Goal: Task Accomplishment & Management: Manage account settings

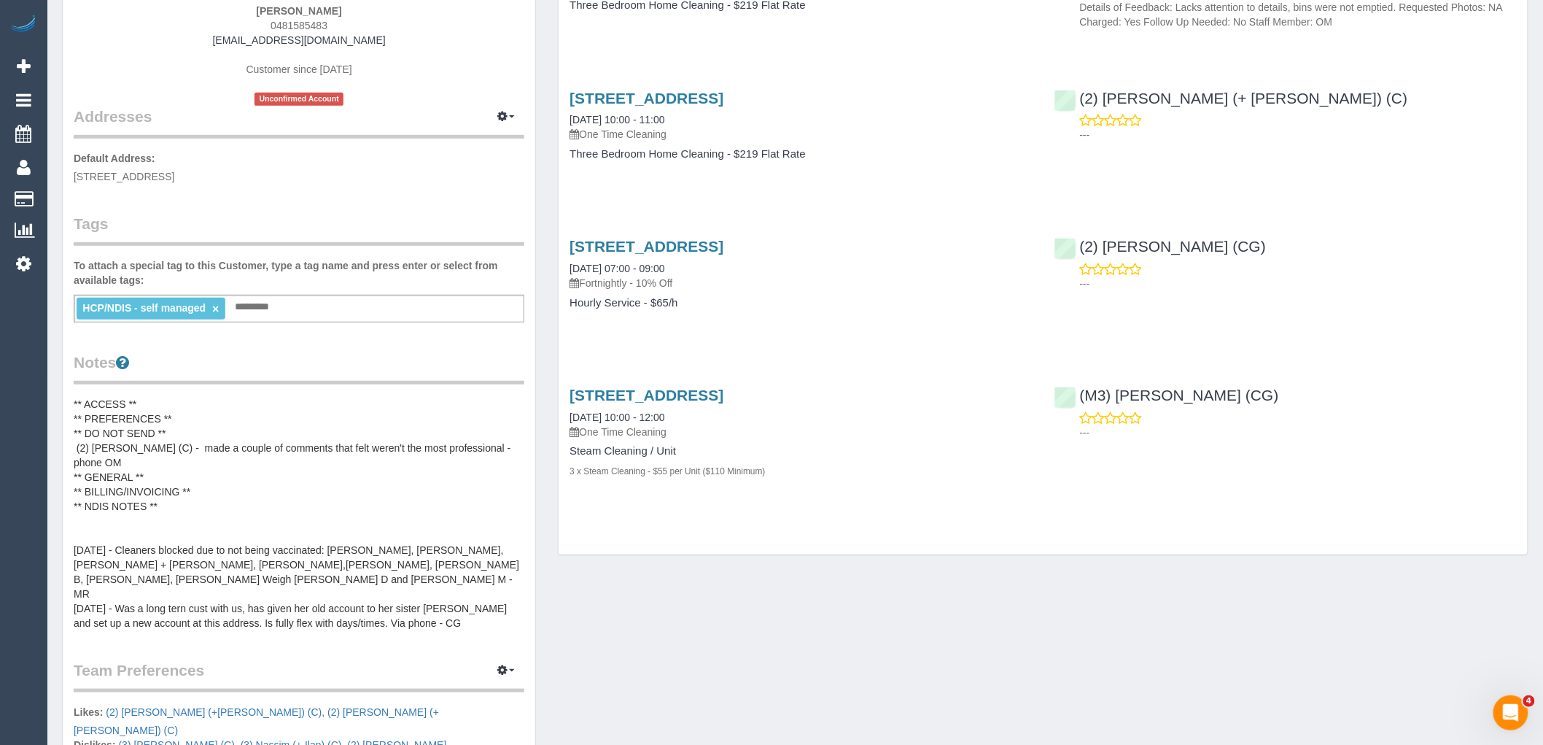
scroll to position [243, 0]
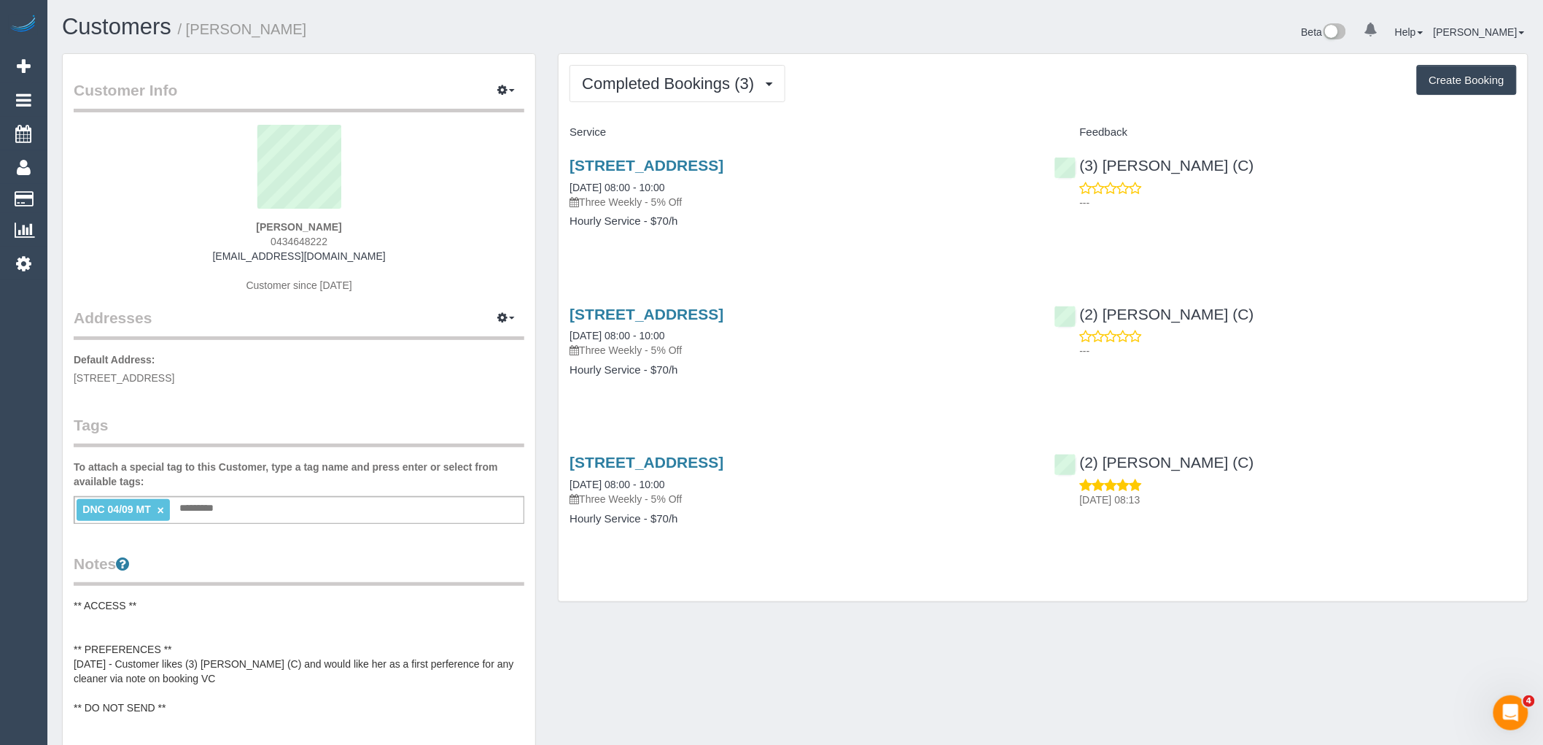
click at [375, 225] on div "Tim Cryle 0434648222 timothycryle@gmail.com Customer since 2025" at bounding box center [299, 216] width 451 height 182
drag, startPoint x: 352, startPoint y: 238, endPoint x: 206, endPoint y: 236, distance: 145.9
click at [209, 236] on div "Tim Cryle 0434648222 timothycryle@gmail.com Customer since 2025" at bounding box center [299, 216] width 451 height 182
copy span "0434648222"
click at [1259, 272] on div "Service Feedback 31 London Street, Bentleigh, VIC 3204 04/09/2025 08:00 - 10:00…" at bounding box center [1043, 336] width 947 height 433
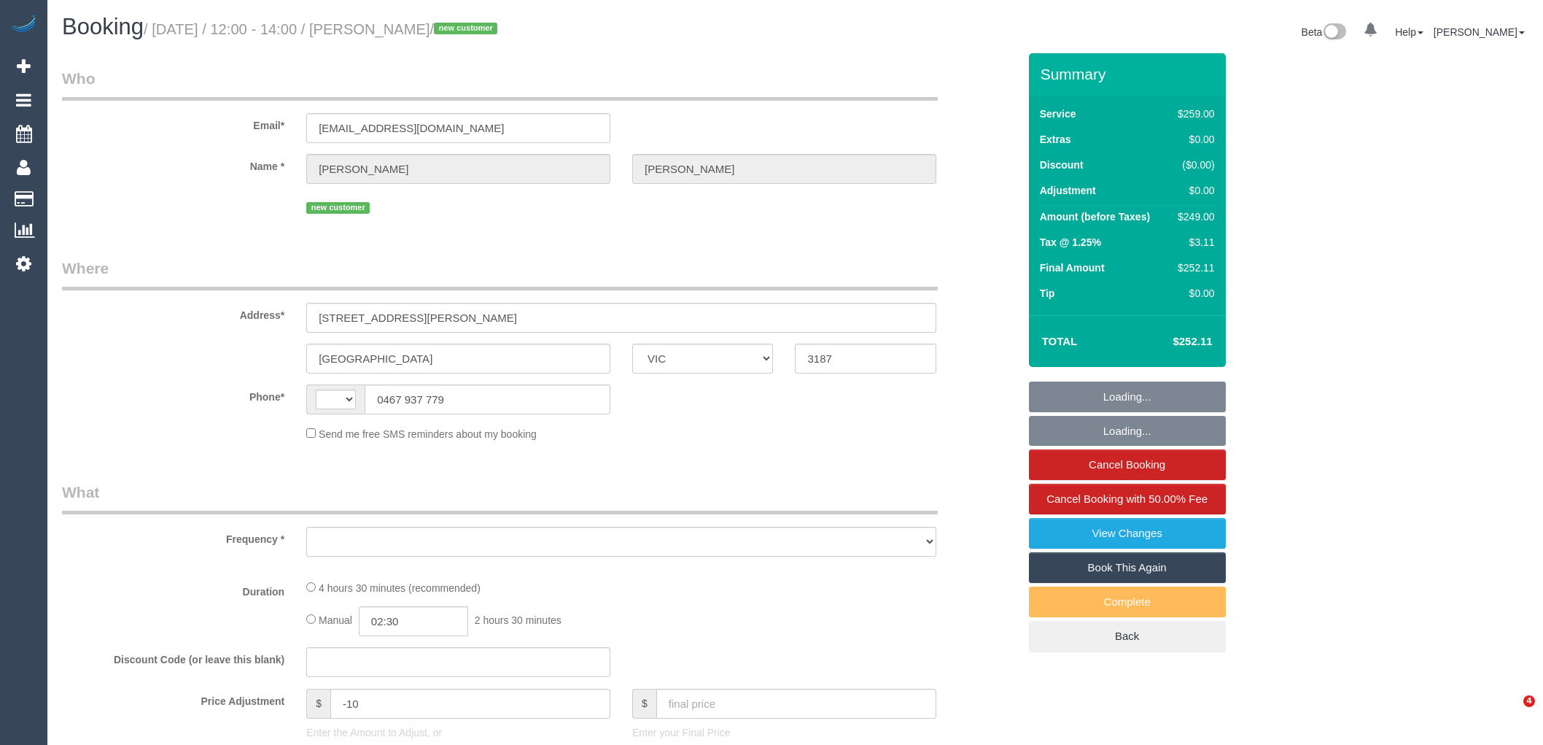
select select "VIC"
select select "string:AU"
select select "object:4309"
select select "string:stripe-pm_1RxKrZ2GScqysDRV0vL0EeTI"
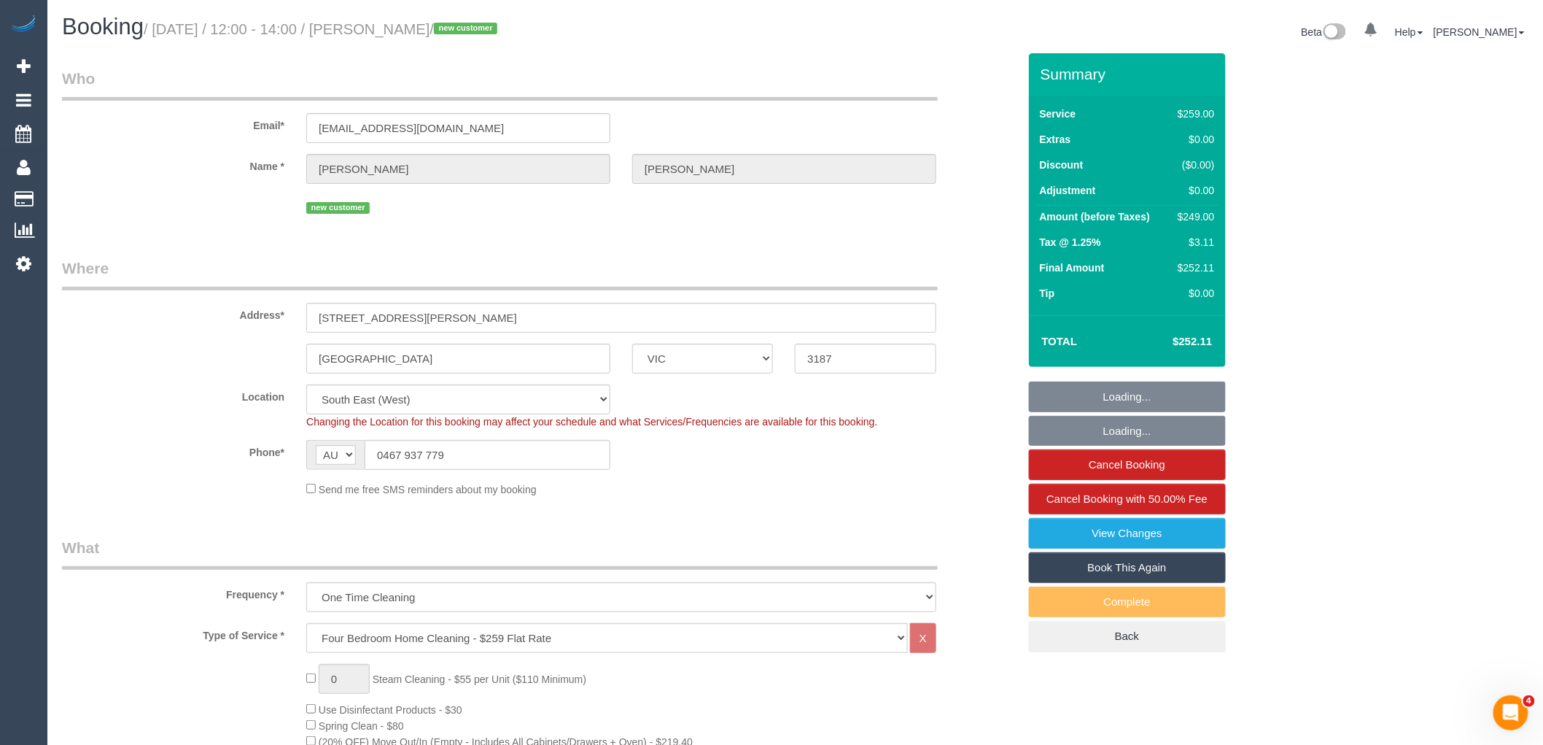
select select "object:4412"
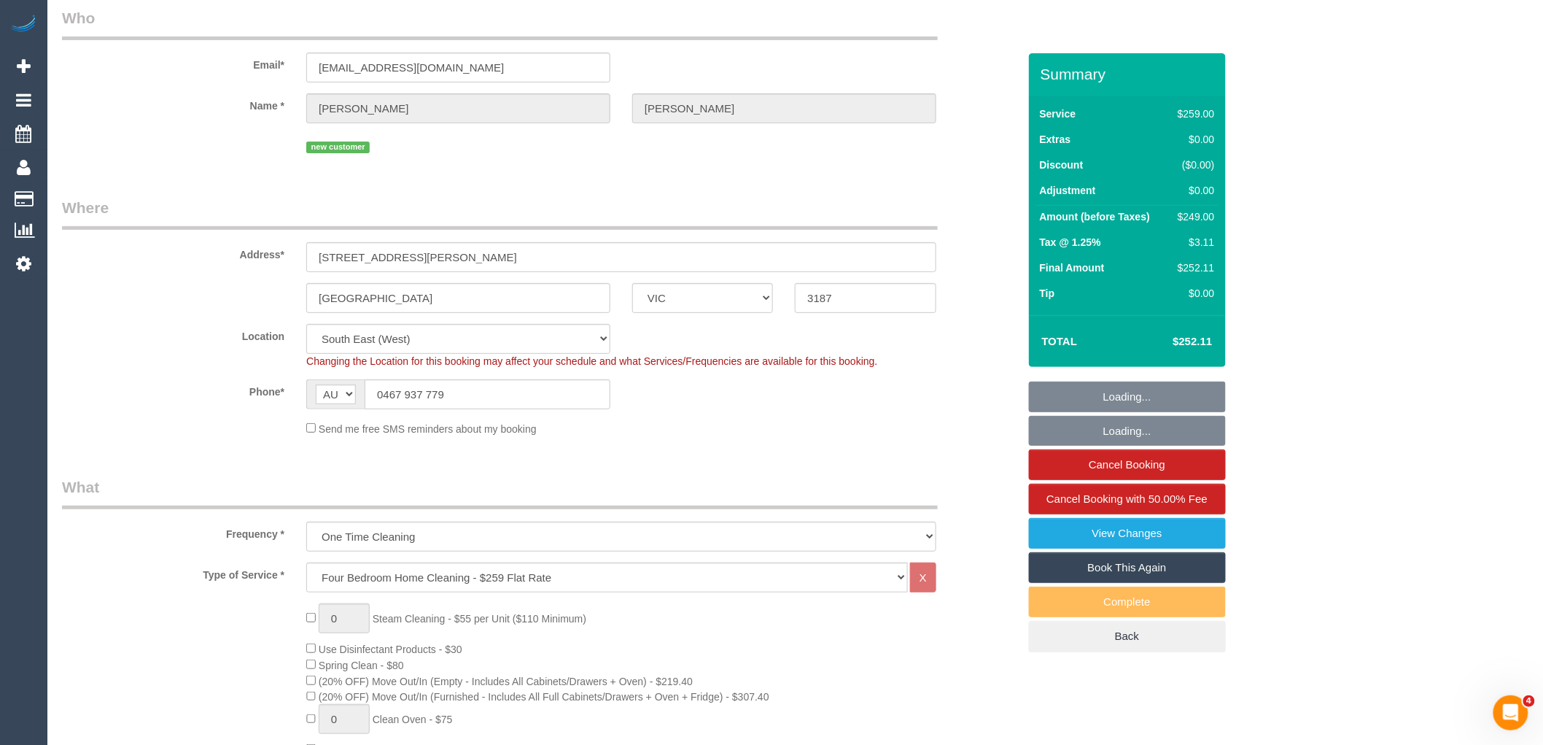
select select "number:29"
select select "number:14"
select select "number:19"
select select "number:22"
select select "number:34"
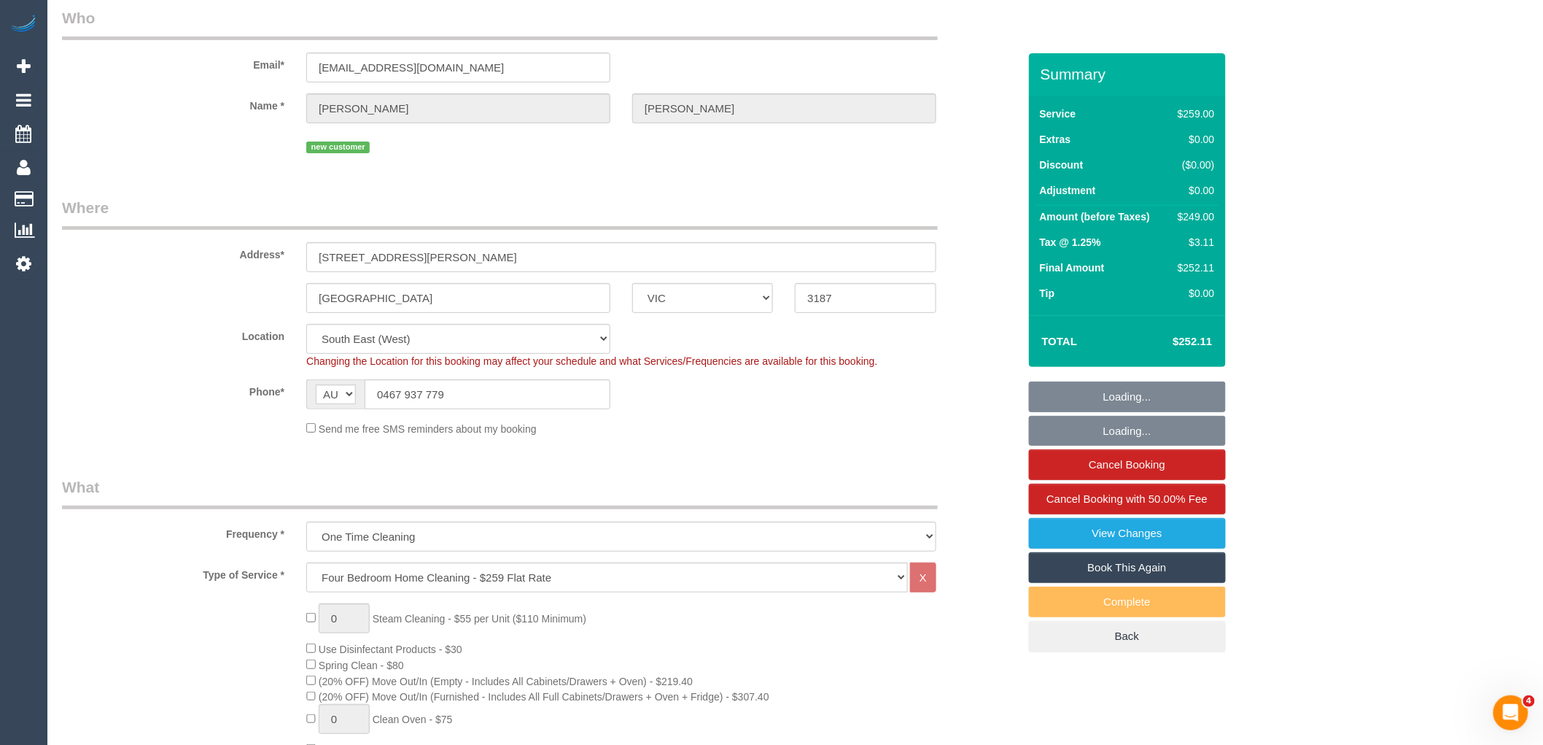
select select "number:26"
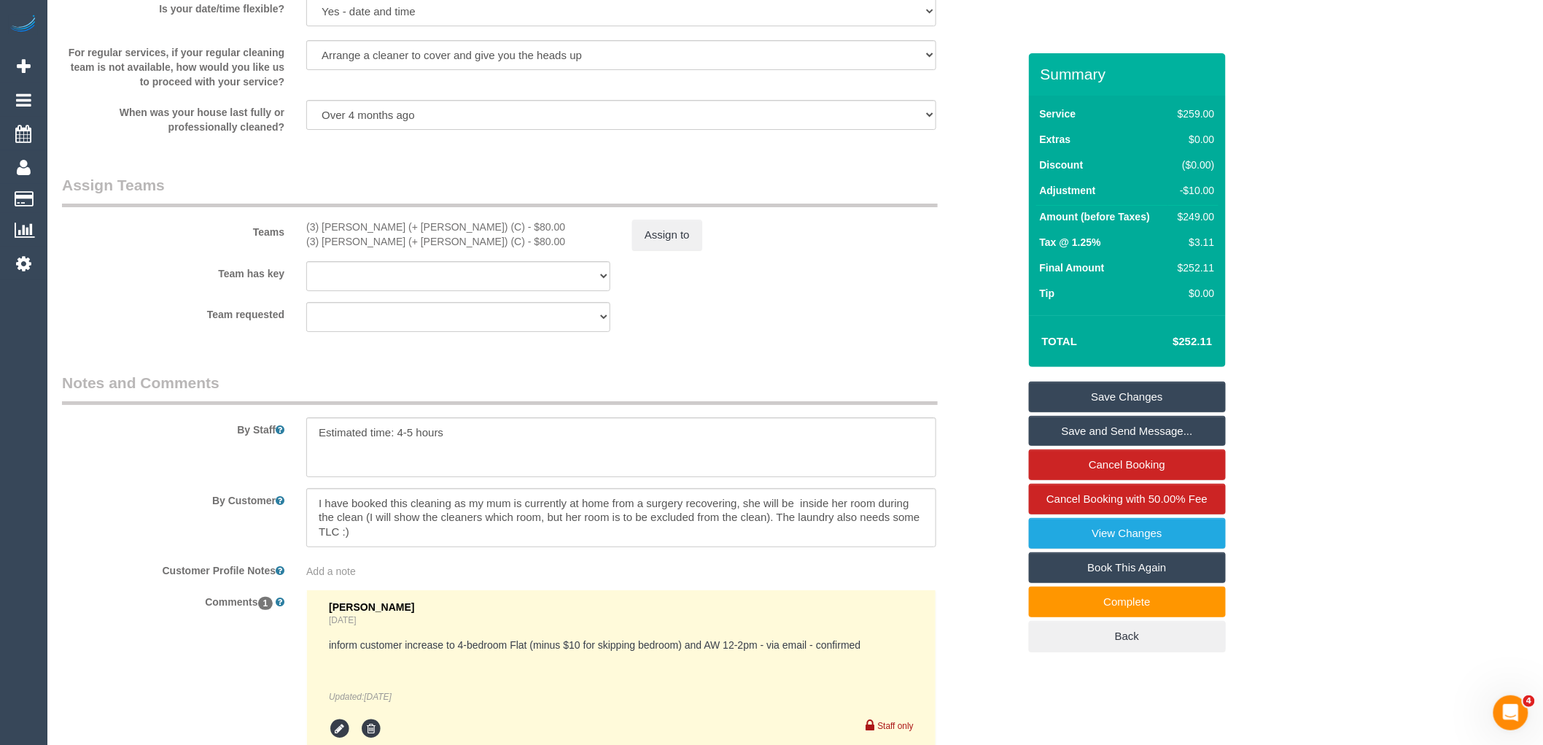
scroll to position [2188, 0]
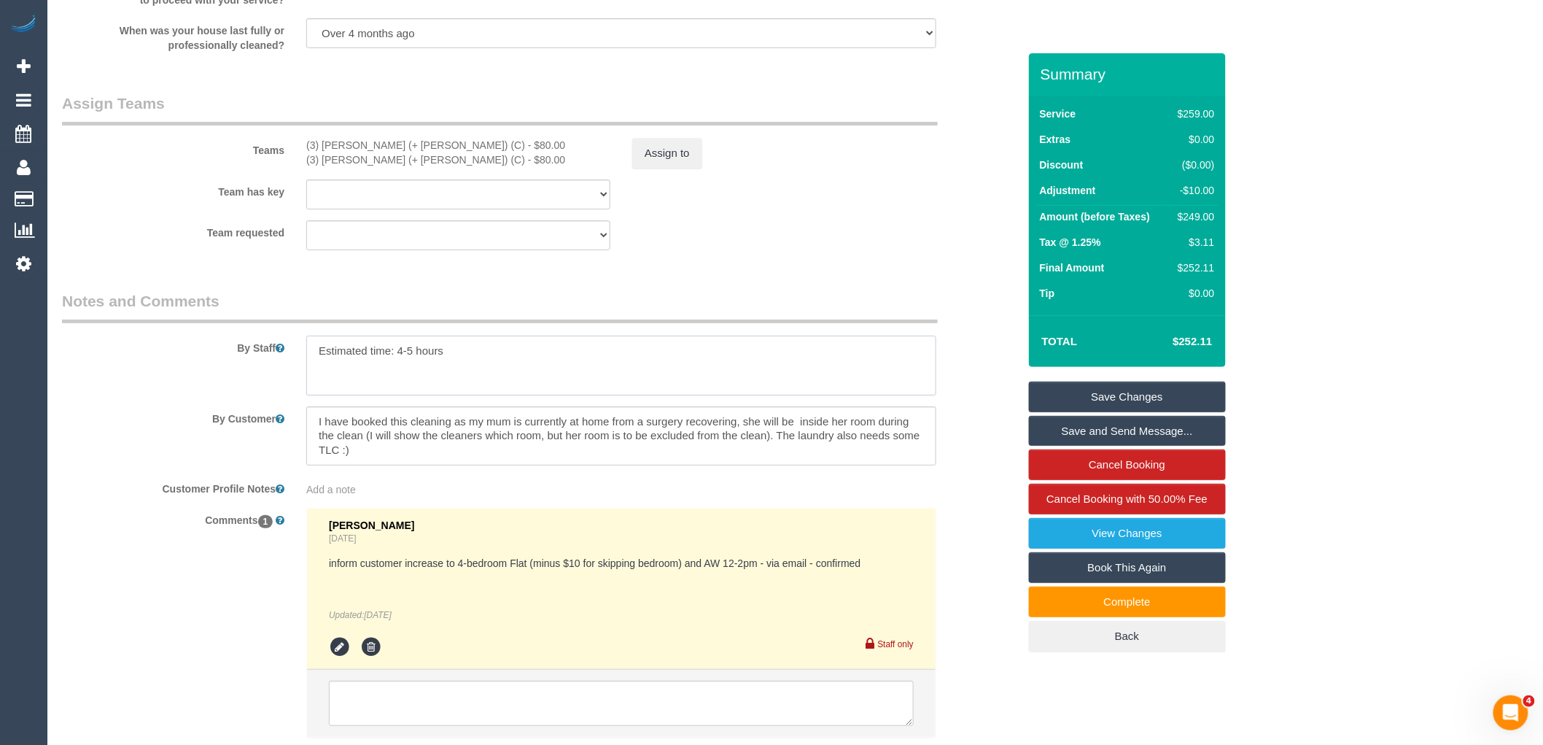
drag, startPoint x: 416, startPoint y: 362, endPoint x: 391, endPoint y: 368, distance: 25.6
click at [391, 368] on textarea at bounding box center [621, 365] width 630 height 60
click at [521, 323] on legend "Notes and Comments" at bounding box center [500, 306] width 876 height 33
drag, startPoint x: 416, startPoint y: 370, endPoint x: 405, endPoint y: 359, distance: 16.0
click at [405, 359] on textarea at bounding box center [621, 365] width 630 height 60
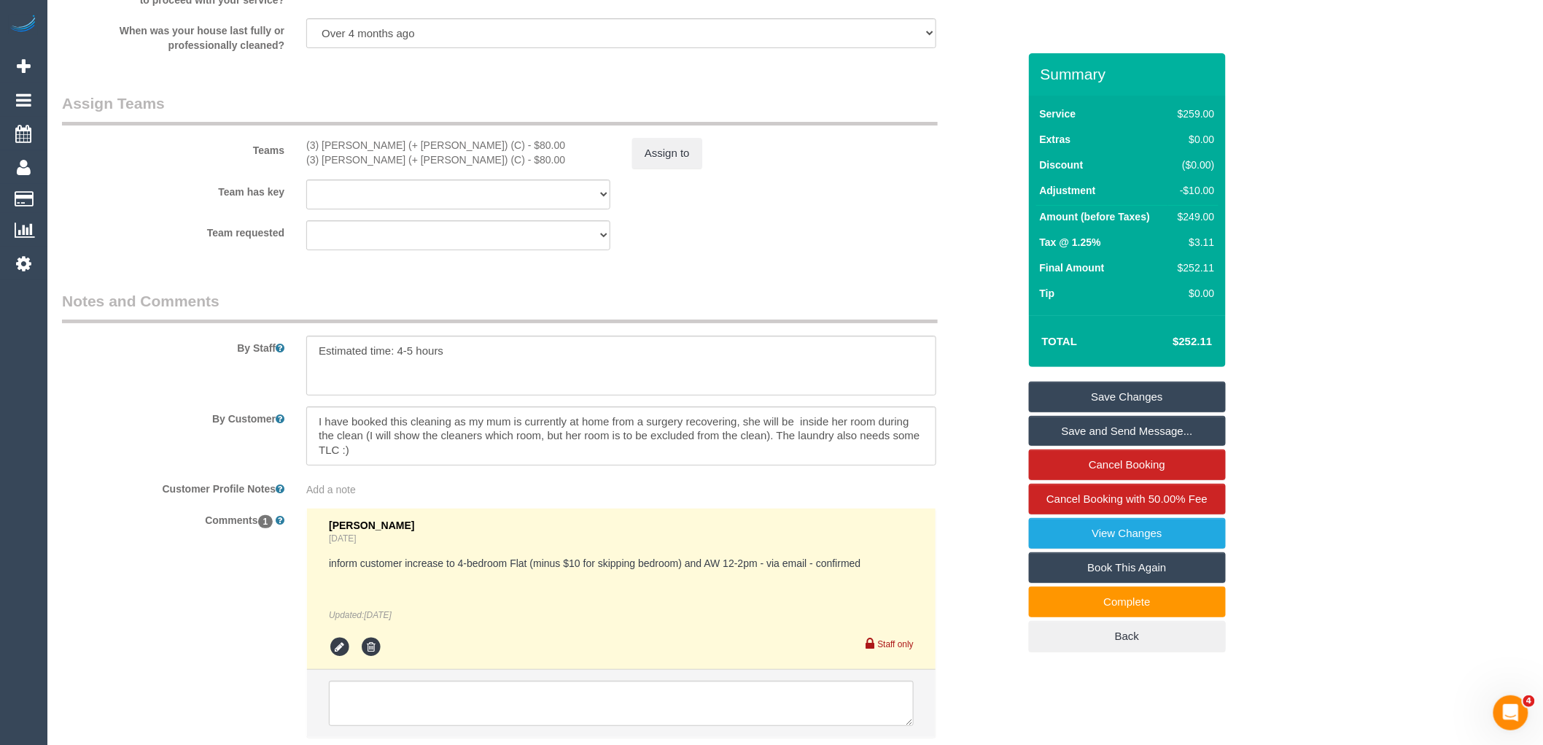
click at [469, 322] on legend "Notes and Comments" at bounding box center [500, 306] width 876 height 33
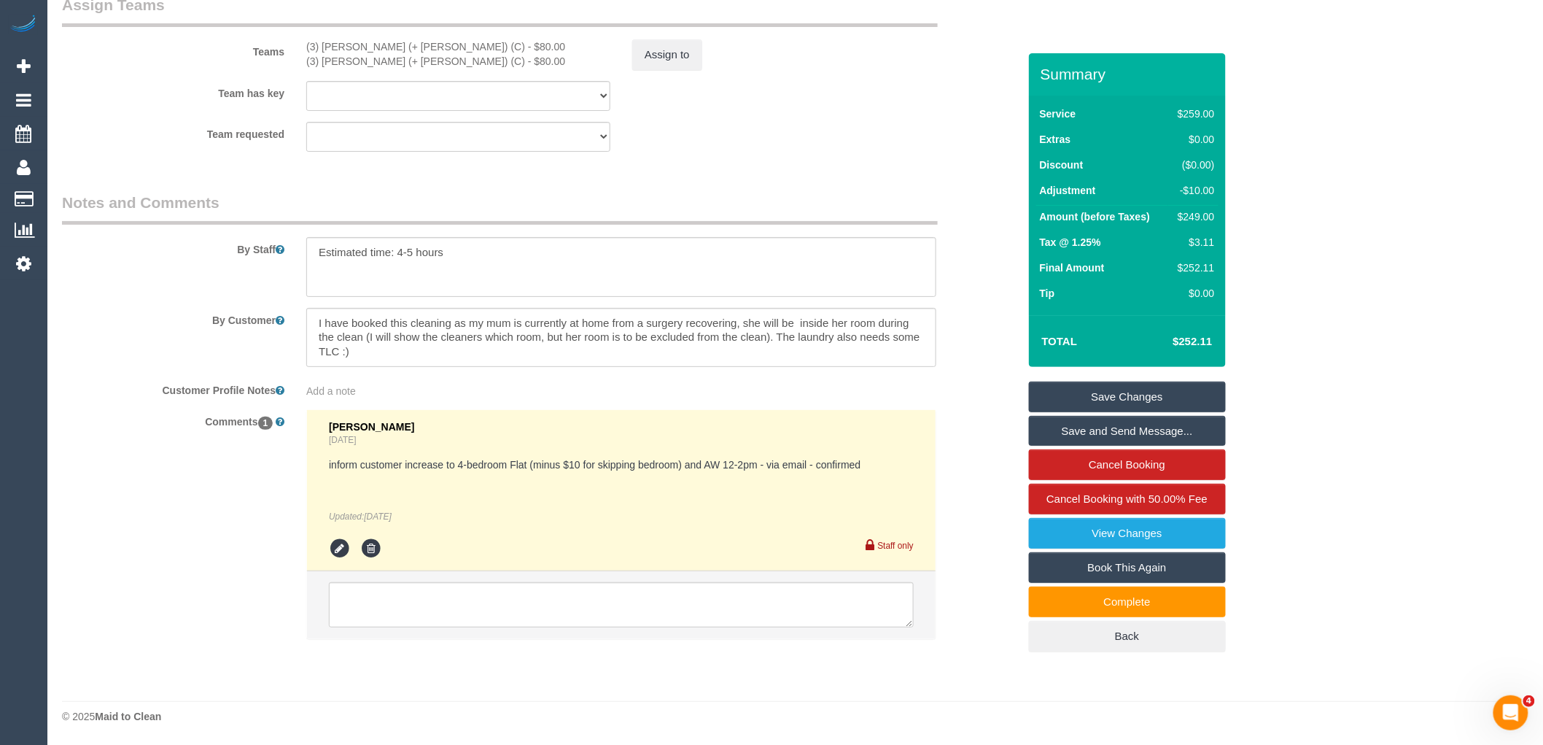
scroll to position [2303, 0]
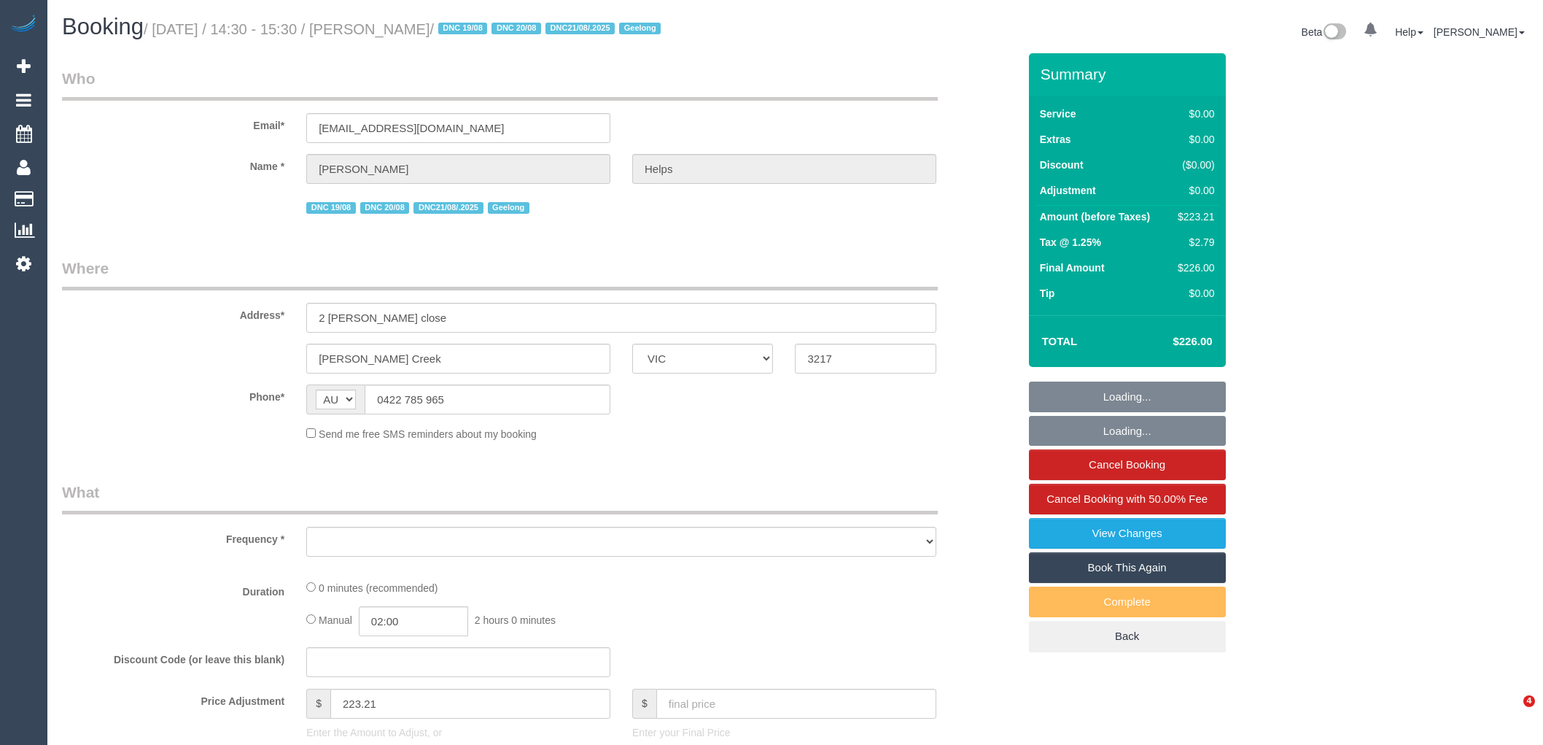
select select "VIC"
select select "object:3411"
select select "string:stripe-pm_1RuRpc2GScqysDRVkztFHtLl"
select select "number:28"
select select "number:14"
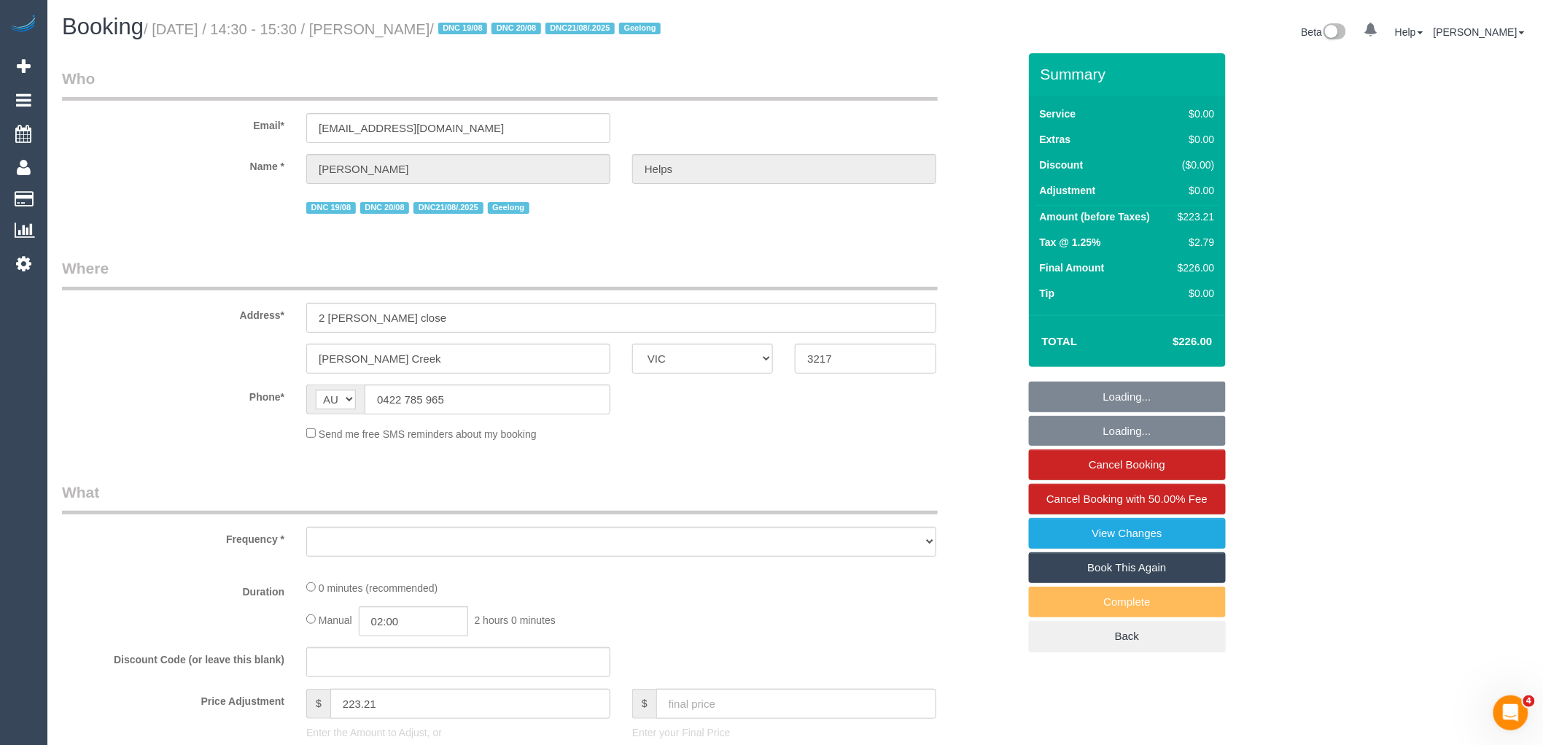
select select "number:18"
select select "number:24"
select select "number:26"
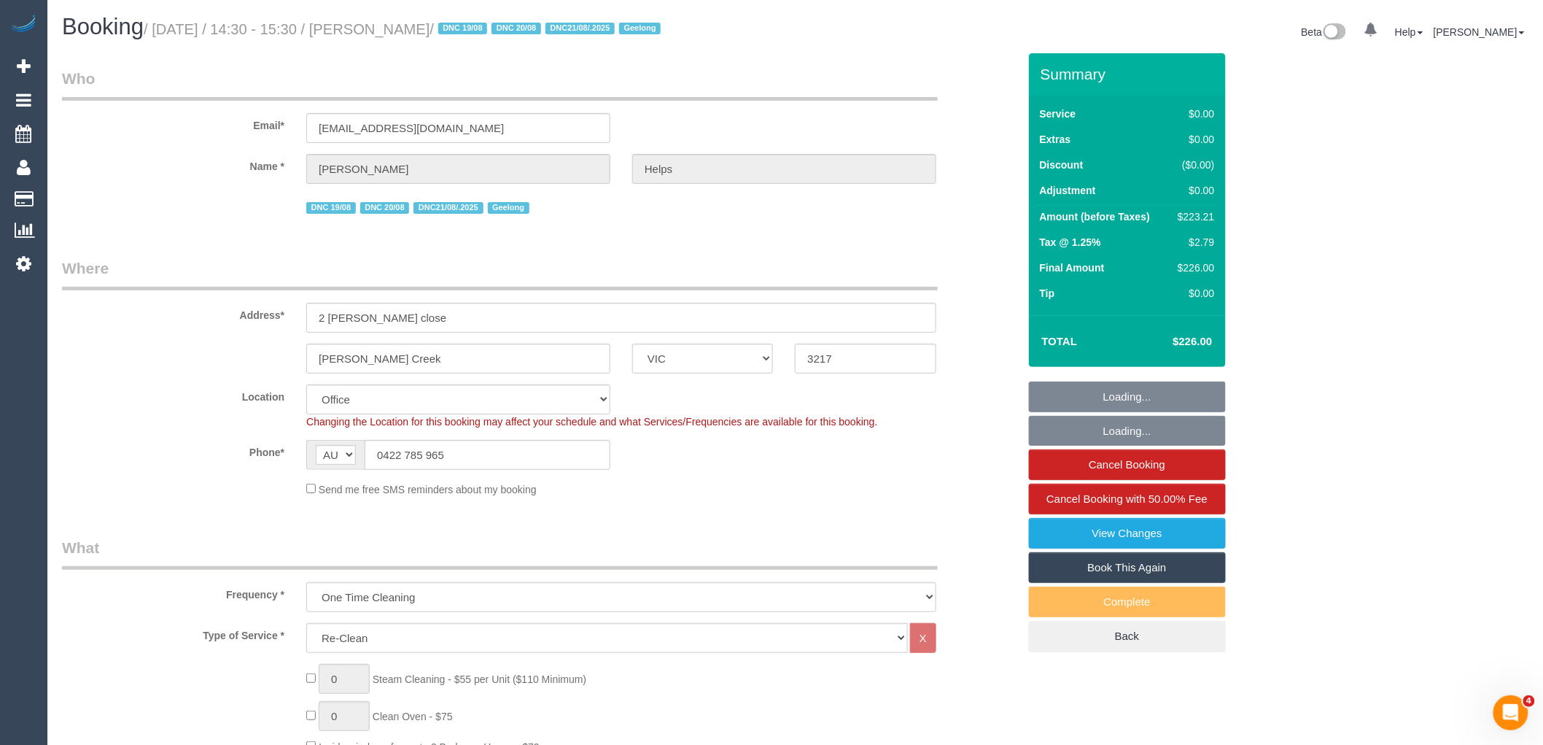
select select "object:3678"
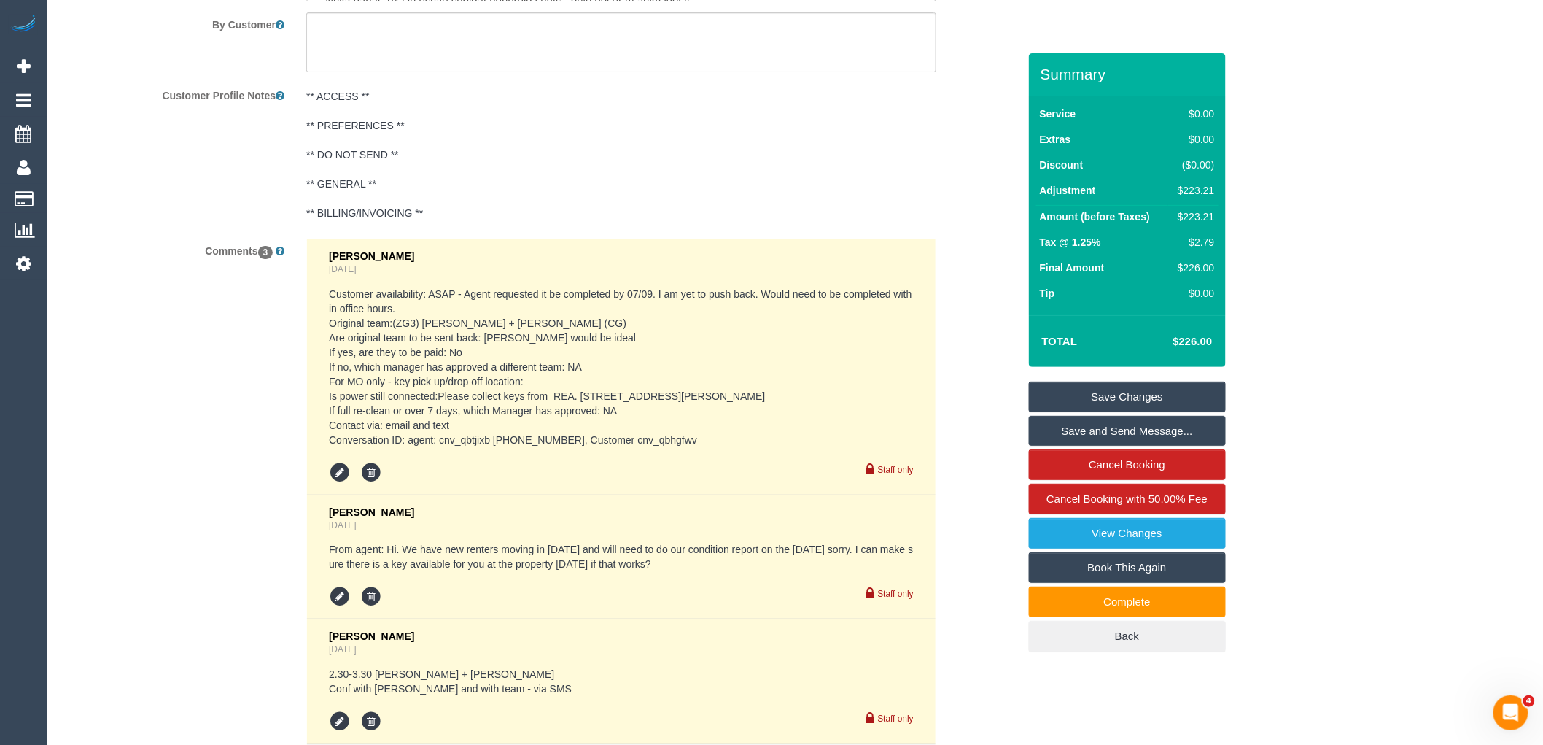
scroll to position [2277, 0]
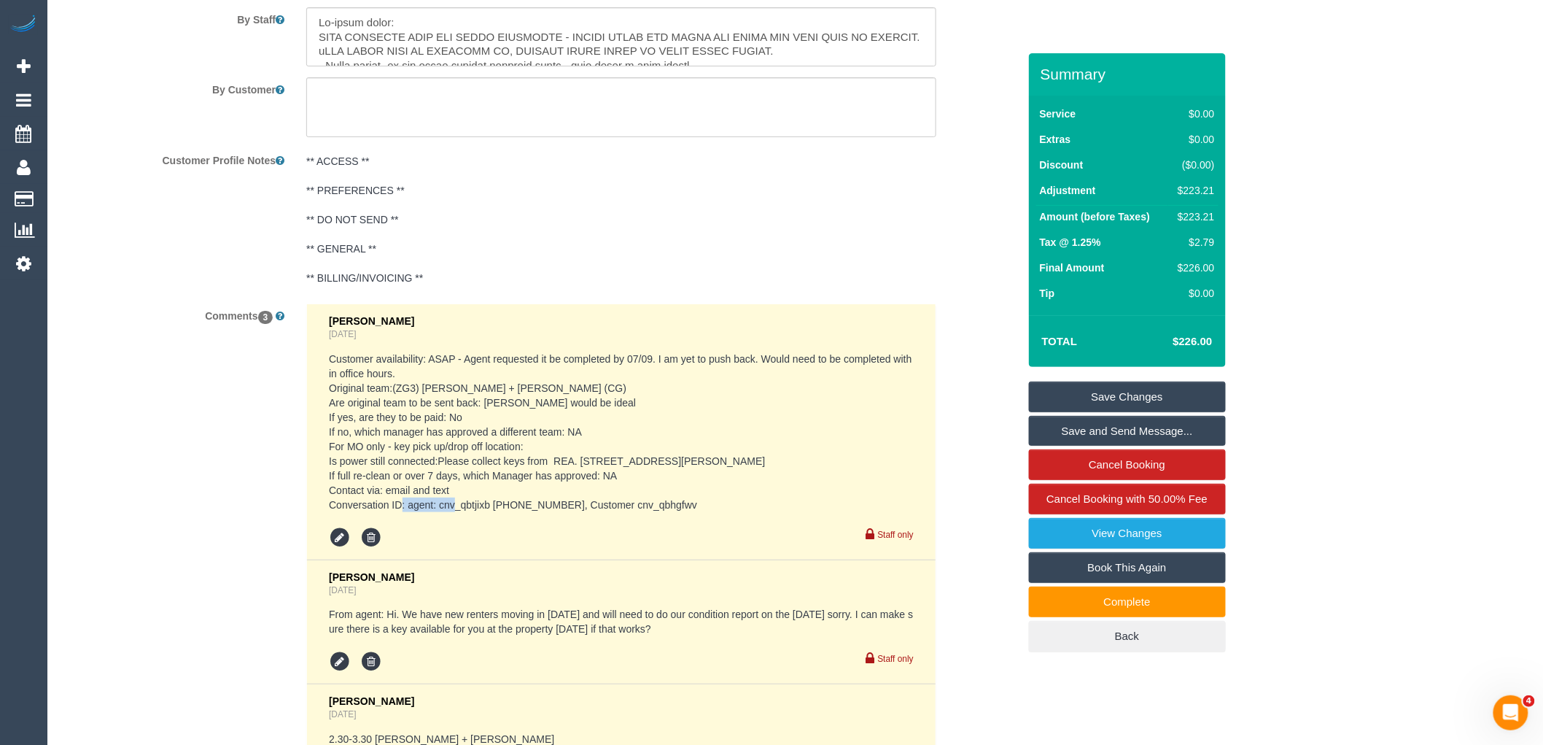
drag, startPoint x: 559, startPoint y: 507, endPoint x: 496, endPoint y: 507, distance: 63.4
click at [496, 507] on pre "Customer availability: ASAP - Agent requested it be completed by 07/09. I am ye…" at bounding box center [621, 431] width 585 height 160
copy pre "+61437621772"
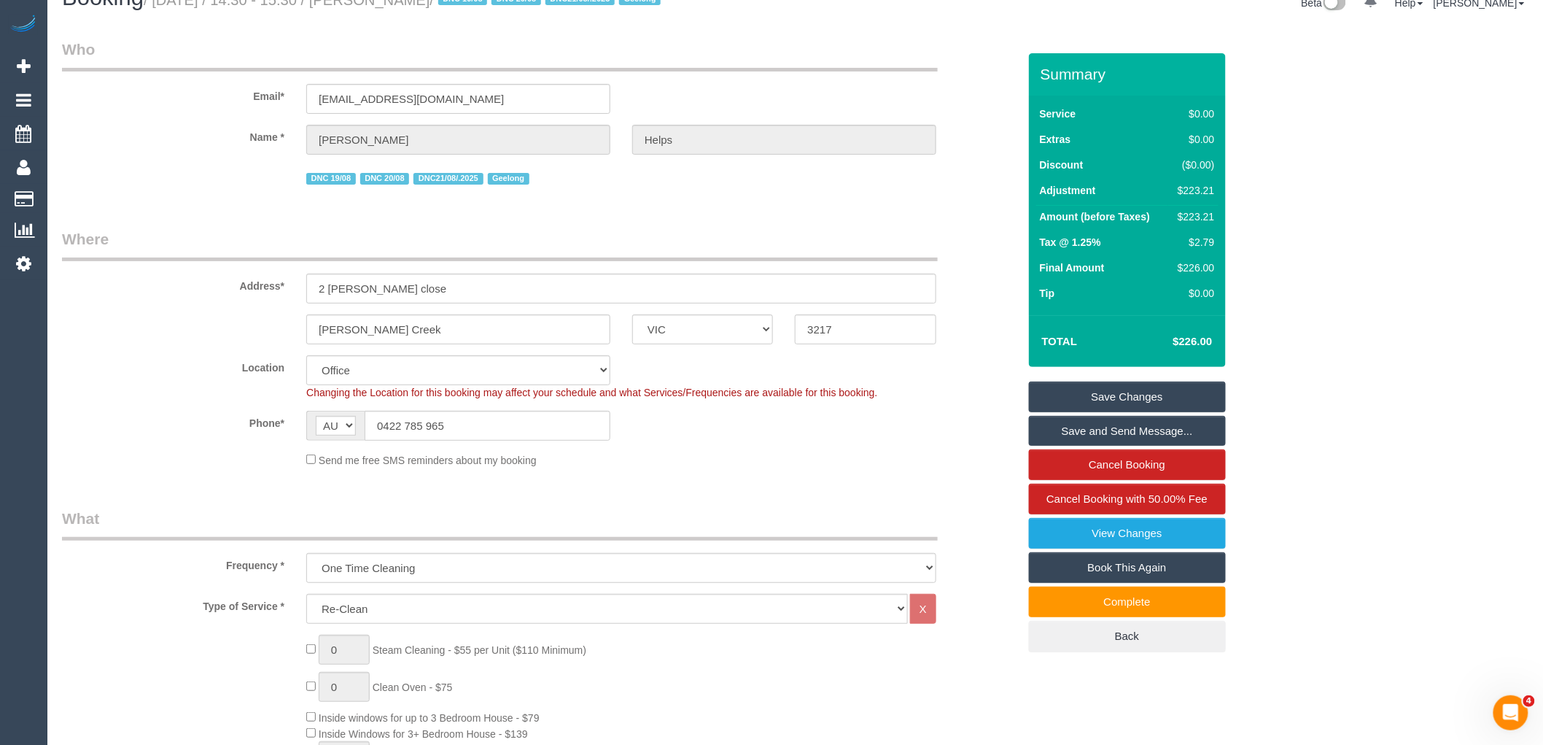
scroll to position [0, 0]
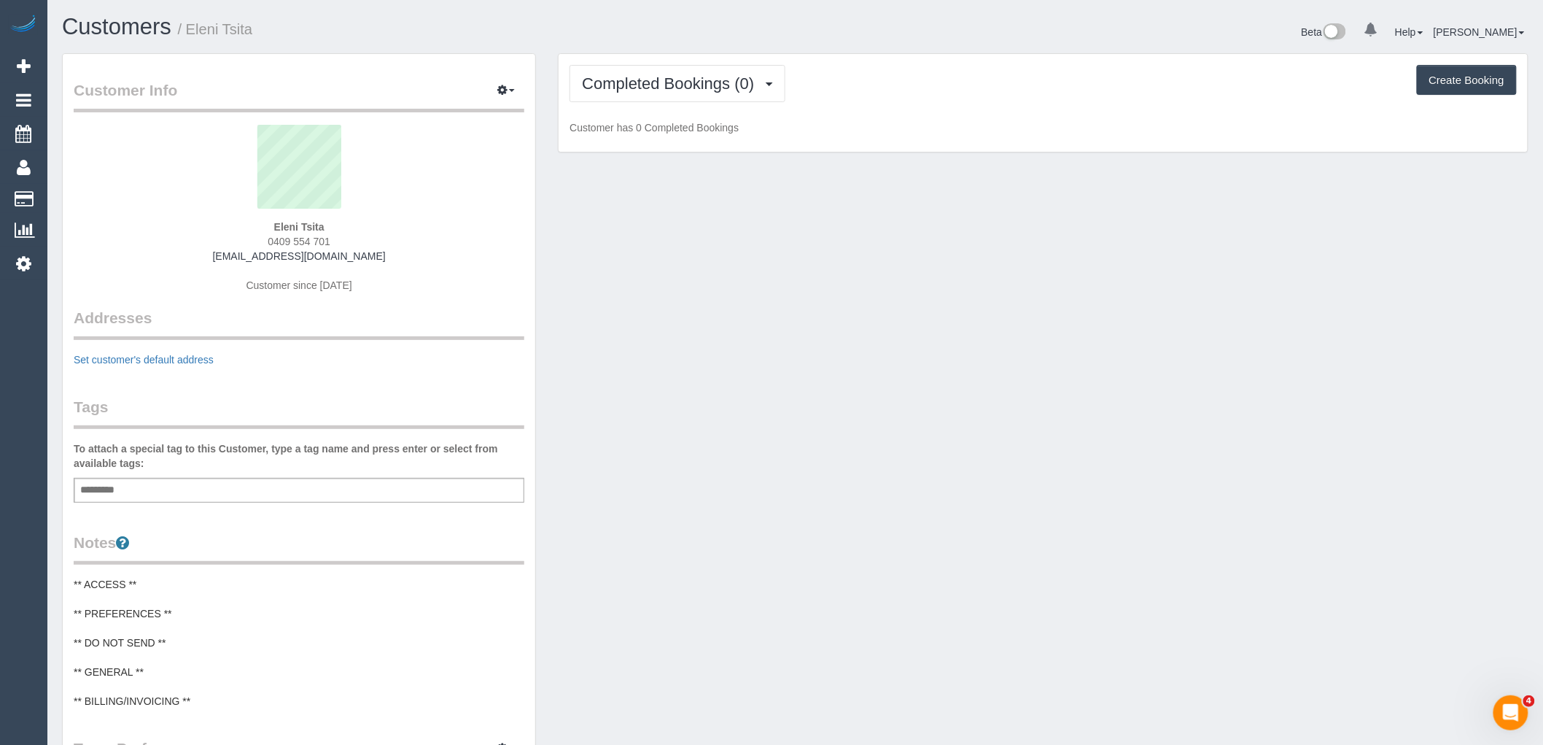
drag, startPoint x: 339, startPoint y: 236, endPoint x: 241, endPoint y: 236, distance: 98.4
click at [241, 236] on div "Eleni Tsita 0409 554 701 [EMAIL_ADDRESS][DOMAIN_NAME] Customer since [DATE]" at bounding box center [299, 216] width 451 height 182
copy span "0409 554 701"
click at [748, 83] on span "Completed Bookings (0)" at bounding box center [671, 83] width 179 height 18
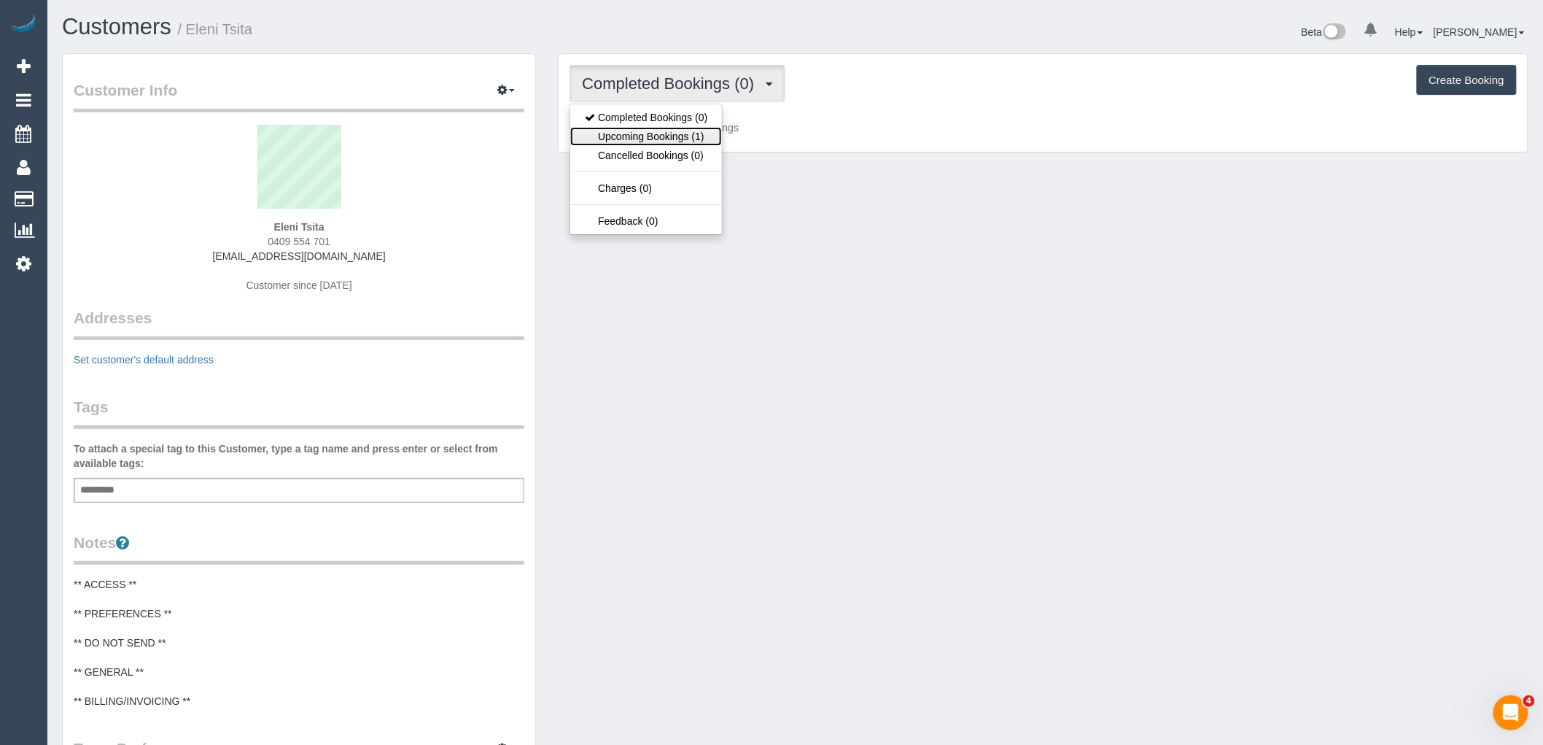
click at [697, 132] on link "Upcoming Bookings (1)" at bounding box center [646, 136] width 152 height 19
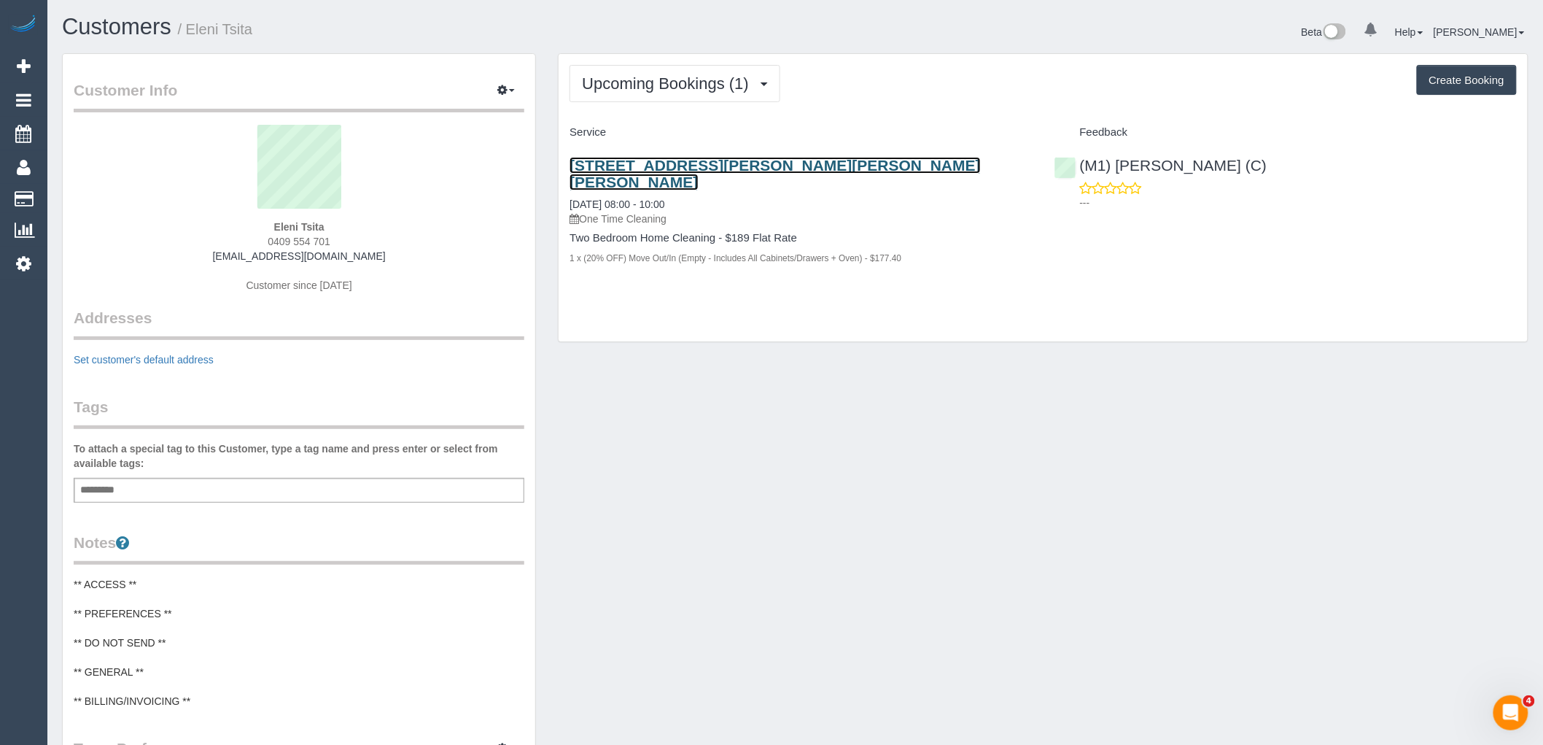
click at [695, 160] on link "[STREET_ADDRESS][PERSON_NAME][PERSON_NAME][PERSON_NAME]" at bounding box center [775, 174] width 411 height 34
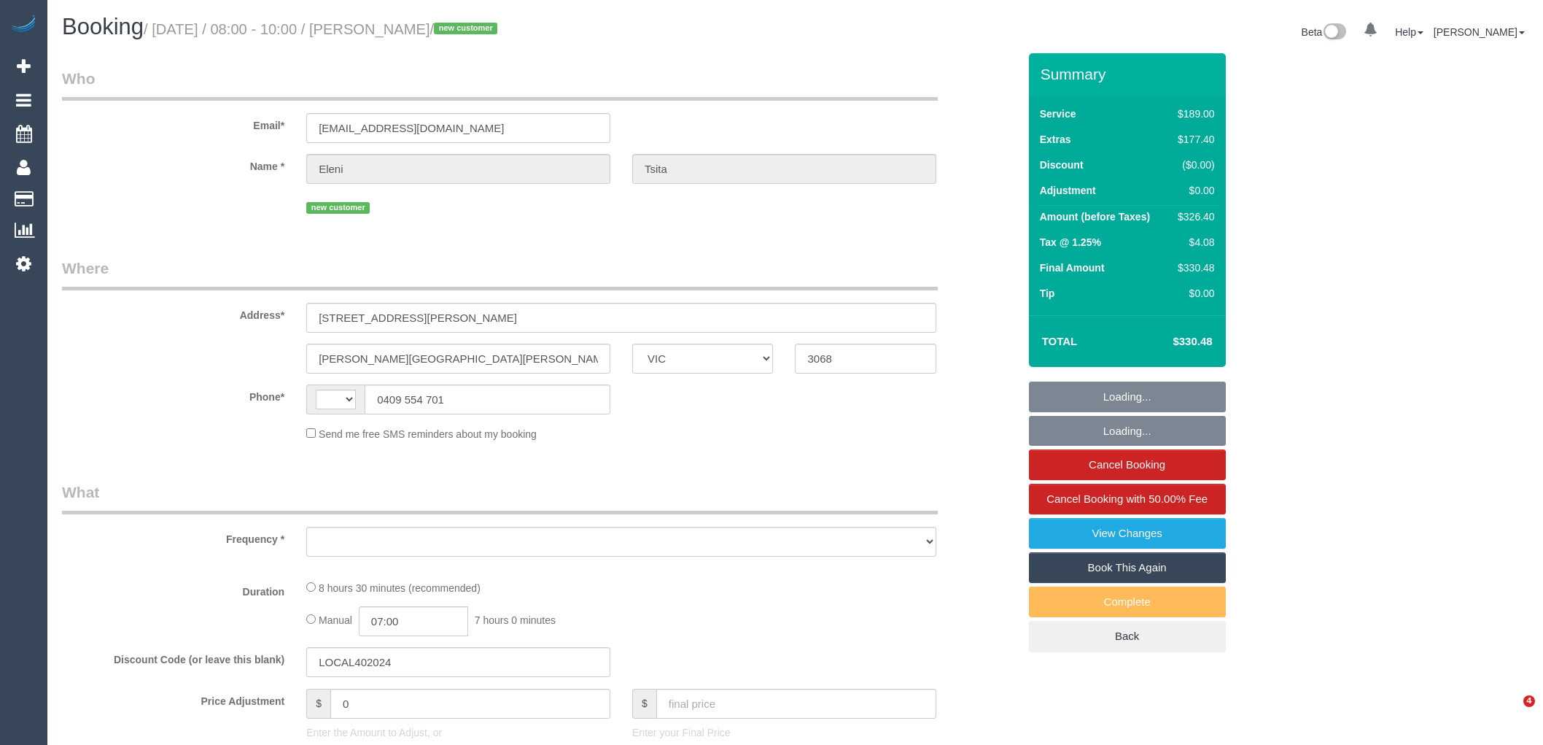
select select "VIC"
select select "string:AU"
select select "object:601"
select select "string:stripe-pm_1Rsdk62GScqysDRVo4QyFPmO"
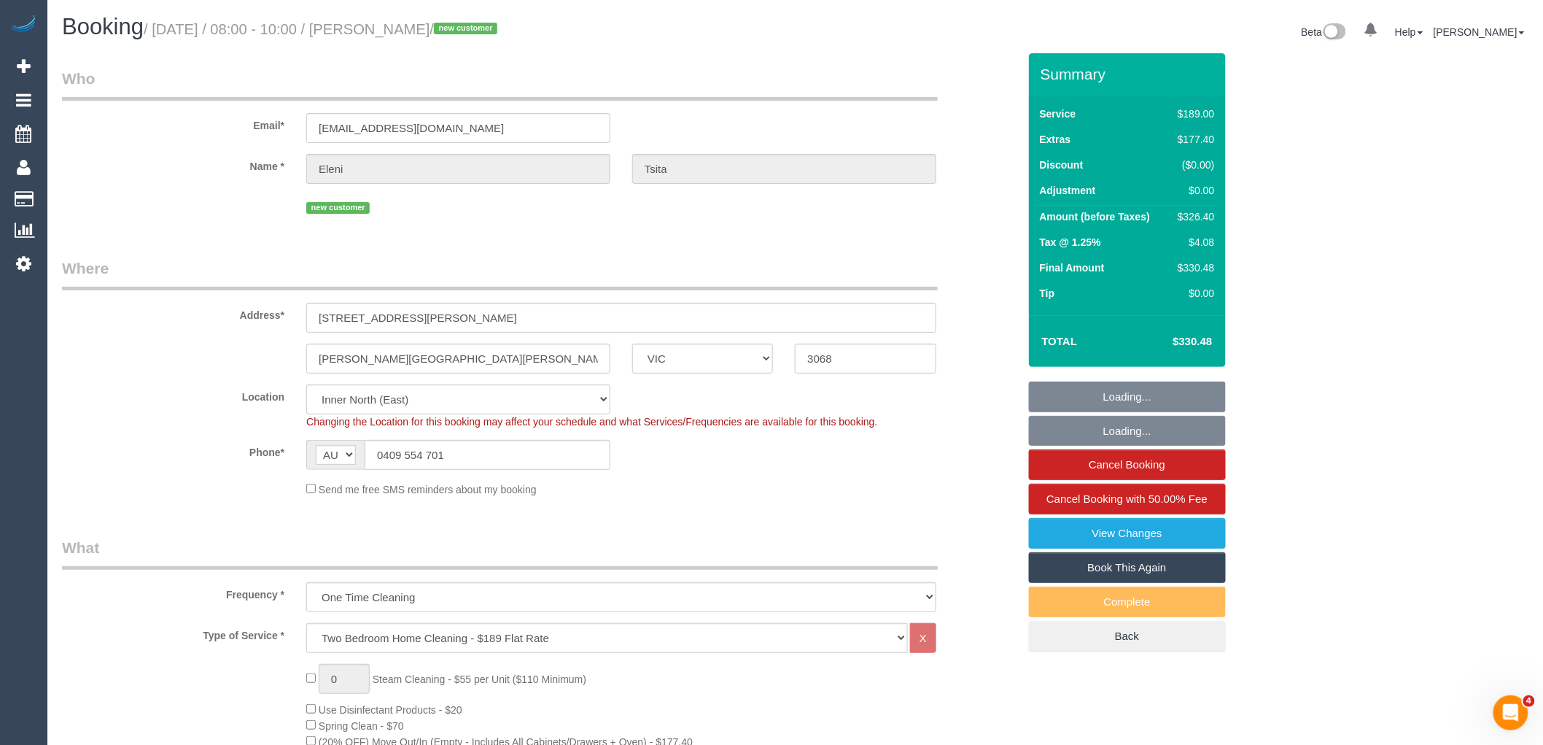
select select "object:850"
select select "number:28"
select select "number:15"
select select "number:19"
select select "number:25"
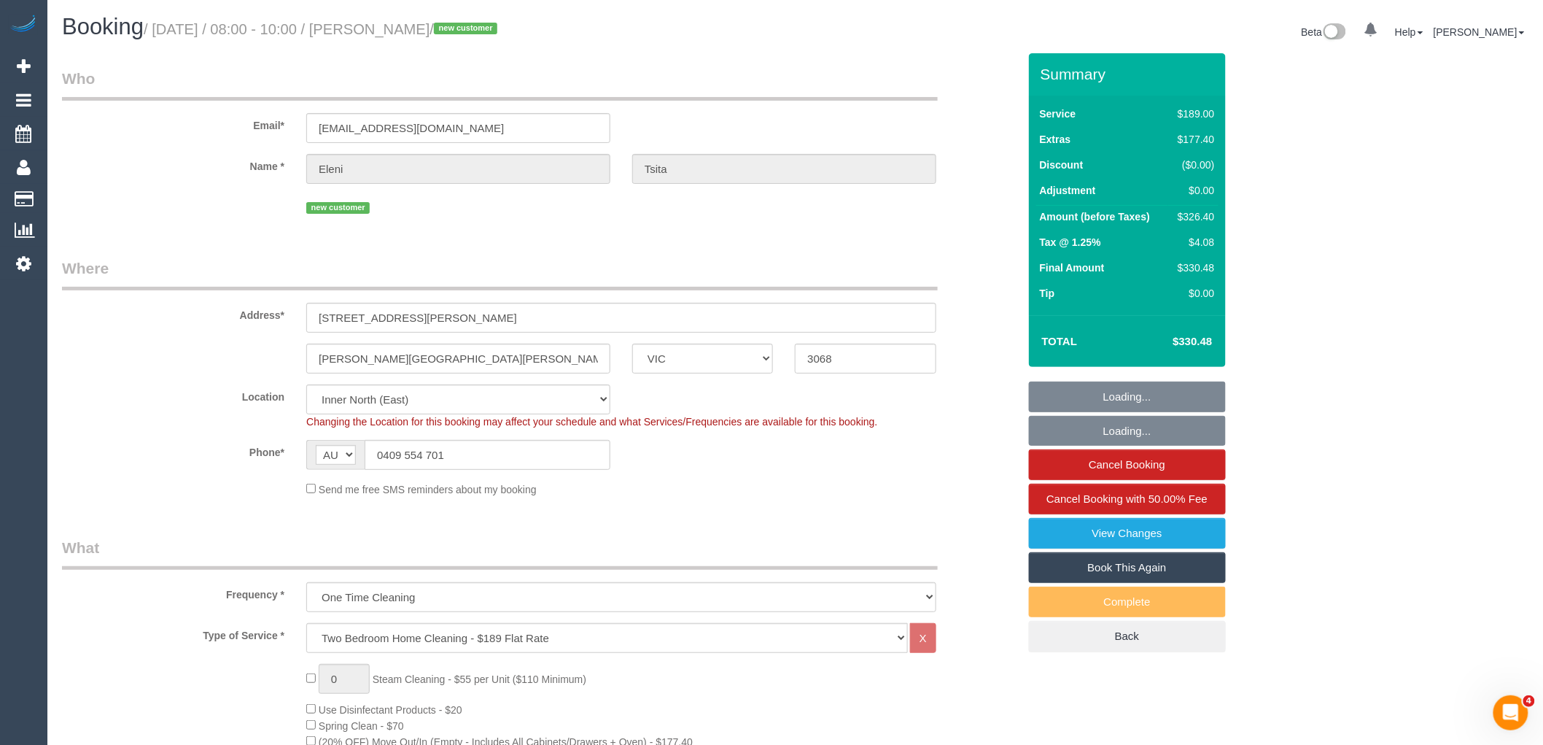
select select "number:26"
select select "spot1"
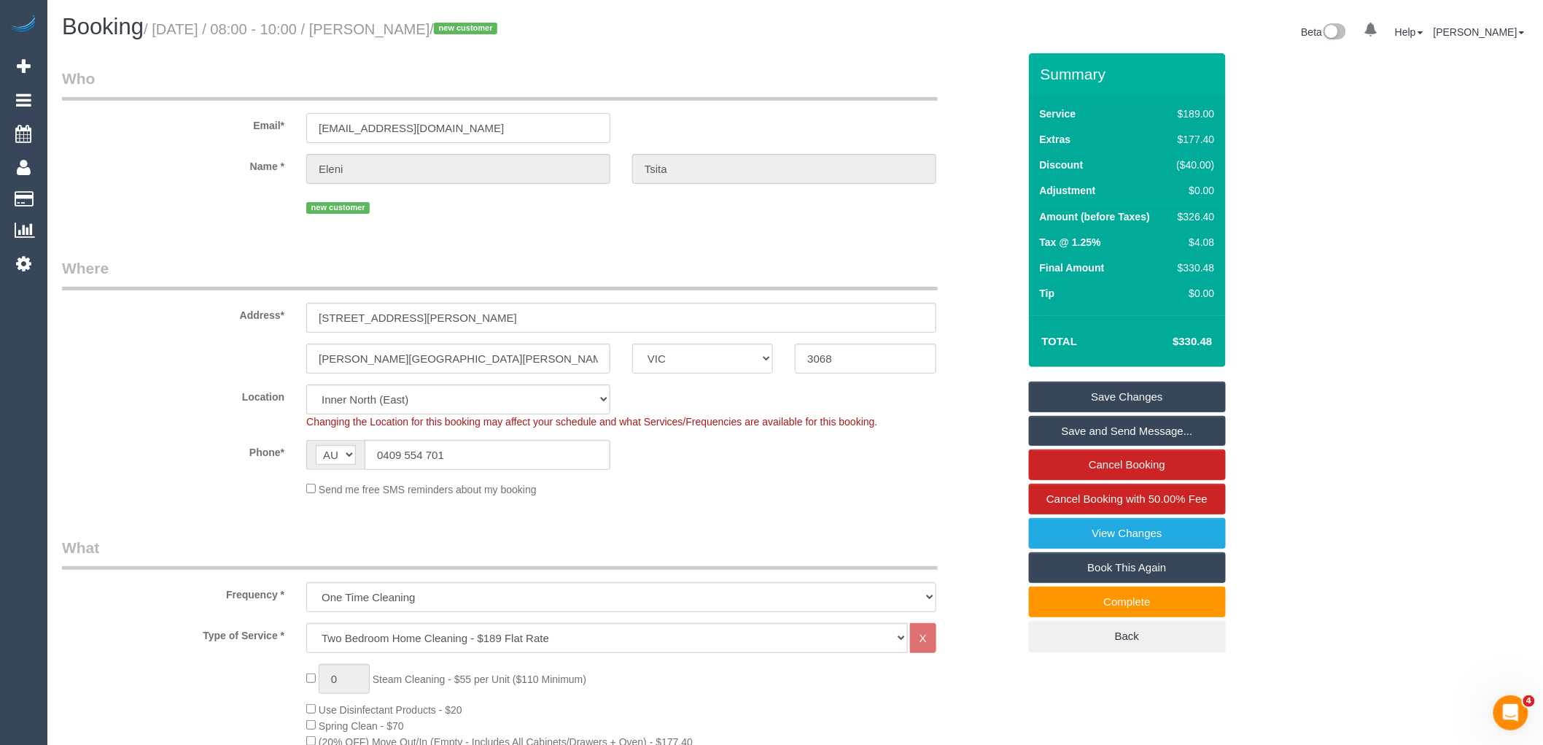
drag, startPoint x: 457, startPoint y: 132, endPoint x: 238, endPoint y: 126, distance: 218.8
click at [241, 126] on div "Email* eleni.connect@protonmail.com" at bounding box center [540, 105] width 978 height 75
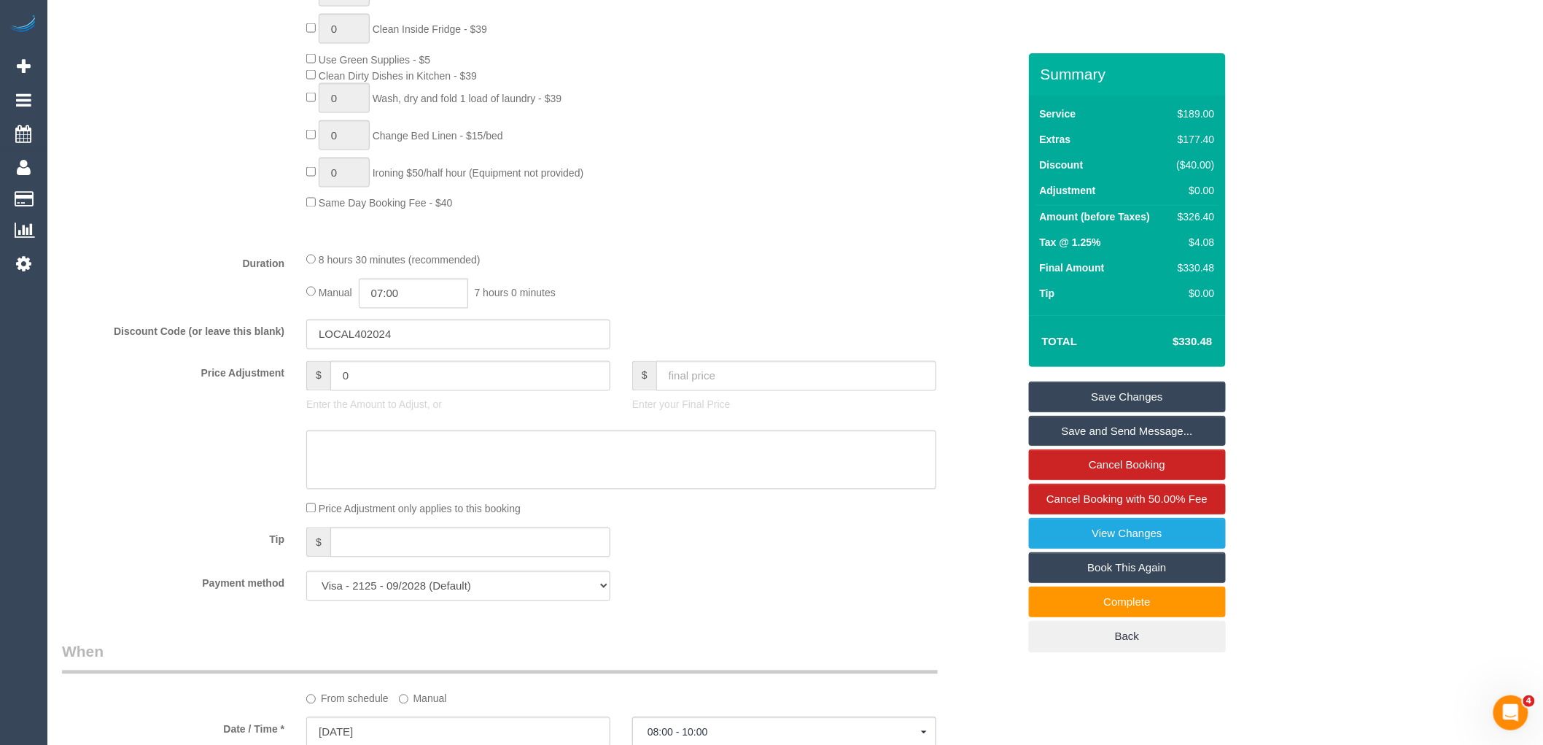
scroll to position [1134, 0]
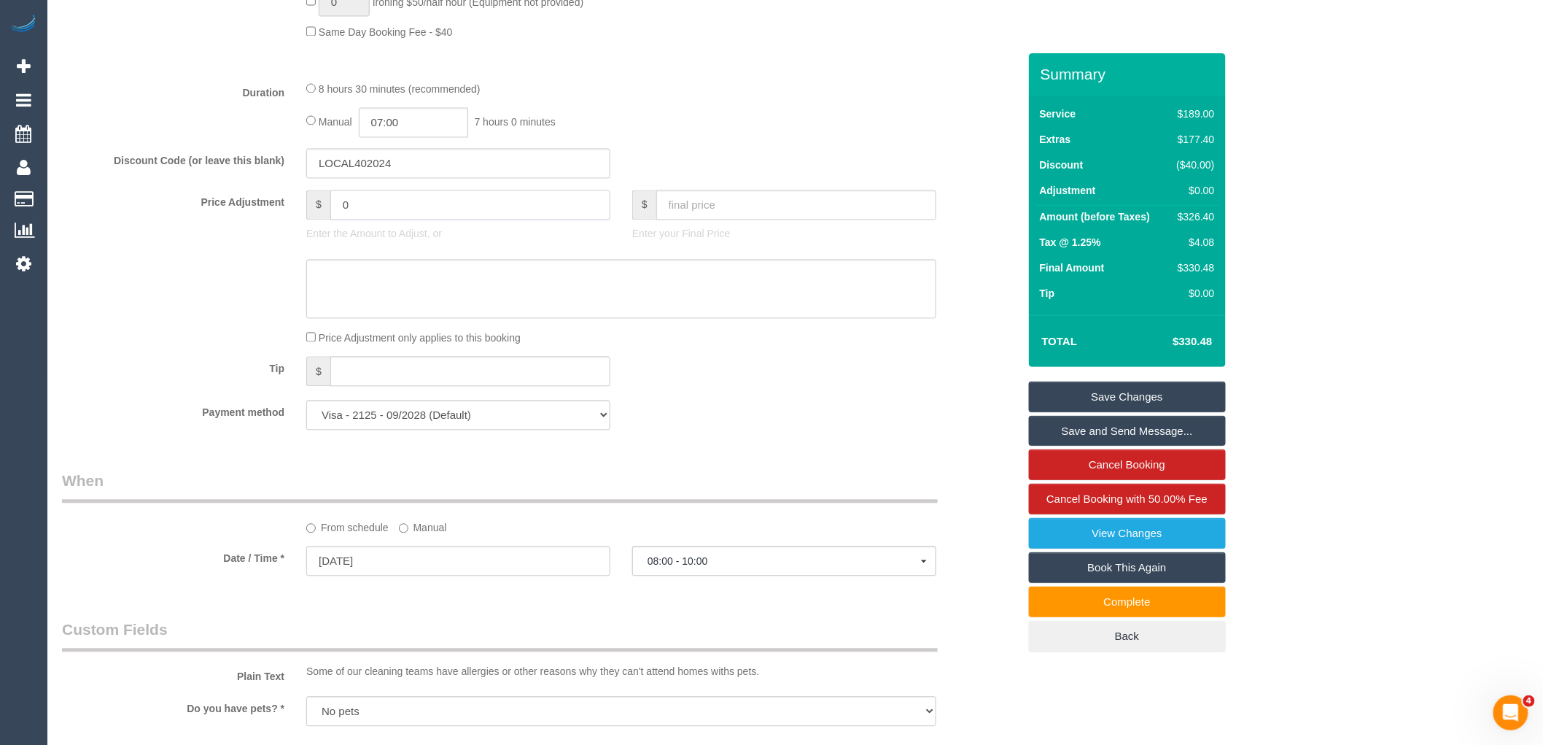
click at [387, 220] on input "0" at bounding box center [470, 205] width 280 height 30
type input "-10"
click at [386, 308] on textarea at bounding box center [621, 290] width 630 height 60
type textarea "Customer given$10 discount due to gloves being thrown away via phone and email …"
click at [1118, 397] on link "Save Changes" at bounding box center [1127, 396] width 197 height 31
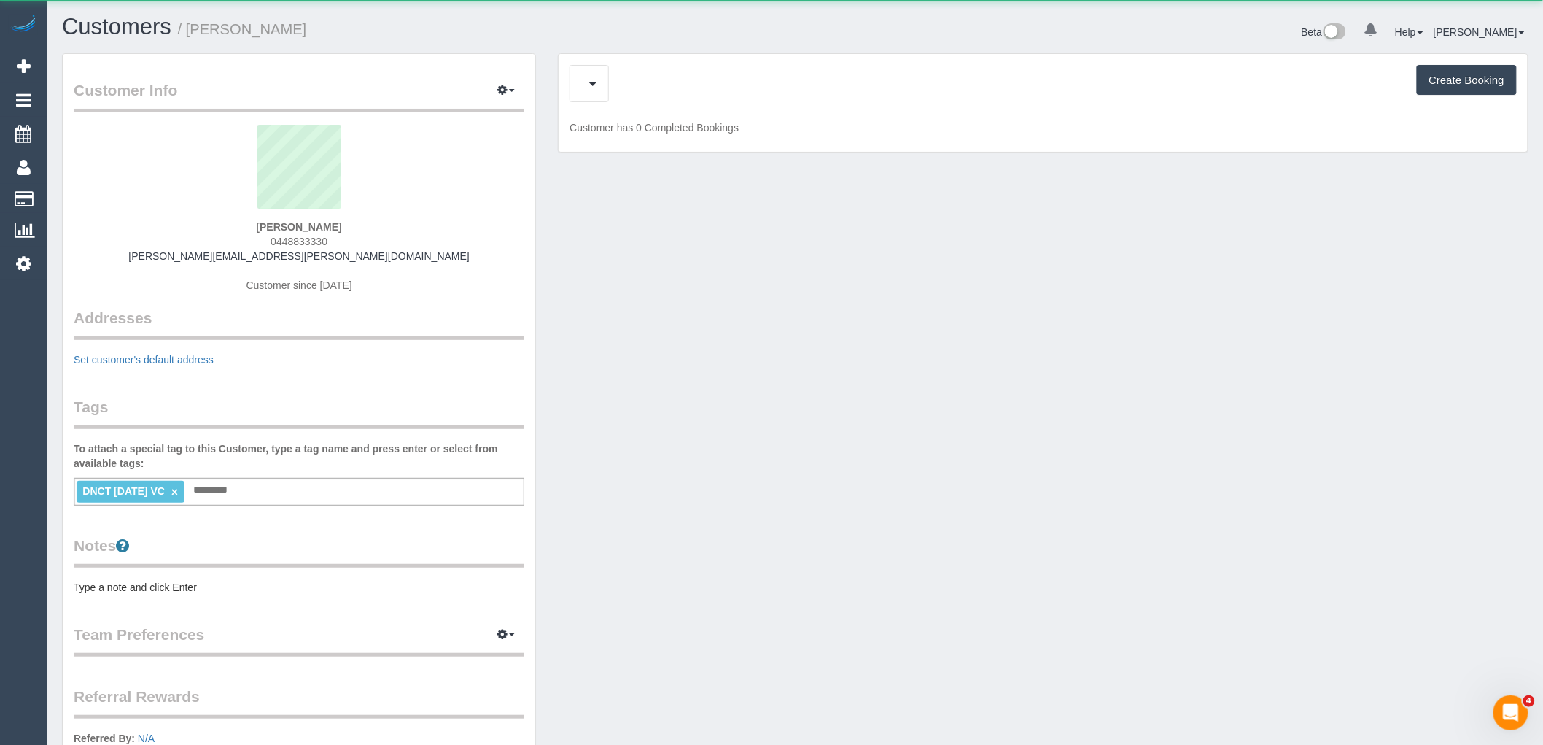
drag, startPoint x: 255, startPoint y: 236, endPoint x: 175, endPoint y: 236, distance: 80.2
click at [175, 236] on div "Megan Soong 0448833330 koontz.megan@gmail.com Customer since 2025" at bounding box center [299, 216] width 451 height 182
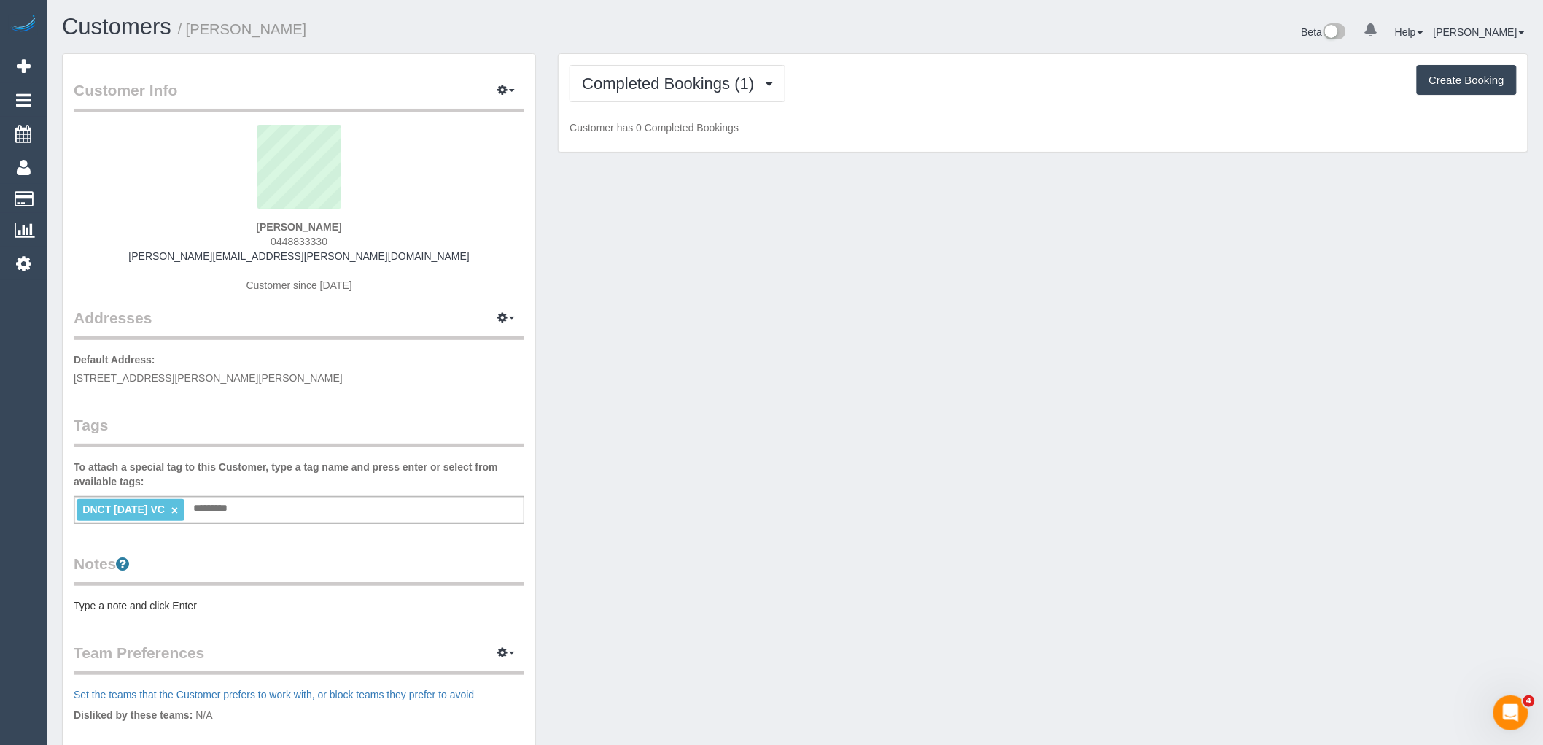
copy span "0448833330"
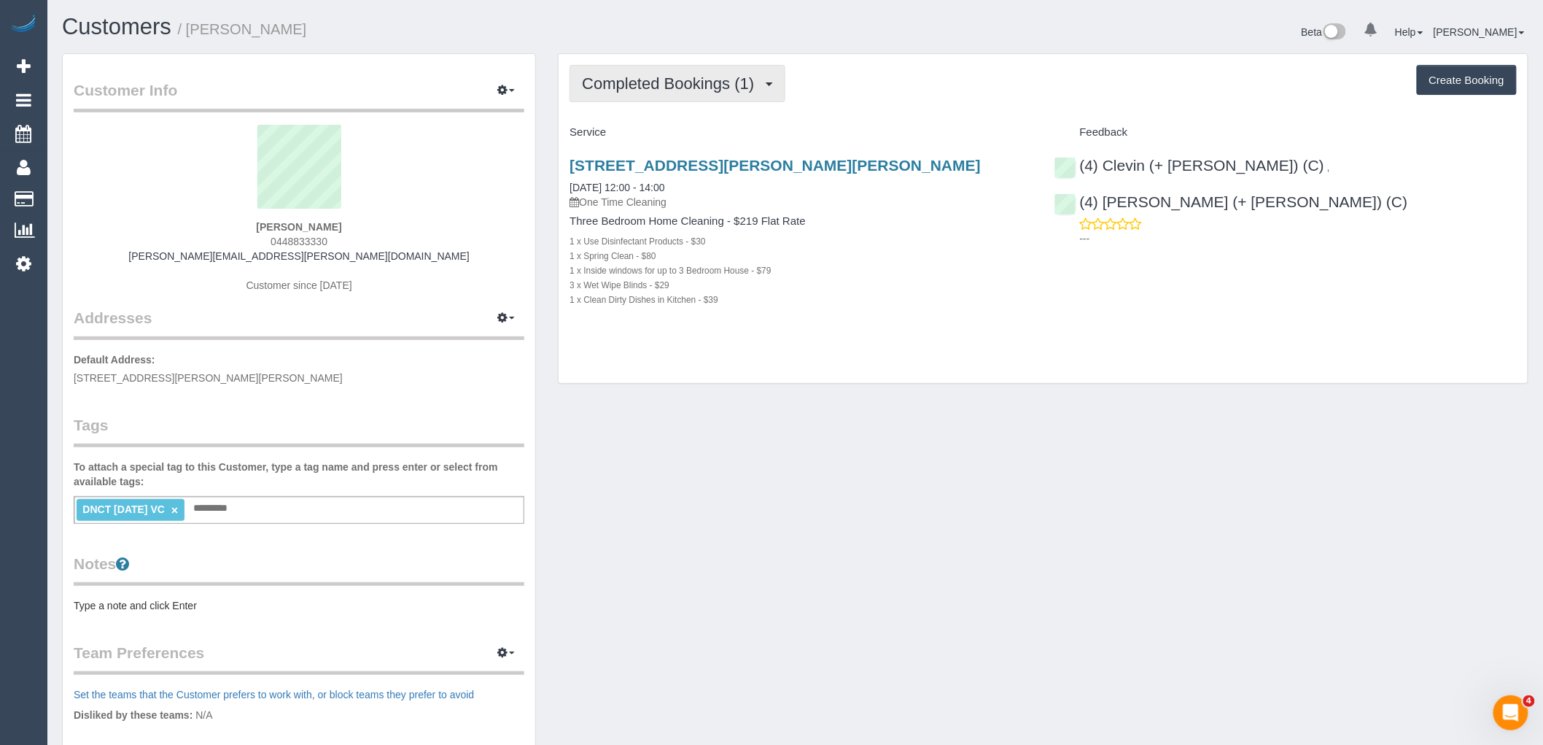
click at [686, 81] on span "Completed Bookings (1)" at bounding box center [671, 83] width 179 height 18
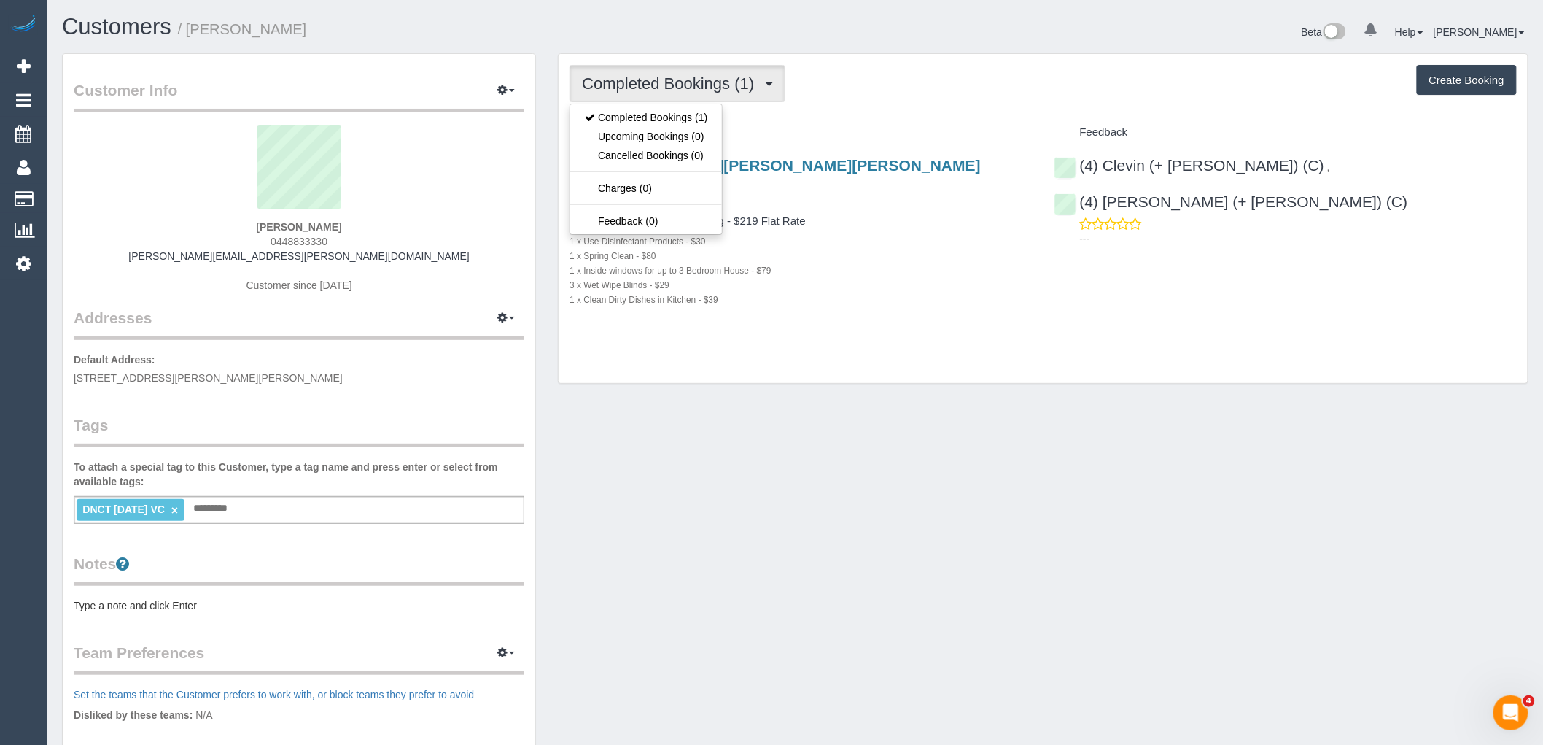
click at [936, 114] on div "Completed Bookings (1) Completed Bookings (1) Upcoming Bookings (0) Cancelled B…" at bounding box center [1043, 219] width 969 height 330
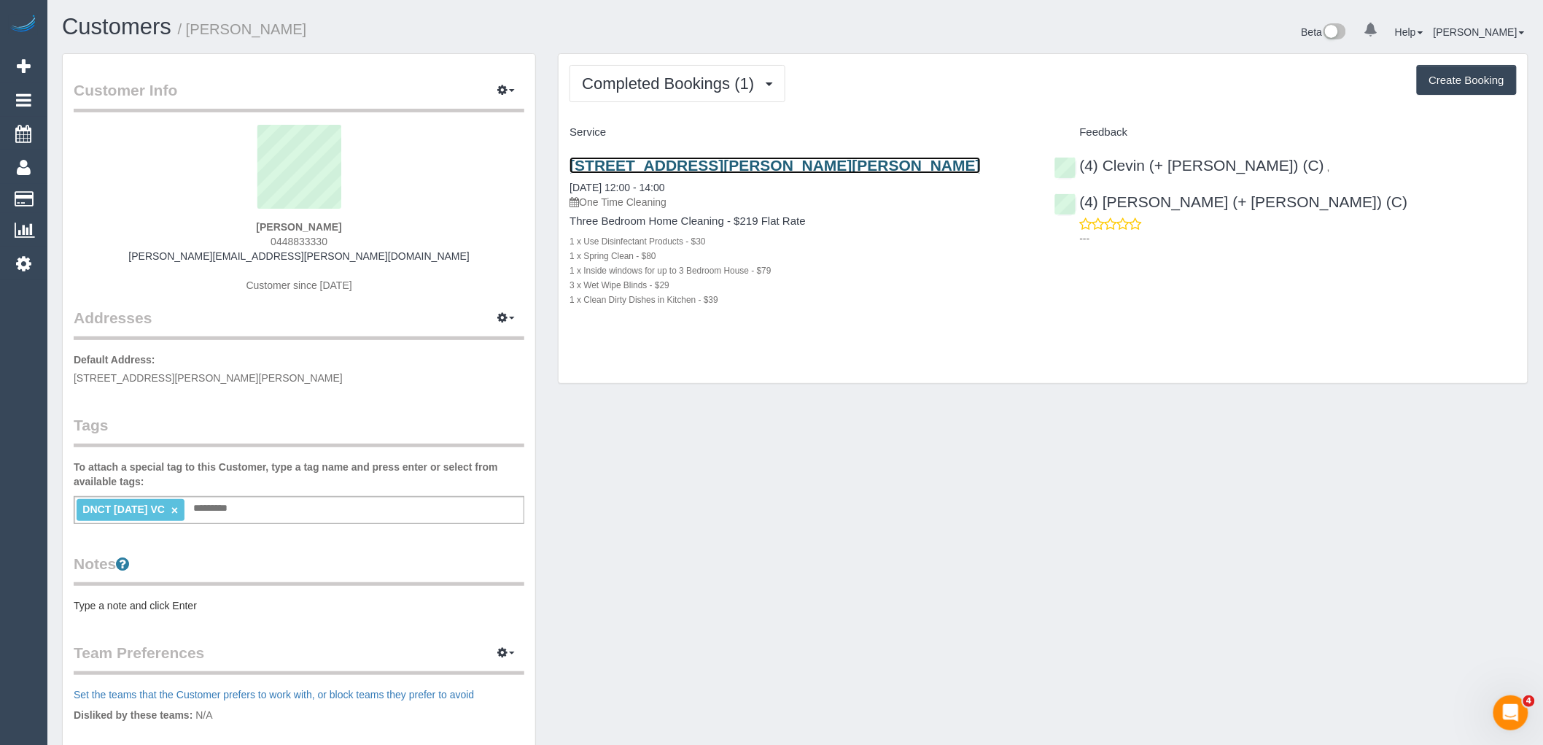
click at [741, 168] on link "4 Briggs Street, Mont Albert North, VIC 3129" at bounding box center [775, 165] width 411 height 17
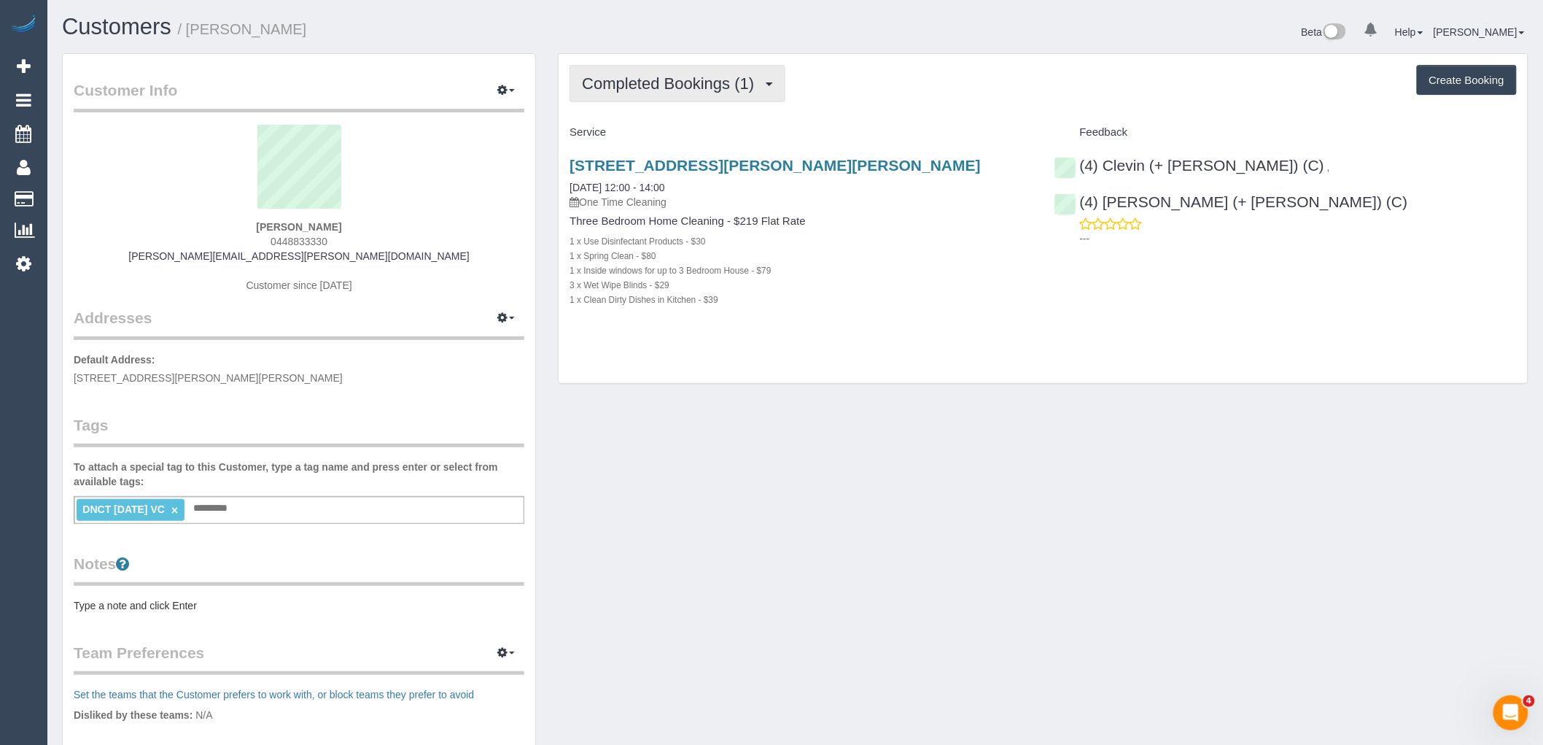
click at [635, 82] on span "Completed Bookings (1)" at bounding box center [671, 83] width 179 height 18
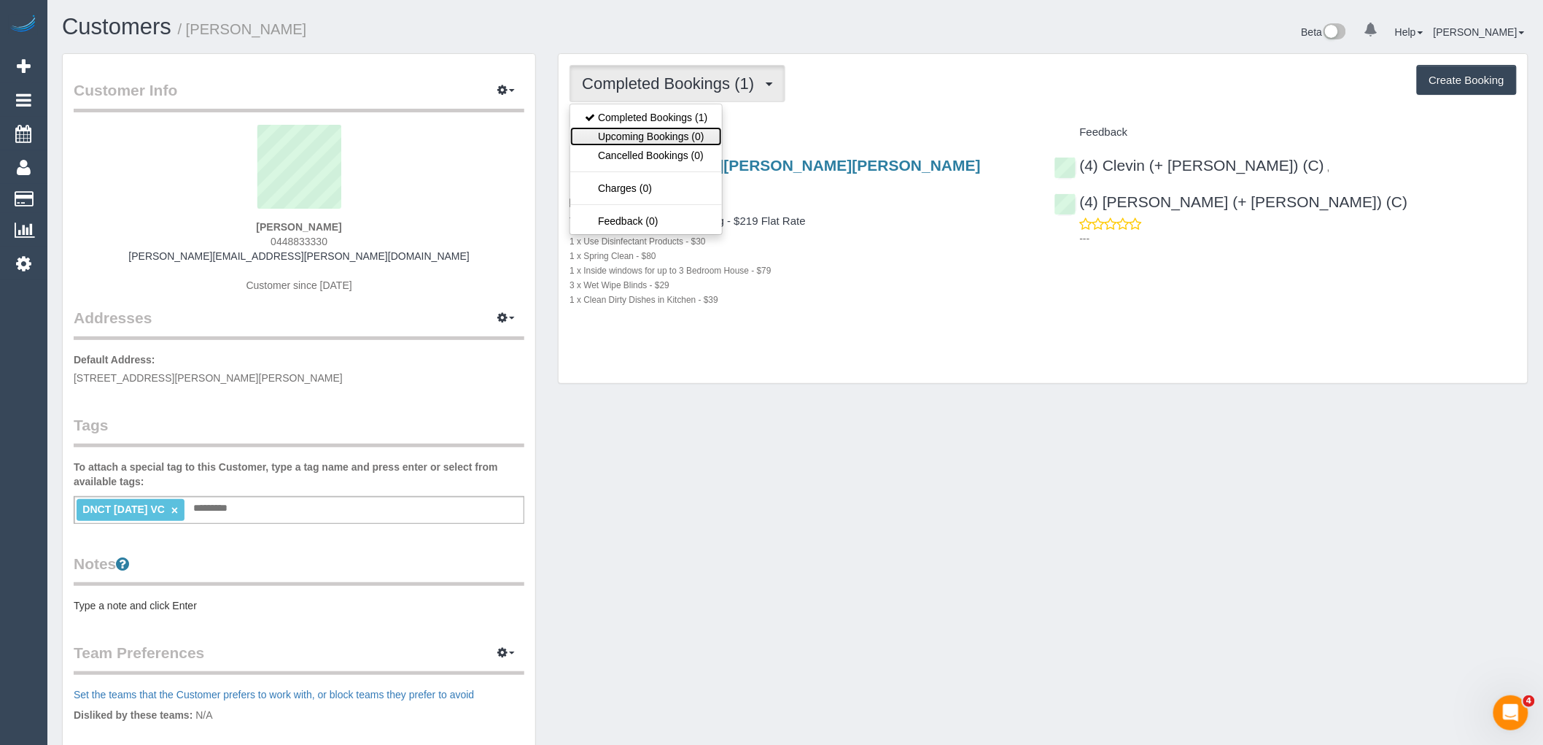
click at [664, 137] on link "Upcoming Bookings (0)" at bounding box center [646, 136] width 152 height 19
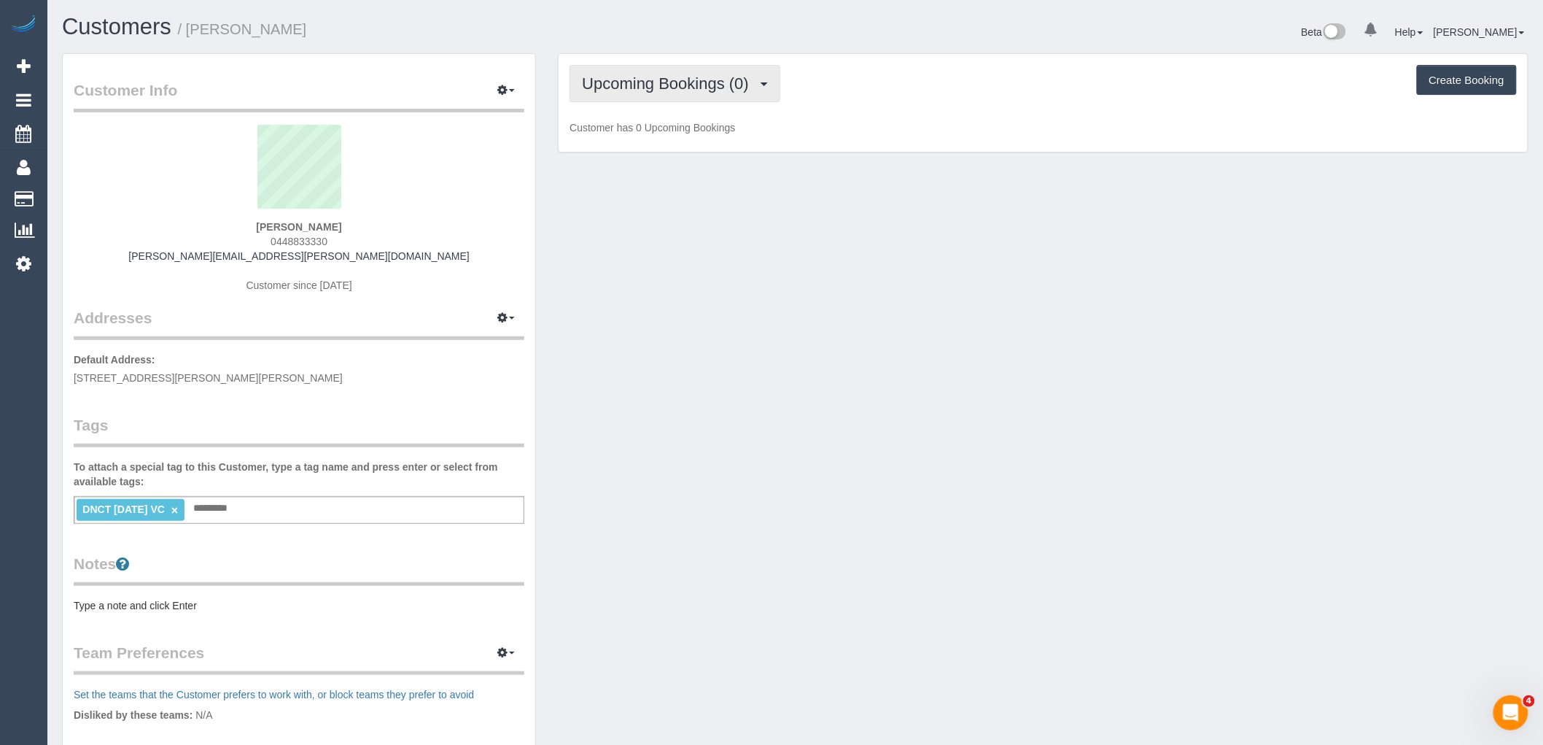
click at [667, 76] on span "Upcoming Bookings (0)" at bounding box center [669, 83] width 174 height 18
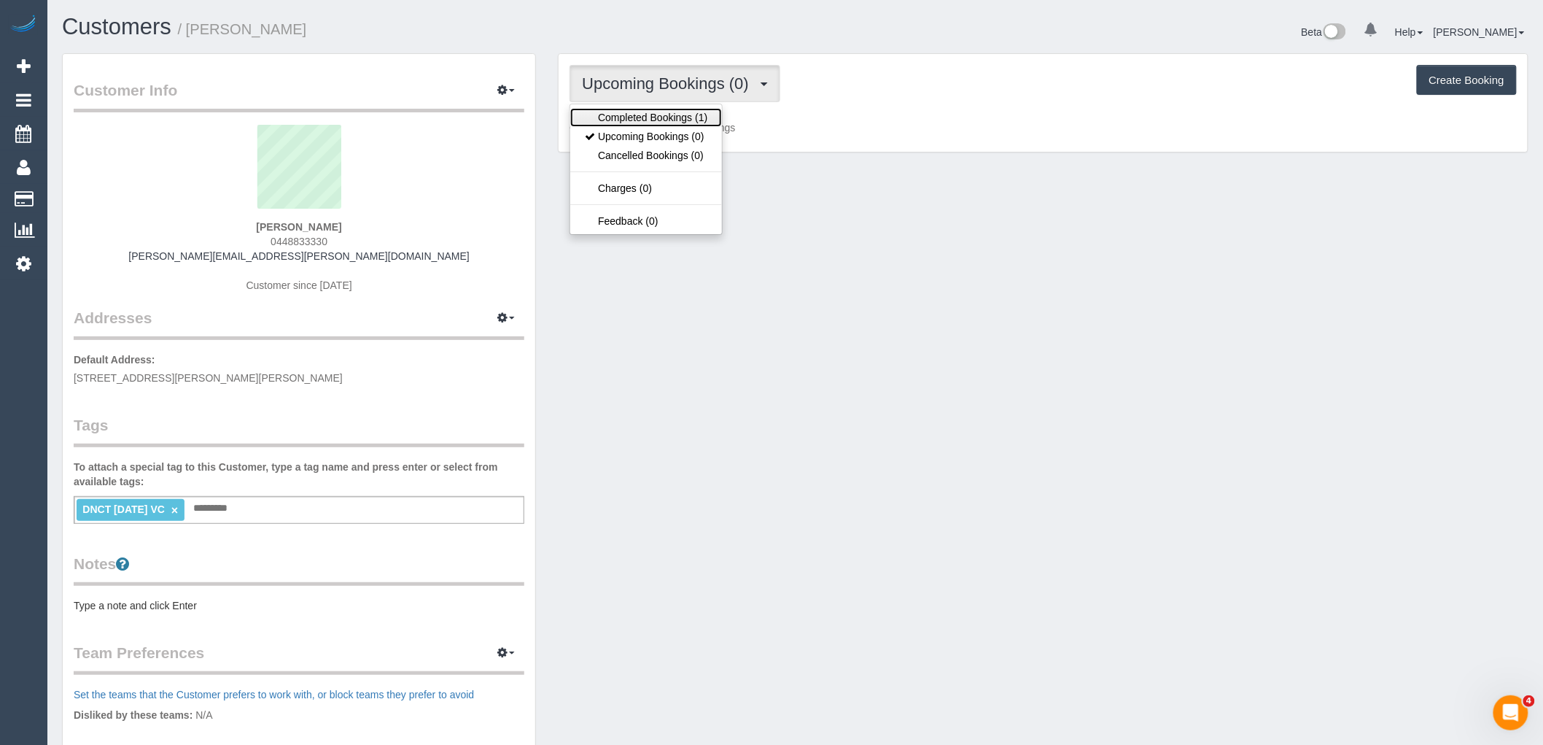
click at [668, 114] on link "Completed Bookings (1)" at bounding box center [646, 117] width 152 height 19
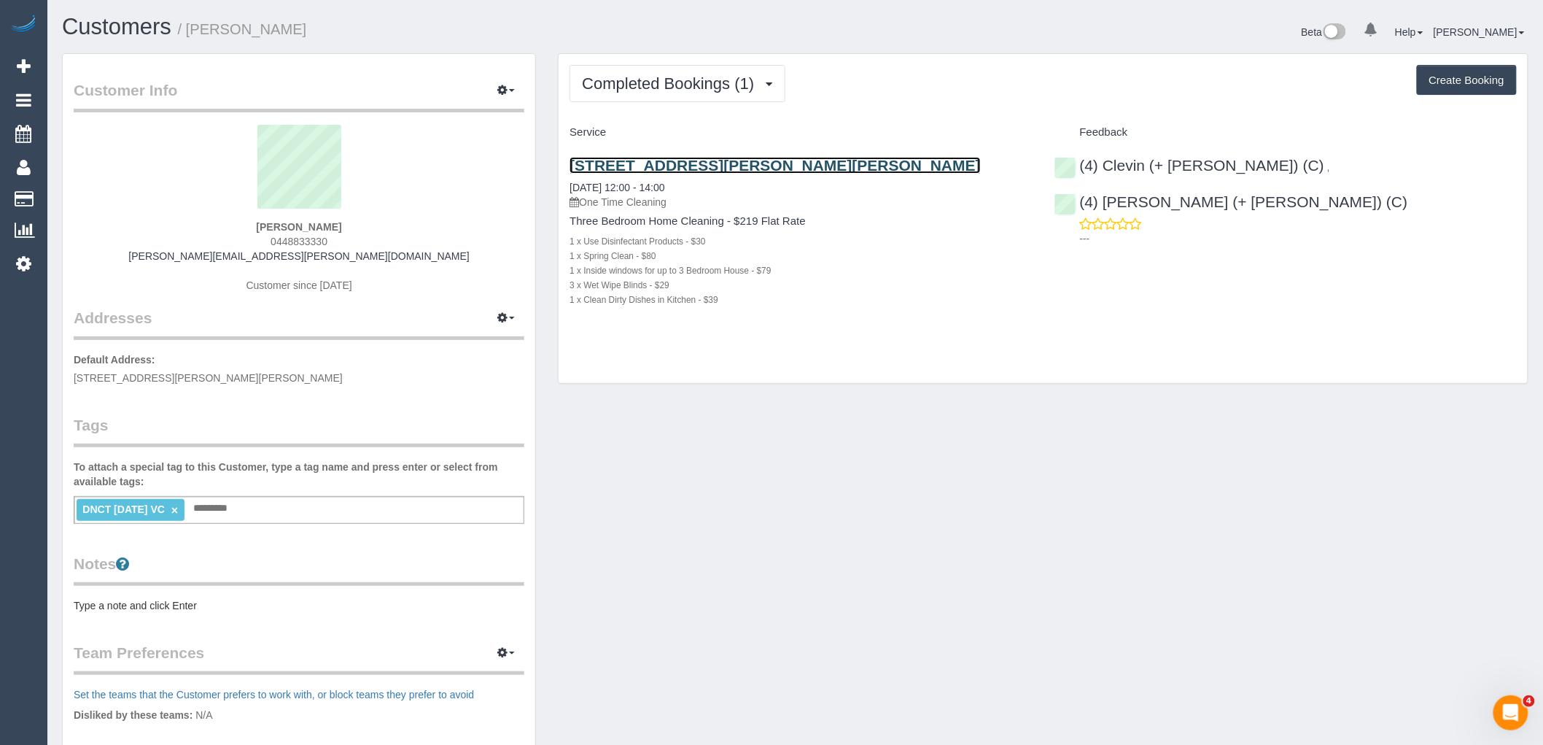
click at [711, 171] on link "4 Briggs Street, Mont Albert North, VIC 3129" at bounding box center [775, 165] width 411 height 17
click at [178, 510] on link "×" at bounding box center [174, 510] width 7 height 12
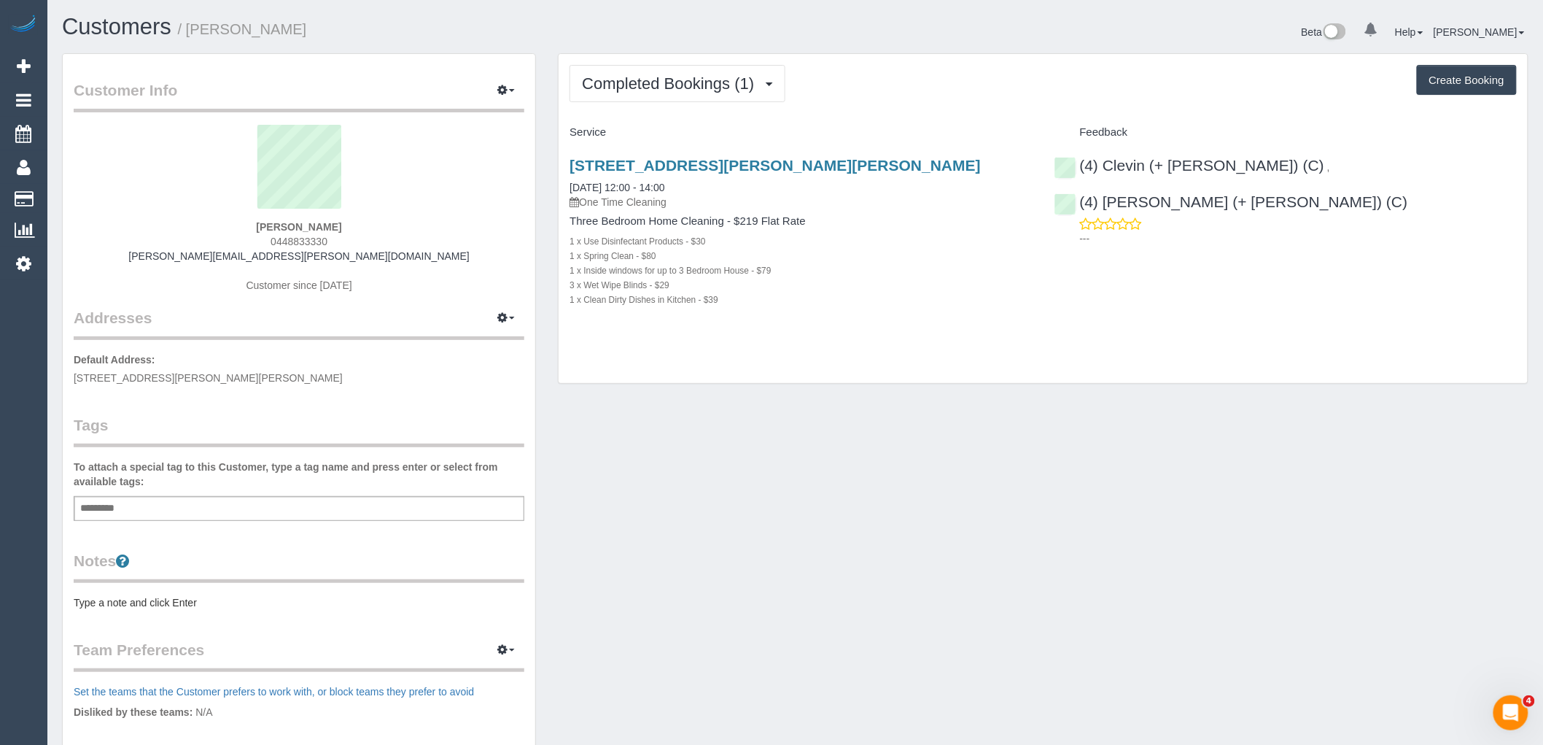
drag, startPoint x: 346, startPoint y: 231, endPoint x: 217, endPoint y: 221, distance: 128.7
click at [217, 221] on div "Megan Soong 0448833330 koontz.megan@gmail.com Customer since 2025" at bounding box center [299, 216] width 451 height 182
copy strong "Megan Soong"
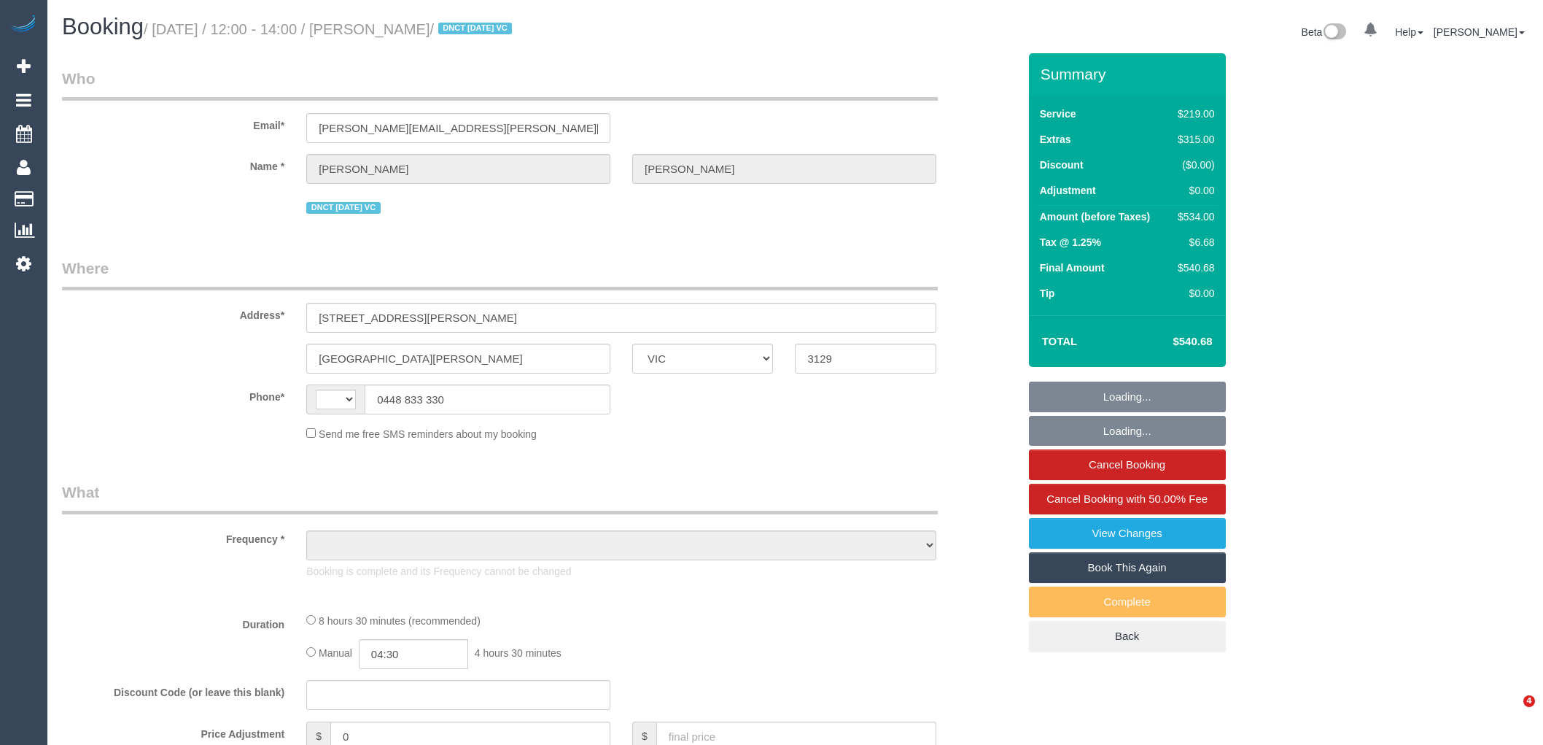
select select "VIC"
select select "string:AU"
select select "object:550"
select select "string:stripe-pm_1RrAt02GScqysDRVduzm11NM"
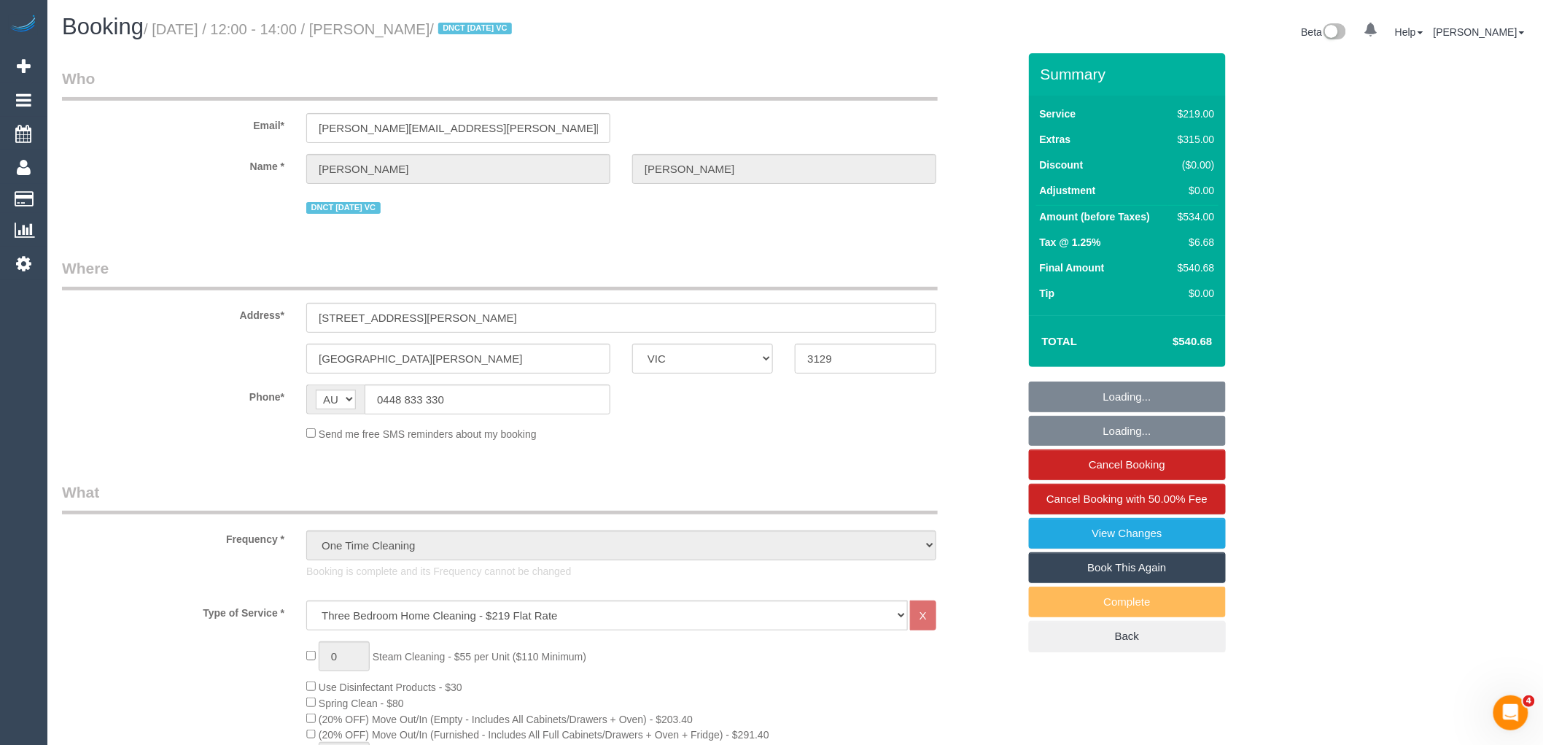
select select "number:30"
select select "number:14"
select select "number:19"
select select "number:24"
select select "number:33"
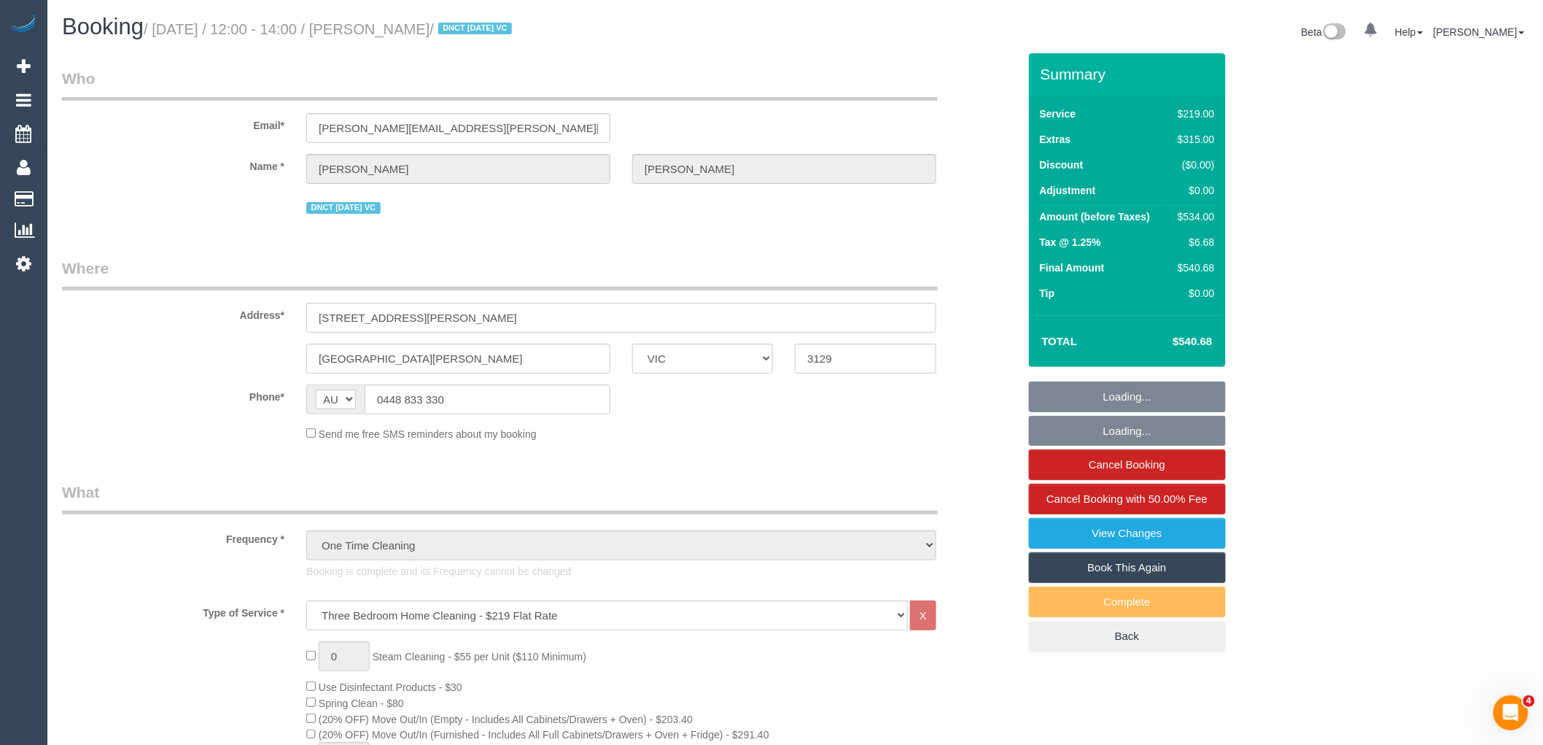
select select "number:13"
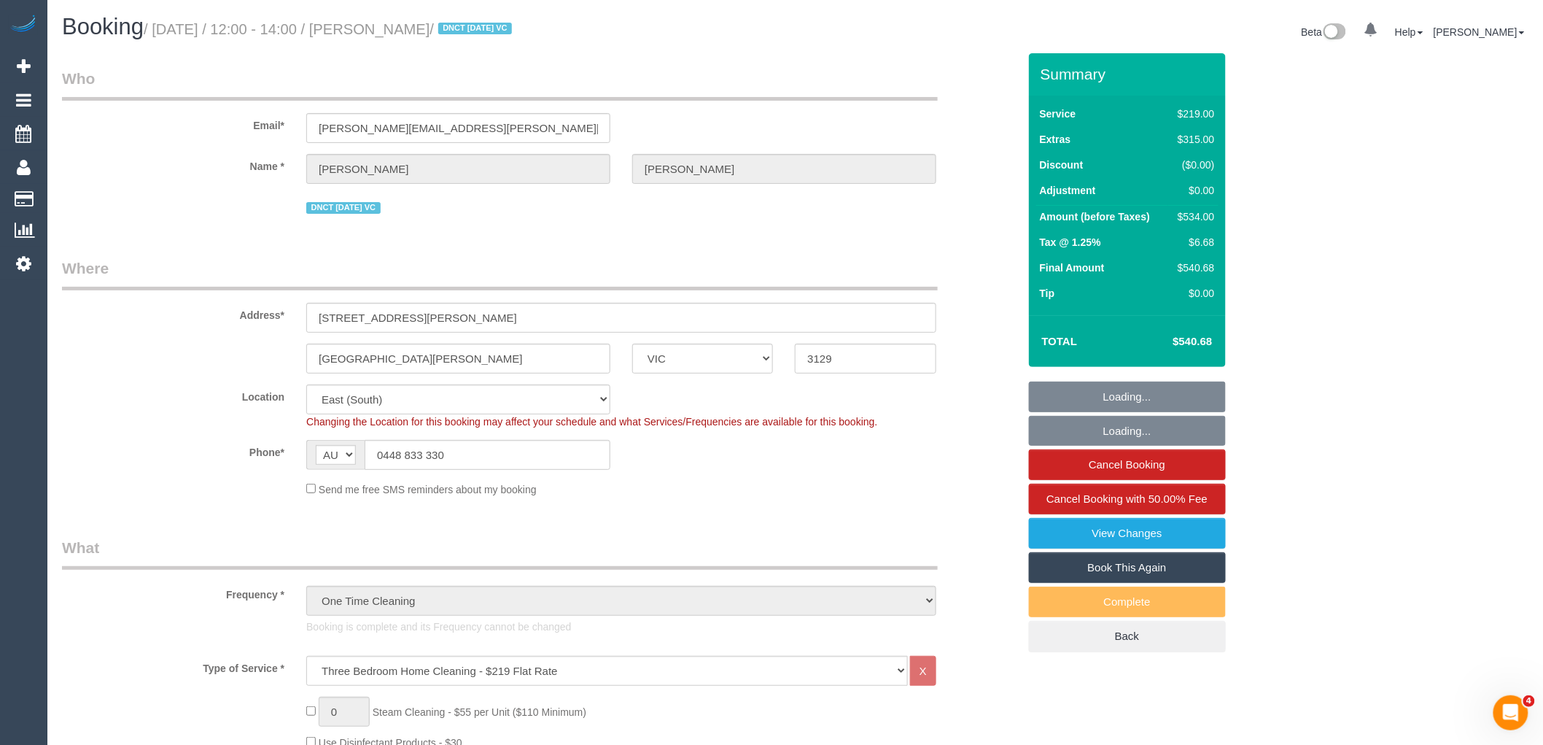
select select "object:839"
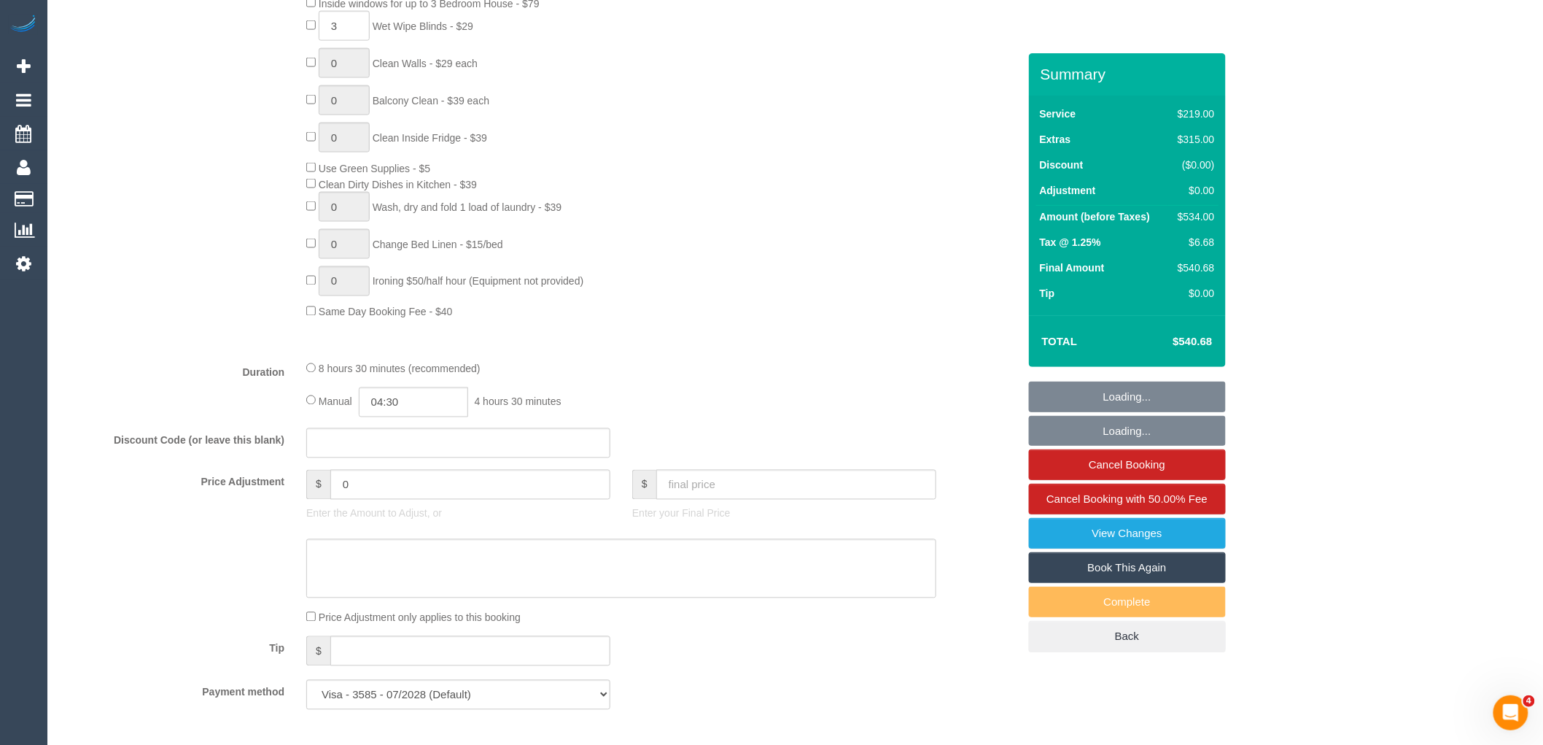
scroll to position [891, 0]
click at [726, 494] on input "text" at bounding box center [796, 481] width 280 height 30
type input "0"
click at [674, 588] on textarea at bounding box center [621, 565] width 630 height 60
type textarea "Cus"
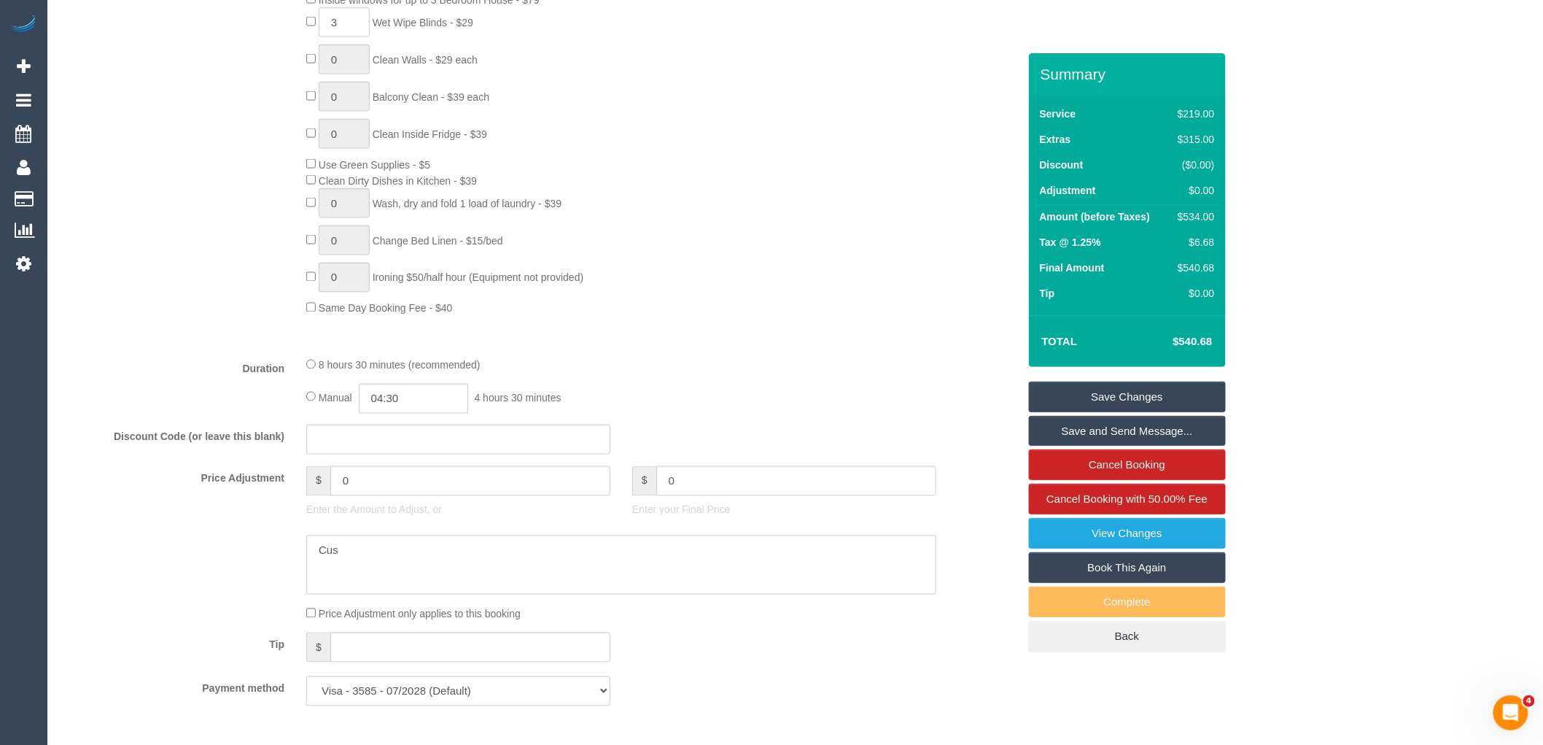
type input "-534"
type textarea "Customer found no value to the service - refused to pay via email and phone VC"
click at [1167, 388] on link "Save Changes" at bounding box center [1127, 396] width 197 height 31
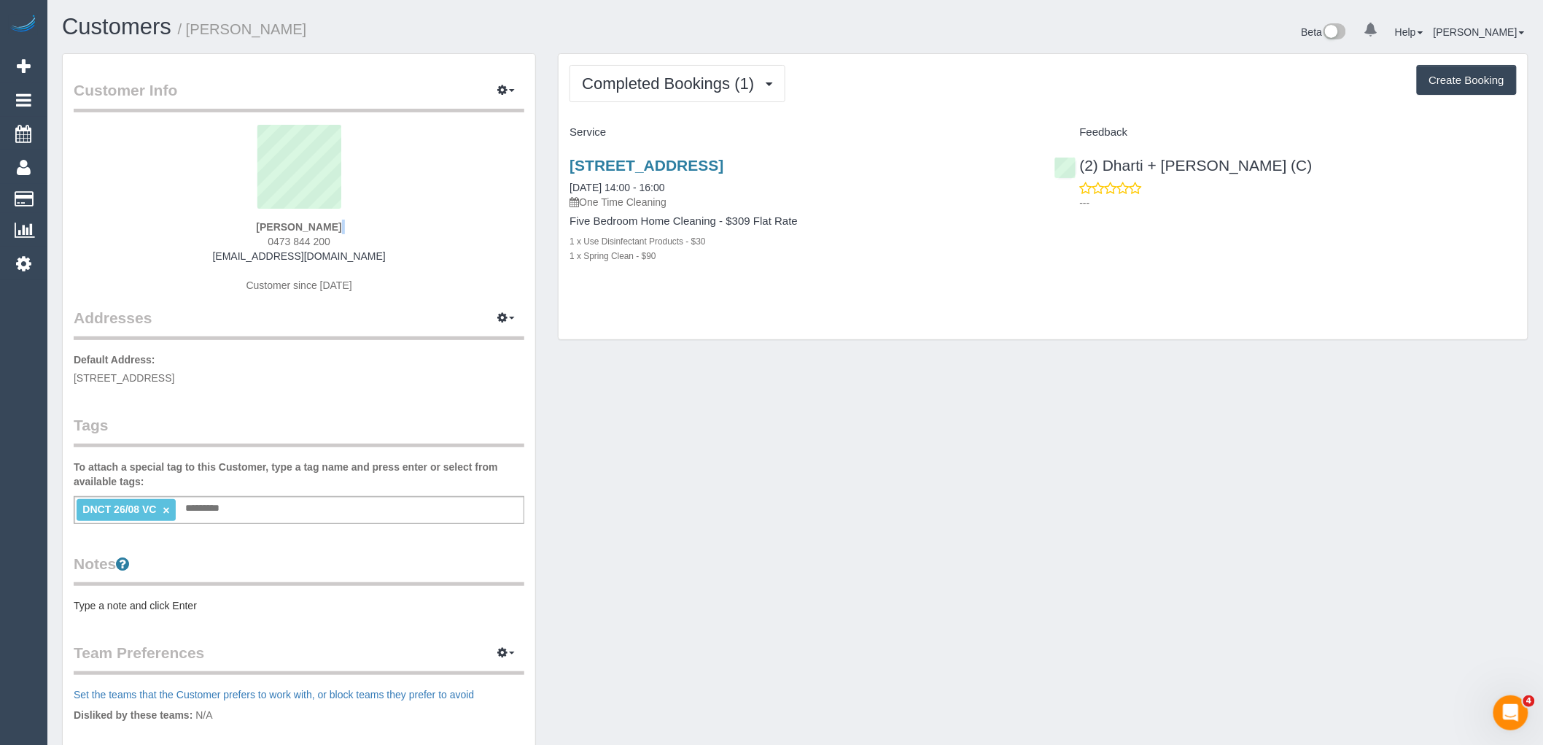
drag, startPoint x: 287, startPoint y: 236, endPoint x: 228, endPoint y: 236, distance: 59.8
click at [228, 236] on div "[PERSON_NAME] 0473 844 200 [EMAIL_ADDRESS][DOMAIN_NAME] Customer since [DATE]" at bounding box center [299, 216] width 451 height 182
click at [354, 244] on div "[PERSON_NAME] 0473 844 200 [EMAIL_ADDRESS][DOMAIN_NAME] Customer since [DATE]" at bounding box center [299, 216] width 451 height 182
drag, startPoint x: 349, startPoint y: 241, endPoint x: 228, endPoint y: 242, distance: 121.1
click at [229, 241] on div "Julia Phillips 0473 844 200 juliamayphillips@gmail.com Customer since 2025" at bounding box center [299, 216] width 451 height 182
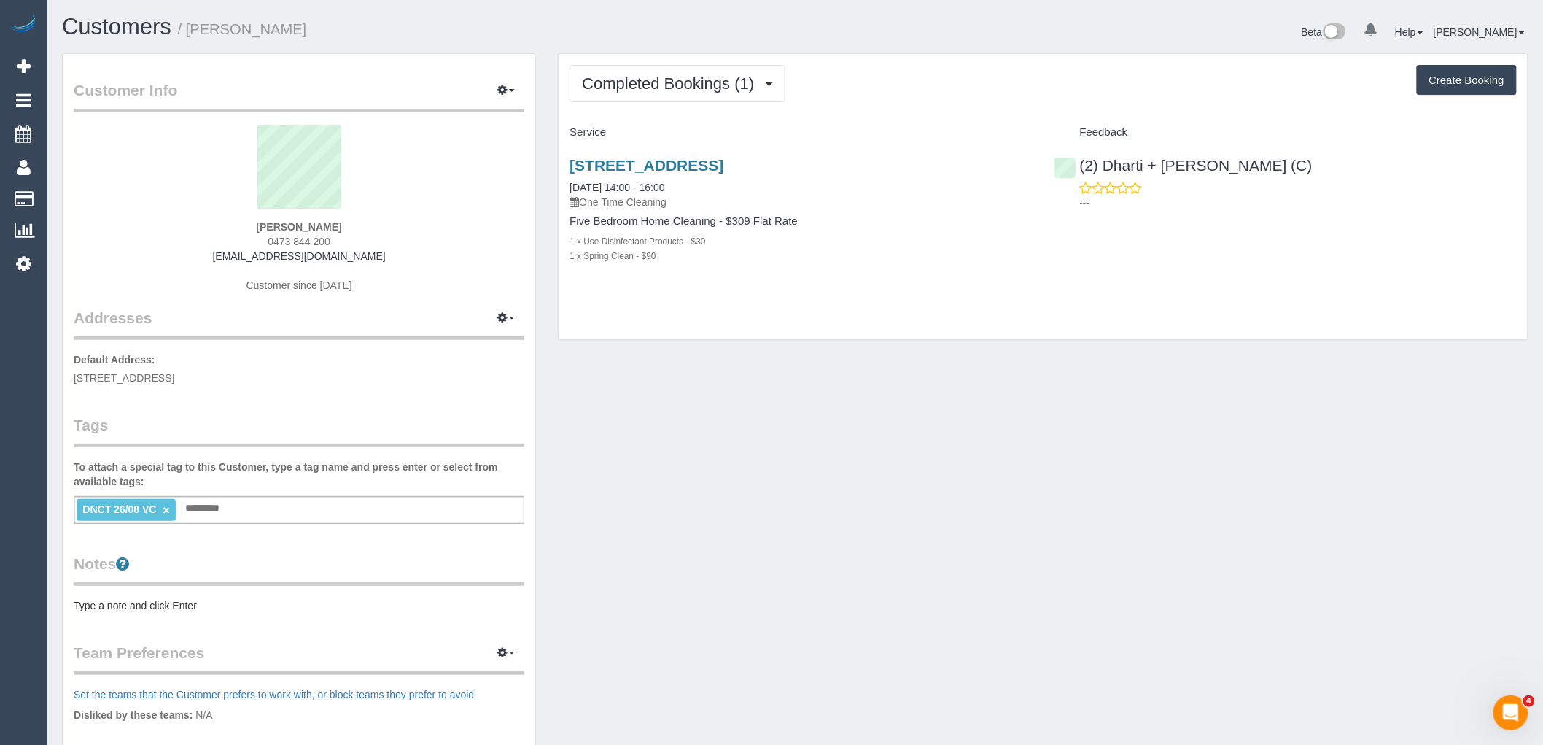
copy span "0473 844 200"
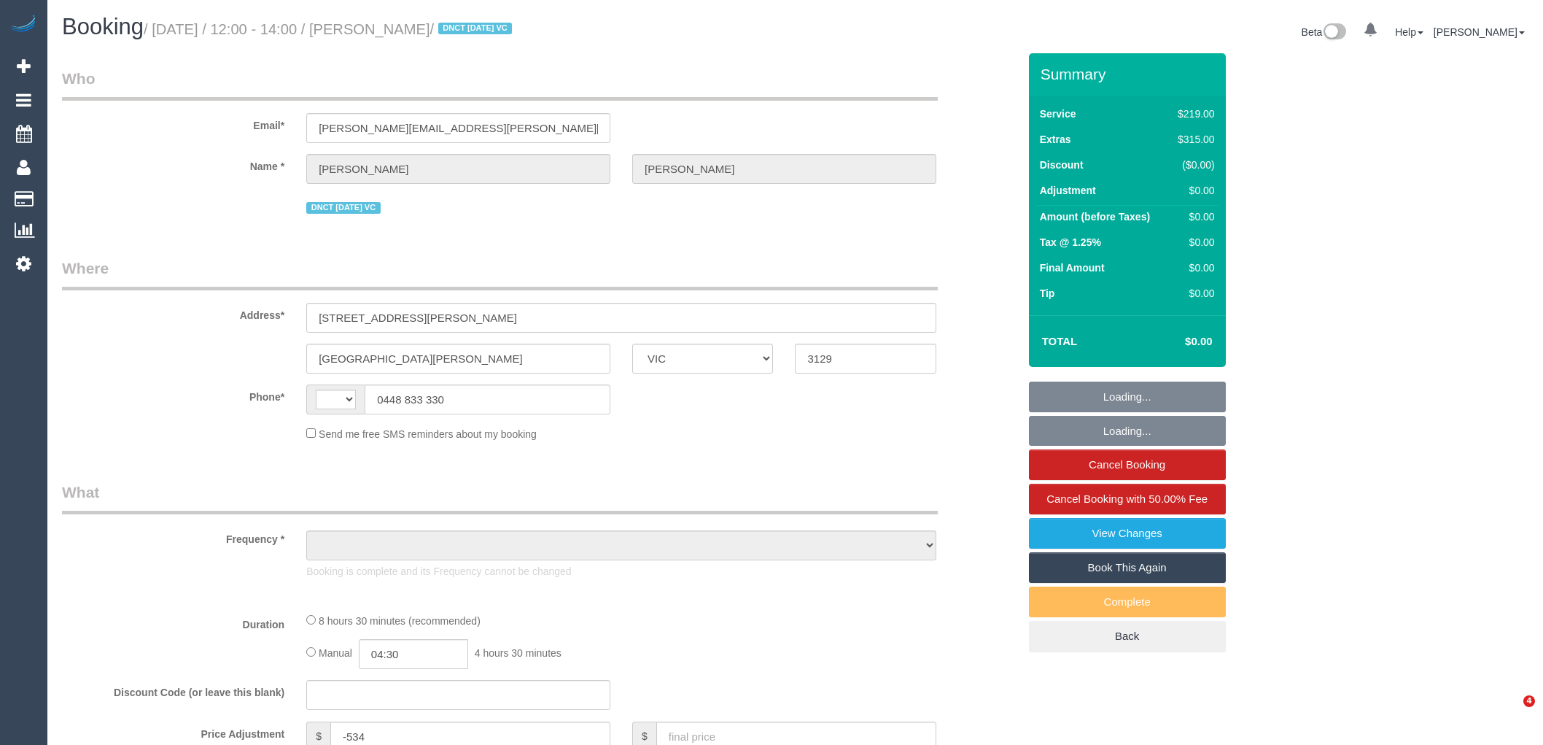
select select "VIC"
select select "string:AU"
select select "object:574"
select select "string:stripe-pm_1RrAt02GScqysDRVduzm11NM"
select select "number:30"
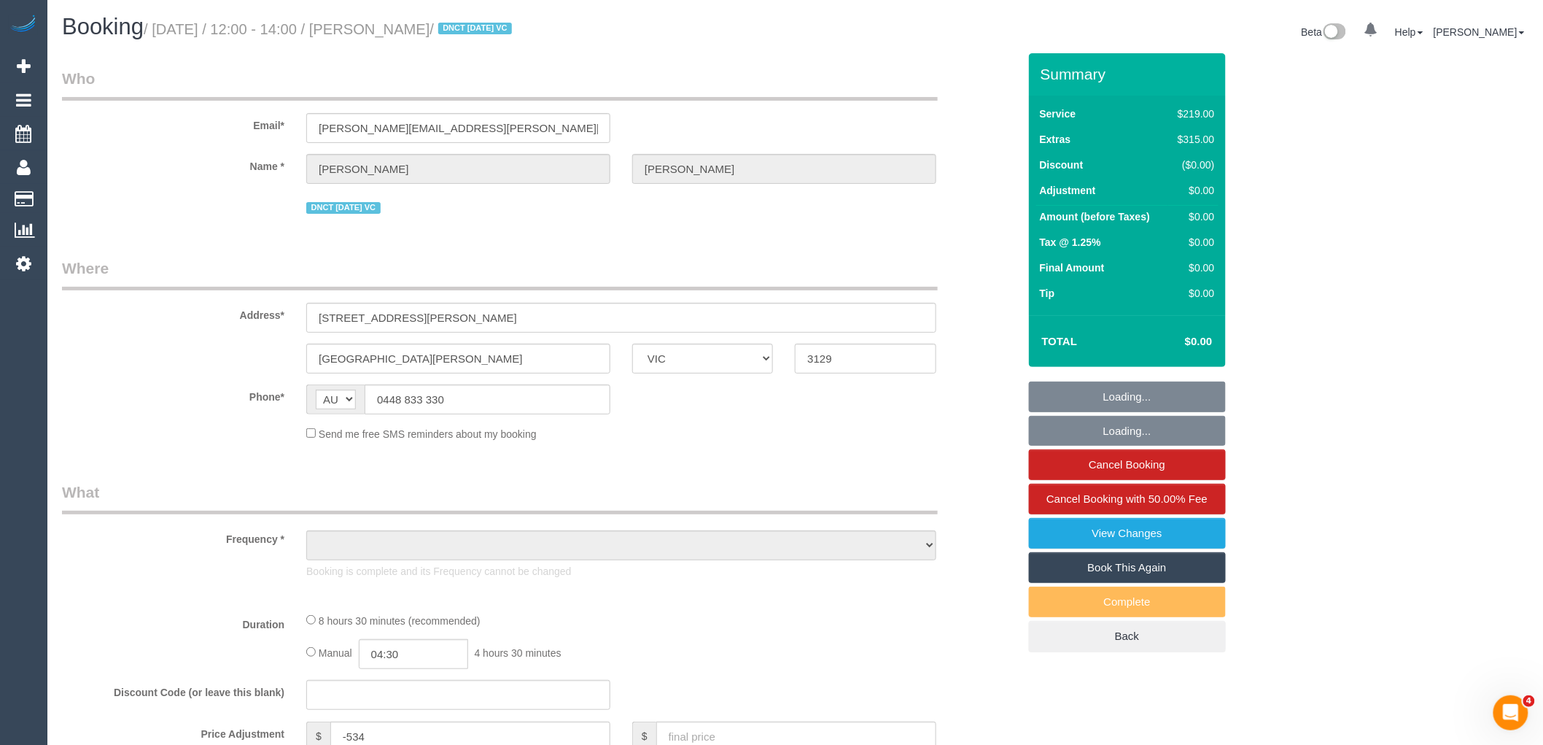
select select "number:14"
select select "number:19"
select select "number:24"
select select "number:33"
select select "number:13"
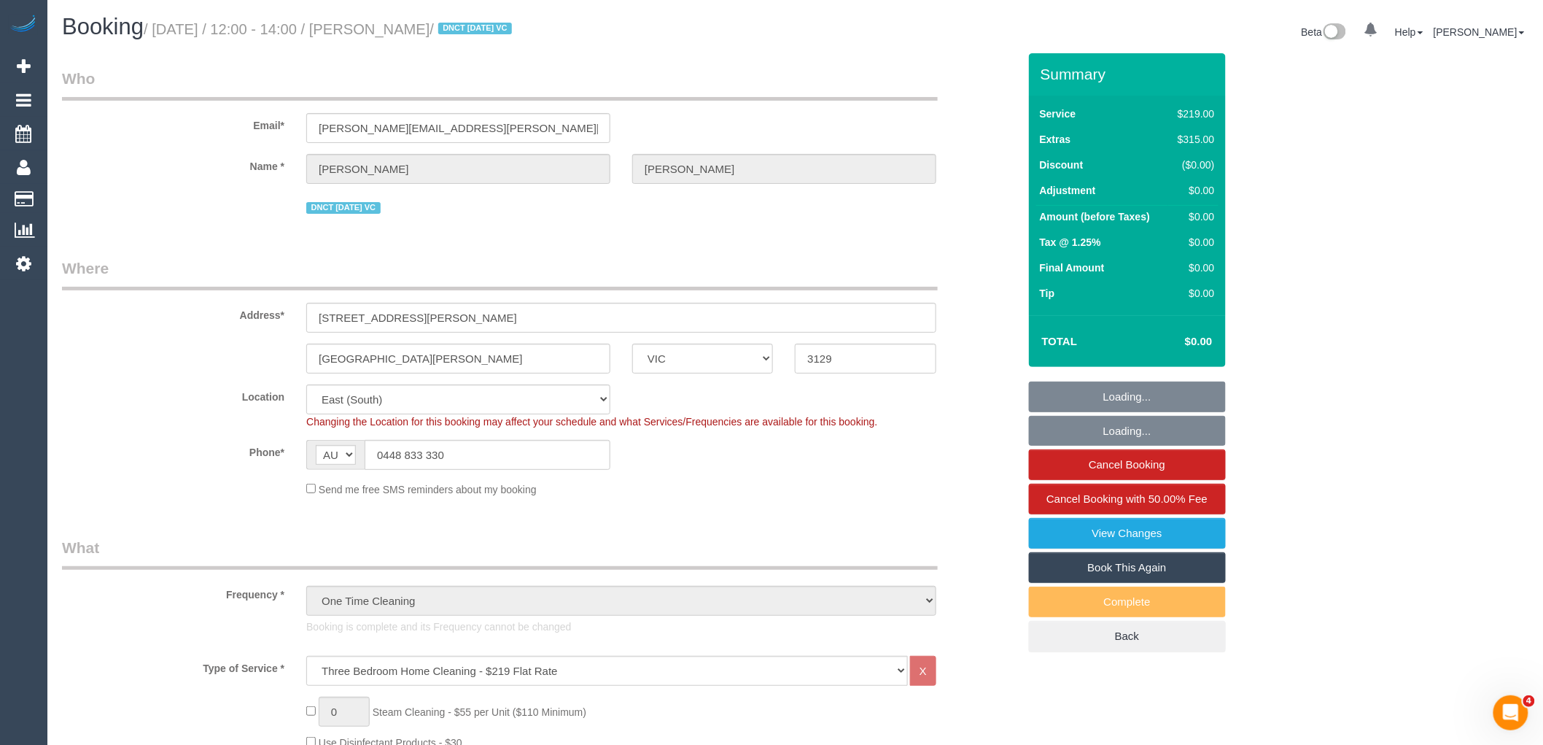
select select "object:1274"
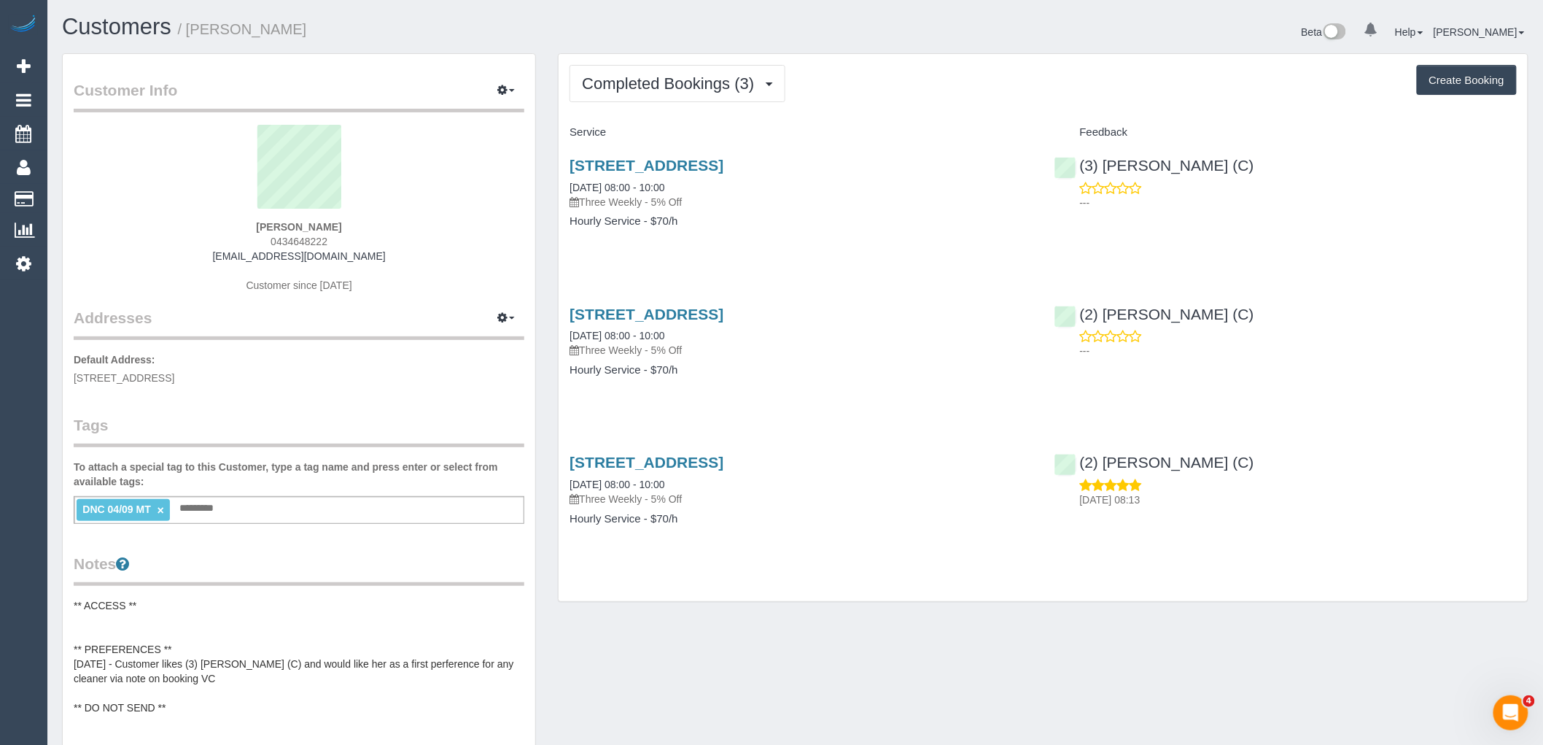
drag, startPoint x: 912, startPoint y: 156, endPoint x: 556, endPoint y: 169, distance: 356.1
click at [556, 169] on div "Completed Bookings (3) Completed Bookings (3) Upcoming Bookings (11) Cancelled …" at bounding box center [1043, 335] width 992 height 564
copy link "31 London Street, Bentleigh, VIC 3204"
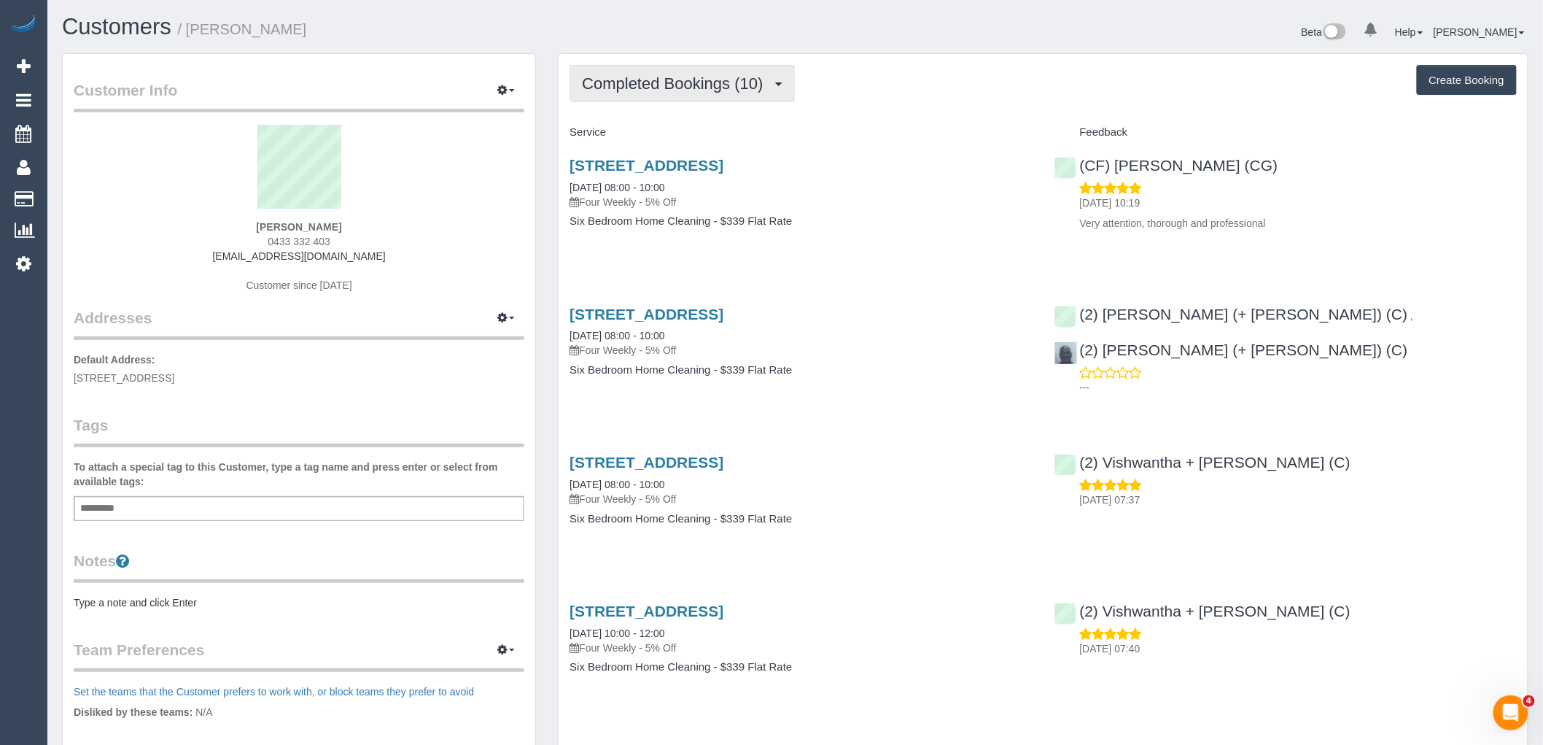
click at [704, 83] on span "Completed Bookings (10)" at bounding box center [676, 83] width 188 height 18
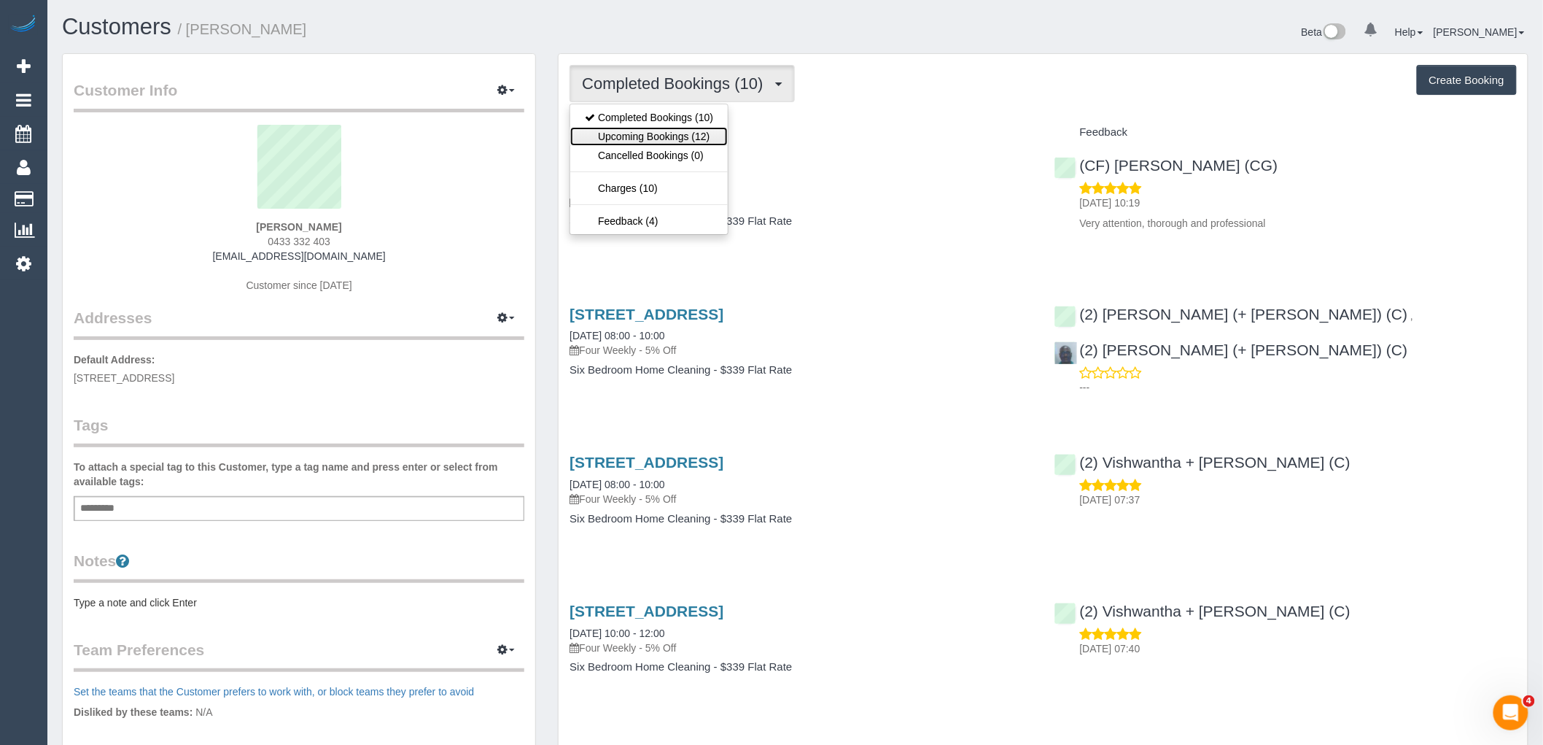
click at [679, 143] on link "Upcoming Bookings (12)" at bounding box center [649, 136] width 158 height 19
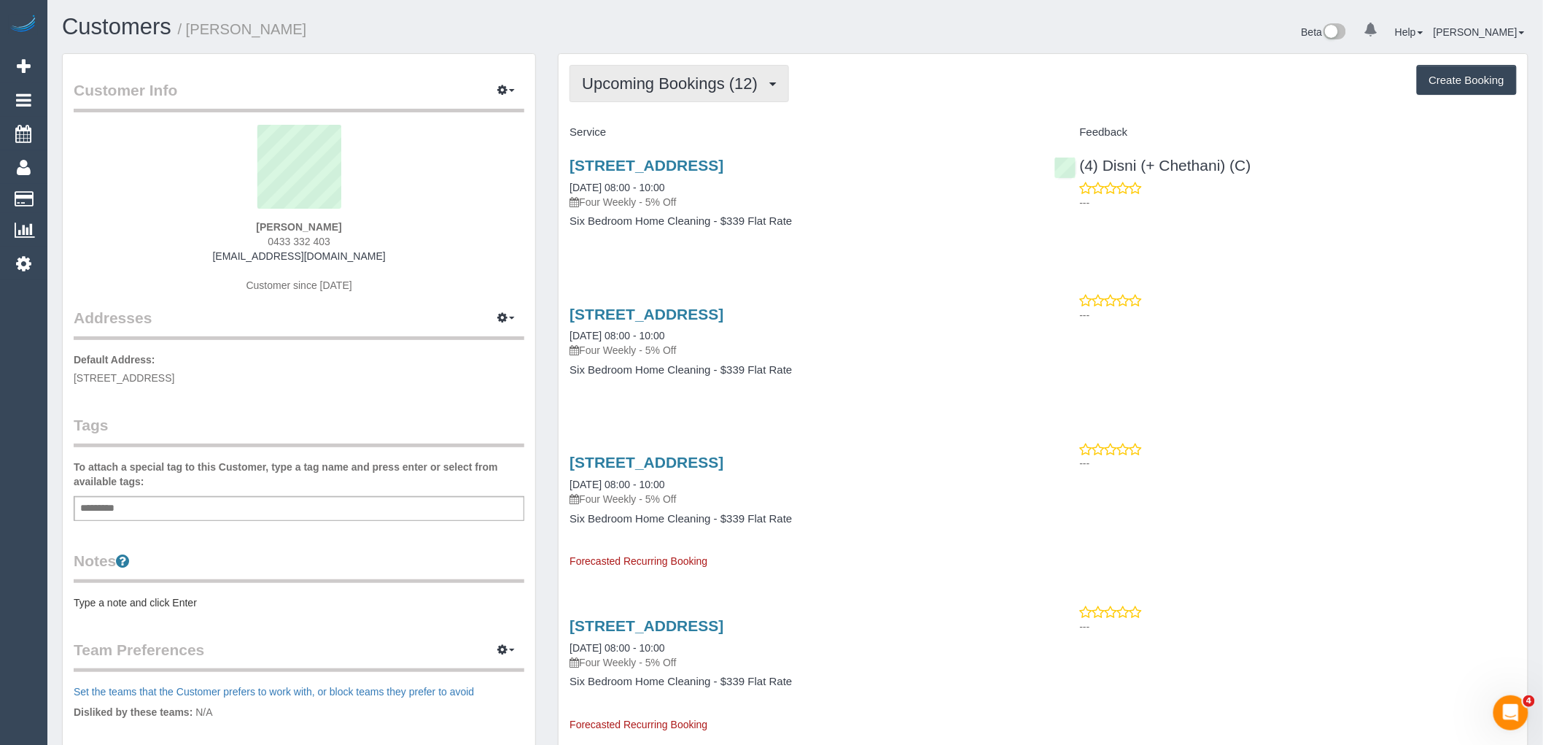
click at [723, 83] on span "Upcoming Bookings (12)" at bounding box center [673, 83] width 183 height 18
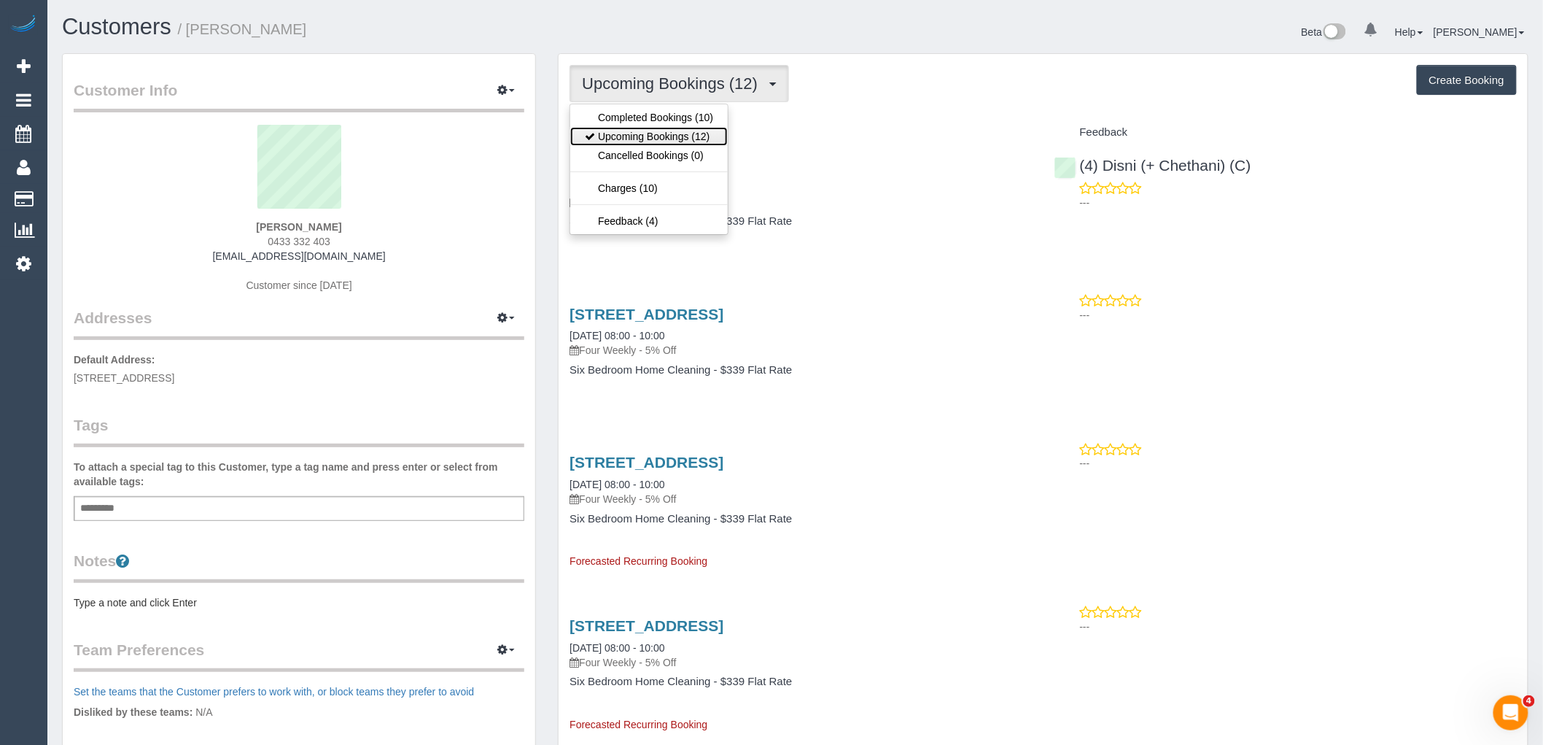
click at [698, 140] on link "Upcoming Bookings (12)" at bounding box center [649, 136] width 158 height 19
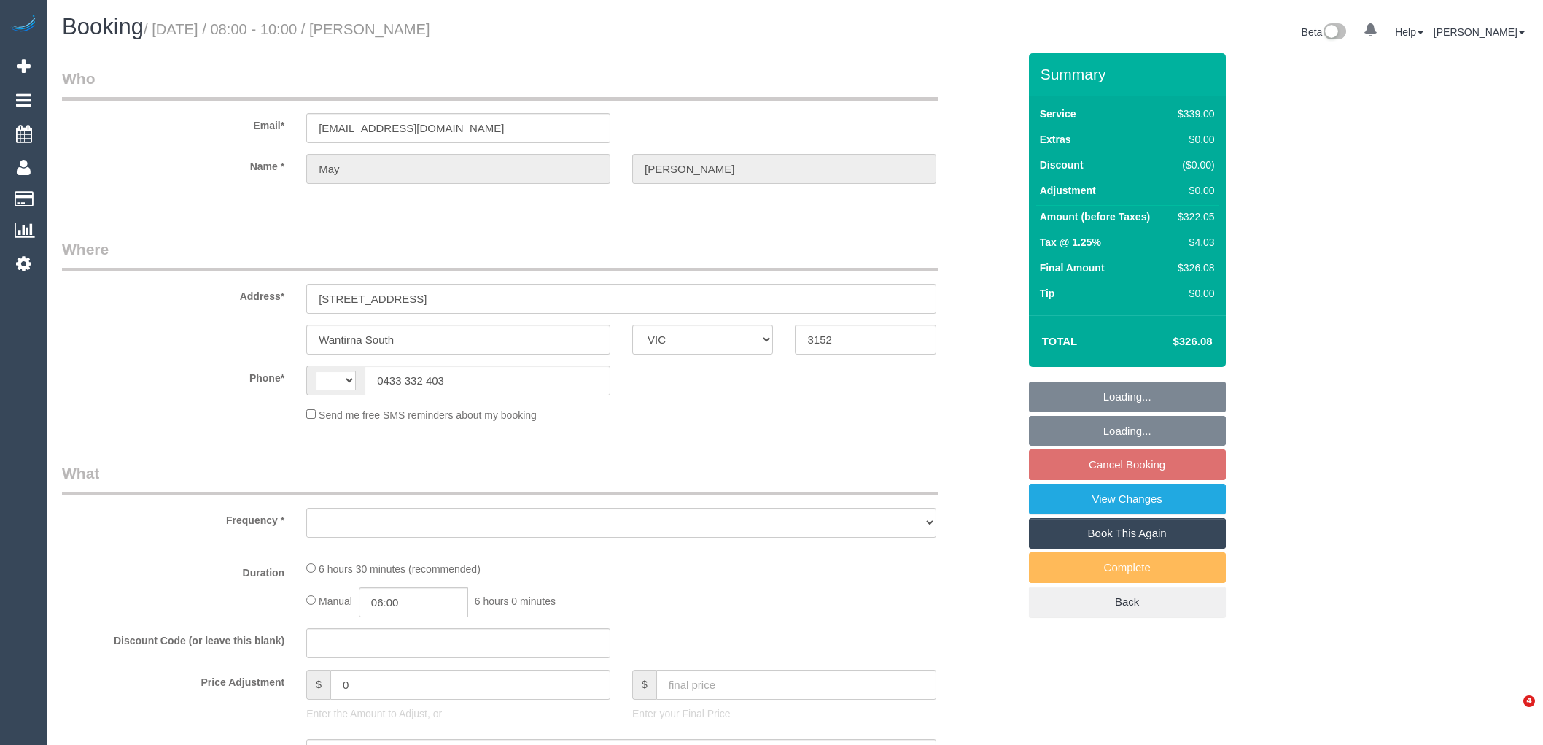
select select "VIC"
select select "string:AU"
select select "object:549"
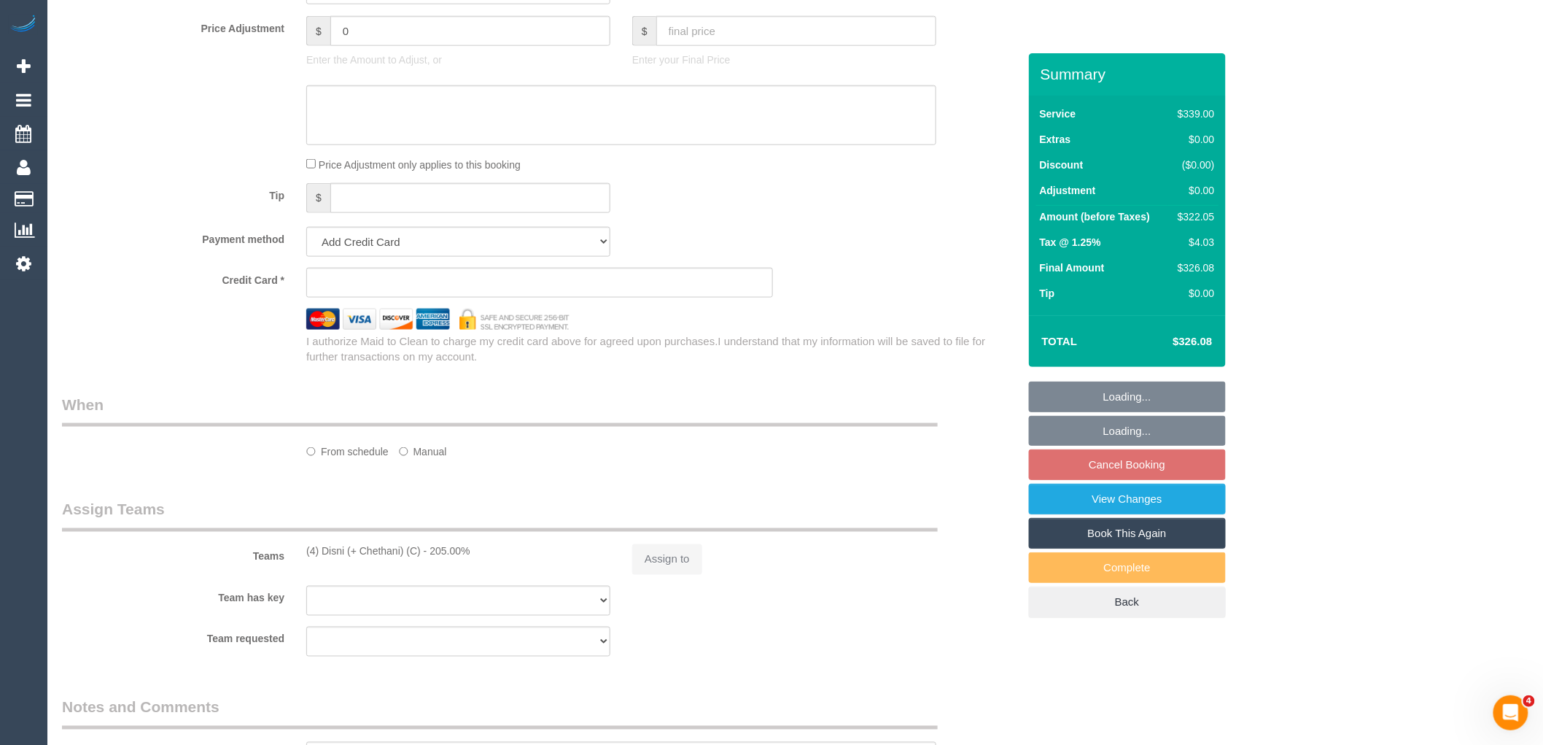
select select "string:stripe-pm_1Qmk482GScqysDRVscokgpYV"
select select "number:27"
select select "number:14"
select select "number:19"
select select "number:23"
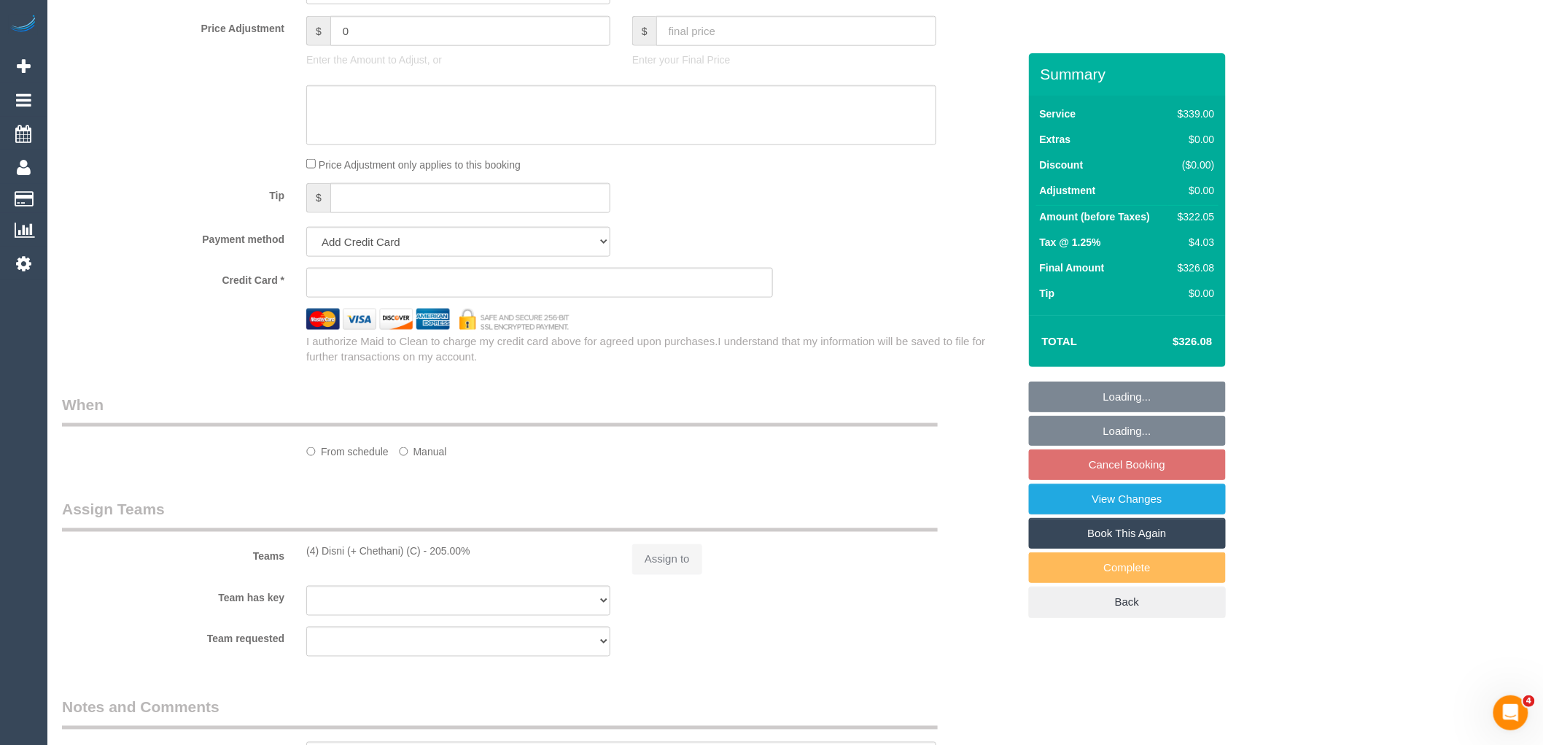
select select "number:34"
select select "number:13"
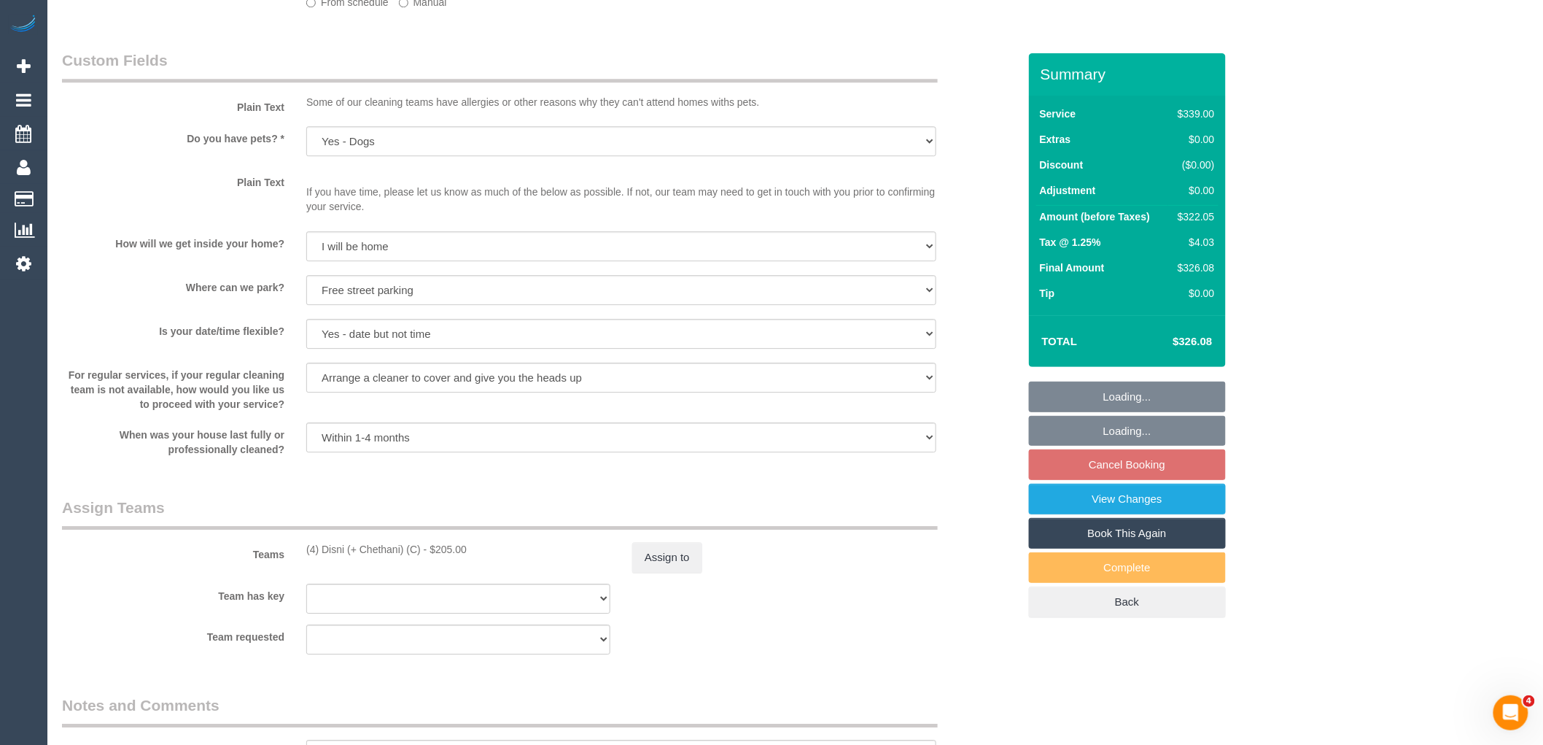
select select "object:1310"
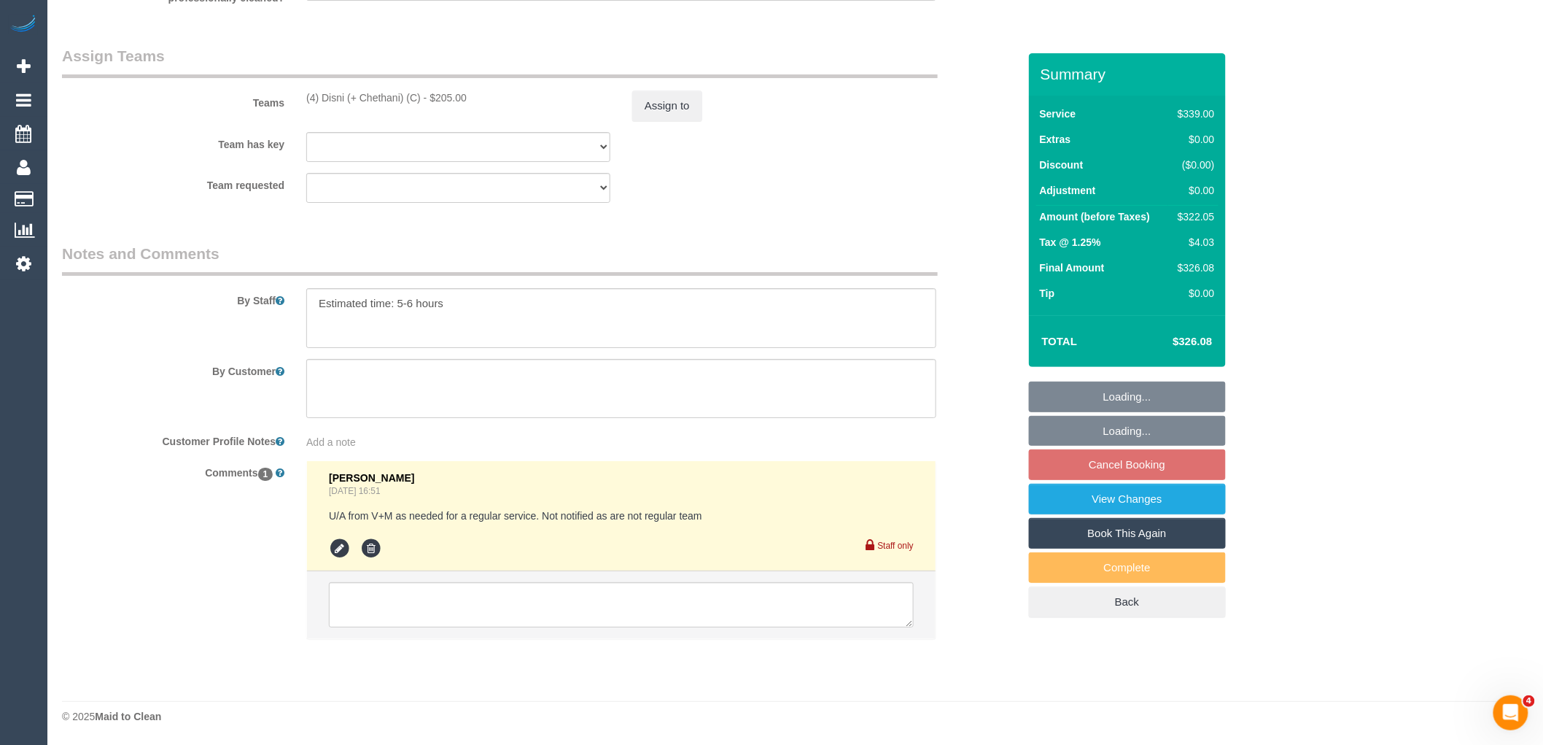
select select "spot1"
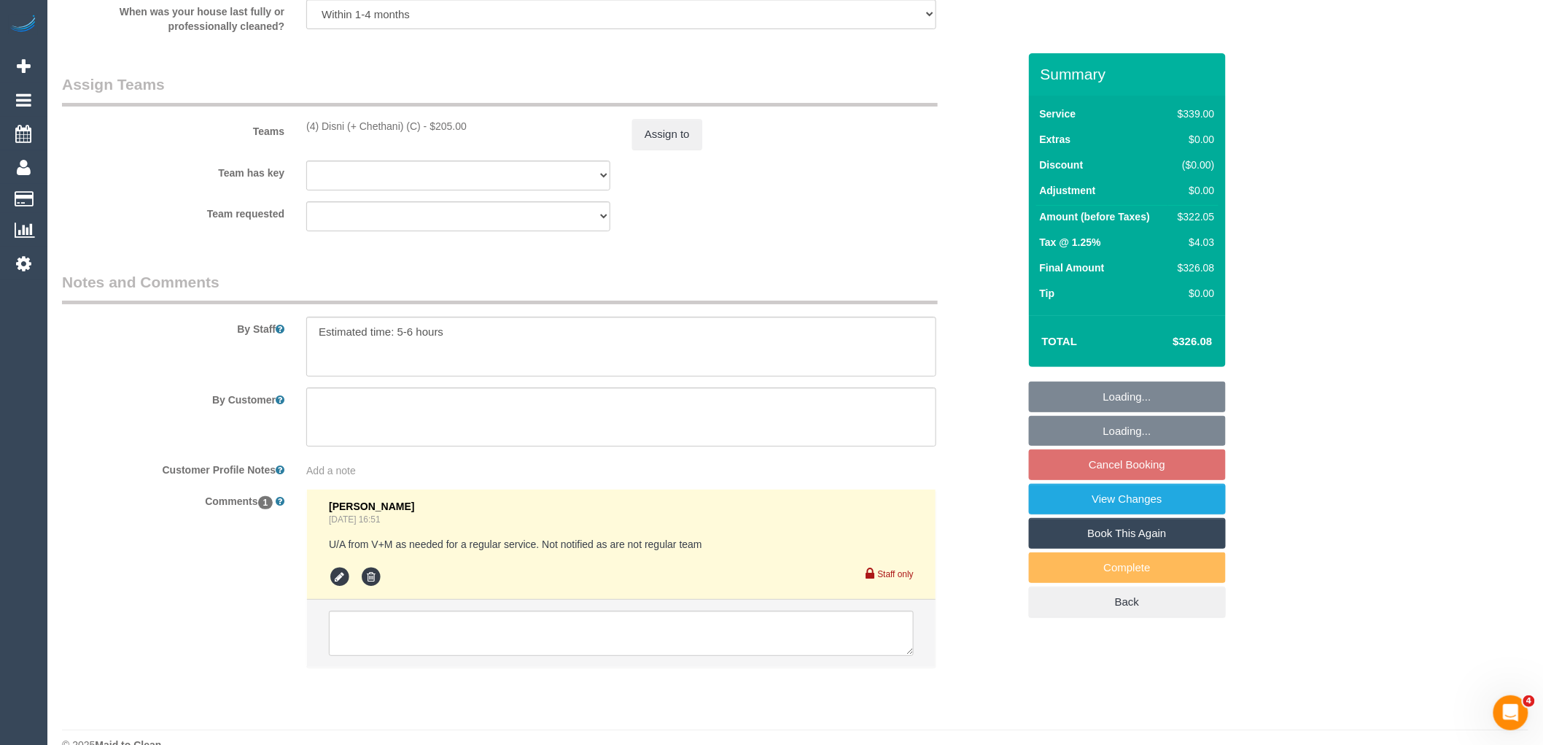
scroll to position [2177, 0]
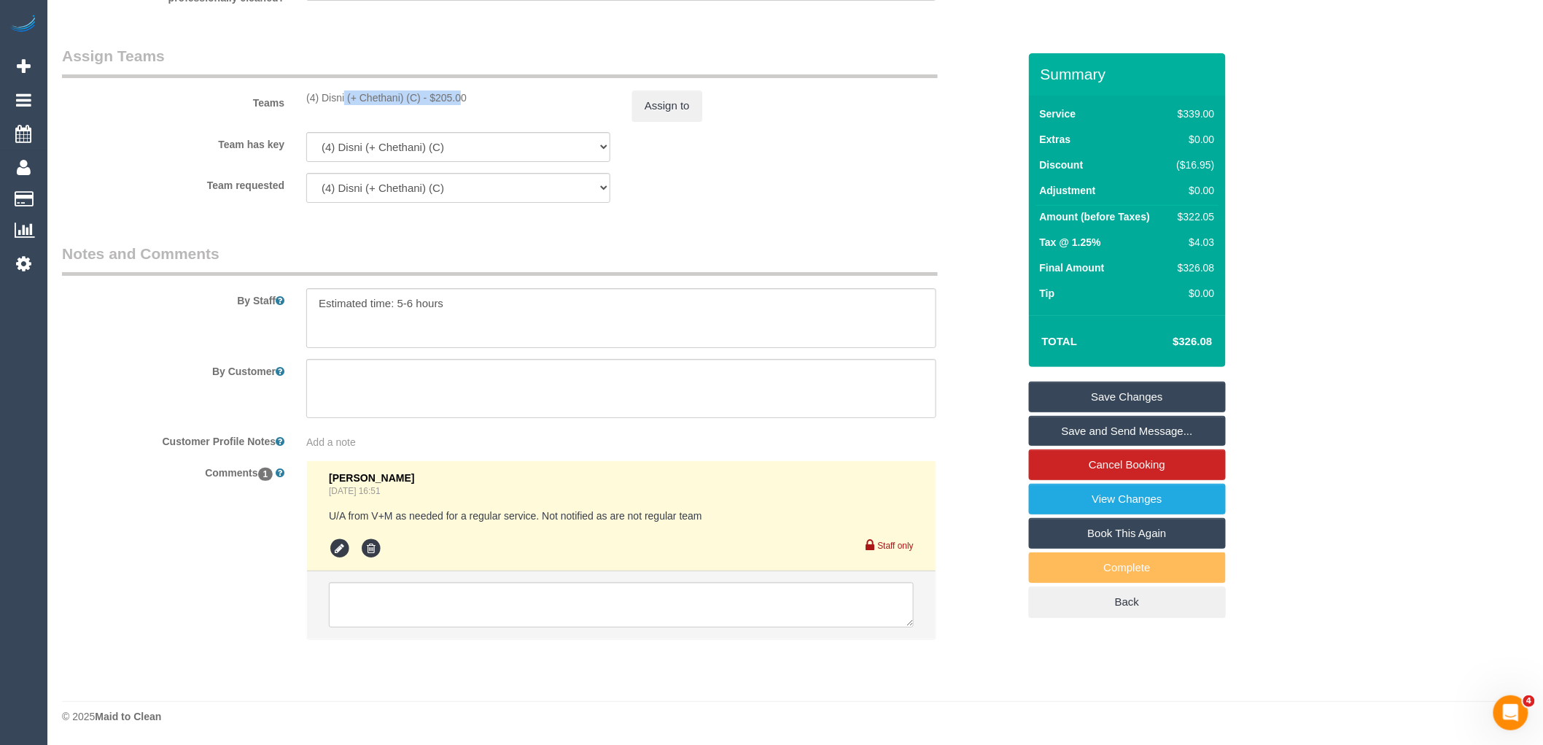
drag, startPoint x: 421, startPoint y: 96, endPoint x: 304, endPoint y: 95, distance: 117.4
click at [304, 95] on div "(4) Disni (+ Chethani) (C) - $205.00" at bounding box center [458, 97] width 326 height 15
copy div "(4) Disni (+ Chethani) (C)"
click at [578, 607] on textarea at bounding box center [621, 604] width 585 height 45
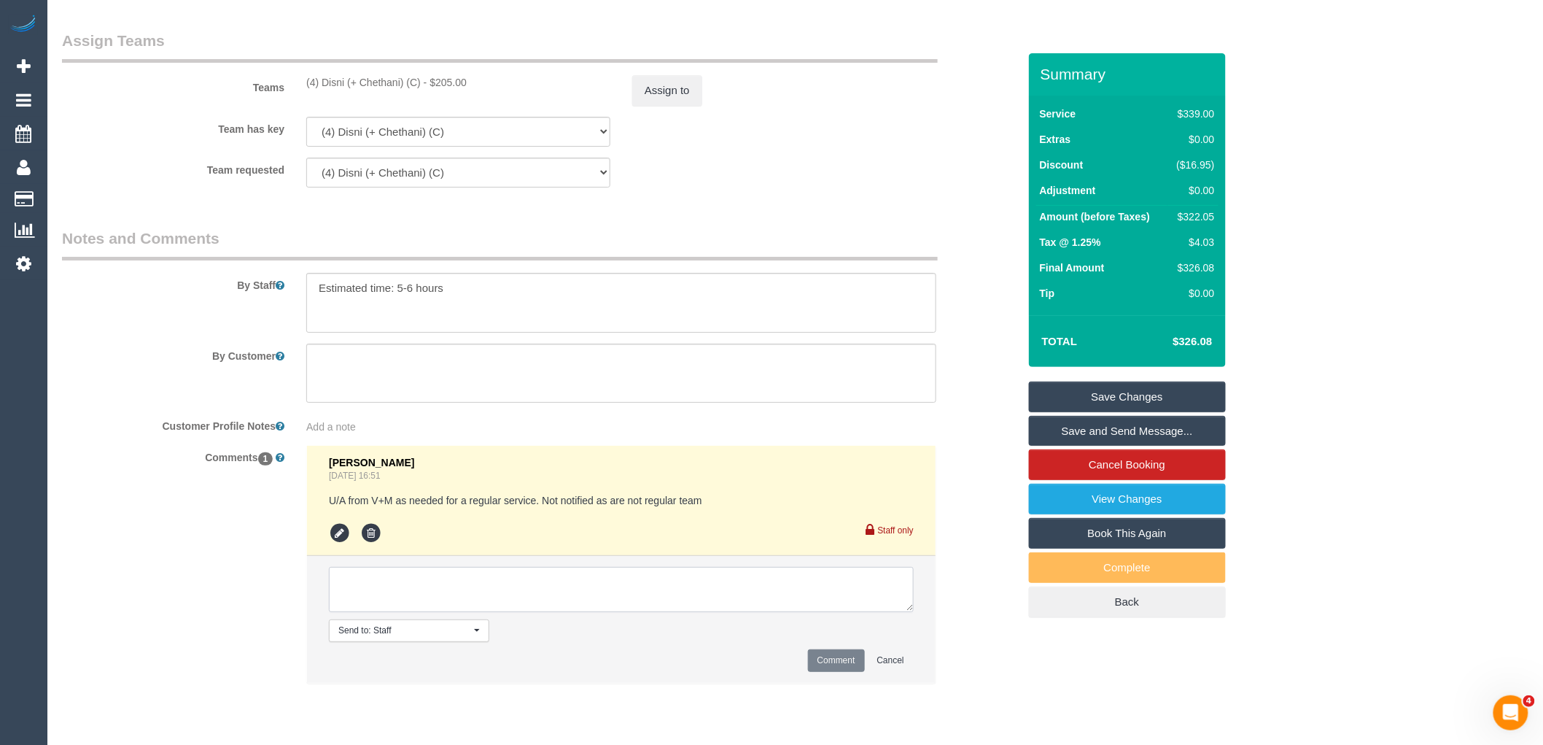
paste textarea "(4) Disni (+ Chethani) (C)"
type textarea "(4) Disni (+ Chethani) (C) removed from this job due to Manager action Customer…"
click at [836, 672] on button "Comment" at bounding box center [836, 660] width 57 height 23
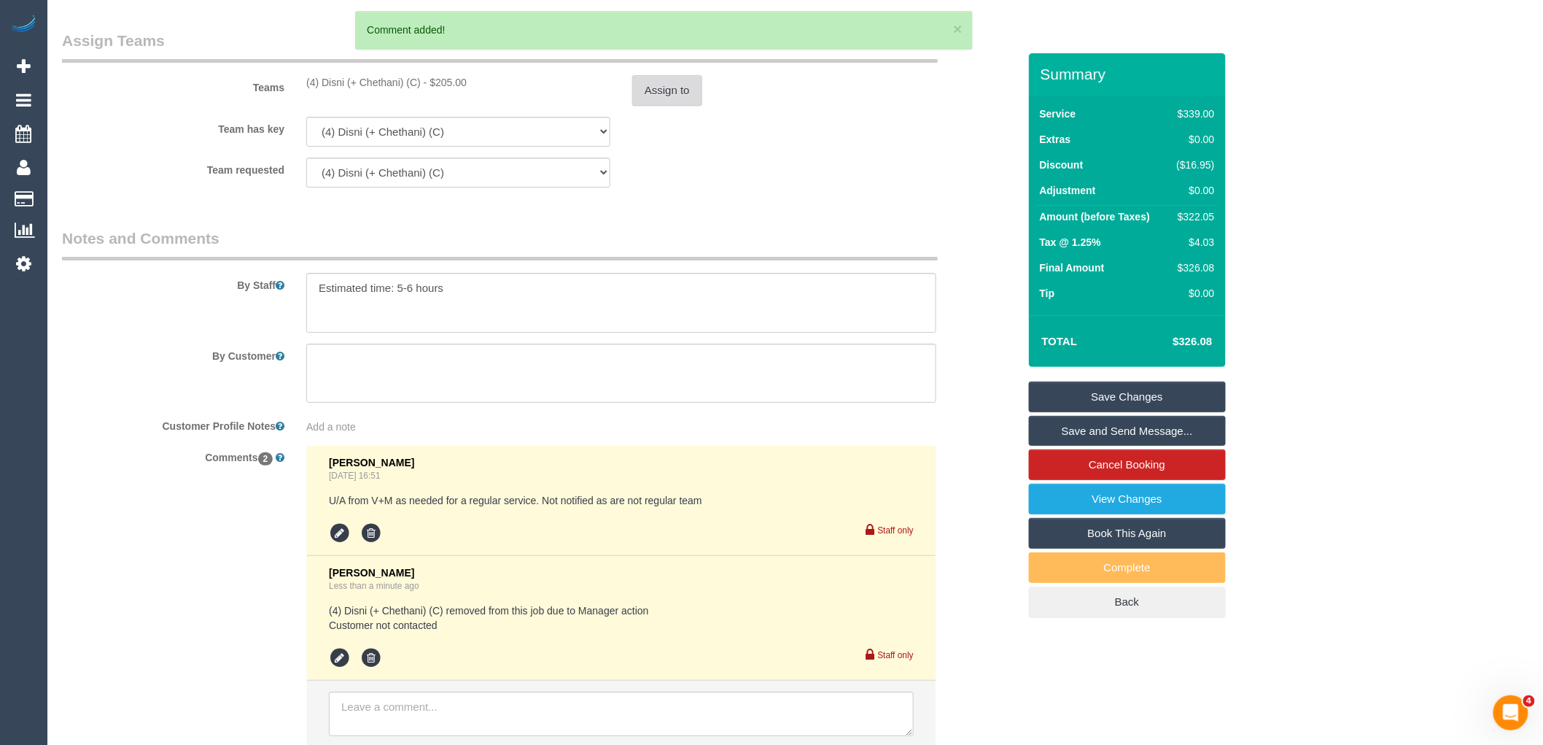
click at [653, 106] on button "Assign to" at bounding box center [667, 90] width 70 height 31
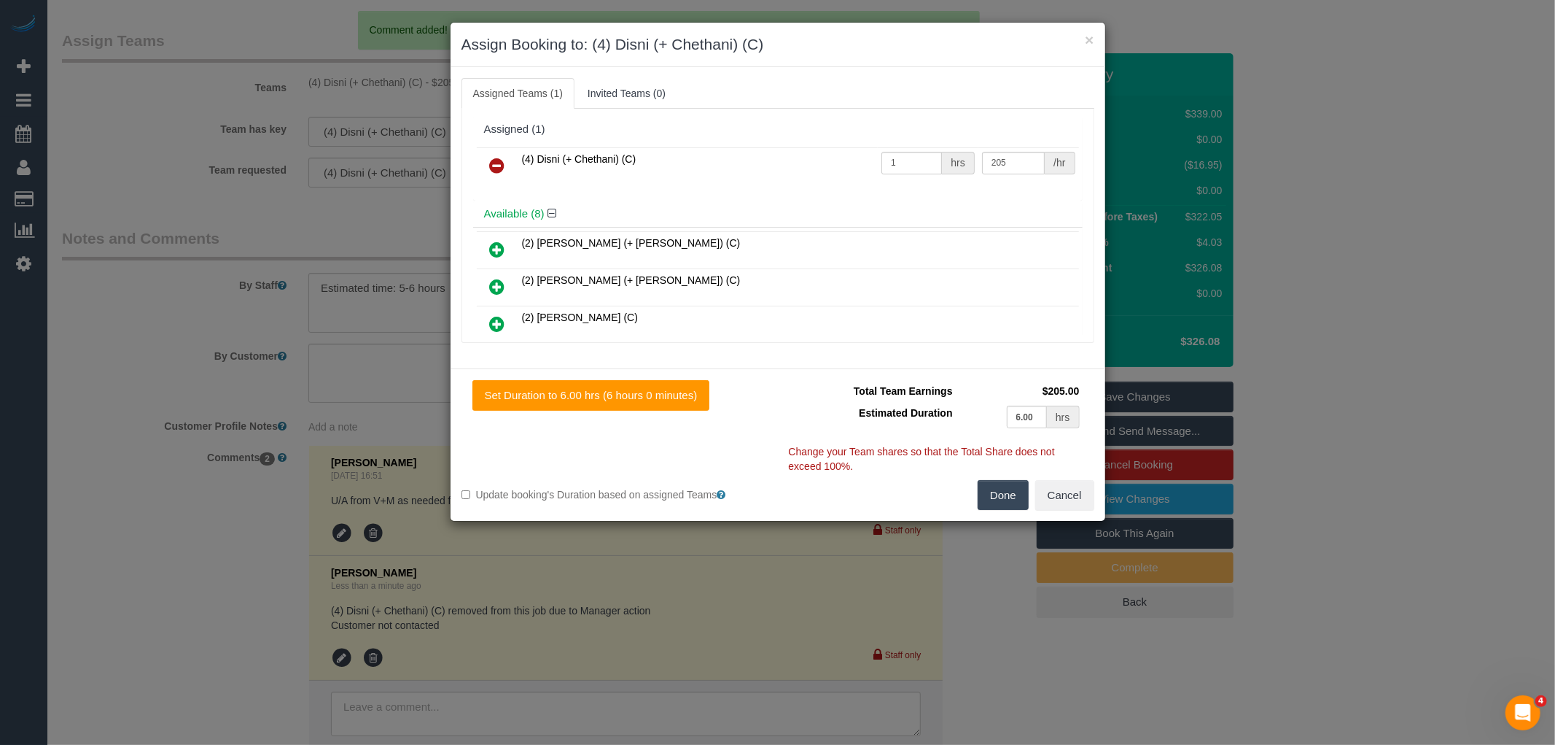
click at [497, 154] on link at bounding box center [498, 166] width 34 height 29
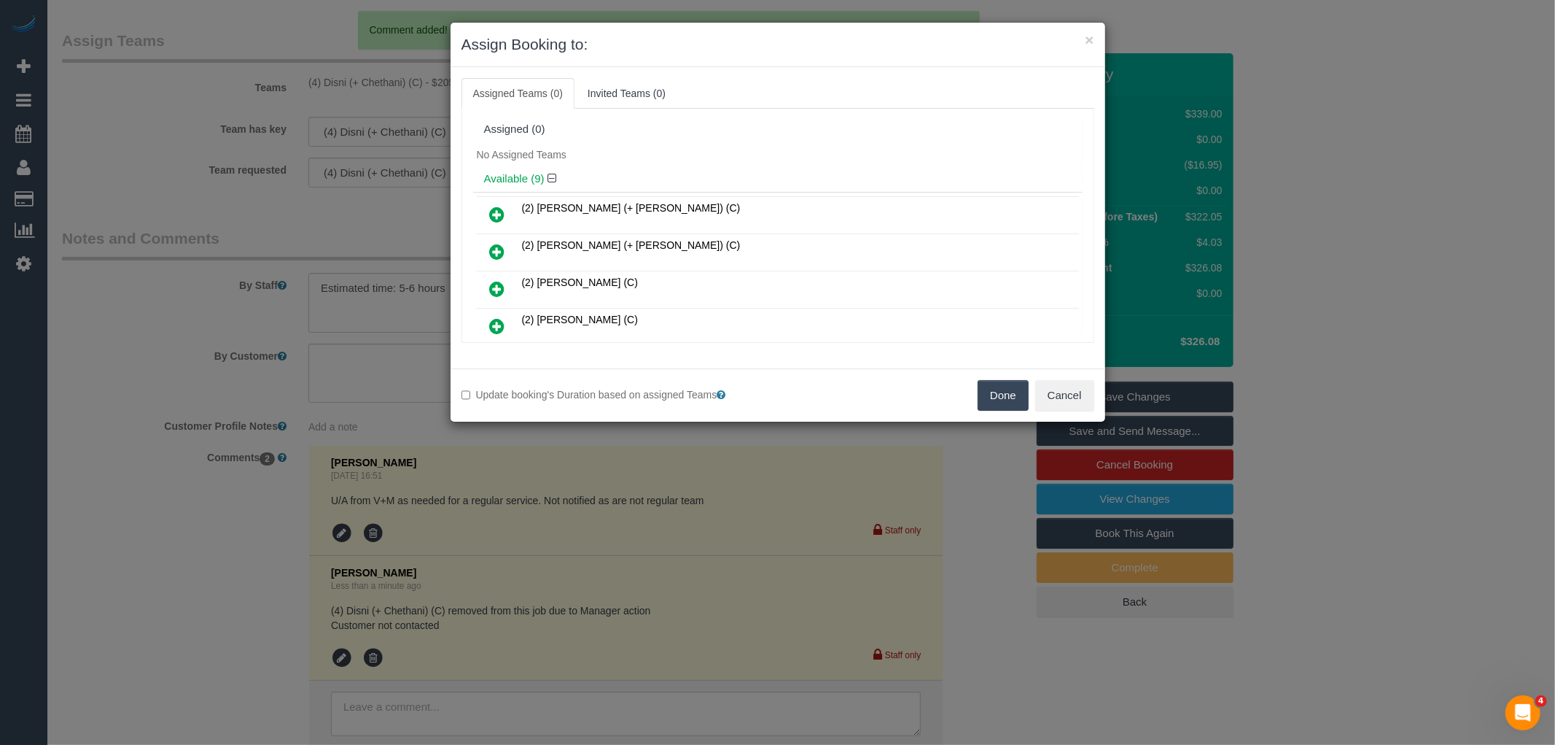
click at [1016, 397] on button "Done" at bounding box center [1003, 395] width 51 height 31
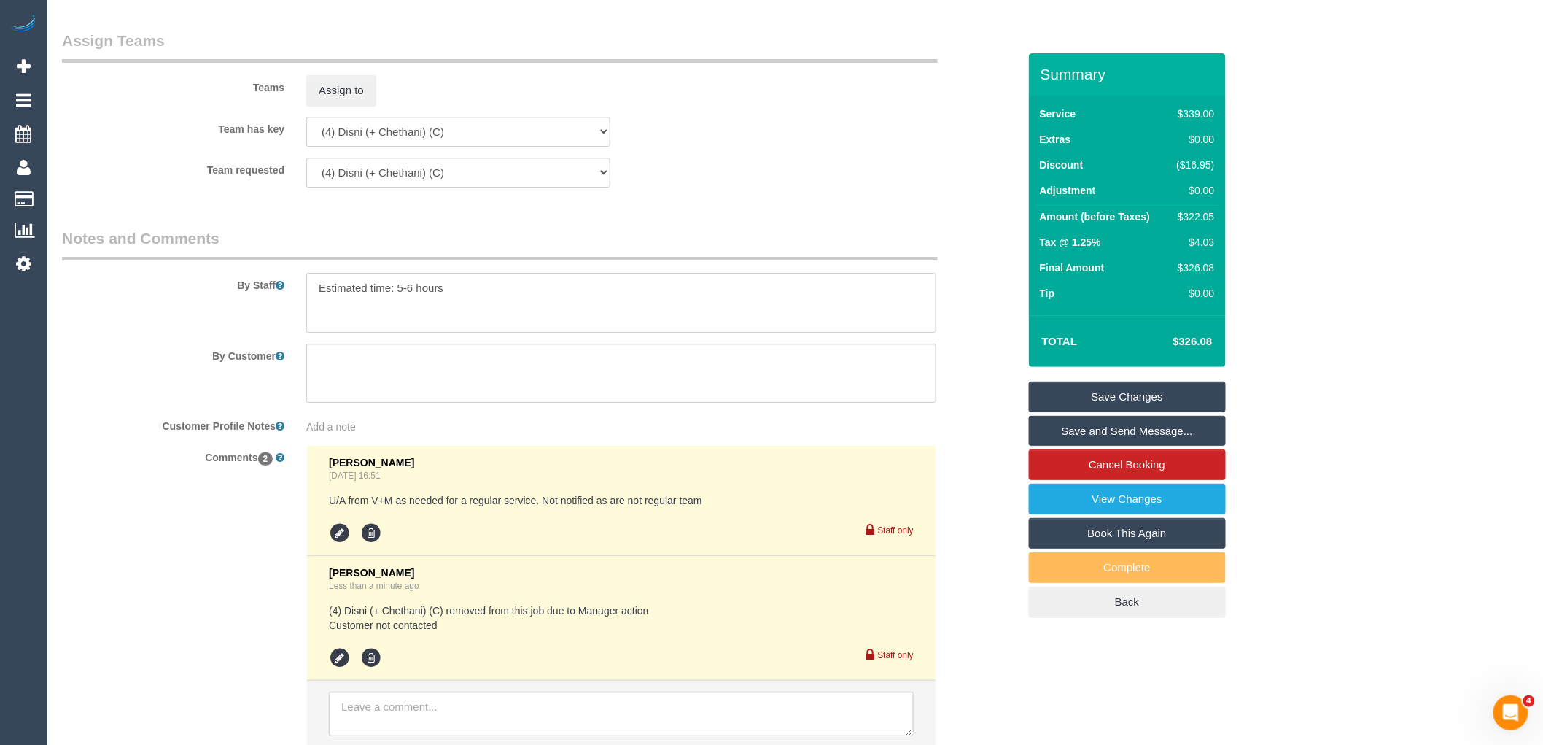
click at [1108, 406] on link "Save Changes" at bounding box center [1127, 396] width 197 height 31
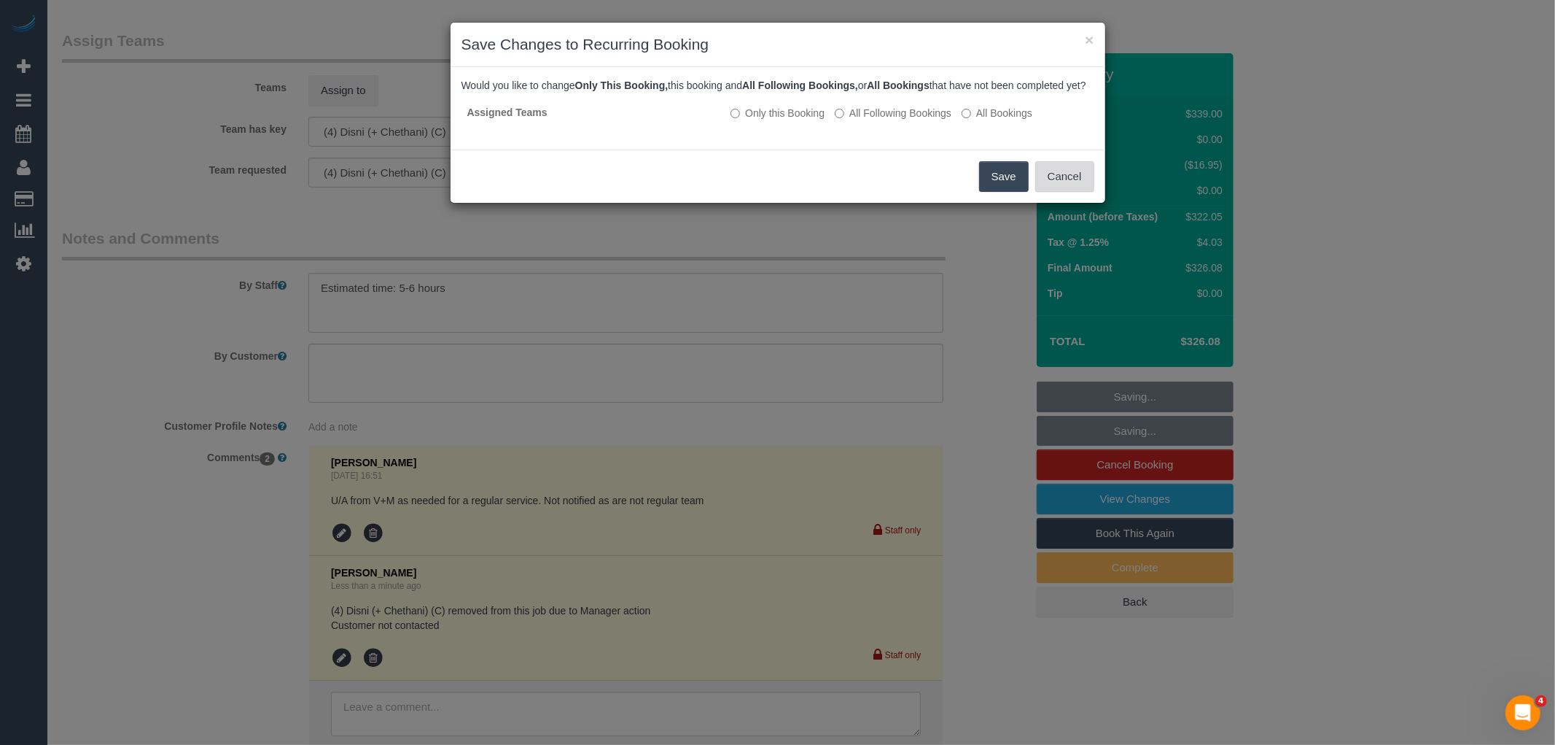
click at [1077, 190] on button "Cancel" at bounding box center [1064, 176] width 59 height 31
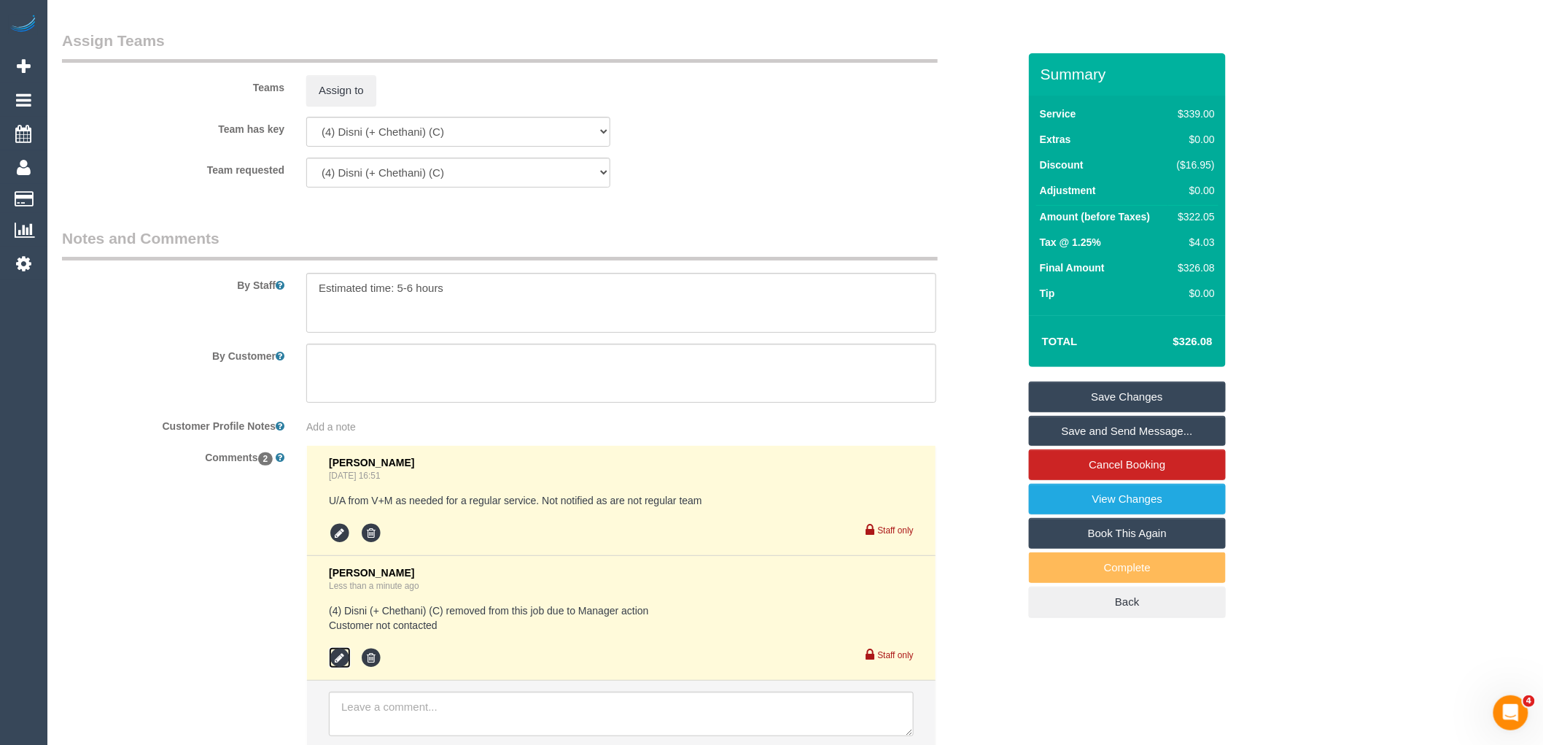
click at [339, 665] on icon at bounding box center [340, 658] width 22 height 22
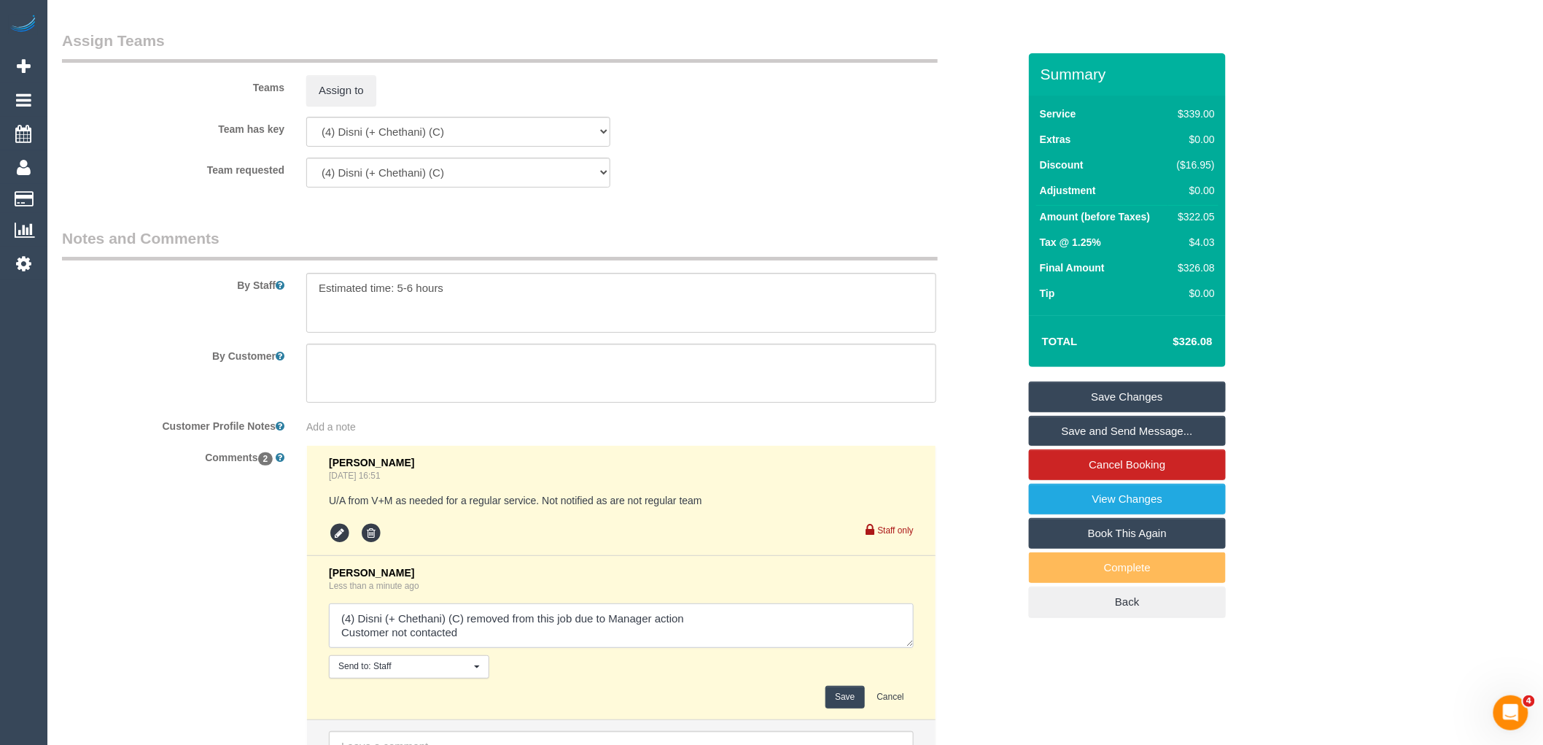
click at [338, 642] on textarea at bounding box center [621, 625] width 585 height 45
type textarea "(4) Disni (+ Chethani) (C) removed from this job due to Manager action Disni an…"
click at [842, 707] on button "Save" at bounding box center [844, 696] width 39 height 23
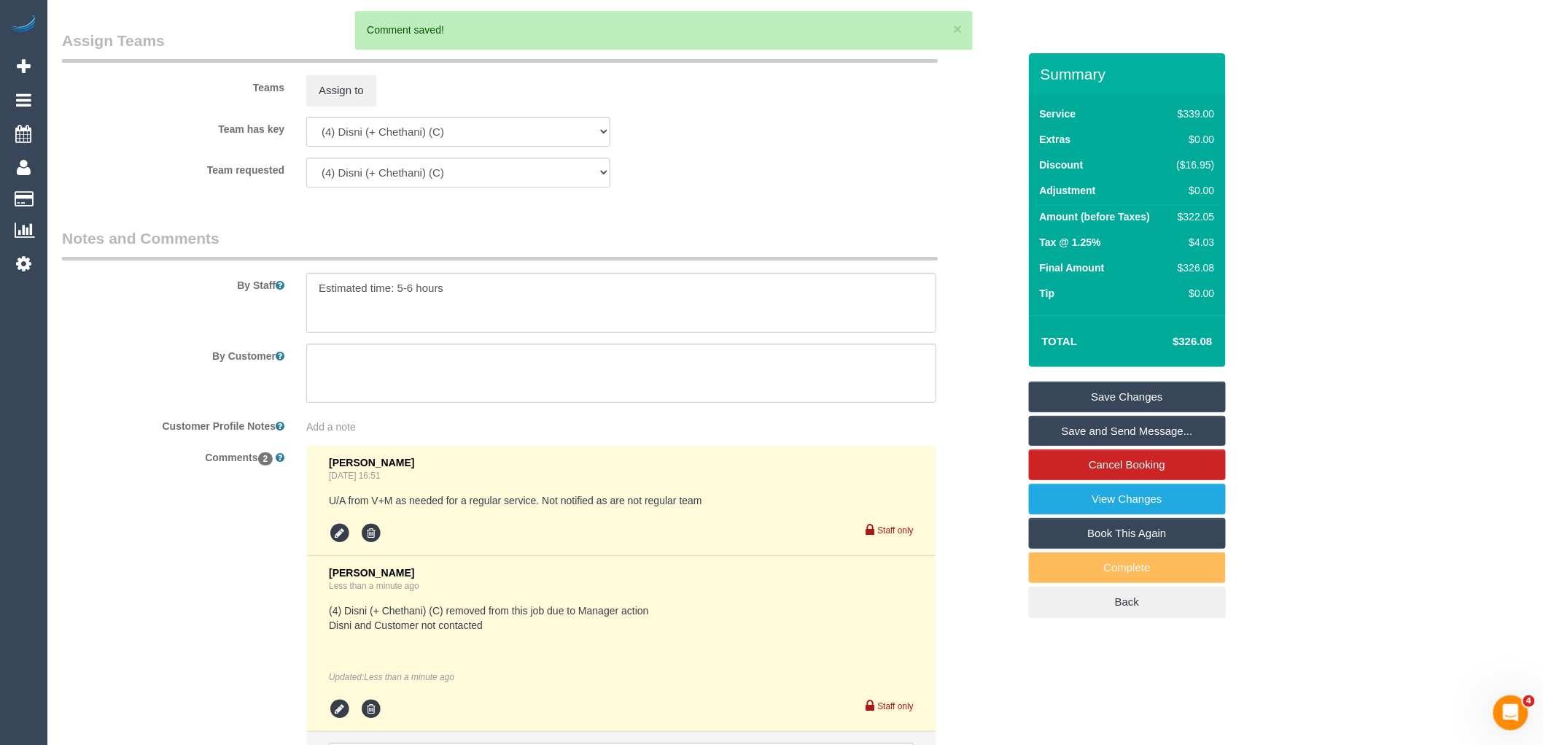
click at [1154, 396] on link "Save Changes" at bounding box center [1127, 396] width 197 height 31
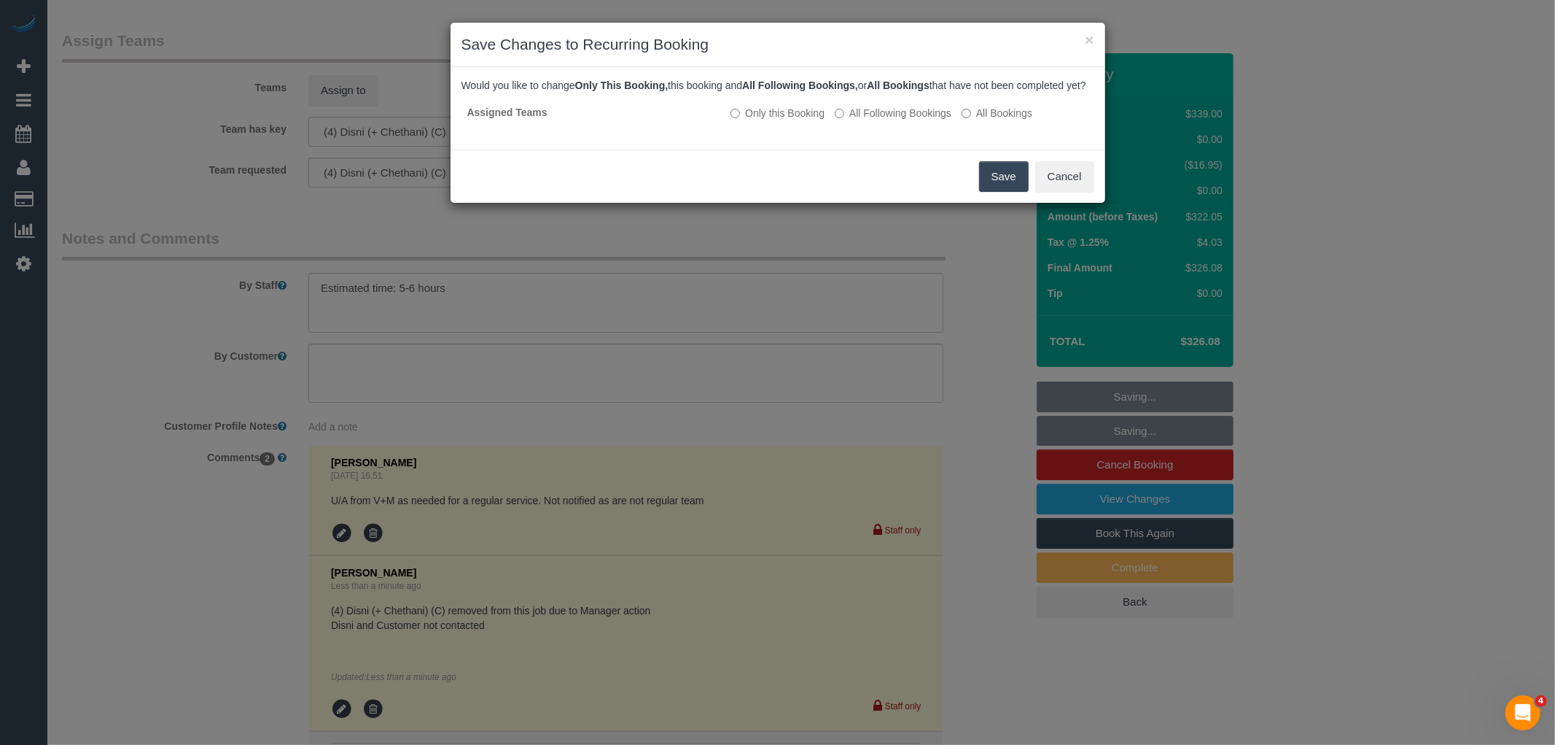
click at [1010, 183] on button "Save" at bounding box center [1004, 176] width 50 height 31
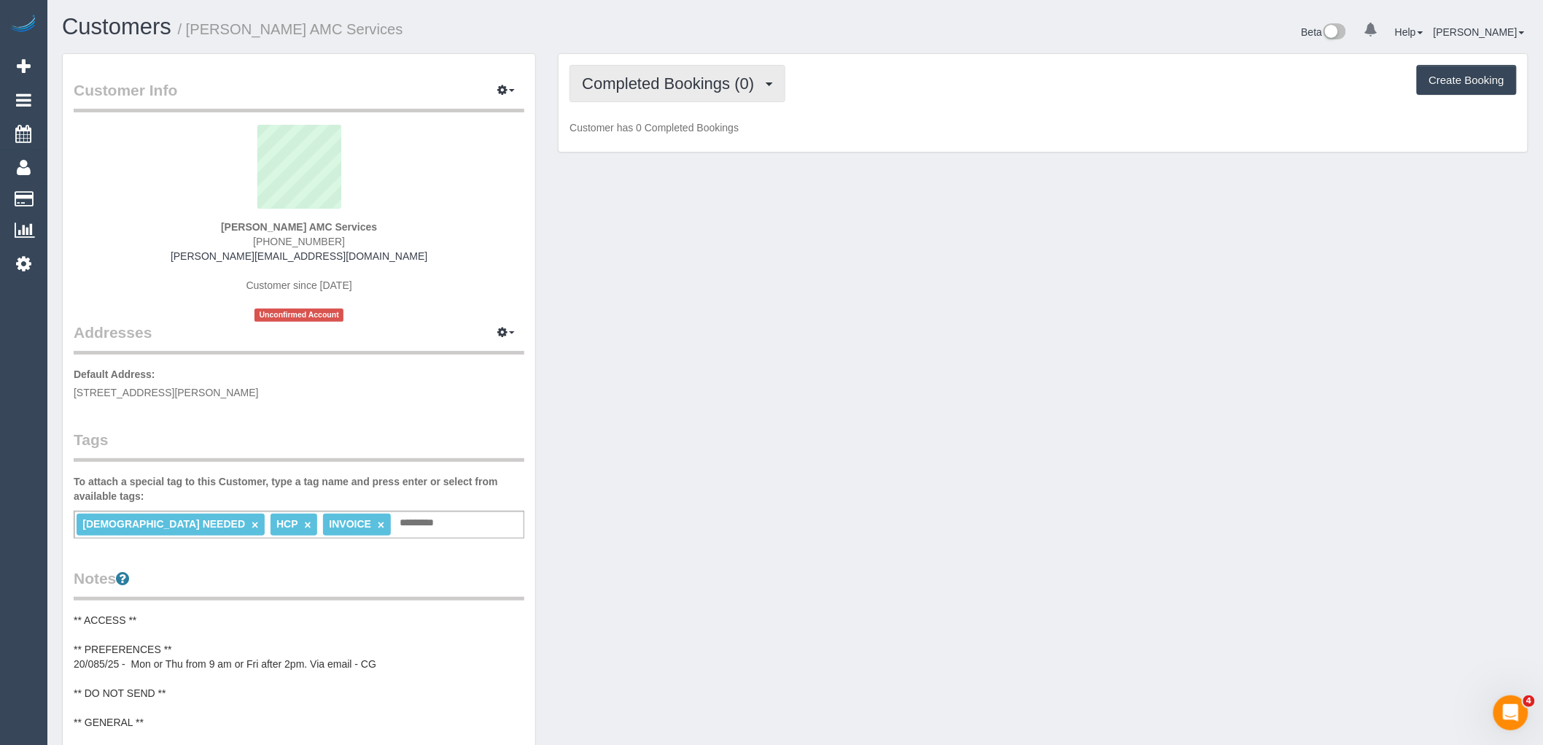
click at [710, 76] on span "Completed Bookings (0)" at bounding box center [671, 83] width 179 height 18
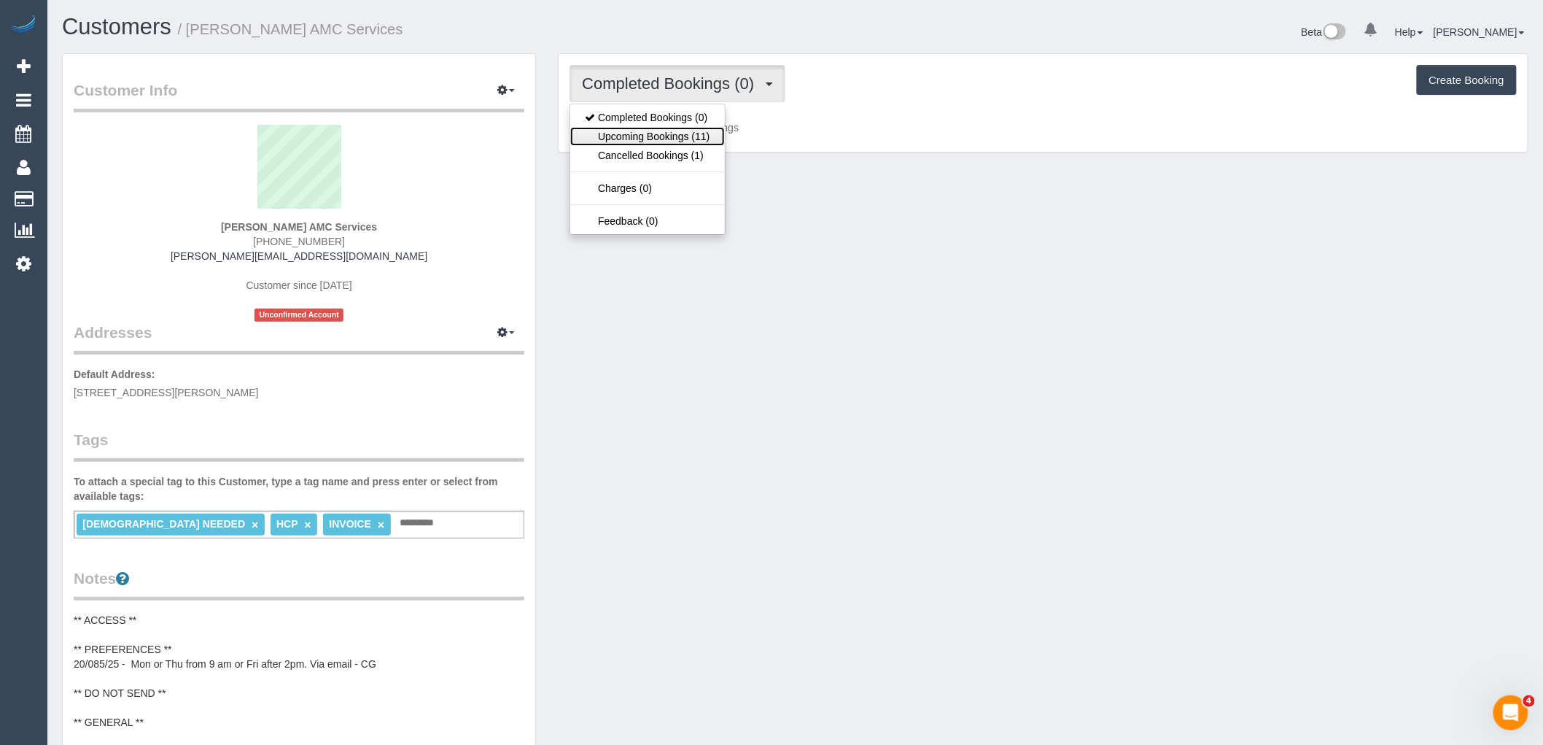
click at [705, 128] on link "Upcoming Bookings (11)" at bounding box center [647, 136] width 154 height 19
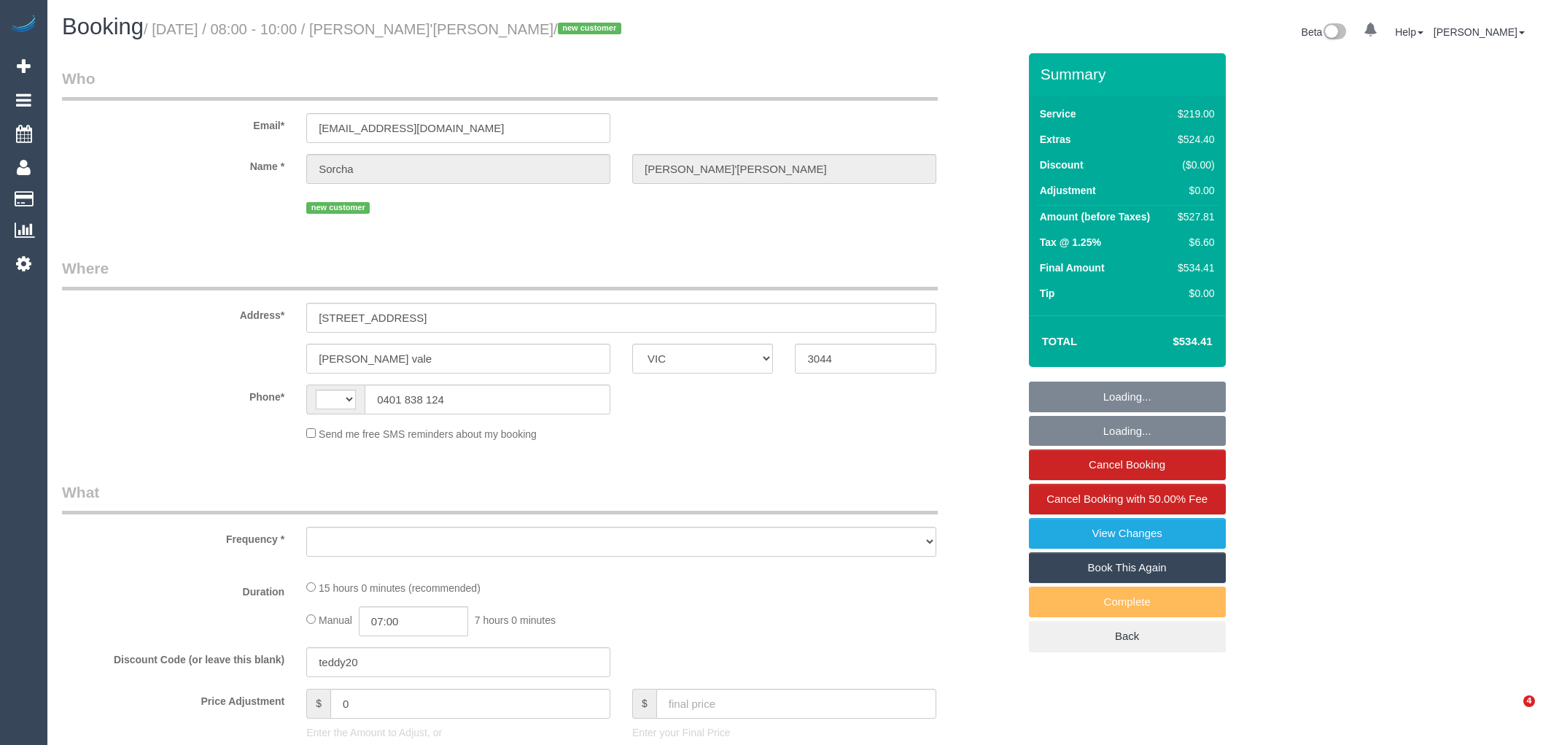
select select "VIC"
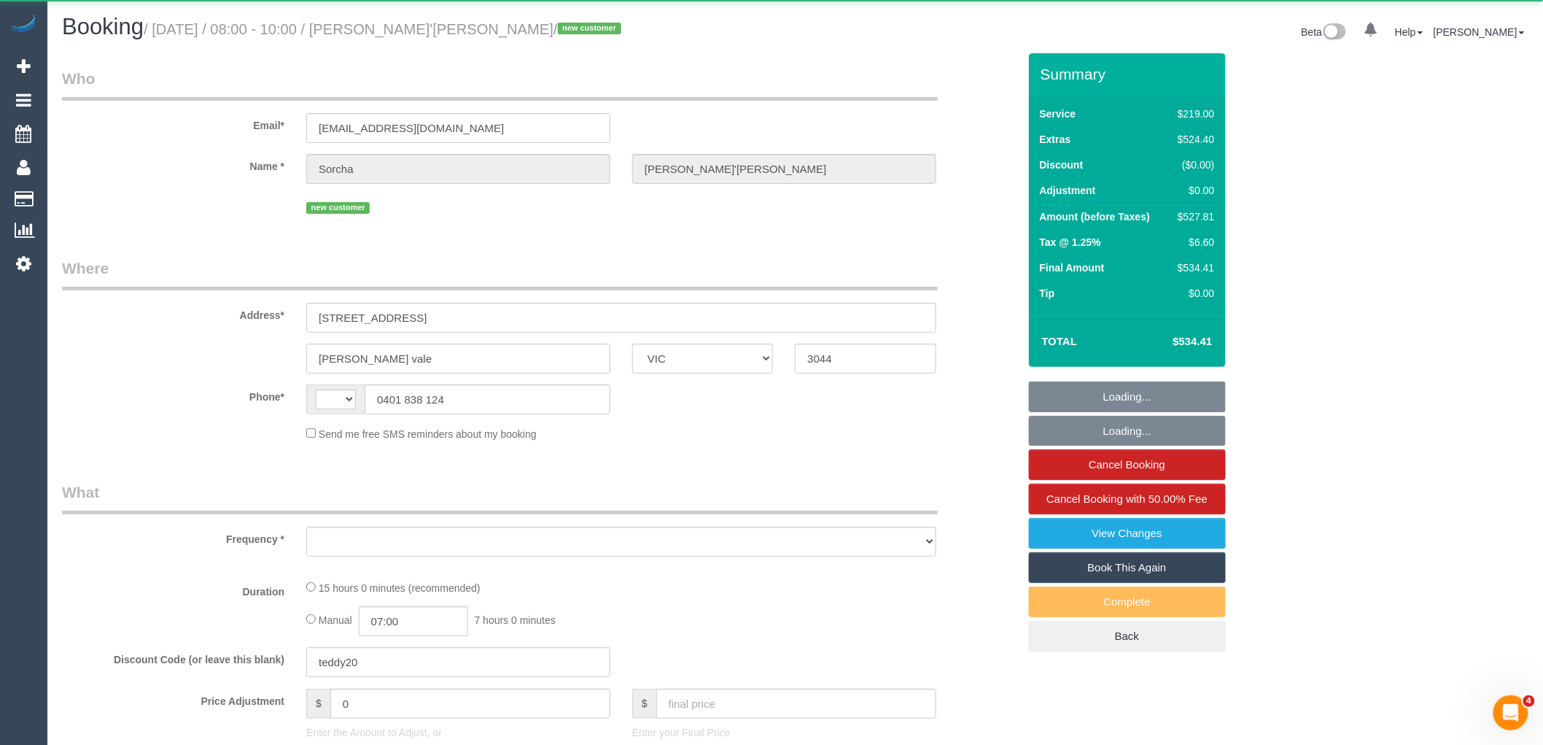
select select "string:AU"
select select "object:1031"
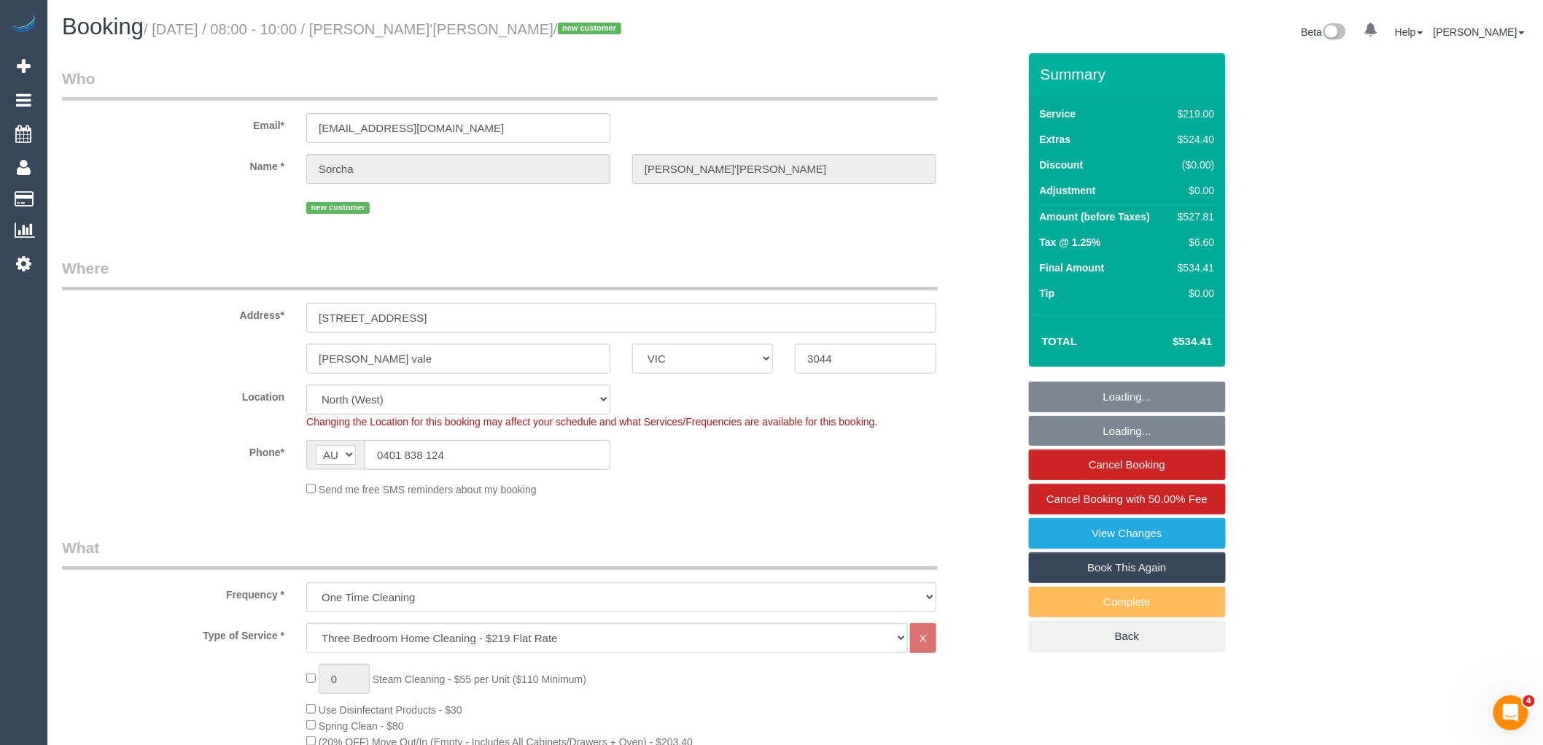
select select "string:stripe-pm_1S36RP2GScqysDRVcOYp6xko"
select select "number:28"
select select "number:15"
select select "number:19"
select select "number:24"
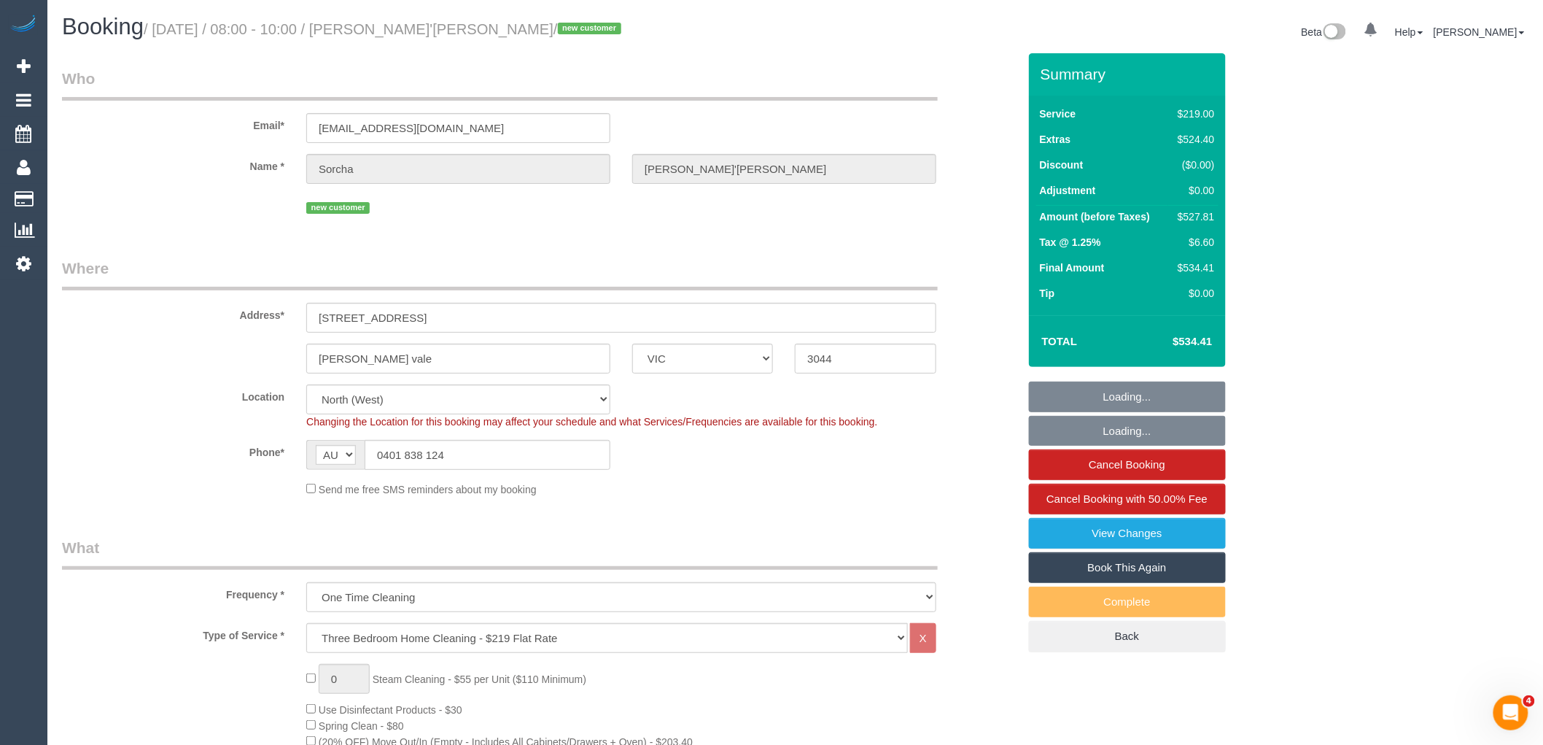
select select "number:26"
select select "object:1527"
click at [230, 121] on div "Email* operations@cplusm.com.au" at bounding box center [540, 105] width 978 height 75
select select "spot1"
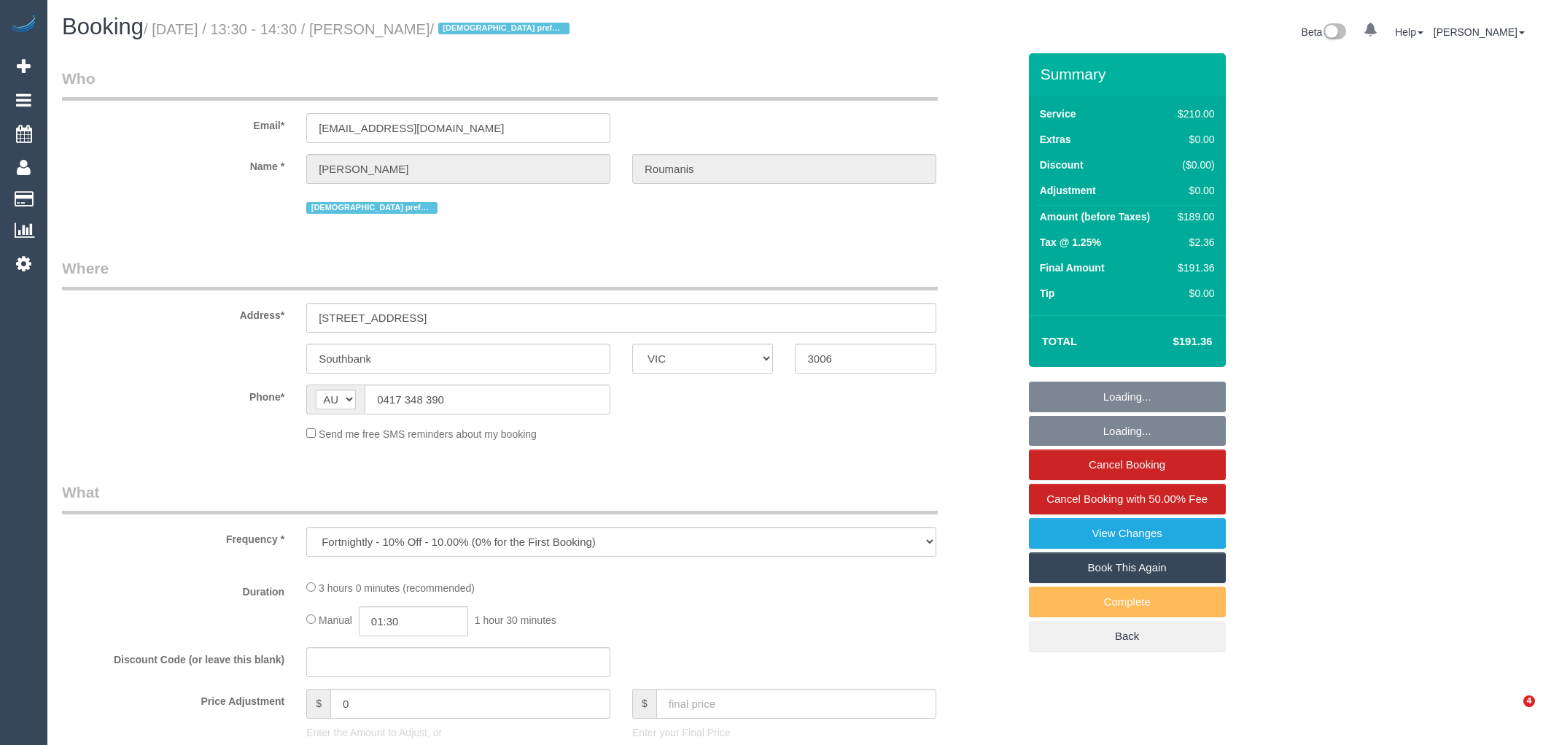
select select "VIC"
select select "string:stripe-pm_1OcEQ82GScqysDRV94NYG0ww"
select select "180"
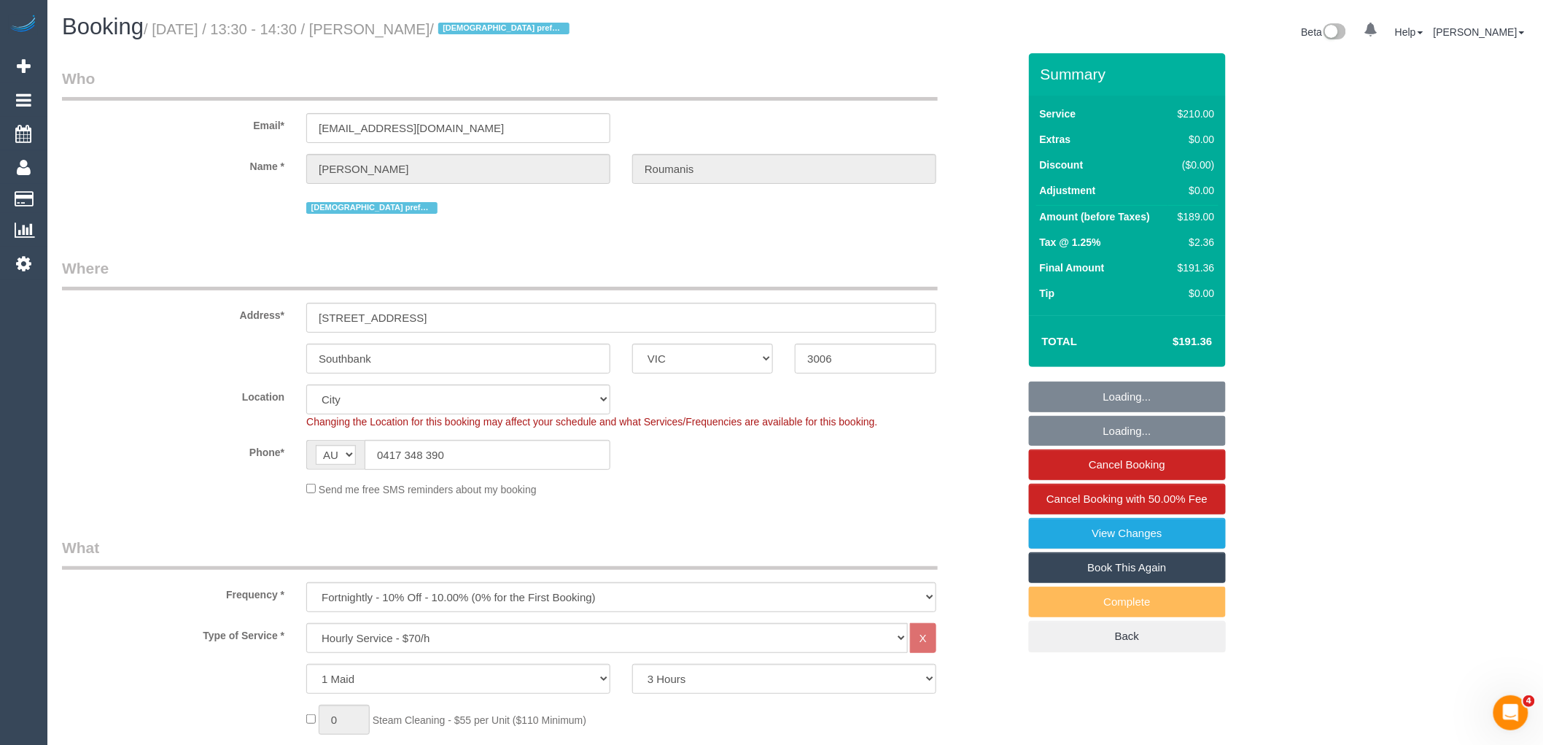
select select "object:2774"
select select "number:28"
select select "number:14"
select select "number:20"
select select "number:36"
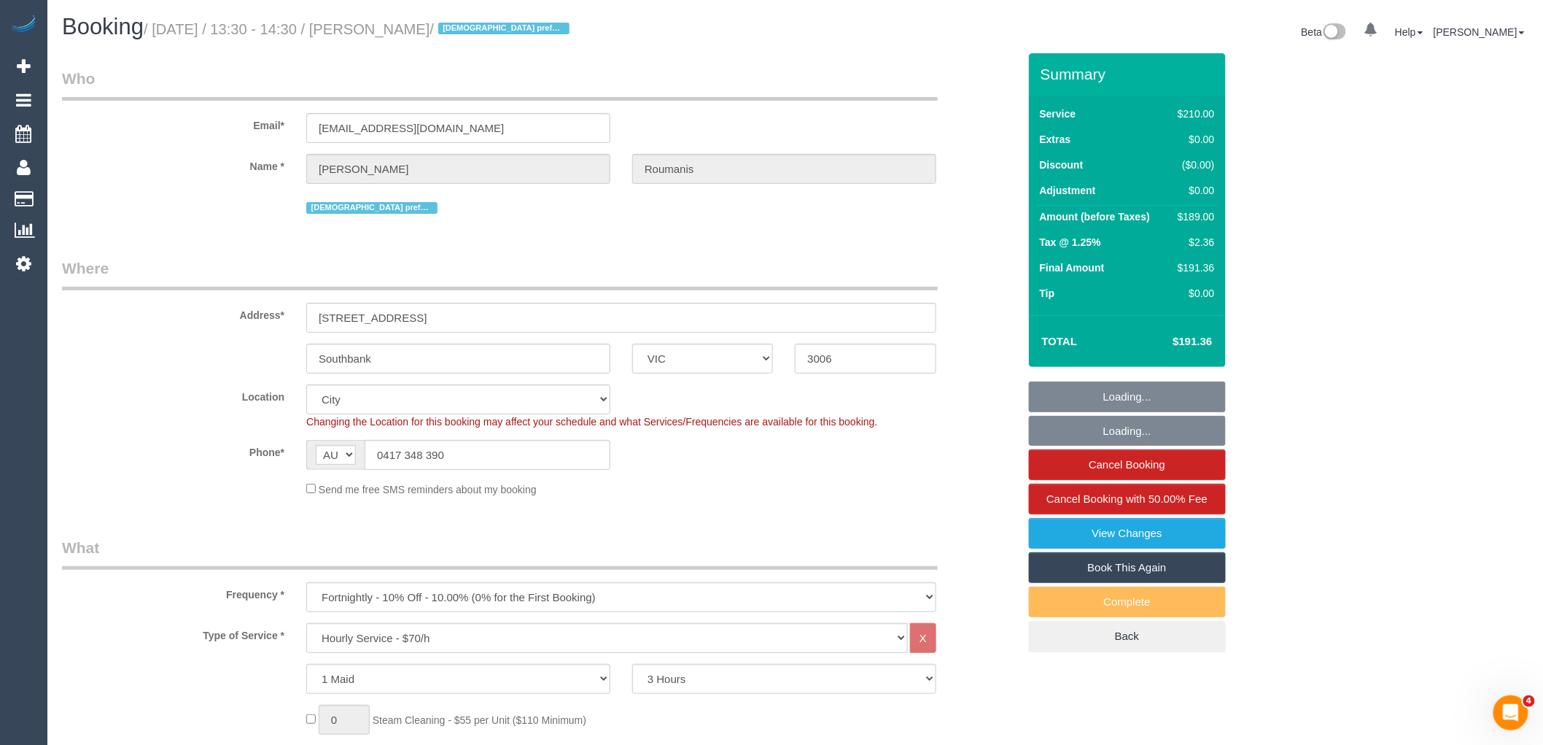
select select "number:35"
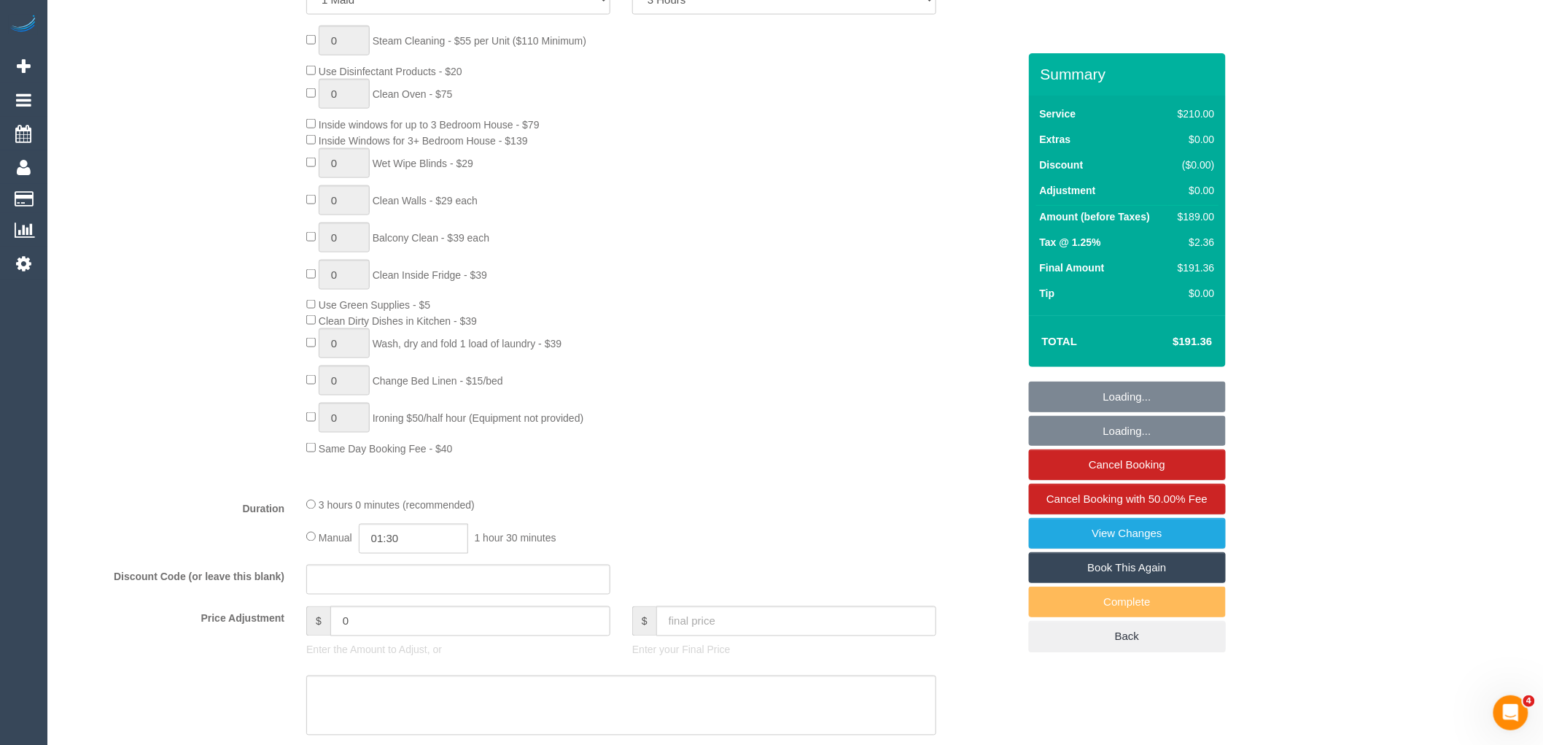
scroll to position [891, 0]
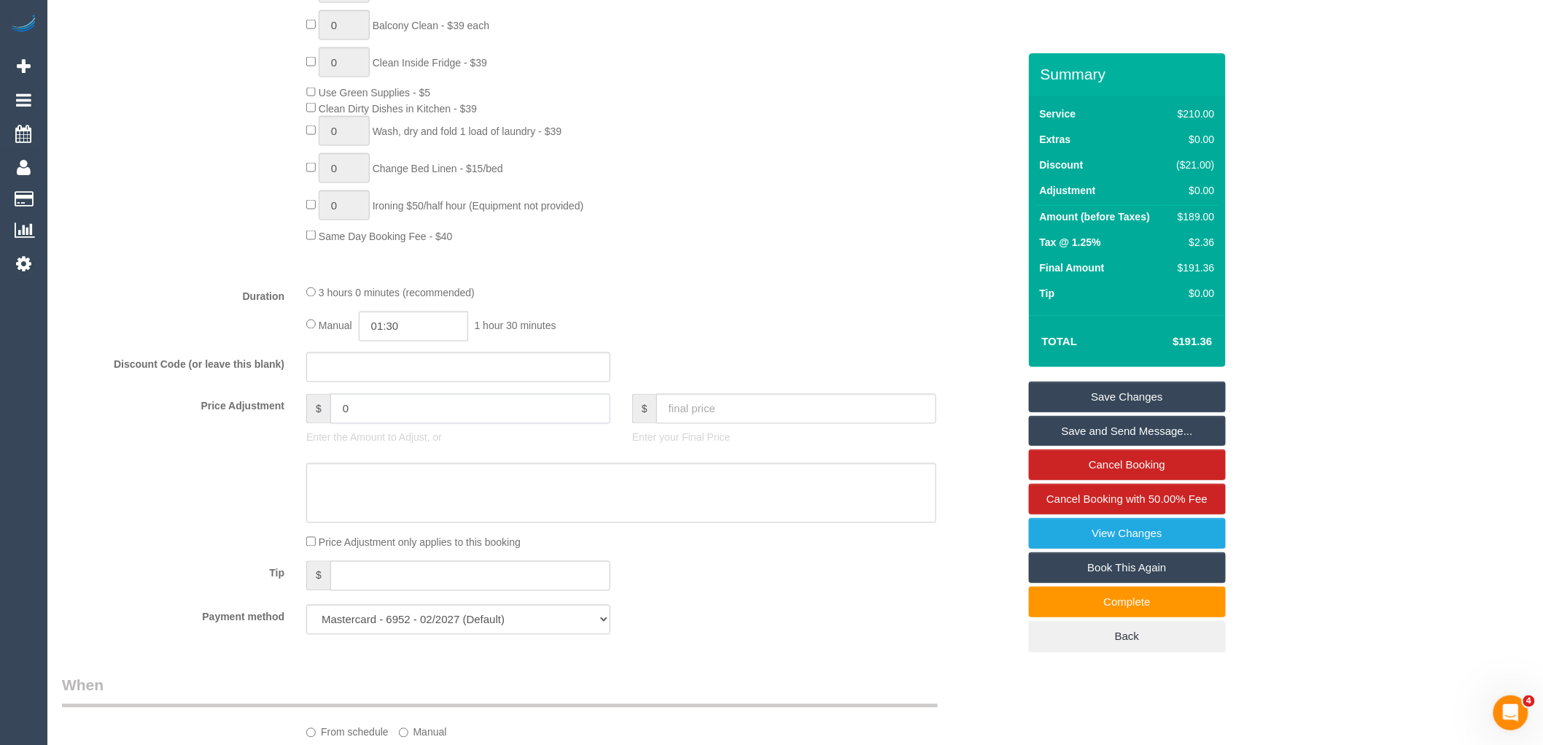
click at [395, 404] on input "0" at bounding box center [470, 409] width 280 height 30
click at [398, 513] on textarea at bounding box center [621, 493] width 630 height 60
type input "4"
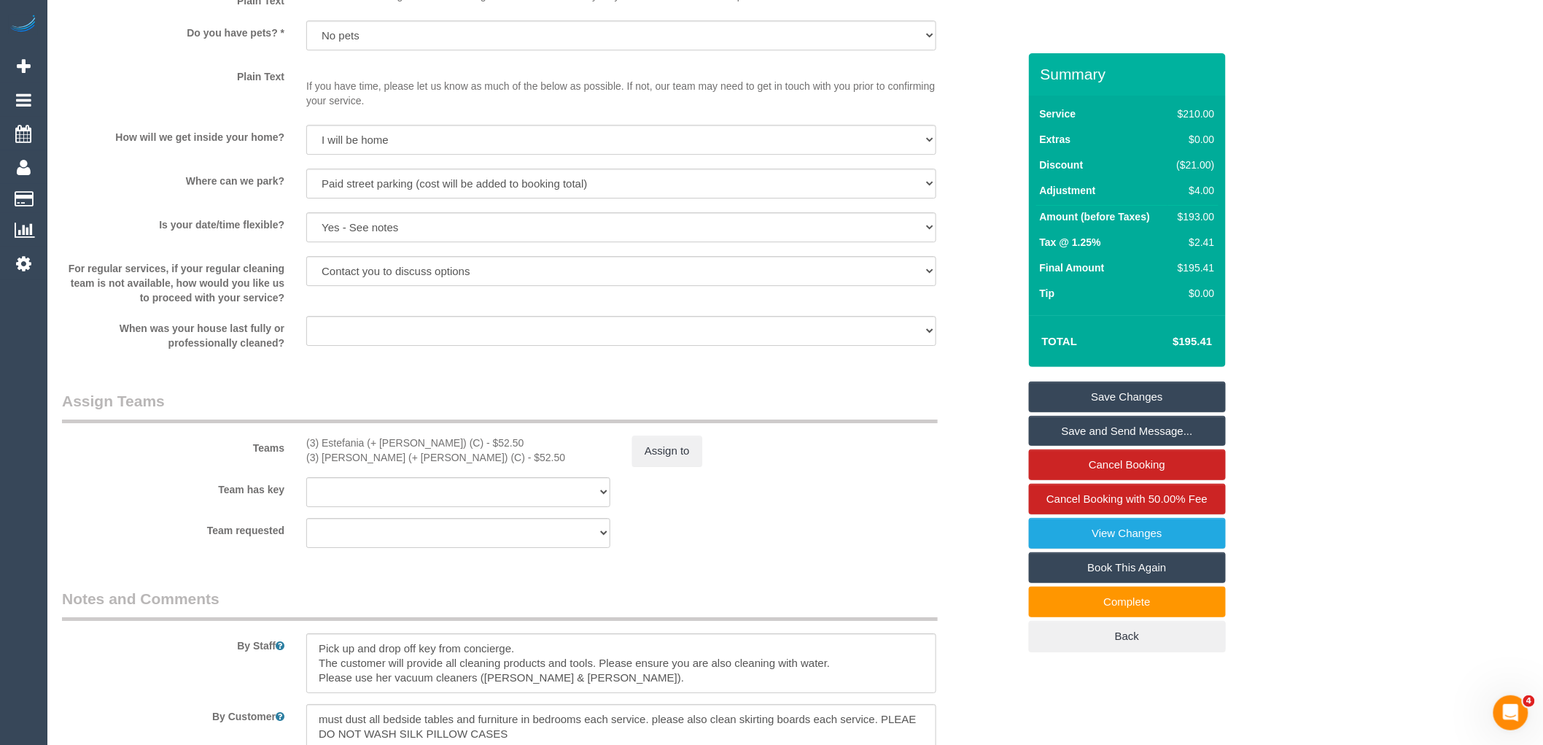
scroll to position [1944, 0]
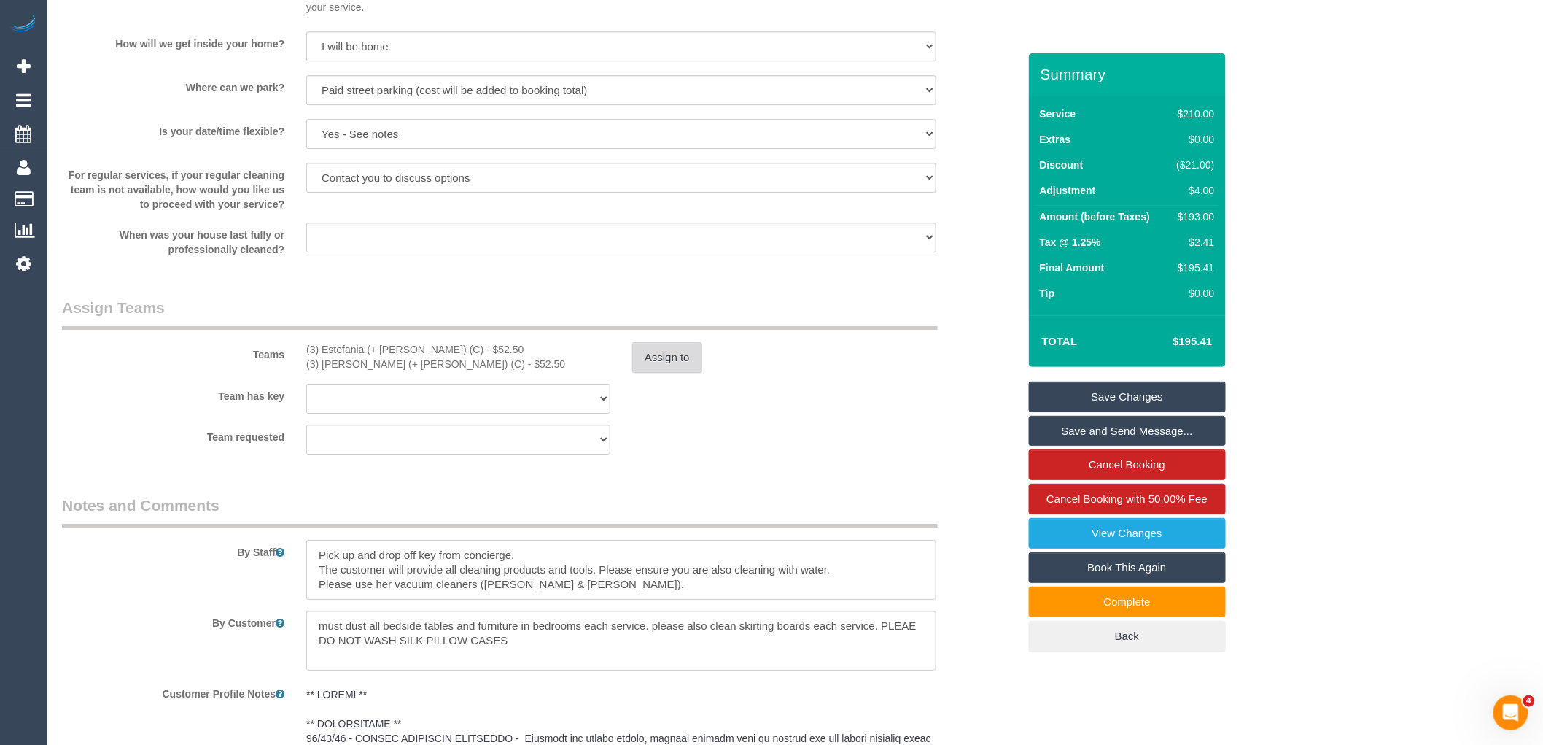
type textarea "$4 parking VC"
click at [672, 356] on button "Assign to" at bounding box center [667, 357] width 70 height 31
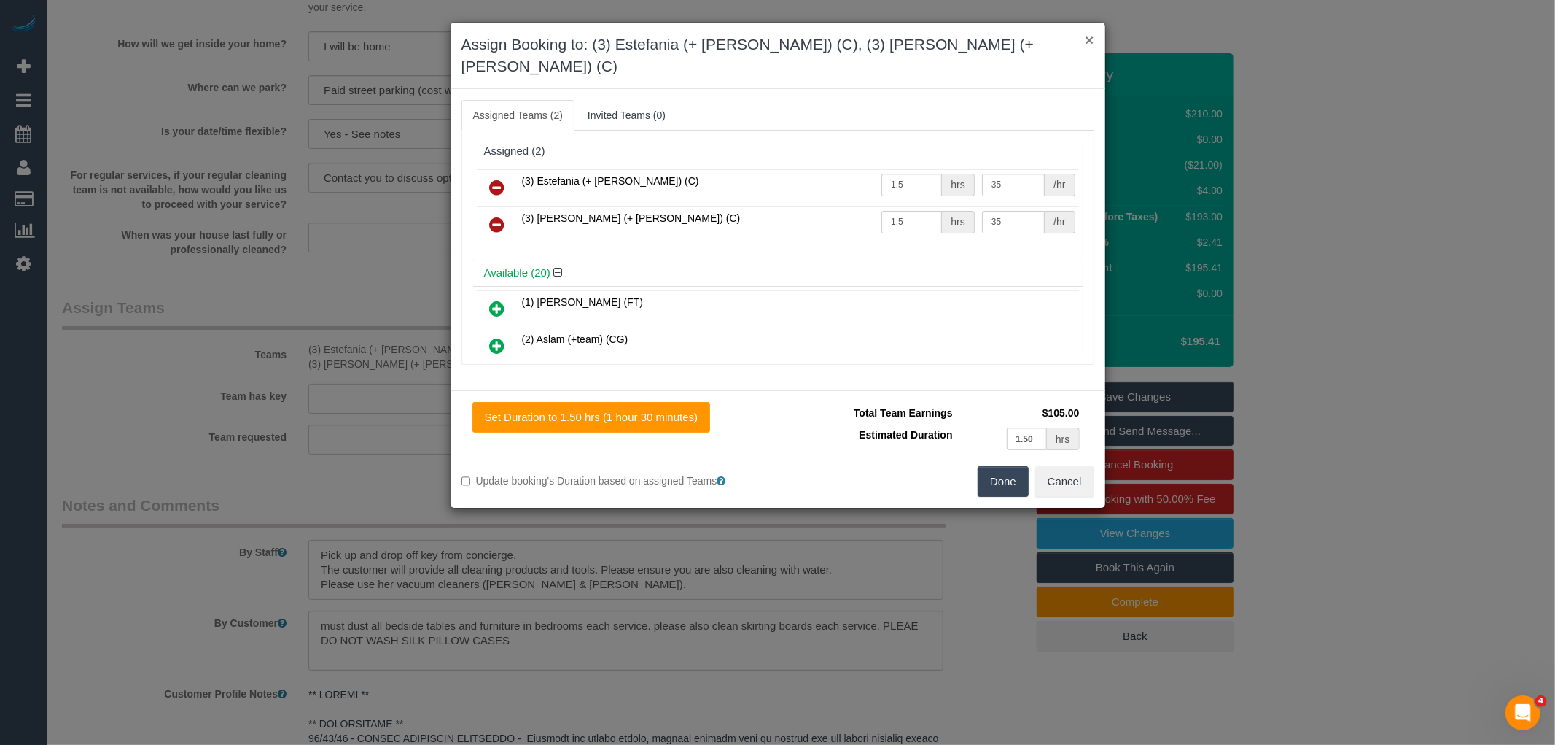
click at [1089, 39] on button "×" at bounding box center [1089, 39] width 9 height 15
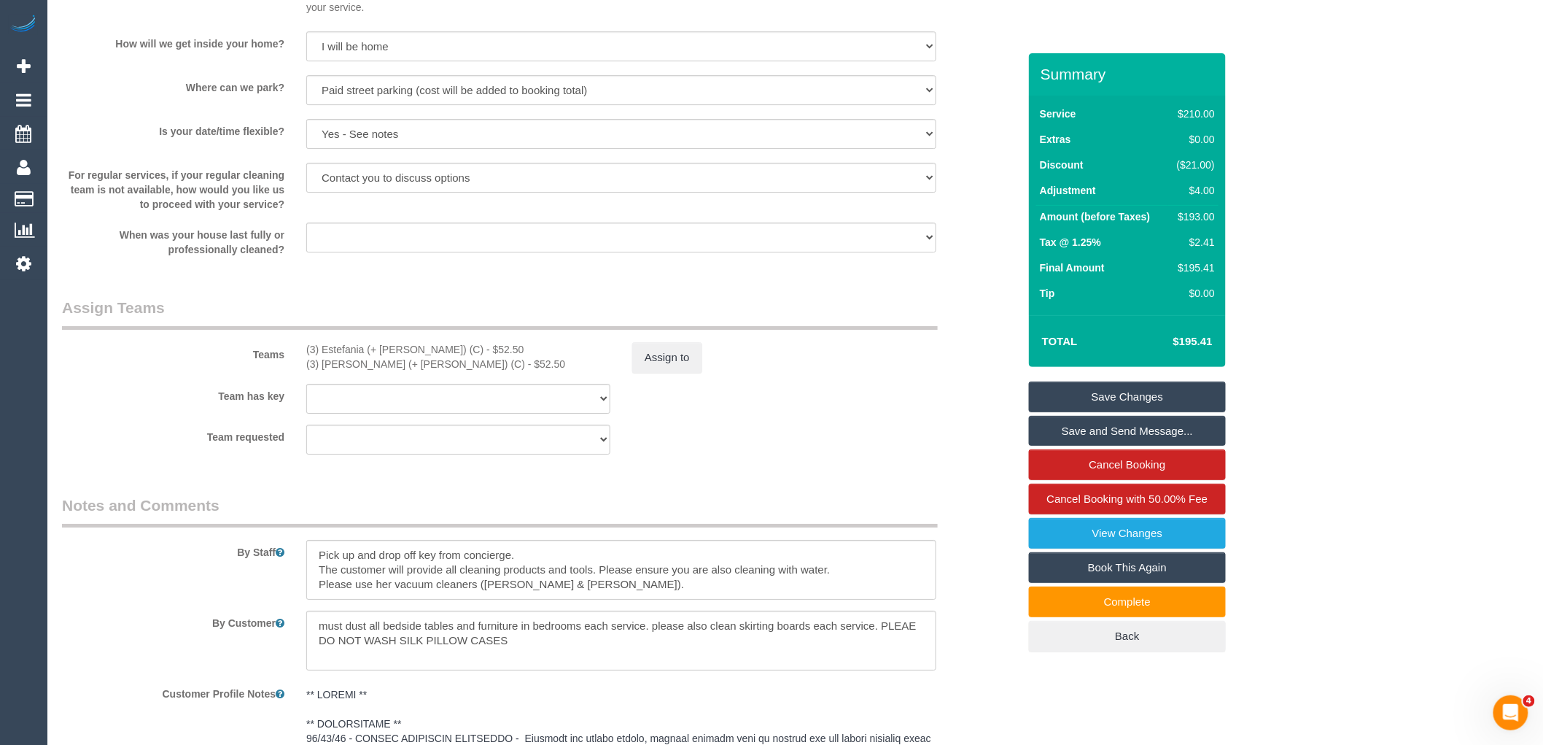
click at [704, 368] on div "Assign to" at bounding box center [784, 357] width 326 height 31
click at [686, 373] on button "Assign to" at bounding box center [667, 357] width 70 height 31
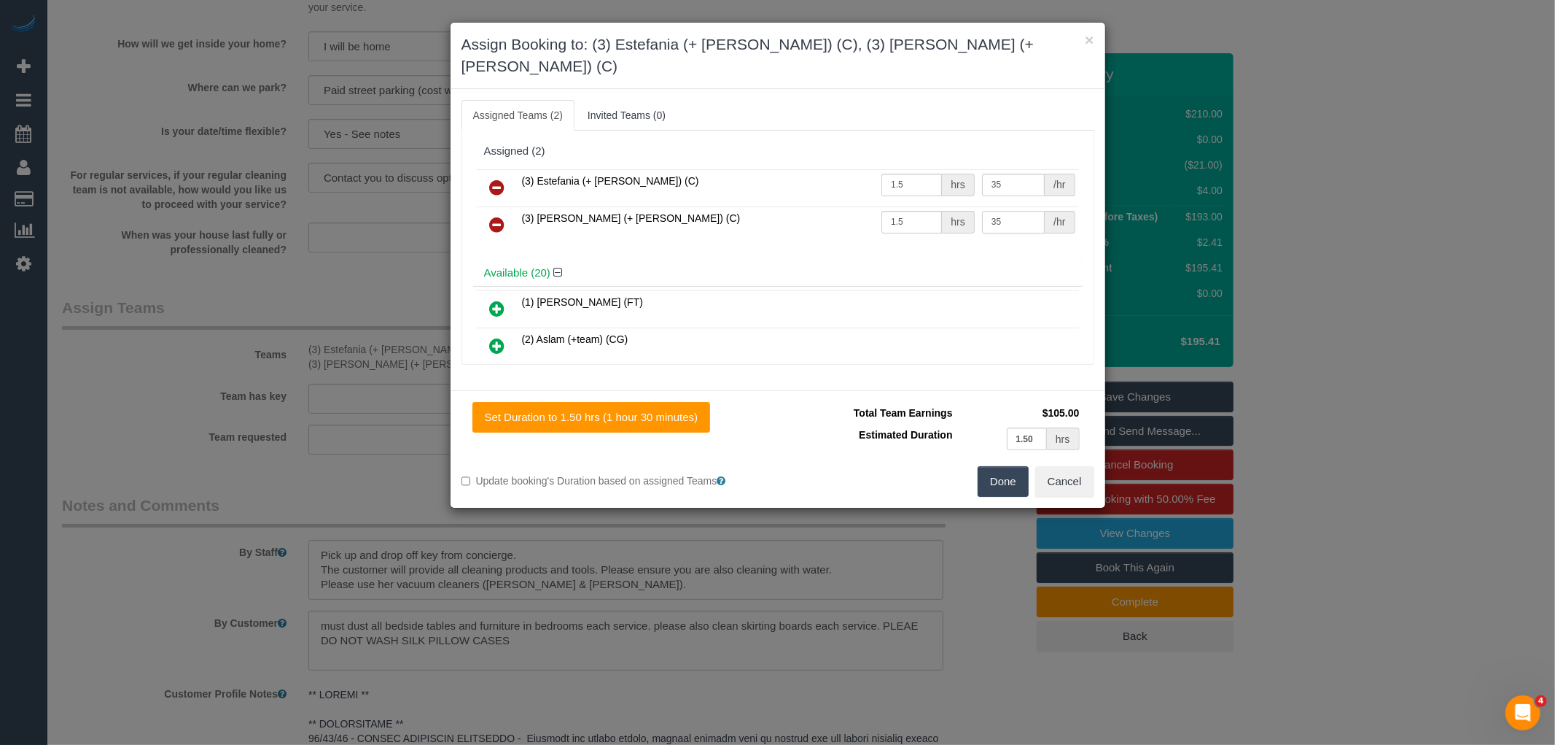
drag, startPoint x: 1018, startPoint y: 199, endPoint x: 887, endPoint y: 185, distance: 131.3
click at [887, 206] on tr "(3) [PERSON_NAME] (+ [PERSON_NAME]) (C) 1.5 hrs 35 /hr" at bounding box center [778, 224] width 602 height 37
type input "56.5"
click at [904, 211] on input "1.5" at bounding box center [912, 222] width 61 height 23
type input "1"
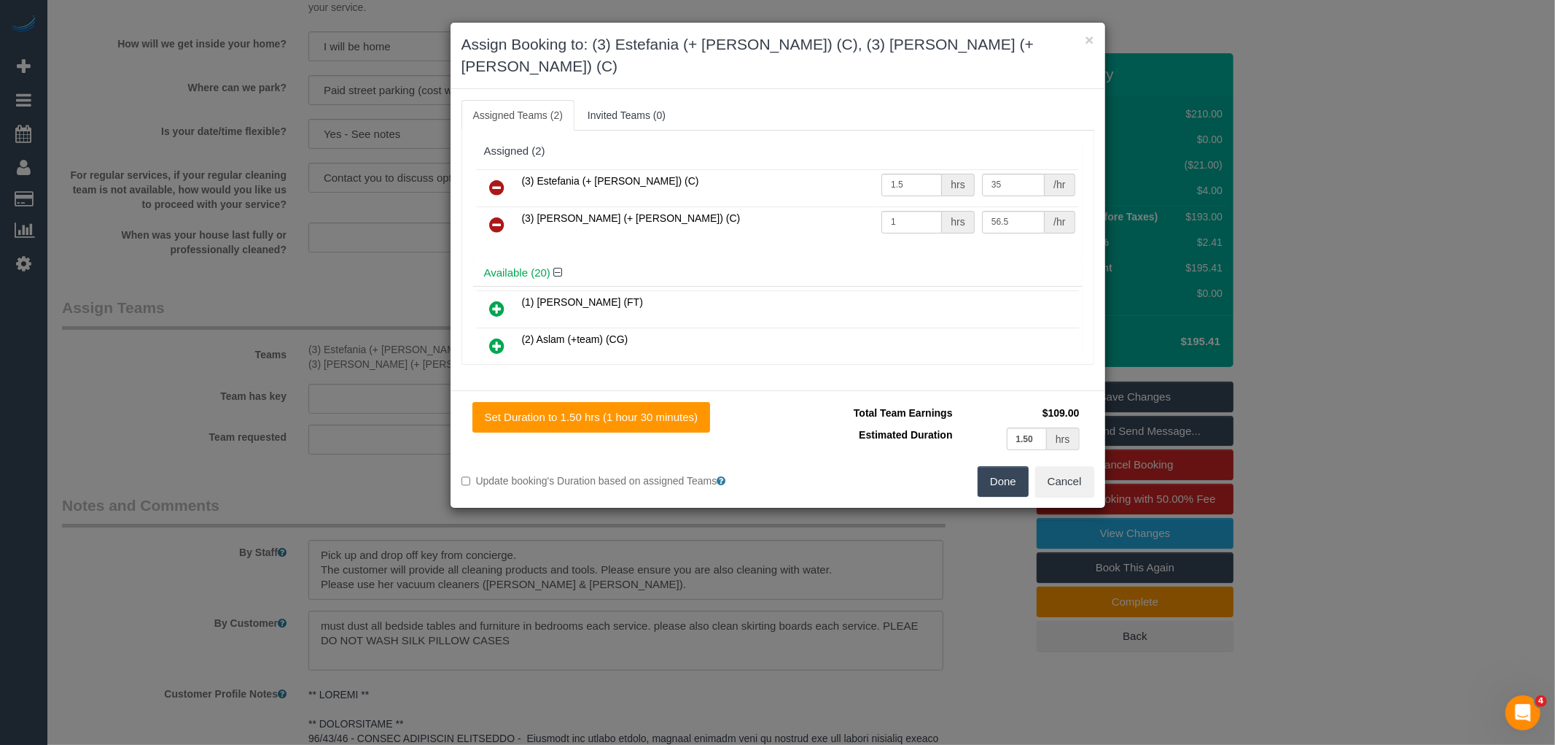
click at [1003, 466] on button "Done" at bounding box center [1003, 481] width 51 height 31
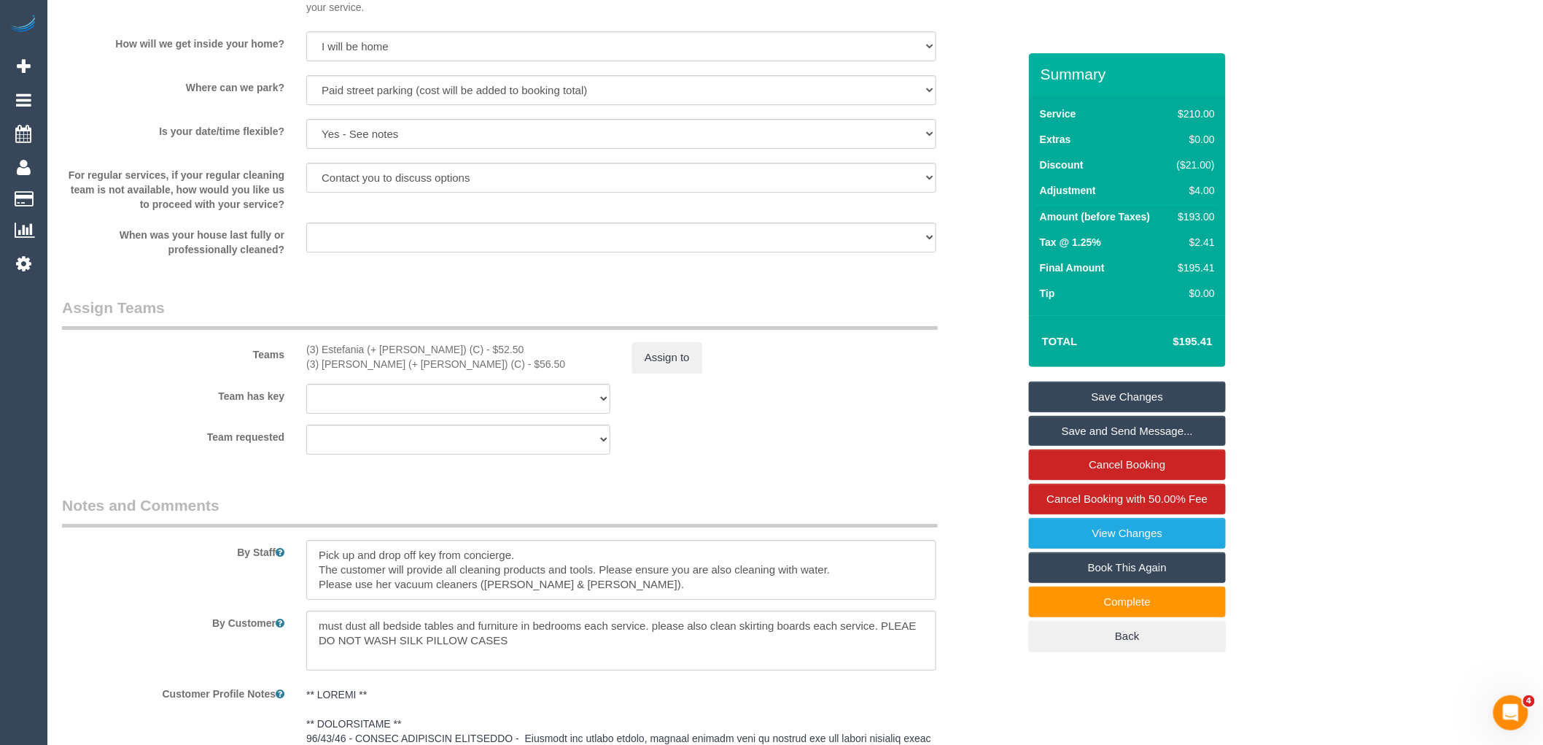
click at [1135, 389] on link "Save Changes" at bounding box center [1127, 396] width 197 height 31
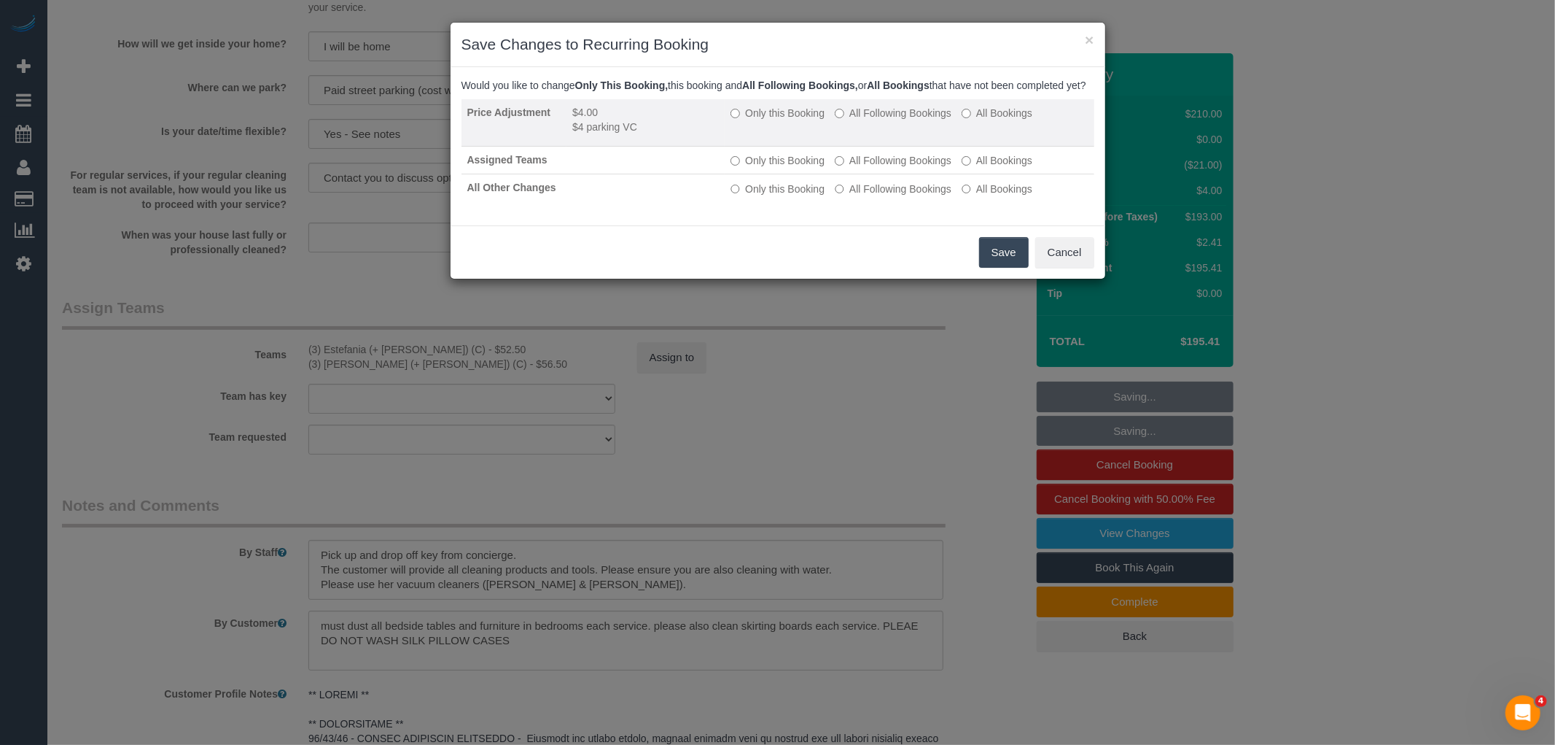
click at [758, 120] on label "Only this Booking" at bounding box center [778, 113] width 94 height 15
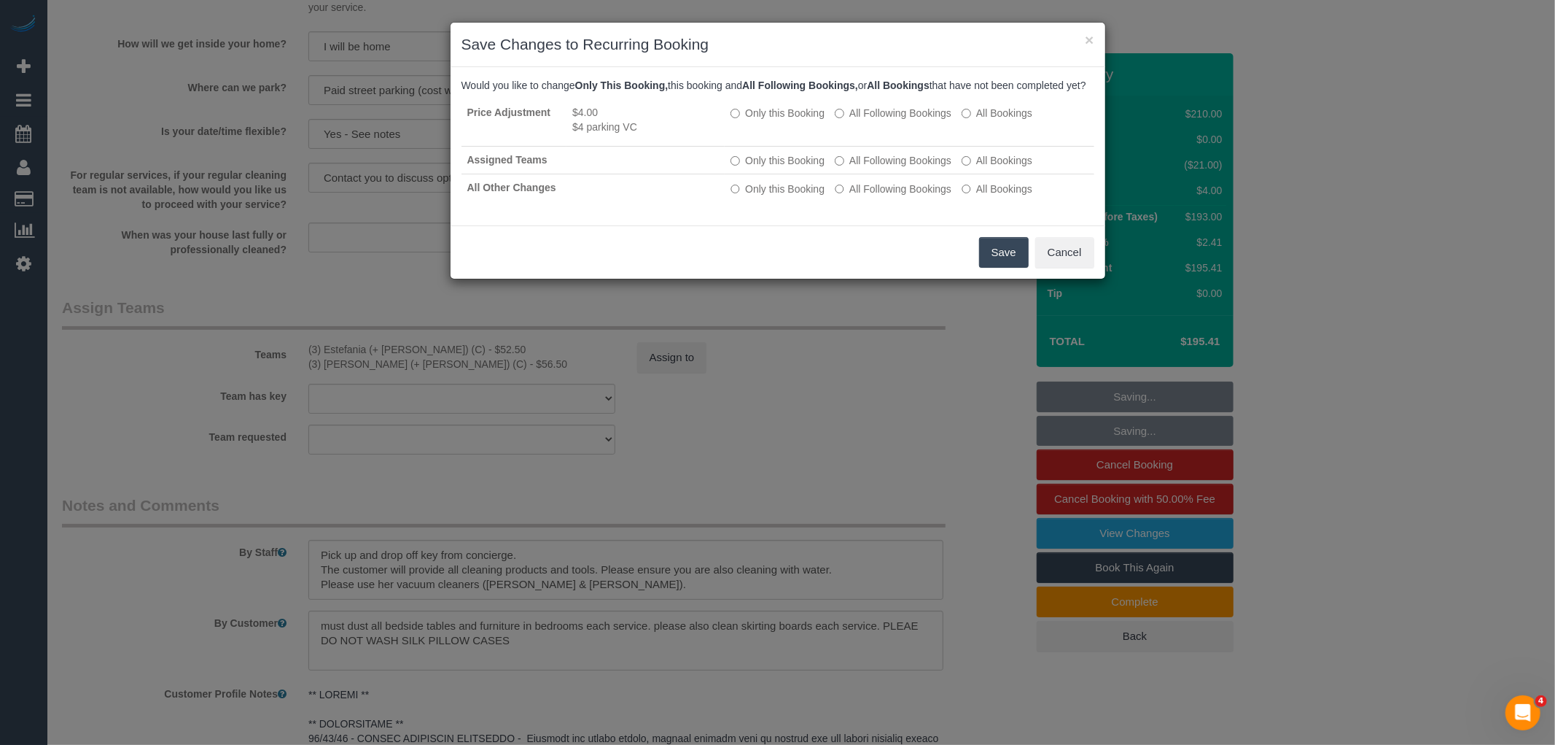
click at [992, 263] on button "Save" at bounding box center [1004, 252] width 50 height 31
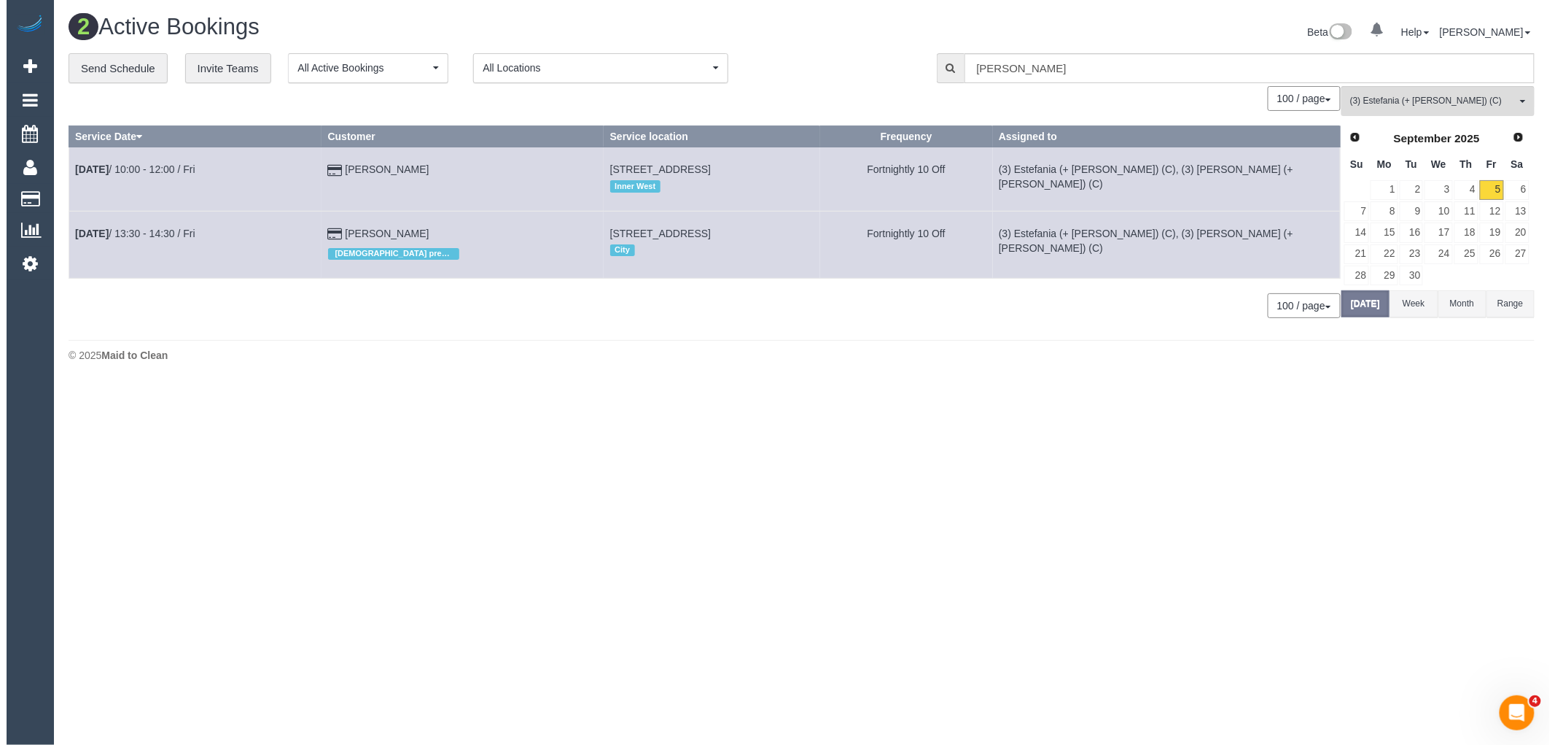
scroll to position [0, 0]
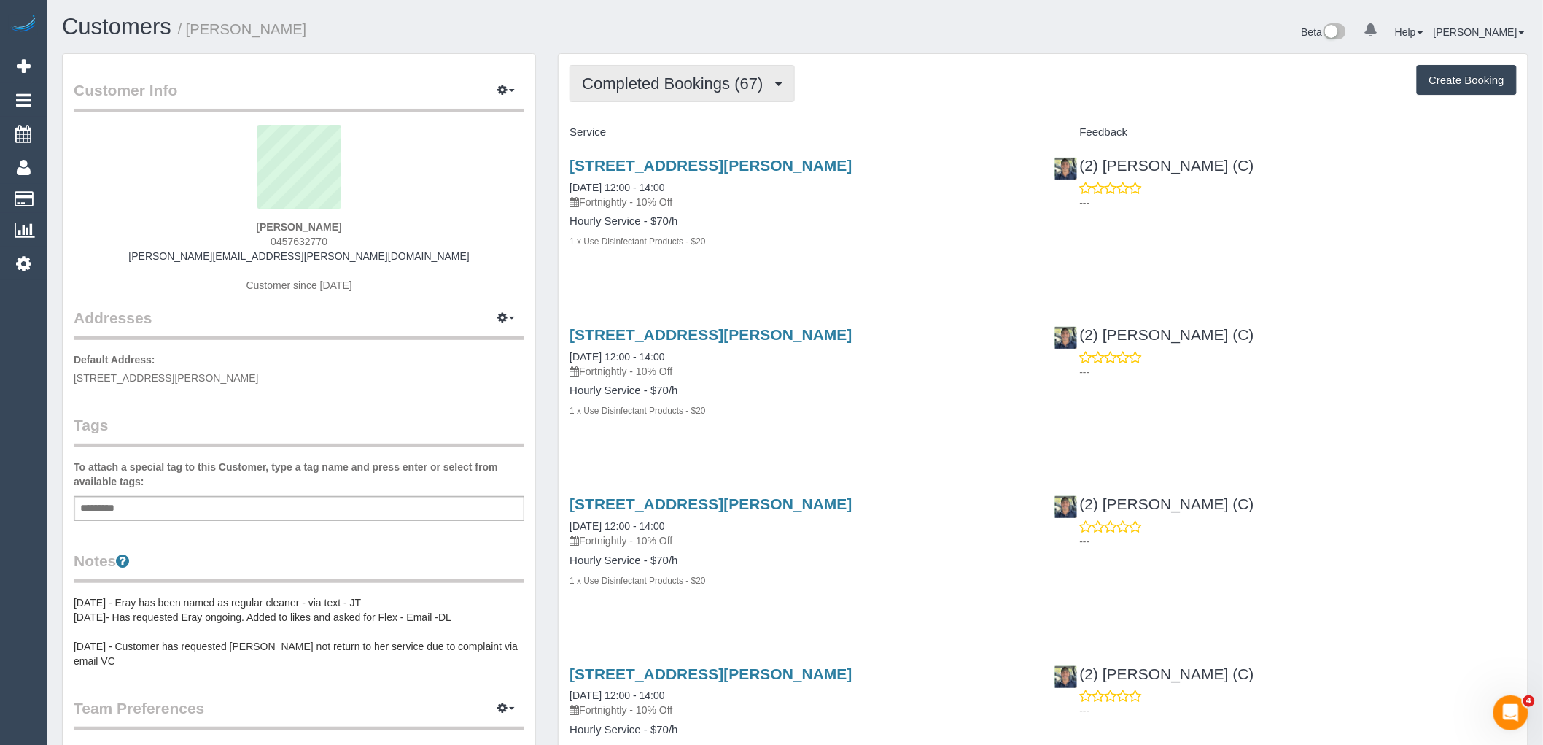
click at [683, 99] on button "Completed Bookings (67)" at bounding box center [682, 83] width 225 height 37
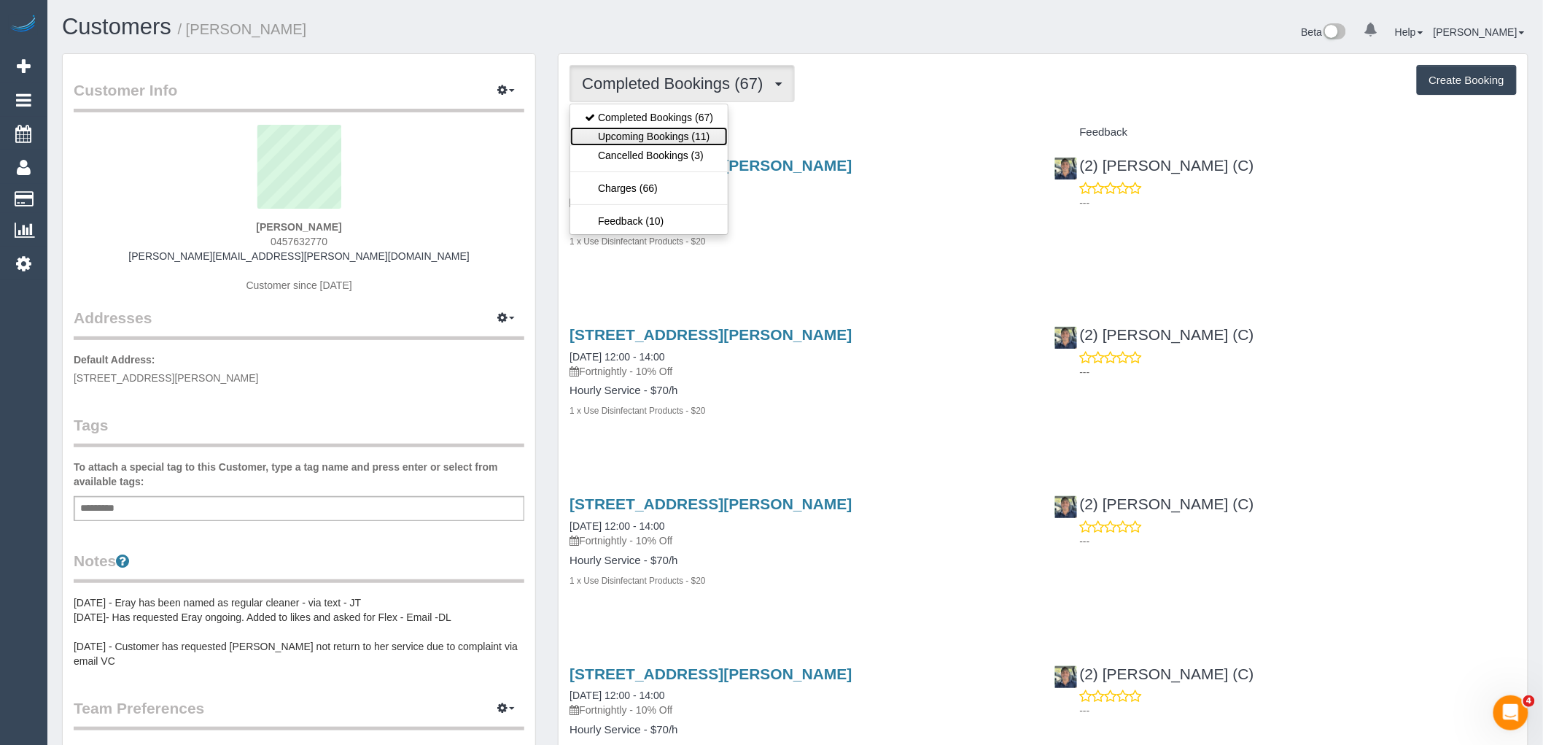
click at [686, 128] on link "Upcoming Bookings (11)" at bounding box center [649, 136] width 158 height 19
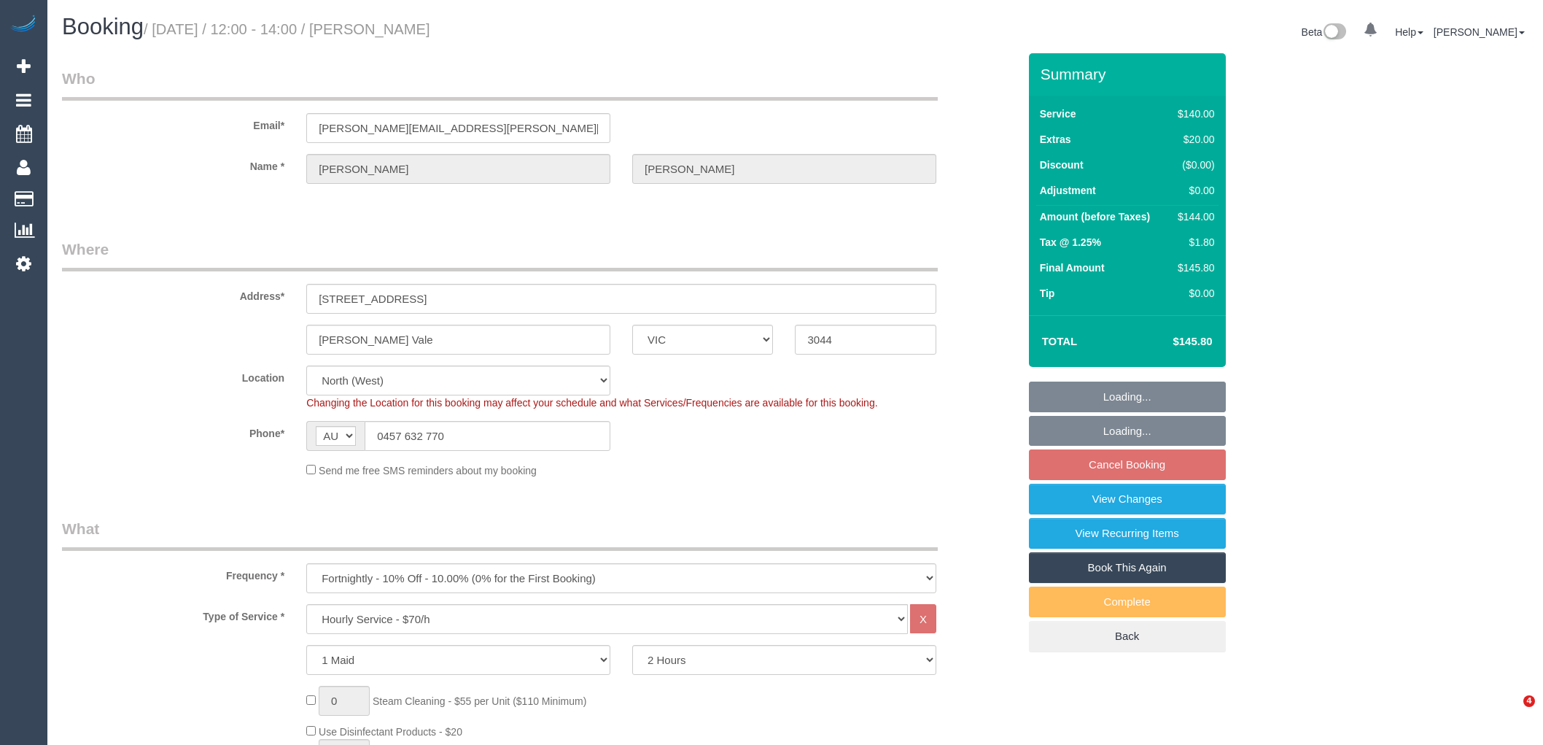
select select "VIC"
select select "number:29"
select select "number:14"
select select "number:19"
select select "number:22"
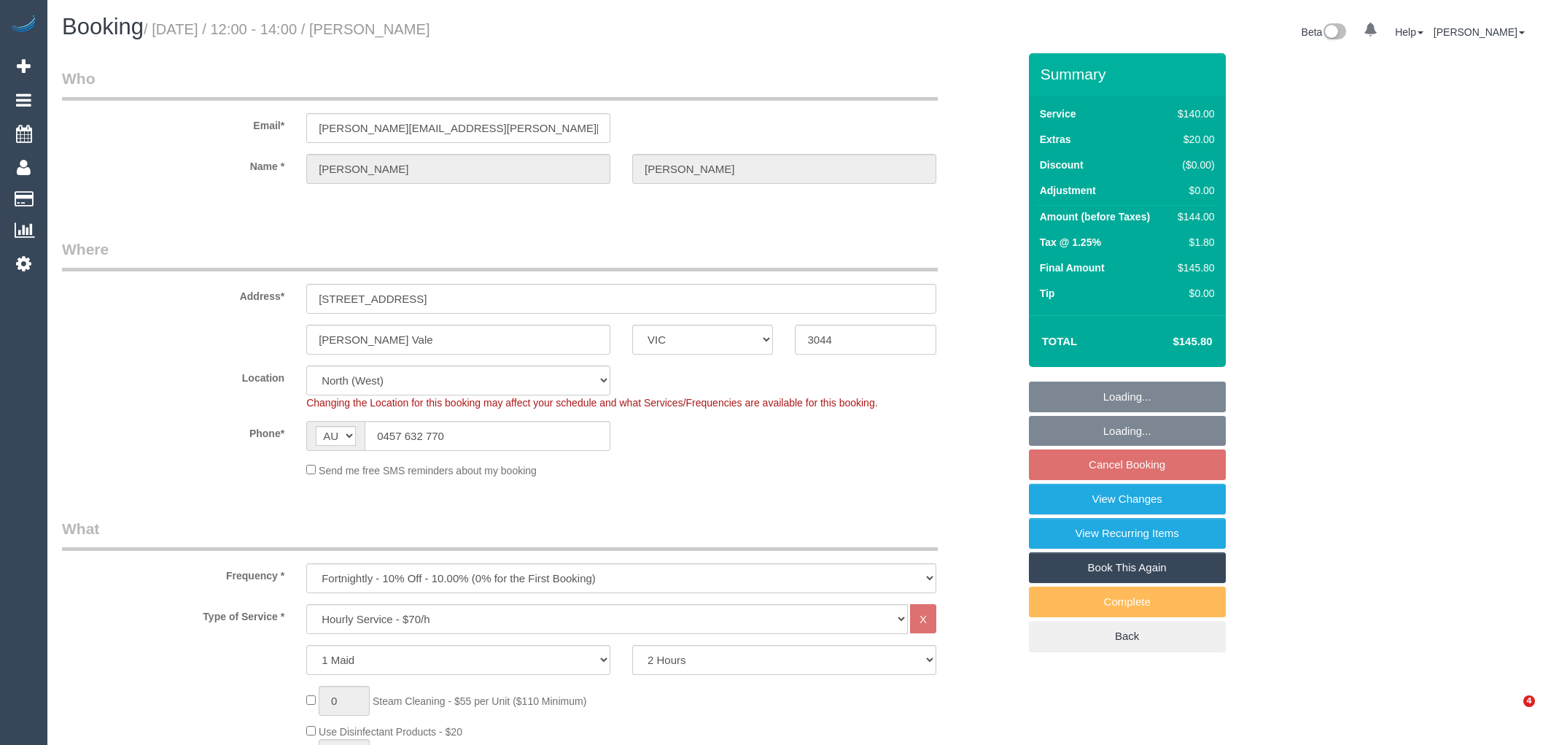
select select "number:35"
select select "number:26"
select select "spot4"
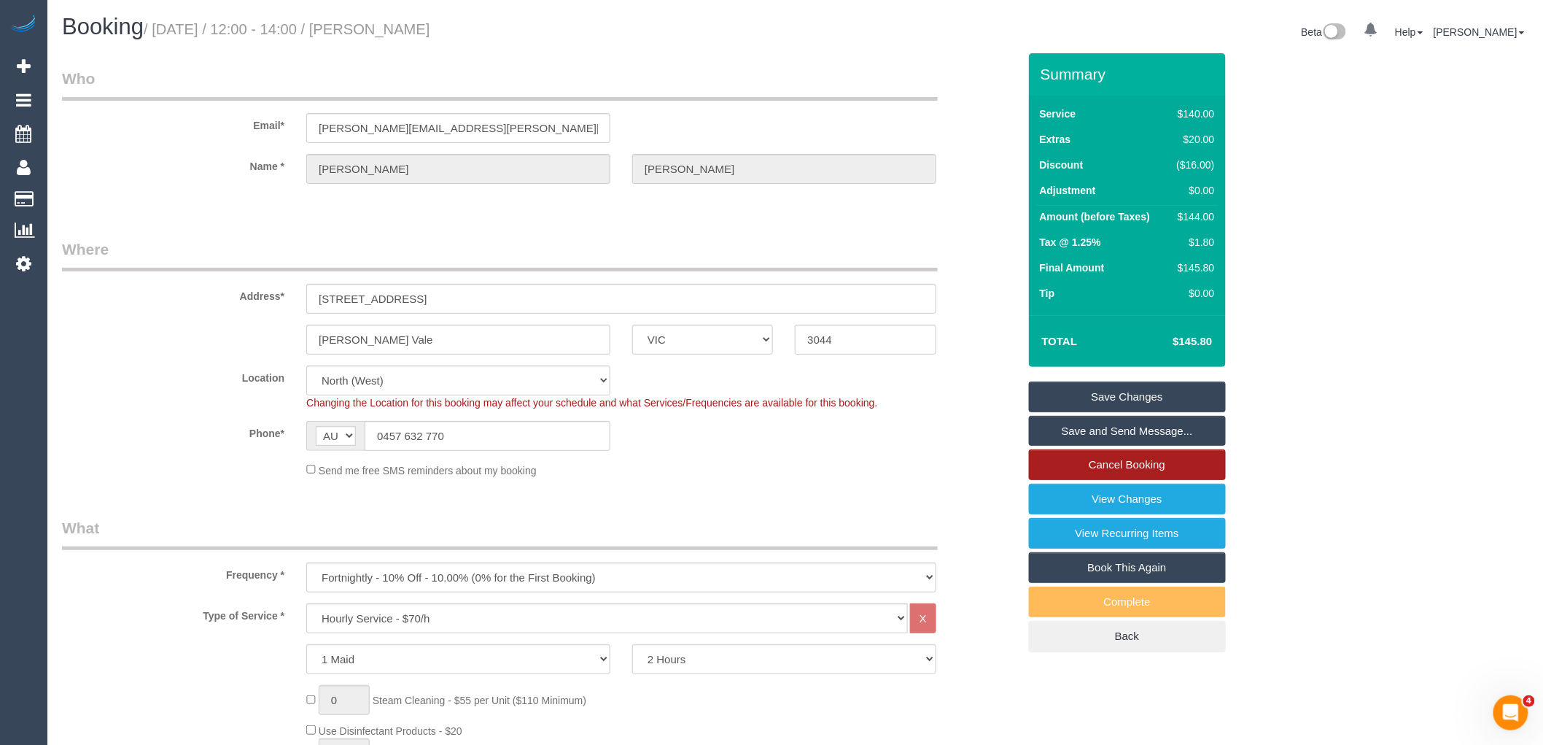
click at [1149, 471] on link "Cancel Booking" at bounding box center [1127, 464] width 197 height 31
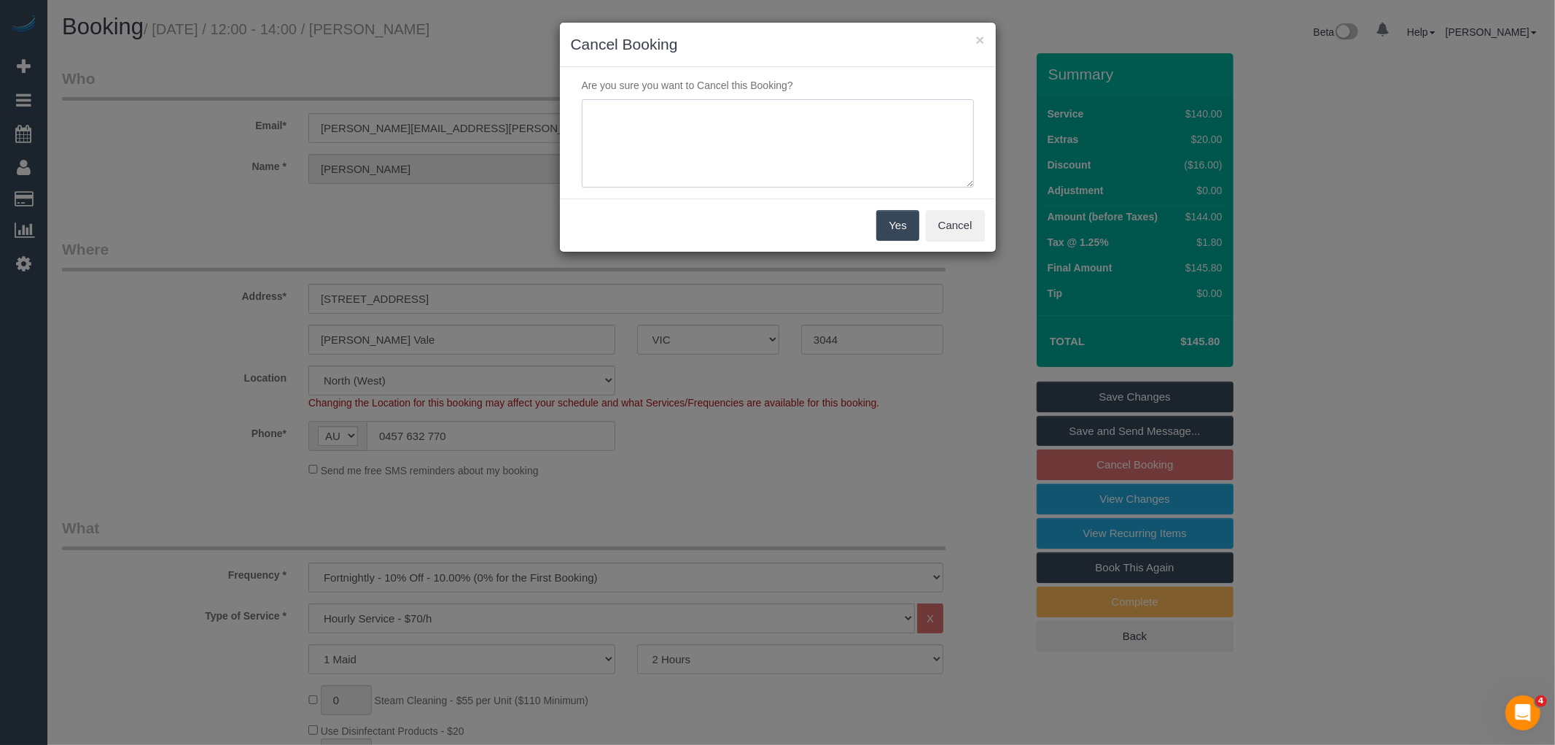
click at [741, 147] on textarea at bounding box center [778, 143] width 392 height 89
type textarea "Service not needed on this date via email VC"
click at [917, 225] on button "Yes" at bounding box center [898, 225] width 42 height 31
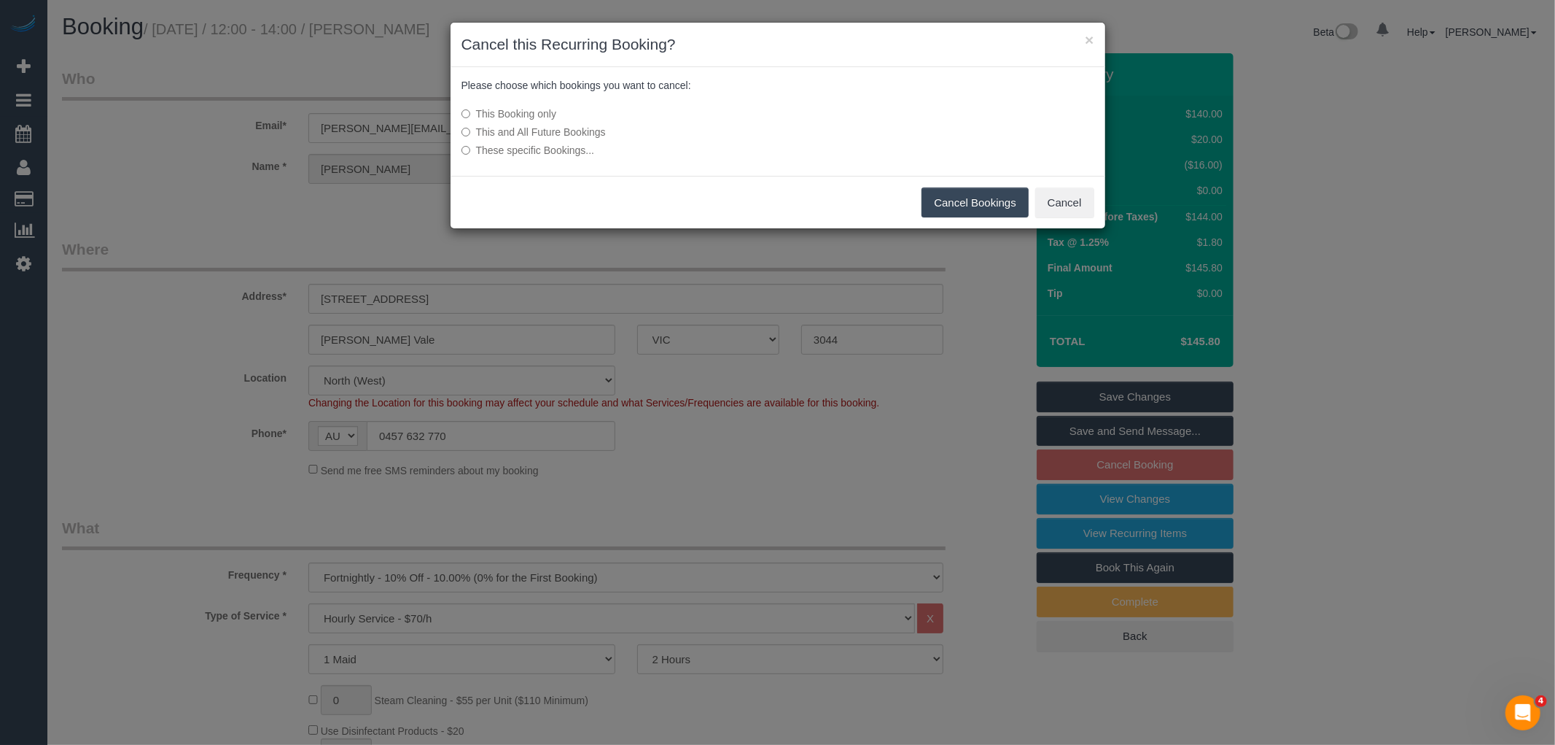
drag, startPoint x: 980, startPoint y: 198, endPoint x: 933, endPoint y: 170, distance: 54.7
click at [980, 198] on button "Cancel Bookings" at bounding box center [975, 202] width 107 height 31
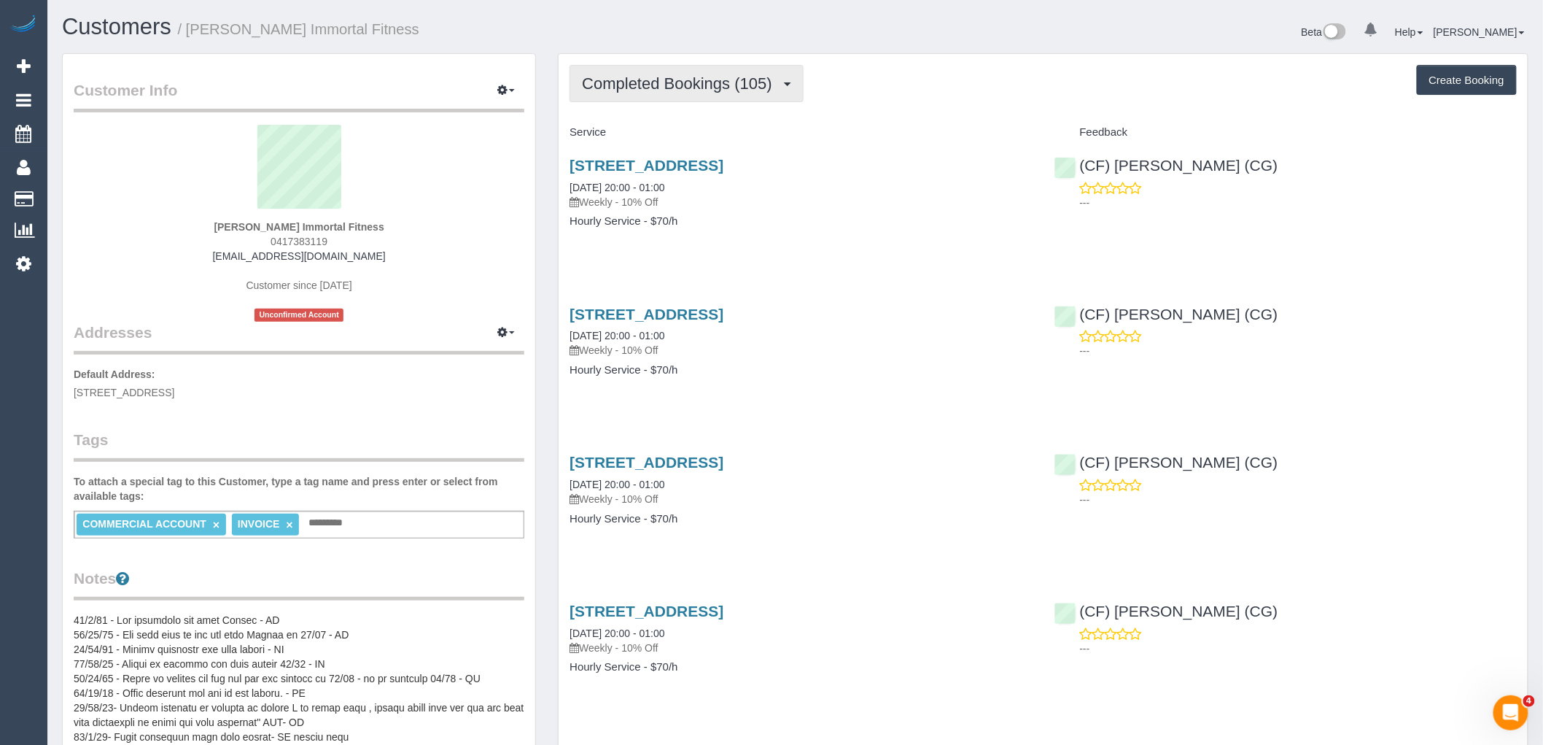
click at [679, 91] on span "Completed Bookings (105)" at bounding box center [680, 83] width 197 height 18
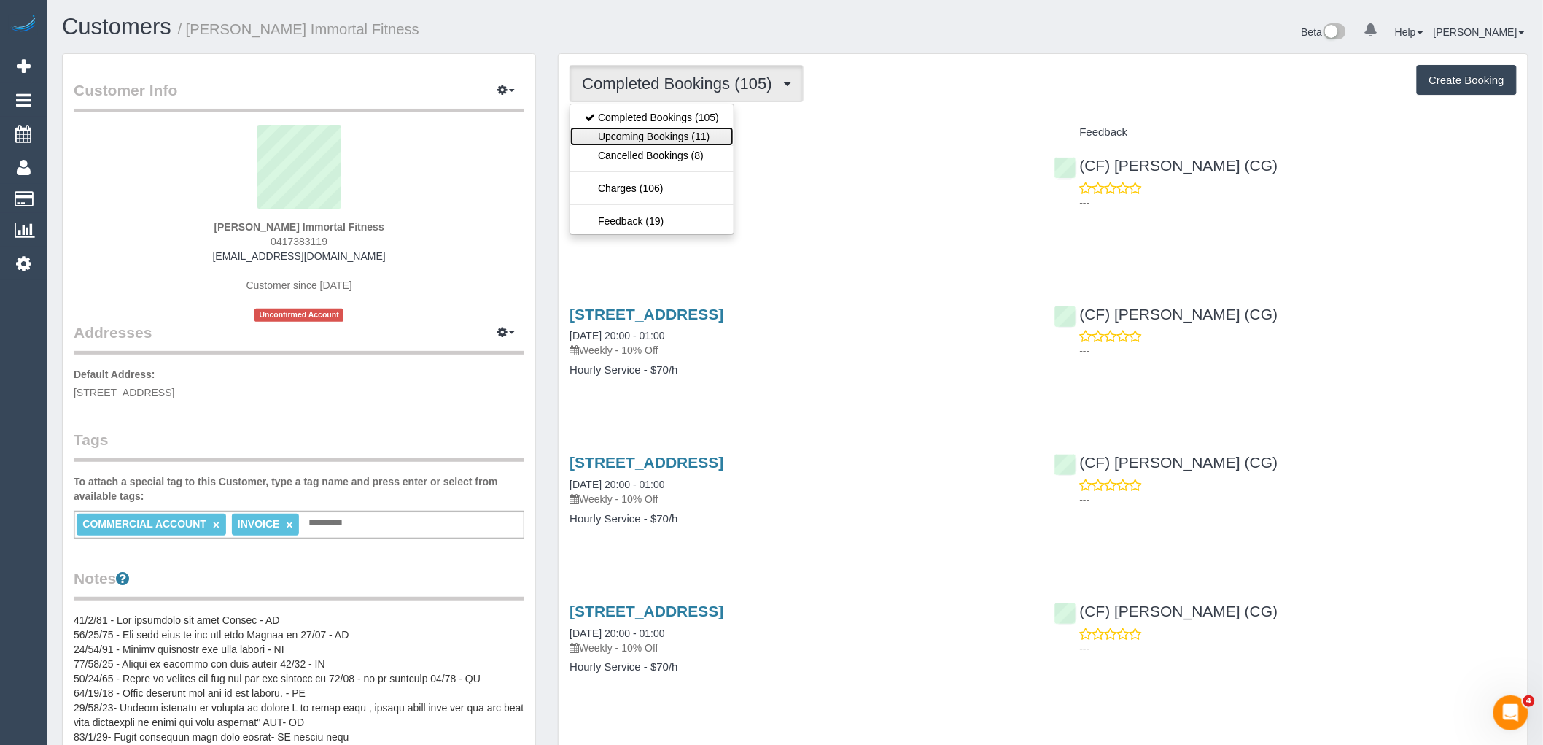
click at [686, 131] on link "Upcoming Bookings (11)" at bounding box center [651, 136] width 163 height 19
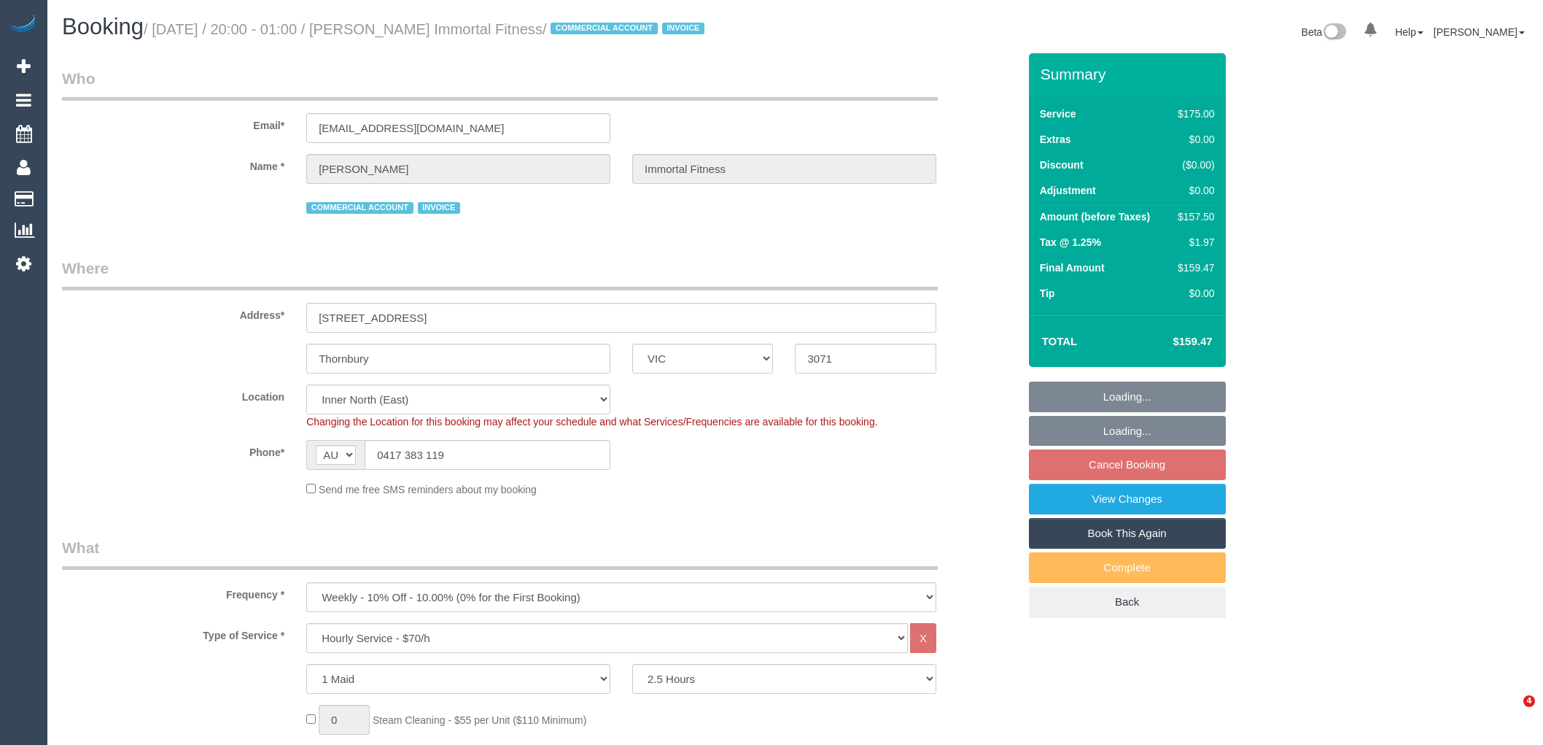
select select "VIC"
select select "150"
select select "number:28"
select select "number:14"
select select "number:19"
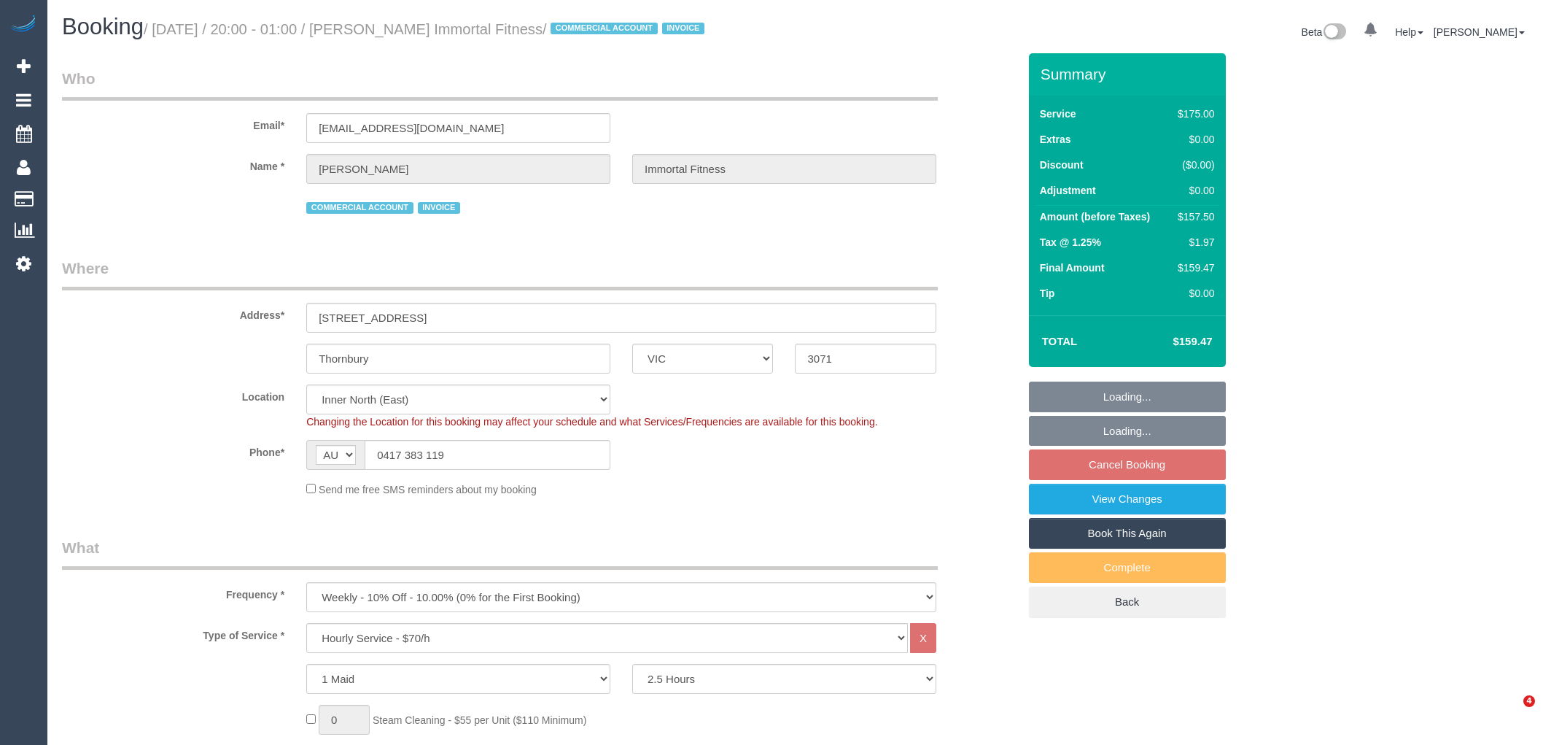
select select "number:25"
select select "number:35"
select select "number:11"
select select "22182"
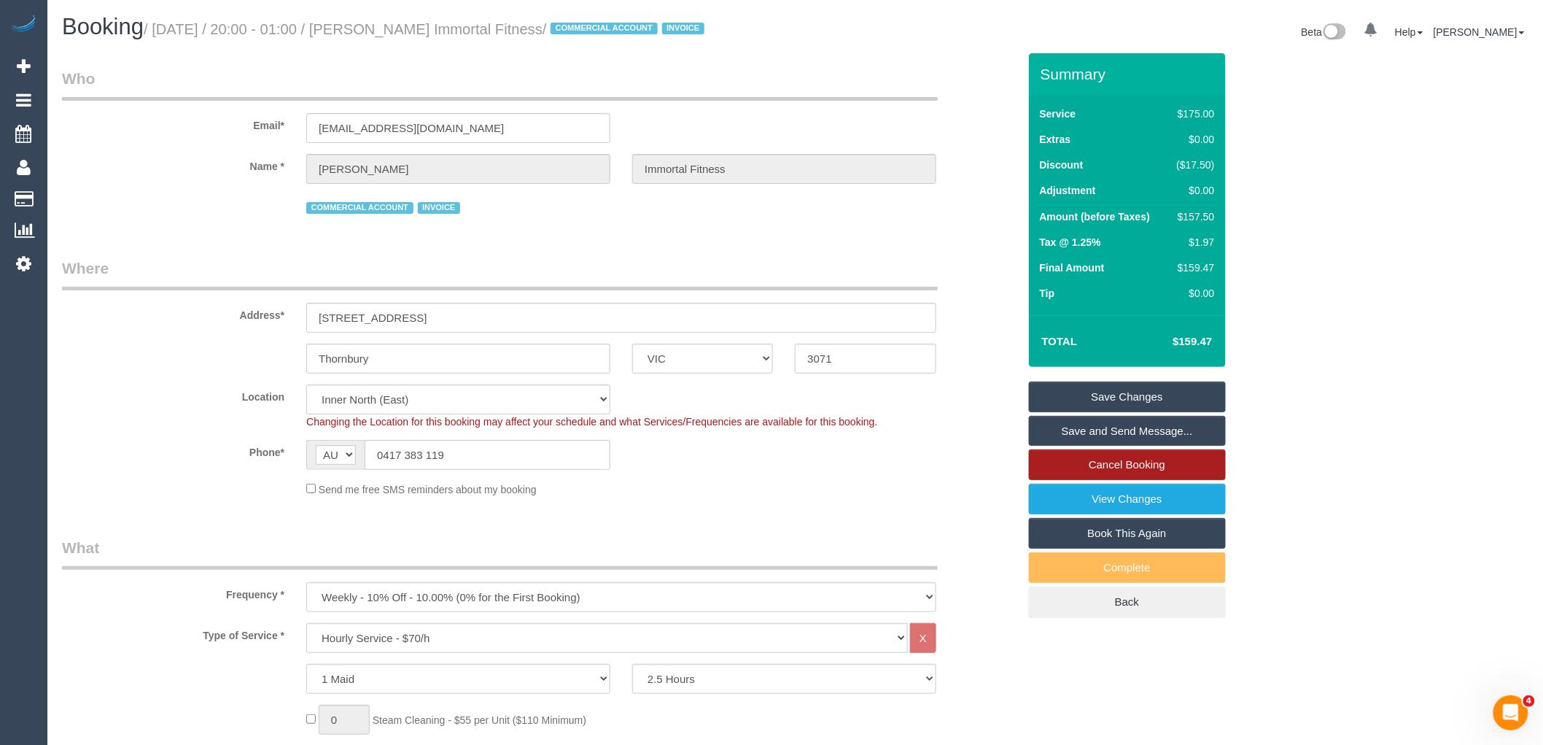
click at [1186, 462] on link "Cancel Booking" at bounding box center [1127, 464] width 197 height 31
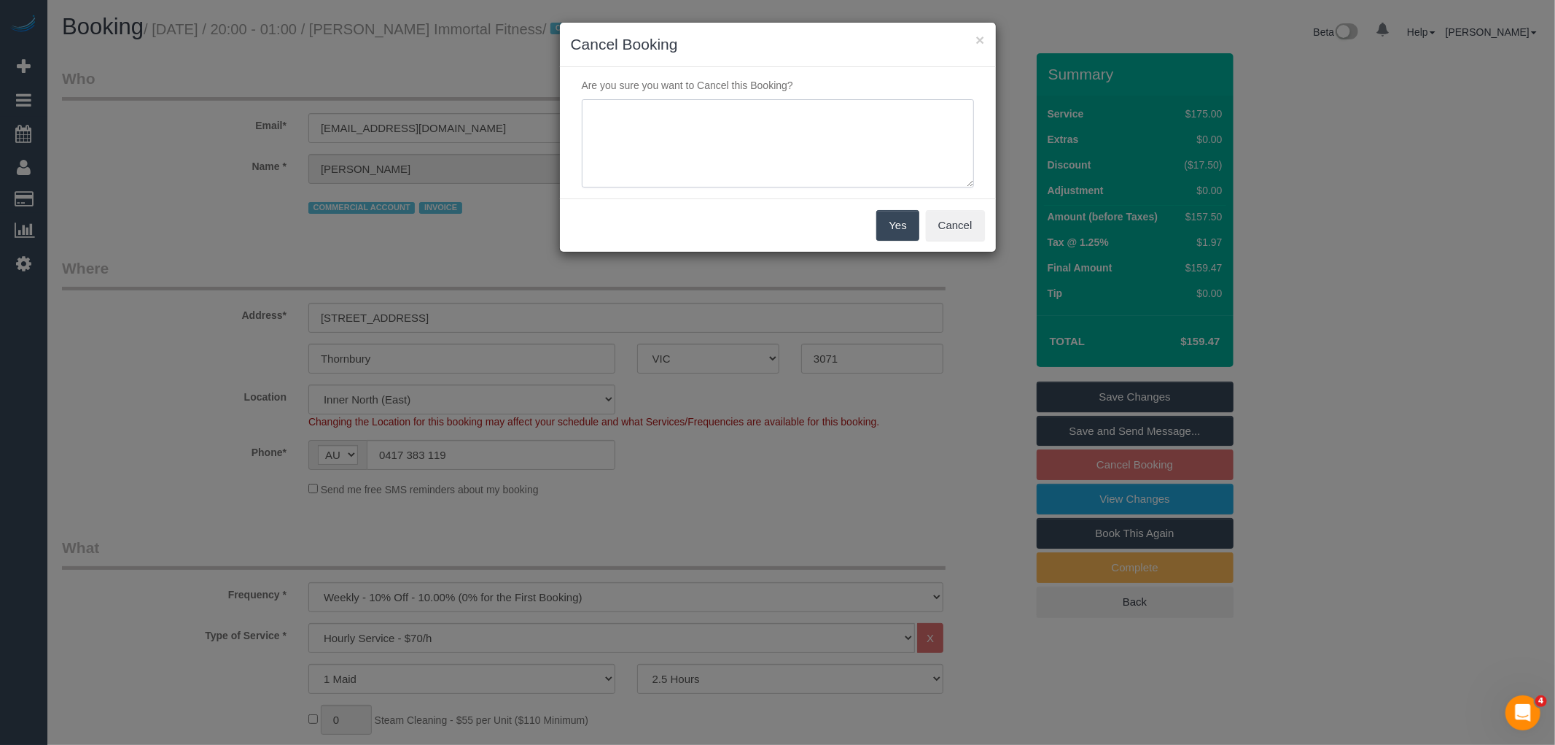
click at [674, 125] on textarea at bounding box center [778, 143] width 392 height 89
type textarea "Service not needed on this date via email VC"
click at [894, 230] on button "Yes" at bounding box center [898, 225] width 42 height 31
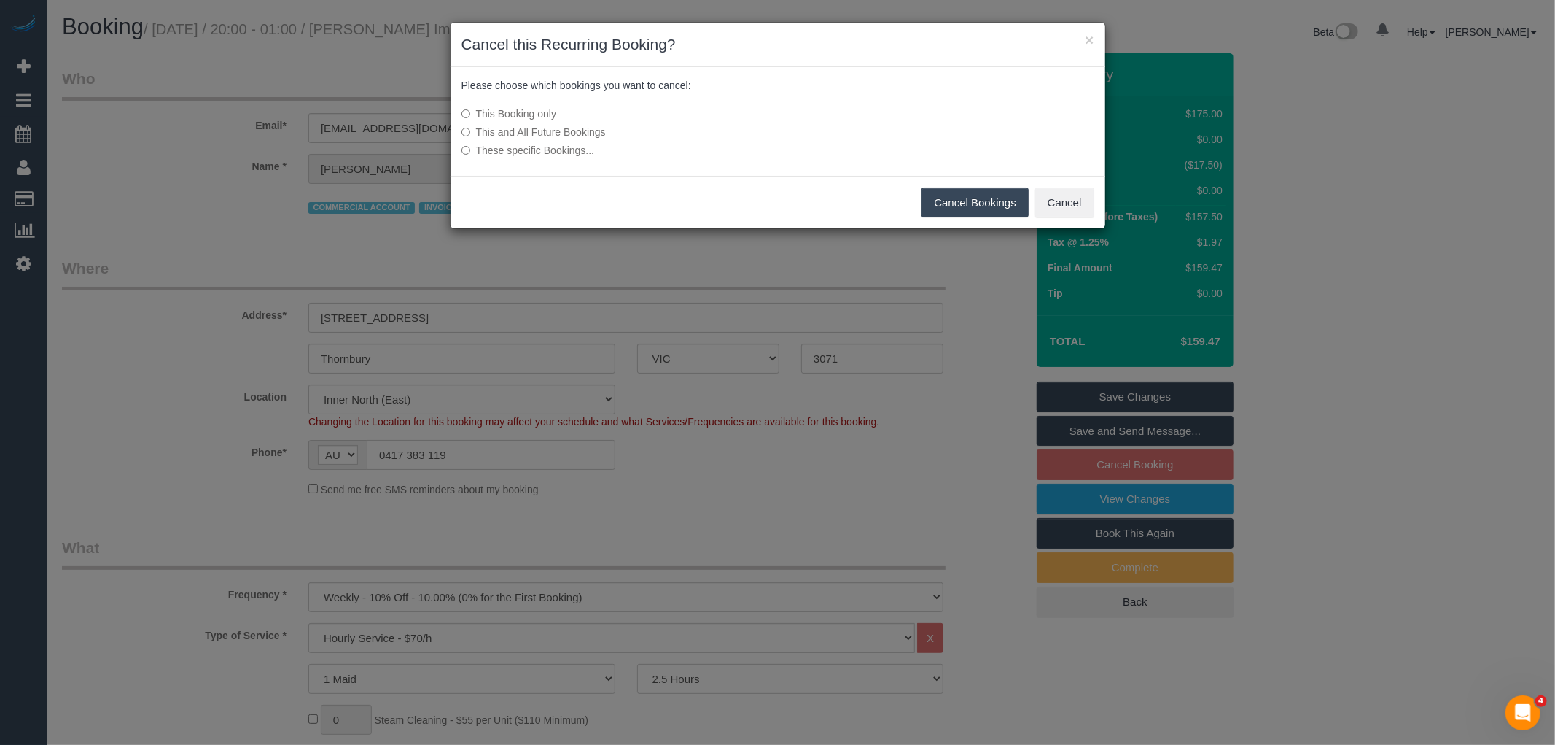
click at [934, 202] on button "Cancel Bookings" at bounding box center [975, 202] width 107 height 31
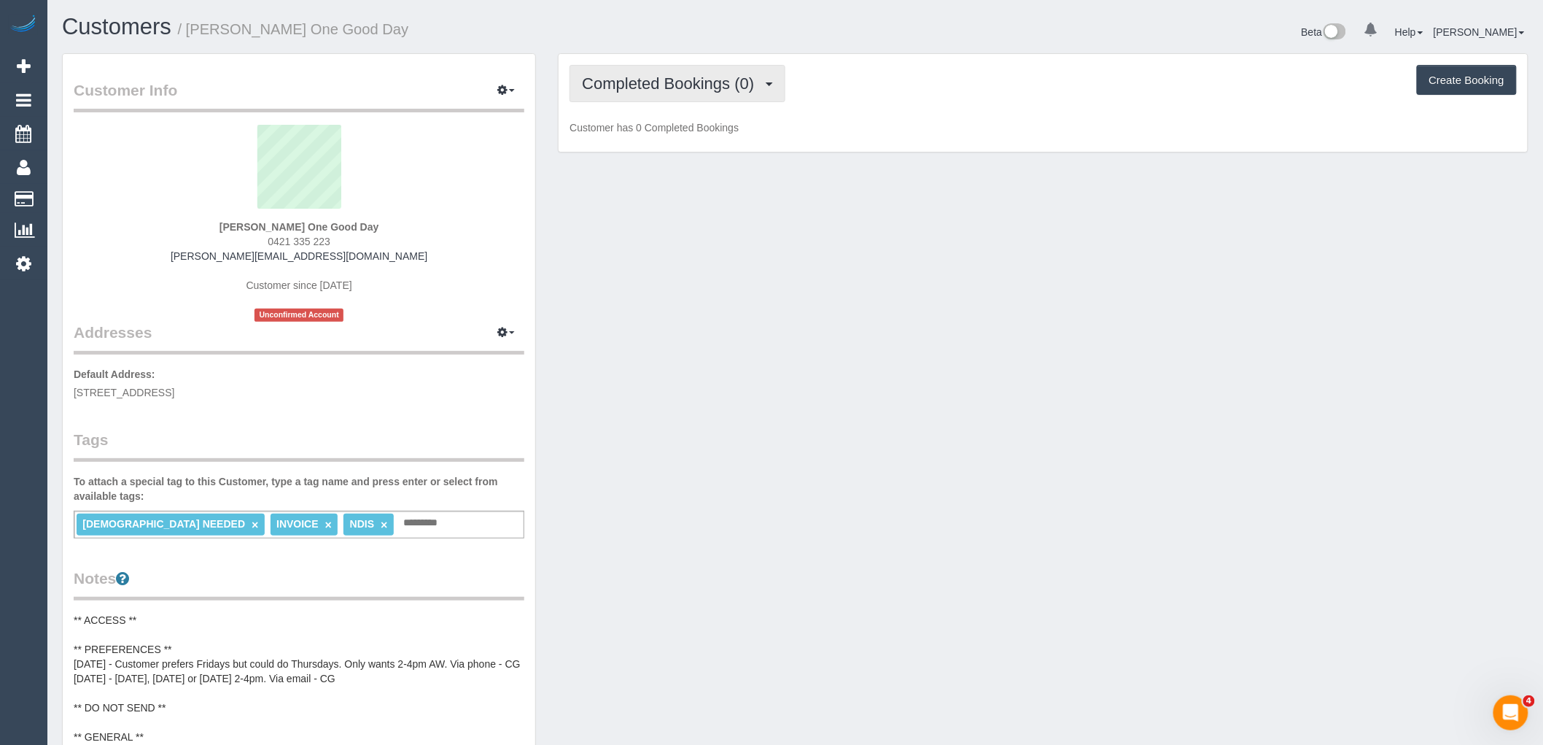
click at [723, 69] on button "Completed Bookings (0)" at bounding box center [678, 83] width 216 height 37
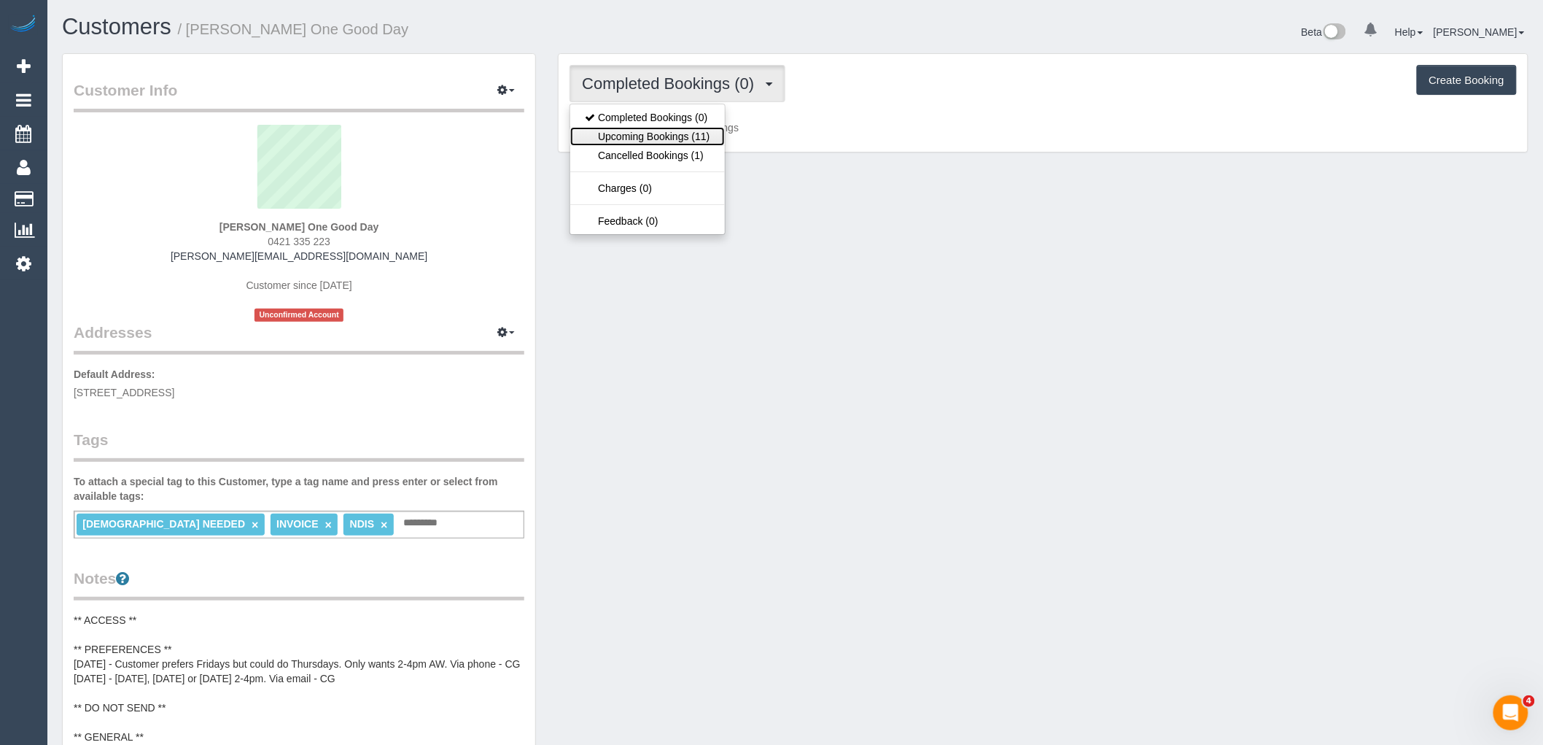
click at [706, 141] on link "Upcoming Bookings (11)" at bounding box center [647, 136] width 154 height 19
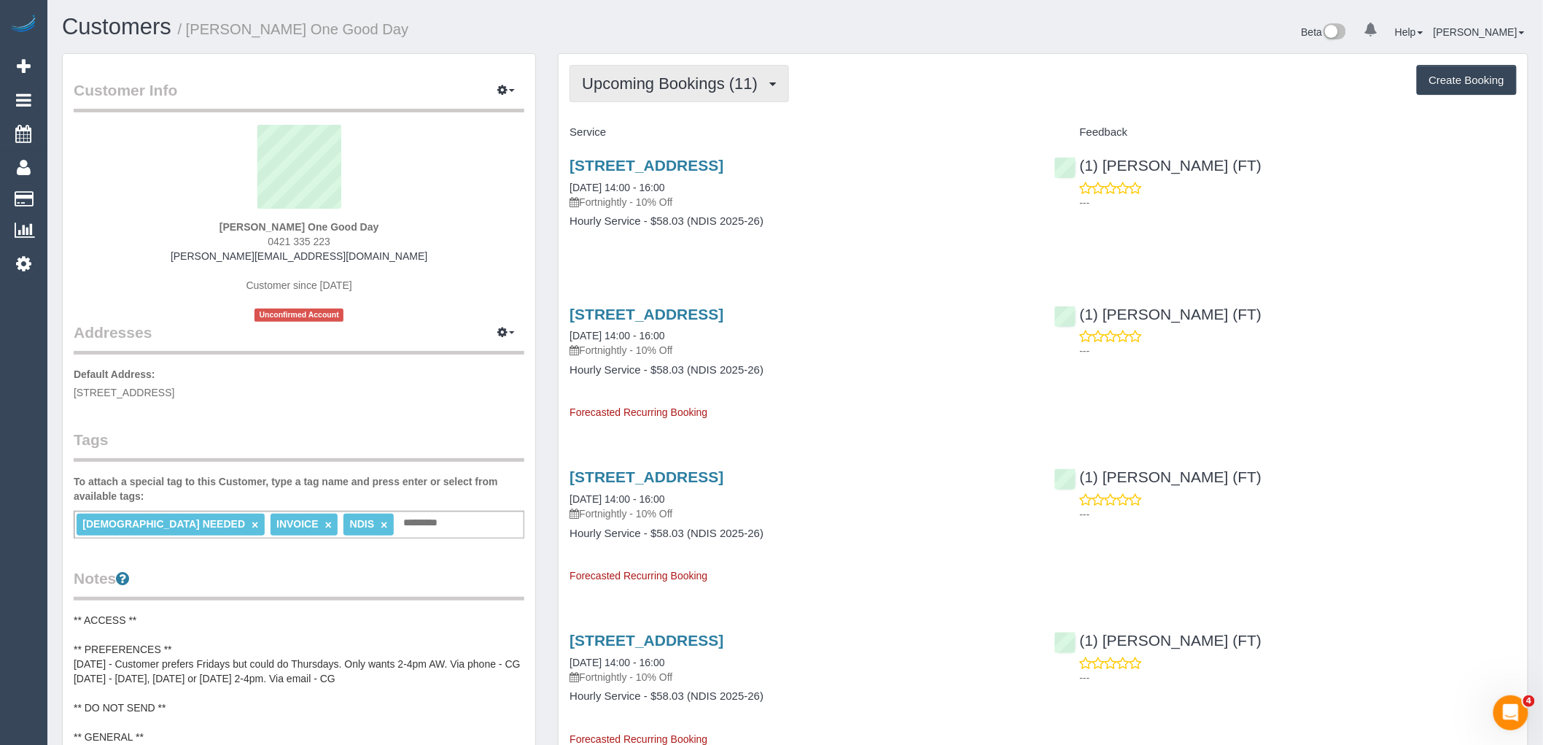
click at [712, 66] on button "Upcoming Bookings (11)" at bounding box center [679, 83] width 219 height 37
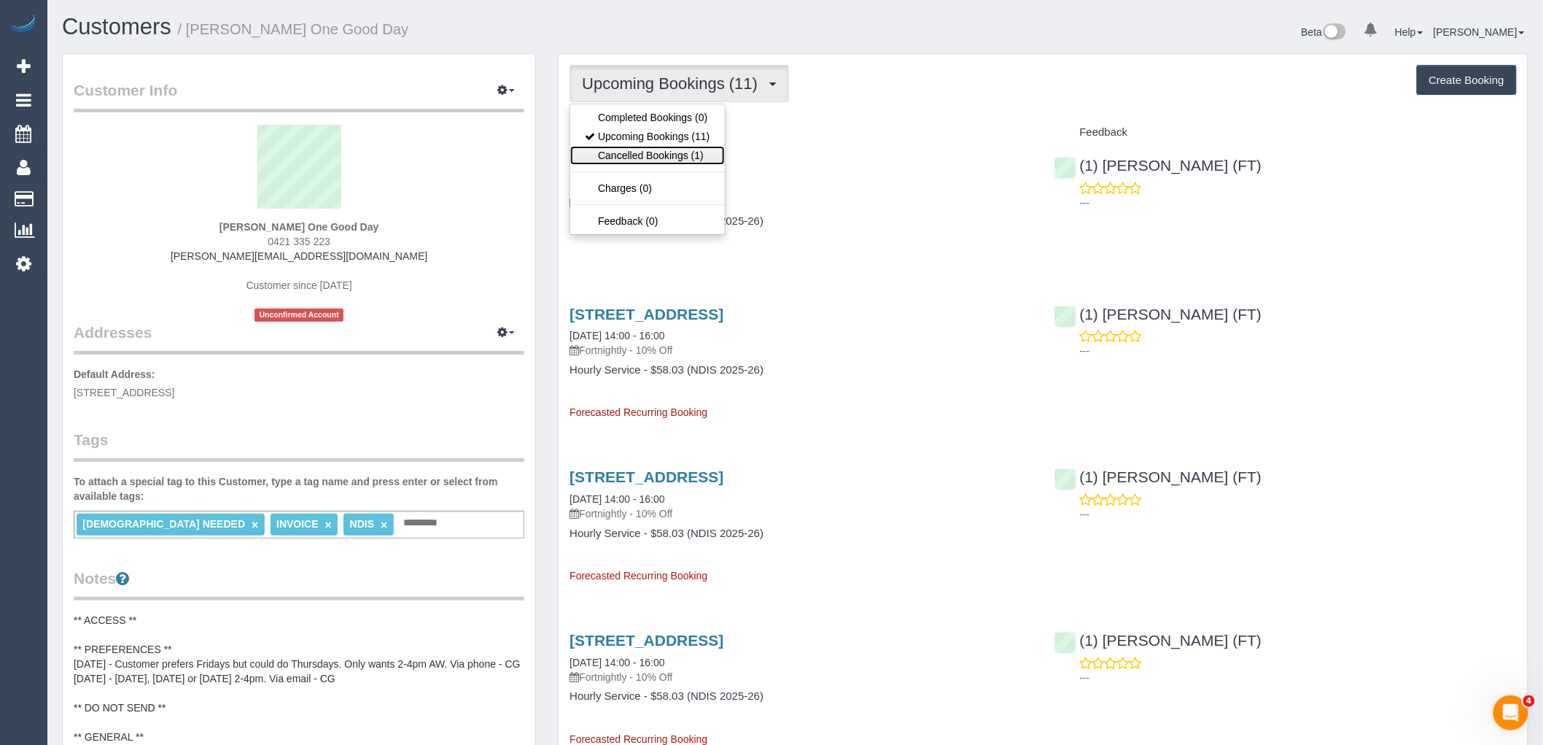
click at [691, 148] on link "Cancelled Bookings (1)" at bounding box center [647, 155] width 154 height 19
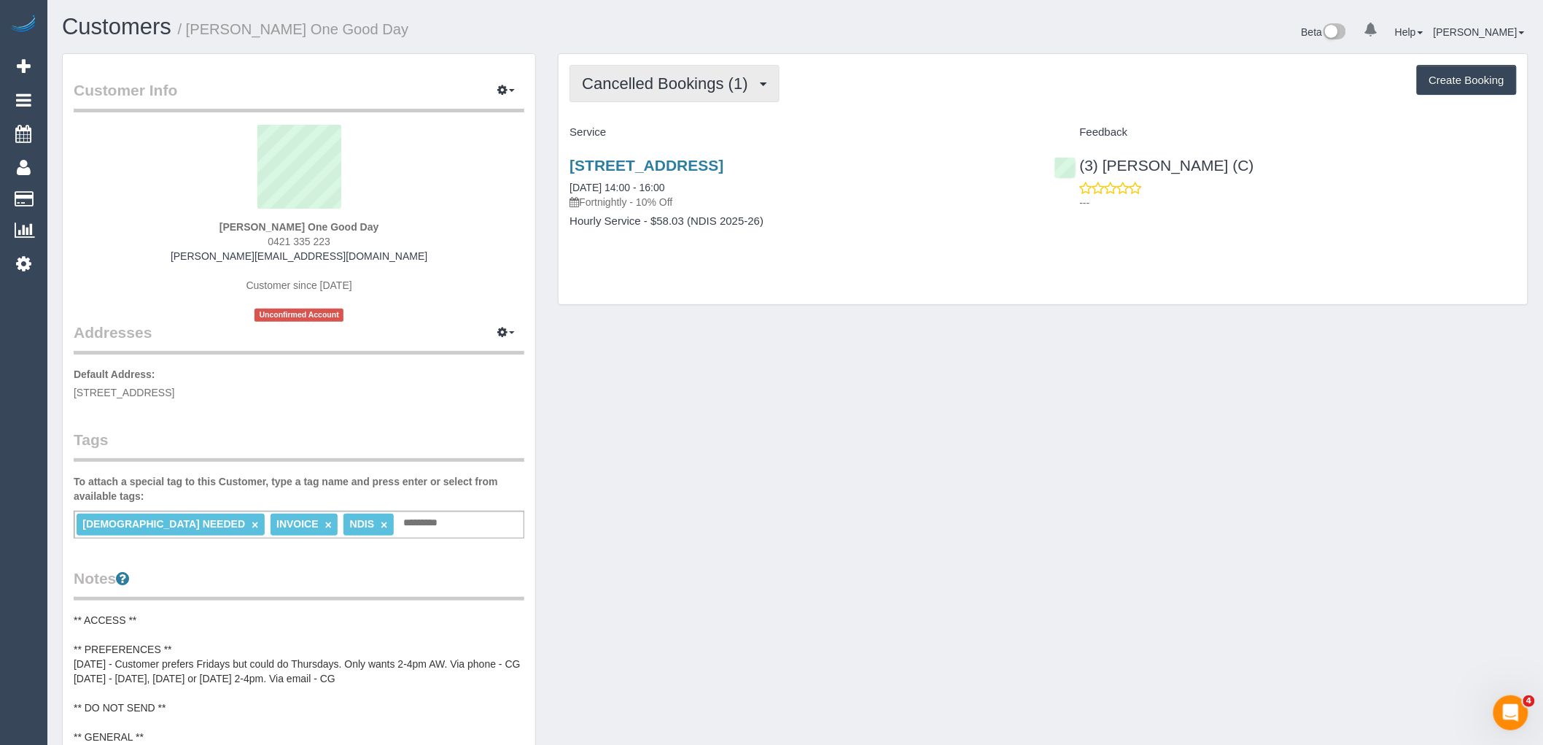
click at [710, 84] on span "Cancelled Bookings (1)" at bounding box center [668, 83] width 173 height 18
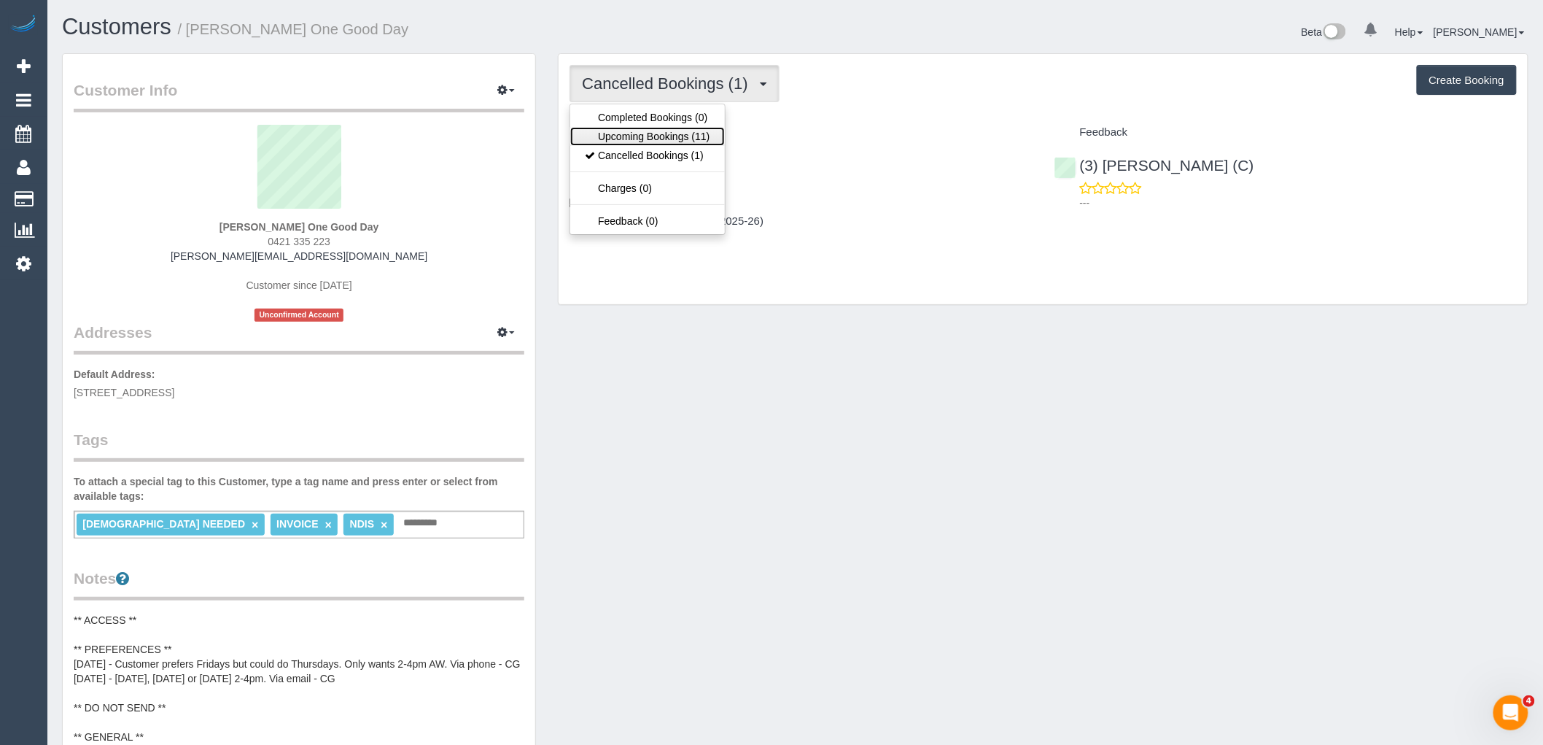
click at [700, 128] on link "Upcoming Bookings (11)" at bounding box center [647, 136] width 154 height 19
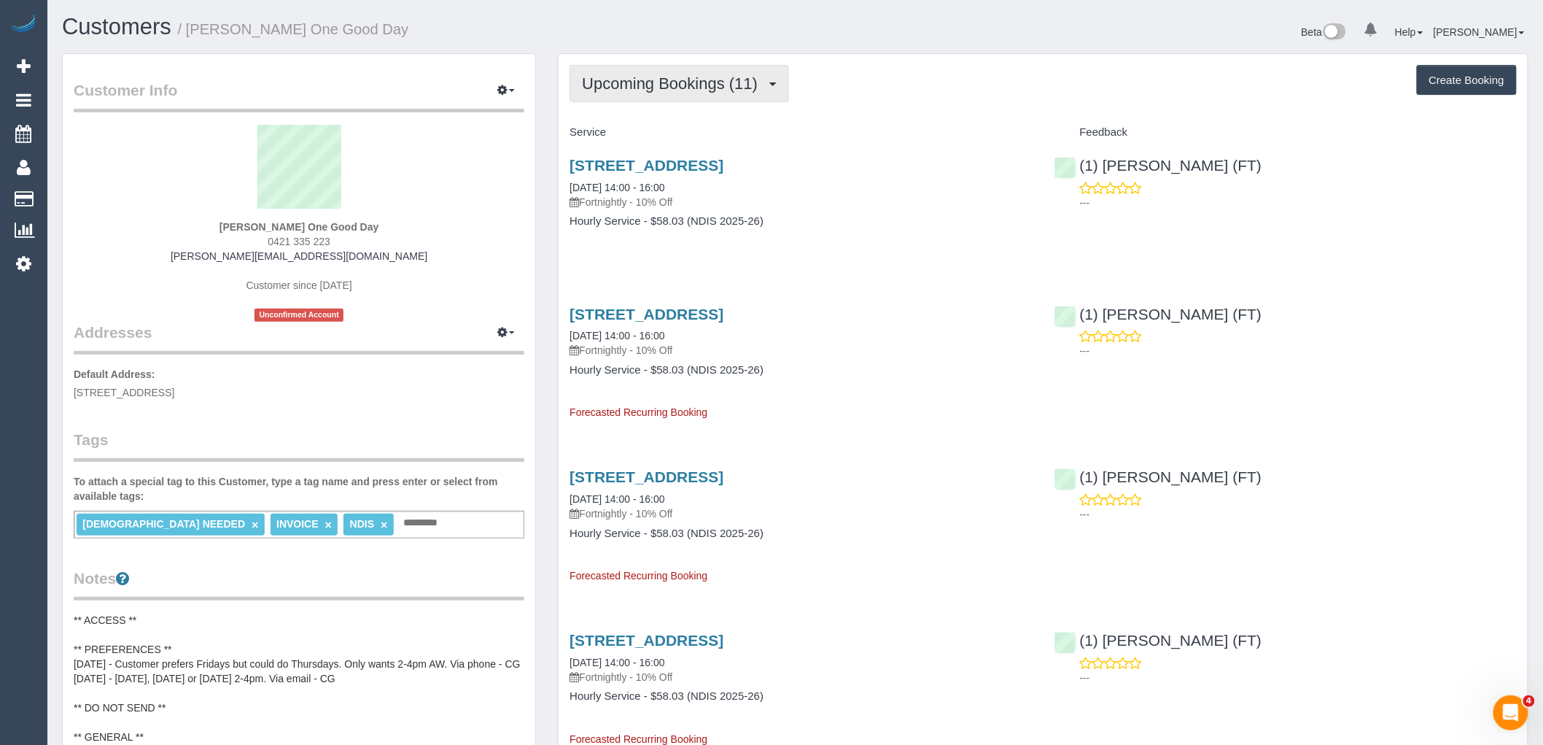
click at [720, 90] on span "Upcoming Bookings (11)" at bounding box center [673, 83] width 183 height 18
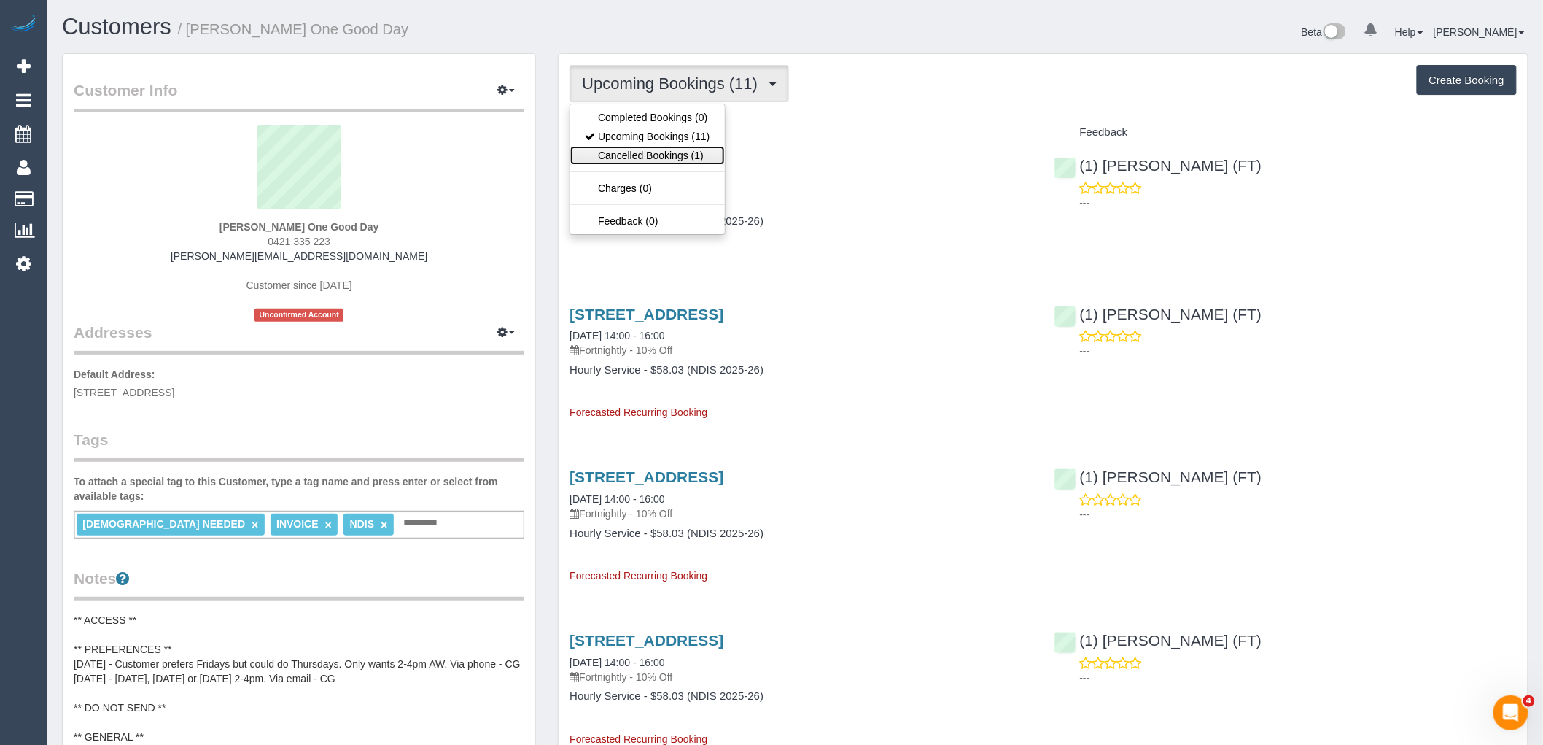
click at [698, 156] on link "Cancelled Bookings (1)" at bounding box center [647, 155] width 154 height 19
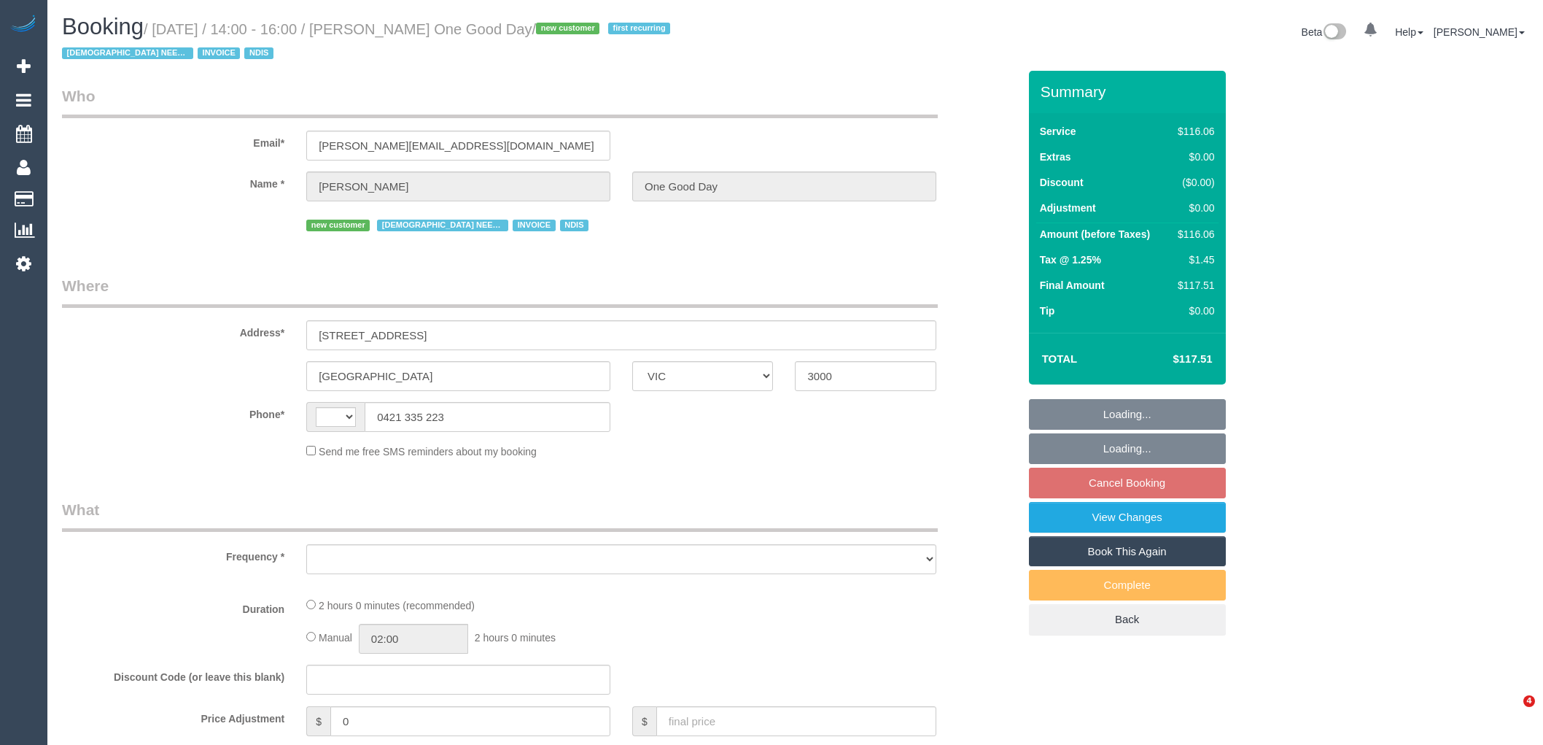
select select "VIC"
select select "string:AU"
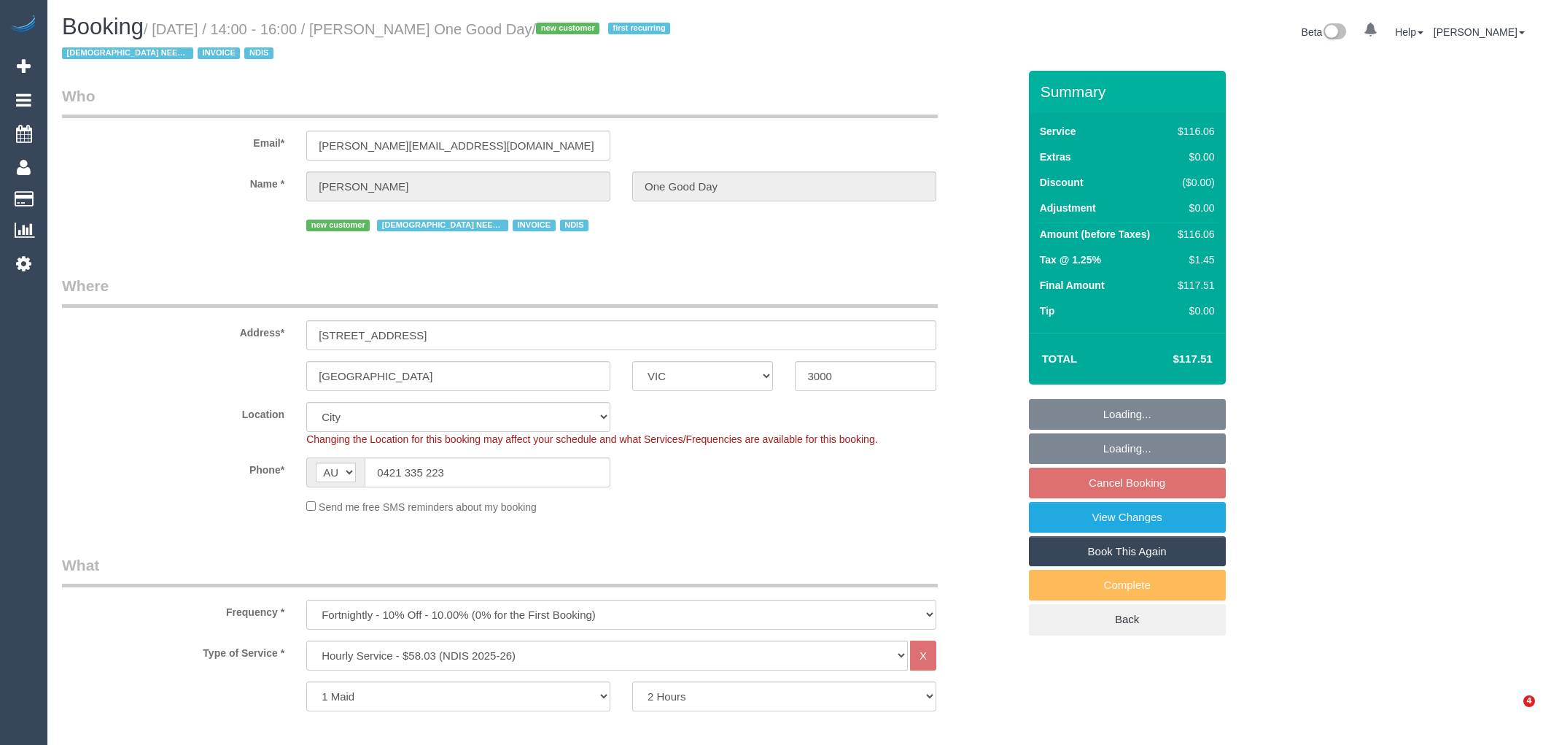
select select "object:643"
select select "spot5"
select select "number:28"
select select "number:14"
select select "number:20"
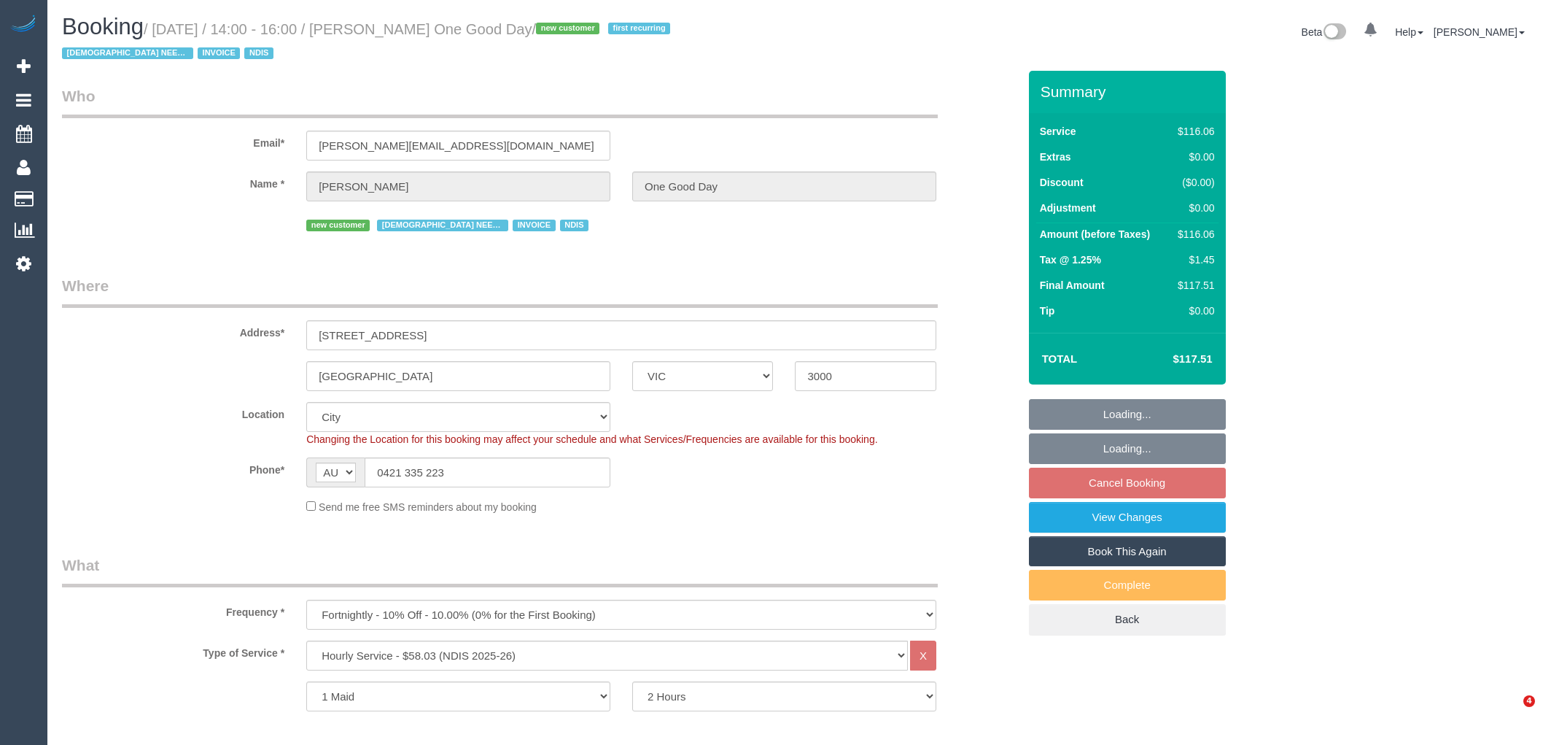
select select "number:36"
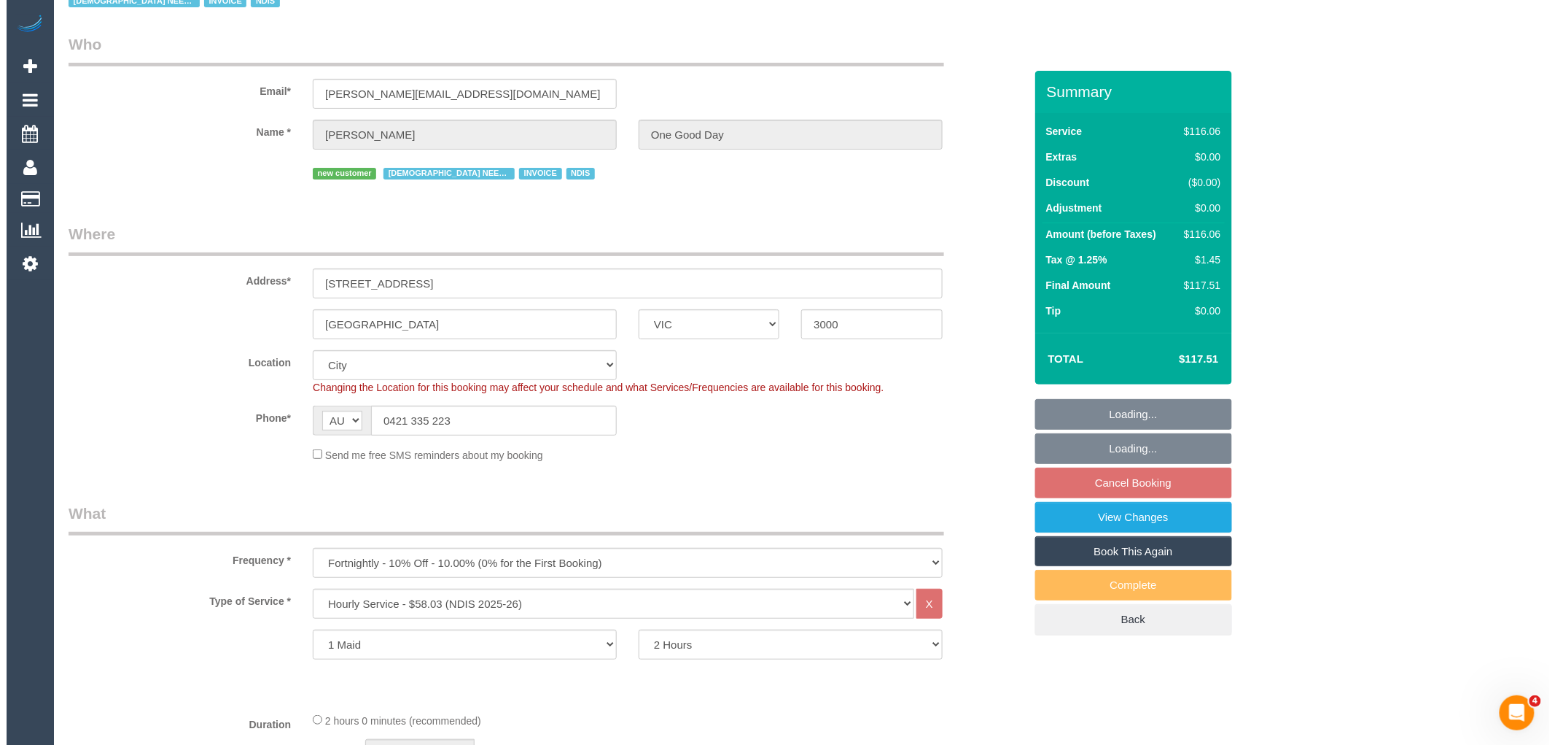
scroll to position [81, 0]
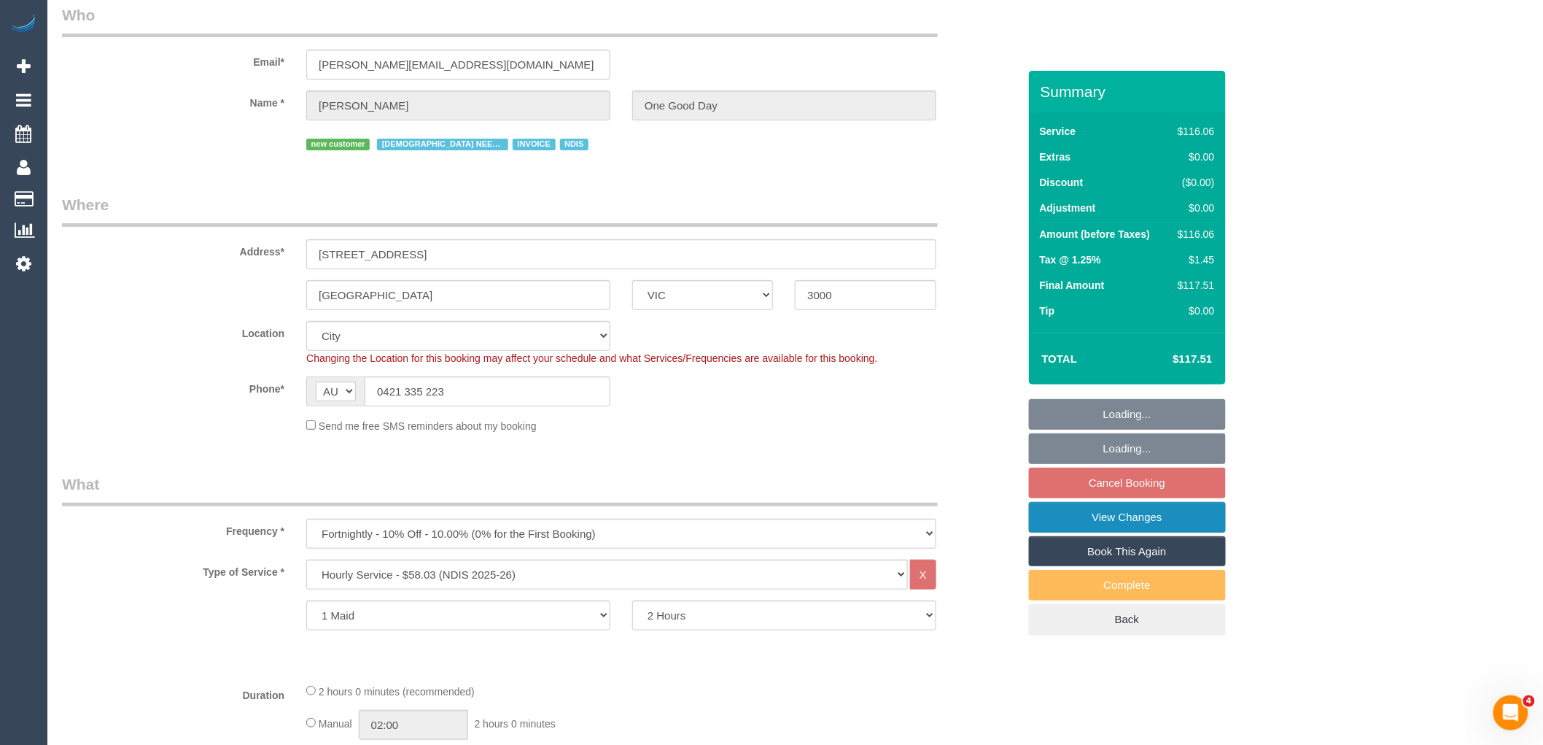
click at [1173, 518] on link "View Changes" at bounding box center [1127, 517] width 197 height 31
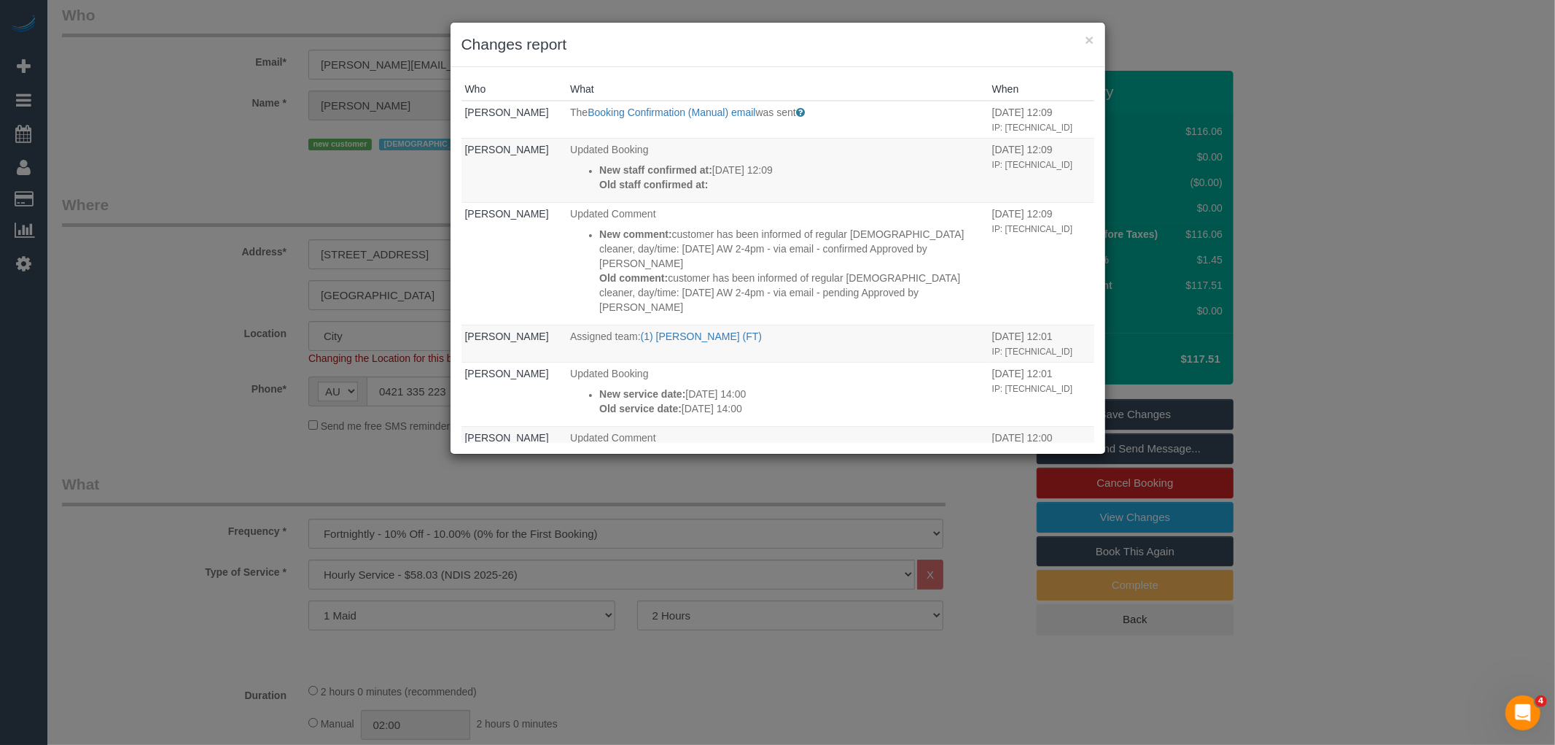
click at [1084, 38] on h3 "Changes report" at bounding box center [778, 45] width 633 height 22
click at [1089, 42] on button "×" at bounding box center [1089, 39] width 9 height 15
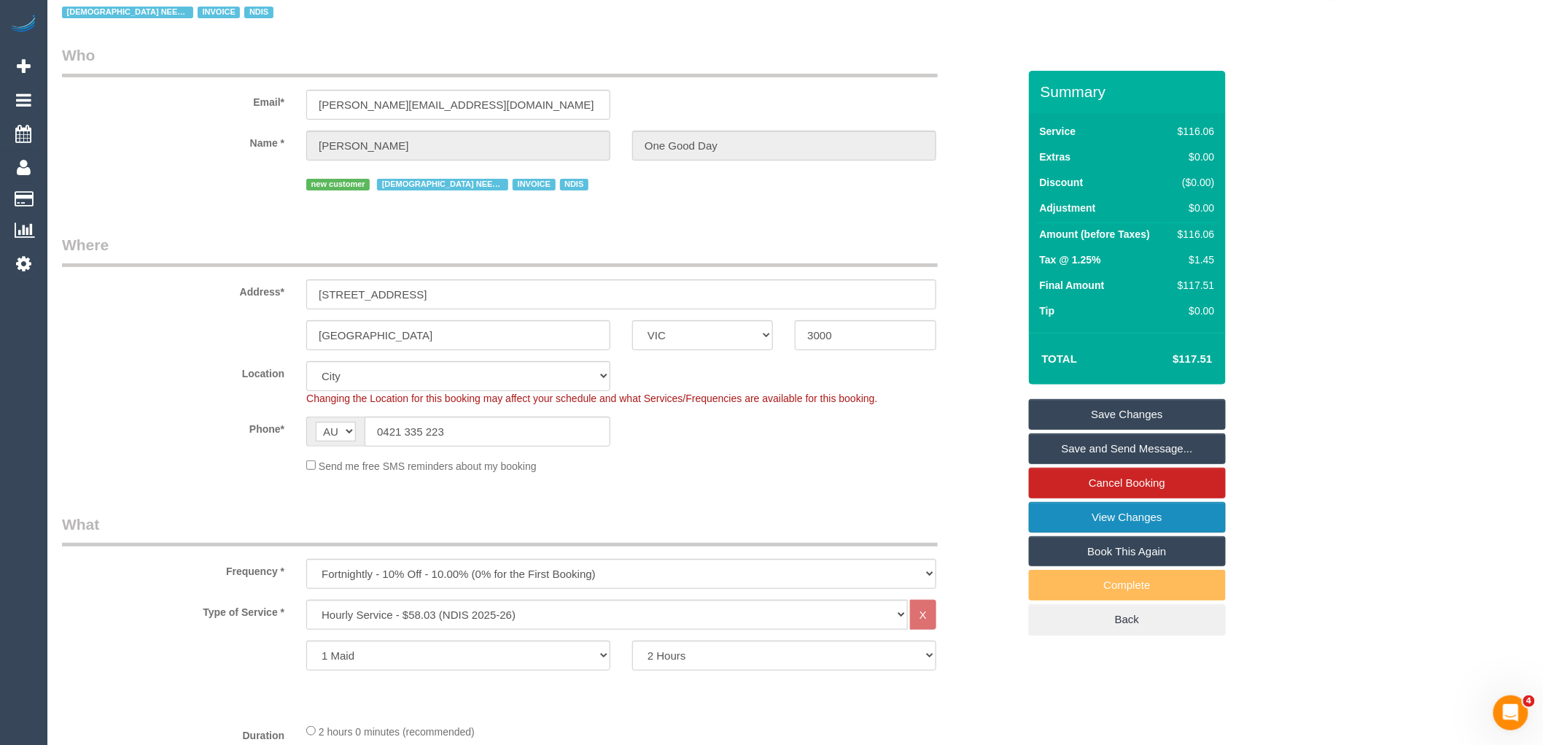
scroll to position [0, 0]
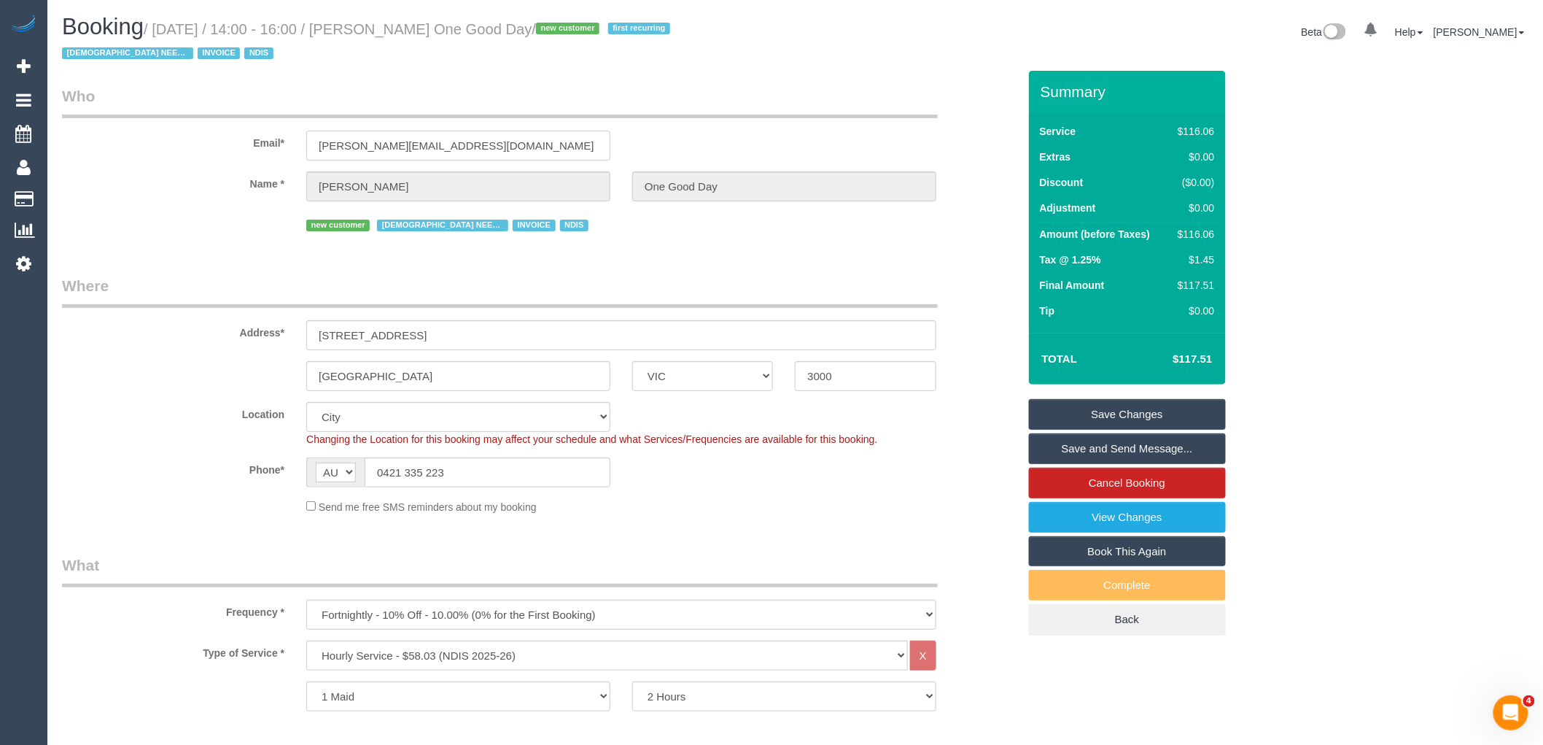
drag, startPoint x: 507, startPoint y: 142, endPoint x: 174, endPoint y: 150, distance: 333.3
click at [202, 142] on div "Email* jennifer.brown0614@gmail.com" at bounding box center [540, 122] width 978 height 75
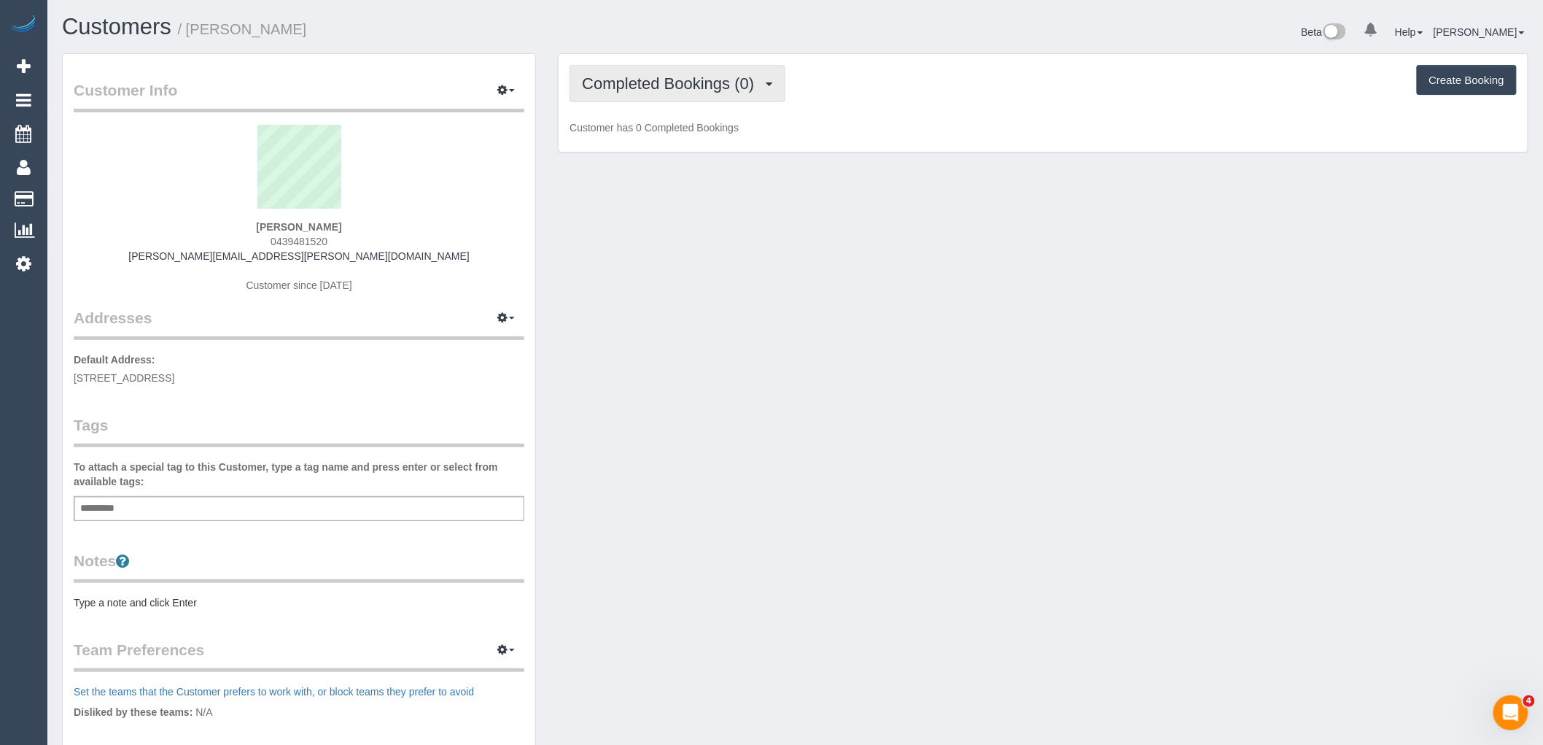
click at [667, 95] on button "Completed Bookings (0)" at bounding box center [678, 83] width 216 height 37
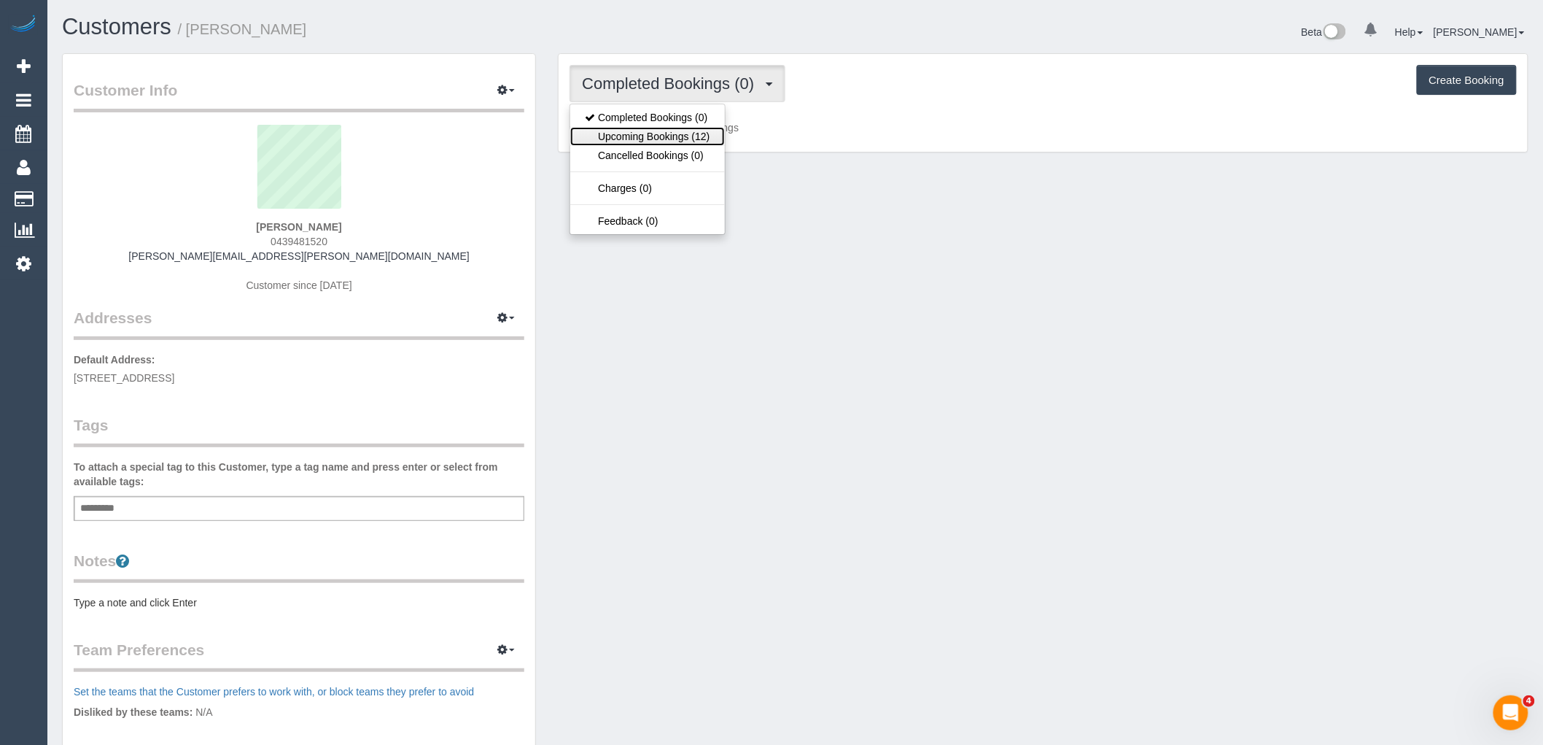
click at [657, 144] on link "Upcoming Bookings (12)" at bounding box center [647, 136] width 154 height 19
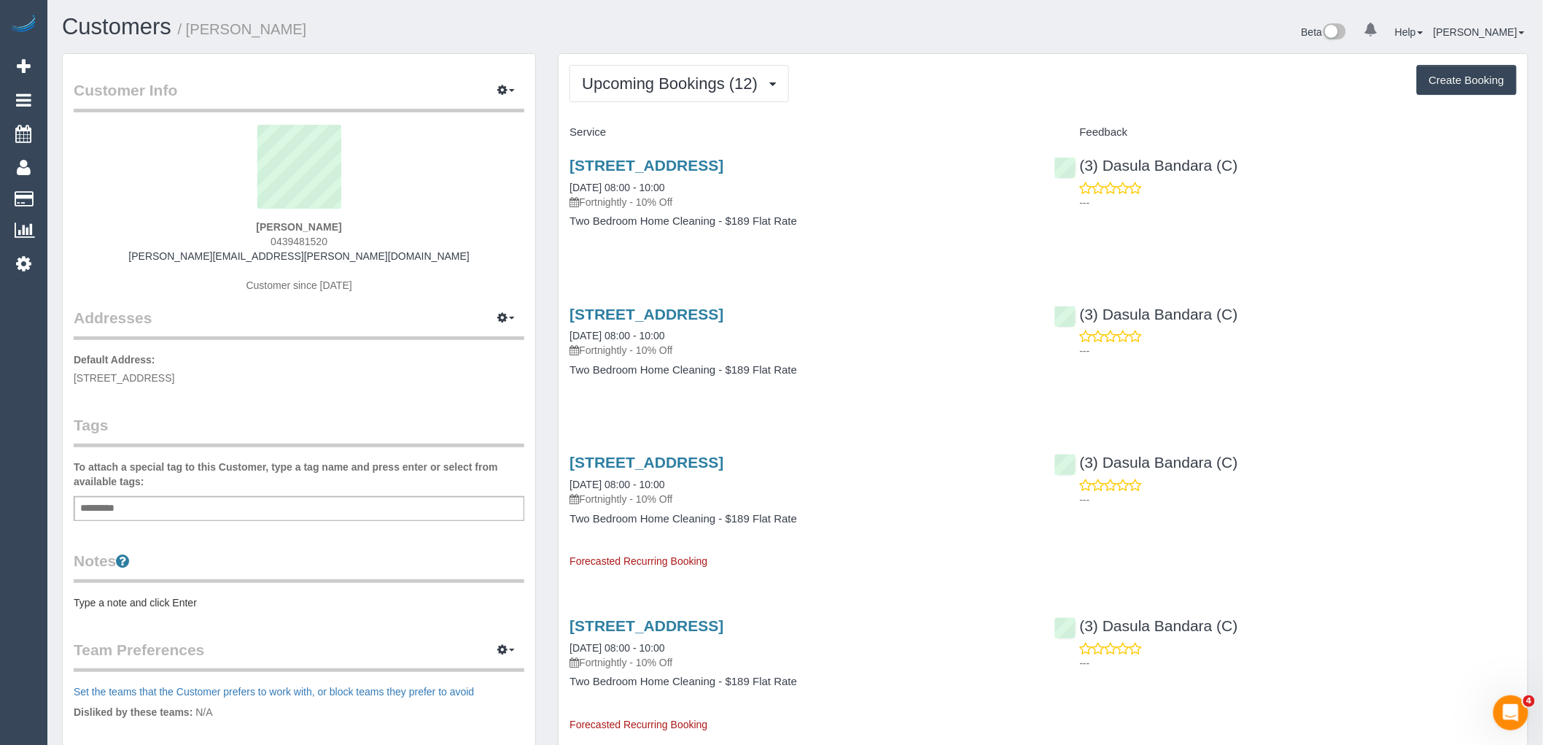
click at [180, 506] on div "Add a tag" at bounding box center [299, 508] width 451 height 25
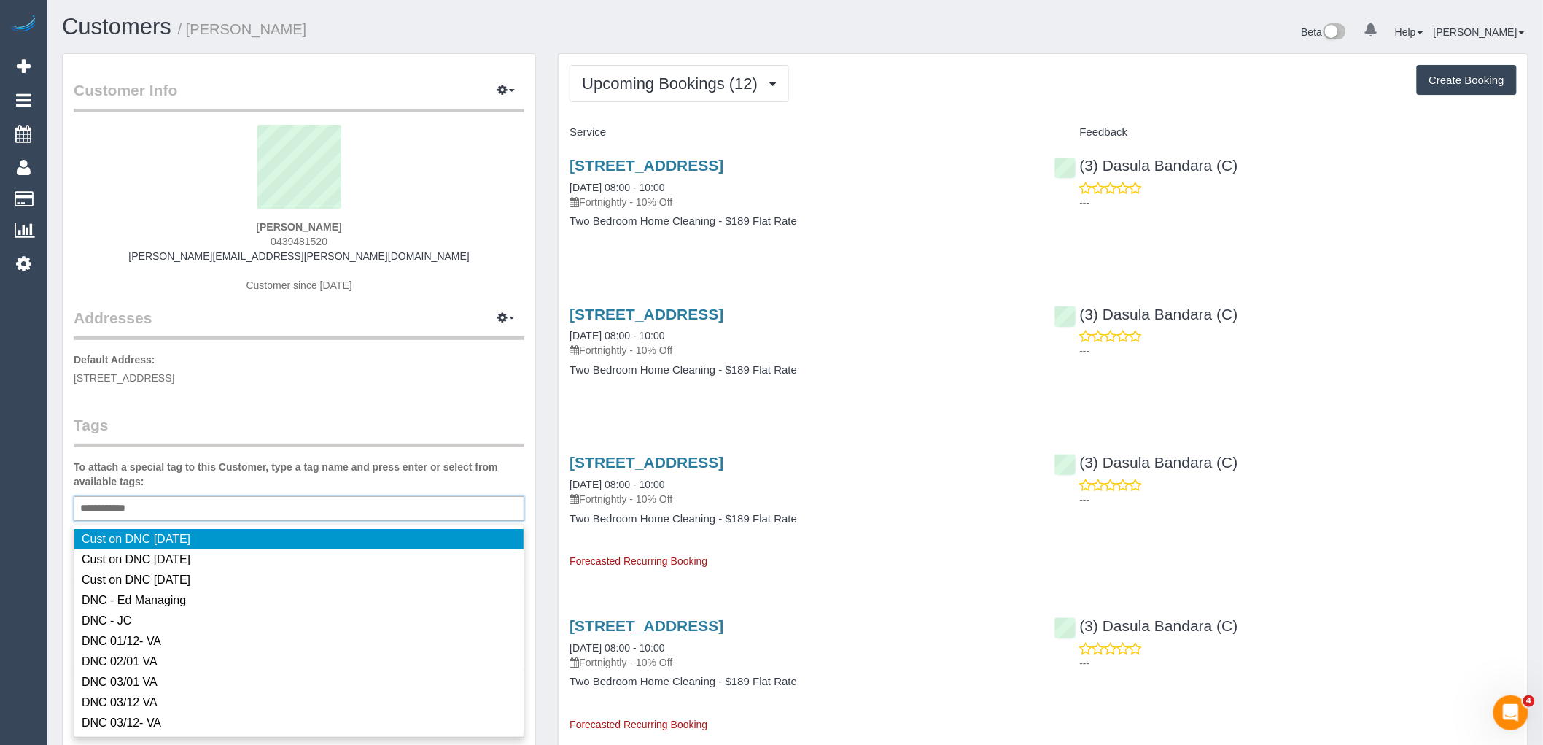
type input "**********"
click at [380, 314] on legend "Addresses Manage Addresses Add New Address" at bounding box center [299, 240] width 451 height 198
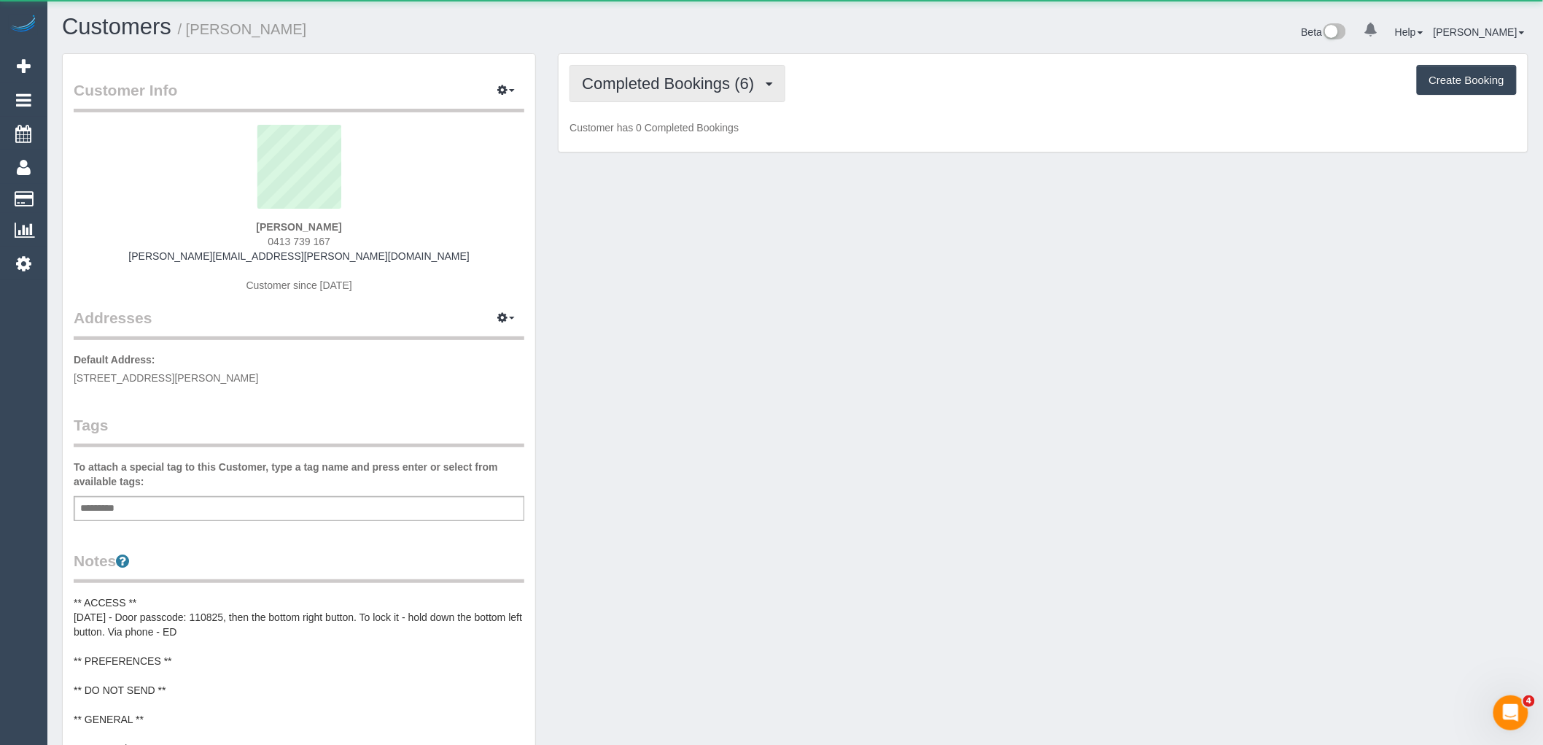
click at [693, 89] on span "Completed Bookings (6)" at bounding box center [671, 83] width 179 height 18
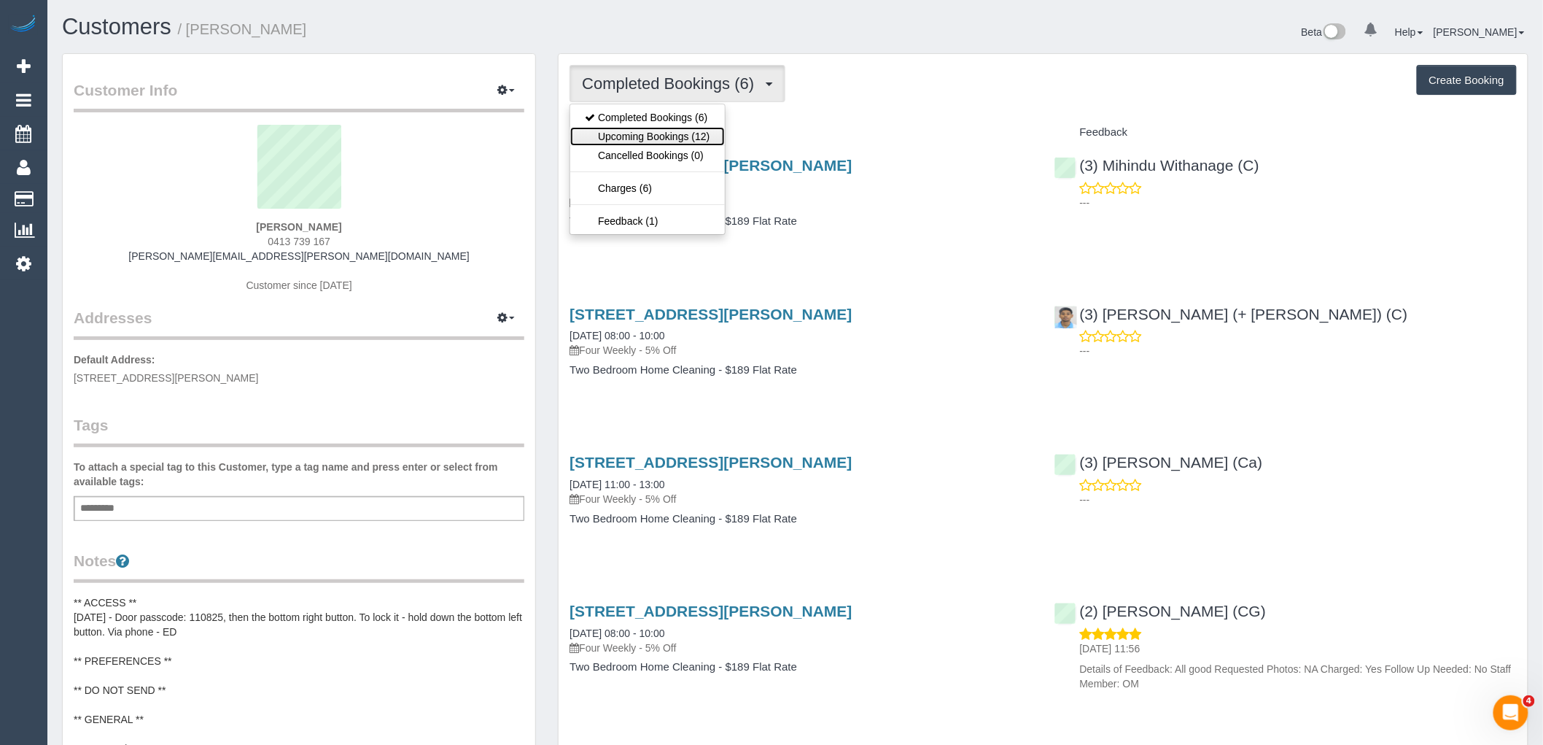
click at [697, 136] on link "Upcoming Bookings (12)" at bounding box center [647, 136] width 154 height 19
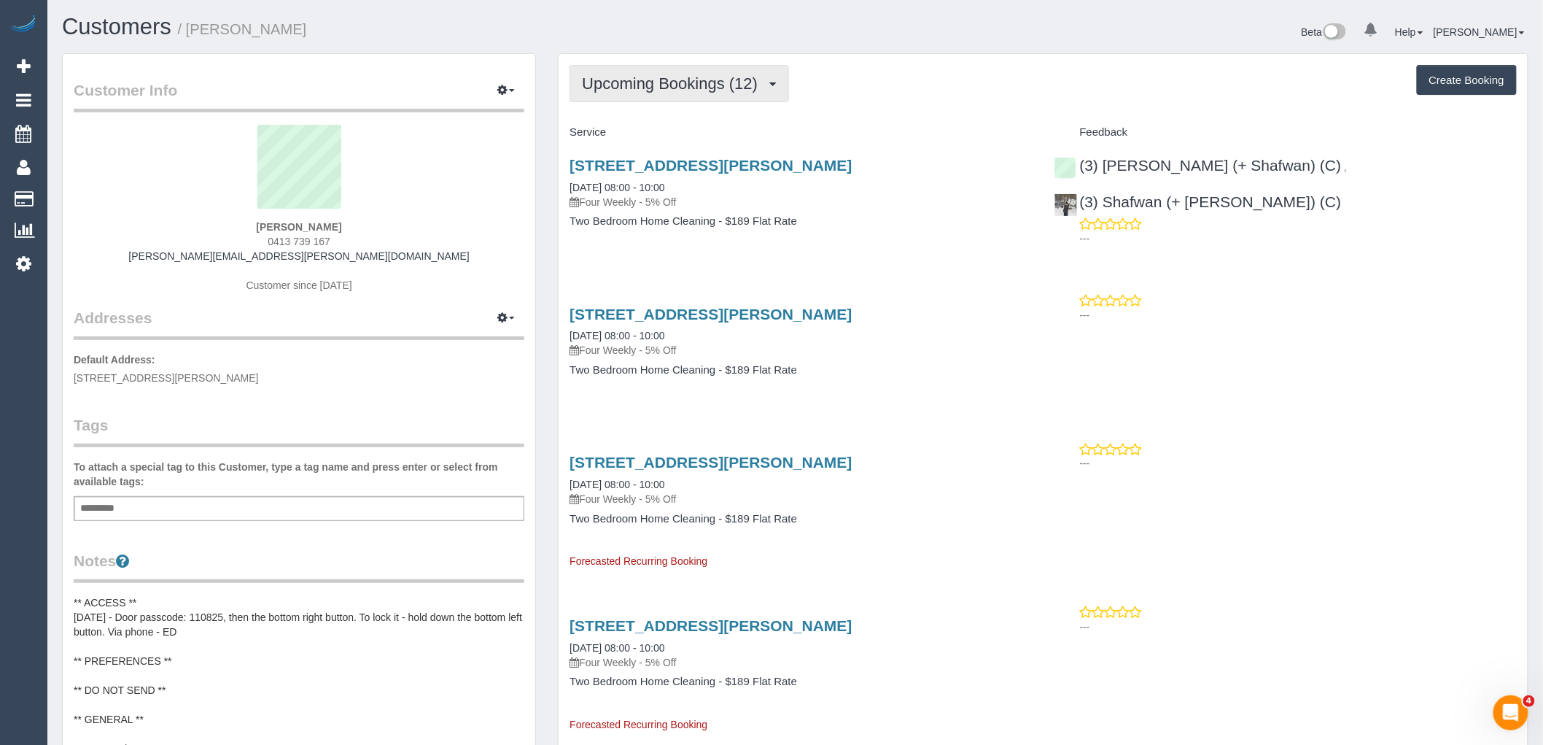
click at [731, 102] on button "Upcoming Bookings (12)" at bounding box center [679, 83] width 219 height 37
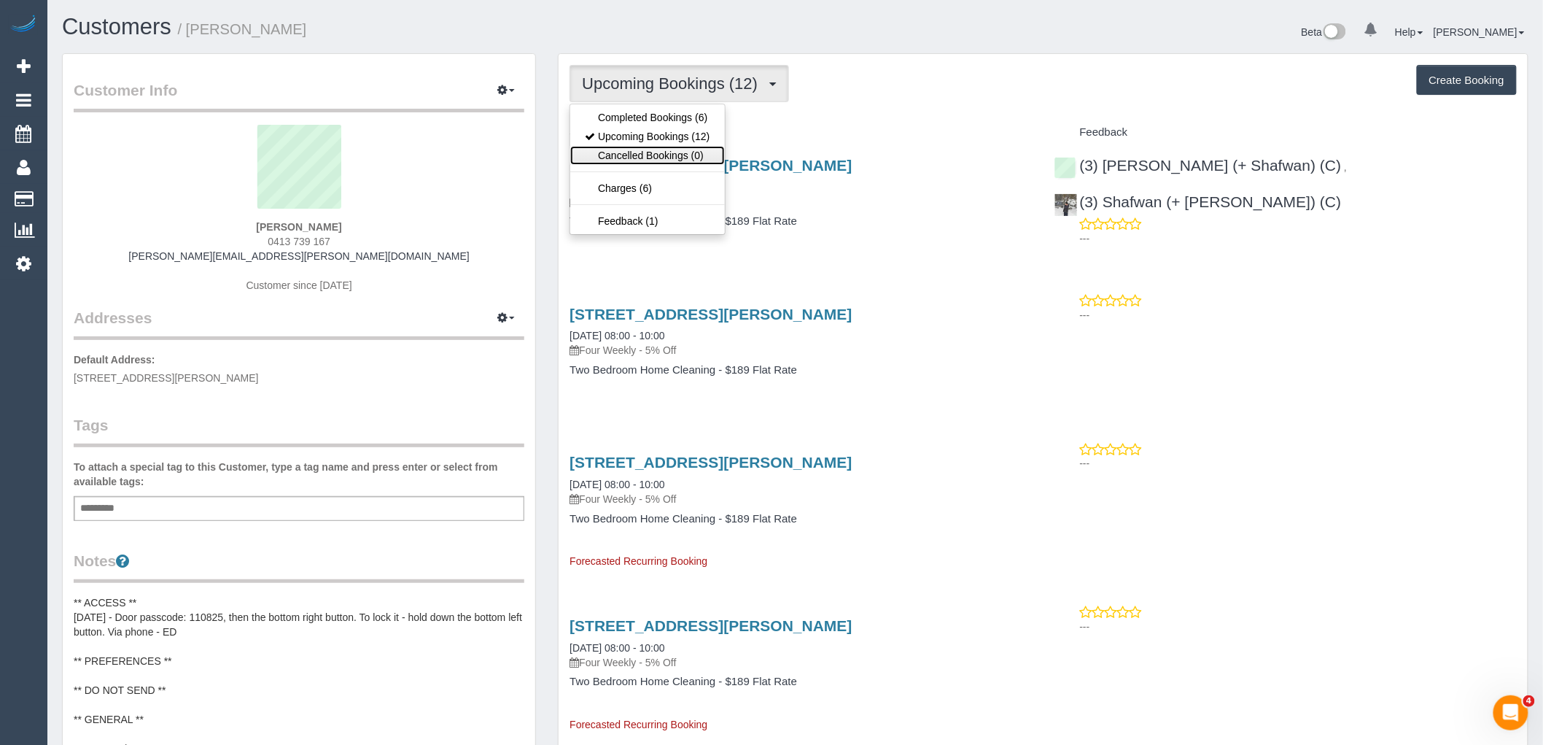
click at [700, 147] on link "Cancelled Bookings (0)" at bounding box center [647, 155] width 154 height 19
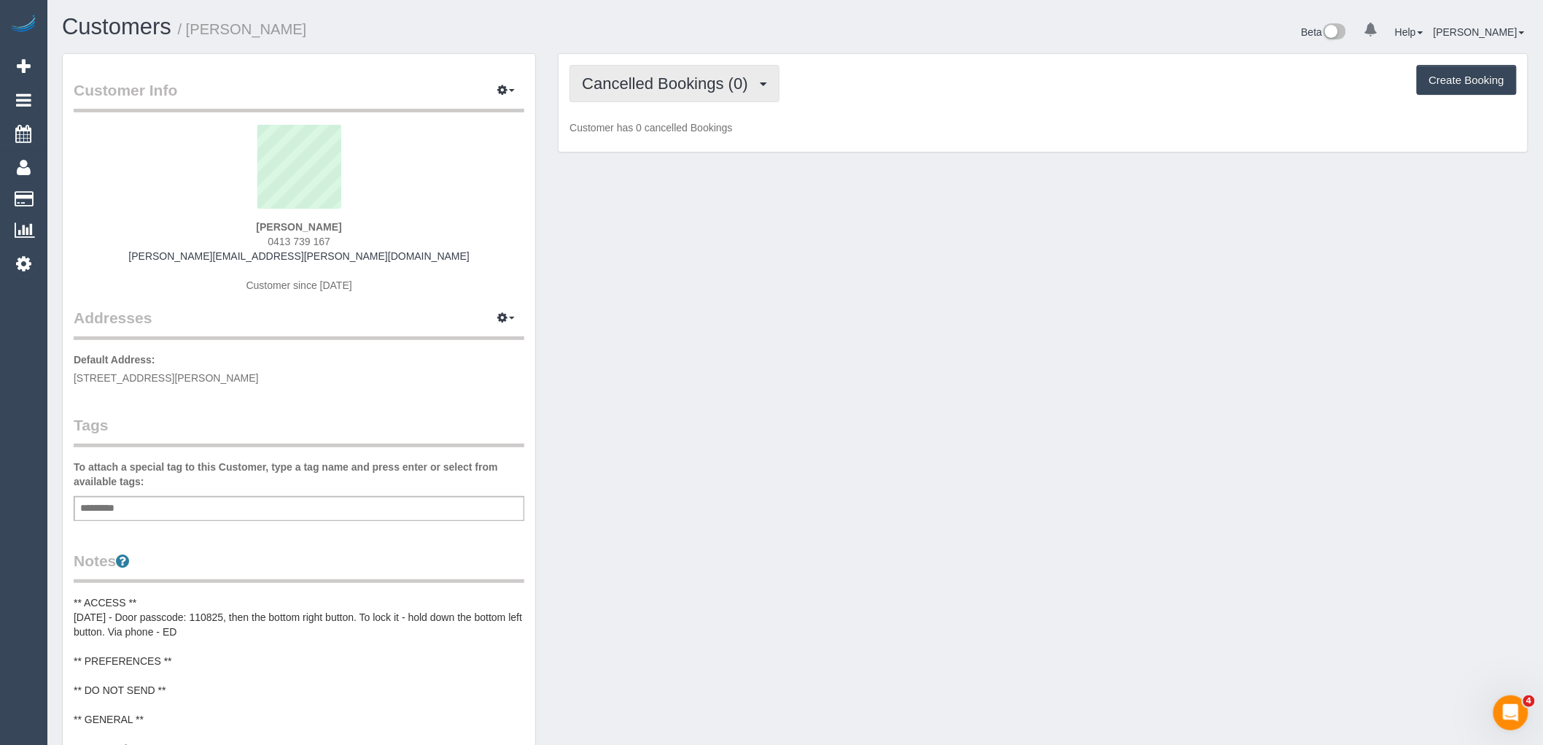
click at [700, 79] on span "Cancelled Bookings (0)" at bounding box center [668, 83] width 173 height 18
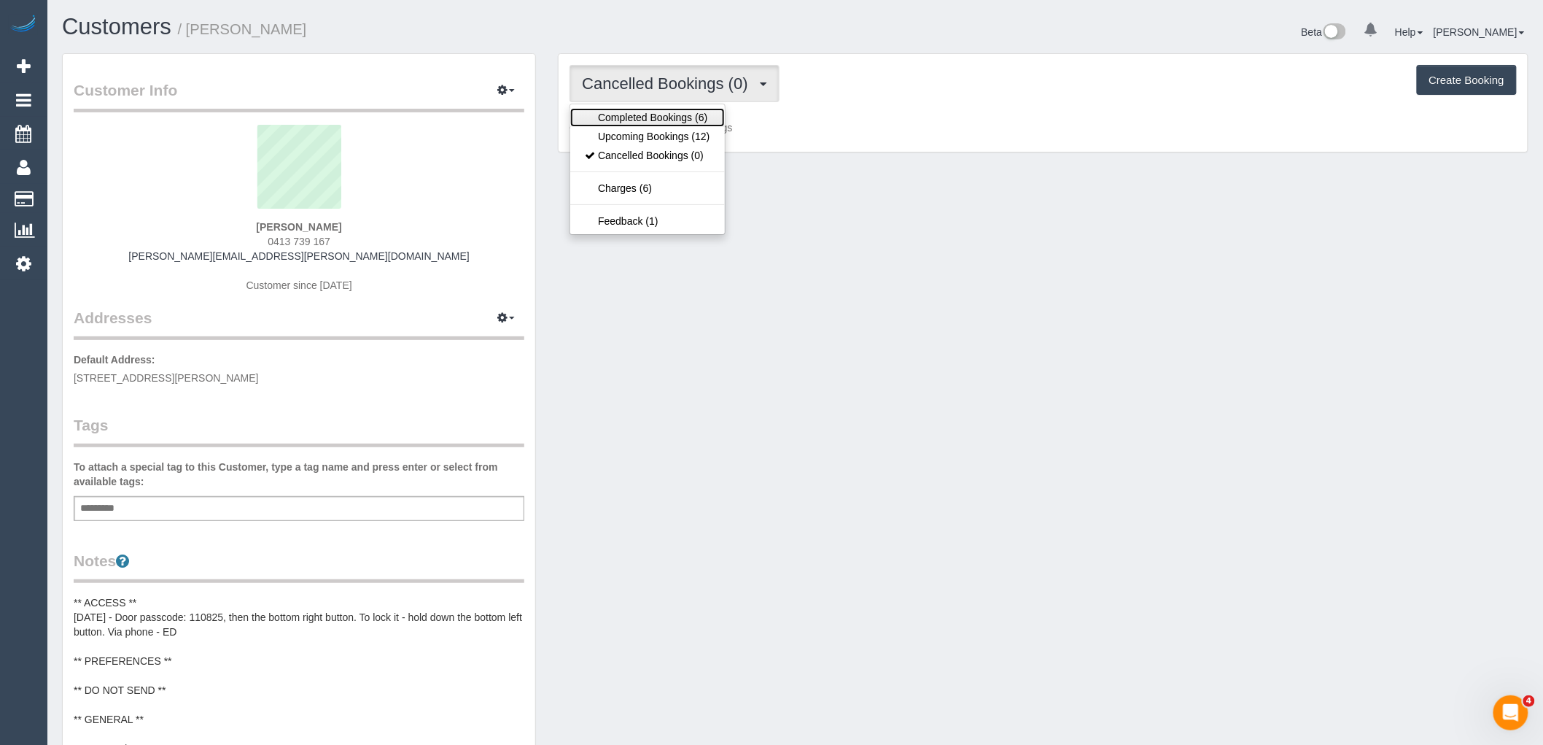
click at [699, 126] on link "Completed Bookings (6)" at bounding box center [647, 117] width 154 height 19
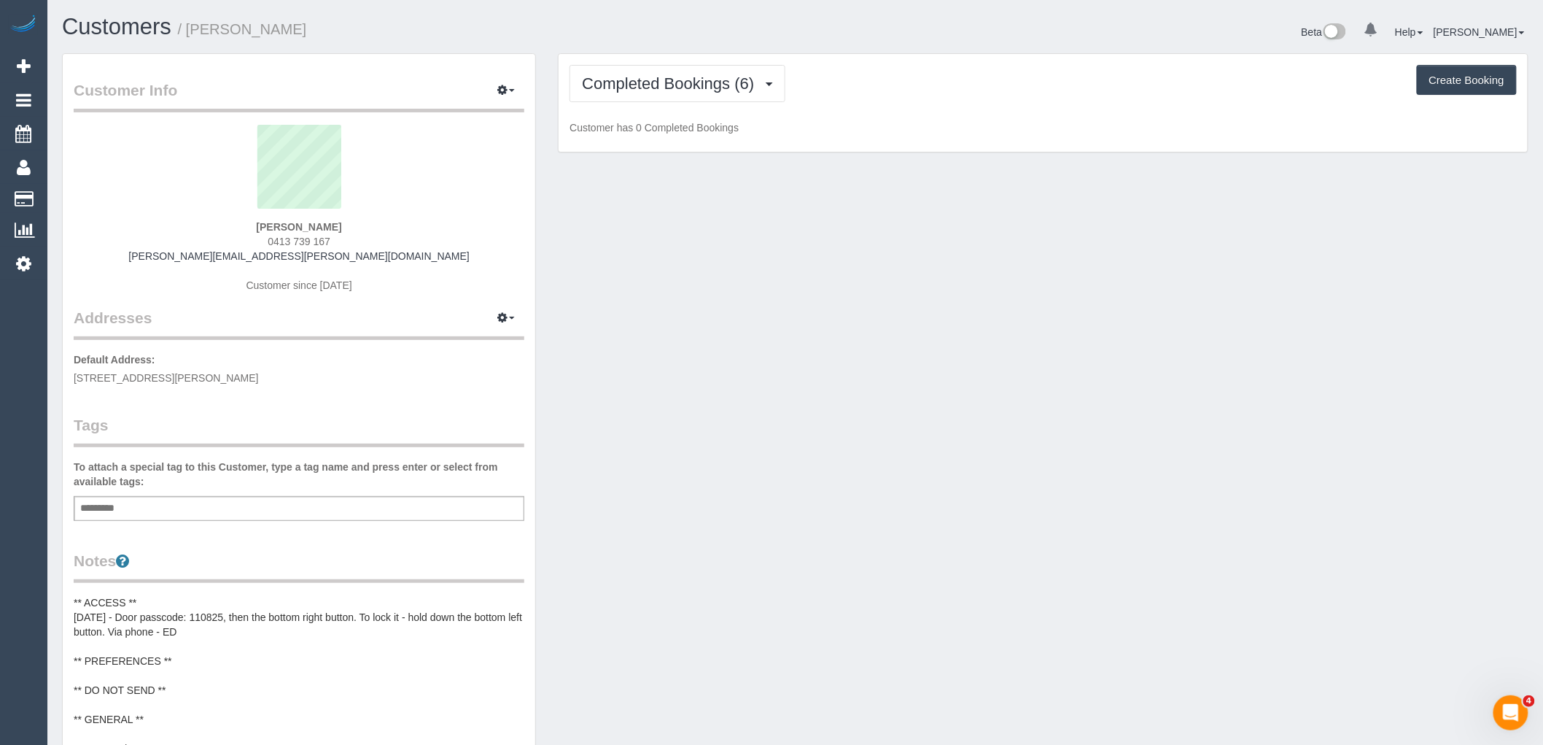
click at [699, 104] on div "Completed Bookings (6) Completed Bookings (6) Upcoming Bookings (12) Cancelled …" at bounding box center [1043, 103] width 969 height 98
click at [701, 84] on span "Completed Bookings (6)" at bounding box center [671, 83] width 179 height 18
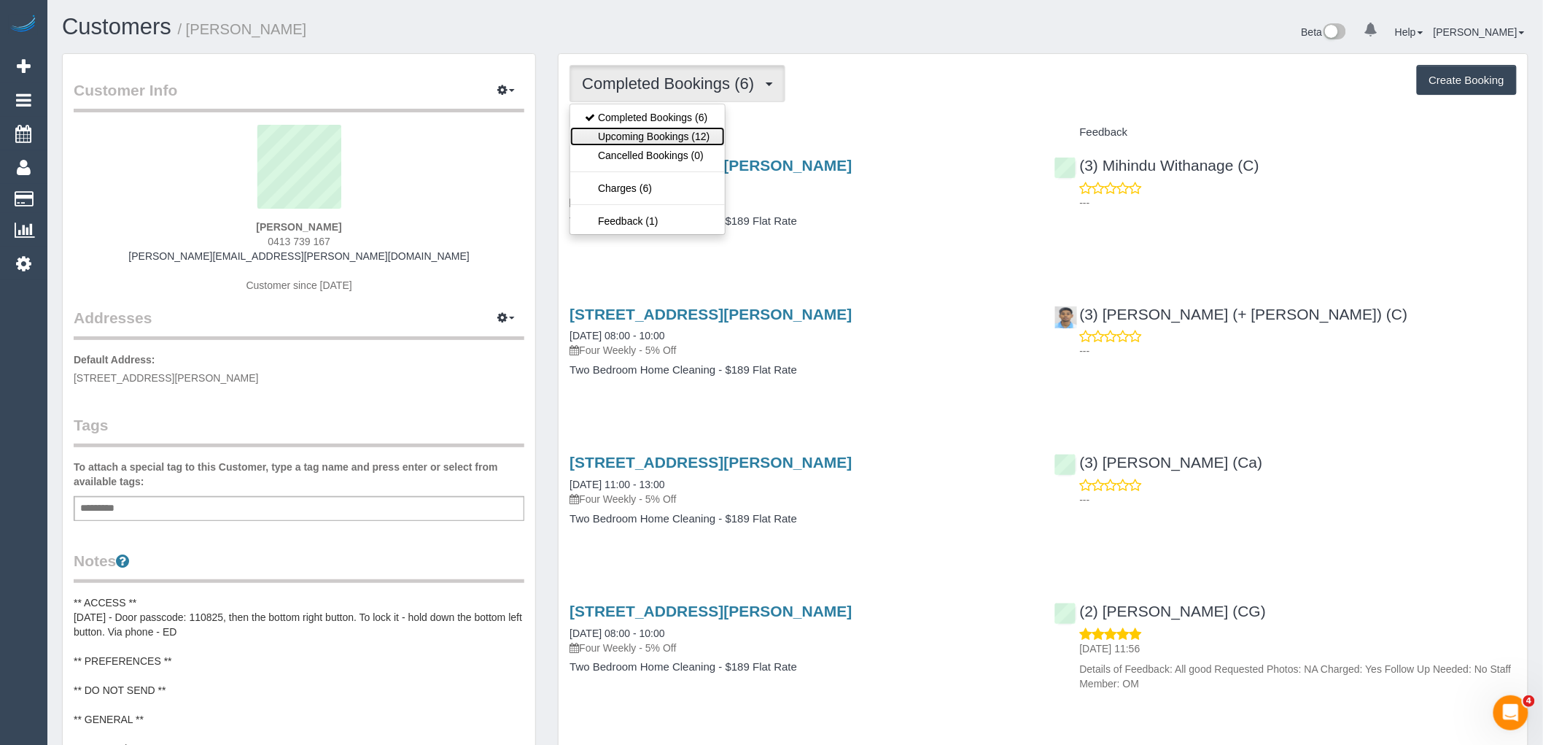
click at [702, 141] on link "Upcoming Bookings (12)" at bounding box center [647, 136] width 154 height 19
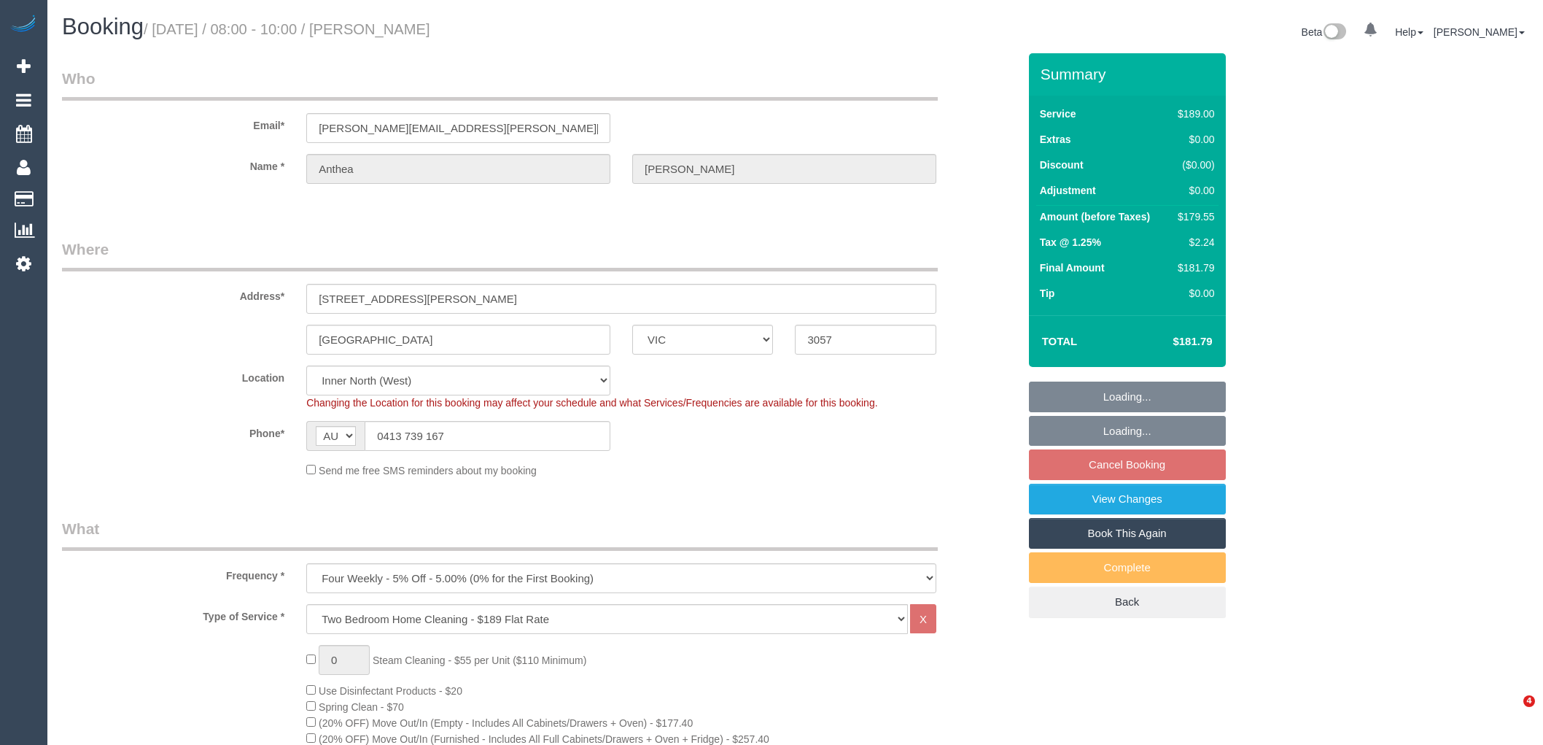
select select "VIC"
select select "string:stripe-pm_1RM48h2GScqysDRVDOPisZEw"
select select "number:28"
select select "number:14"
select select "number:19"
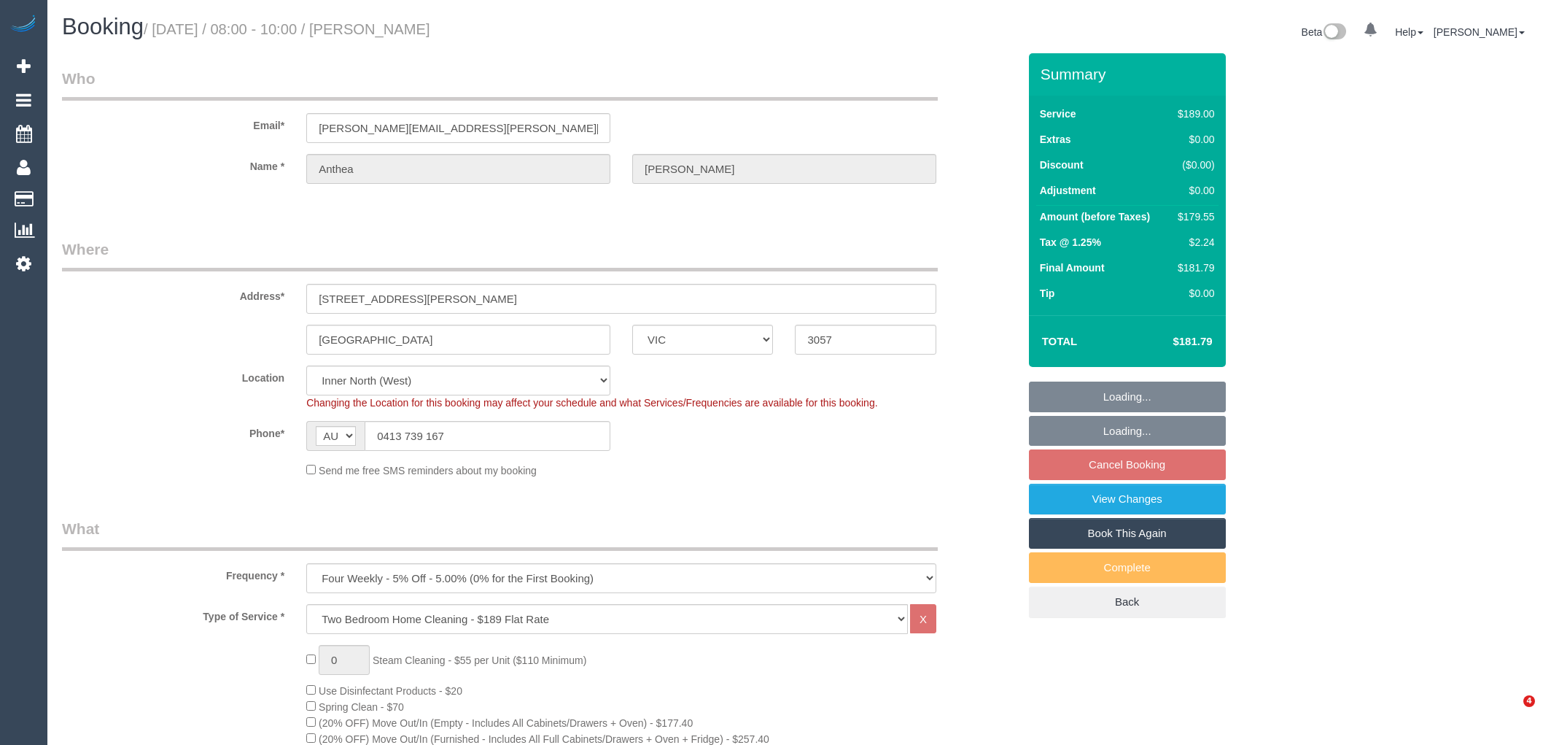
select select "number:22"
select select "number:33"
select select "number:12"
select select "spot1"
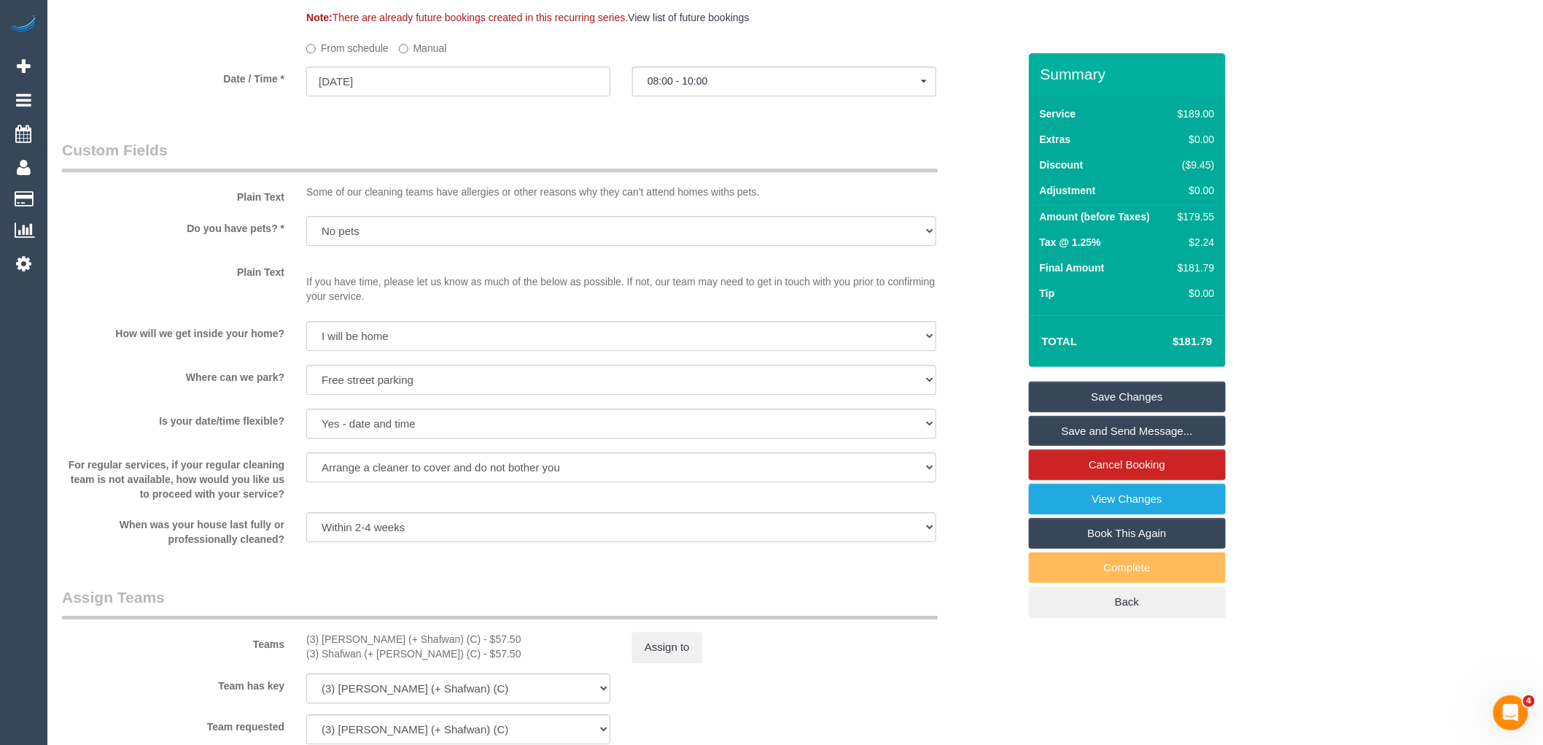
scroll to position [1458, 0]
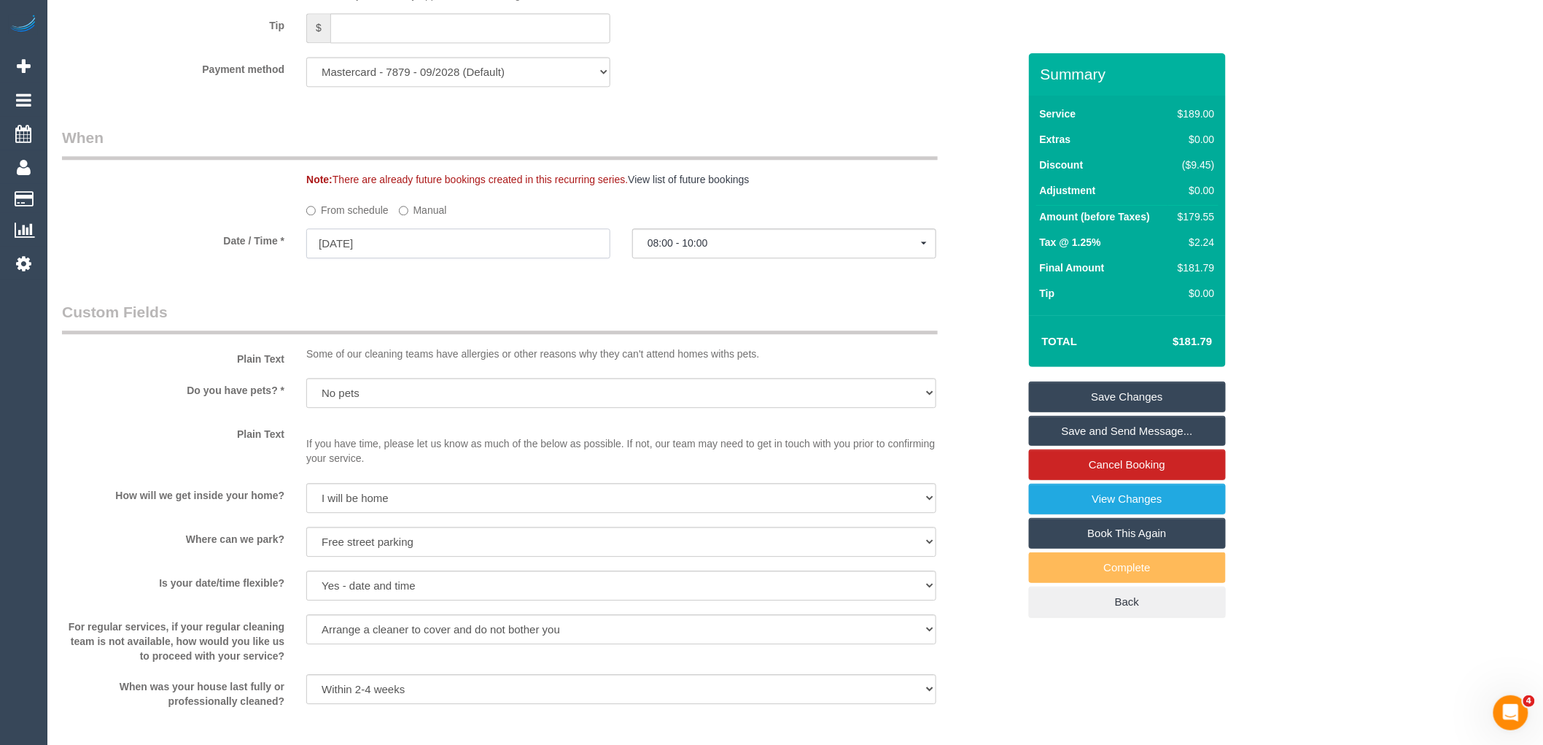
click at [399, 258] on input "08/09/2025" at bounding box center [458, 243] width 304 height 30
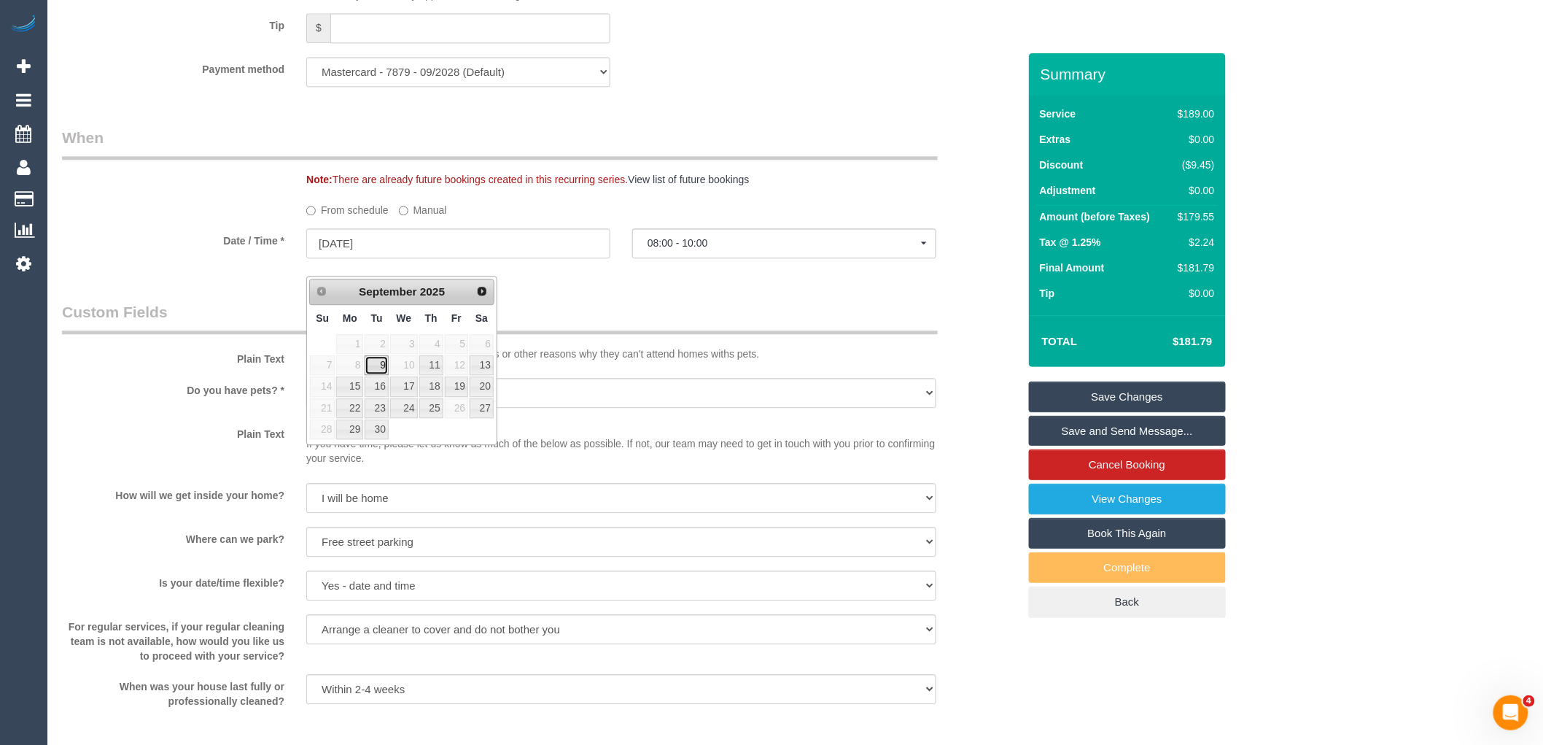
click at [372, 365] on link "9" at bounding box center [376, 365] width 23 height 20
type input "09/09/2025"
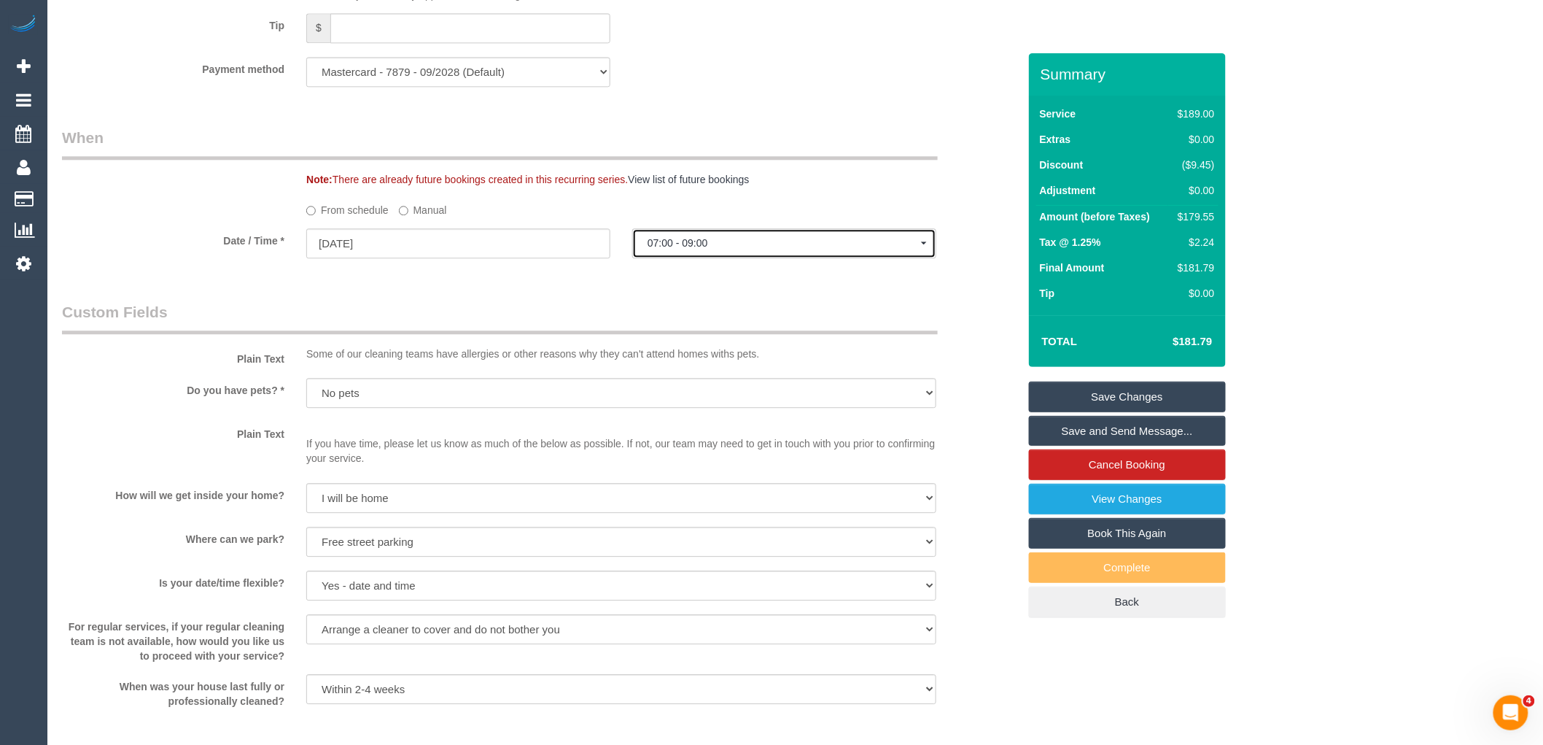
click at [766, 249] on span "07:00 - 09:00" at bounding box center [784, 243] width 273 height 12
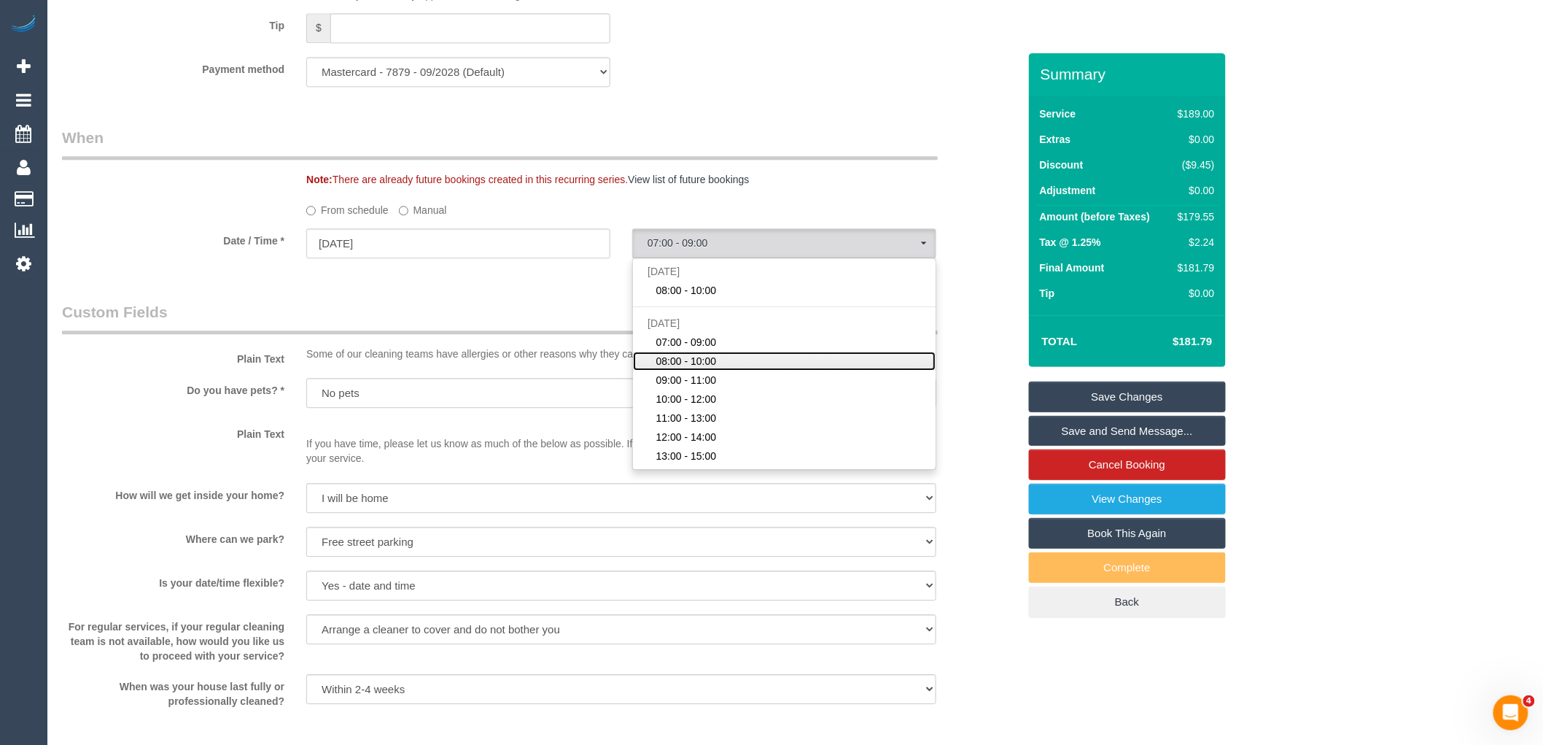
click at [729, 370] on link "08:00 - 10:00" at bounding box center [784, 360] width 303 height 19
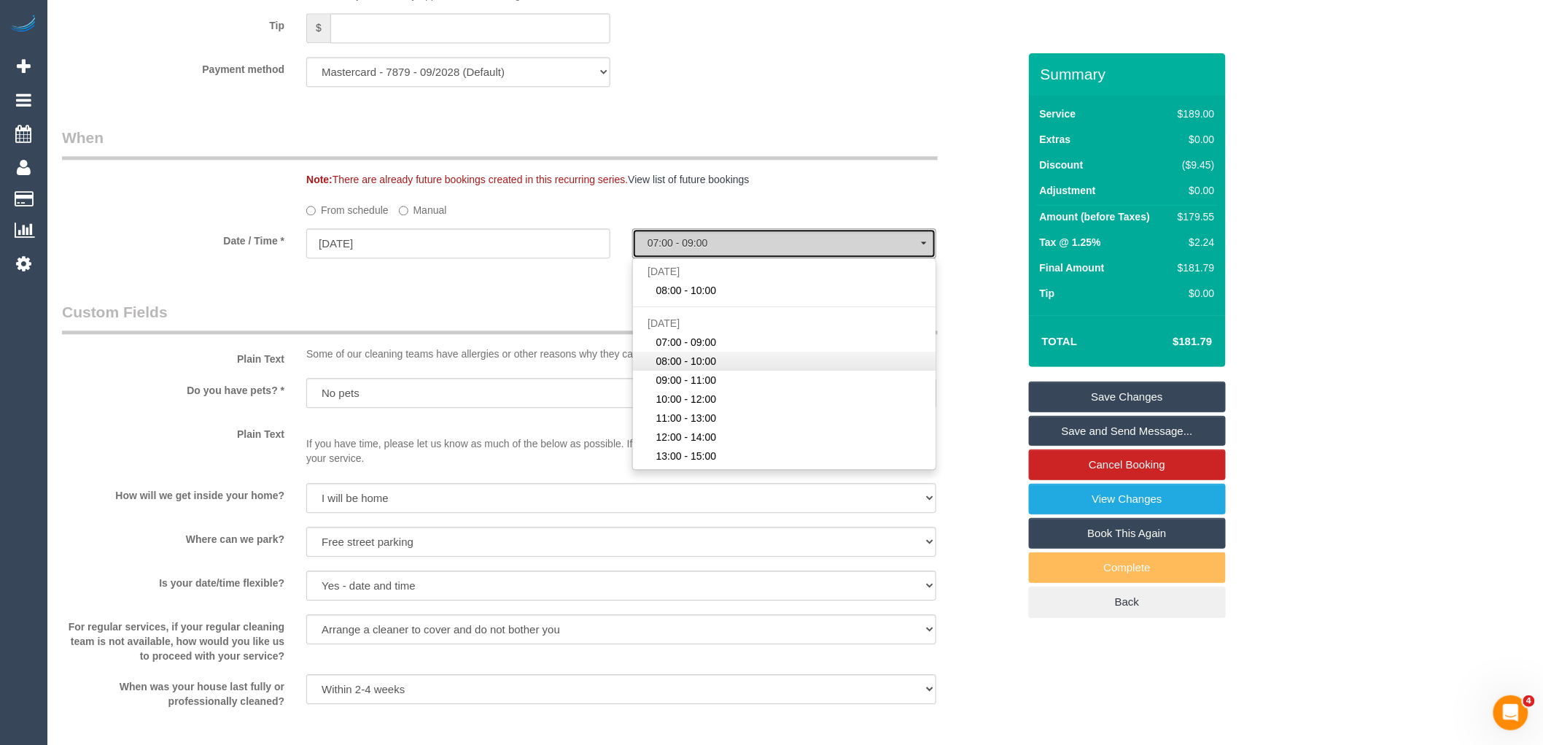
select select "spot3"
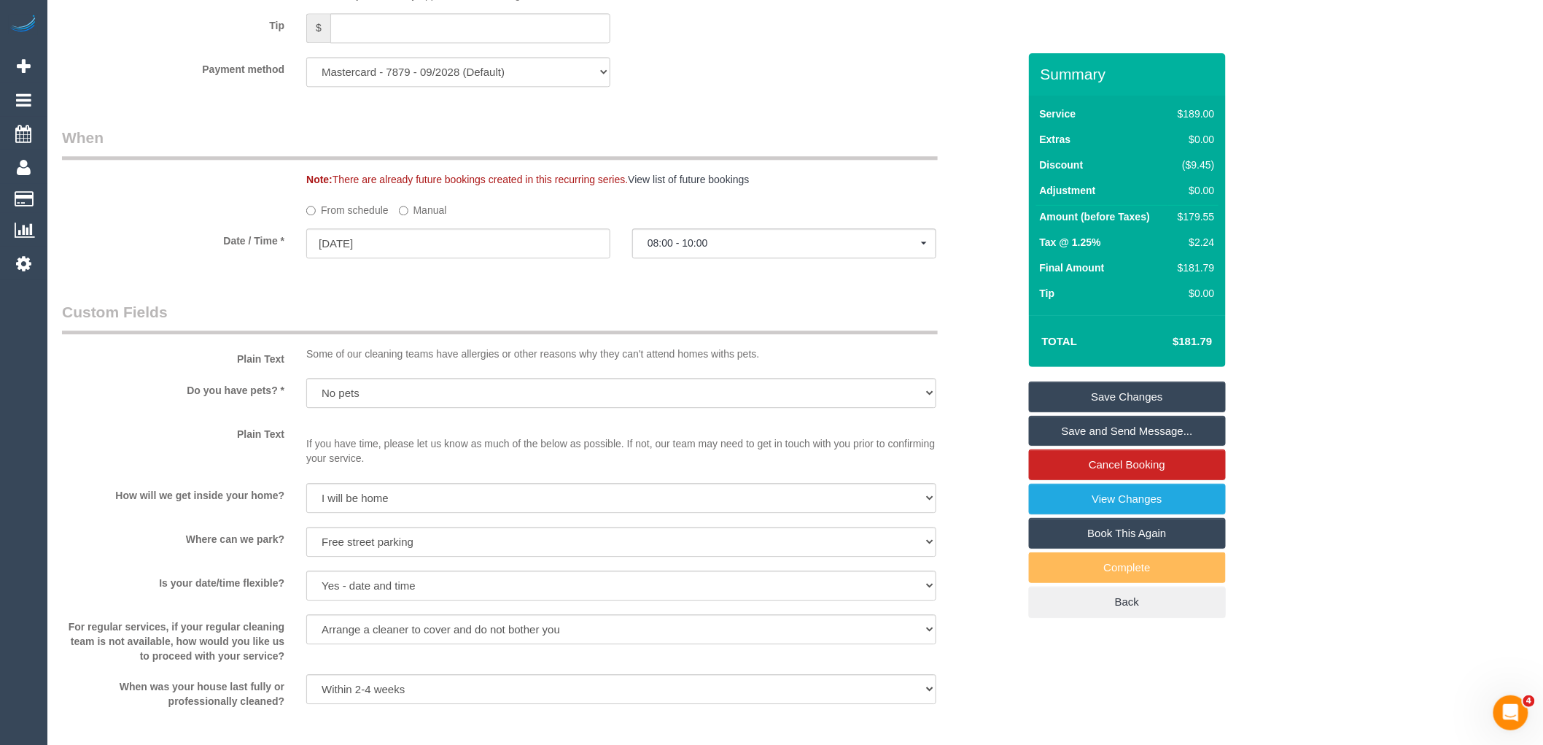
click at [438, 591] on sui-booking-custom-fields "Plain Text Some of our cleaning teams have allergies or other reasons why they …" at bounding box center [540, 504] width 956 height 407
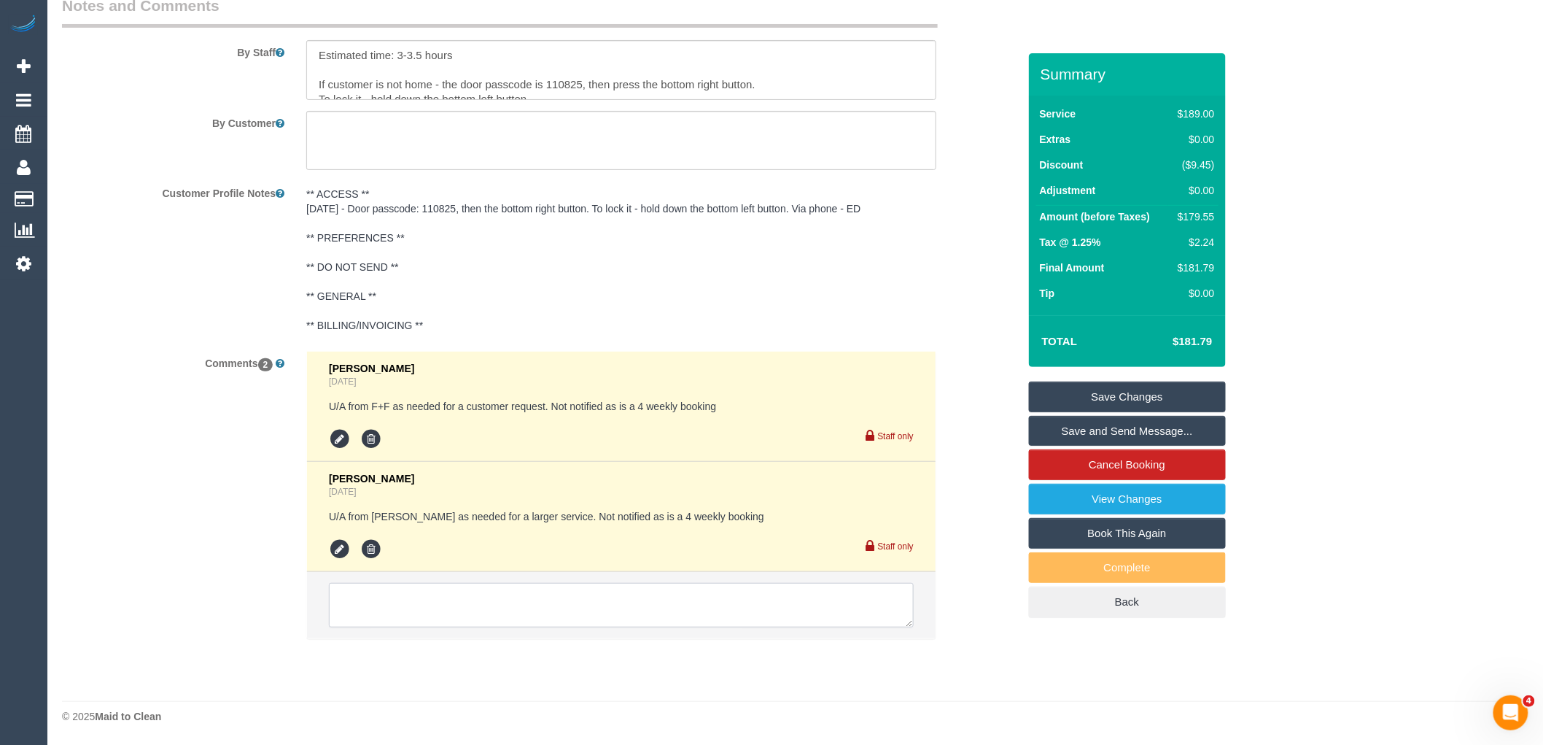
click at [440, 613] on textarea at bounding box center [621, 605] width 585 height 45
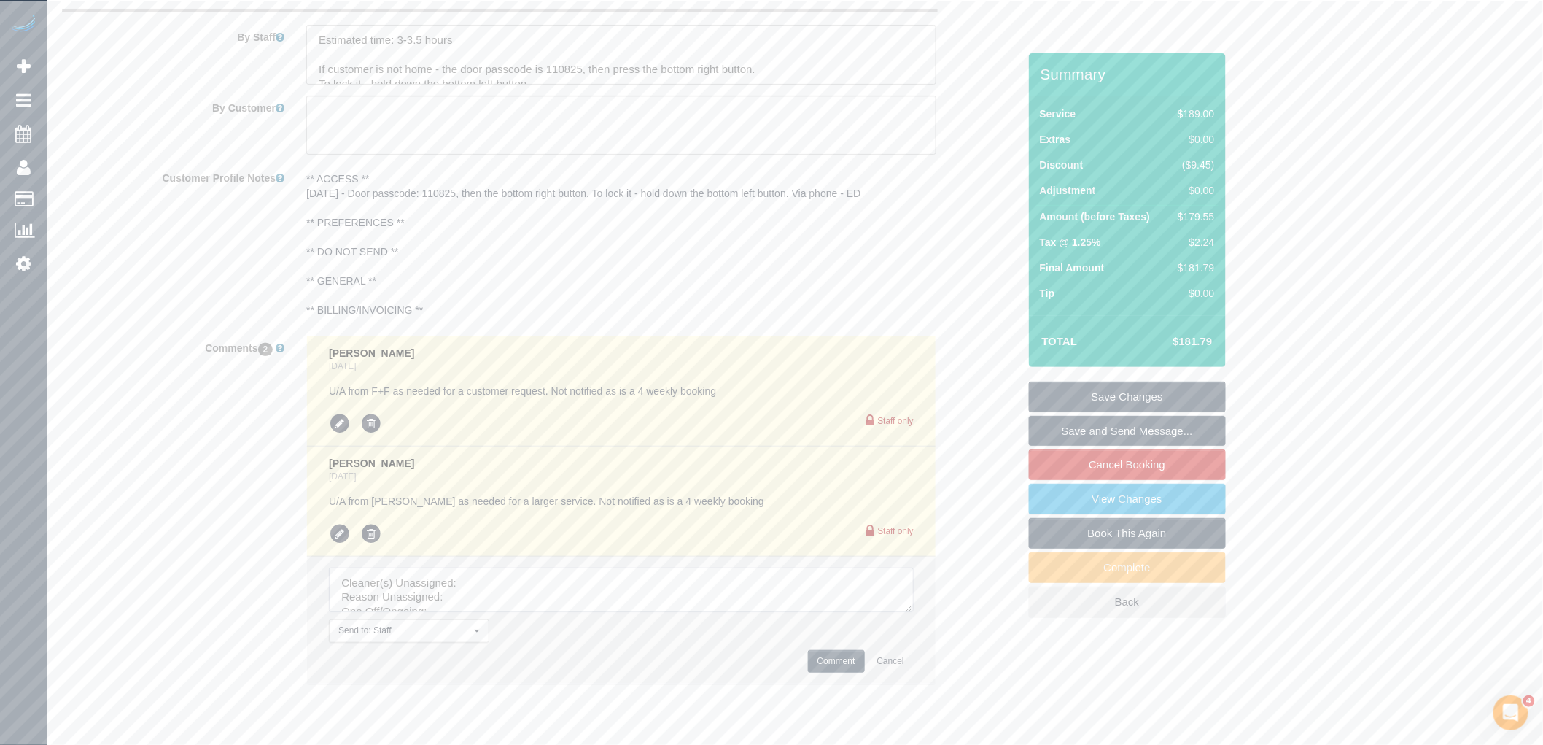
drag, startPoint x: 906, startPoint y: 623, endPoint x: 992, endPoint y: 776, distance: 175.7
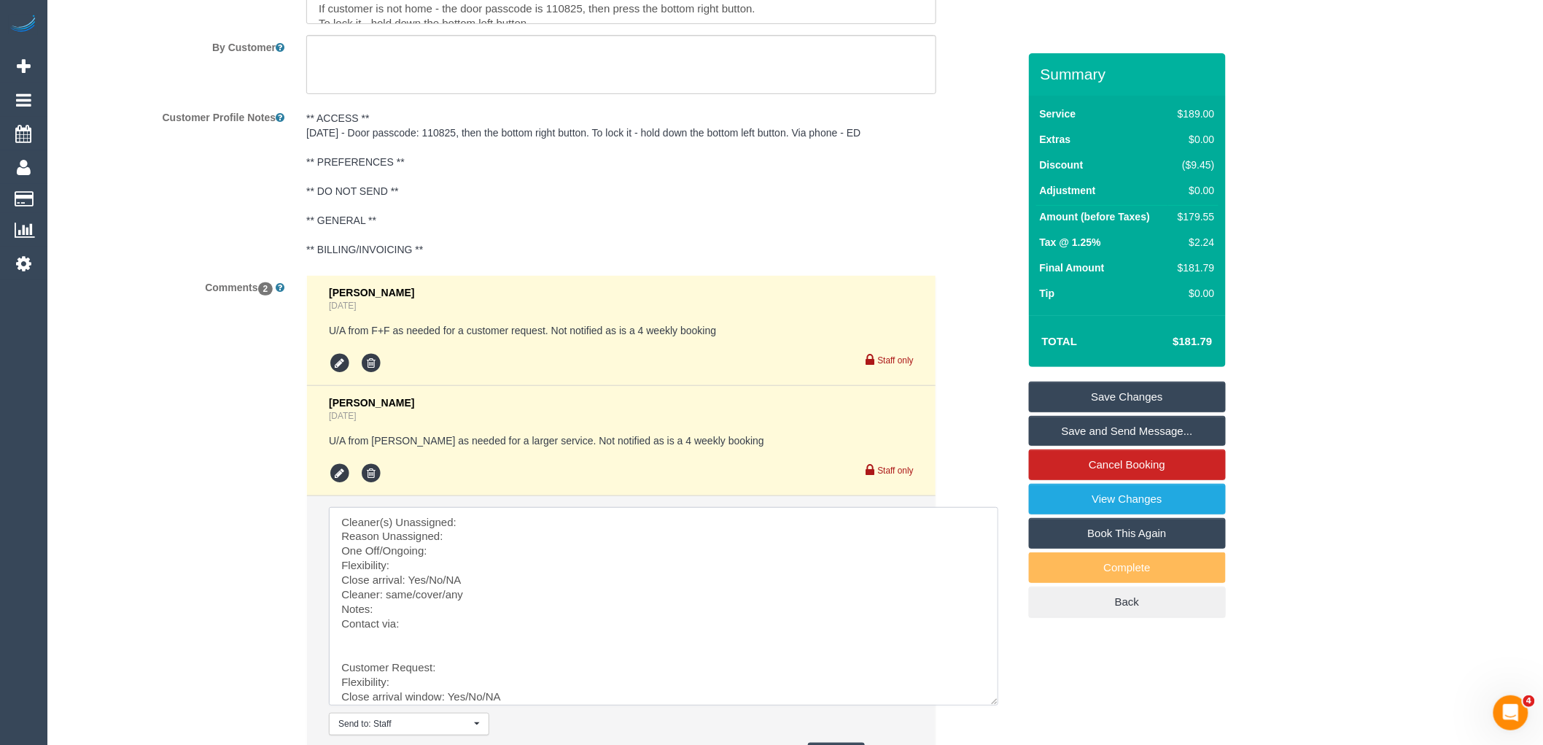
scroll to position [2638, 0]
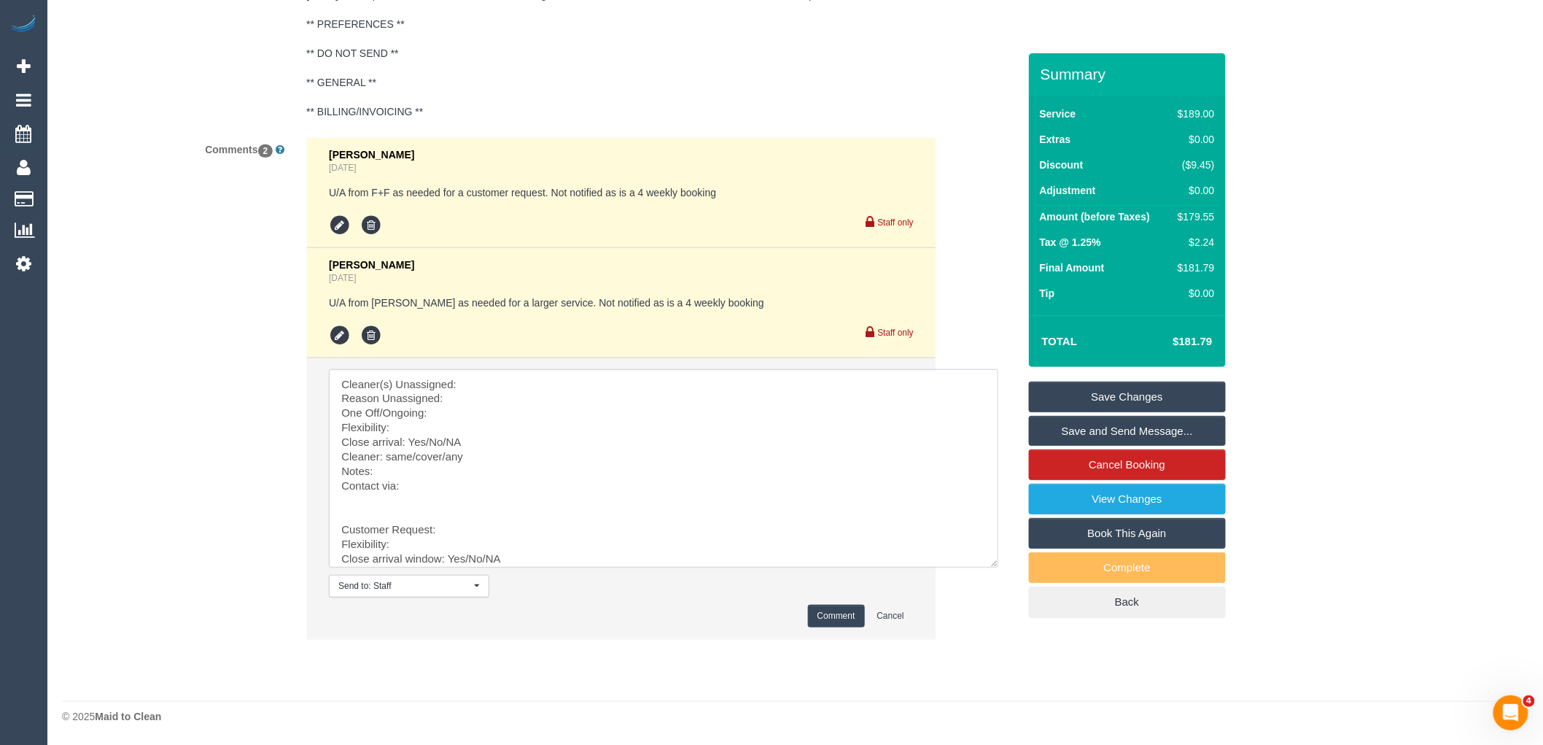
drag, startPoint x: 338, startPoint y: 529, endPoint x: 335, endPoint y: 303, distance: 226.1
click at [335, 303] on ul "Steve Cranston 3 days ago U/A from F+F as needed for a customer request. Not no…" at bounding box center [621, 388] width 629 height 500
click at [489, 376] on textarea at bounding box center [663, 468] width 669 height 198
click at [465, 403] on textarea at bounding box center [663, 468] width 669 height 198
drag, startPoint x: 513, startPoint y: 419, endPoint x: 467, endPoint y: 409, distance: 47.8
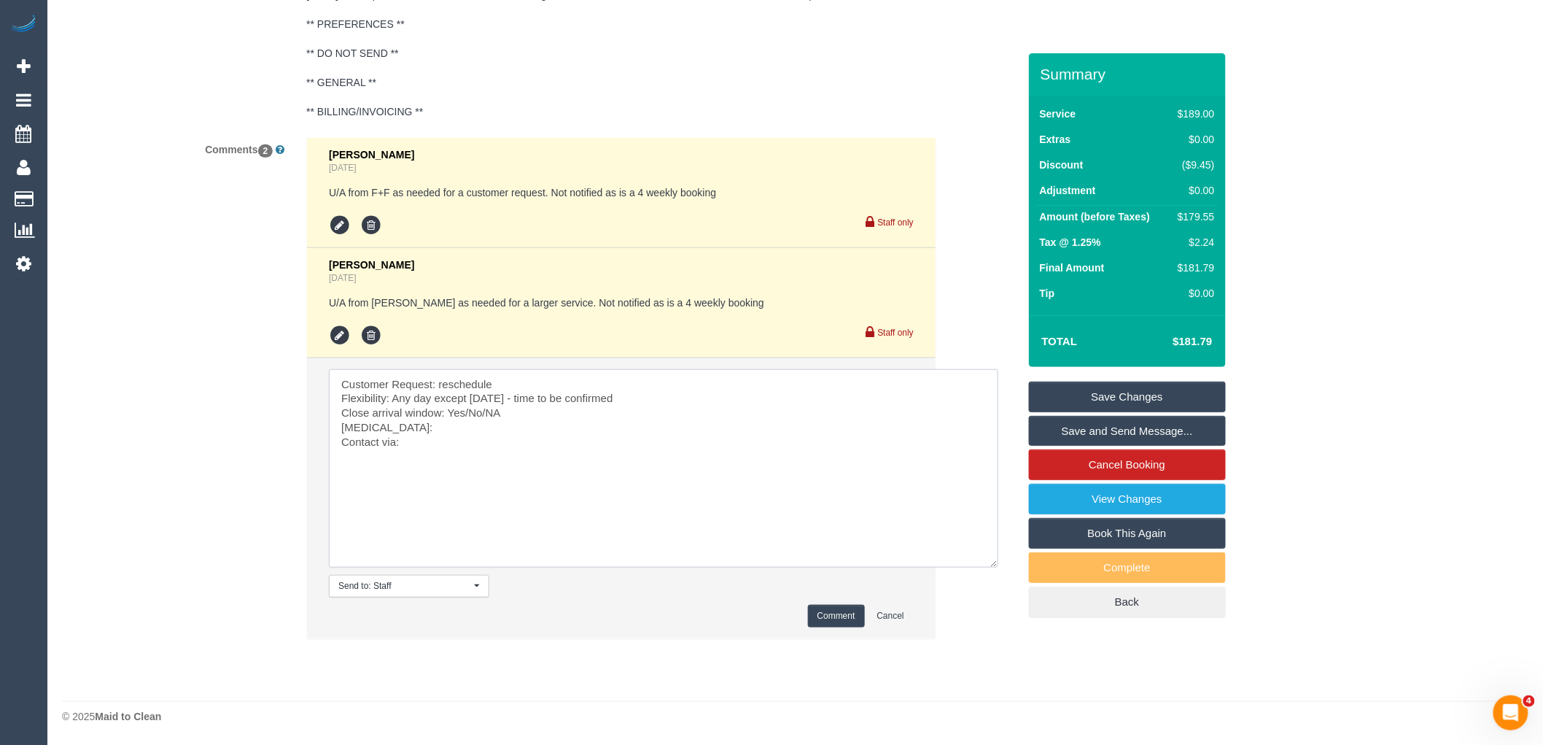
click at [467, 409] on textarea at bounding box center [663, 468] width 669 height 198
click at [307, 425] on li "Send to: Staff Nothing selected Send to: Staff Send to: Customer Send to: Team …" at bounding box center [621, 498] width 629 height 280
paste textarea "cnv_qc8615b"
click at [441, 440] on textarea at bounding box center [663, 468] width 669 height 198
type textarea "Customer Request: reschedule Flexibility: Any day except Monday - time to be co…"
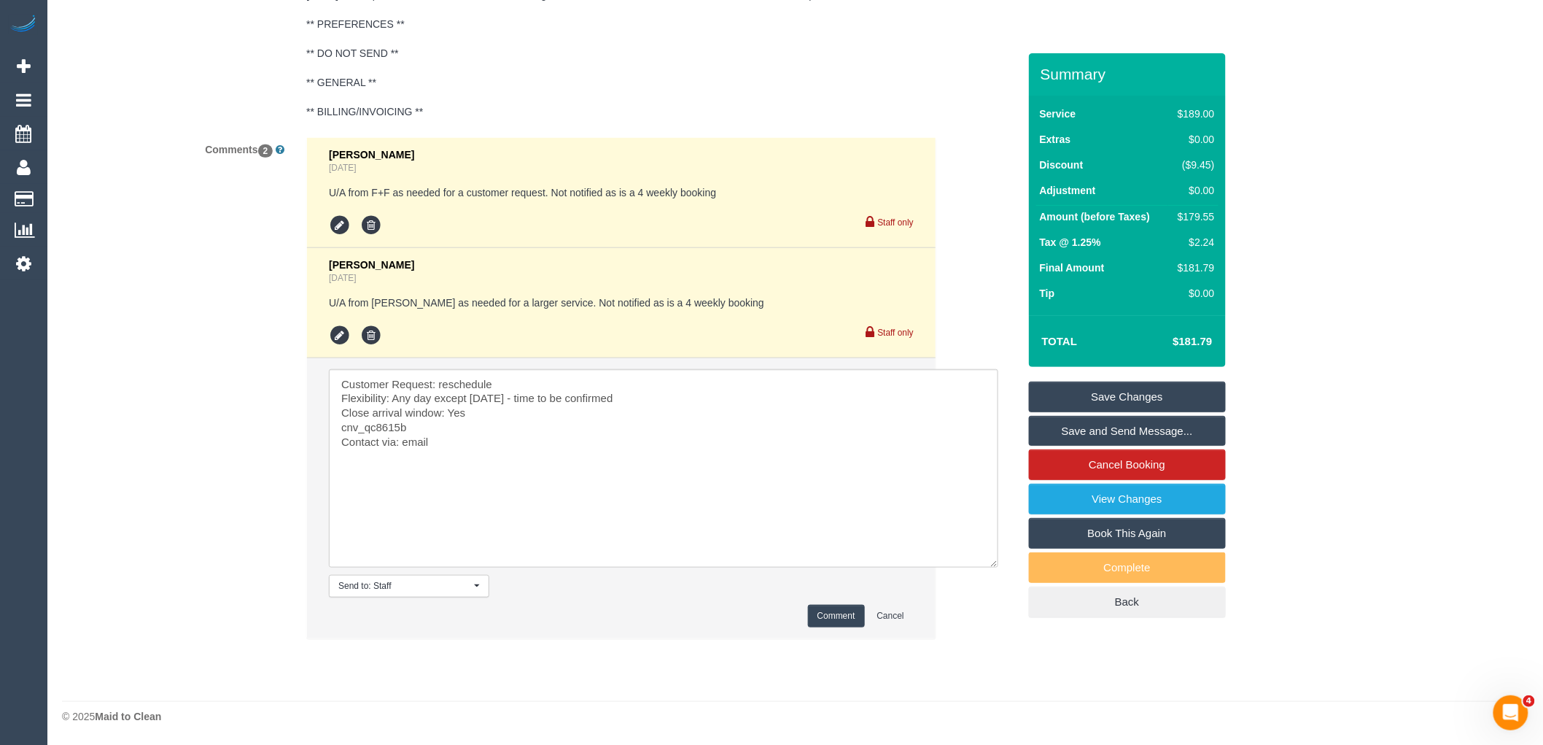
click at [837, 629] on li "Send to: Staff Nothing selected Send to: Staff Send to: Customer Send to: Team …" at bounding box center [621, 498] width 629 height 280
click at [837, 616] on button "Comment" at bounding box center [836, 616] width 57 height 23
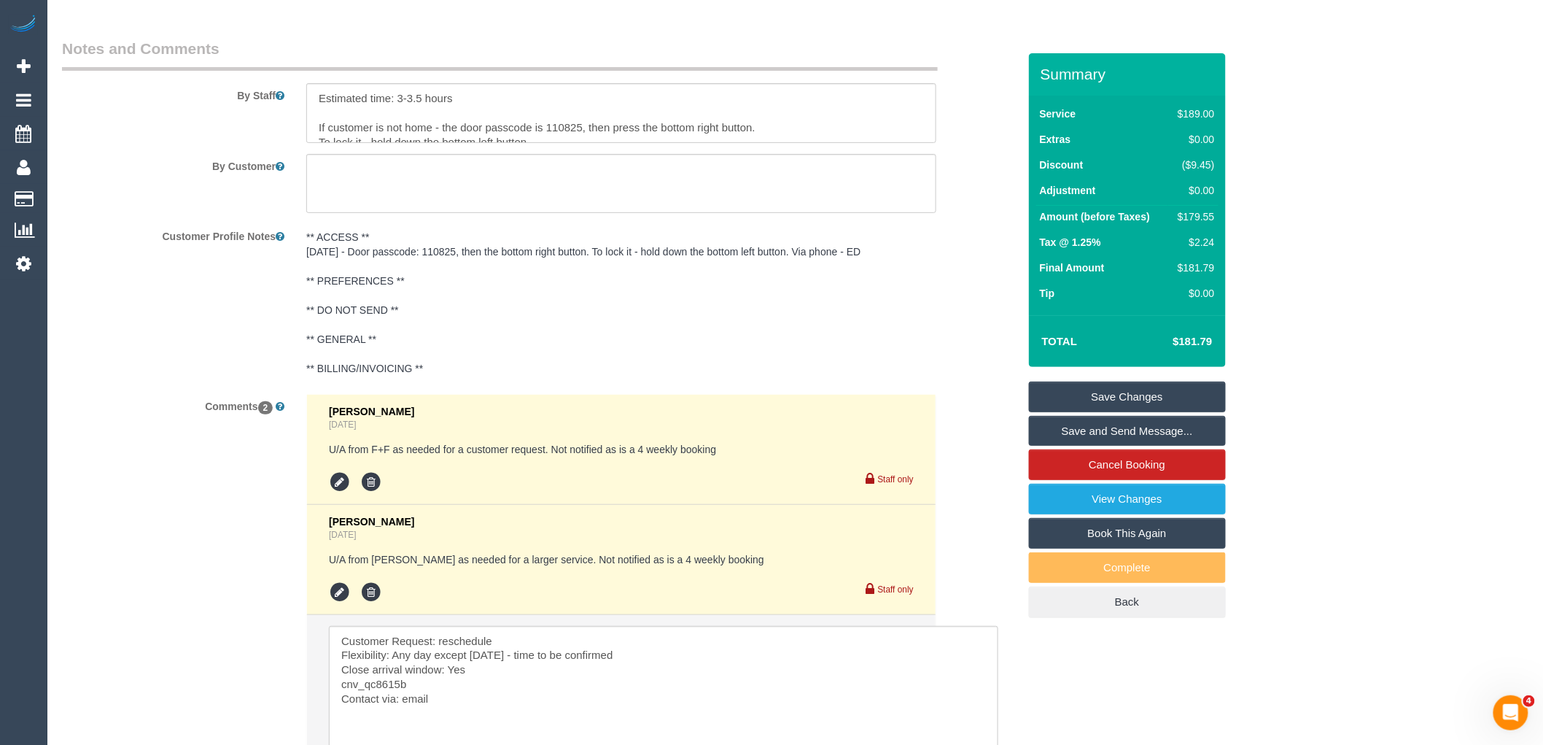
scroll to position [2071, 0]
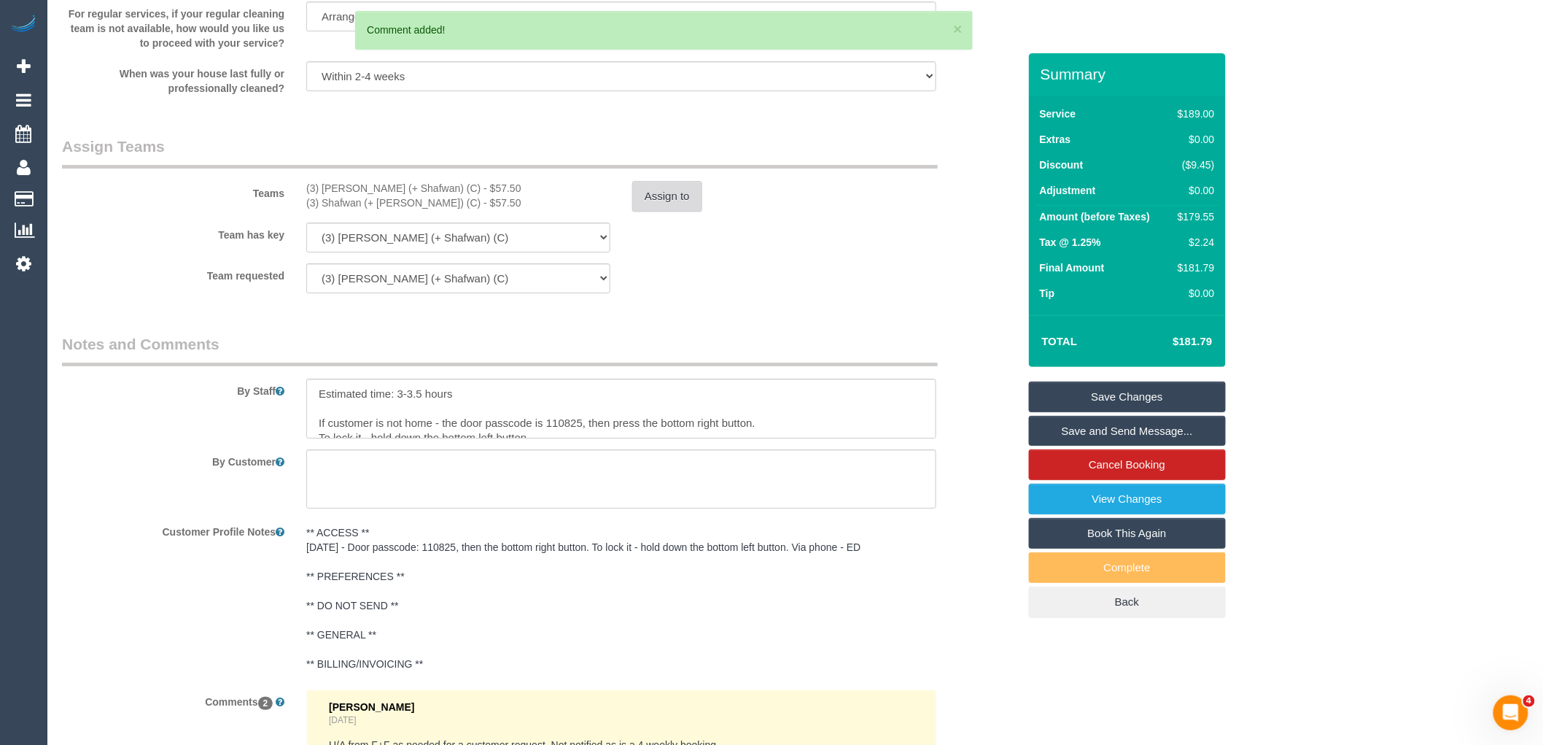
click at [665, 209] on button "Assign to" at bounding box center [667, 196] width 70 height 31
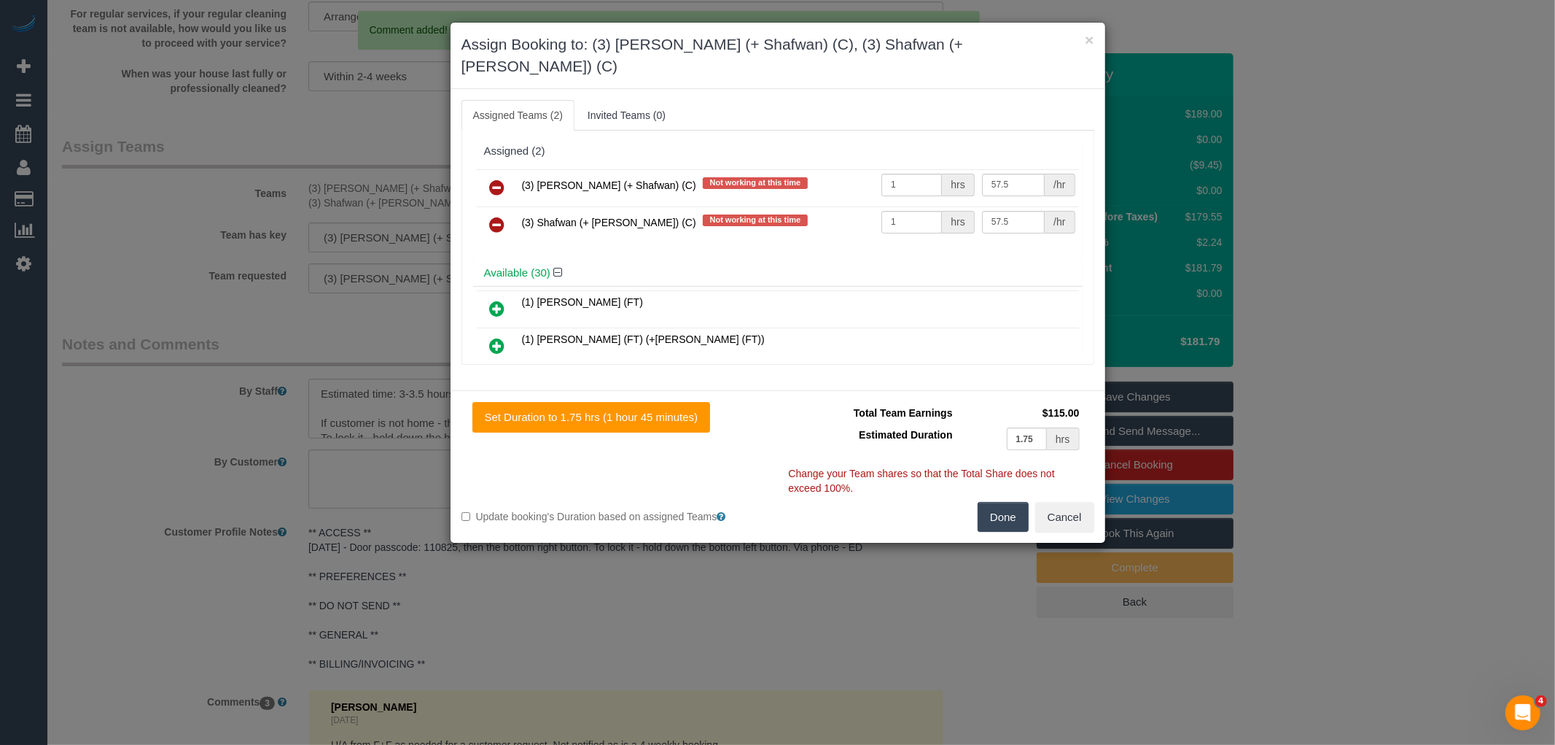
click at [494, 179] on icon at bounding box center [497, 188] width 15 height 18
click at [494, 216] on icon at bounding box center [497, 225] width 15 height 18
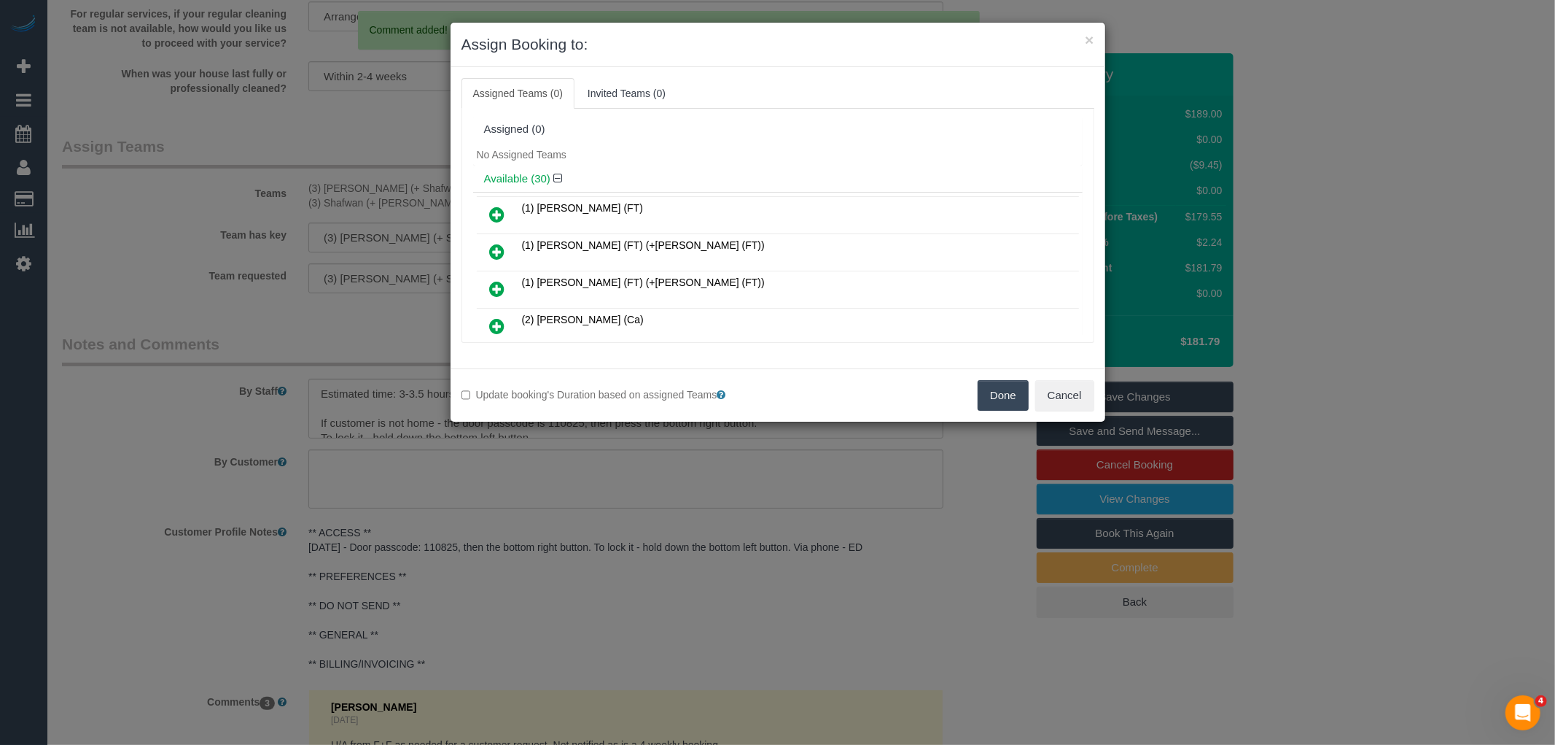
click at [999, 390] on button "Done" at bounding box center [1003, 395] width 51 height 31
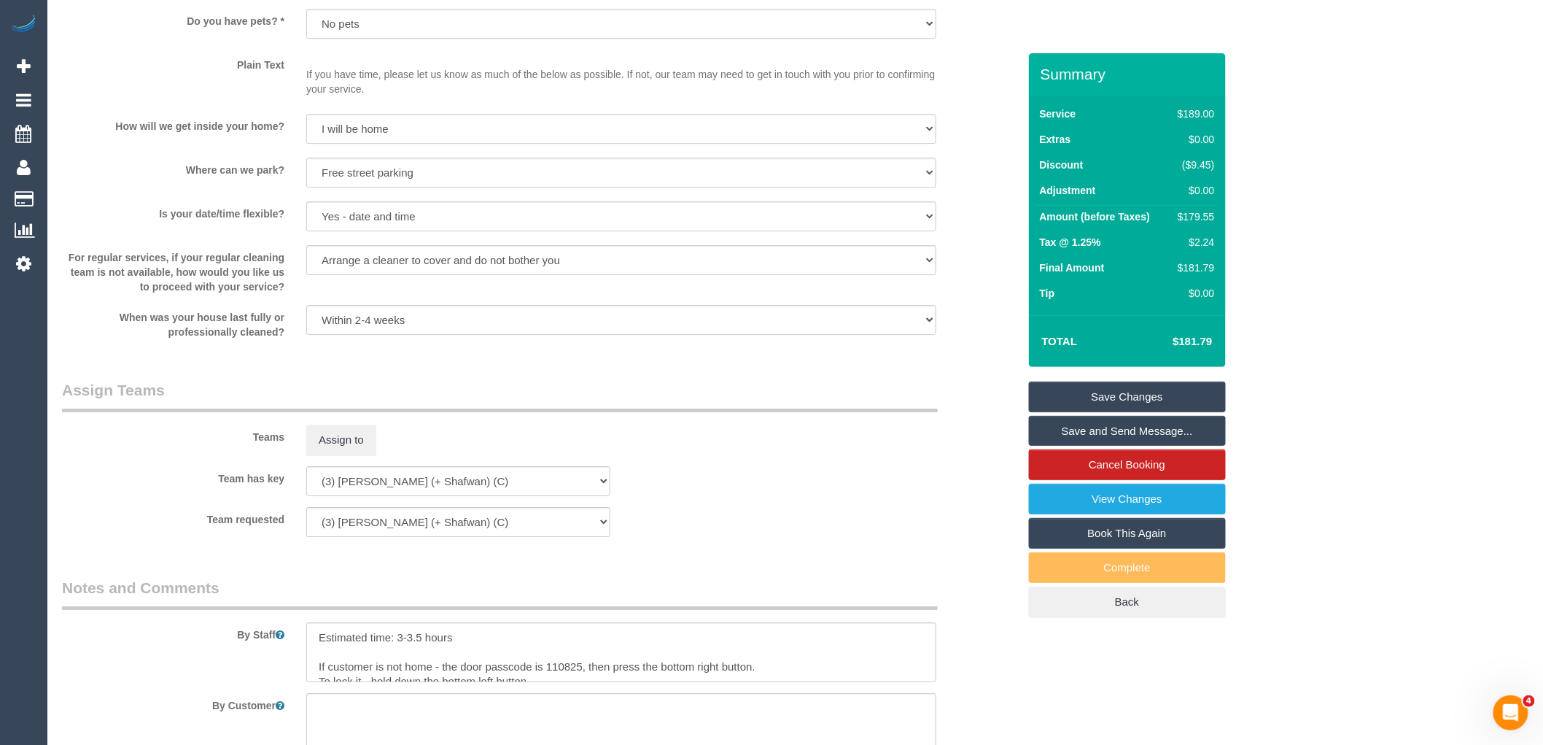
scroll to position [1260, 0]
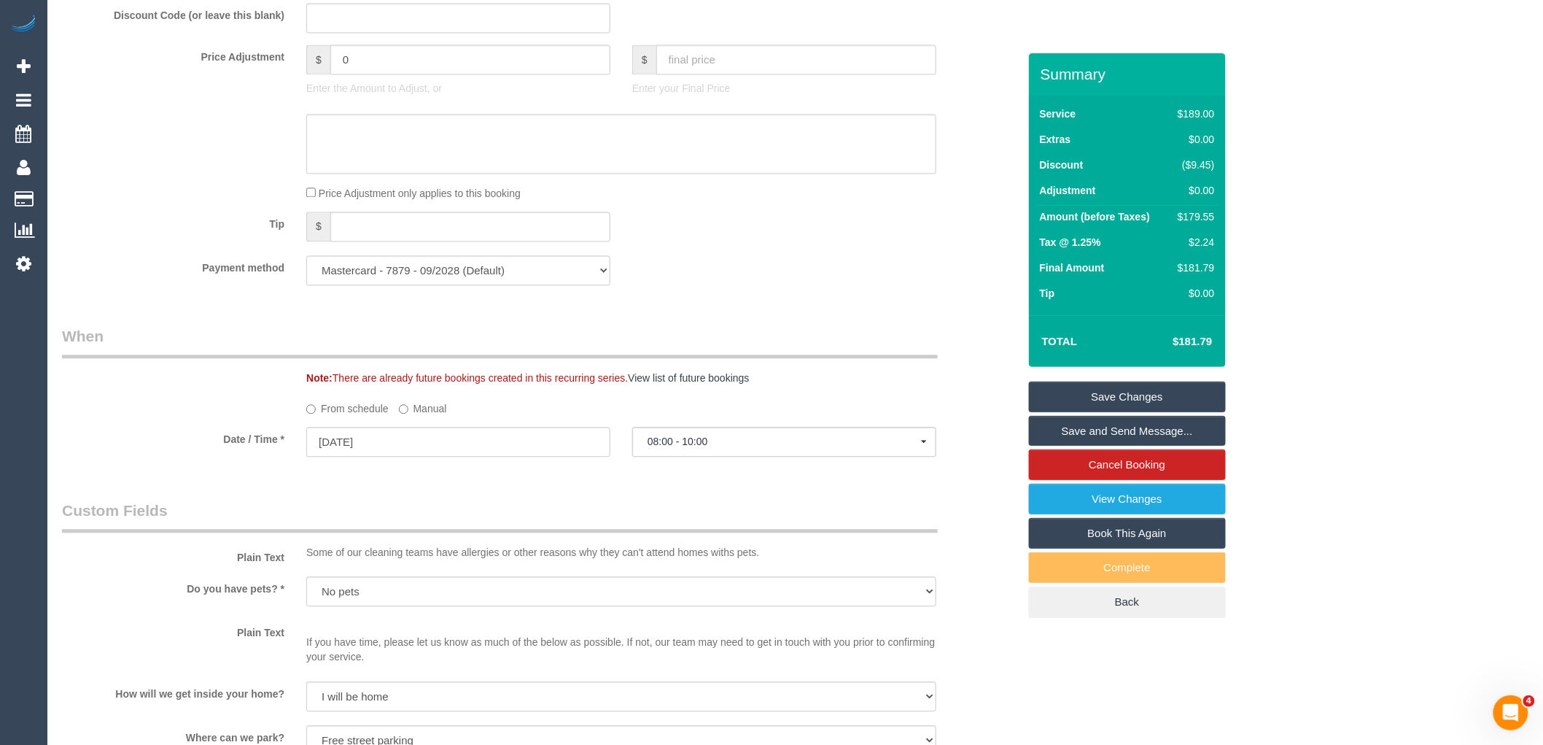
drag, startPoint x: 1119, startPoint y: 400, endPoint x: 975, endPoint y: 400, distance: 144.4
click at [1119, 400] on link "Save Changes" at bounding box center [1127, 396] width 197 height 31
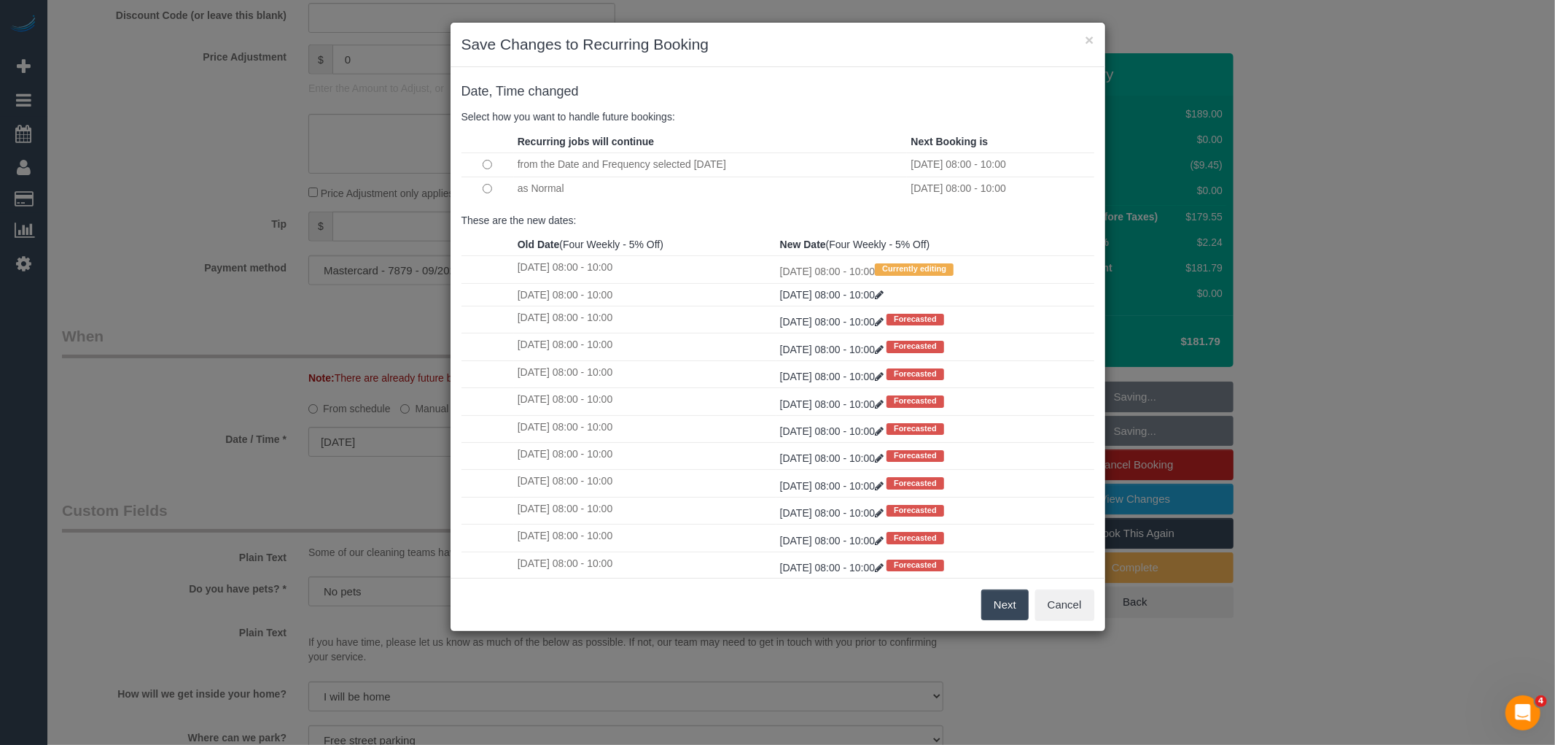
click at [1009, 602] on button "Next" at bounding box center [1005, 604] width 47 height 31
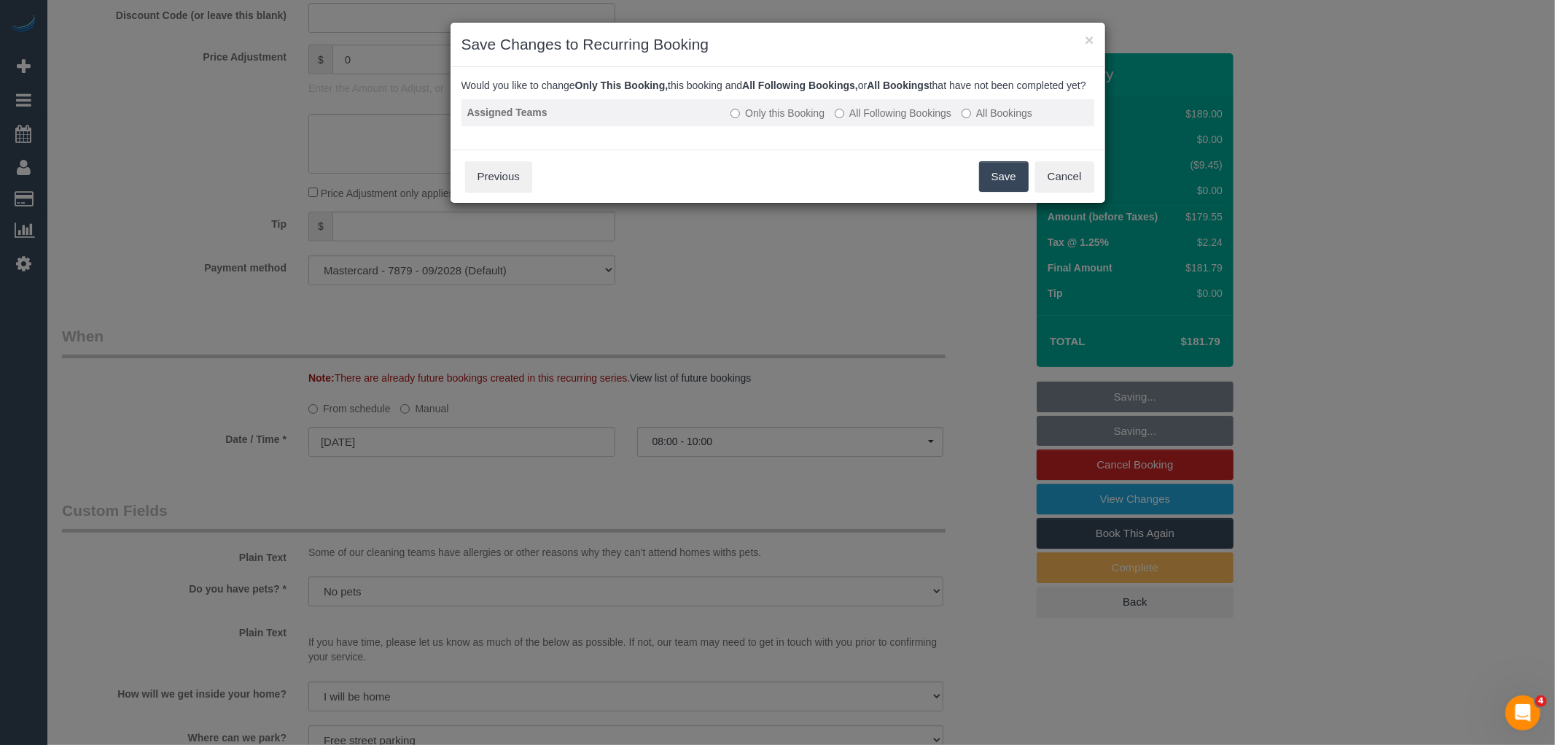
click at [893, 120] on label "All Following Bookings" at bounding box center [893, 113] width 117 height 15
click at [1001, 180] on button "Save" at bounding box center [1004, 176] width 50 height 31
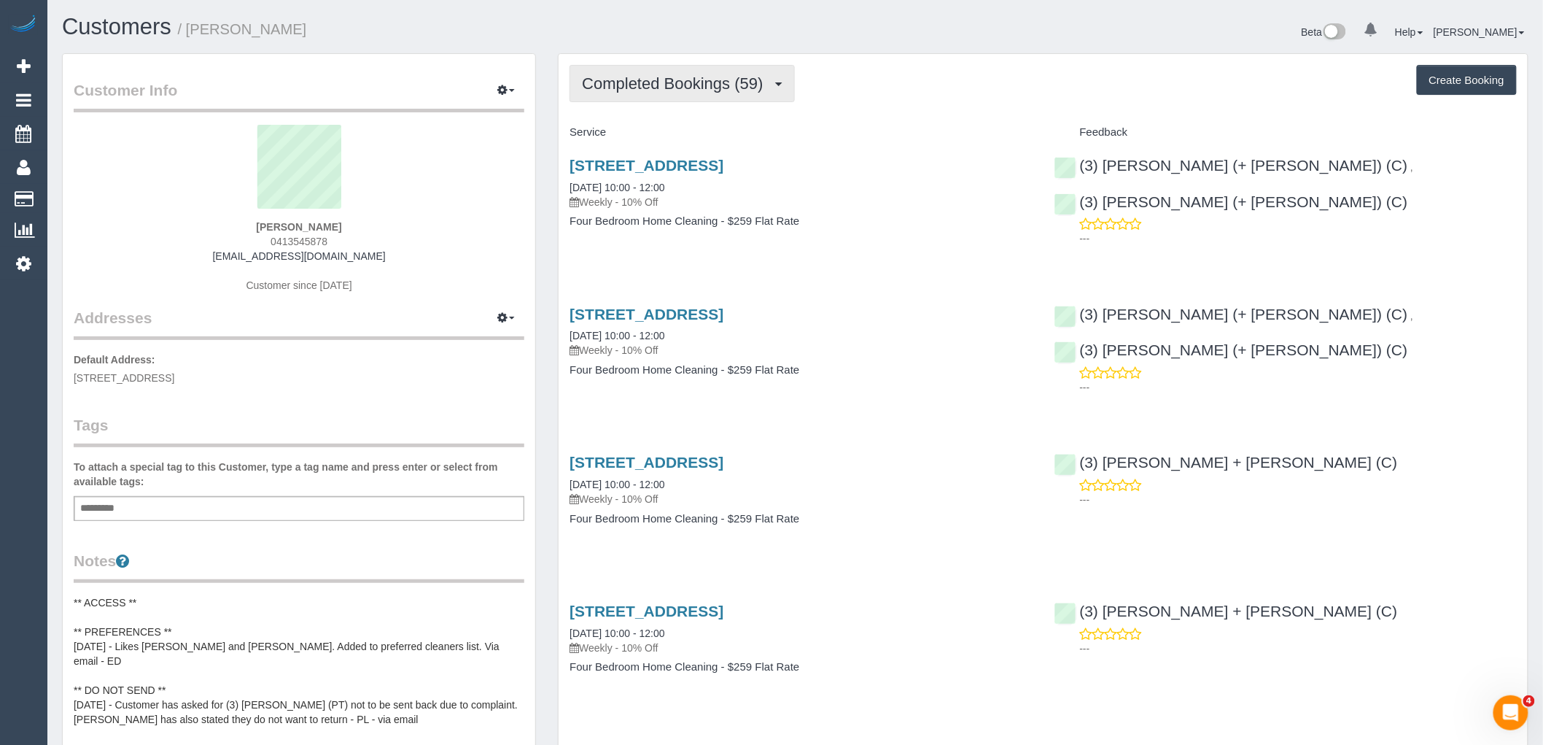
click at [704, 74] on button "Completed Bookings (59)" at bounding box center [682, 83] width 225 height 37
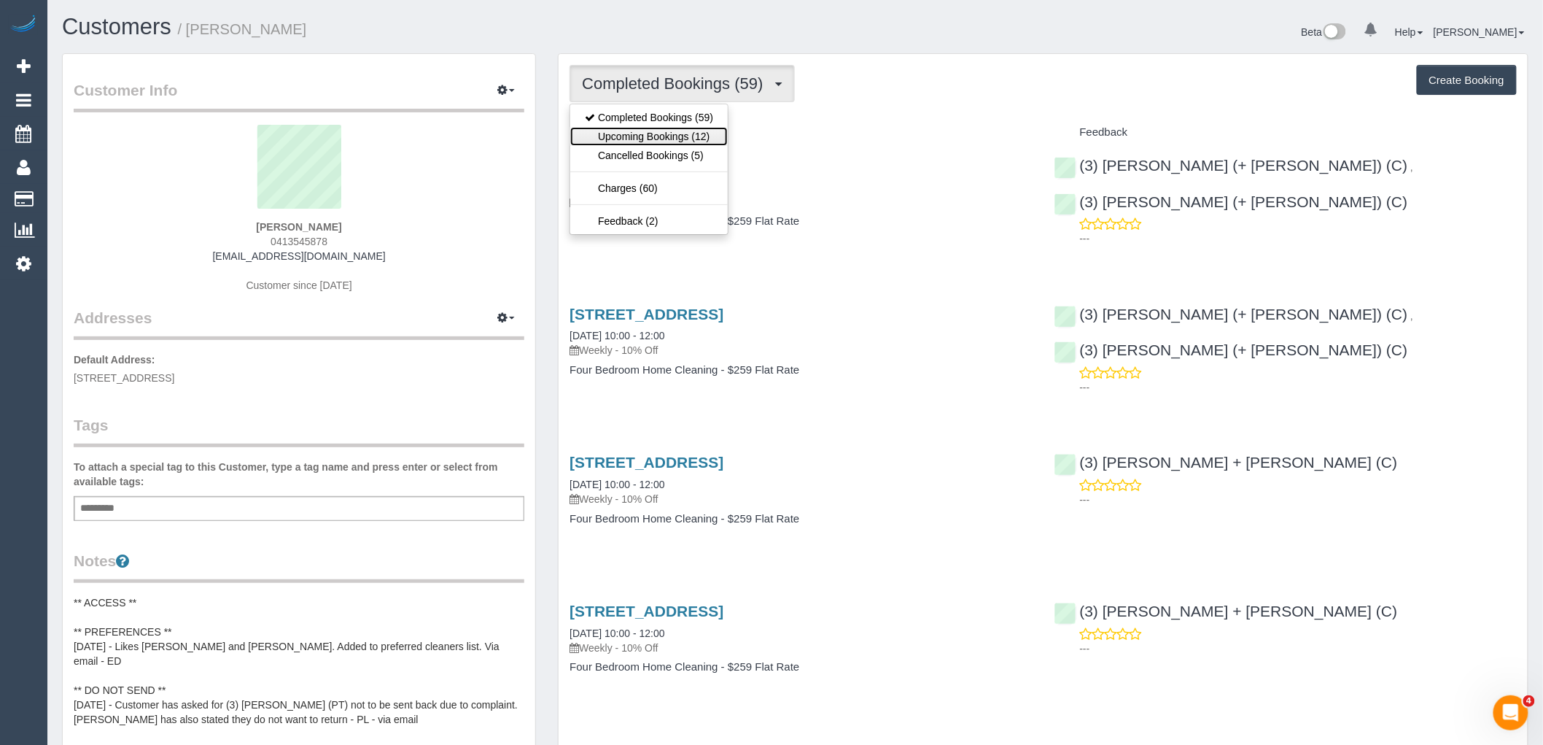
click at [709, 134] on link "Upcoming Bookings (12)" at bounding box center [649, 136] width 158 height 19
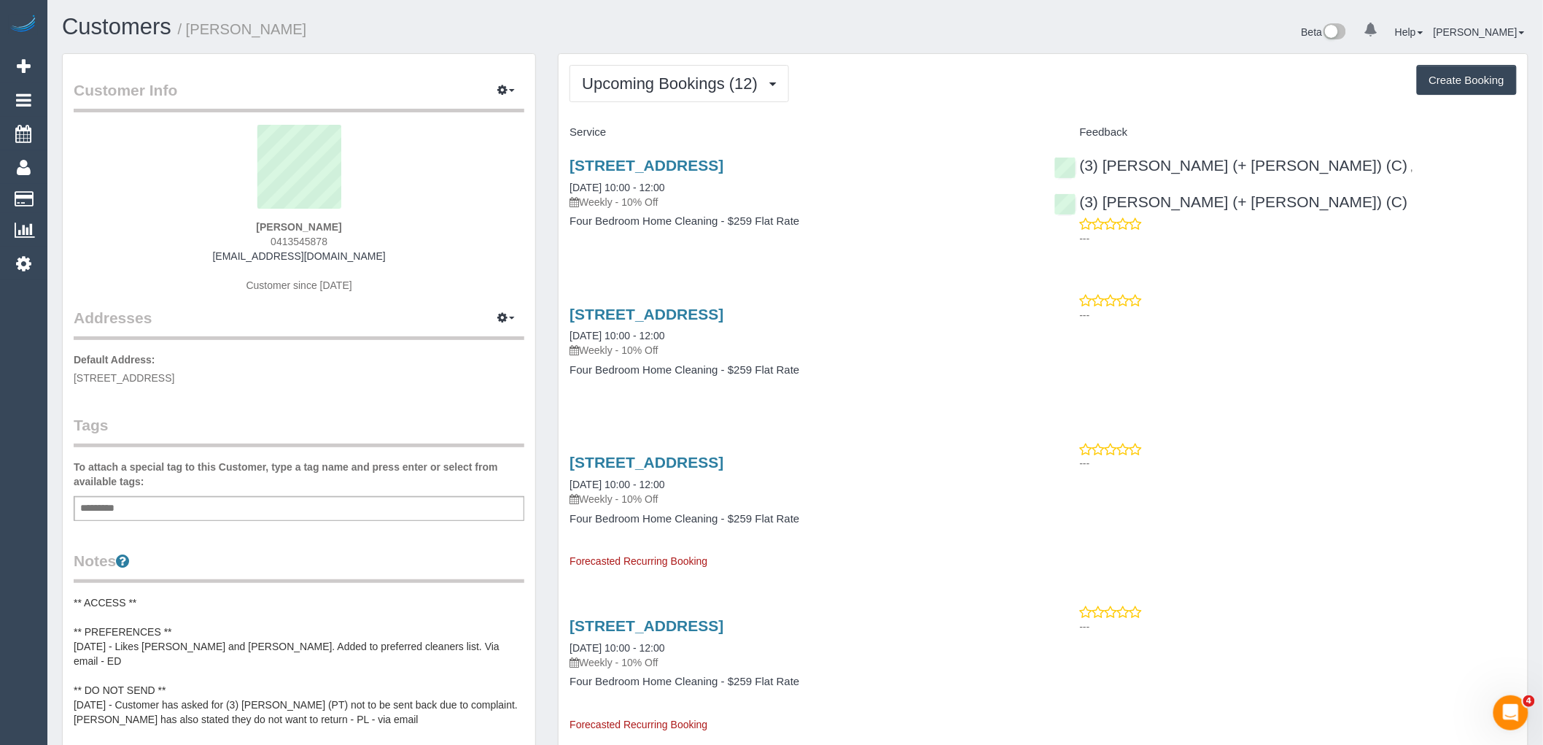
drag, startPoint x: 341, startPoint y: 238, endPoint x: 216, endPoint y: 233, distance: 124.8
click at [216, 233] on div "Alice Bluer 0413545878 abluer@yahoo.com Customer since 2024" at bounding box center [299, 216] width 451 height 182
click at [354, 244] on div "Alice Bluer 0413545878 abluer@yahoo.com Customer since 2024" at bounding box center [299, 216] width 451 height 182
drag, startPoint x: 341, startPoint y: 237, endPoint x: 237, endPoint y: 237, distance: 104.3
click at [237, 237] on div "Alice Bluer 0413545878 abluer@yahoo.com Customer since 2024" at bounding box center [299, 216] width 451 height 182
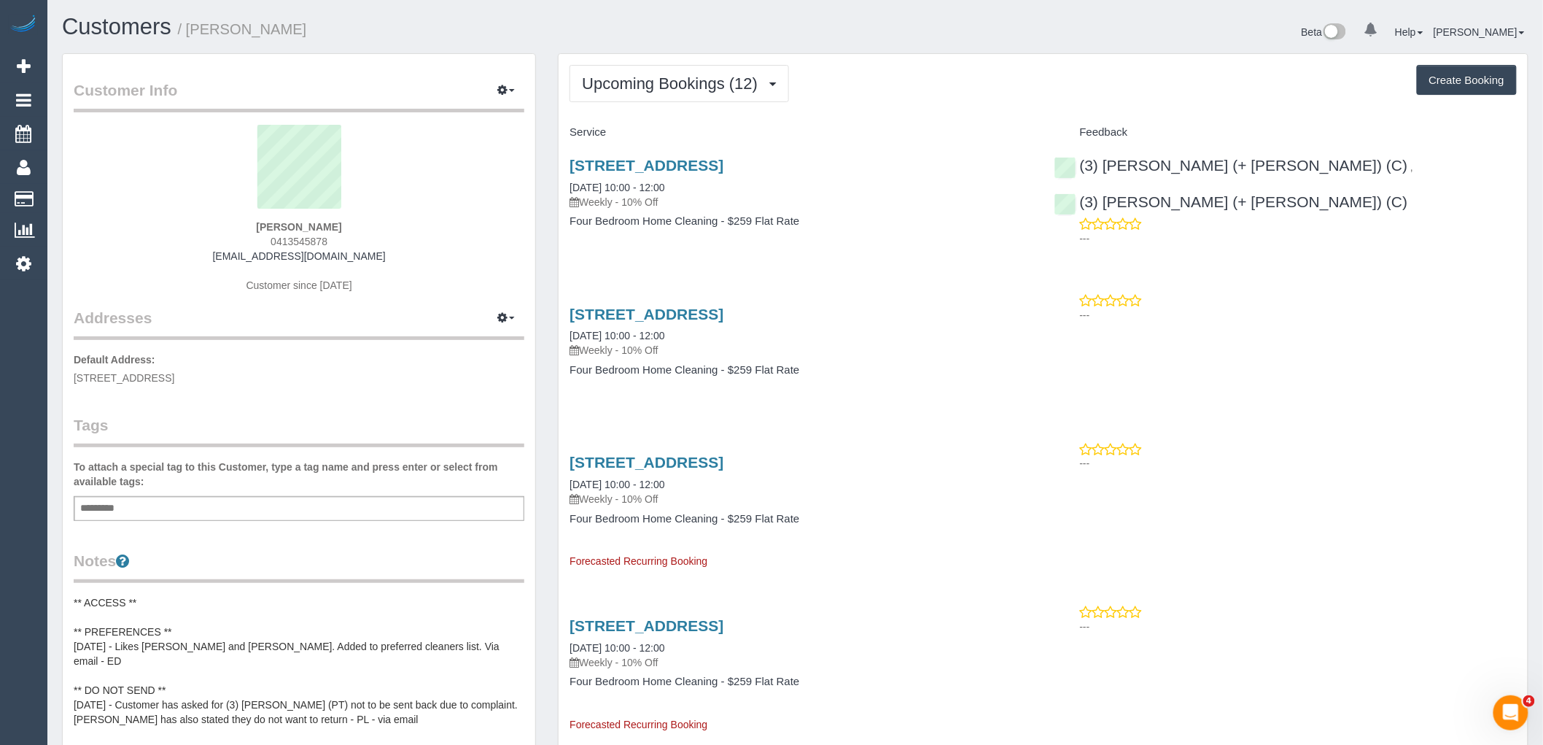
copy span "0413545878"
click at [697, 77] on span "Upcoming Bookings (12)" at bounding box center [673, 83] width 183 height 18
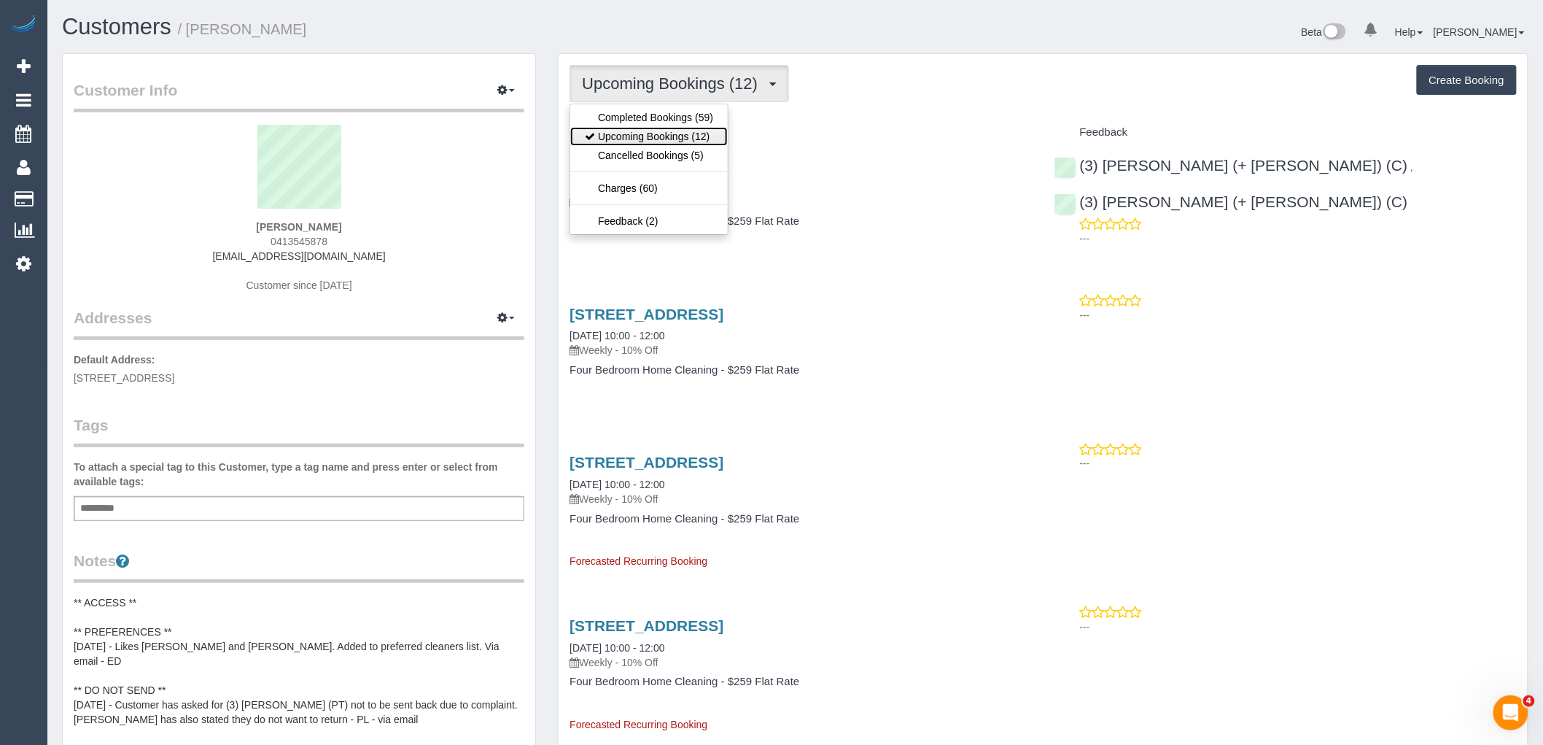
click at [691, 139] on link "Upcoming Bookings (12)" at bounding box center [649, 136] width 158 height 19
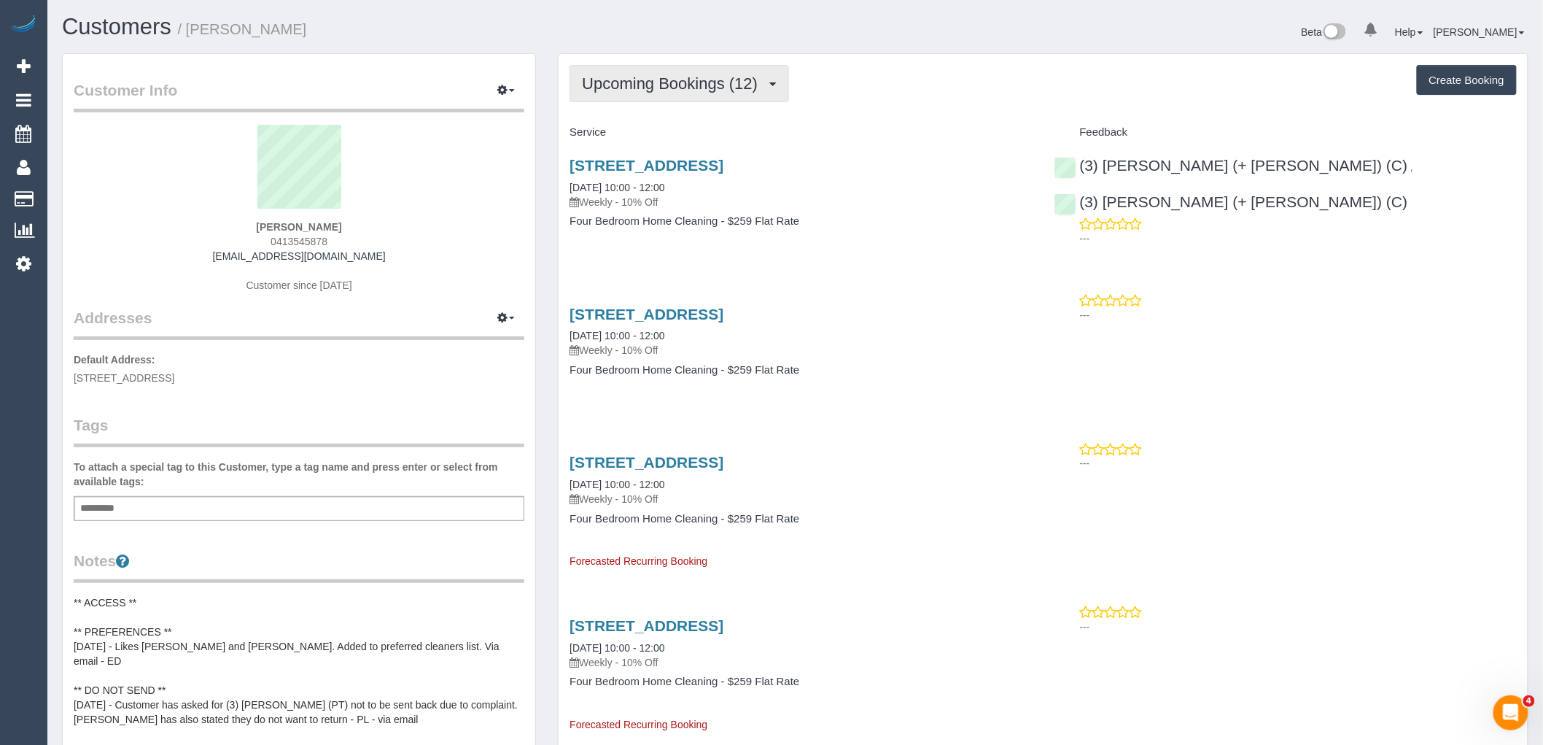
click at [688, 96] on button "Upcoming Bookings (12)" at bounding box center [679, 83] width 219 height 37
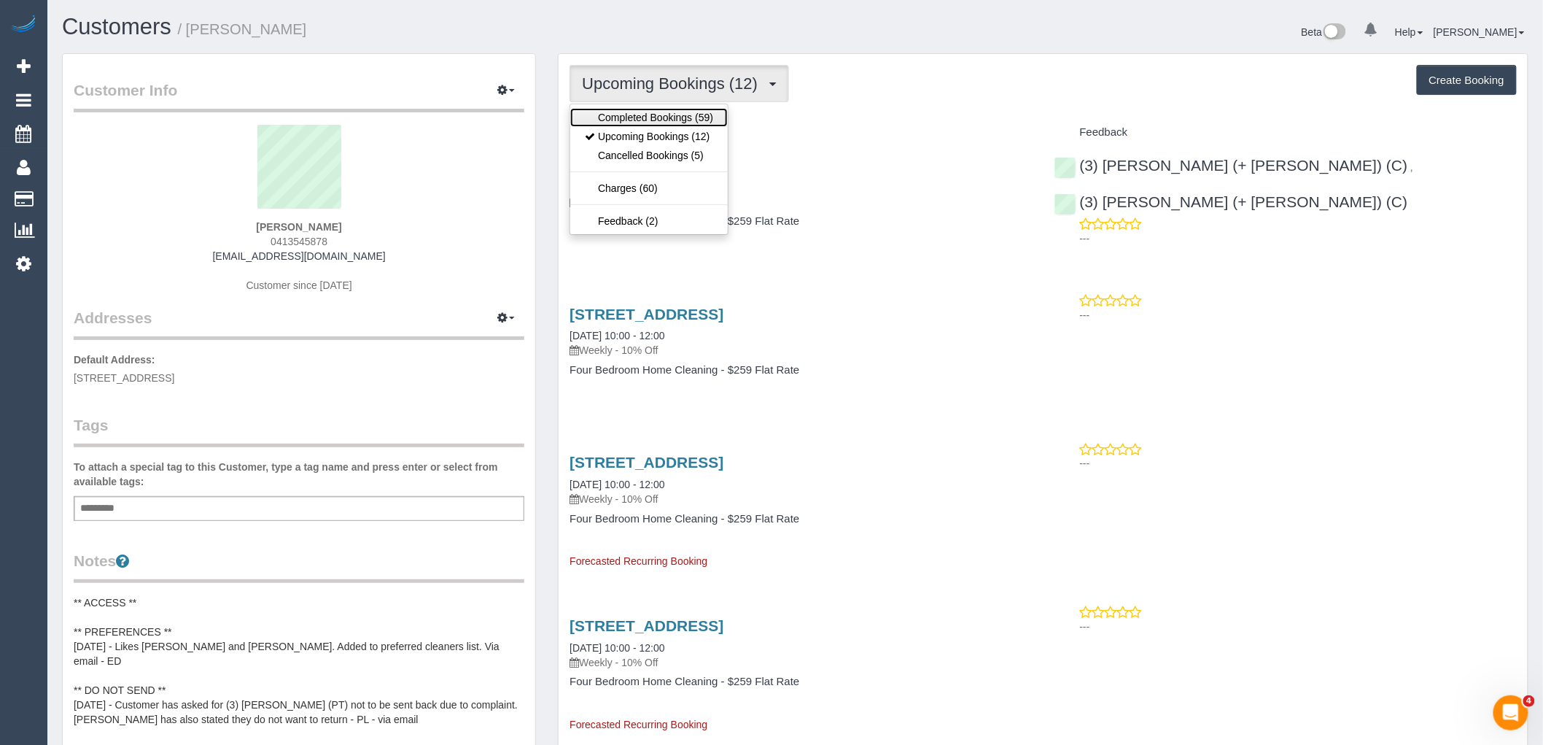
click at [685, 123] on link "Completed Bookings (59)" at bounding box center [649, 117] width 158 height 19
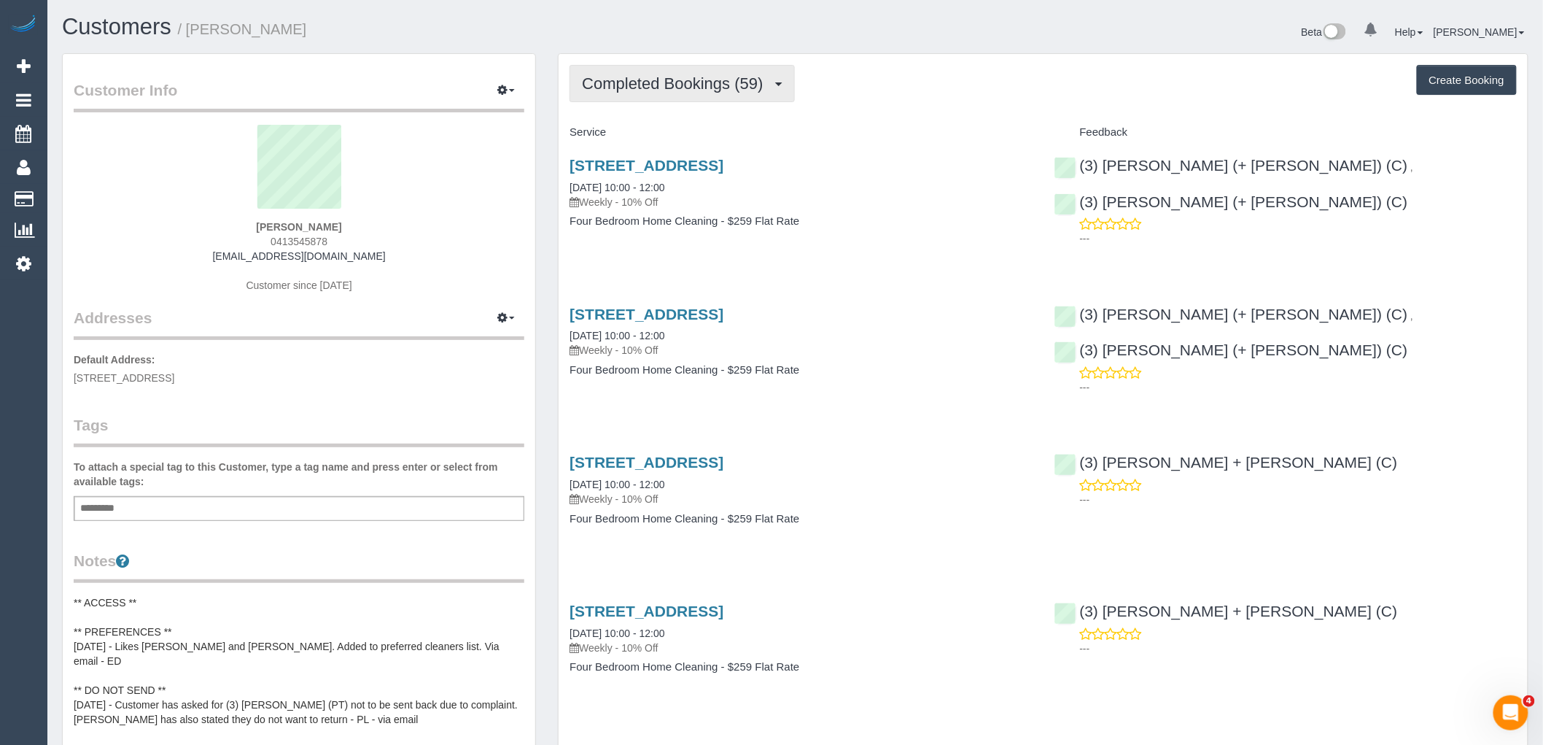
click at [672, 96] on button "Completed Bookings (59)" at bounding box center [682, 83] width 225 height 37
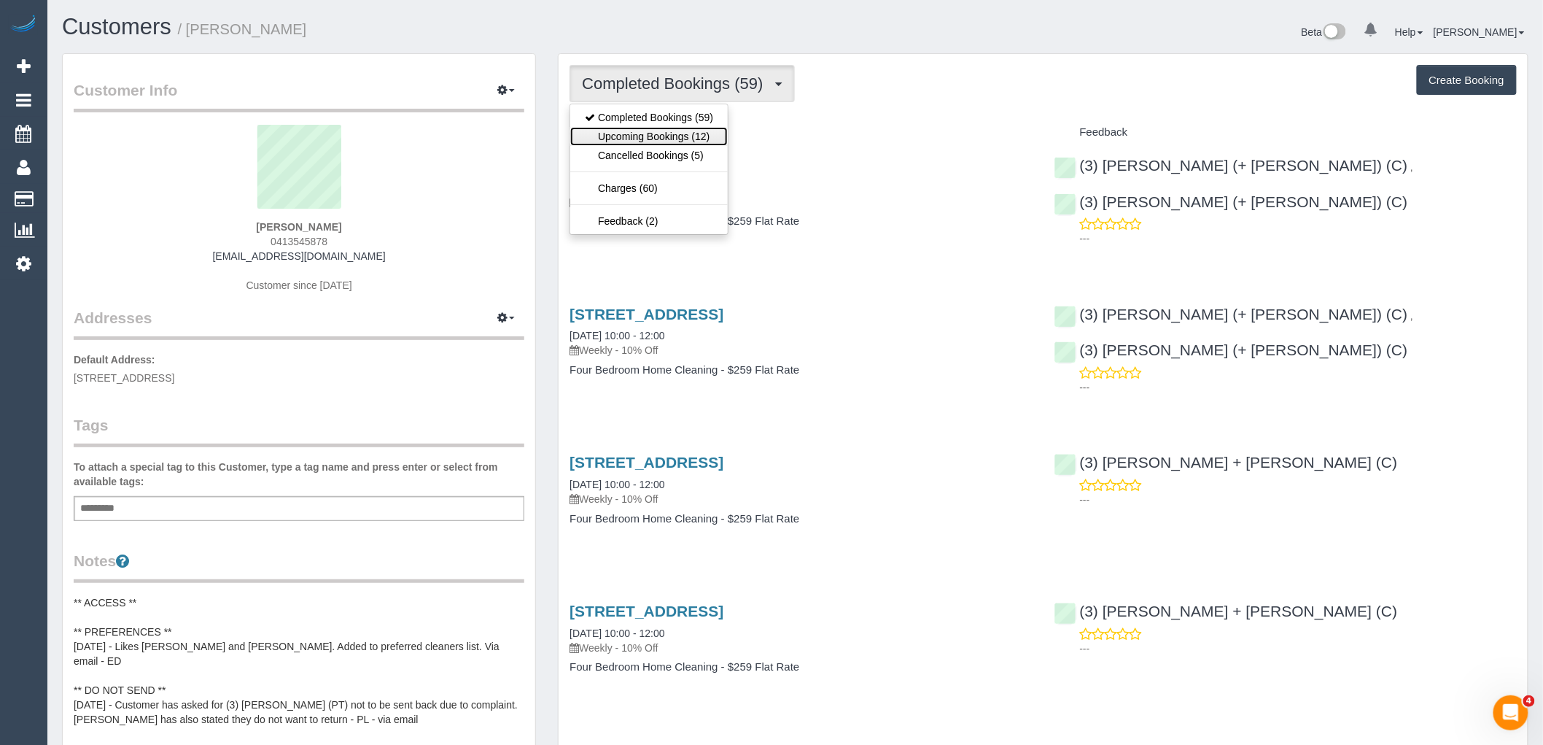
click at [673, 137] on link "Upcoming Bookings (12)" at bounding box center [649, 136] width 158 height 19
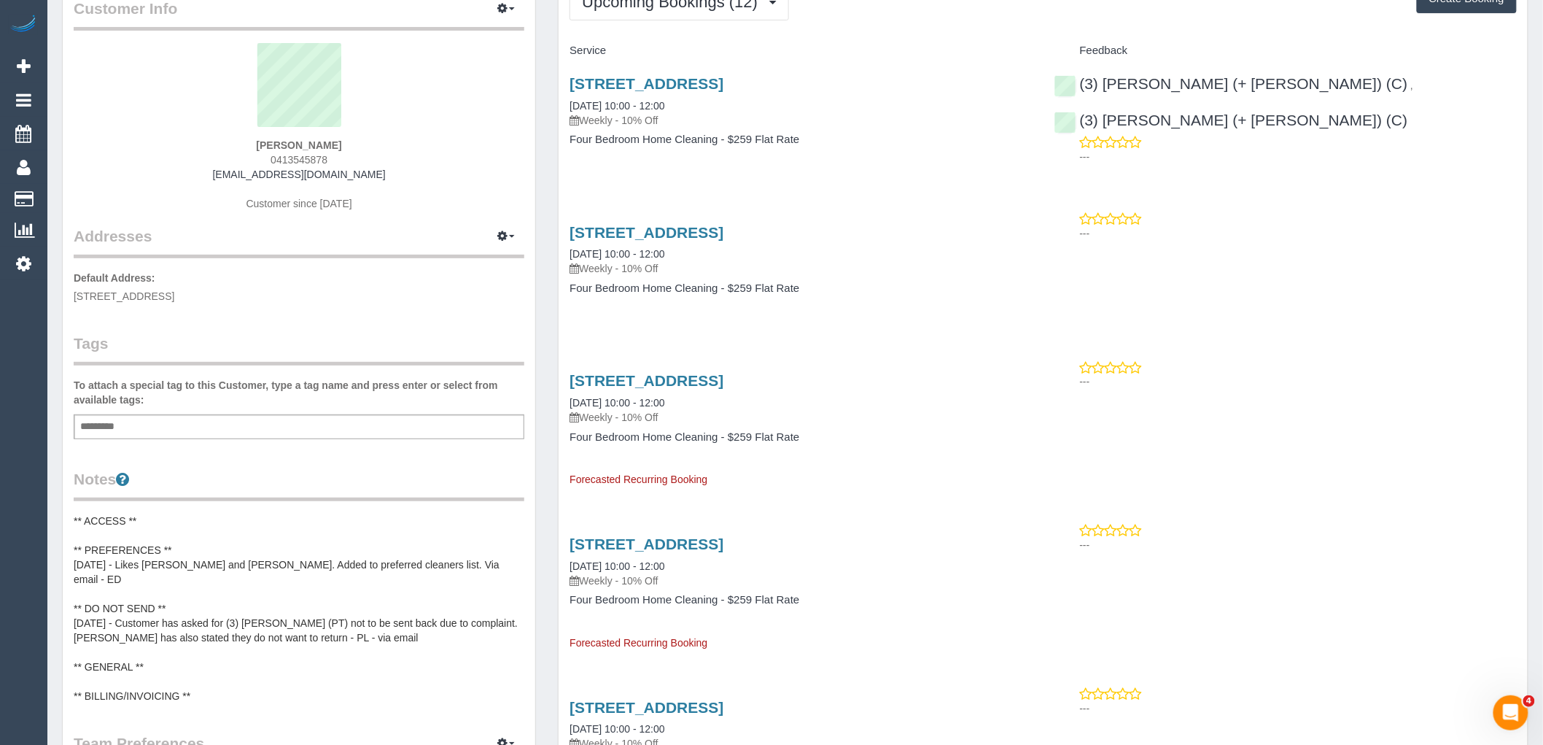
scroll to position [81, 0]
drag, startPoint x: 1435, startPoint y: 90, endPoint x: 1275, endPoint y: 91, distance: 160.4
click at [1275, 91] on div "(3) Gazi (+ Juireya) (C) , (3) Juireya (+ Gazi) (C) ---" at bounding box center [1286, 117] width 484 height 108
copy link "(3) [PERSON_NAME] (+ [PERSON_NAME]) (C)"
click at [169, 580] on pre "** ACCESS ** ** PREFERENCES ** 22/7/24 - Likes Shachi and Chirag. Added to pref…" at bounding box center [299, 609] width 451 height 190
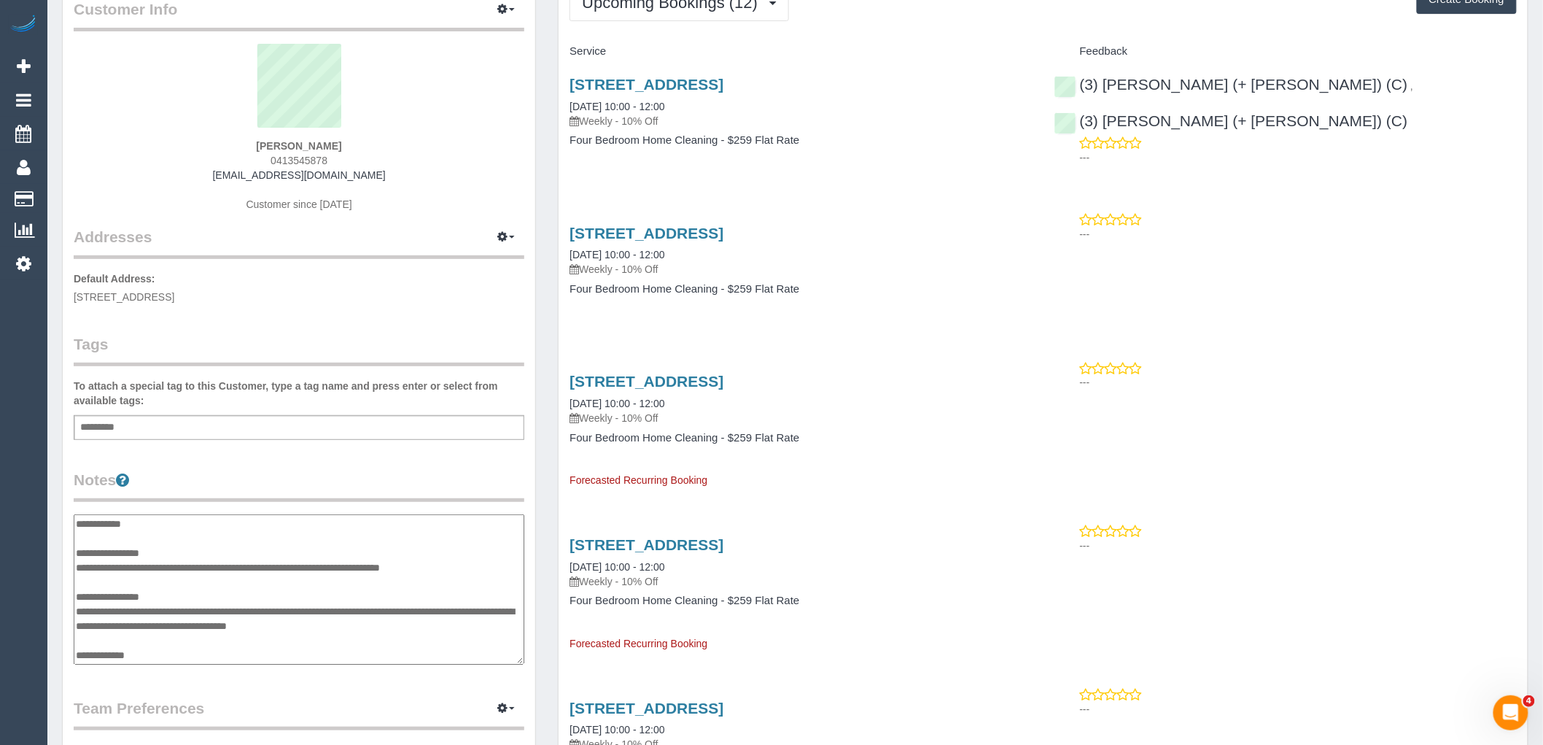
scroll to position [29, 0]
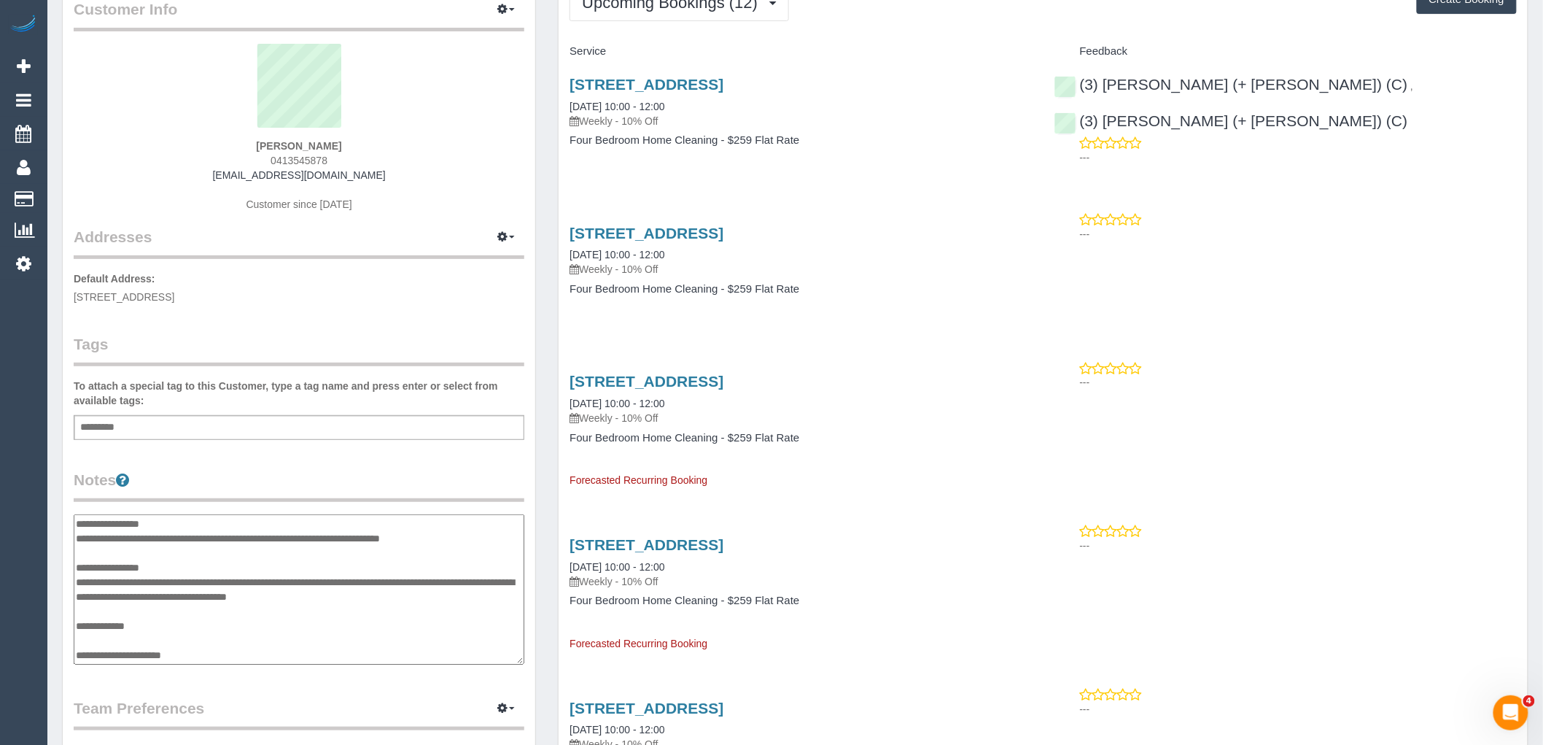
click at [197, 565] on textarea "**********" at bounding box center [299, 589] width 451 height 150
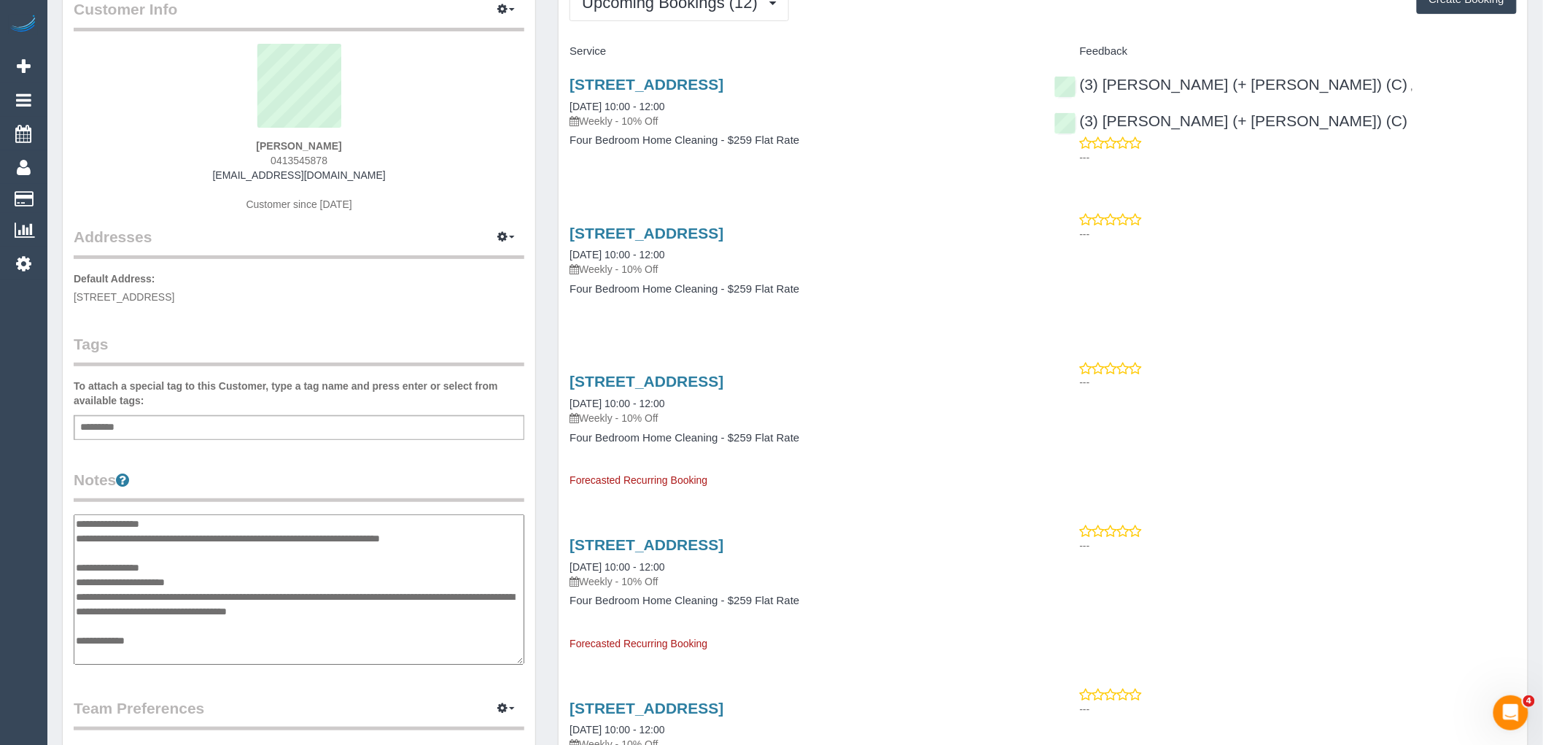
click at [78, 580] on textarea "**********" at bounding box center [299, 589] width 451 height 150
click at [236, 572] on textarea "**********" at bounding box center [299, 589] width 451 height 150
click at [237, 574] on textarea "**********" at bounding box center [299, 589] width 451 height 150
type textarea "**********"
click at [426, 489] on legend "Notes" at bounding box center [299, 485] width 451 height 33
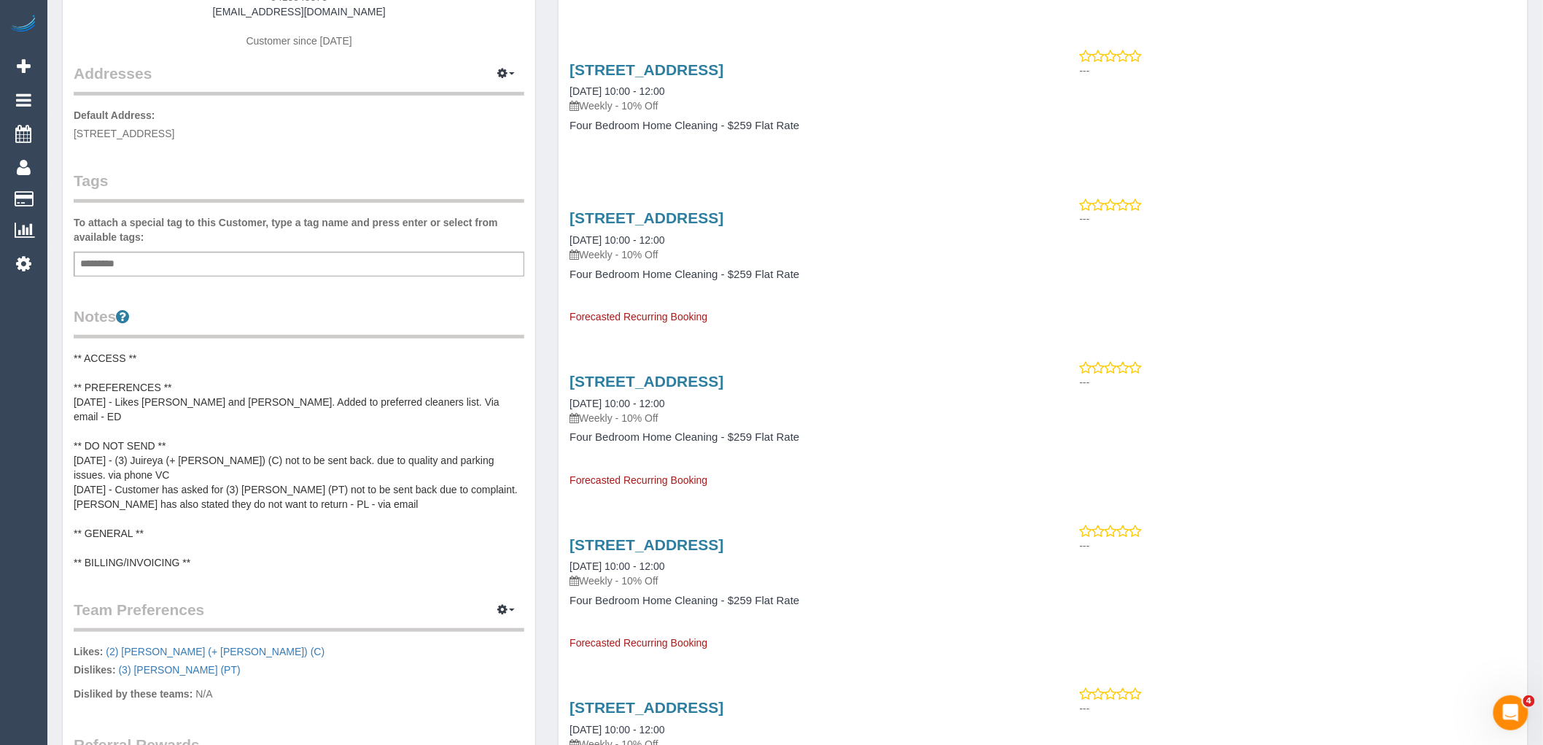
scroll to position [324, 0]
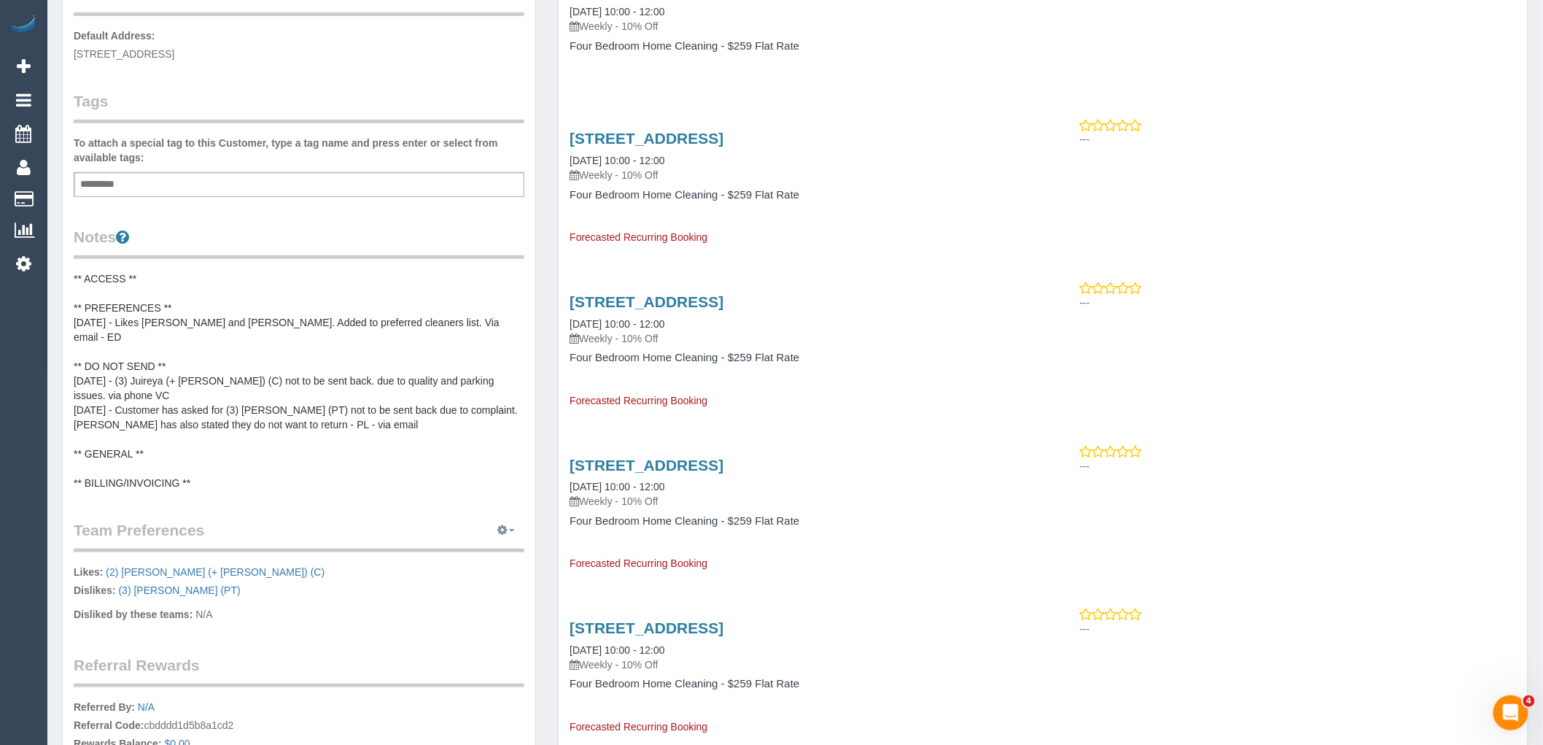
click at [506, 525] on icon "button" at bounding box center [502, 529] width 10 height 9
click at [481, 548] on link "Manage Preferences" at bounding box center [462, 557] width 124 height 19
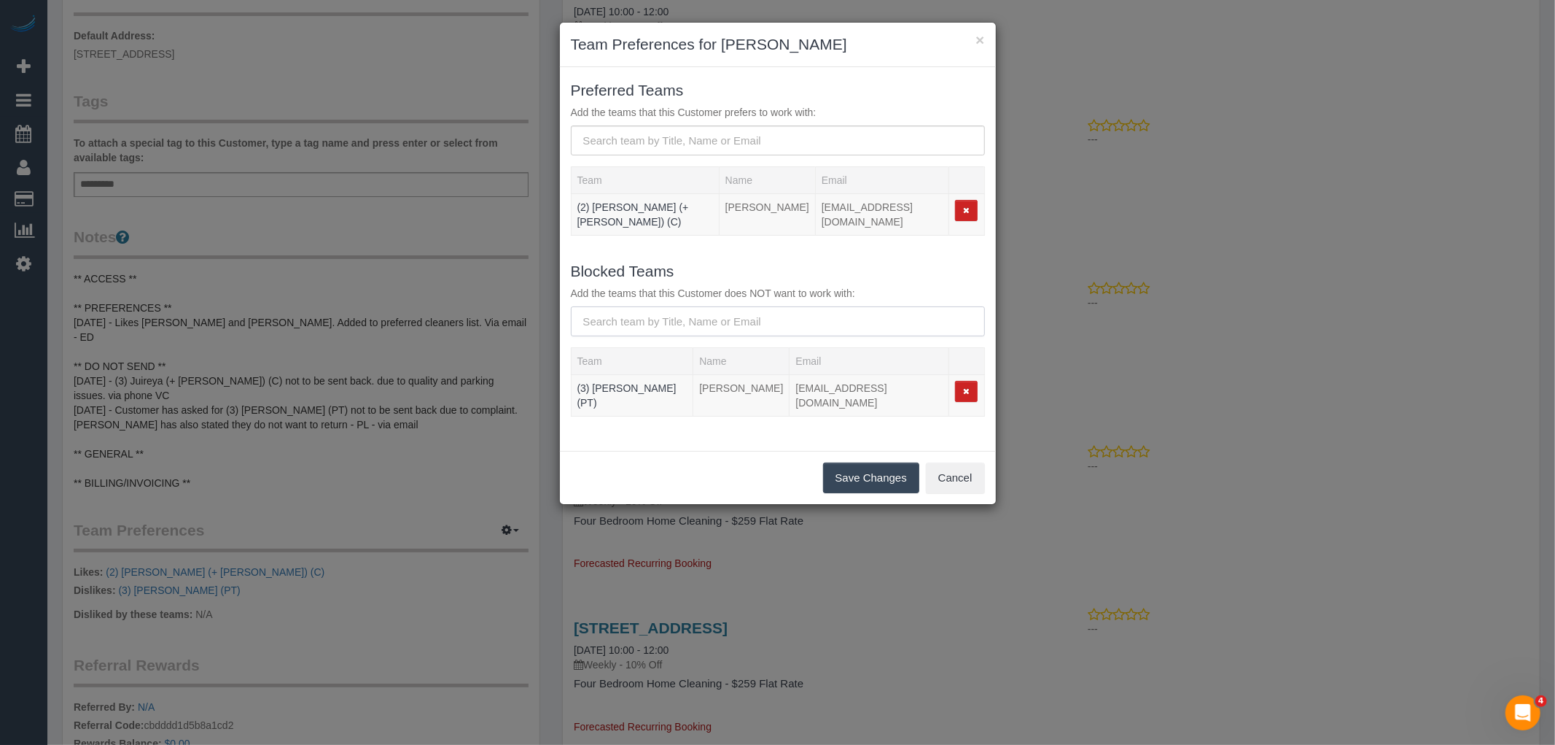
click at [702, 306] on input "text" at bounding box center [778, 321] width 414 height 30
paste input "(3) [PERSON_NAME] (+ [PERSON_NAME]) (C)"
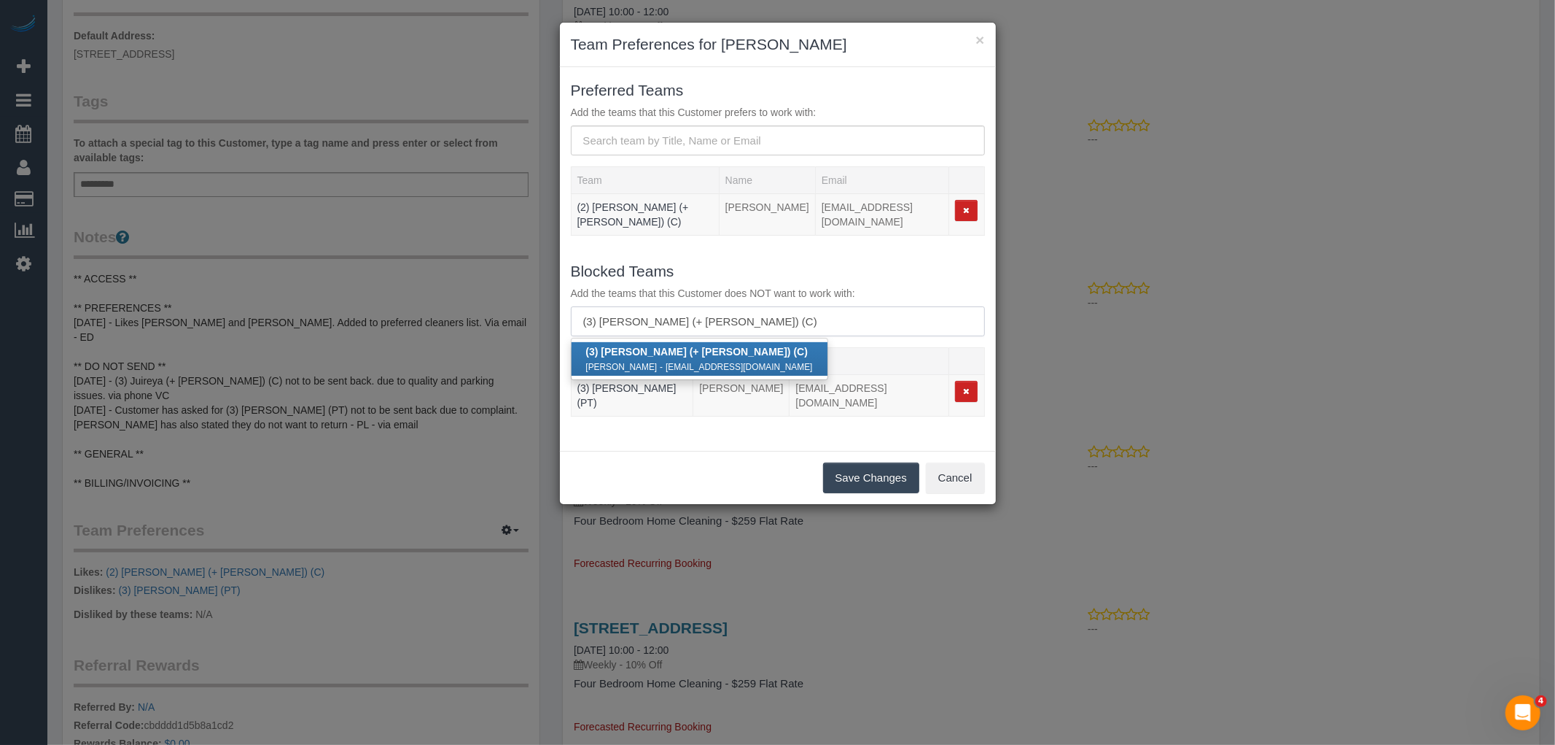
type input "(3) [PERSON_NAME] (+ [PERSON_NAME]) (C)"
click at [691, 346] on strong "(3) [PERSON_NAME] (+ [PERSON_NAME]) (C)" at bounding box center [697, 352] width 222 height 12
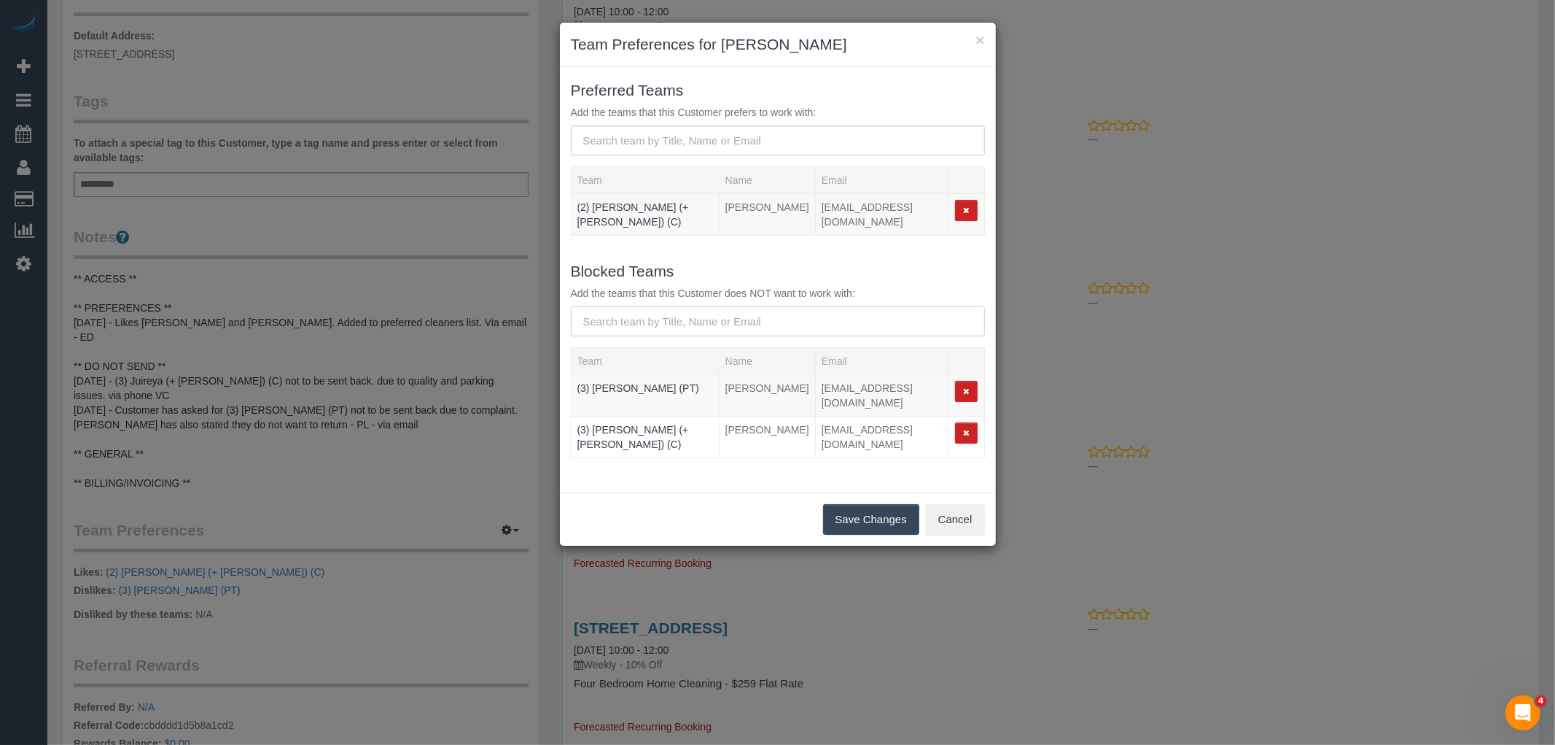
click at [680, 315] on input "text" at bounding box center [778, 321] width 414 height 30
paste input "(3) [PERSON_NAME] (+ [PERSON_NAME]) (C)"
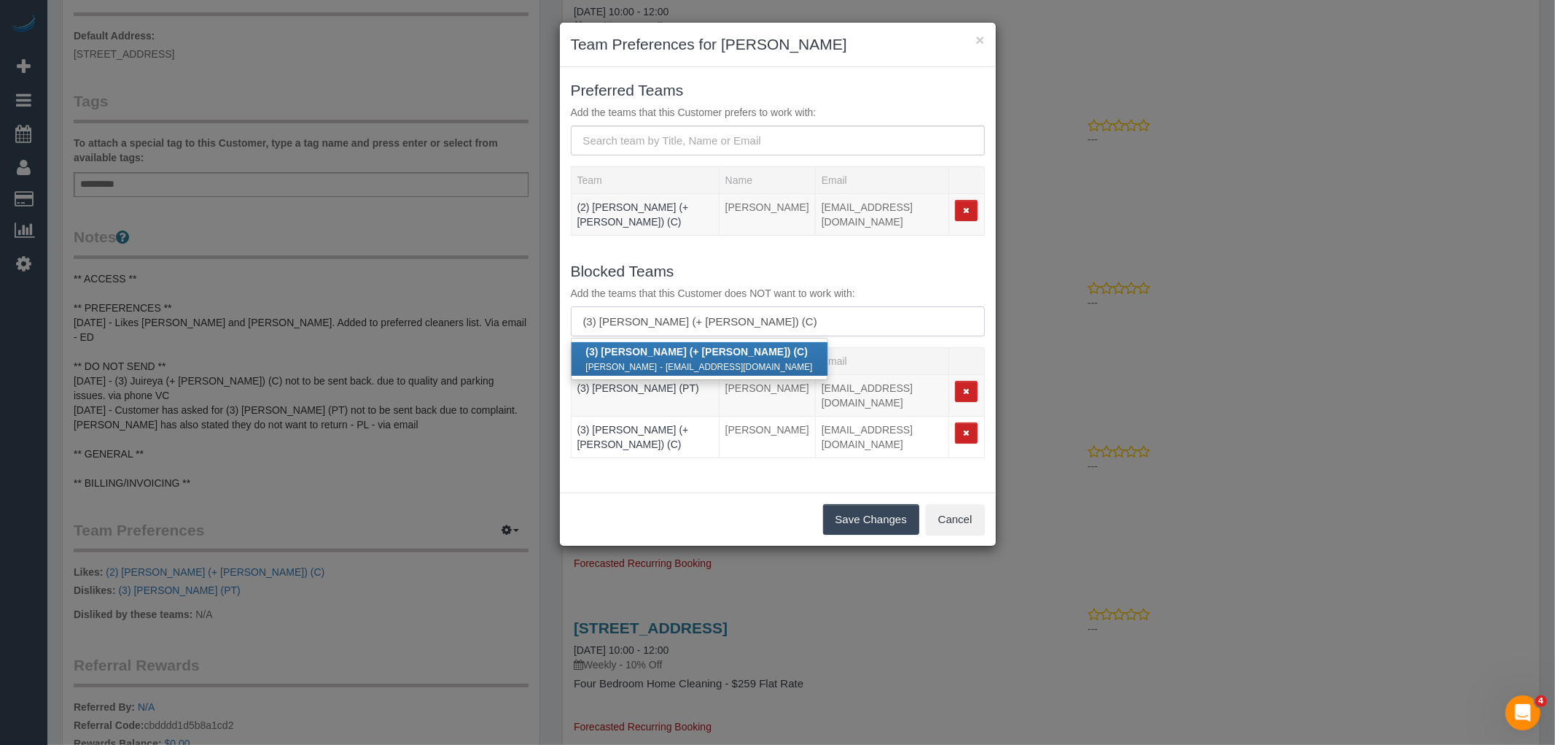
drag, startPoint x: 653, startPoint y: 309, endPoint x: 474, endPoint y: 309, distance: 179.4
click at [474, 309] on div "× Team Preferences for Alice Bluer Preferred Teams Add the teams that this Cust…" at bounding box center [777, 372] width 1555 height 745
drag, startPoint x: 689, startPoint y: 300, endPoint x: 608, endPoint y: 308, distance: 81.3
click at [608, 308] on input "Gazi) (C)" at bounding box center [778, 321] width 414 height 30
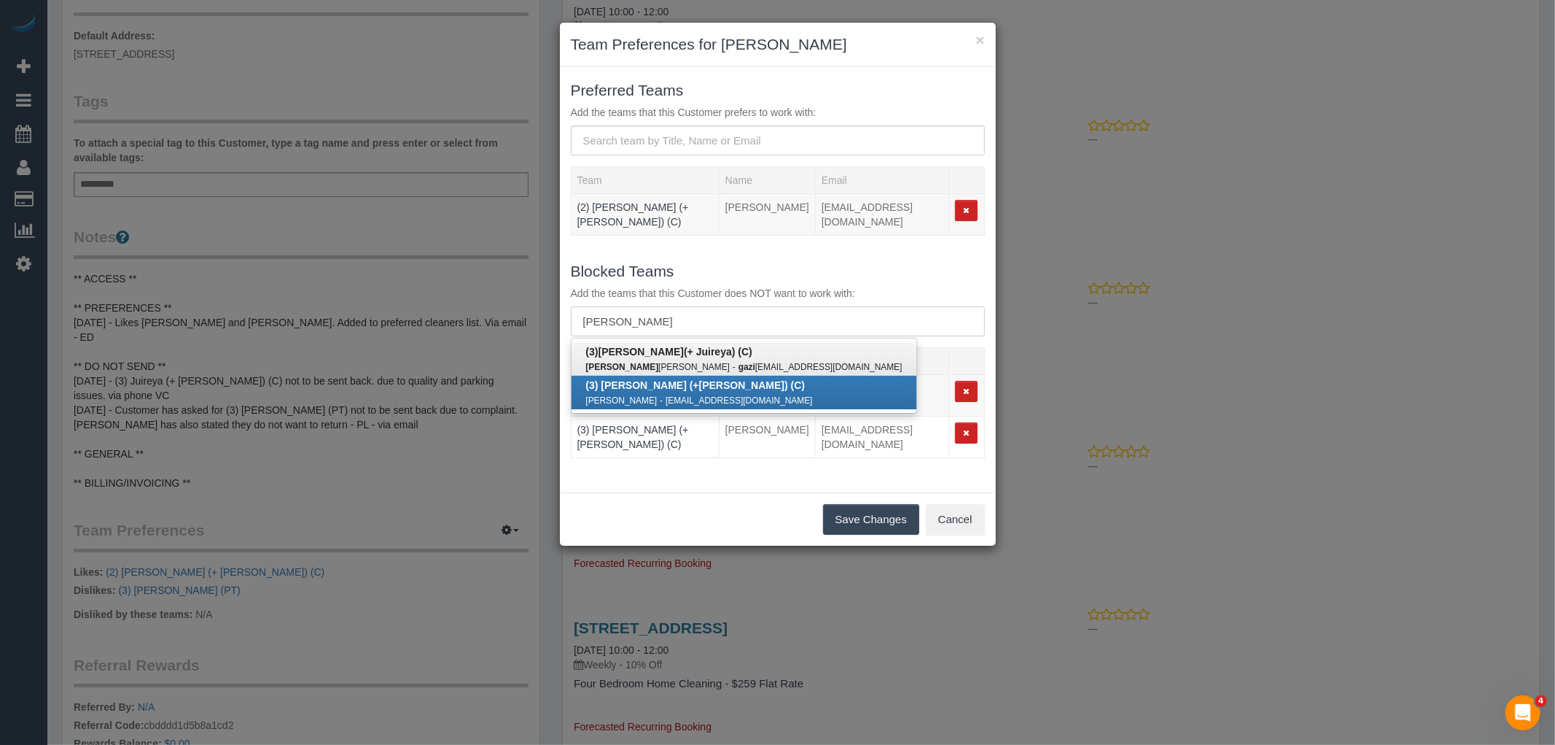
type input "Gazi"
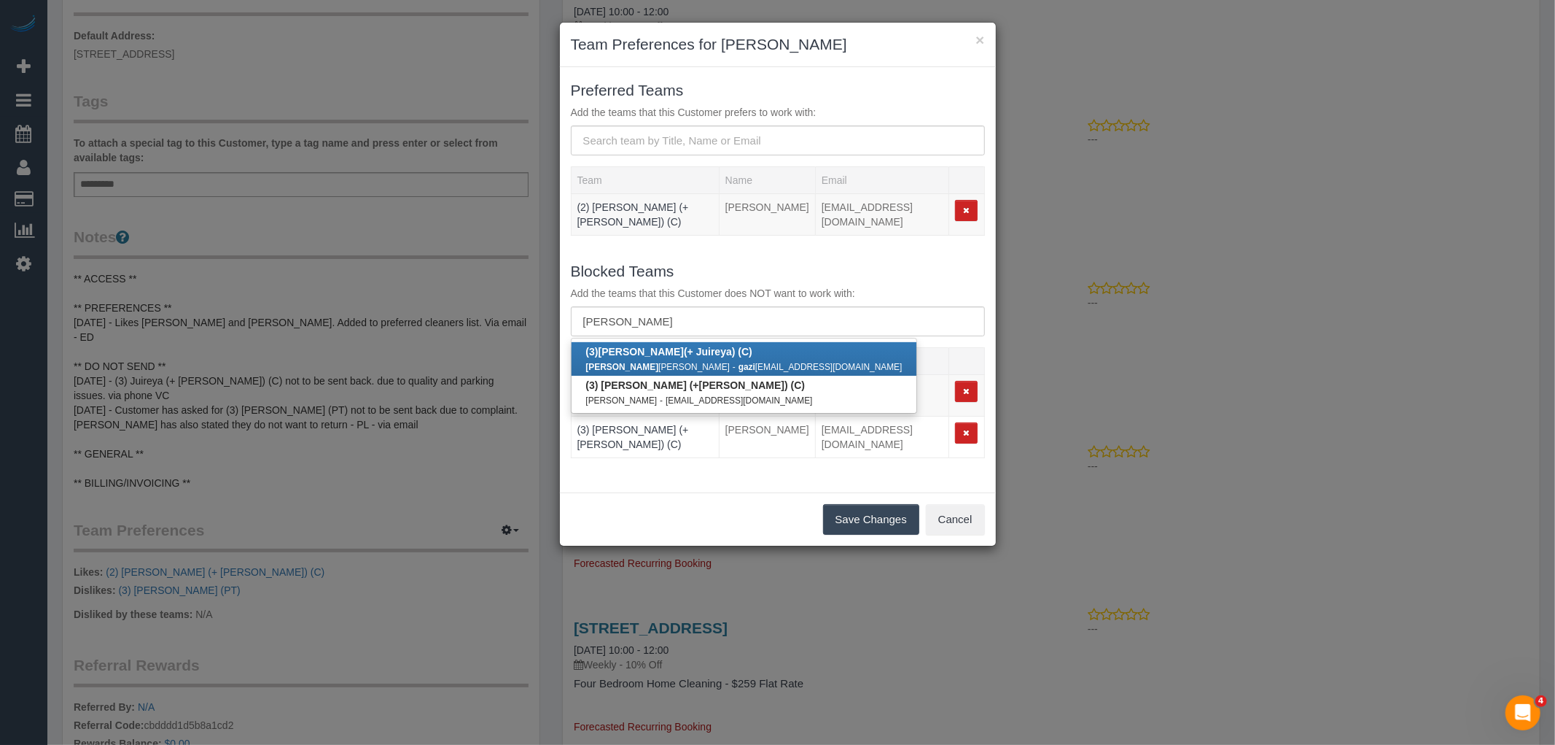
click at [683, 346] on b "(3) Gazi (+ Juireya) (C)" at bounding box center [669, 352] width 166 height 12
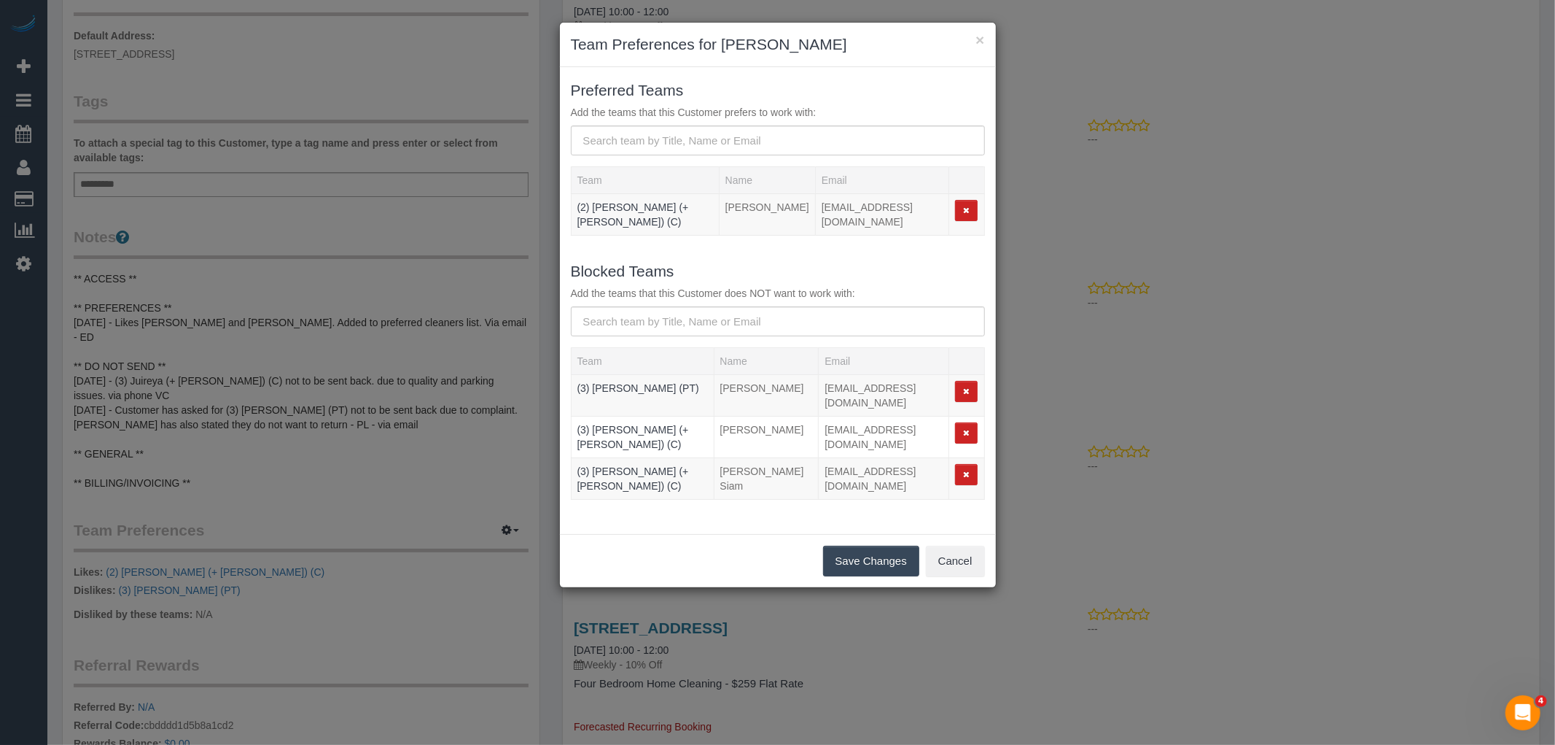
click at [871, 545] on button "Save Changes" at bounding box center [871, 560] width 96 height 31
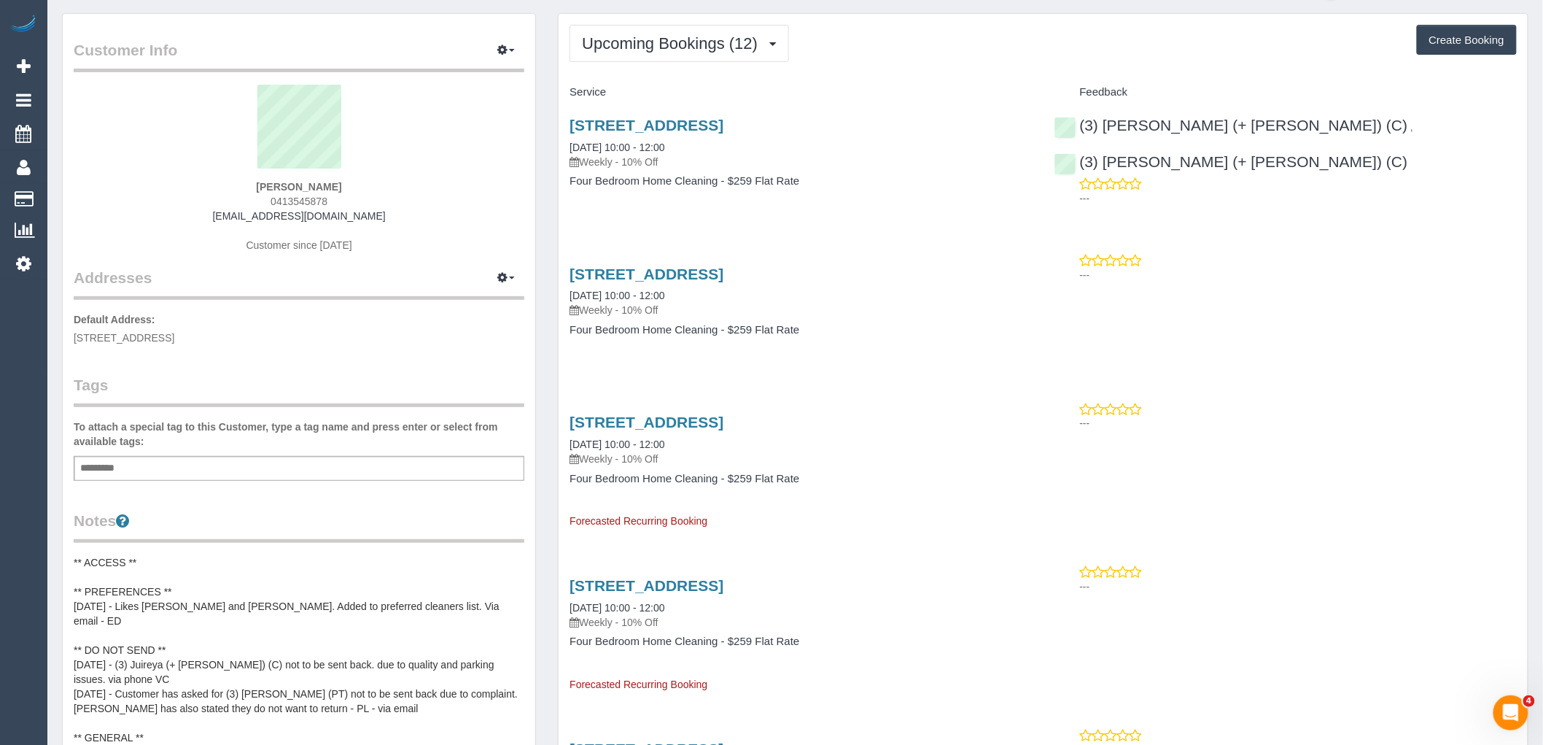
scroll to position [81, 0]
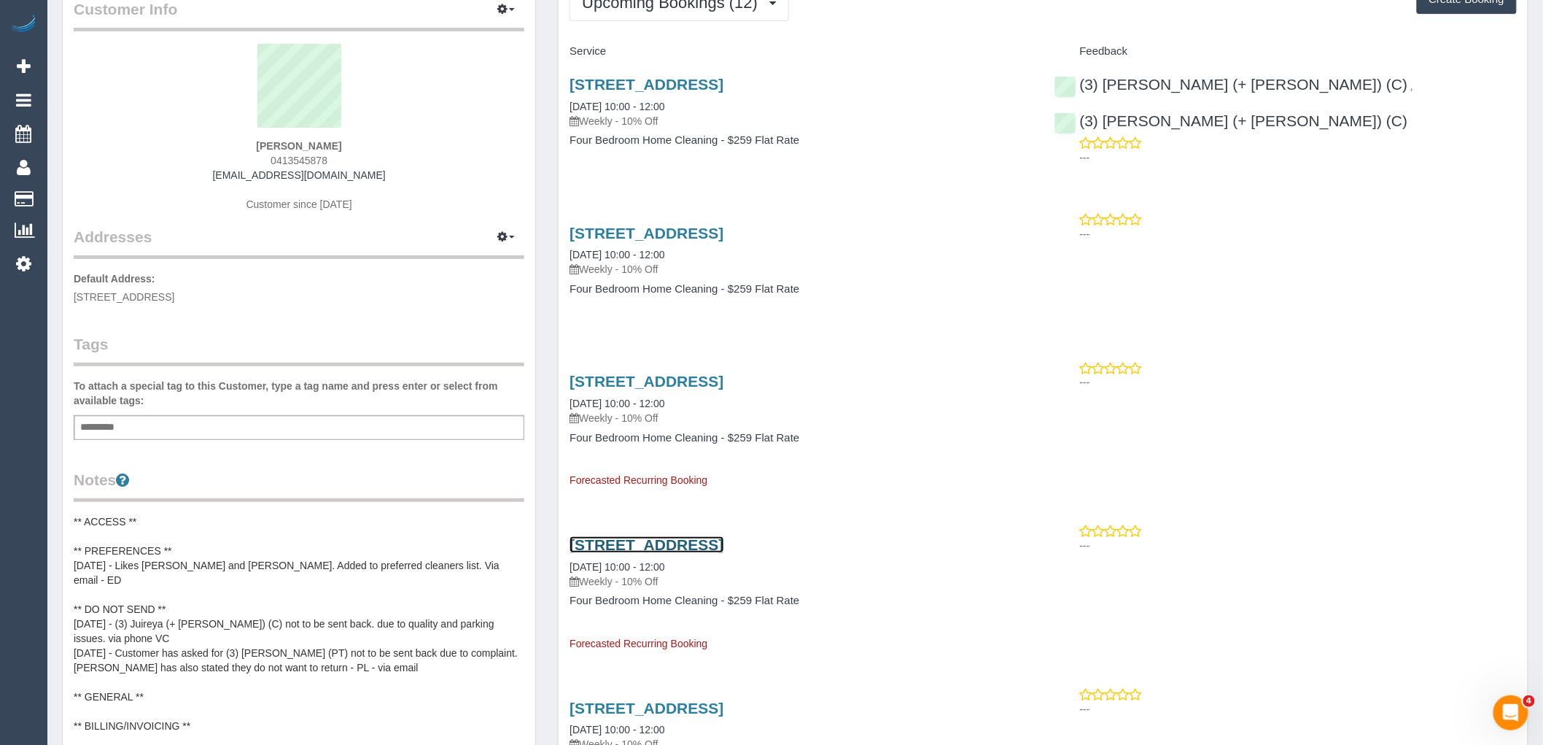
click at [723, 540] on link "131 Hawke St, West Melbourne, VIC 3003" at bounding box center [647, 544] width 154 height 17
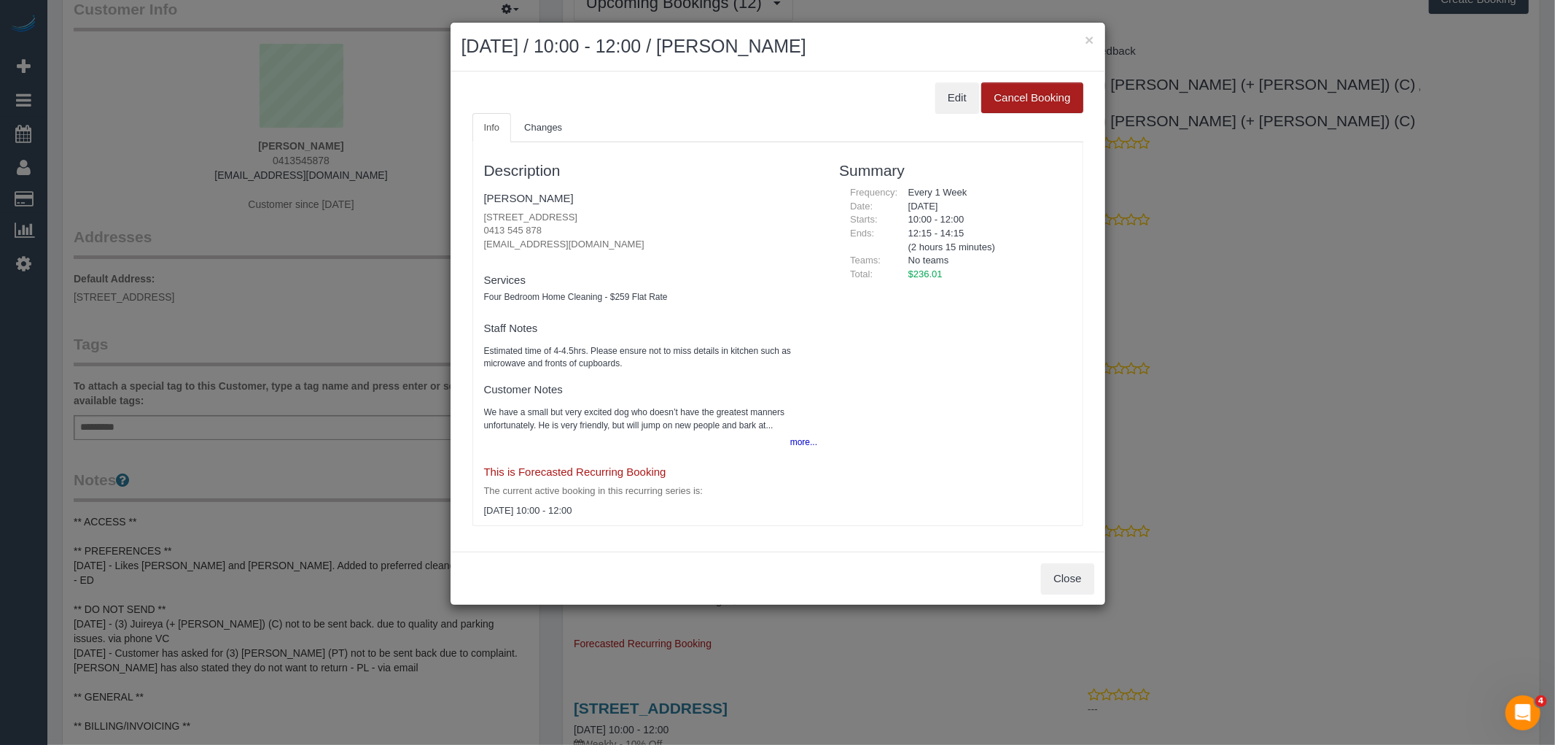
click at [1003, 89] on button "Cancel Booking" at bounding box center [1032, 97] width 101 height 31
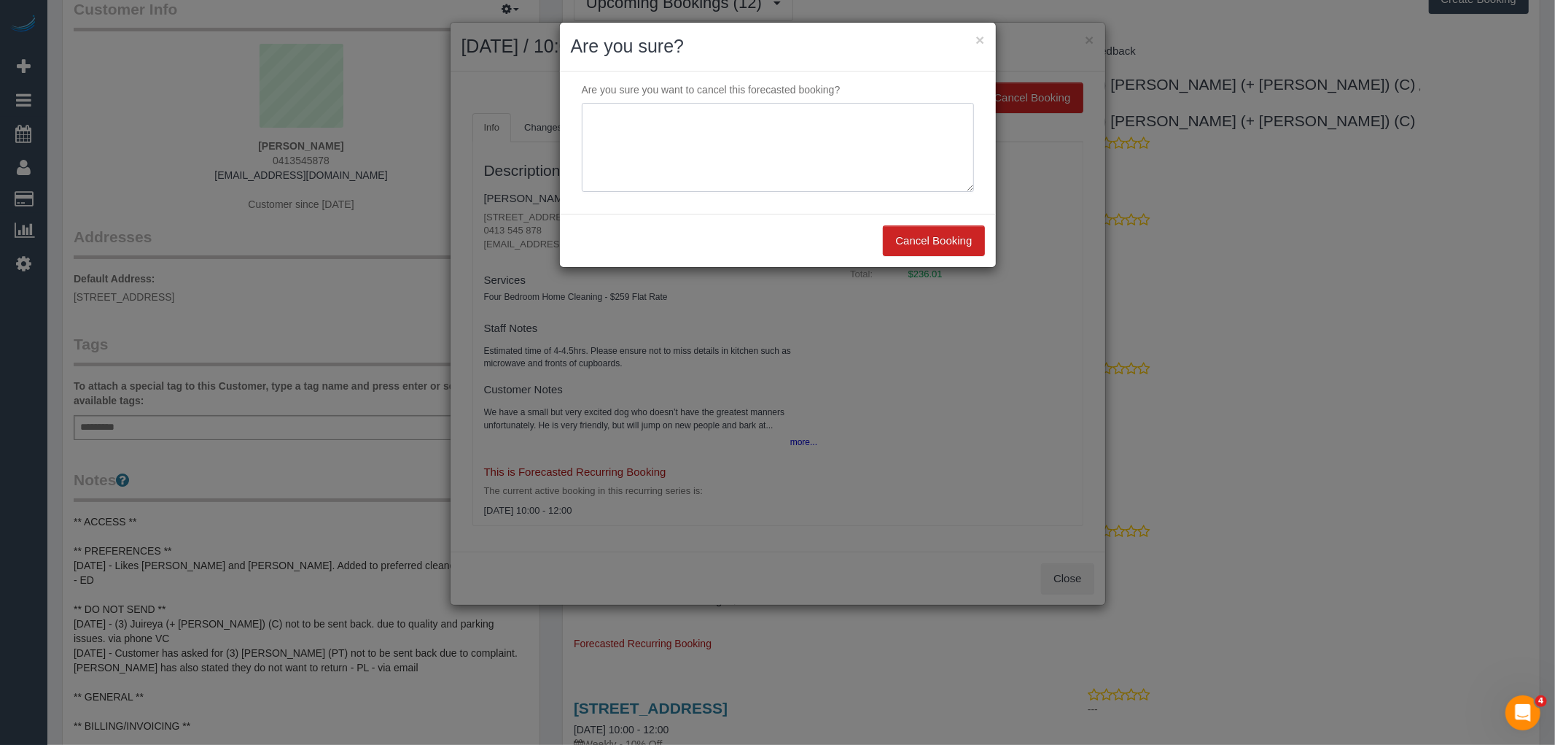
click at [781, 144] on textarea at bounding box center [778, 147] width 392 height 89
click at [687, 114] on textarea at bounding box center [778, 147] width 392 height 89
drag, startPoint x: 836, startPoint y: 121, endPoint x: 468, endPoint y: 117, distance: 367.5
click at [468, 117] on div "× Are you sure? Are you sure you want to cancel this forecasted booking? Cancel…" at bounding box center [777, 372] width 1555 height 745
type textarea "Customer away via phone VC"
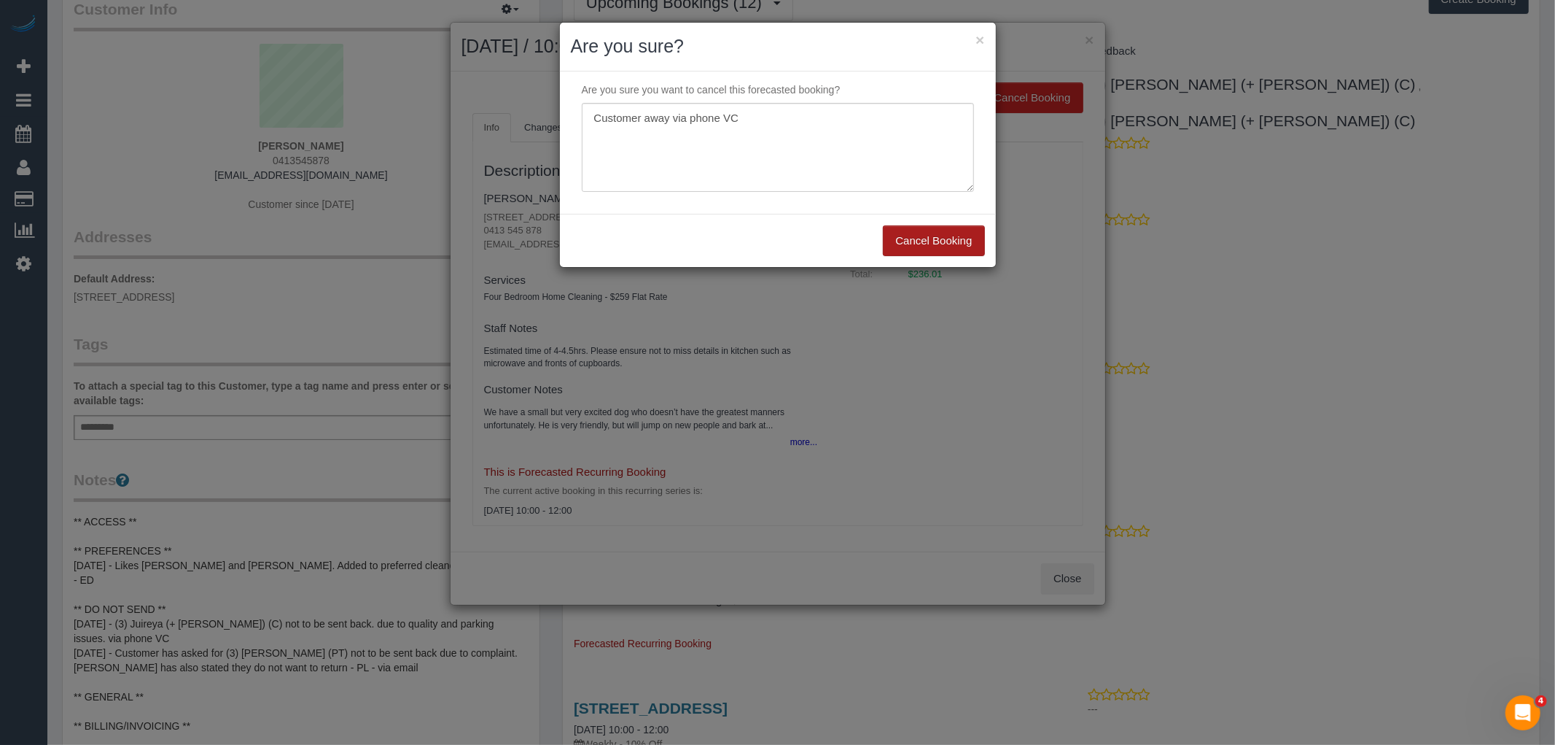
click at [921, 244] on button "Cancel Booking" at bounding box center [933, 240] width 101 height 31
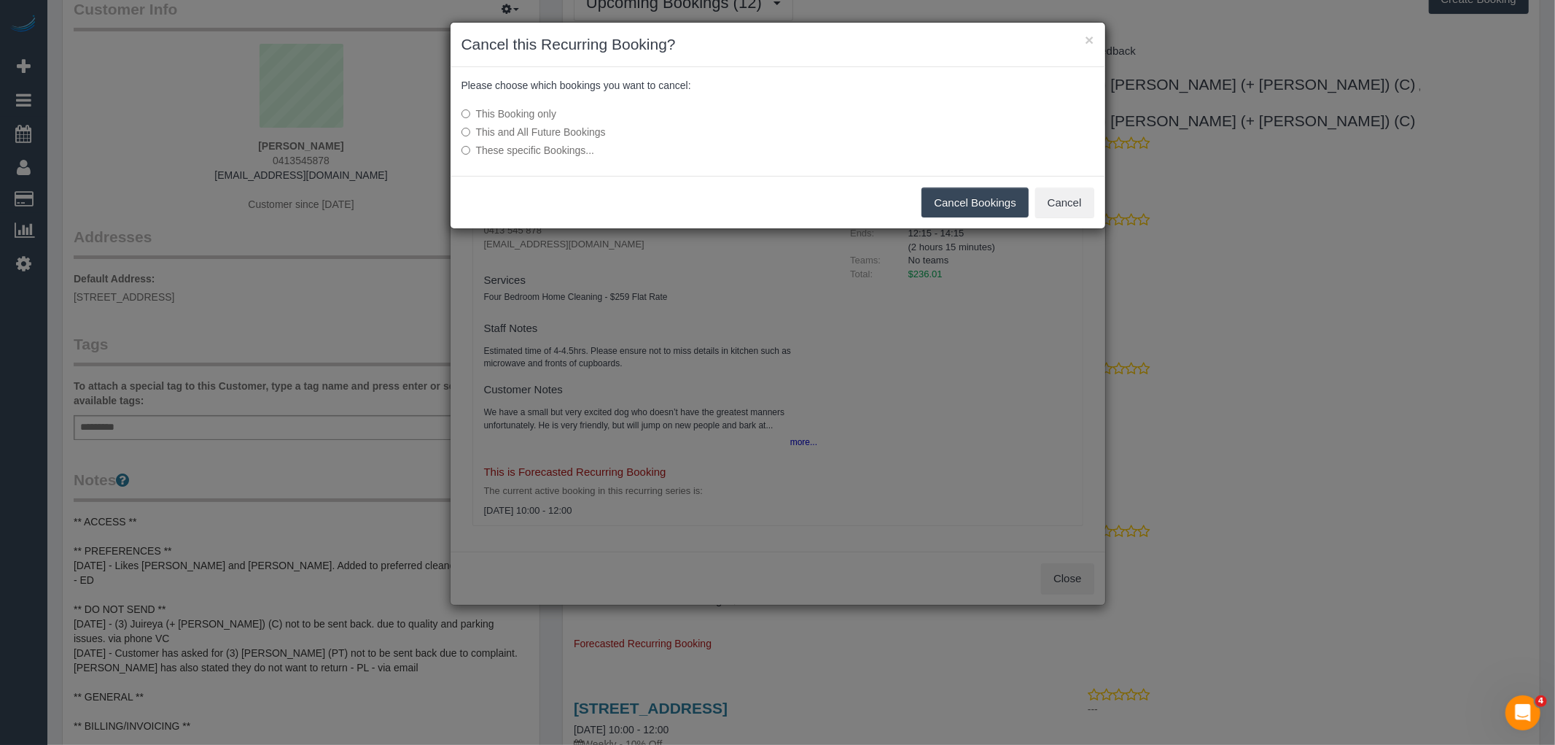
click at [957, 191] on button "Cancel Bookings" at bounding box center [975, 202] width 107 height 31
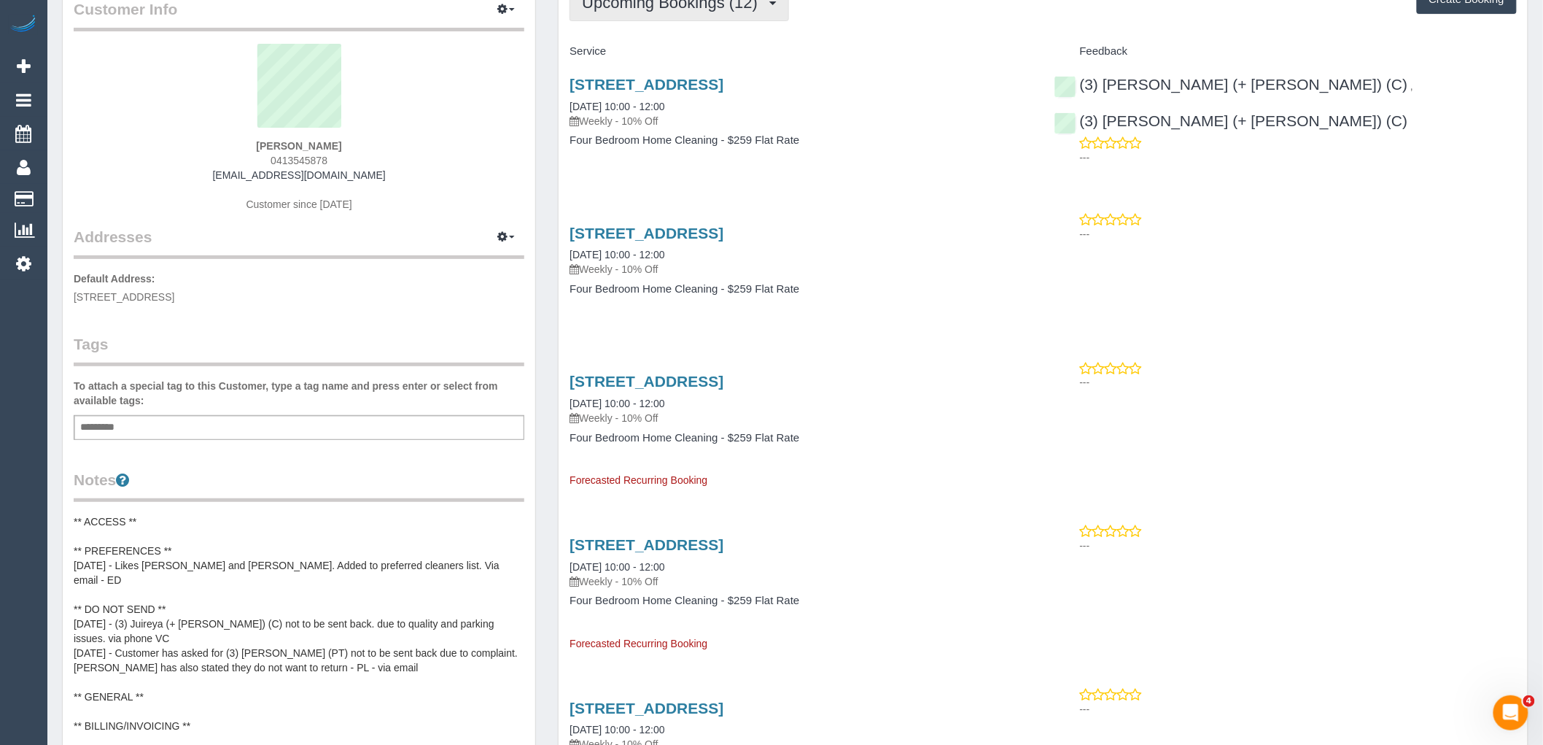
click at [693, 15] on button "Upcoming Bookings (12)" at bounding box center [679, 2] width 219 height 37
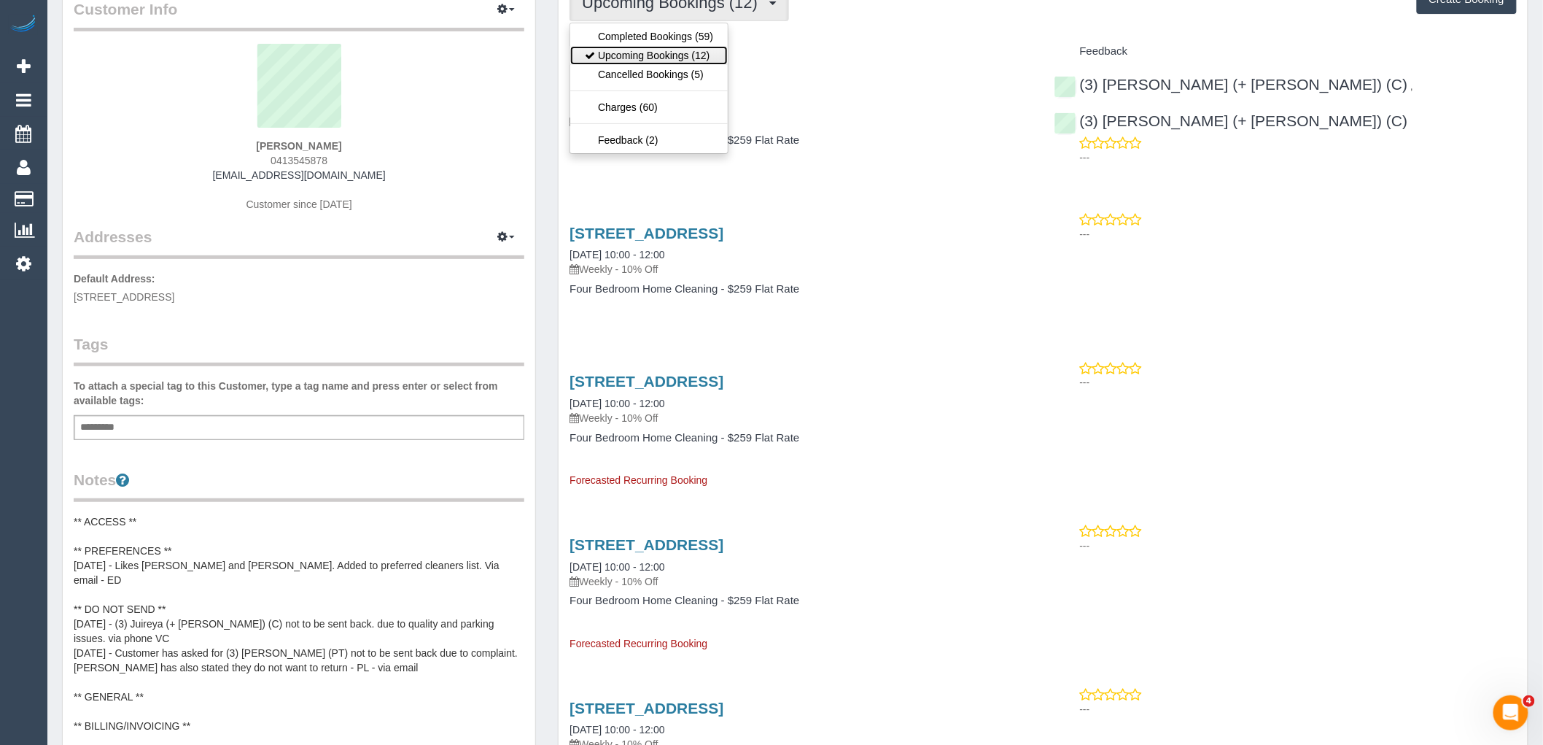
click at [700, 56] on link "Upcoming Bookings (12)" at bounding box center [649, 55] width 158 height 19
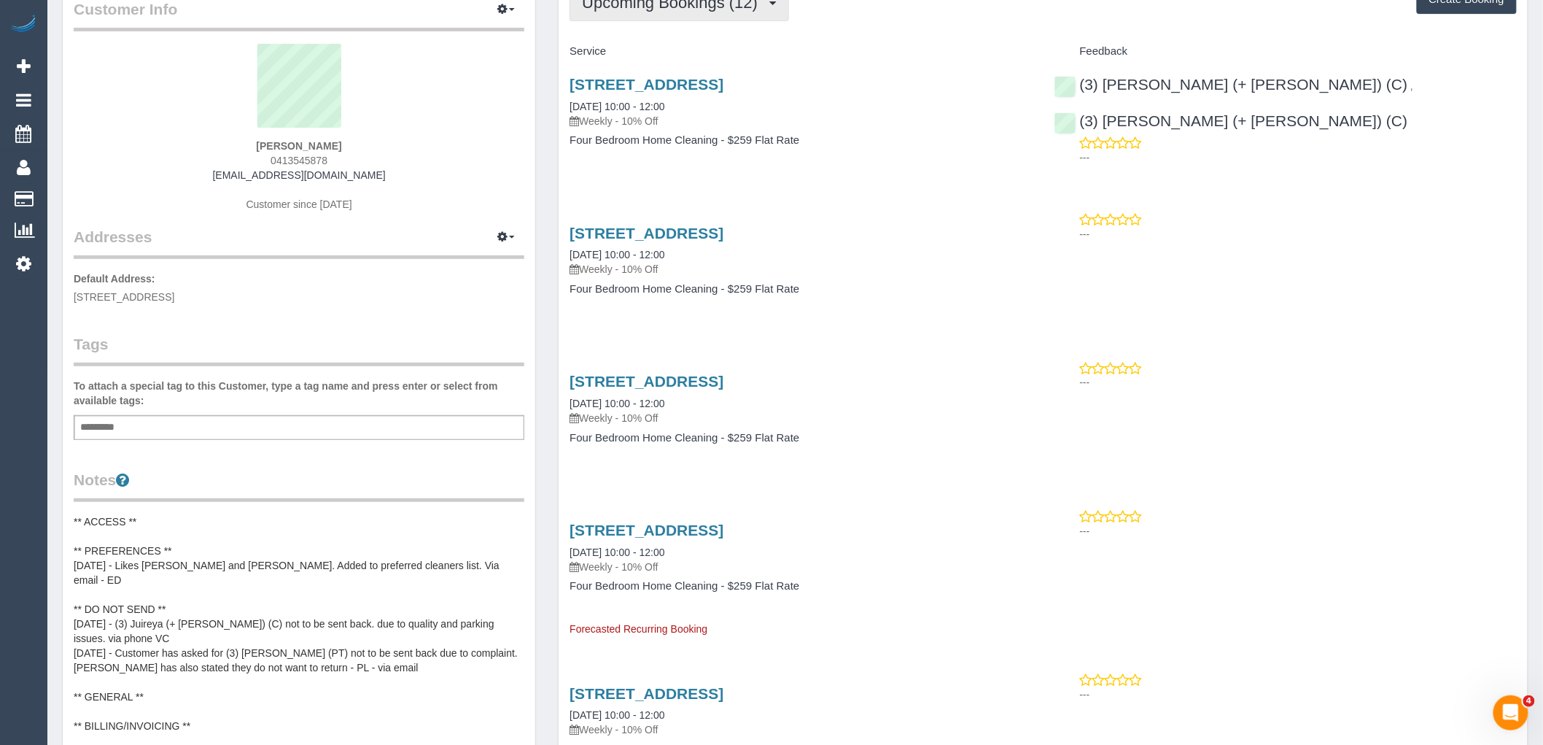
click at [690, 15] on button "Upcoming Bookings (12)" at bounding box center [679, 2] width 219 height 37
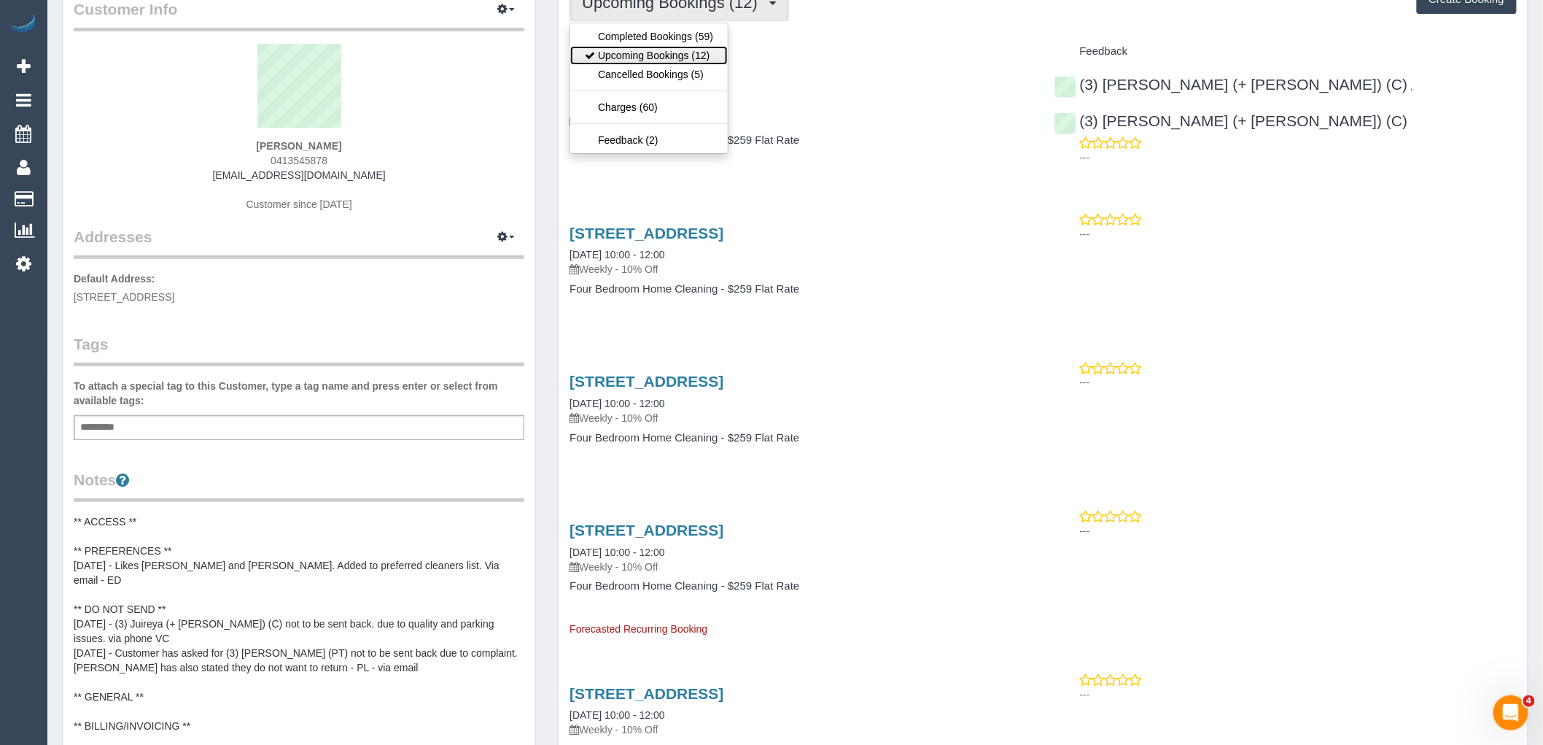
click at [710, 60] on link "Upcoming Bookings (12)" at bounding box center [649, 55] width 158 height 19
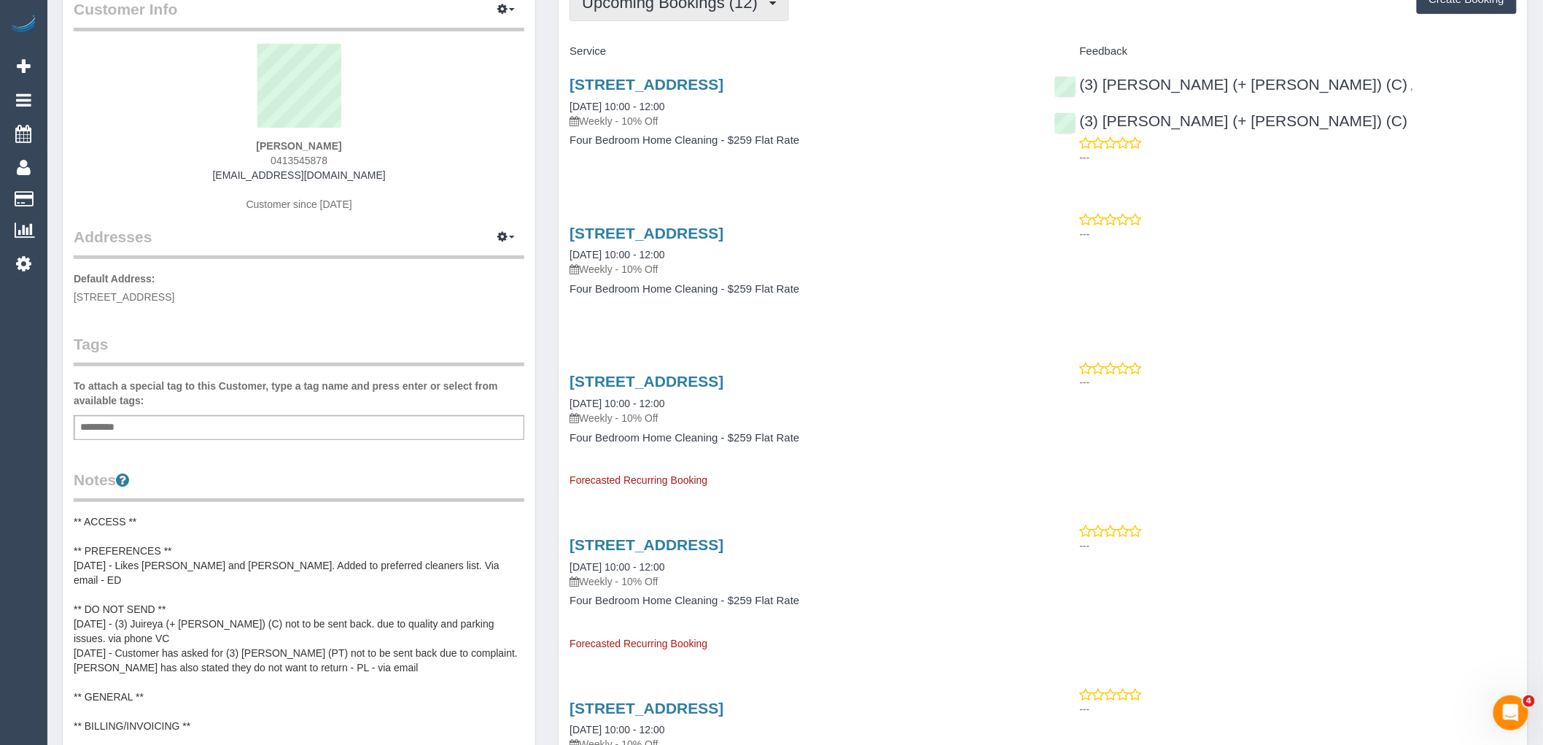
click at [693, 5] on span "Upcoming Bookings (12)" at bounding box center [673, 2] width 183 height 18
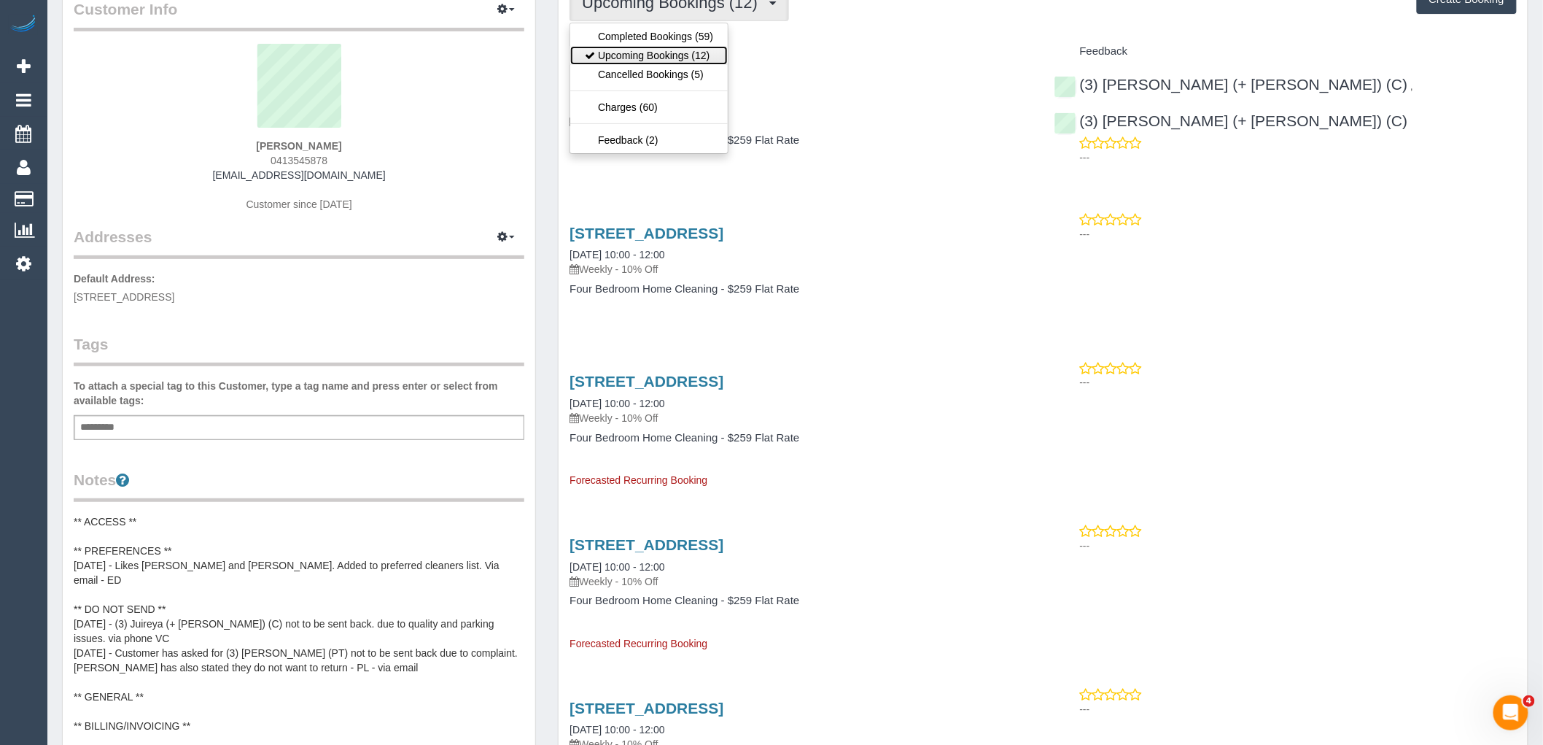
click at [710, 54] on link "Upcoming Bookings (12)" at bounding box center [649, 55] width 158 height 19
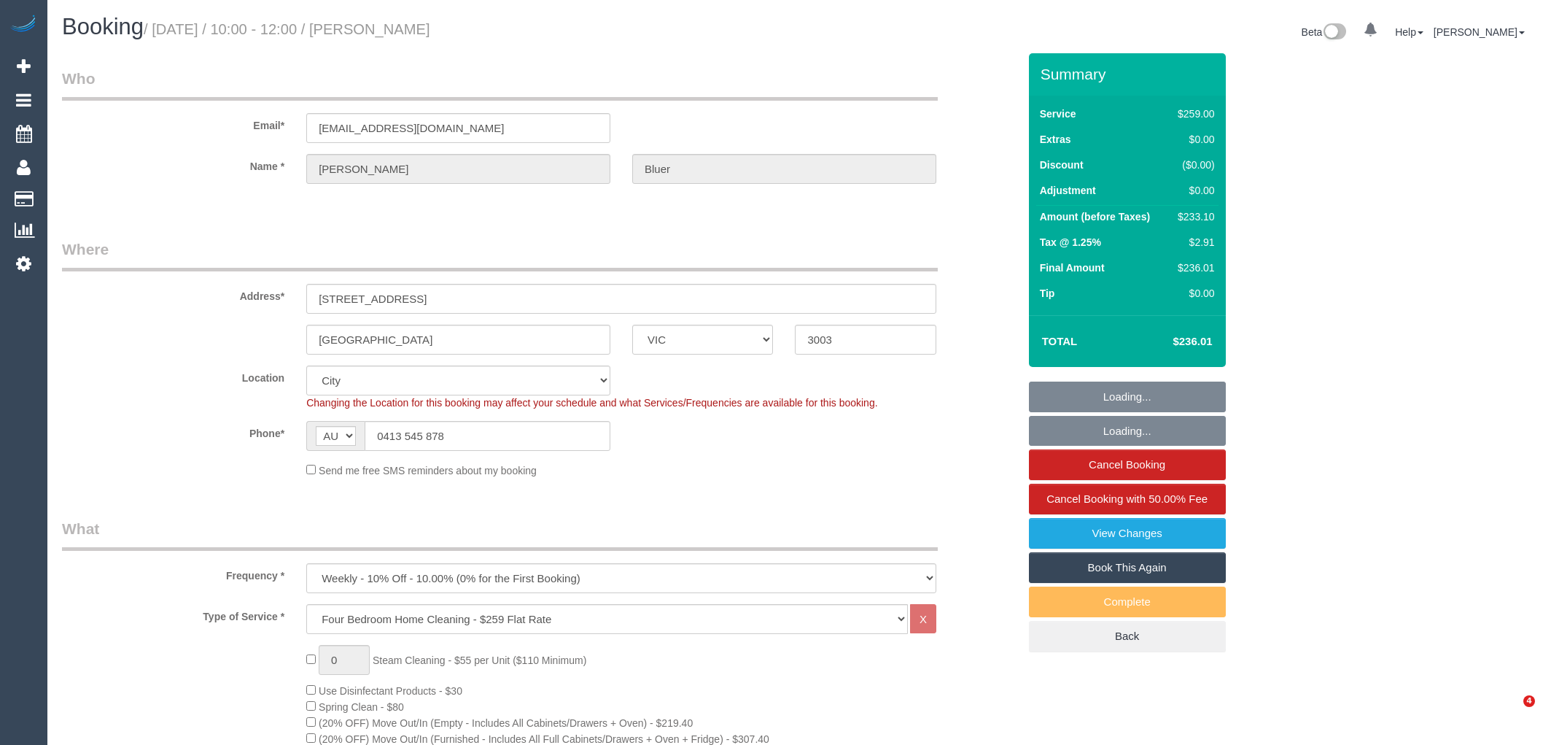
select select "VIC"
select select "number:30"
select select "number:14"
select select "number:19"
select select "number:24"
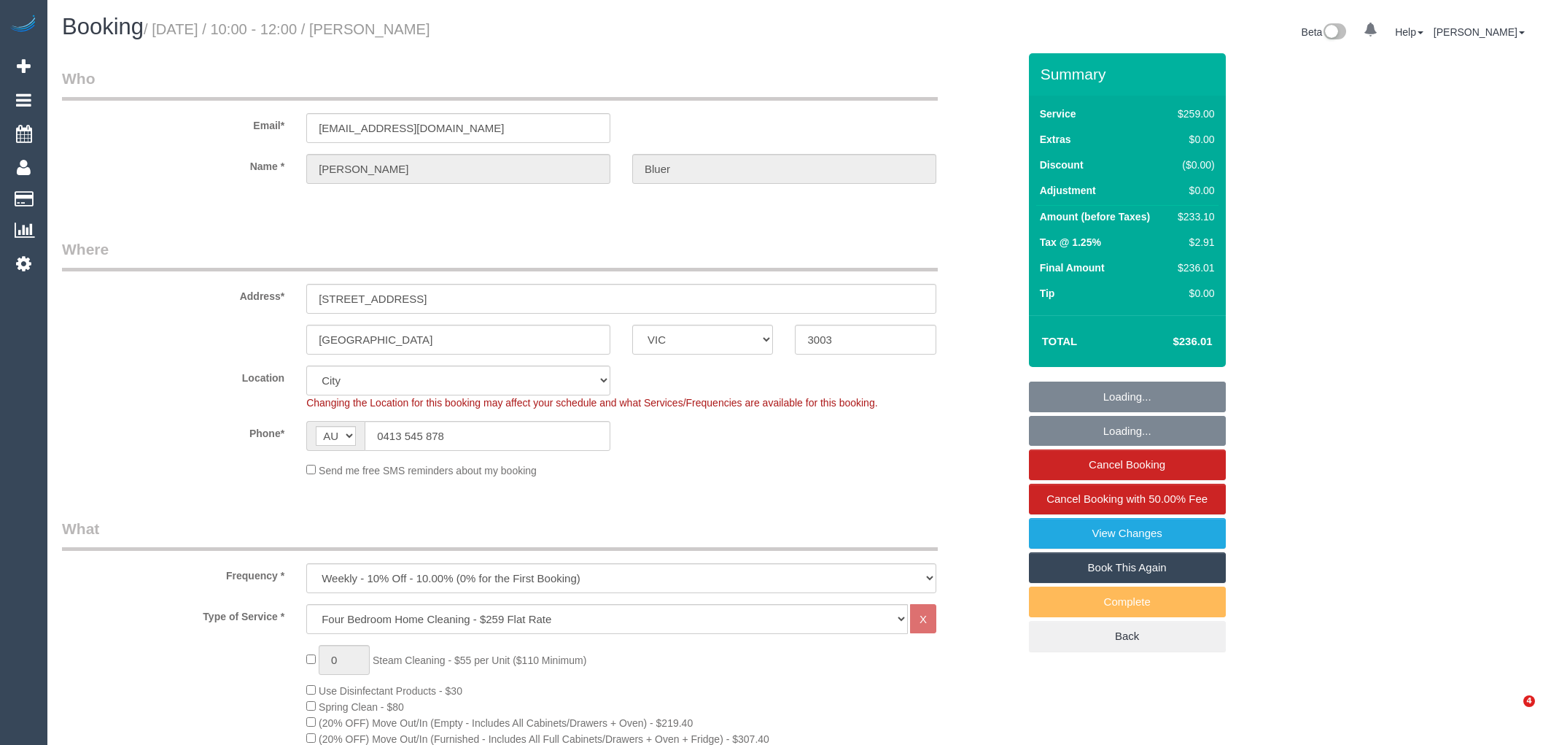
select select "number:33"
select select "number:11"
select select "string:stripe-pm_1POwZF2GScqysDRVCl8tZd1C"
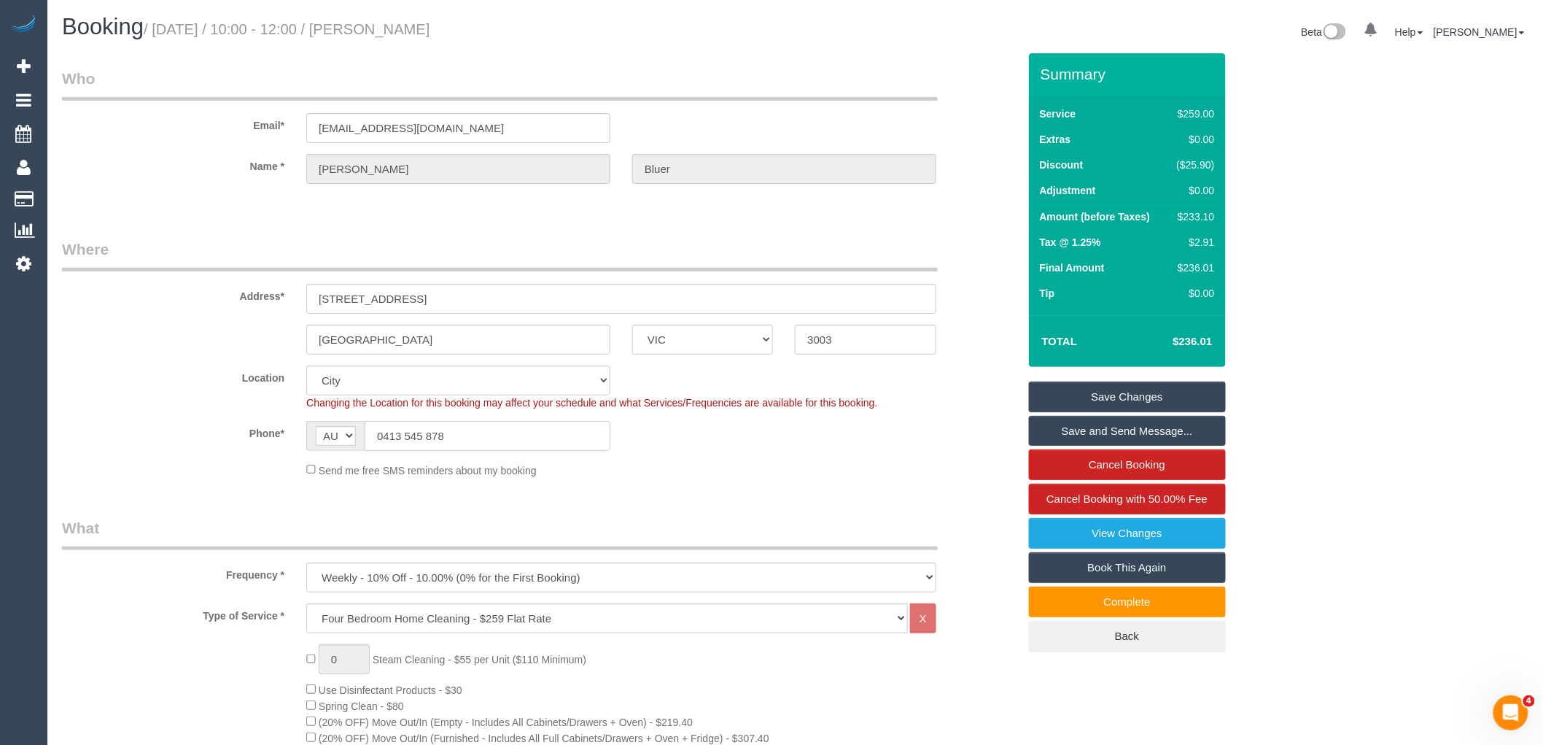
drag, startPoint x: 392, startPoint y: 433, endPoint x: 338, endPoint y: 433, distance: 54.0
click at [341, 433] on div "AF AL DZ AD AO AI AQ AG AR AM AW AU AT AZ BS BH BD BB BY BE BZ BJ BM BT BO BA B…" at bounding box center [458, 436] width 304 height 30
click at [482, 525] on legend "What" at bounding box center [500, 533] width 876 height 33
click at [691, 462] on div "Send me free SMS reminders about my booking" at bounding box center [621, 470] width 652 height 16
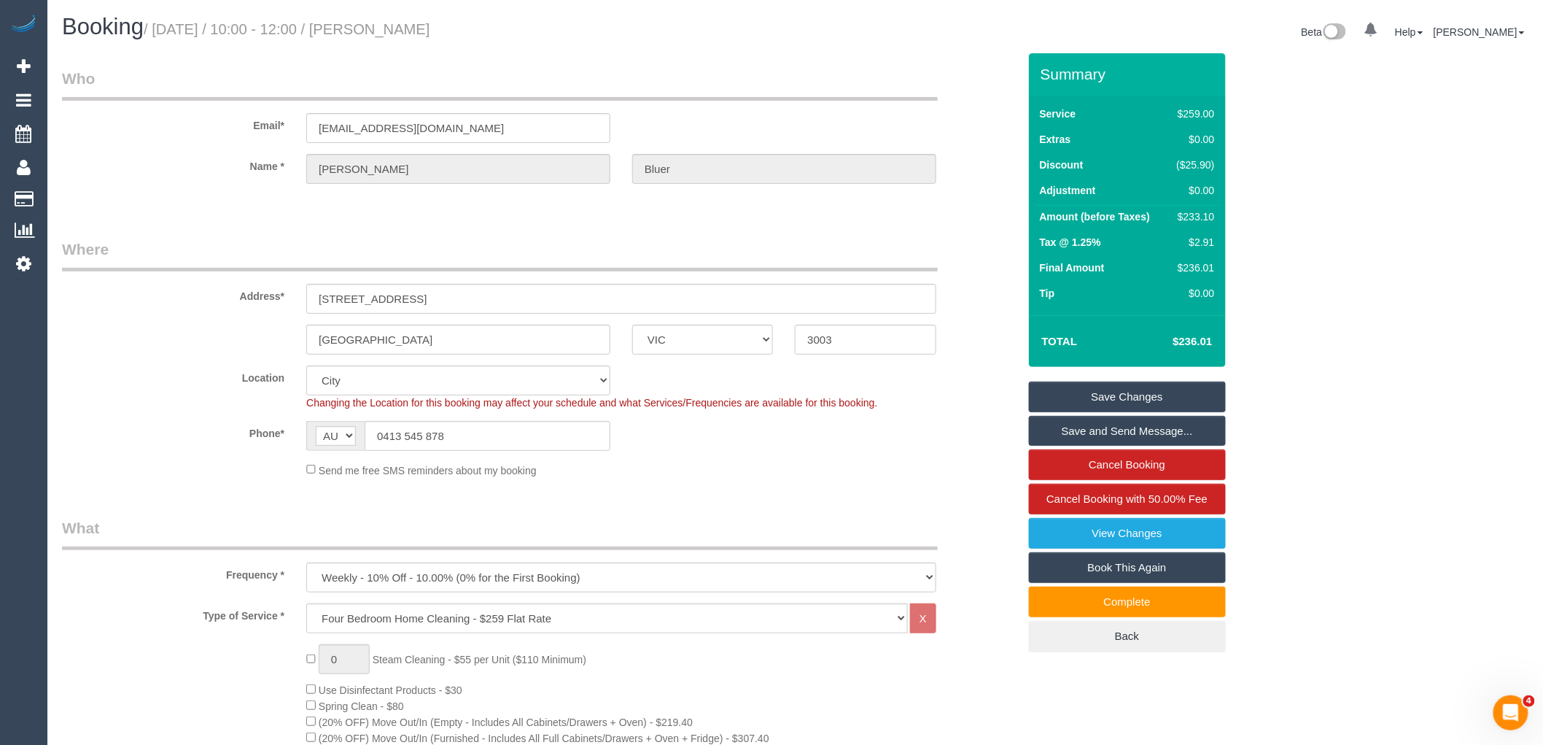
click at [661, 458] on sui-booking-location "Location Office City East (North) East (South) Inner East Inner North (East) In…" at bounding box center [540, 421] width 956 height 112
click at [805, 522] on legend "What" at bounding box center [500, 533] width 876 height 33
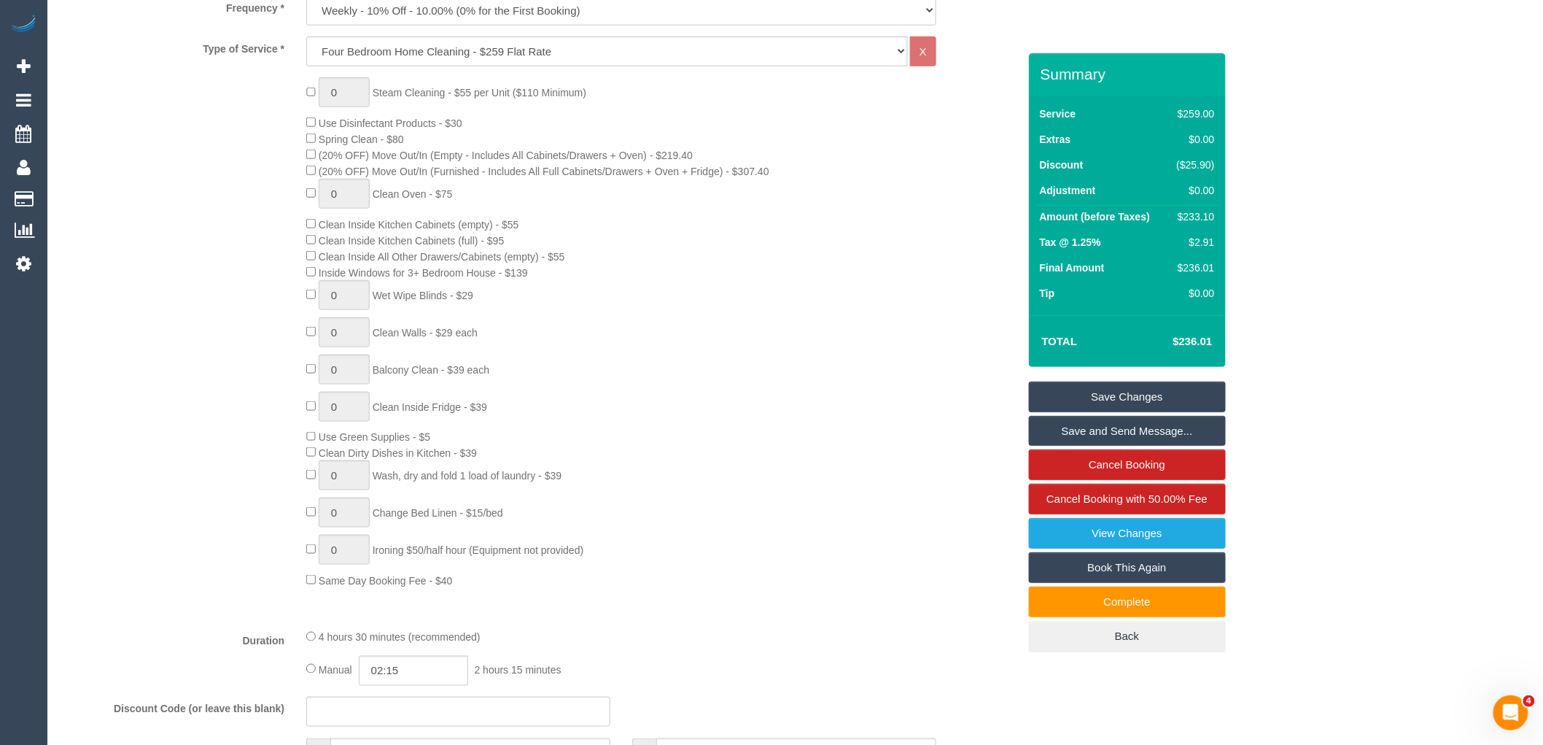
scroll to position [1134, 0]
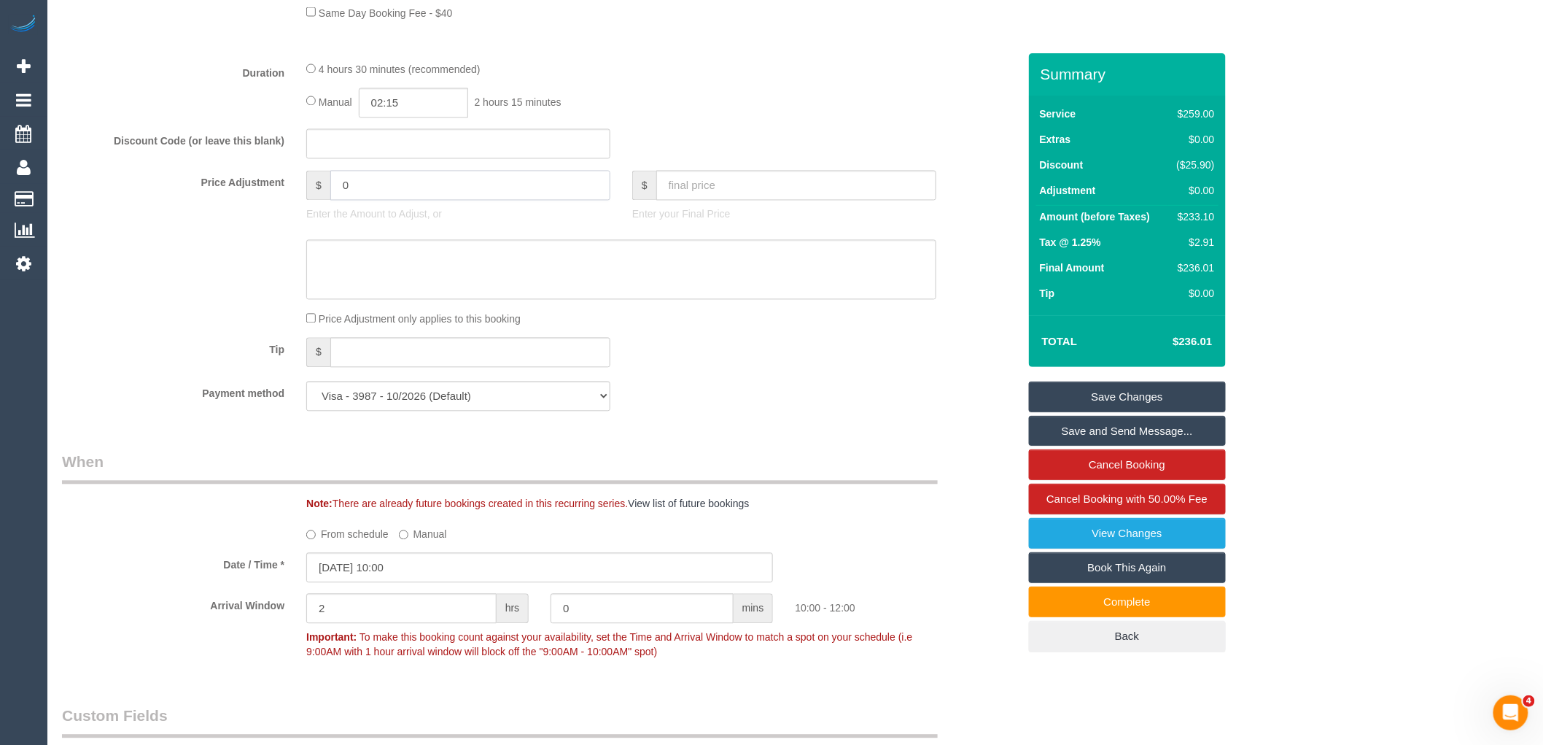
click at [382, 201] on input "0" at bounding box center [470, 186] width 280 height 30
type input "-116.55"
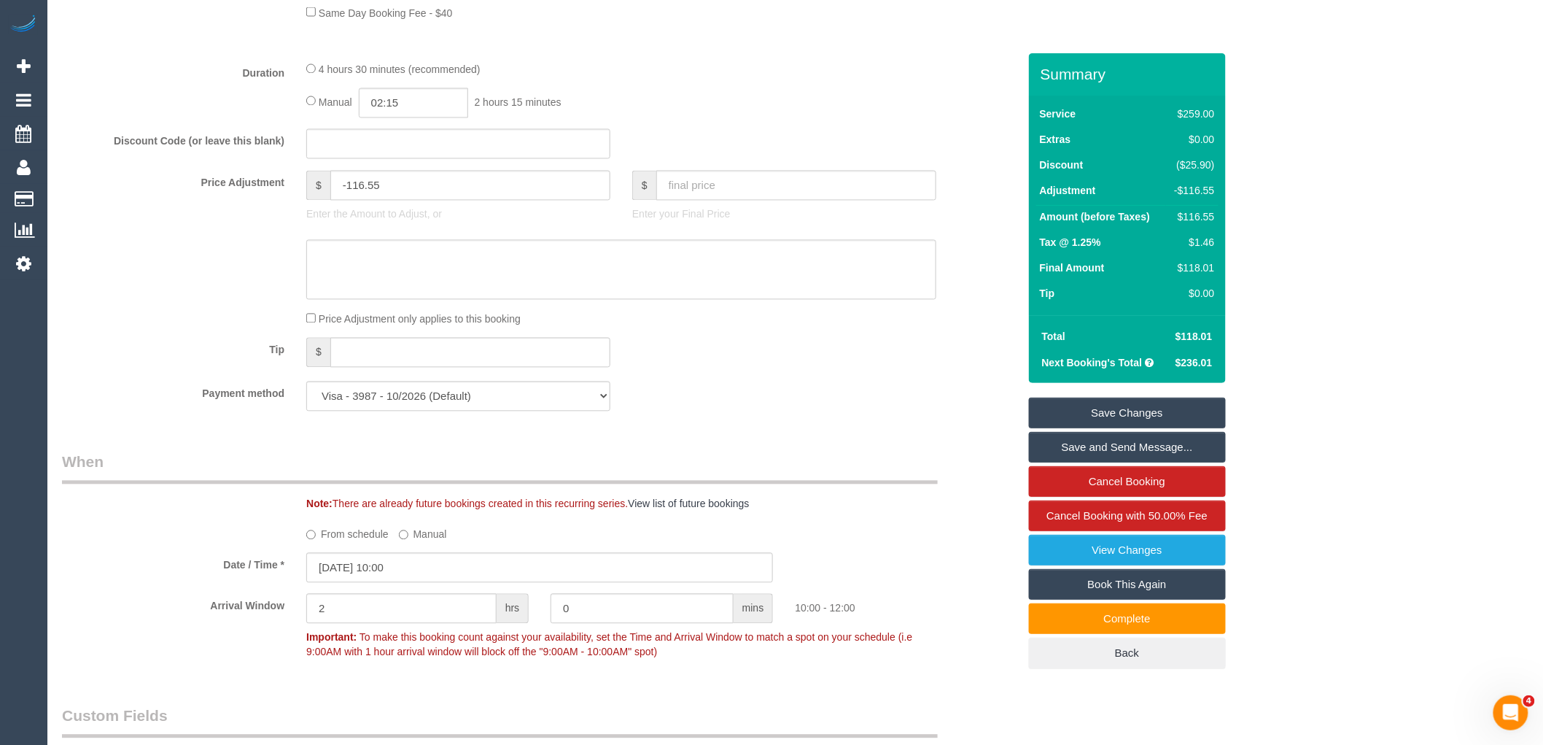
click at [723, 316] on sui-booking-price-adjustment "Price Adjustment $ -116.55 Enter the Amount to Adjust, or $ Enter your Final Pr…" at bounding box center [540, 249] width 956 height 156
click at [402, 278] on textarea at bounding box center [621, 270] width 630 height 60
type textarea "Customer given 50% discount due to complaint via phone. VC"
click at [1147, 407] on link "Save Changes" at bounding box center [1127, 412] width 197 height 31
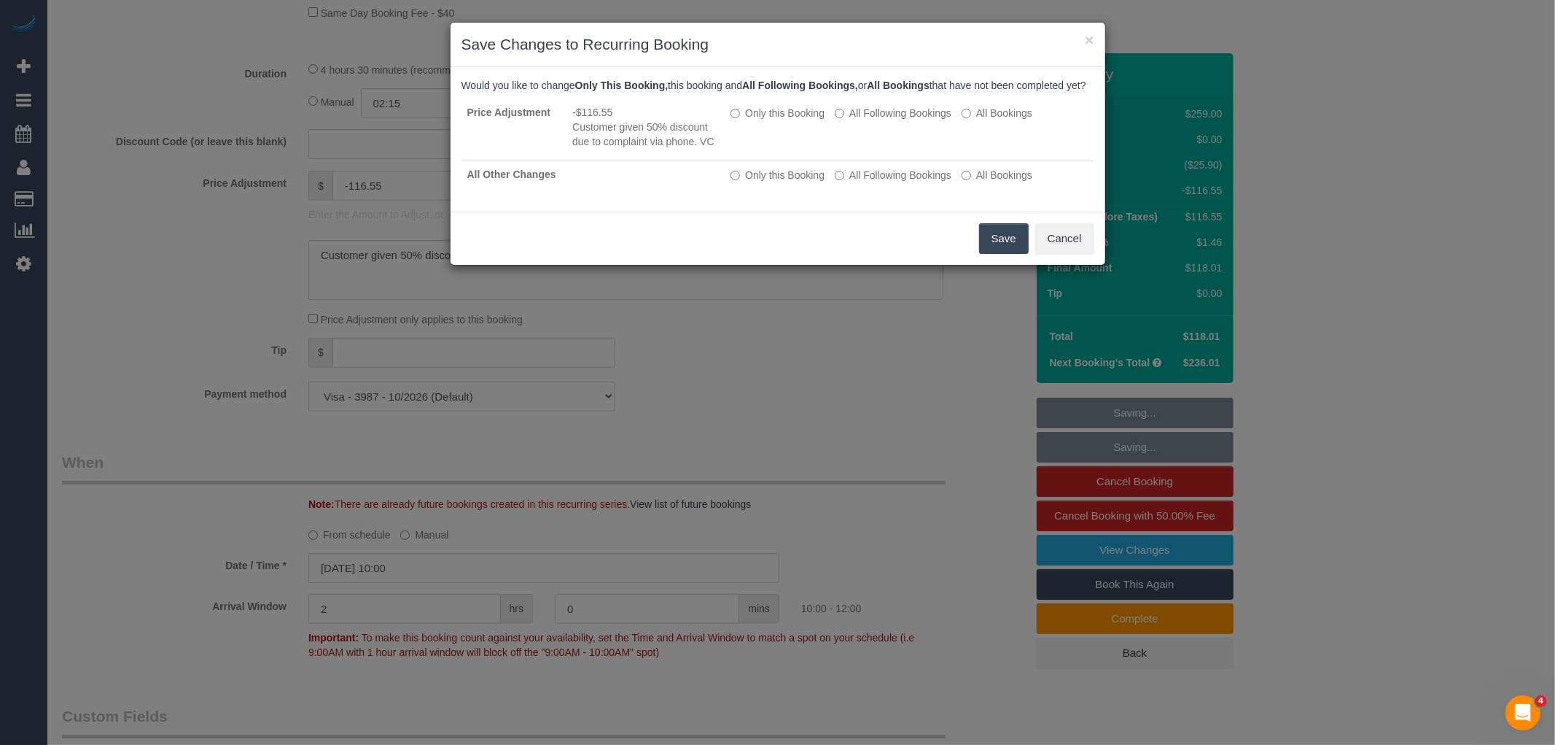
click at [998, 245] on button "Save" at bounding box center [1004, 238] width 50 height 31
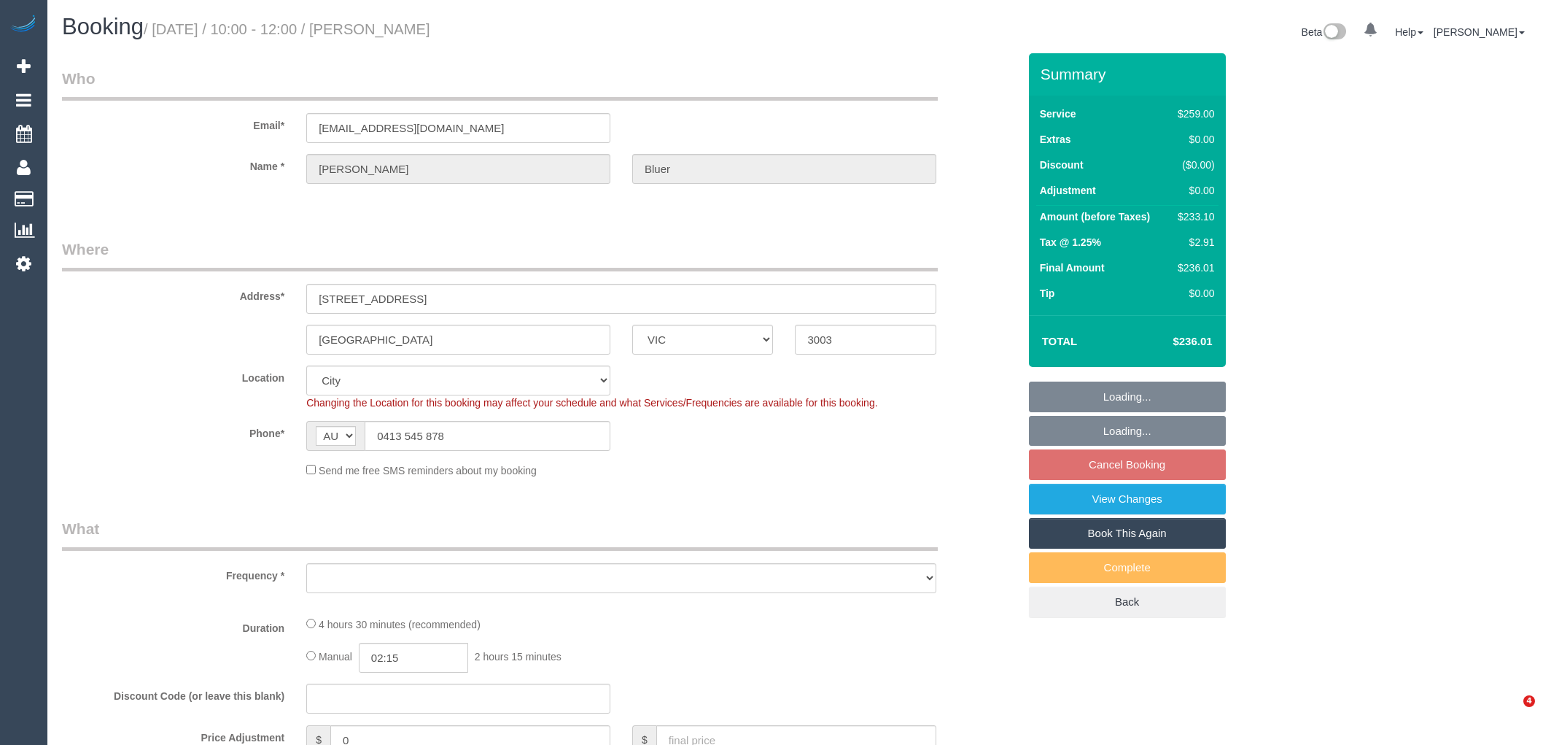
select select "VIC"
select select "number:30"
select select "number:14"
select select "number:19"
select select "number:24"
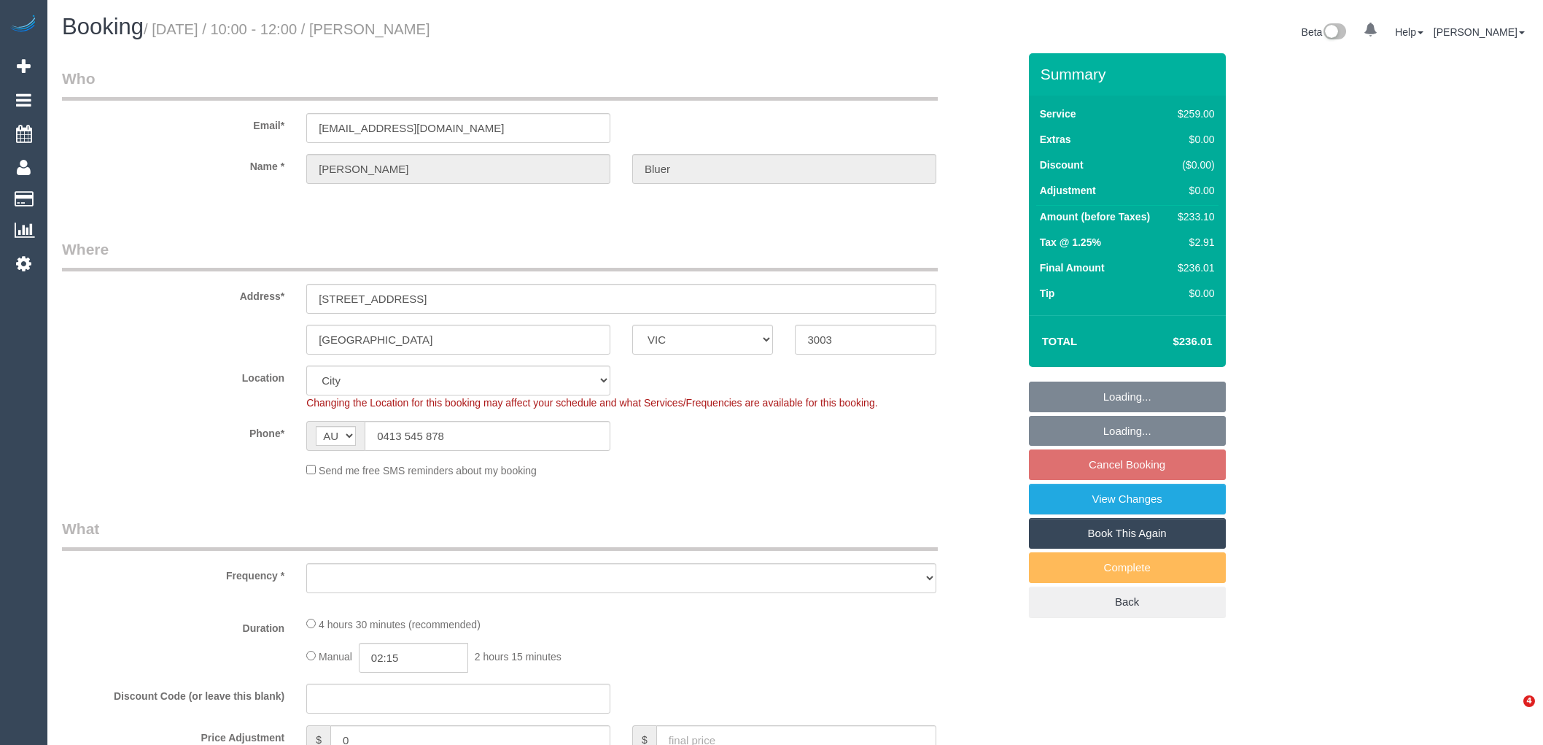
select select "number:33"
select select "number:11"
select select "object:1198"
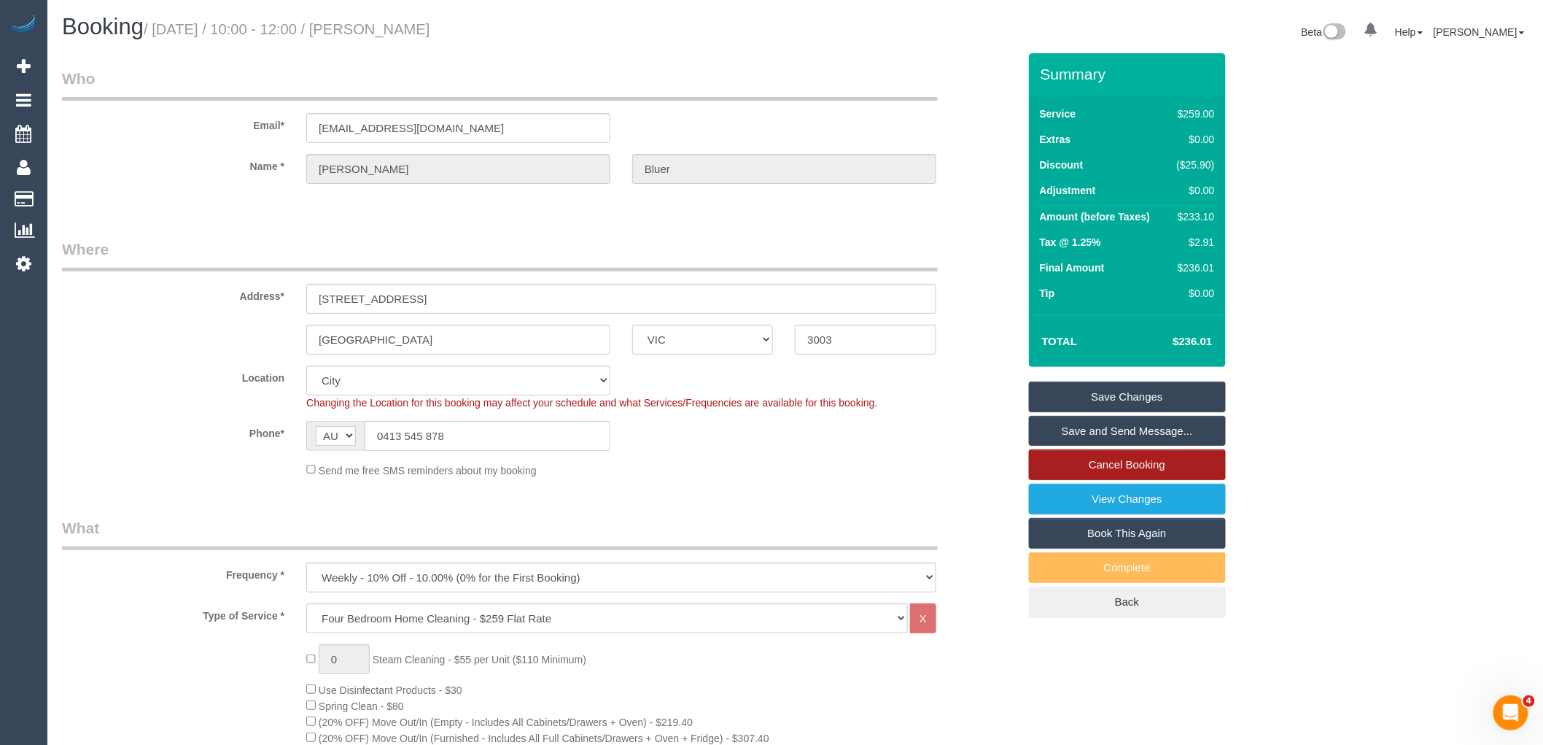
click at [1126, 467] on link "Cancel Booking" at bounding box center [1127, 464] width 197 height 31
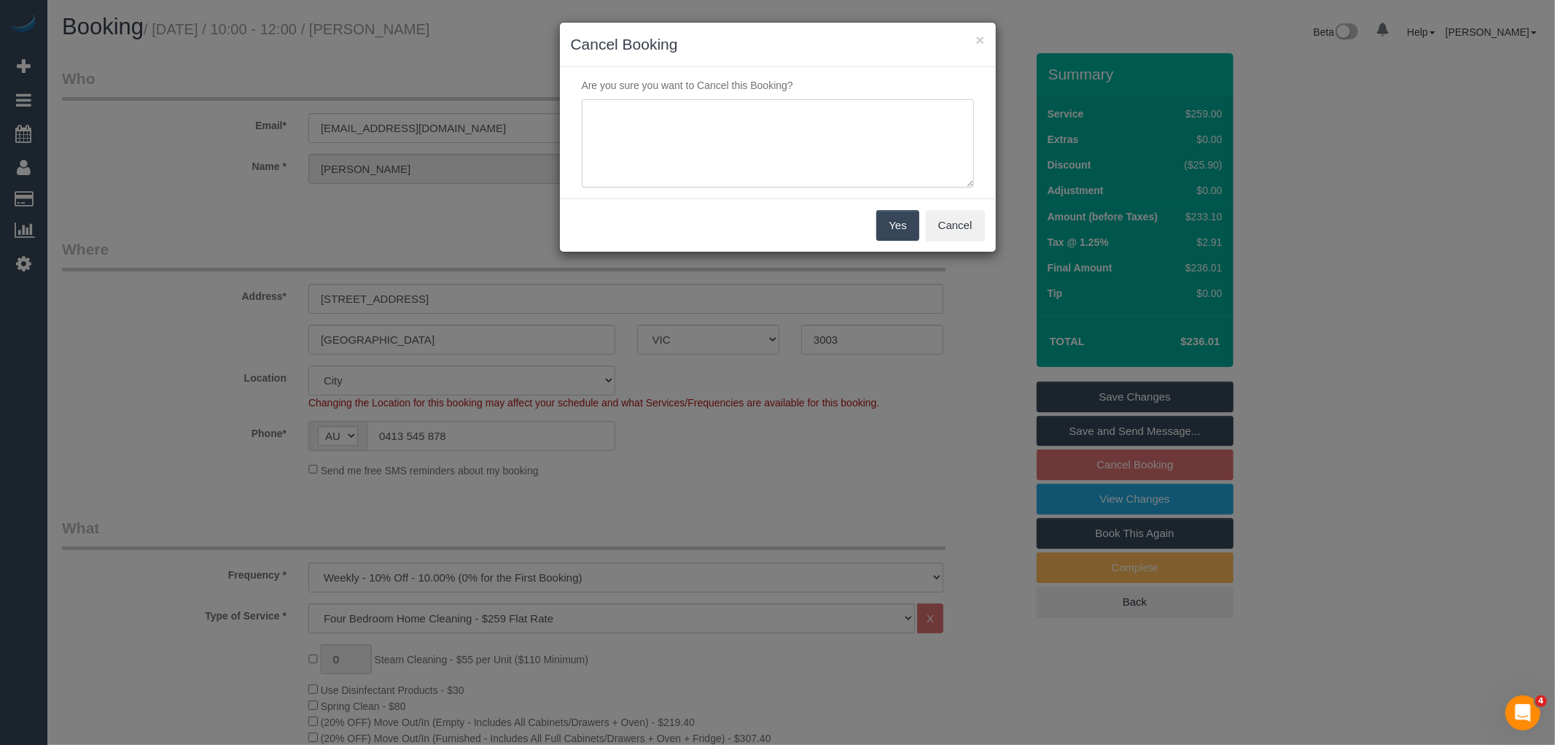
click at [840, 133] on textarea at bounding box center [778, 143] width 392 height 89
paste textarea "Customer away via phone VC"
type textarea "Customer away via phone VC"
click at [887, 223] on button "Yes" at bounding box center [898, 225] width 42 height 31
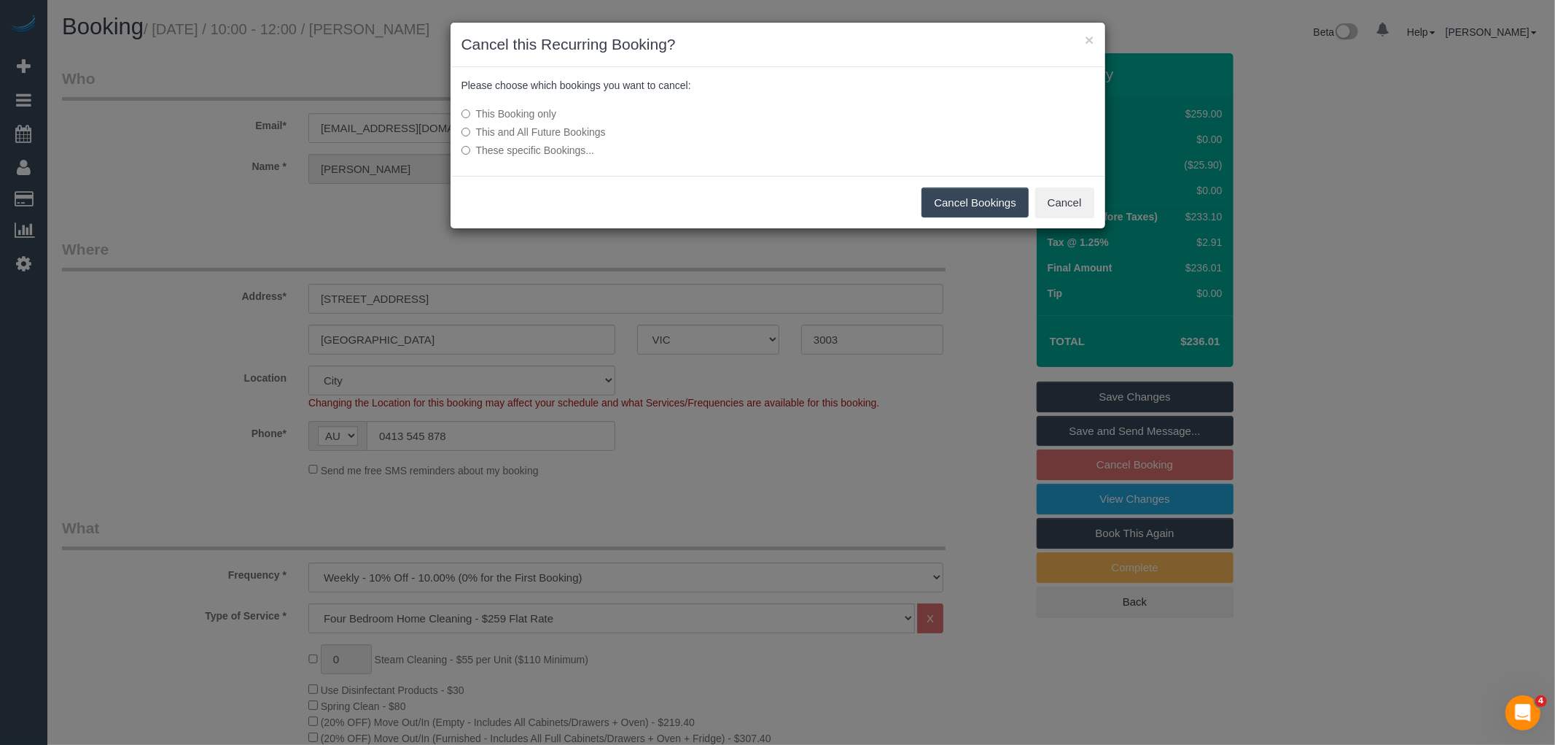
click at [1007, 193] on button "Cancel Bookings" at bounding box center [975, 202] width 107 height 31
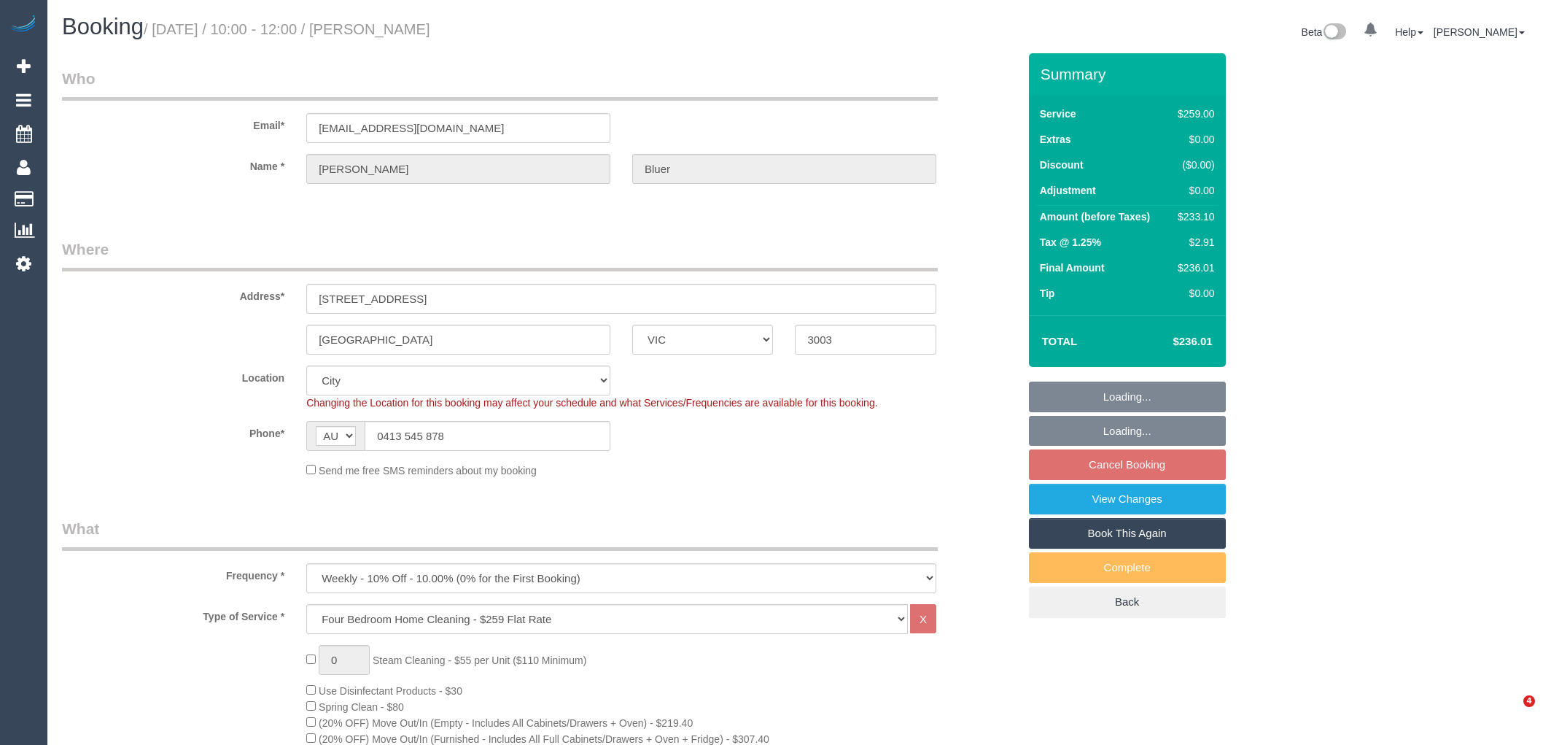
select select "VIC"
select select "number:30"
select select "number:14"
select select "number:19"
select select "number:24"
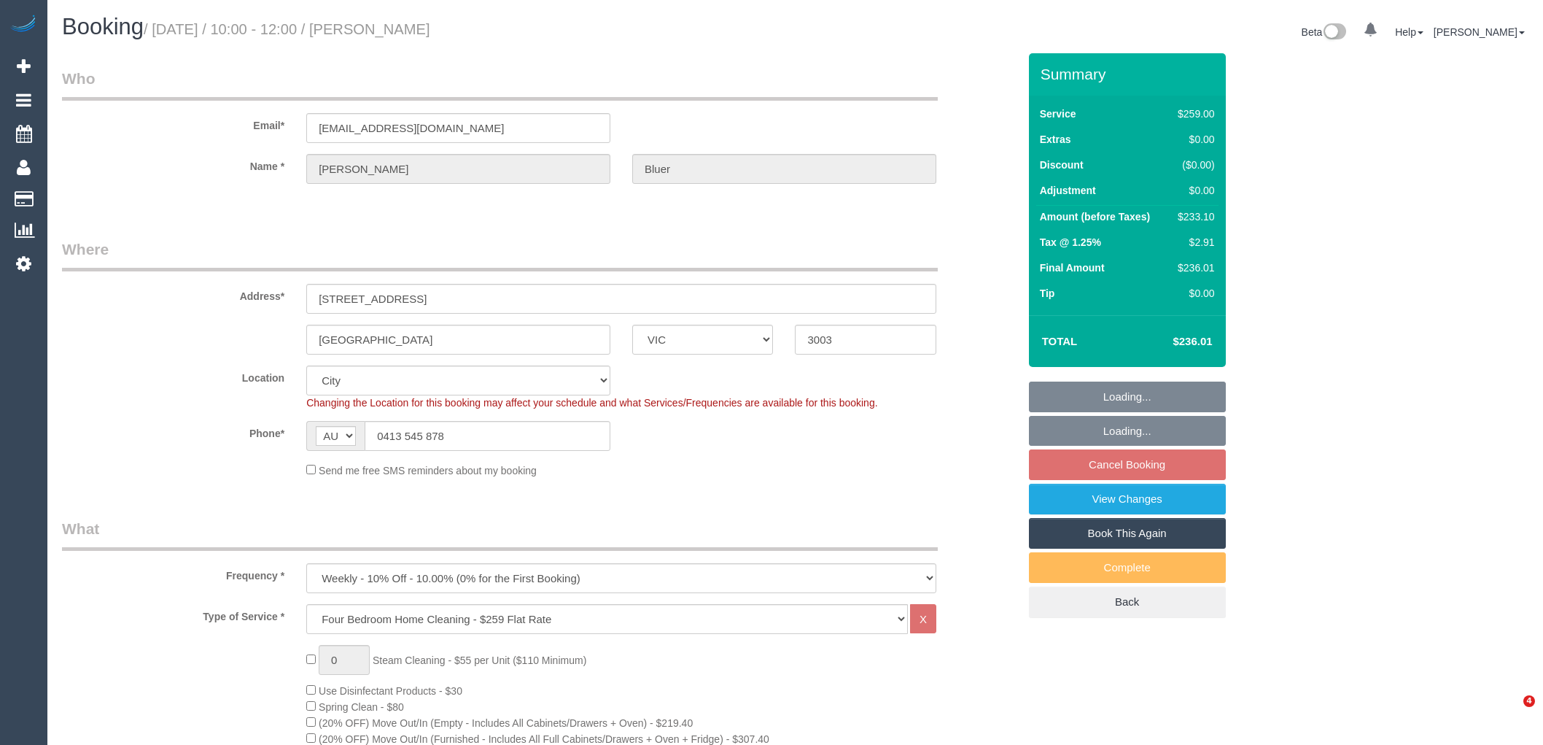
select select "number:33"
select select "number:11"
select select "spot3"
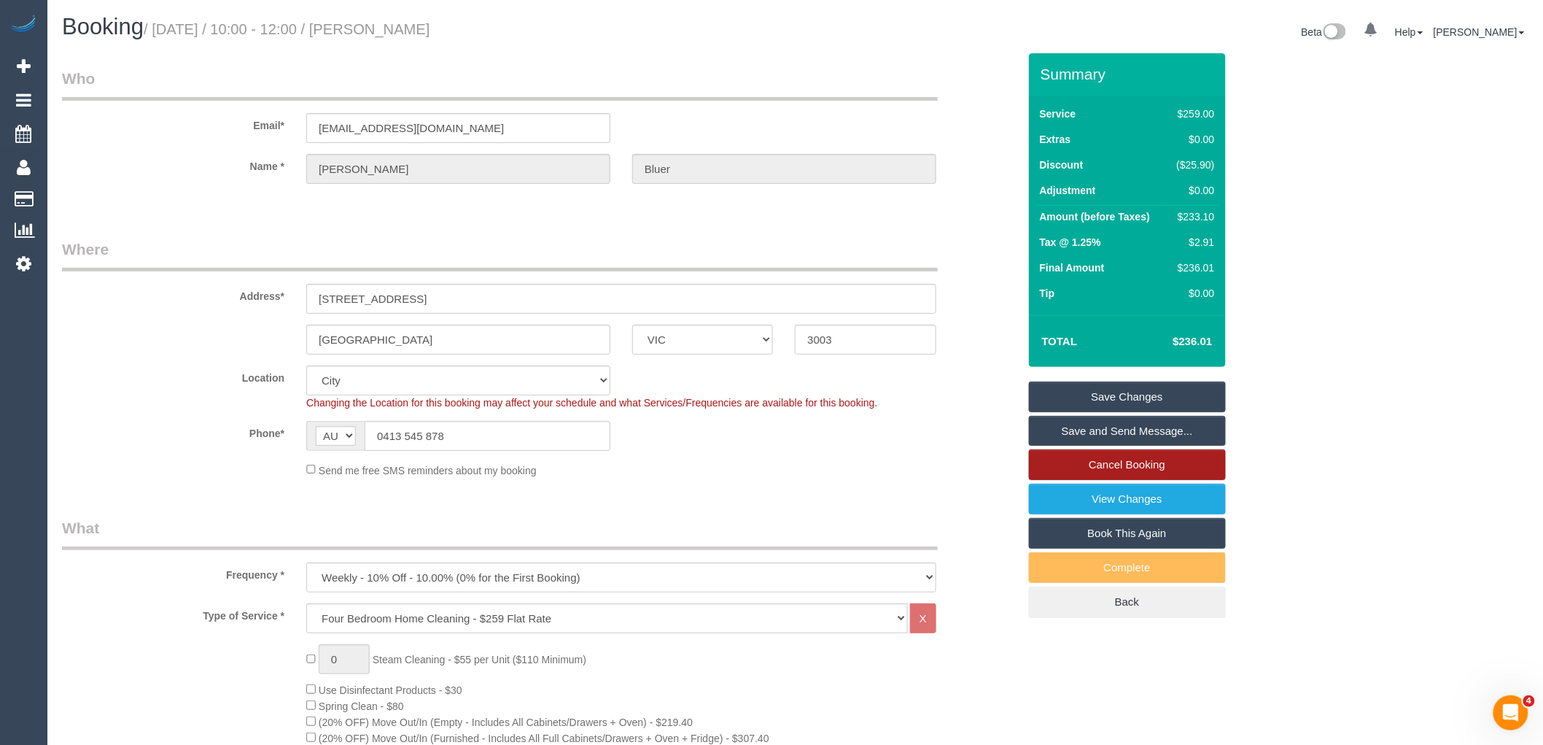
click at [1149, 474] on link "Cancel Booking" at bounding box center [1127, 464] width 197 height 31
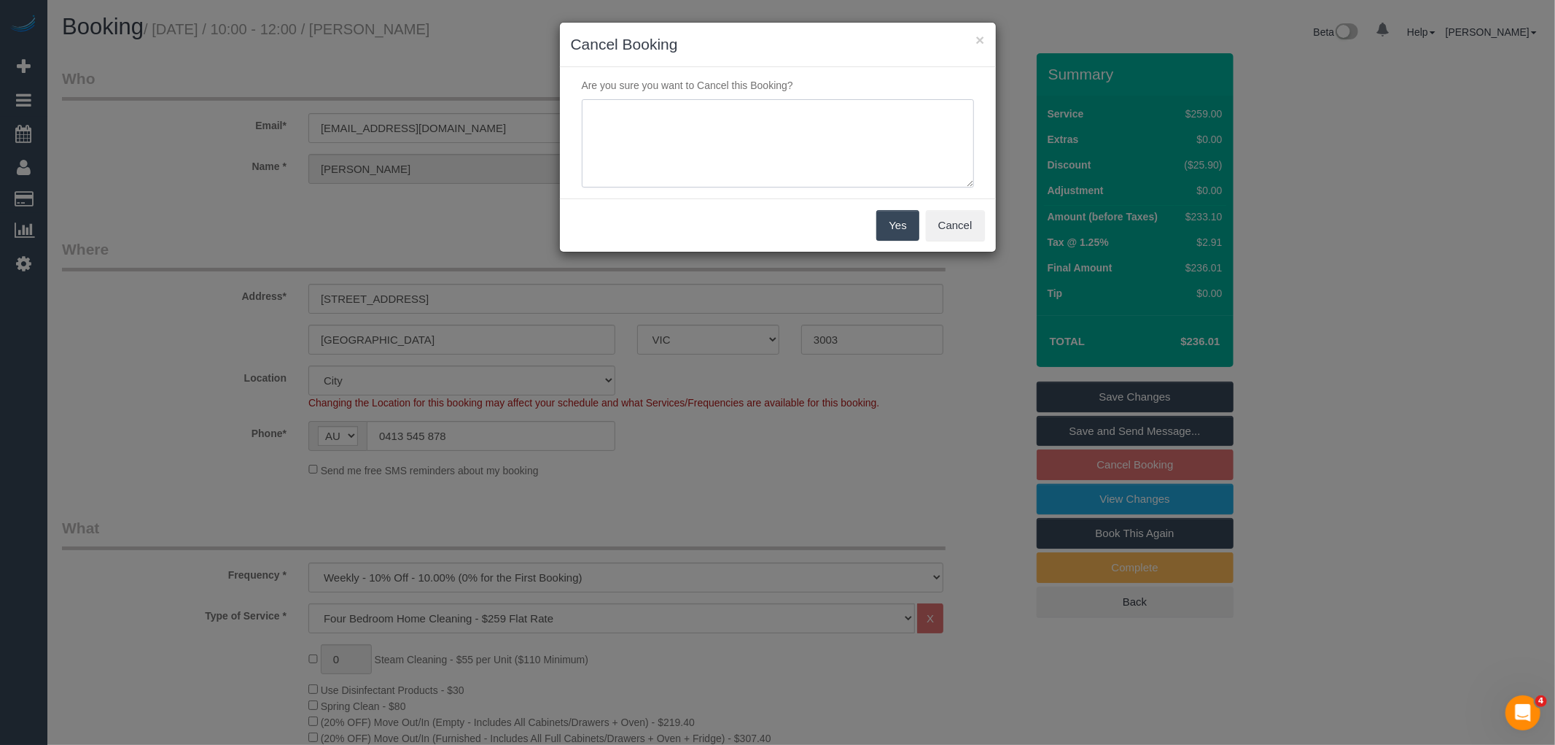
click at [807, 166] on textarea at bounding box center [778, 143] width 392 height 89
paste textarea "Customer away via phone VC"
type textarea "Customer away via phone VC"
click at [892, 232] on button "Yes" at bounding box center [898, 225] width 42 height 31
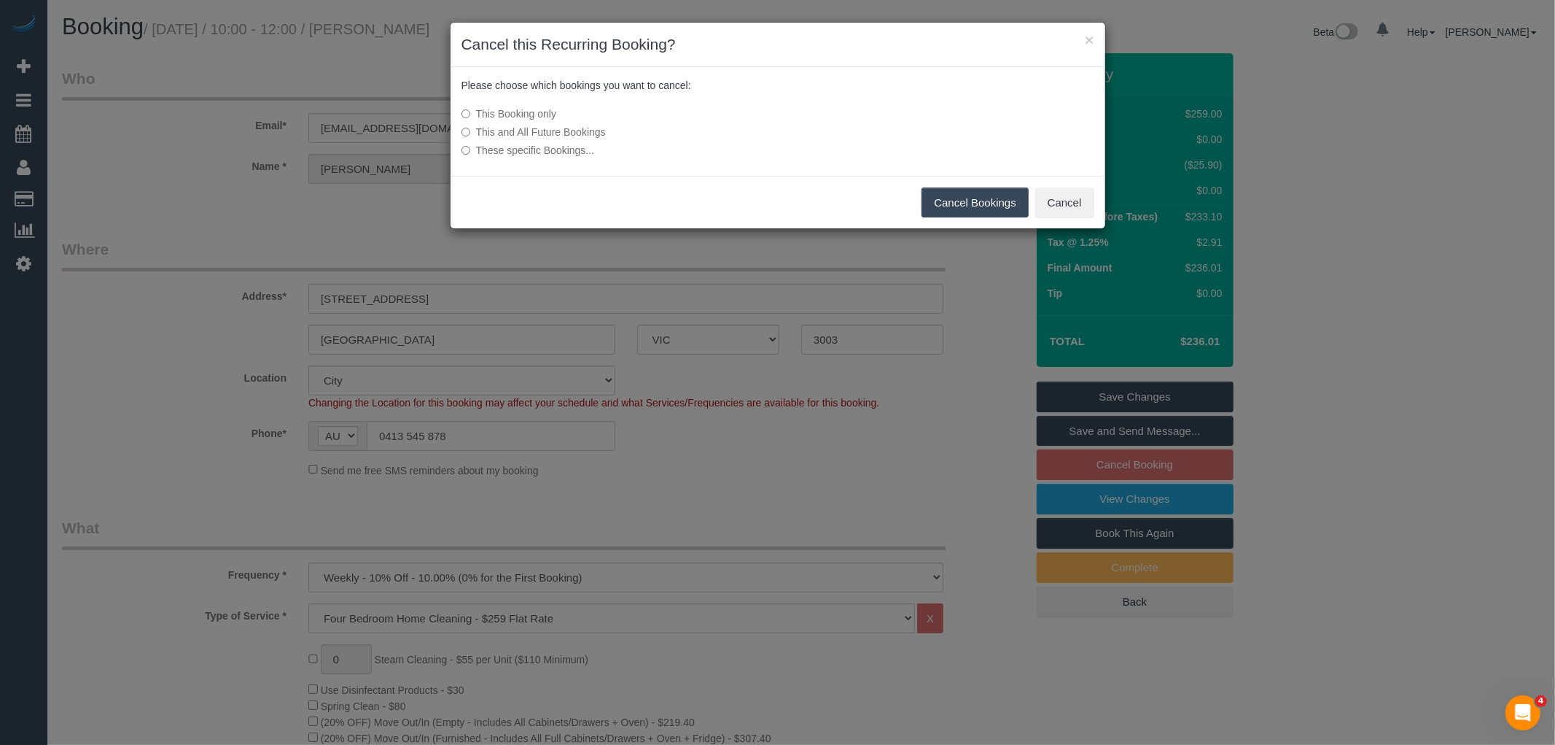
click at [990, 206] on button "Cancel Bookings" at bounding box center [975, 202] width 107 height 31
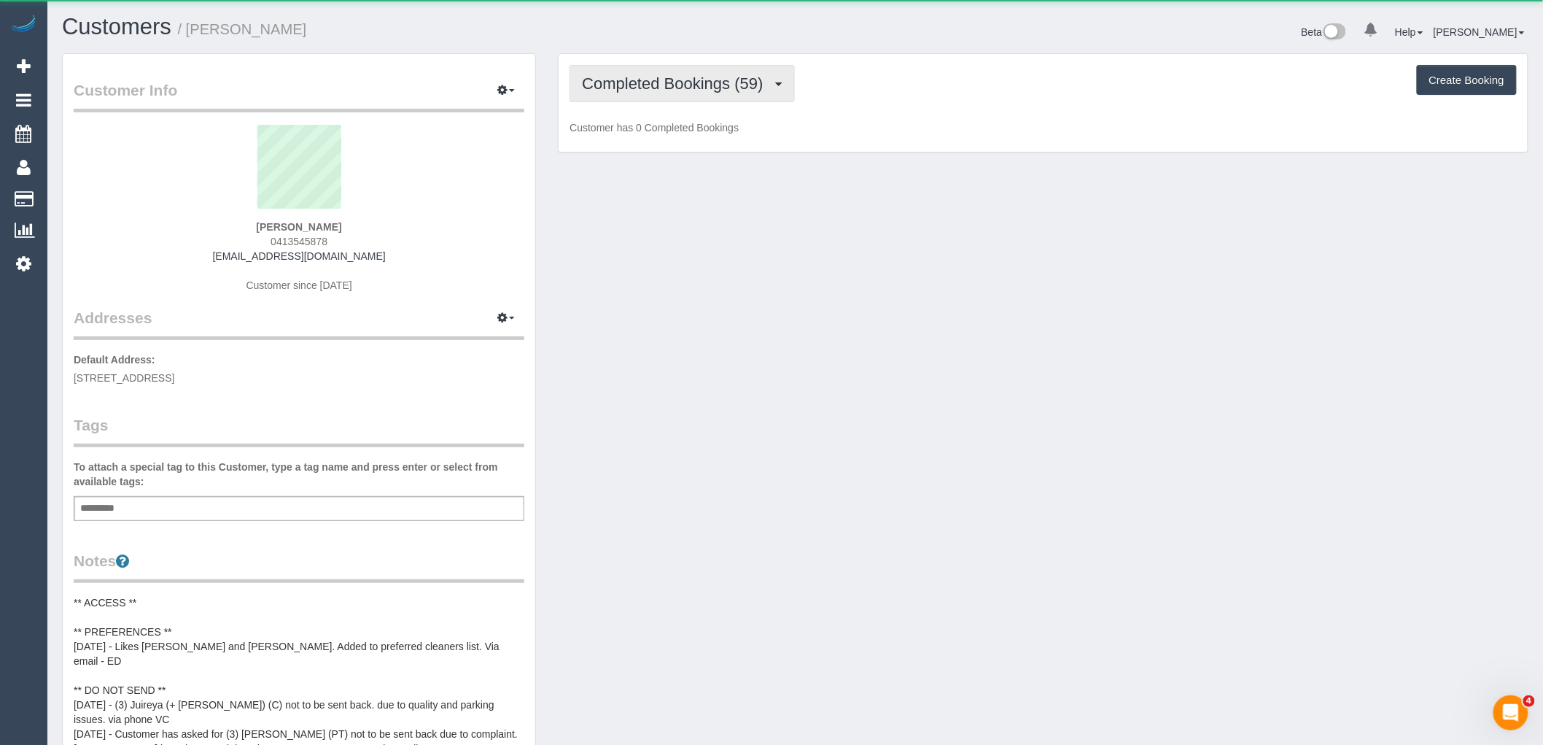
click at [691, 88] on span "Completed Bookings (59)" at bounding box center [676, 83] width 188 height 18
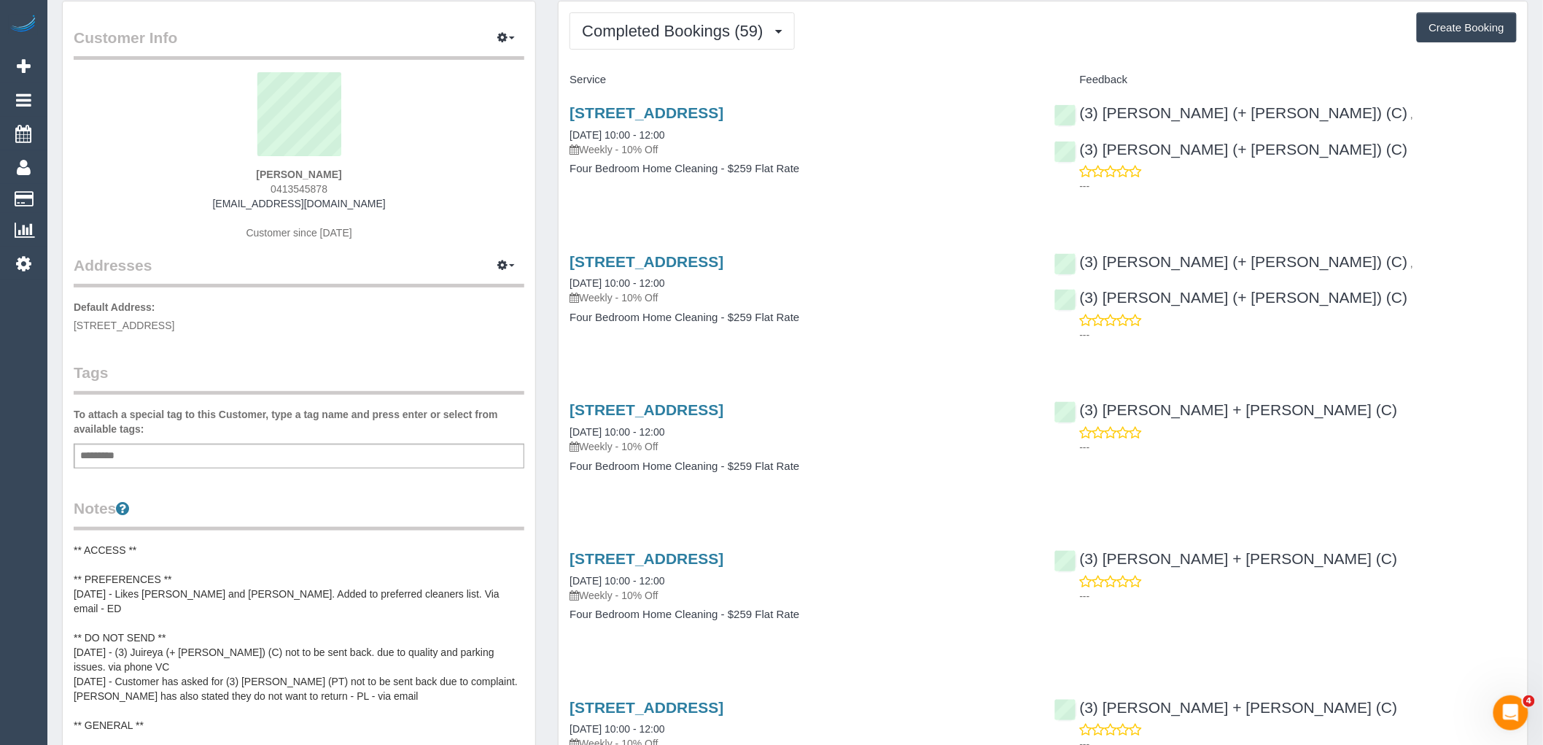
scroll to position [81, 0]
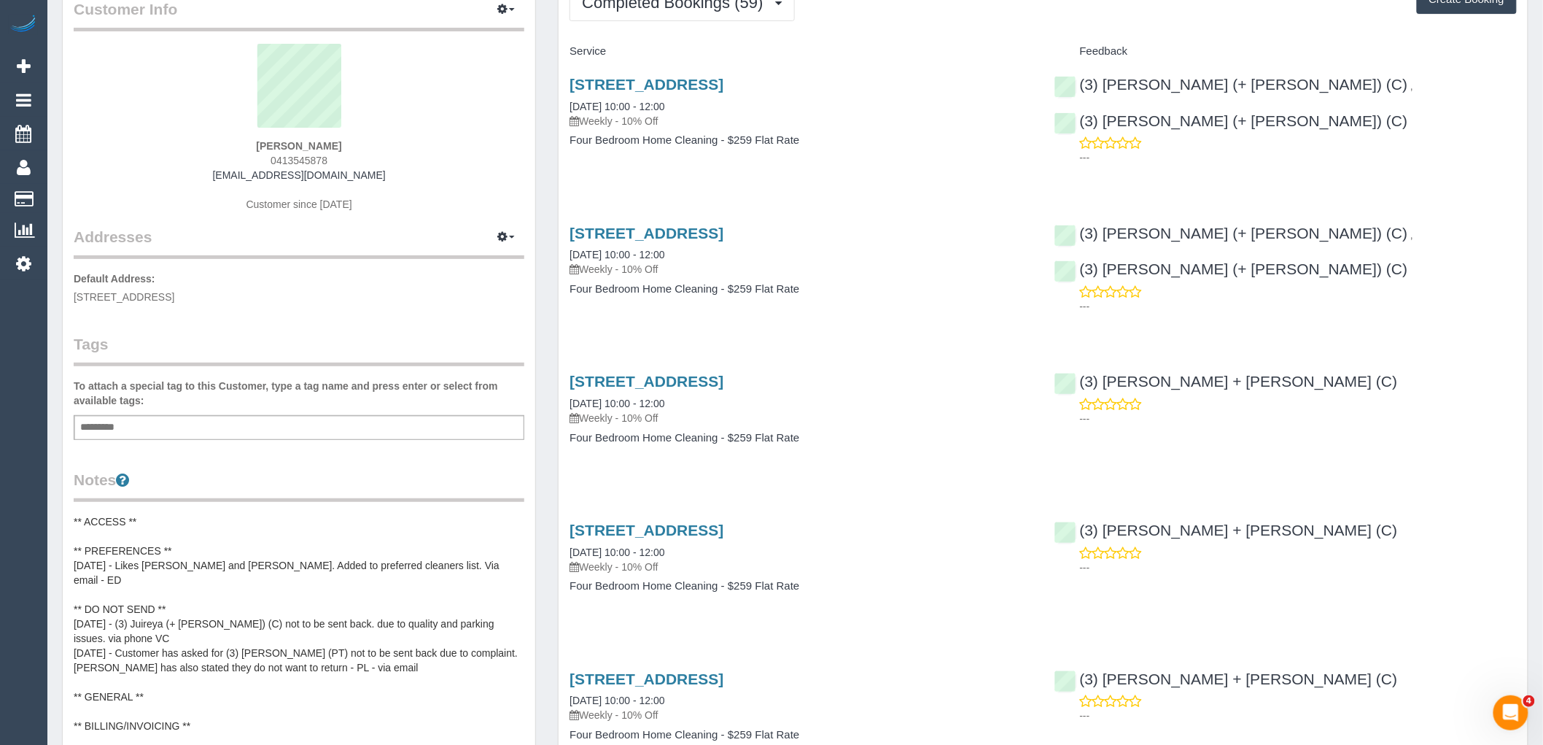
click at [179, 523] on pre "** ACCESS ** ** PREFERENCES ** 22/7/24 - Likes Shachi and Chirag. Added to pref…" at bounding box center [299, 623] width 451 height 219
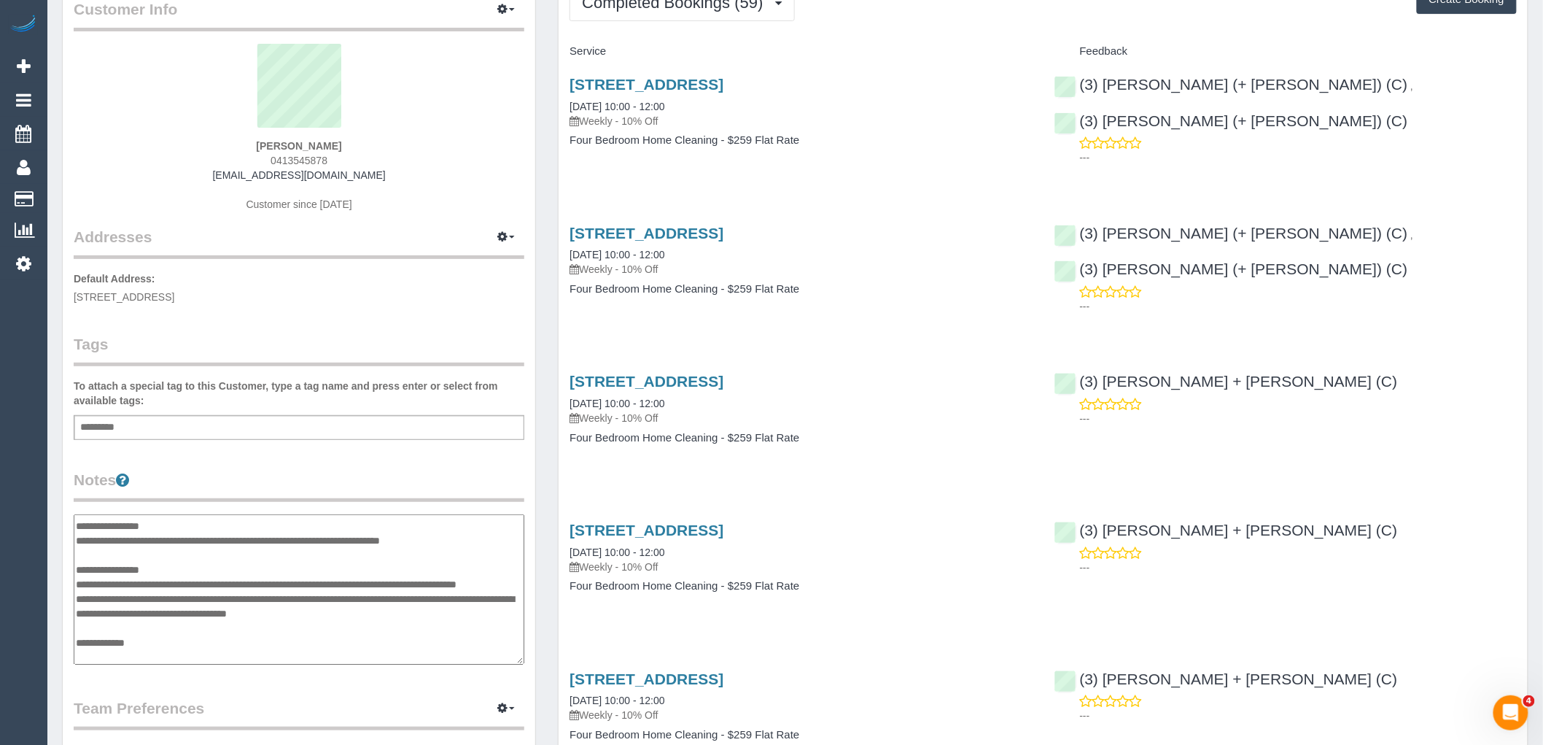
scroll to position [0, 0]
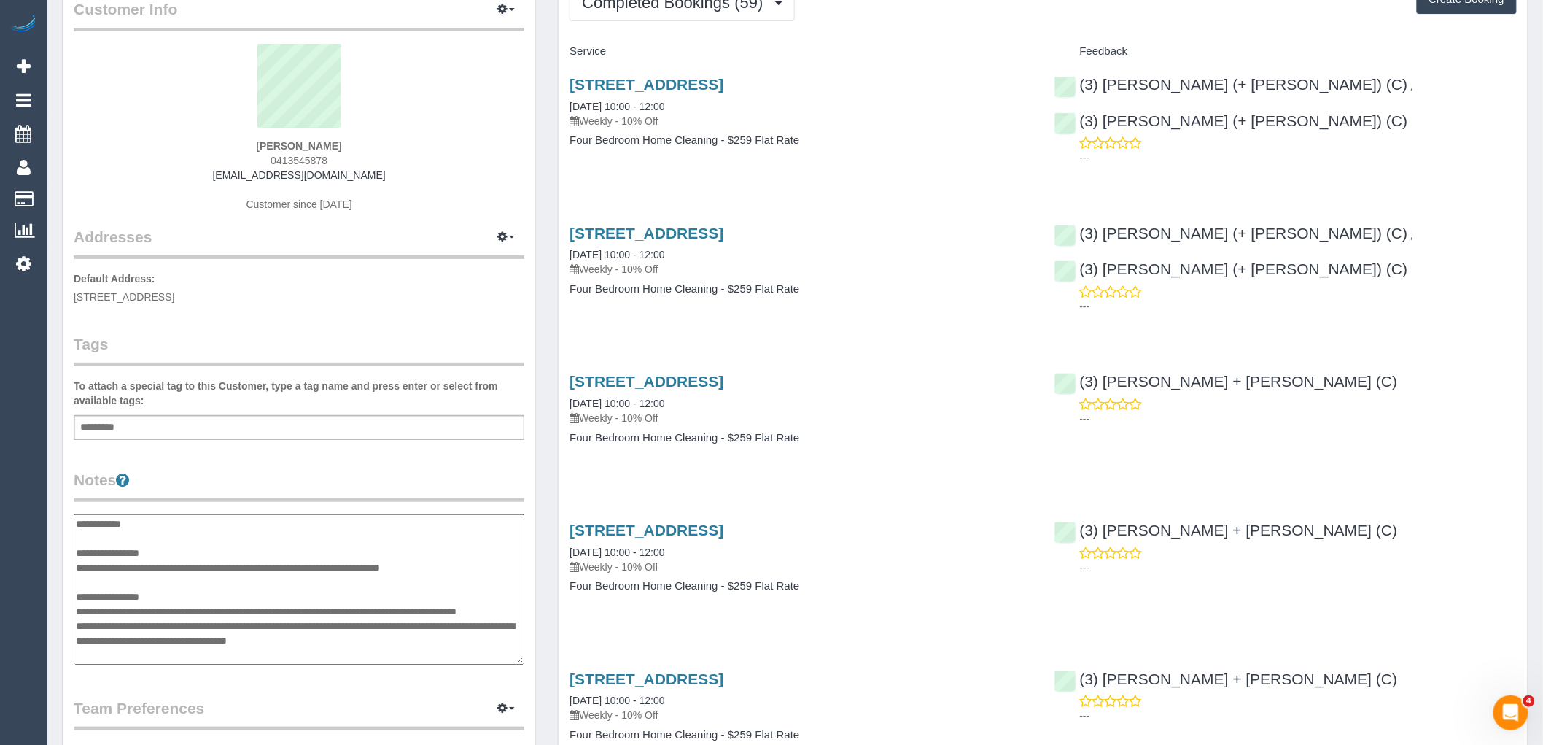
click at [77, 519] on textarea "**********" at bounding box center [299, 589] width 451 height 150
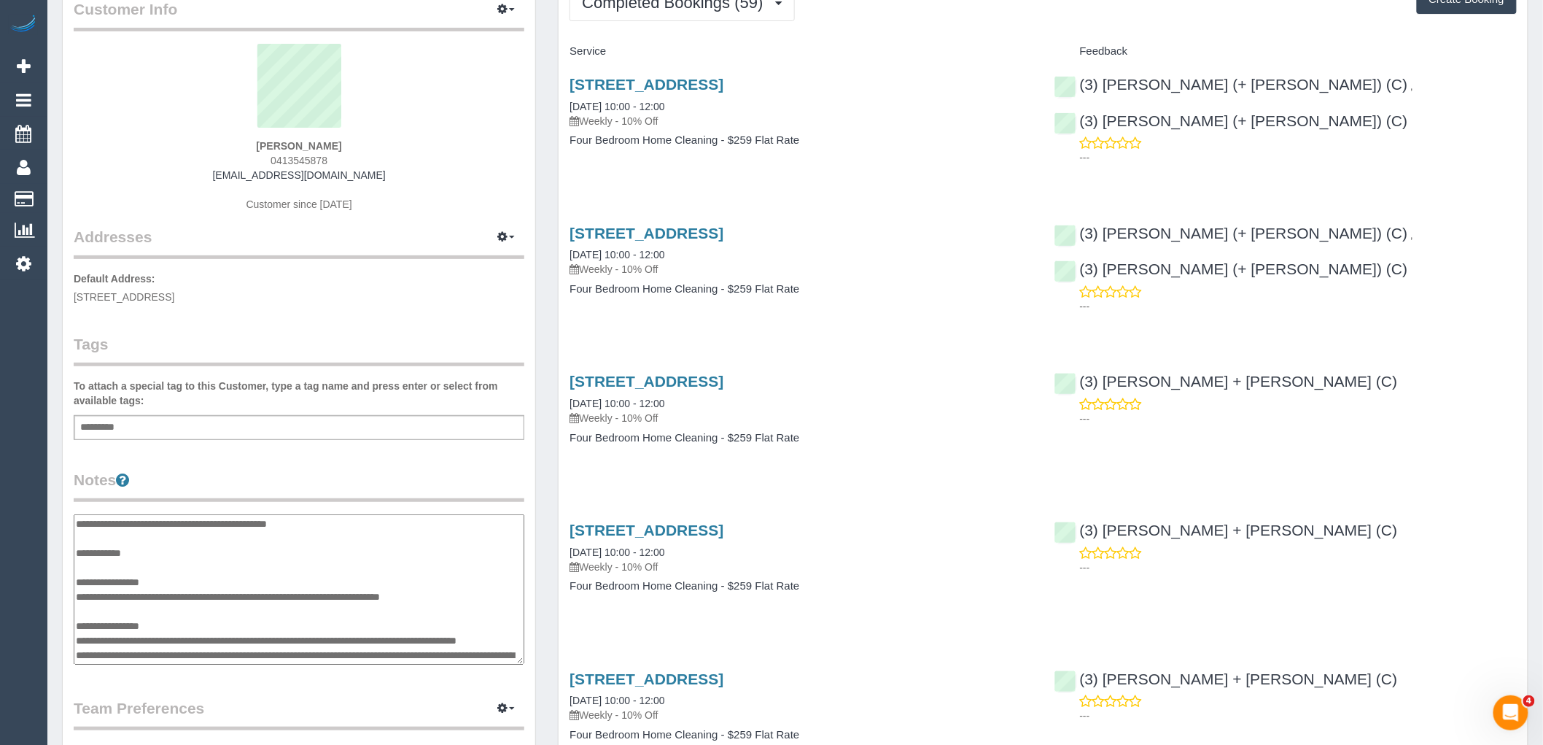
click at [284, 521] on textarea "**********" at bounding box center [299, 589] width 451 height 150
type textarea "**********"
click at [379, 448] on div "Customer Info Edit Contact Info Send Message Email Preferences Special Sales Ta…" at bounding box center [299, 527] width 473 height 1108
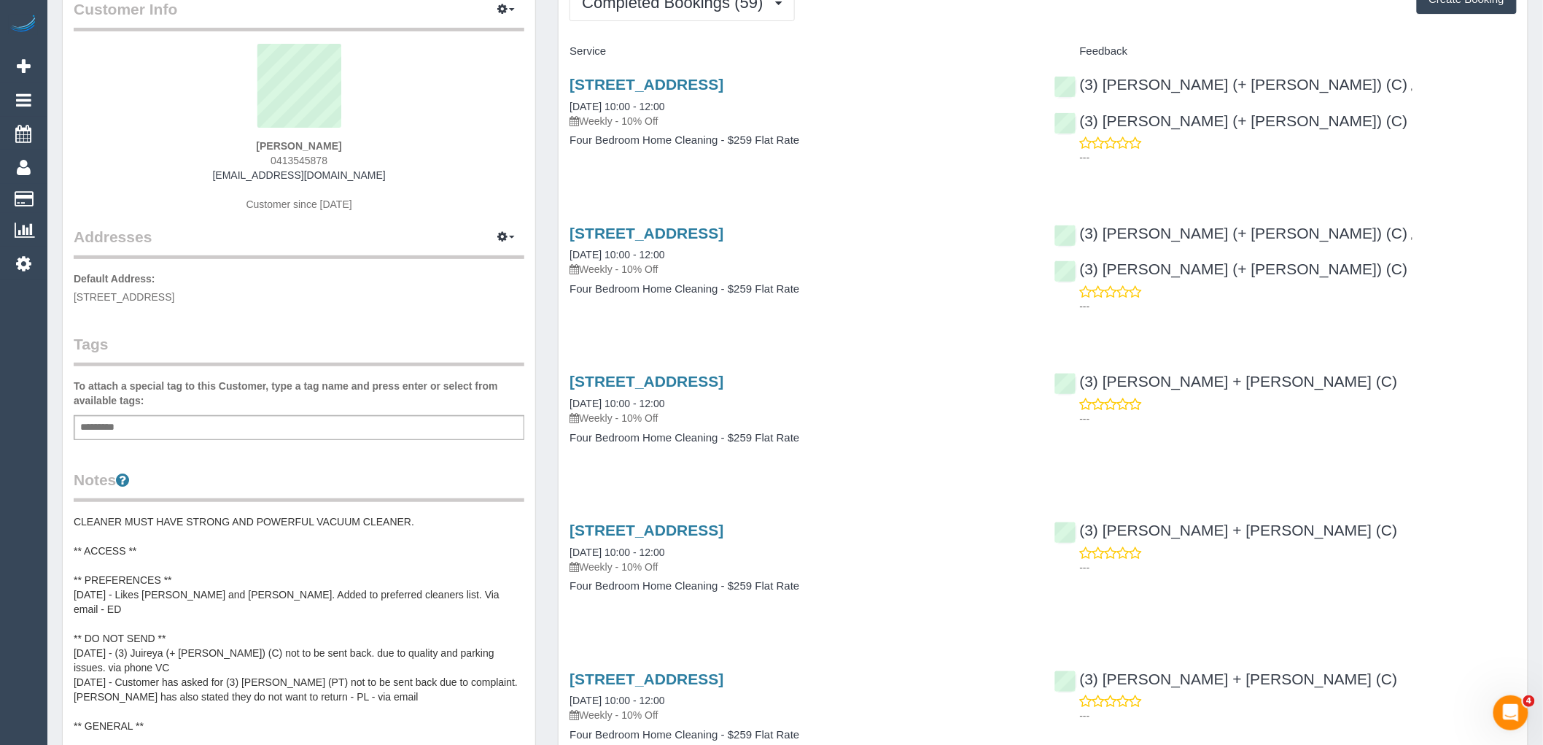
drag, startPoint x: 363, startPoint y: 141, endPoint x: 219, endPoint y: 131, distance: 144.0
click at [217, 130] on div "Alice Bluer 0413545878 abluer@yahoo.com Customer since 2024" at bounding box center [299, 135] width 451 height 182
copy div "Alice Bluer"
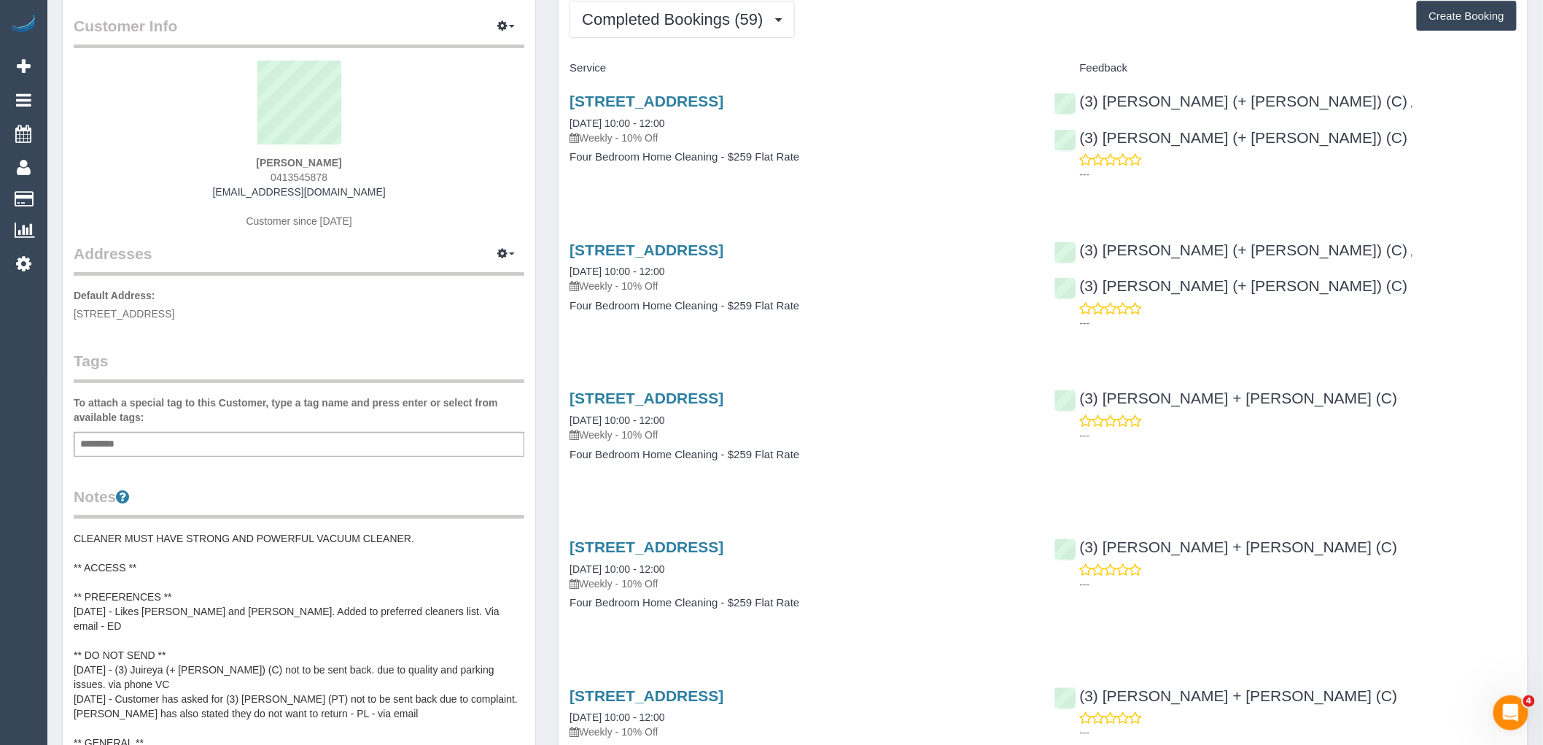
drag, startPoint x: 354, startPoint y: 168, endPoint x: 169, endPoint y: 163, distance: 185.3
click at [179, 163] on div "Alice Bluer 0413545878 abluer@yahoo.com Customer since 2024" at bounding box center [299, 152] width 451 height 182
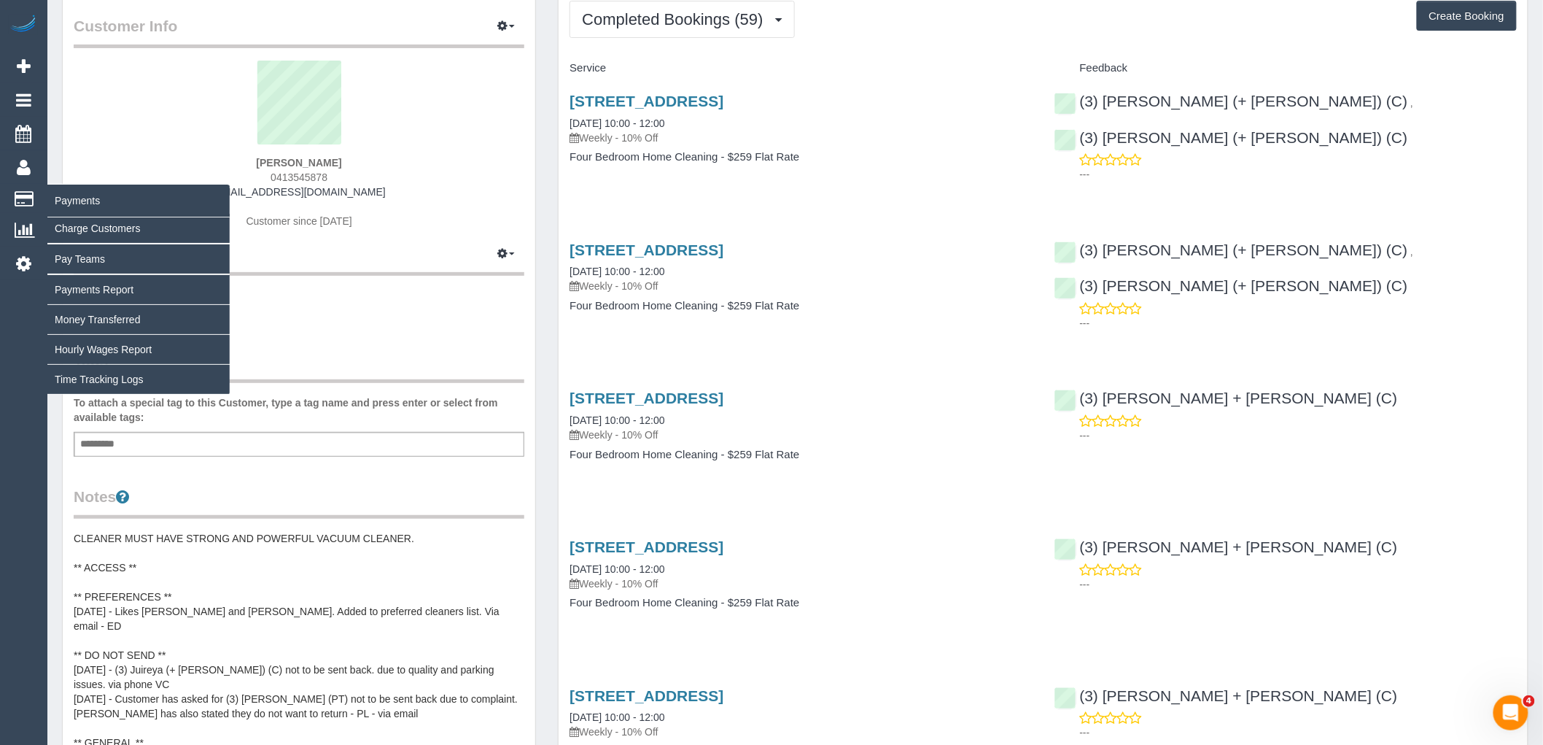
copy strong "Alice Bluer"
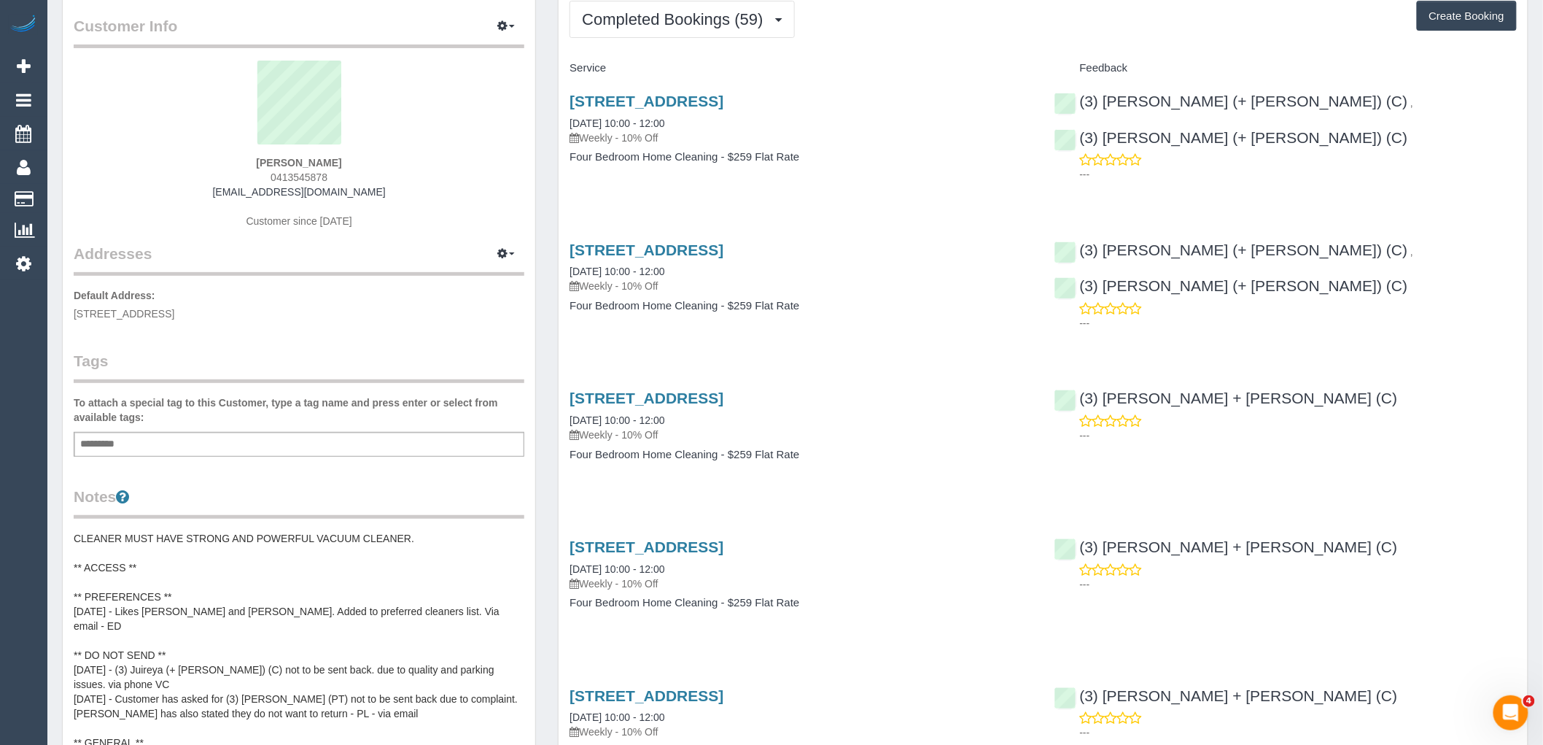
click at [343, 141] on sui-profile-pic at bounding box center [299, 108] width 429 height 95
drag, startPoint x: 357, startPoint y: 163, endPoint x: 215, endPoint y: 163, distance: 142.2
click at [215, 163] on div "Alice Bluer 0413545878 abluer@yahoo.com Customer since 2024" at bounding box center [299, 152] width 451 height 182
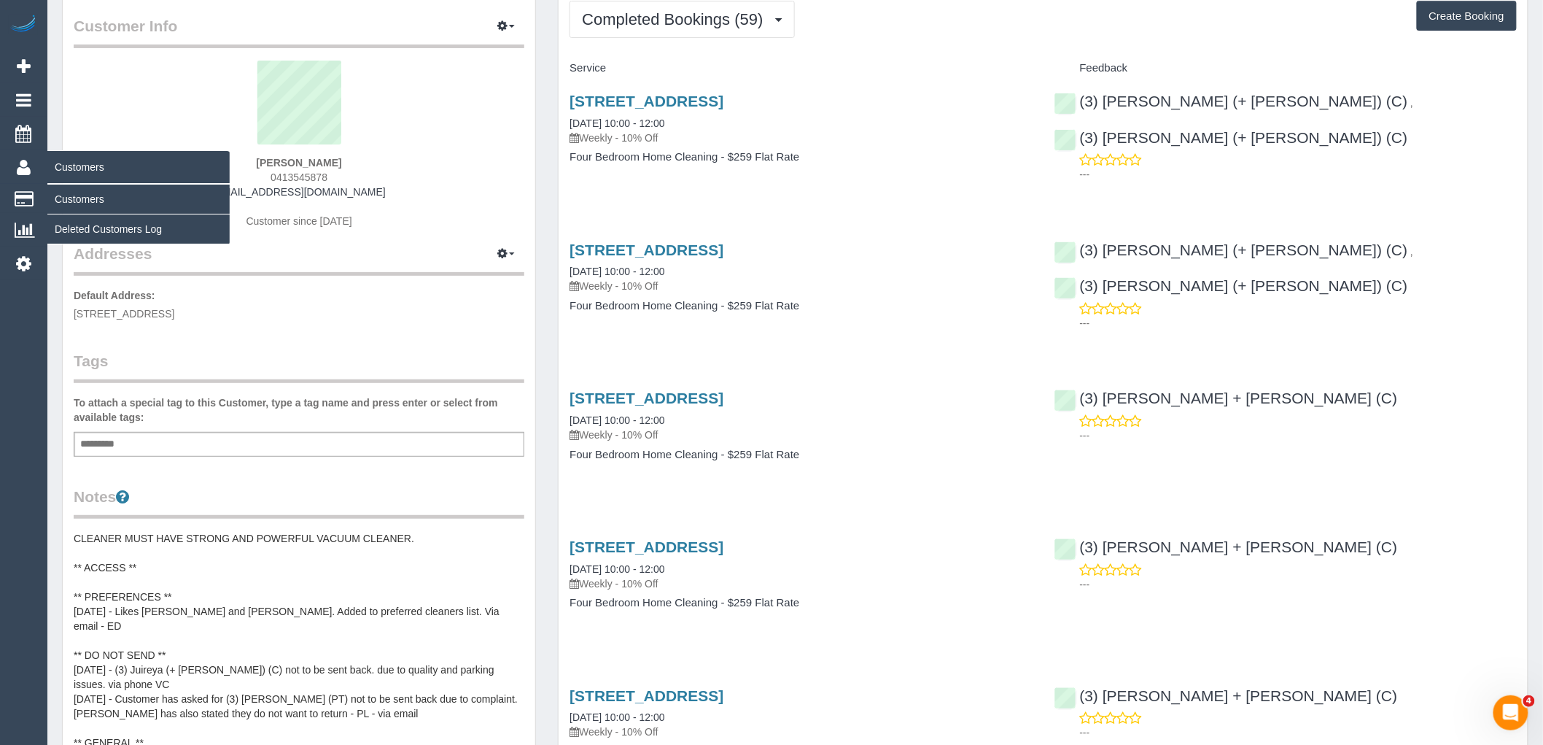
copy strong "Alice Bluer"
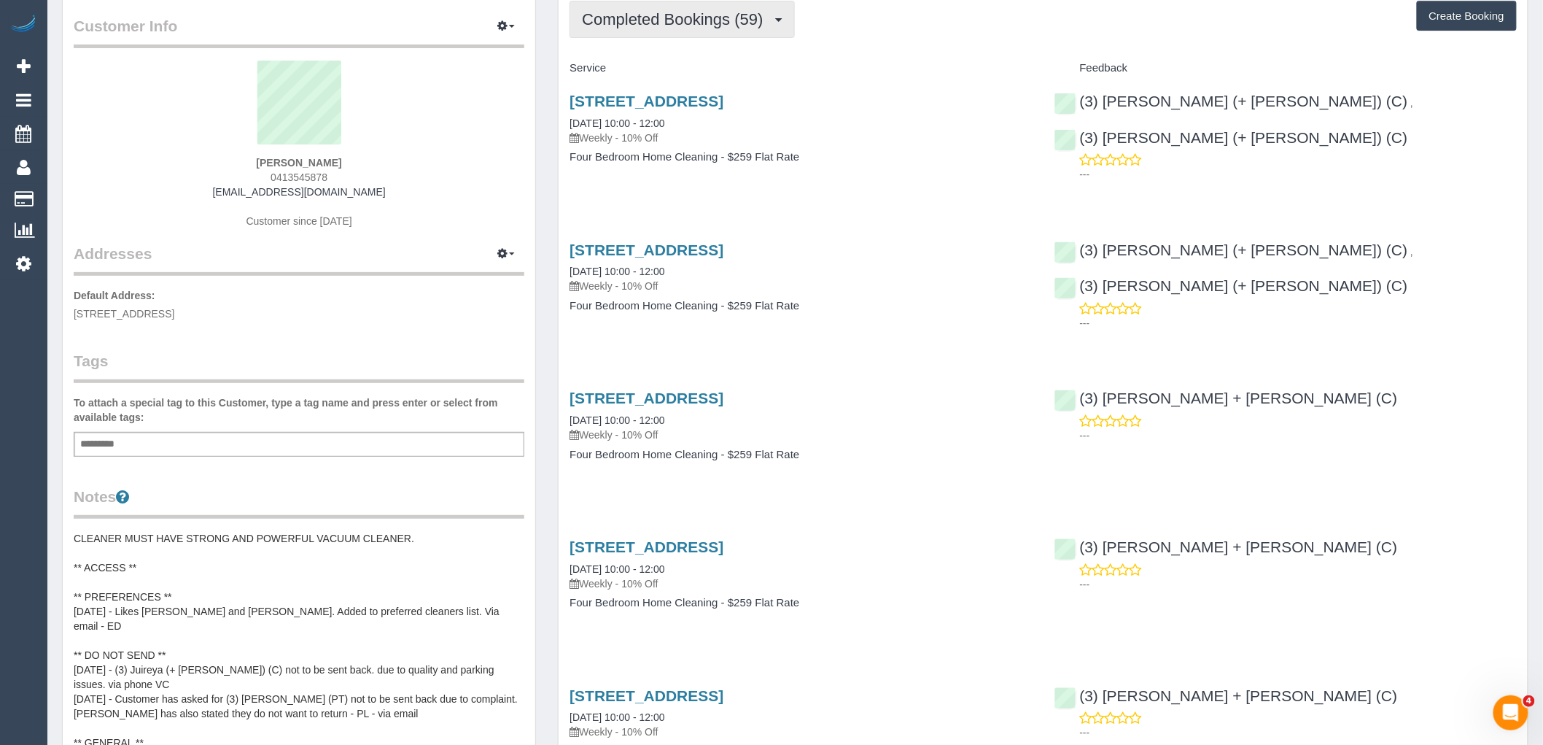
click at [729, 16] on span "Completed Bookings (59)" at bounding box center [676, 19] width 188 height 18
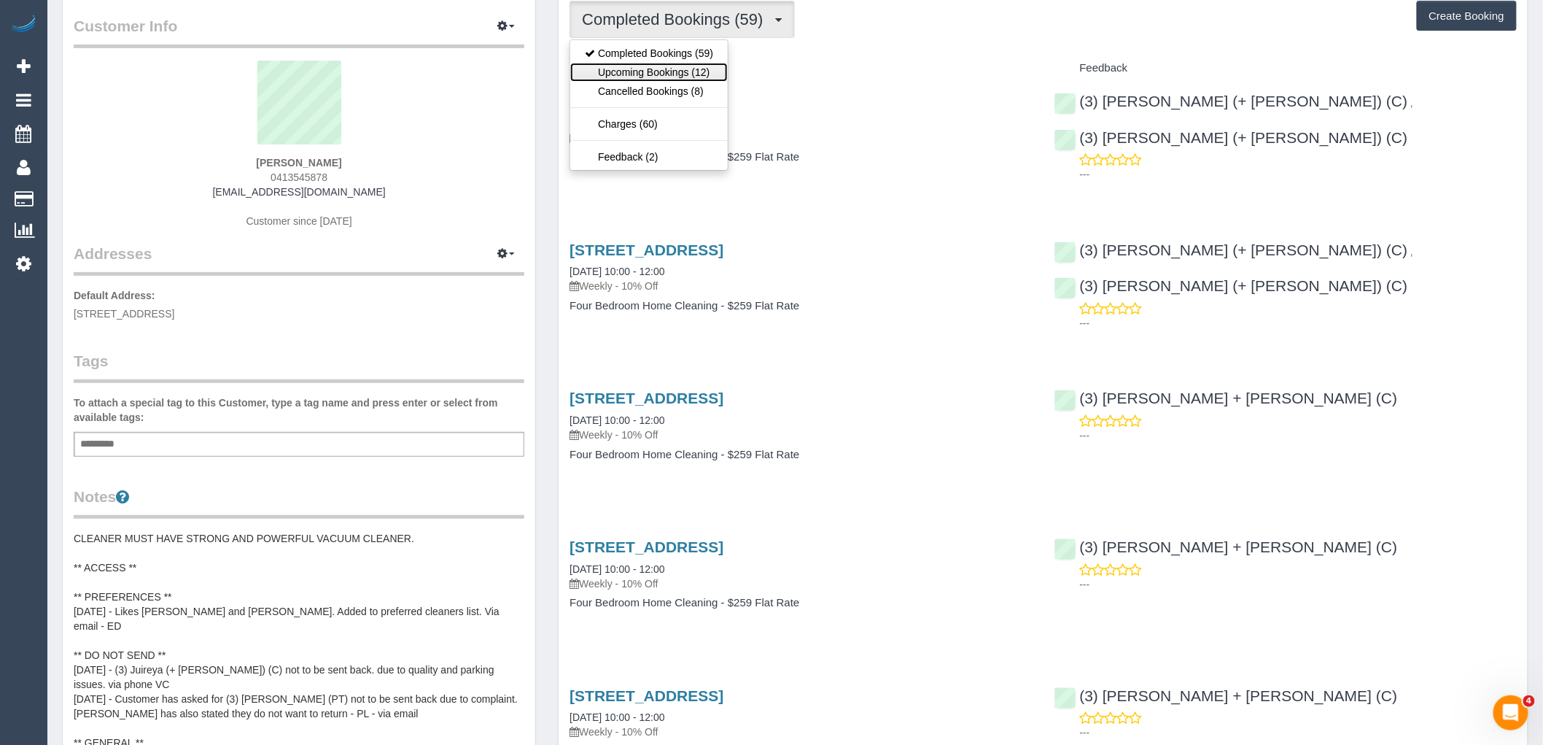
click at [707, 63] on link "Upcoming Bookings (12)" at bounding box center [649, 72] width 158 height 19
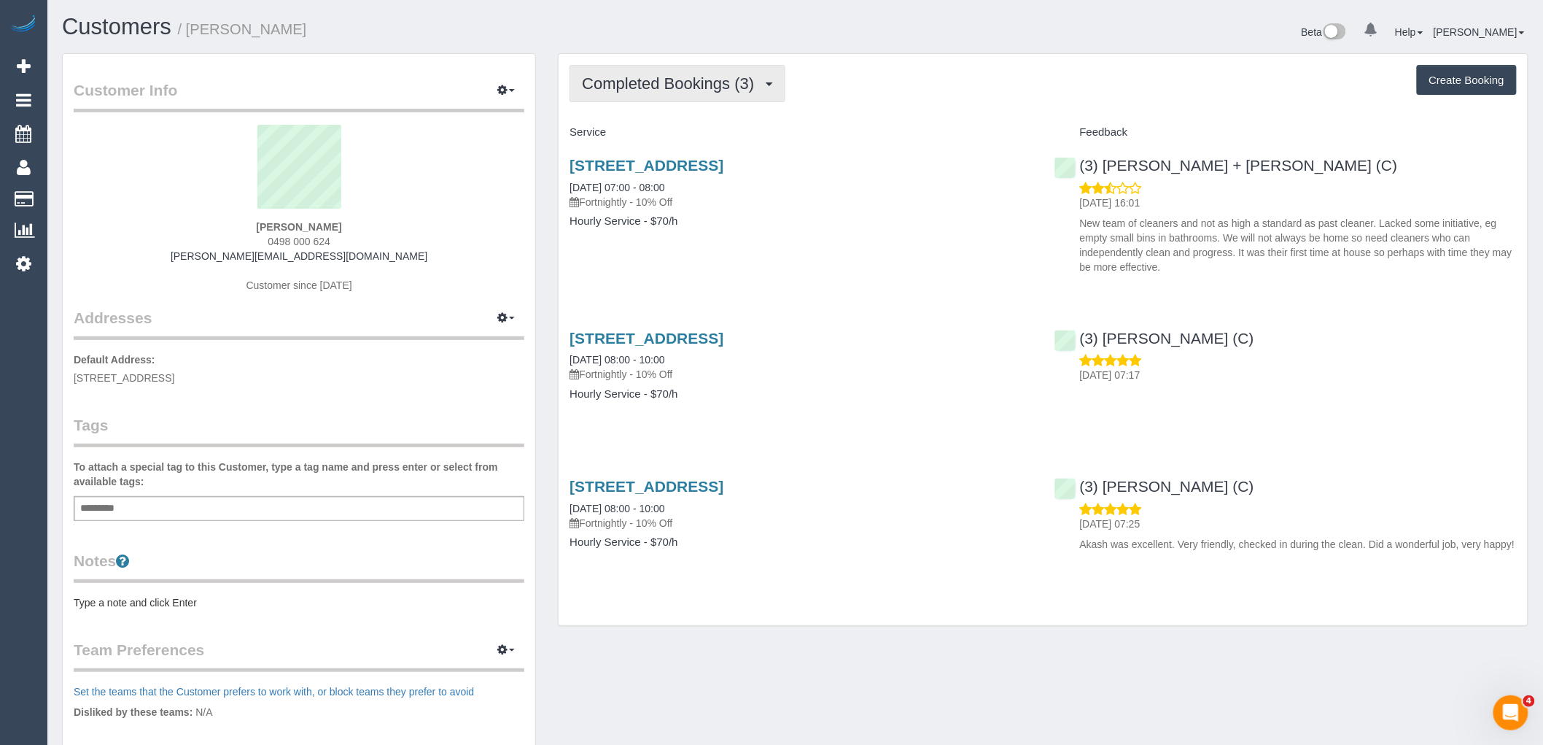
click at [667, 89] on span "Completed Bookings (3)" at bounding box center [671, 83] width 179 height 18
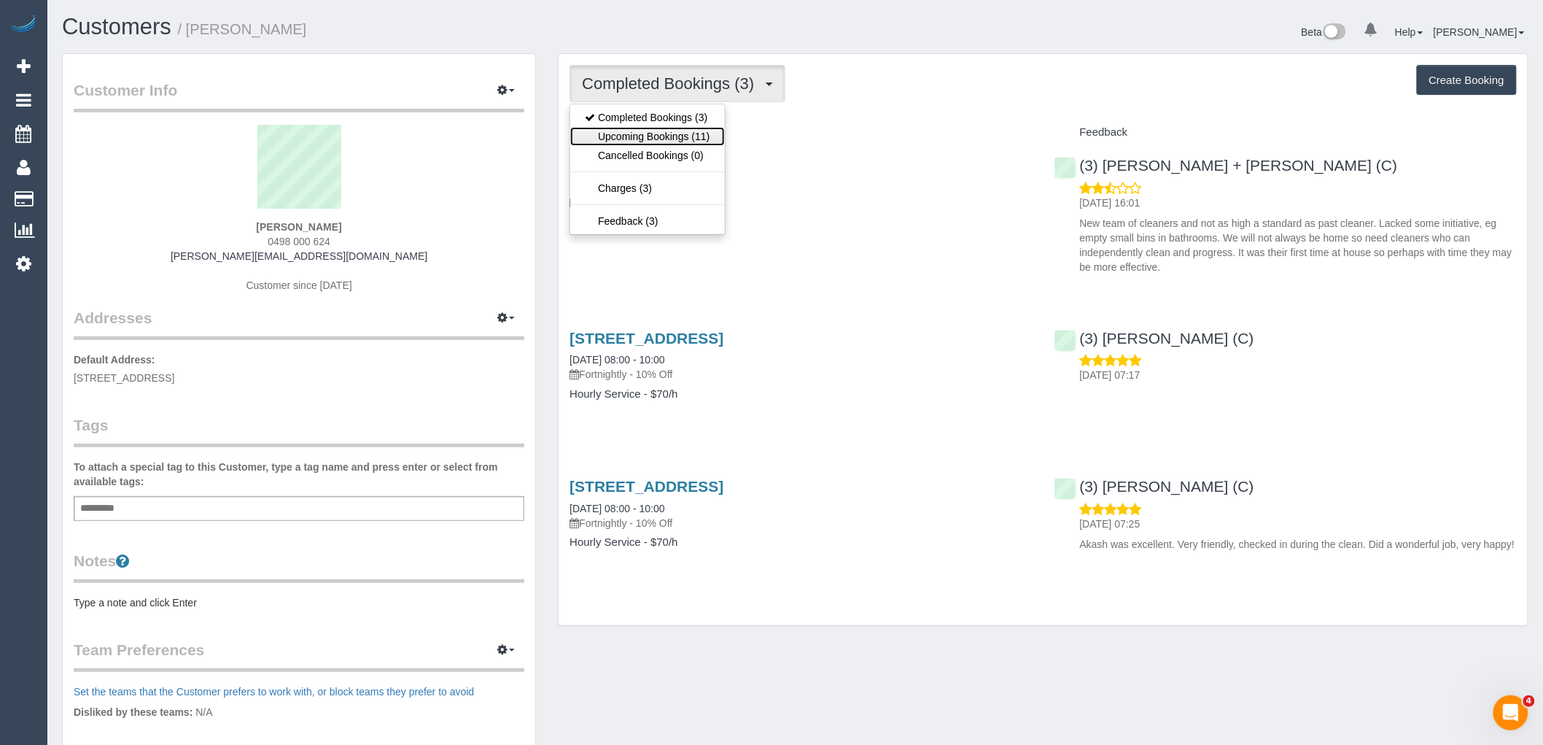
click at [674, 141] on link "Upcoming Bookings (11)" at bounding box center [647, 136] width 154 height 19
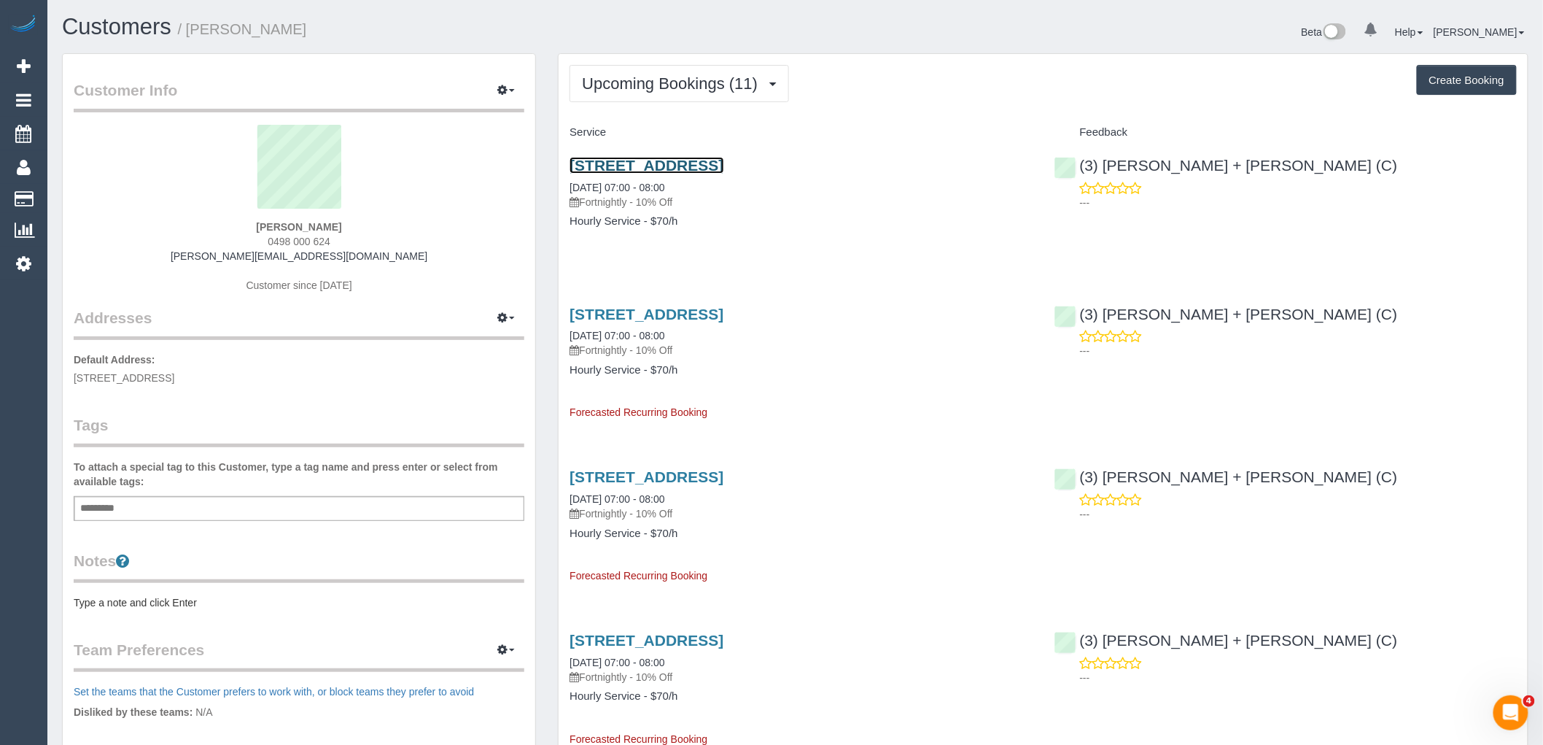
click at [723, 169] on link "[STREET_ADDRESS]" at bounding box center [647, 165] width 154 height 17
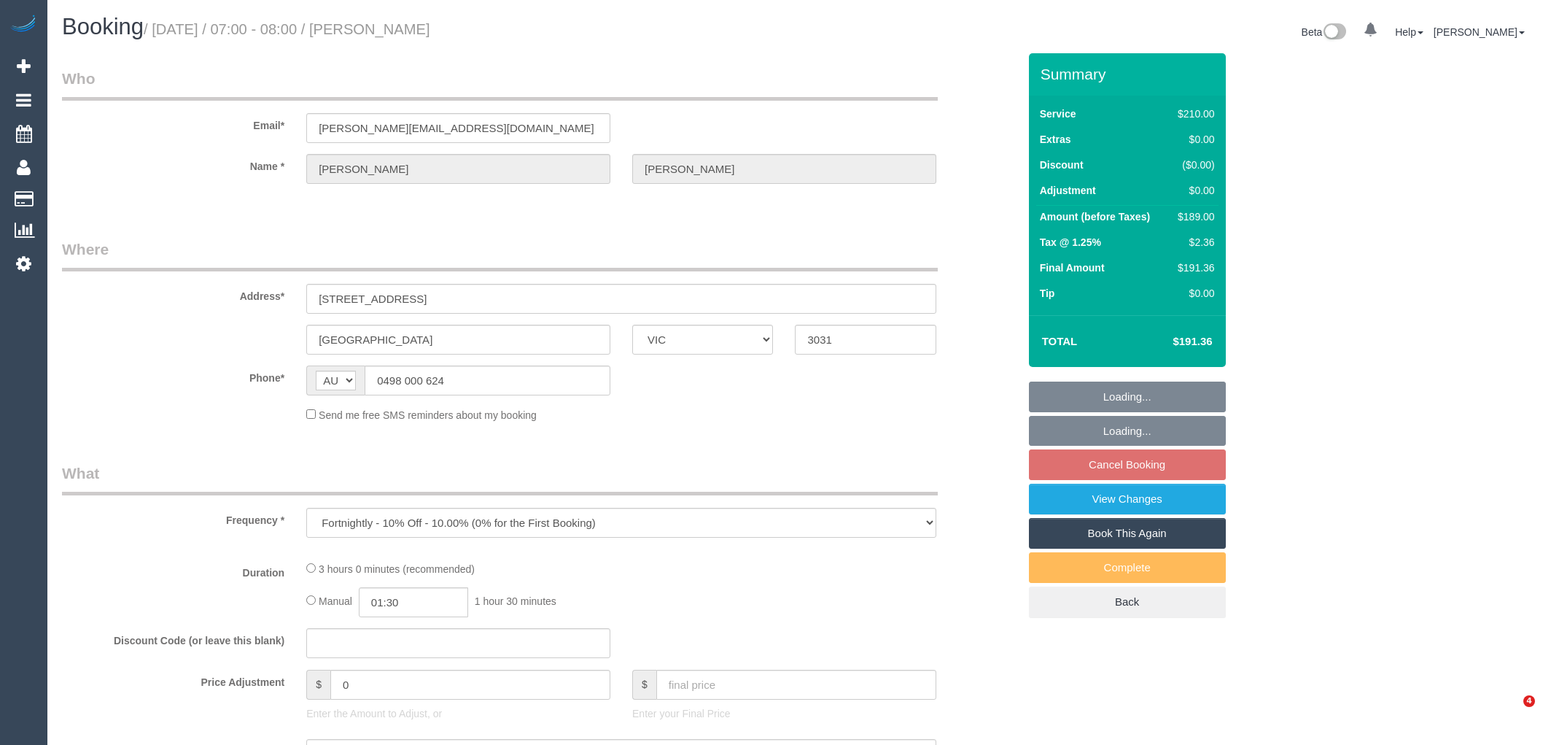
select select "VIC"
select select "number:28"
select select "number:14"
select select "number:19"
select select "number:22"
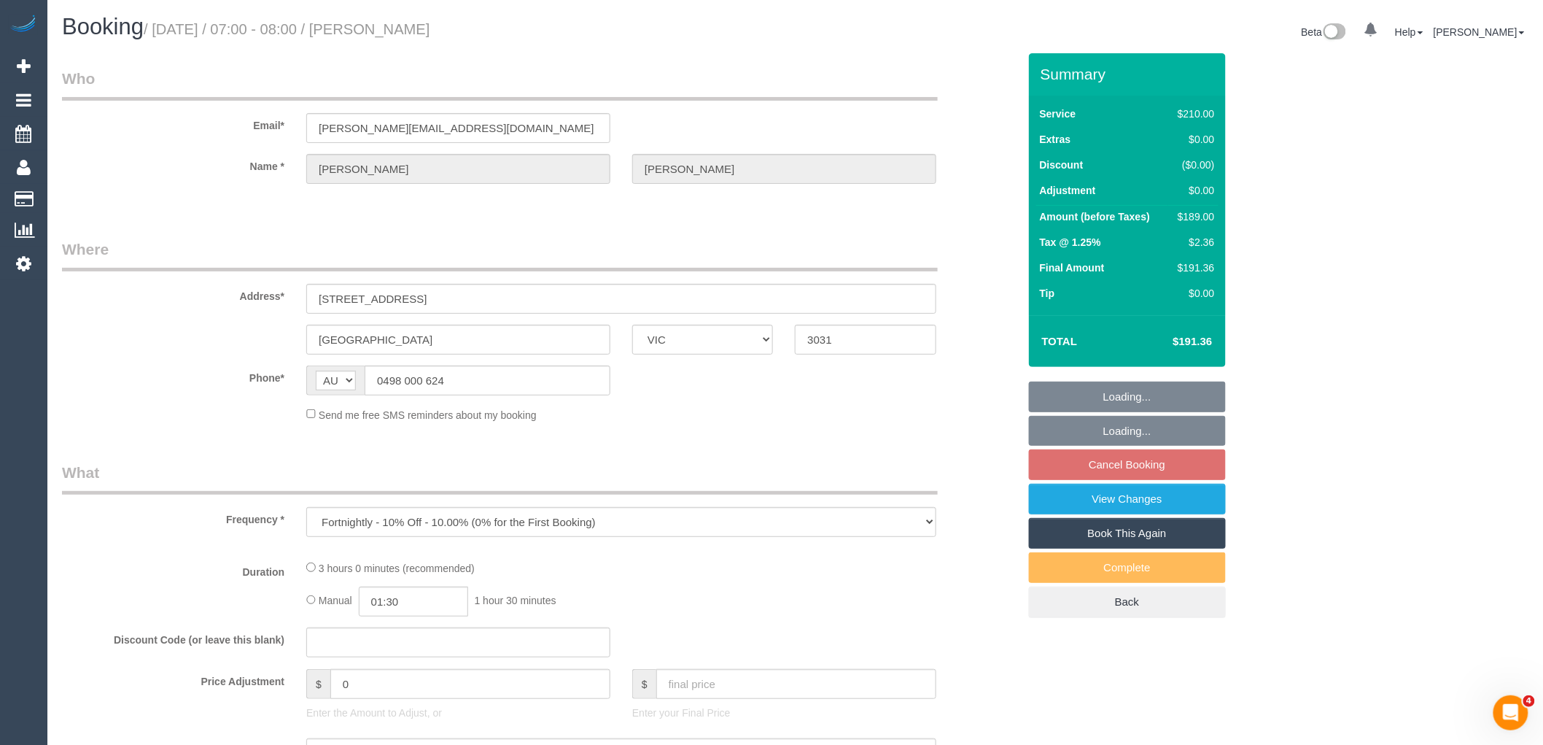
select select "number:35"
select select "number:11"
select select "string:stripe-pm_1Rqmr72GScqysDRVs99L9kAn"
select select "180"
select select "spot1"
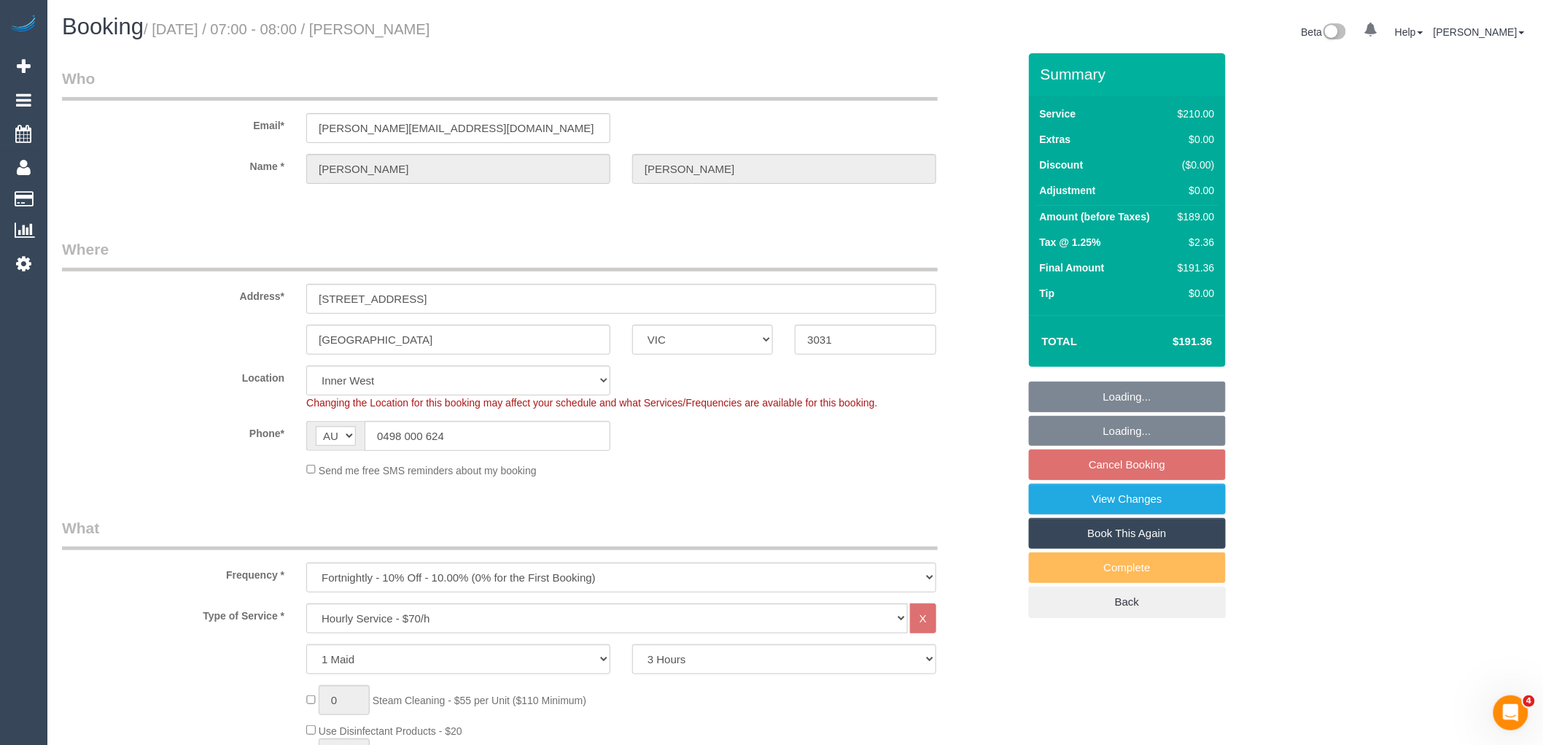
select select "object:1528"
select select "spot22"
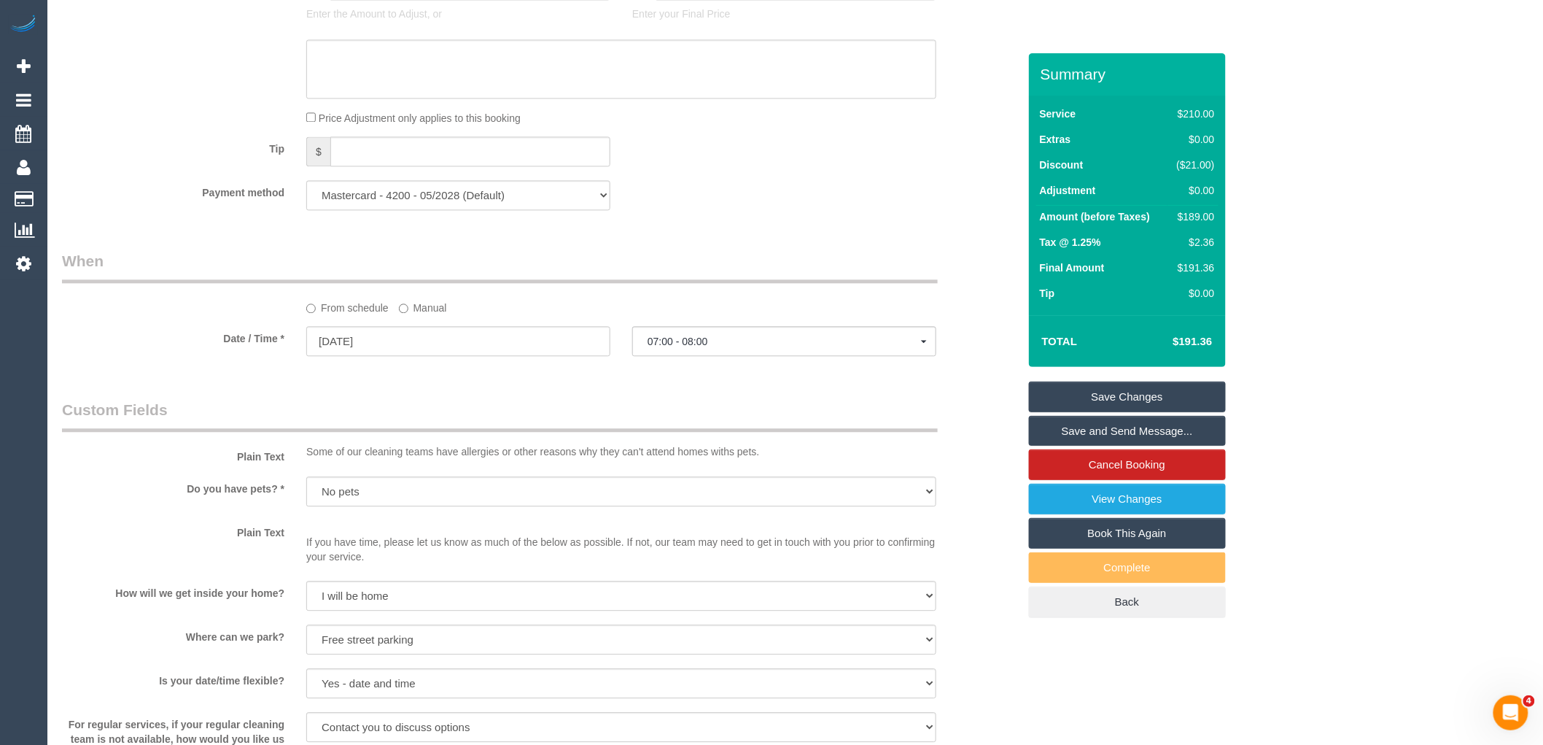
scroll to position [1997, 0]
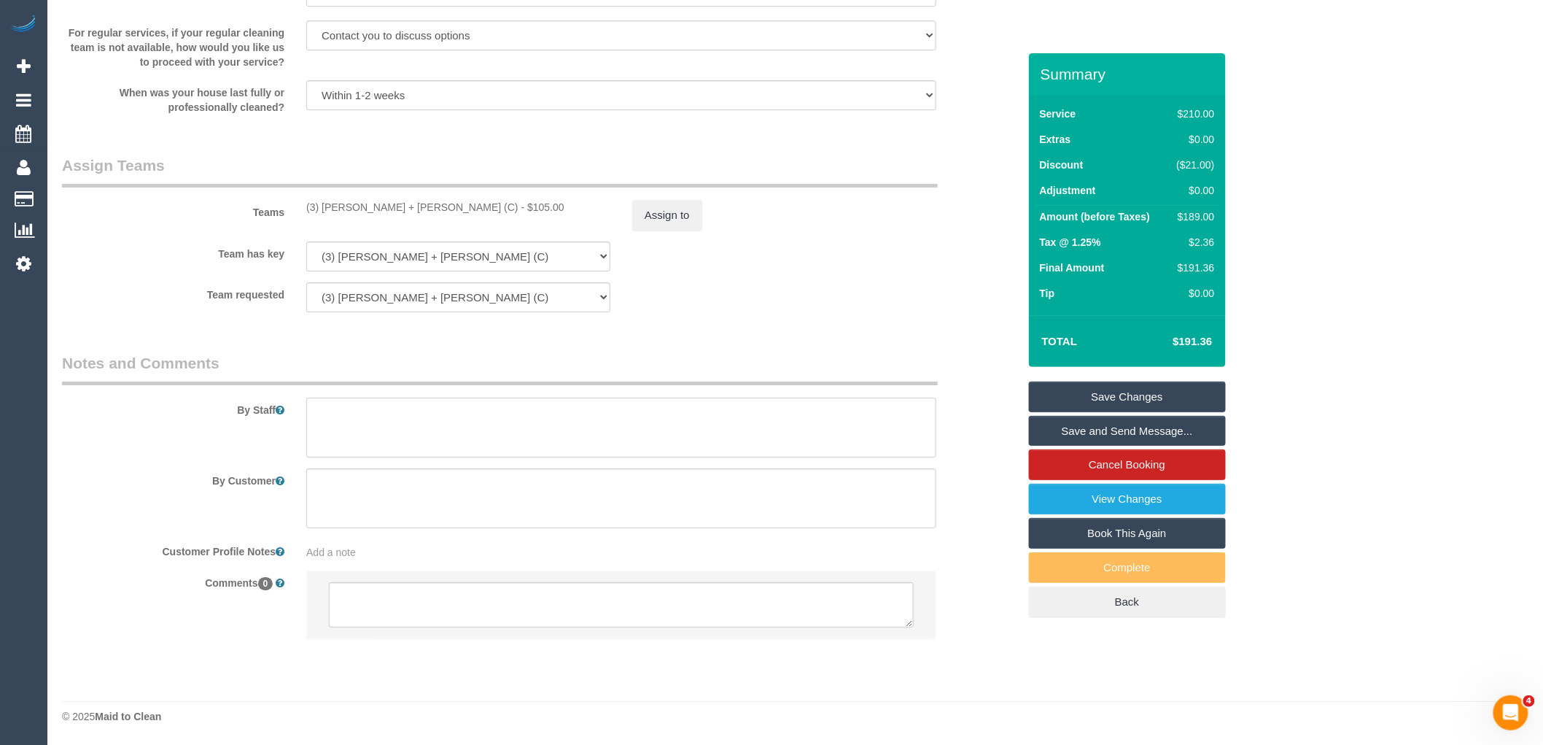
click at [389, 433] on textarea at bounding box center [621, 427] width 630 height 60
type textarea "Attention to detail is needed. Finishing touches, bins, dusting, surfaces, floo…"
click at [1130, 389] on link "Save Changes" at bounding box center [1127, 396] width 197 height 31
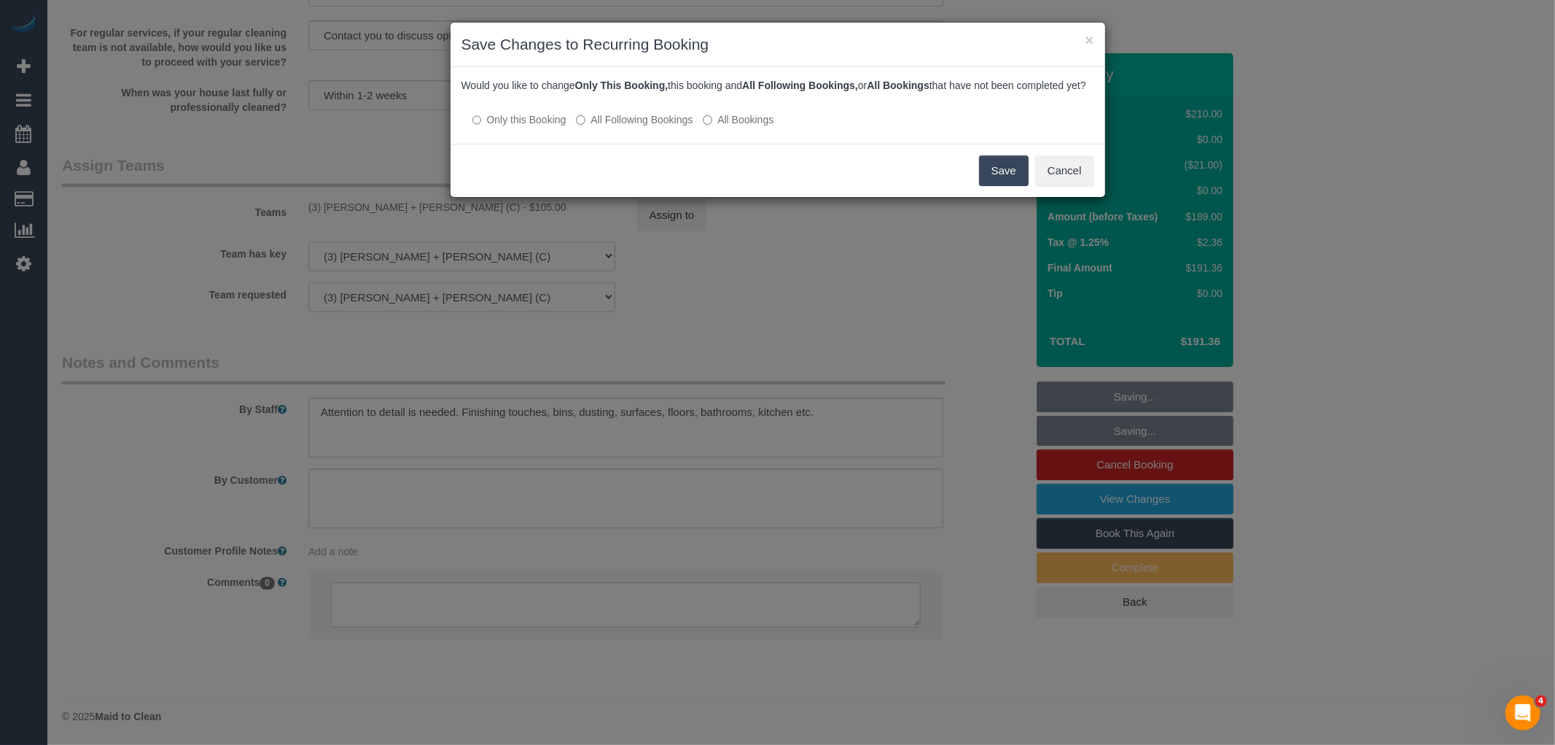
click at [650, 127] on label "All Following Bookings" at bounding box center [634, 119] width 117 height 15
click at [1011, 181] on button "Save" at bounding box center [1004, 170] width 50 height 31
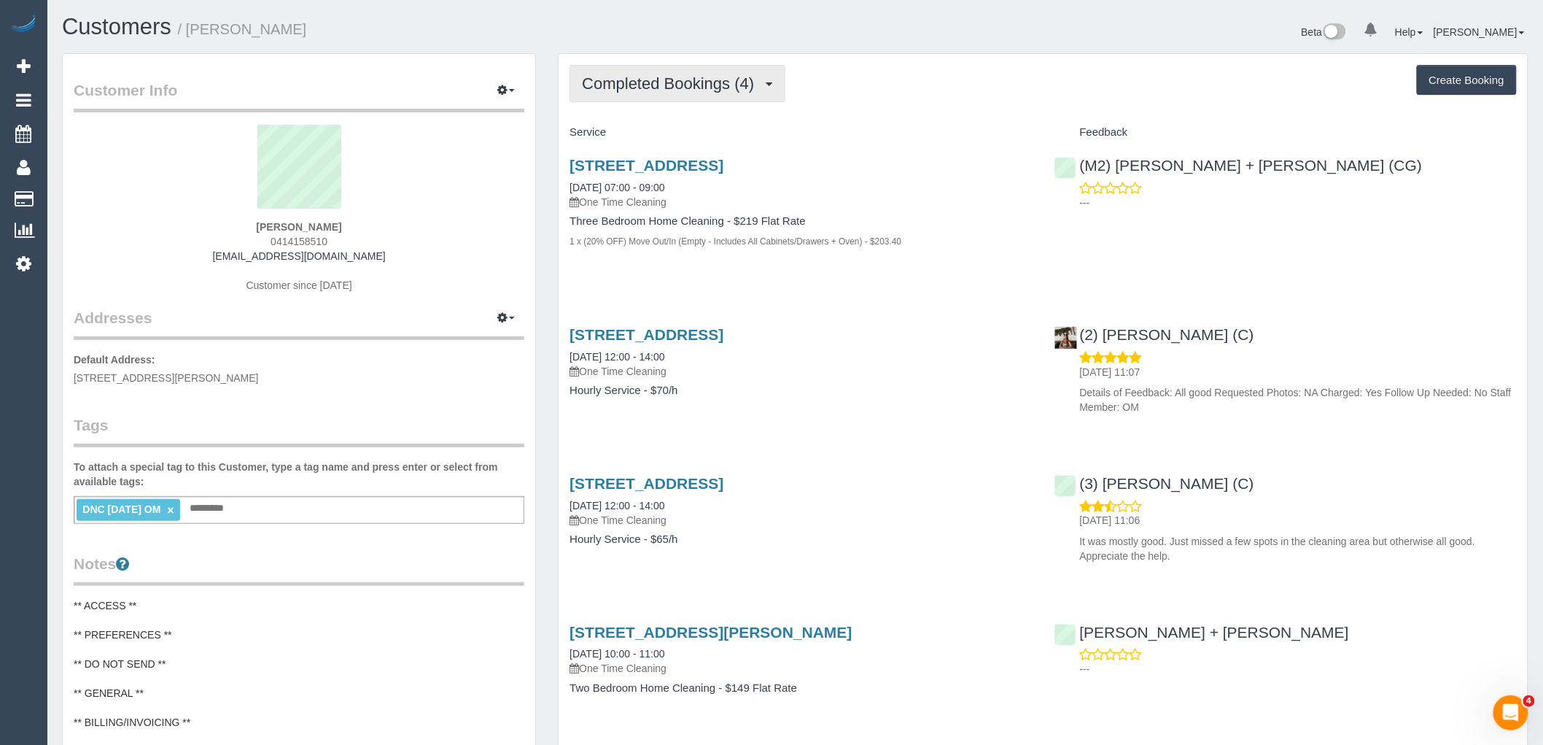
click at [718, 90] on span "Completed Bookings (4)" at bounding box center [671, 83] width 179 height 18
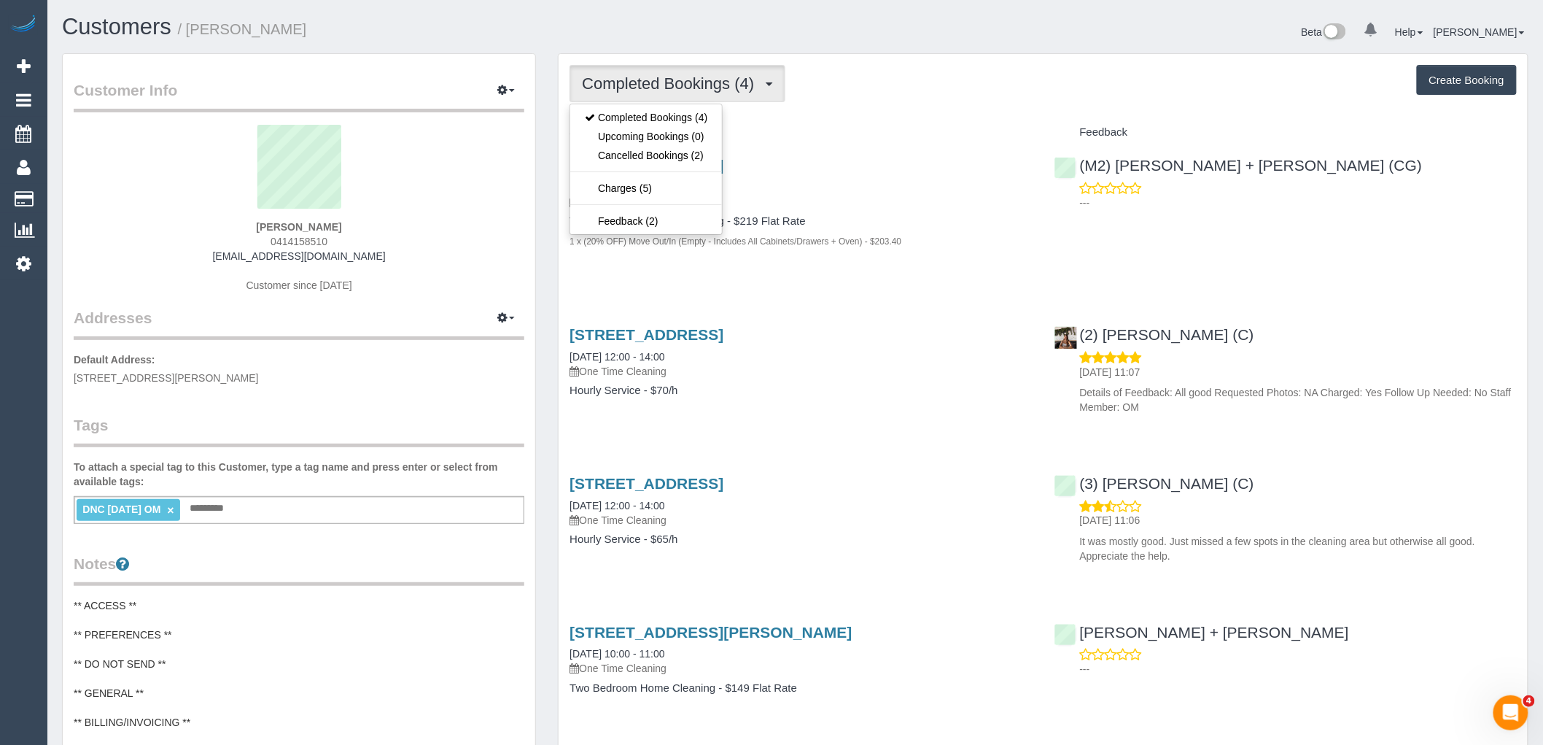
click at [876, 81] on div "Completed Bookings (4) Completed Bookings (4) Upcoming Bookings (0) Cancelled B…" at bounding box center [1043, 83] width 947 height 37
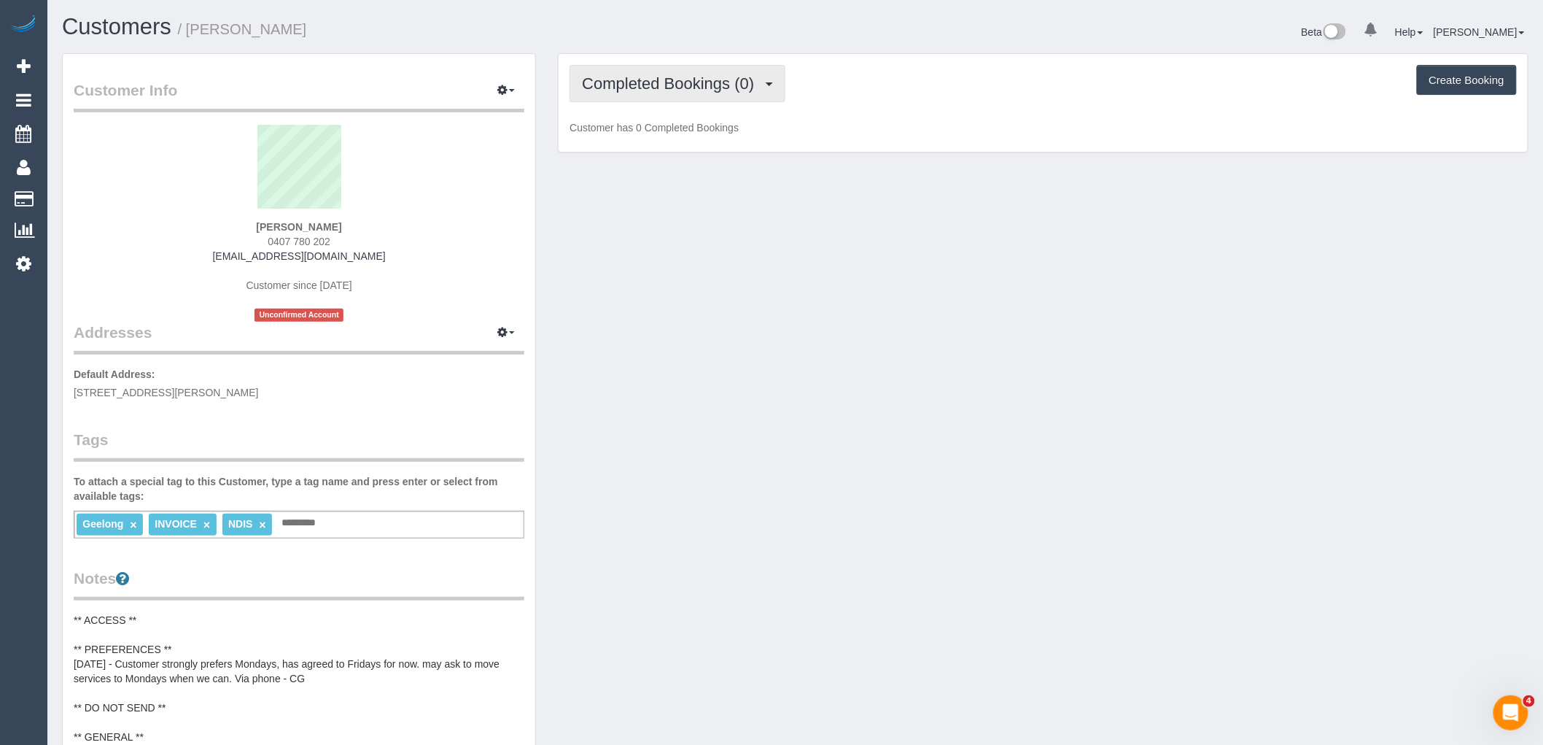
click at [712, 77] on span "Completed Bookings (0)" at bounding box center [671, 83] width 179 height 18
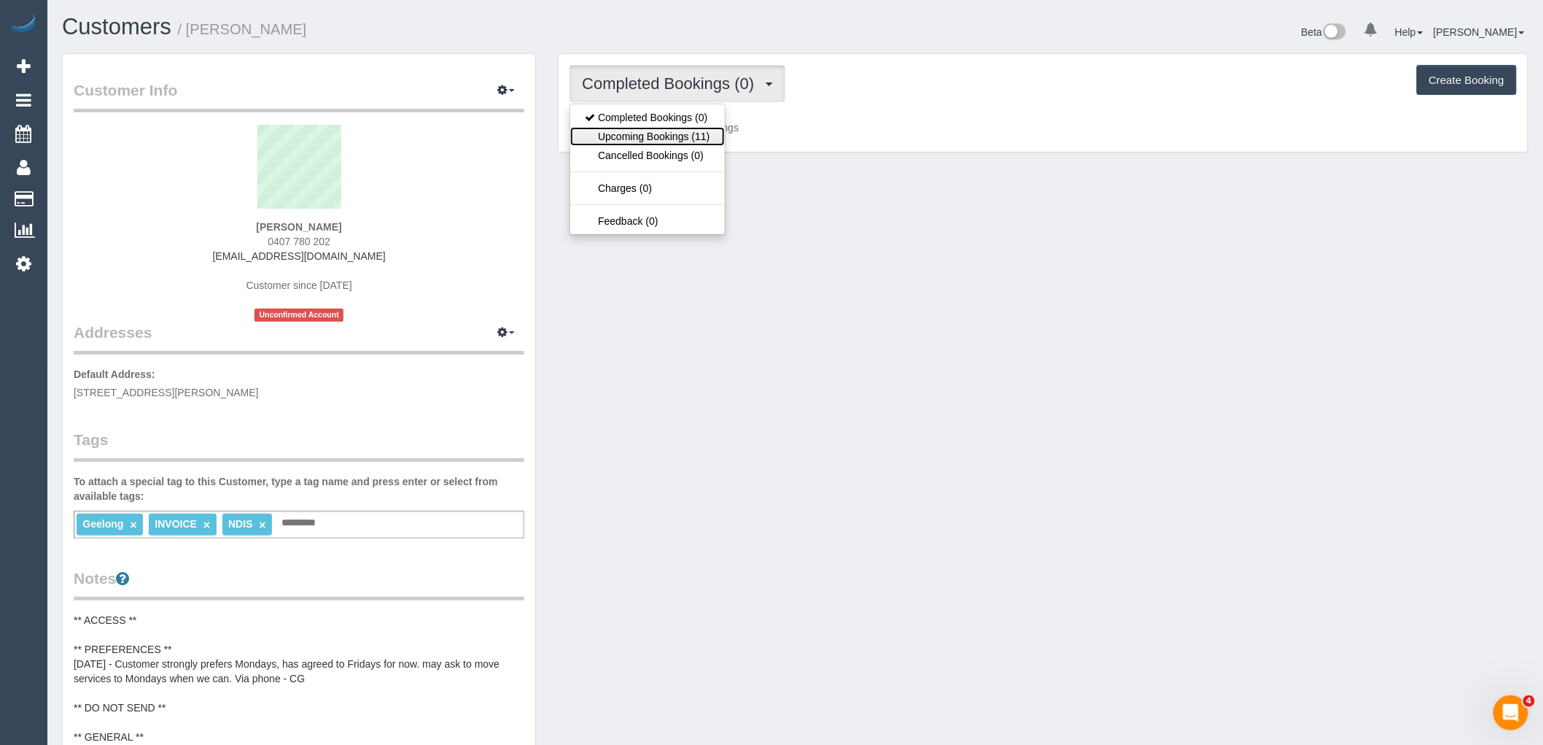
click at [702, 135] on link "Upcoming Bookings (11)" at bounding box center [647, 136] width 154 height 19
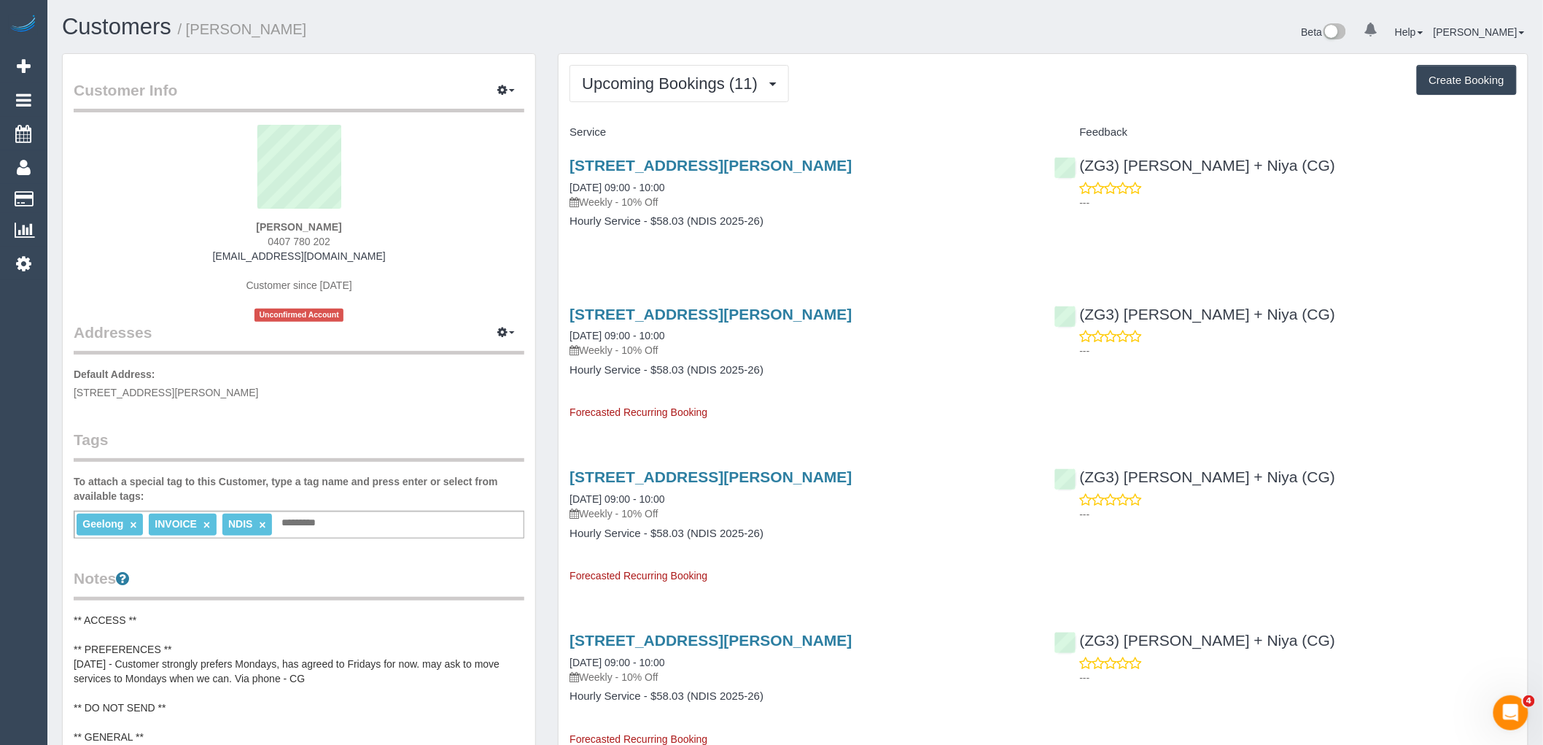
click at [329, 513] on div "Geelong × INVOICE × NDIS × Add a tag" at bounding box center [299, 524] width 451 height 28
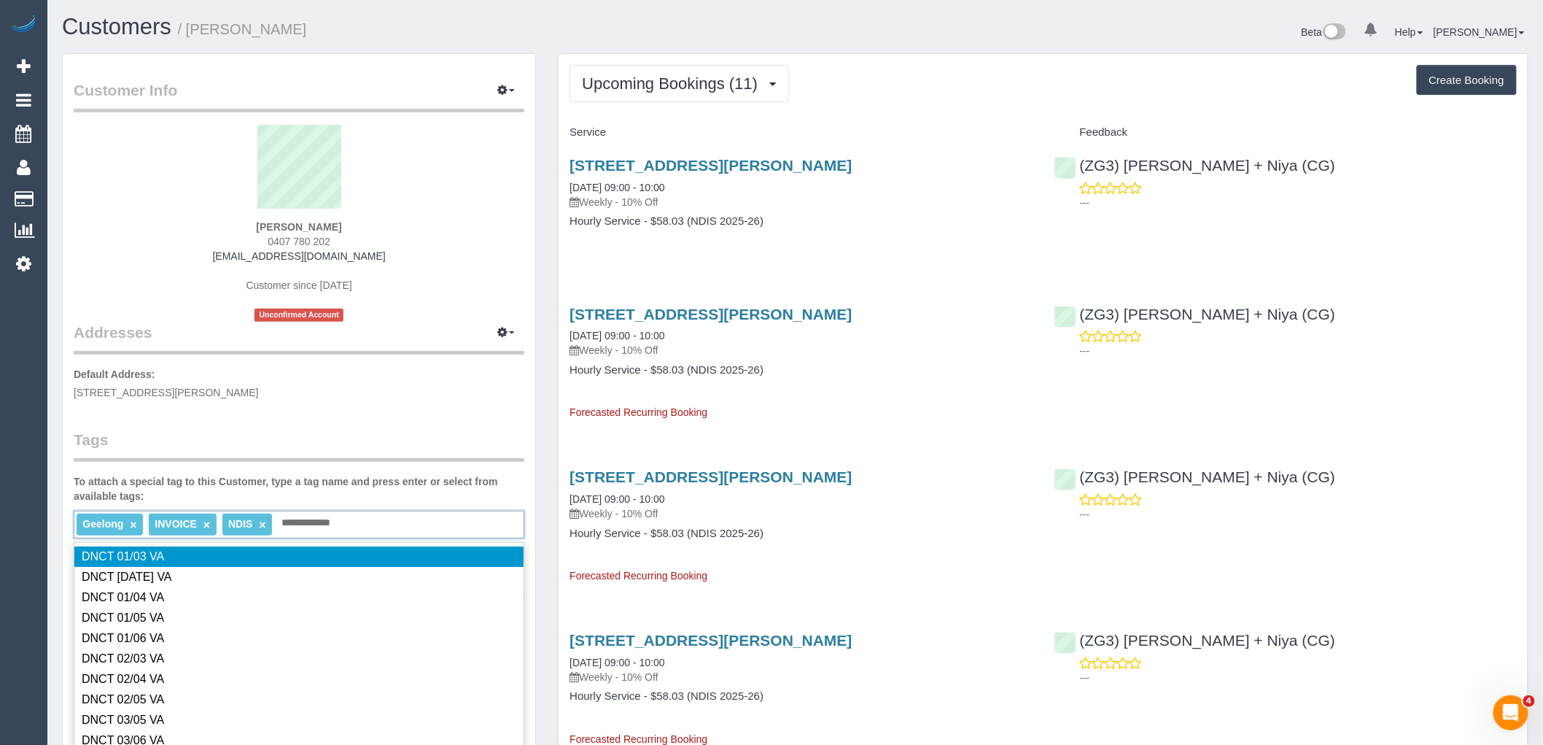
type input "**********"
click at [341, 441] on legend "Tags" at bounding box center [299, 445] width 451 height 33
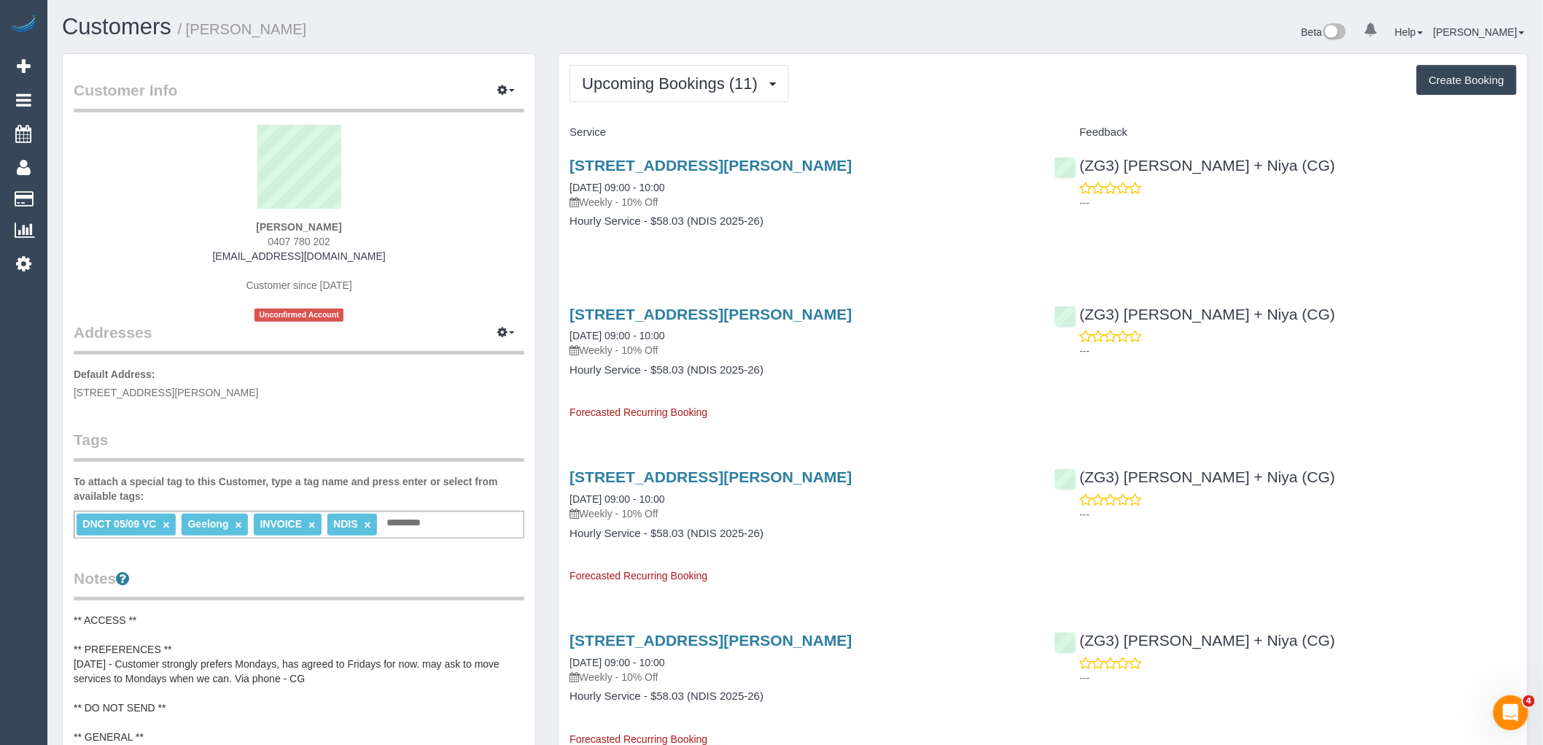
click at [146, 237] on div "Michelle Willersdorf 0407 780 202 michellejanehall@outlook.com Customer since 2…" at bounding box center [299, 223] width 451 height 197
drag, startPoint x: 343, startPoint y: 228, endPoint x: 244, endPoint y: 228, distance: 99.9
click at [244, 228] on div "Michelle Willersdorf 0407 780 202 michellejanehall@outlook.com Customer since 2…" at bounding box center [299, 223] width 451 height 197
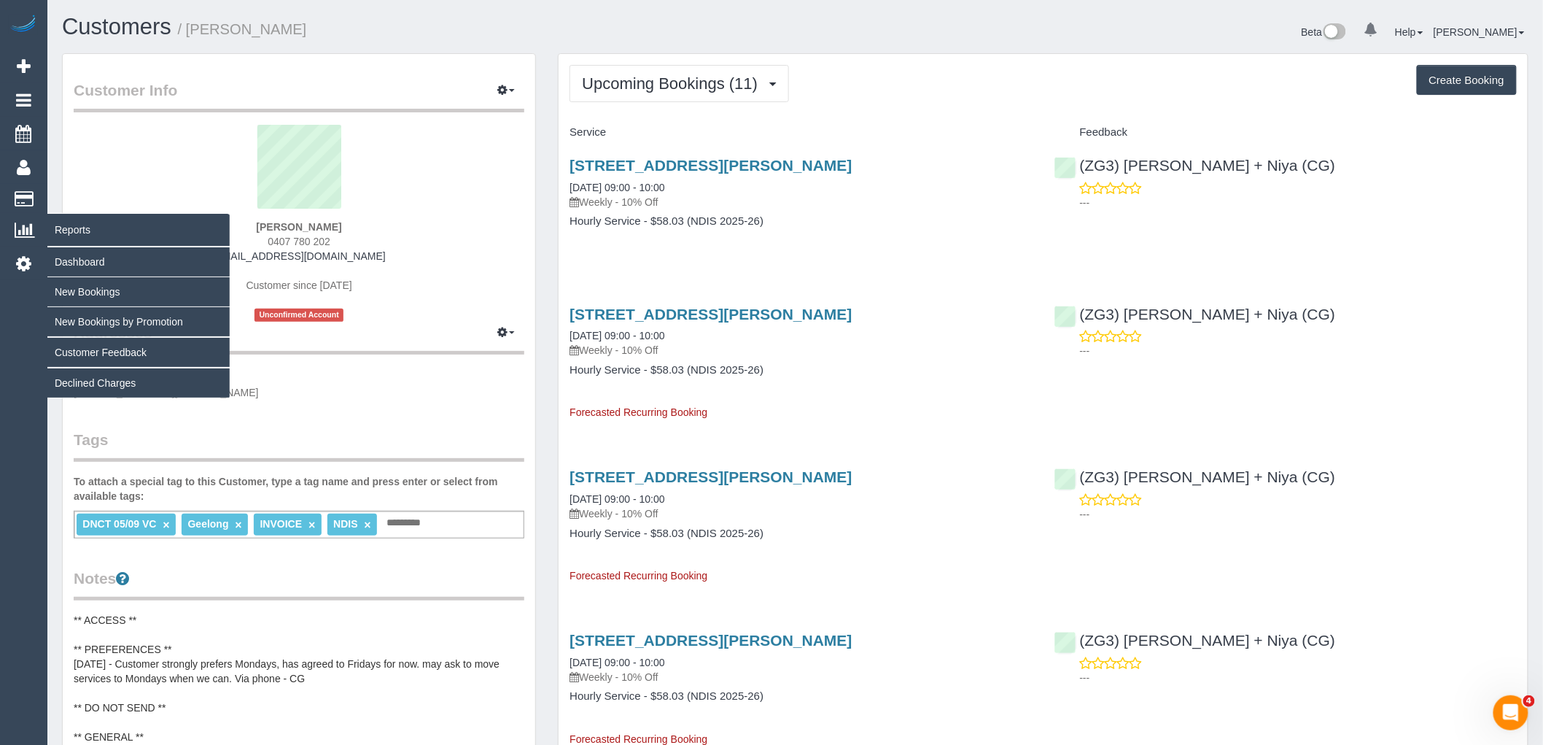
copy strong "Michelle Willersdorf"
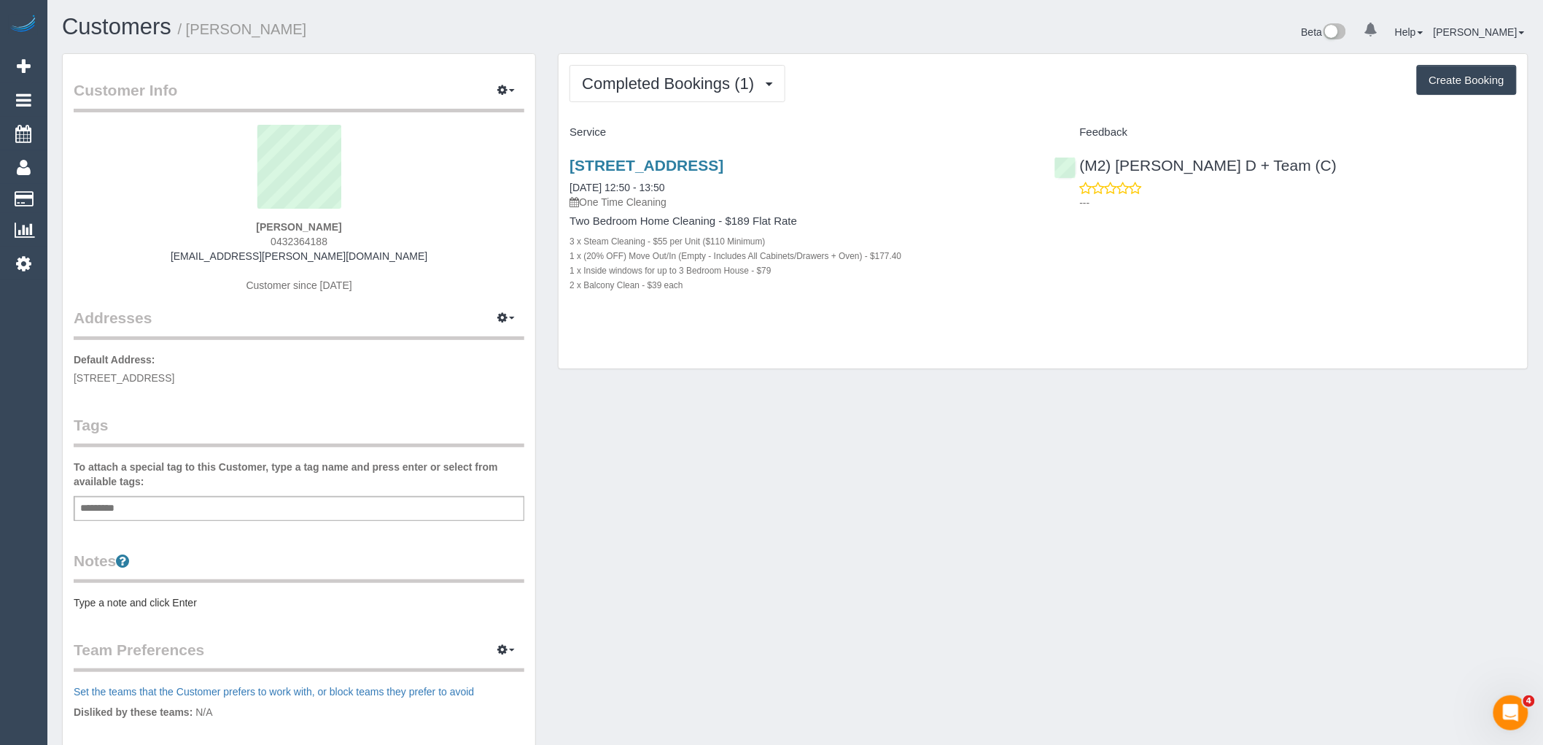
click at [1490, 299] on div "[STREET_ADDRESS] [DATE] 12:50 - 13:50 One Time Cleaning Two Bedroom Home Cleani…" at bounding box center [1043, 232] width 969 height 176
click at [377, 511] on div "Add a tag" at bounding box center [299, 508] width 451 height 25
type input "**********"
click at [413, 411] on div "Customer Info Edit Contact Info Send Message Email Preferences Special Sales Ta…" at bounding box center [299, 521] width 473 height 935
drag, startPoint x: 366, startPoint y: 222, endPoint x: 130, endPoint y: 228, distance: 236.3
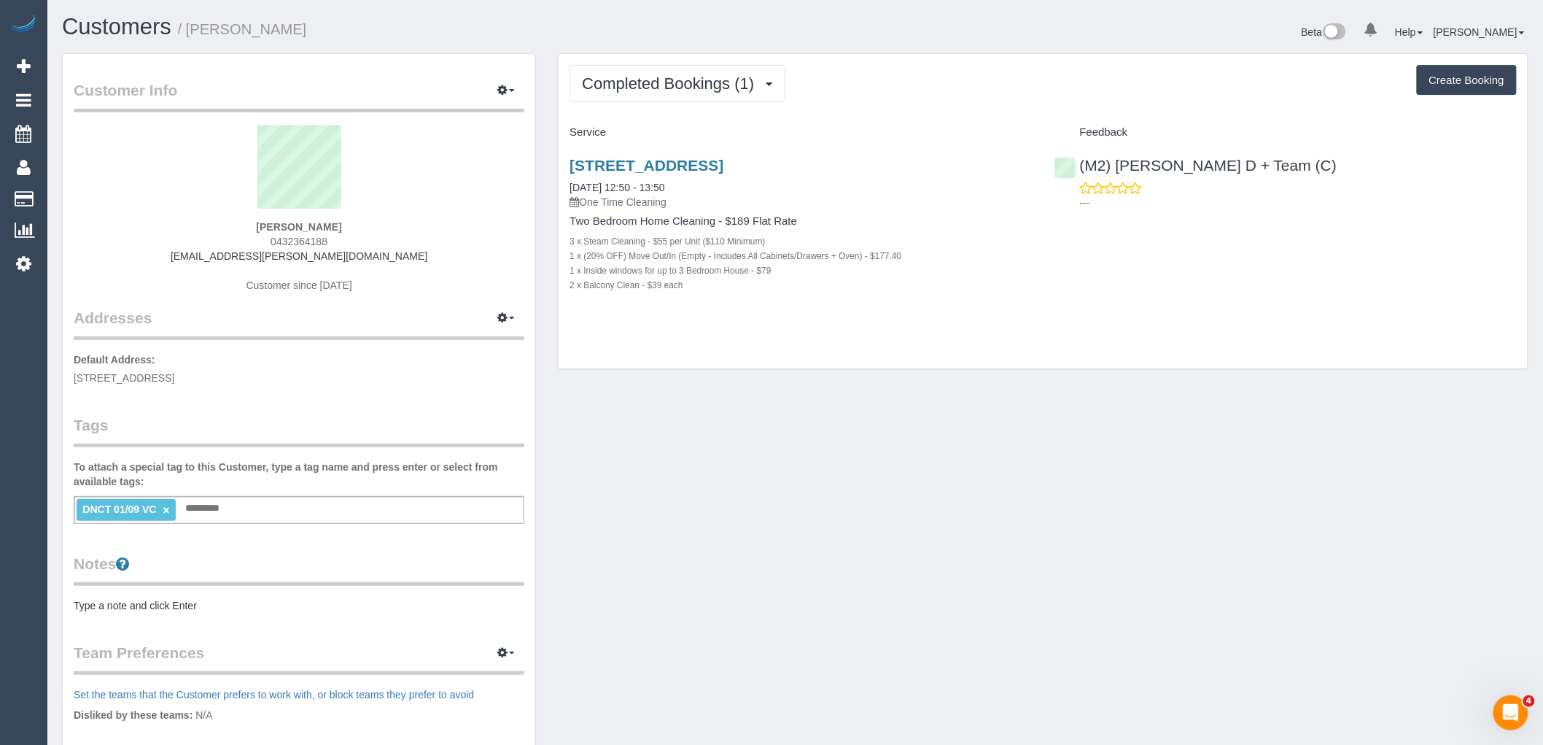
click at [205, 220] on div "[PERSON_NAME] 0432364188 [EMAIL_ADDRESS][PERSON_NAME][DOMAIN_NAME] Customer sin…" at bounding box center [299, 216] width 451 height 182
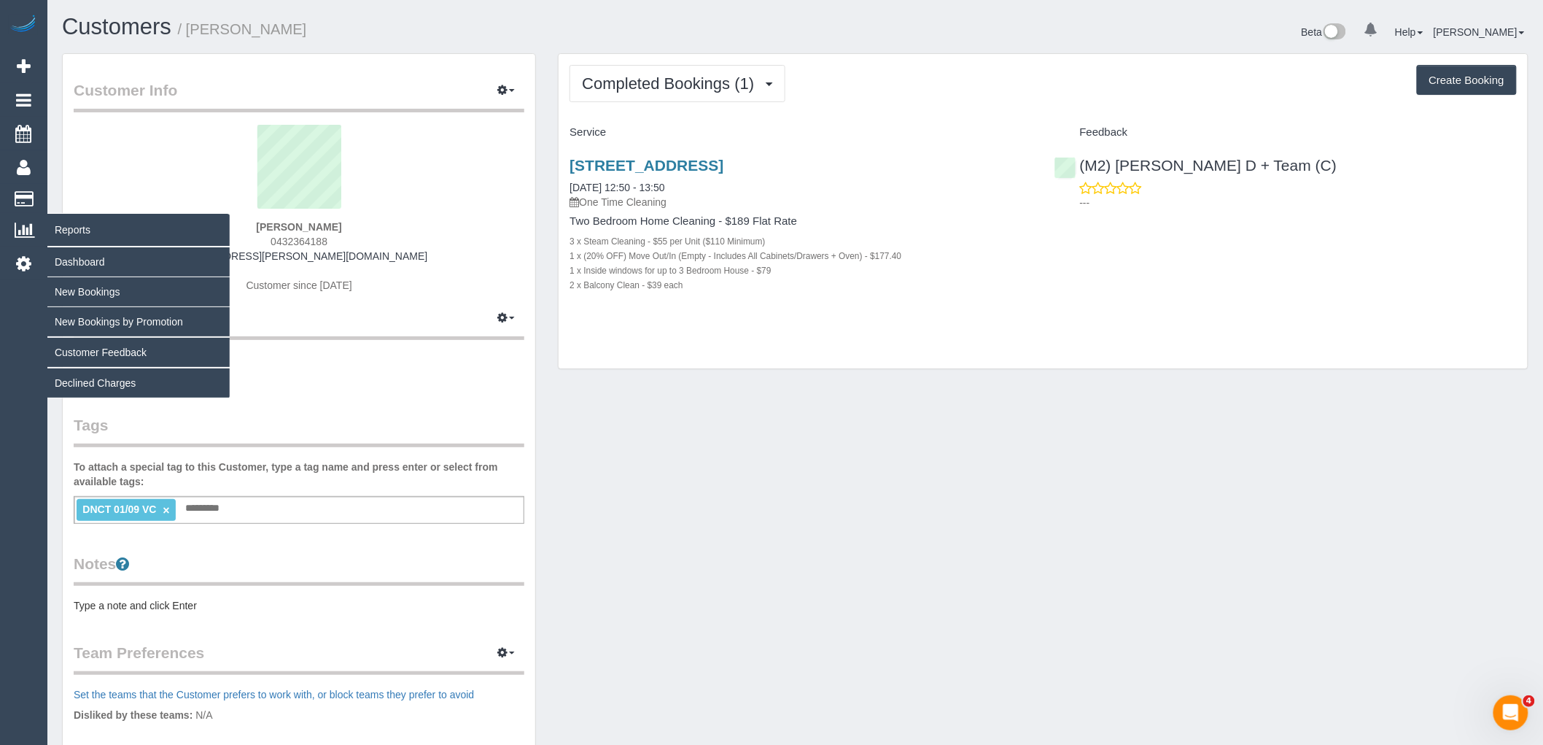
copy strong "[PERSON_NAME]"
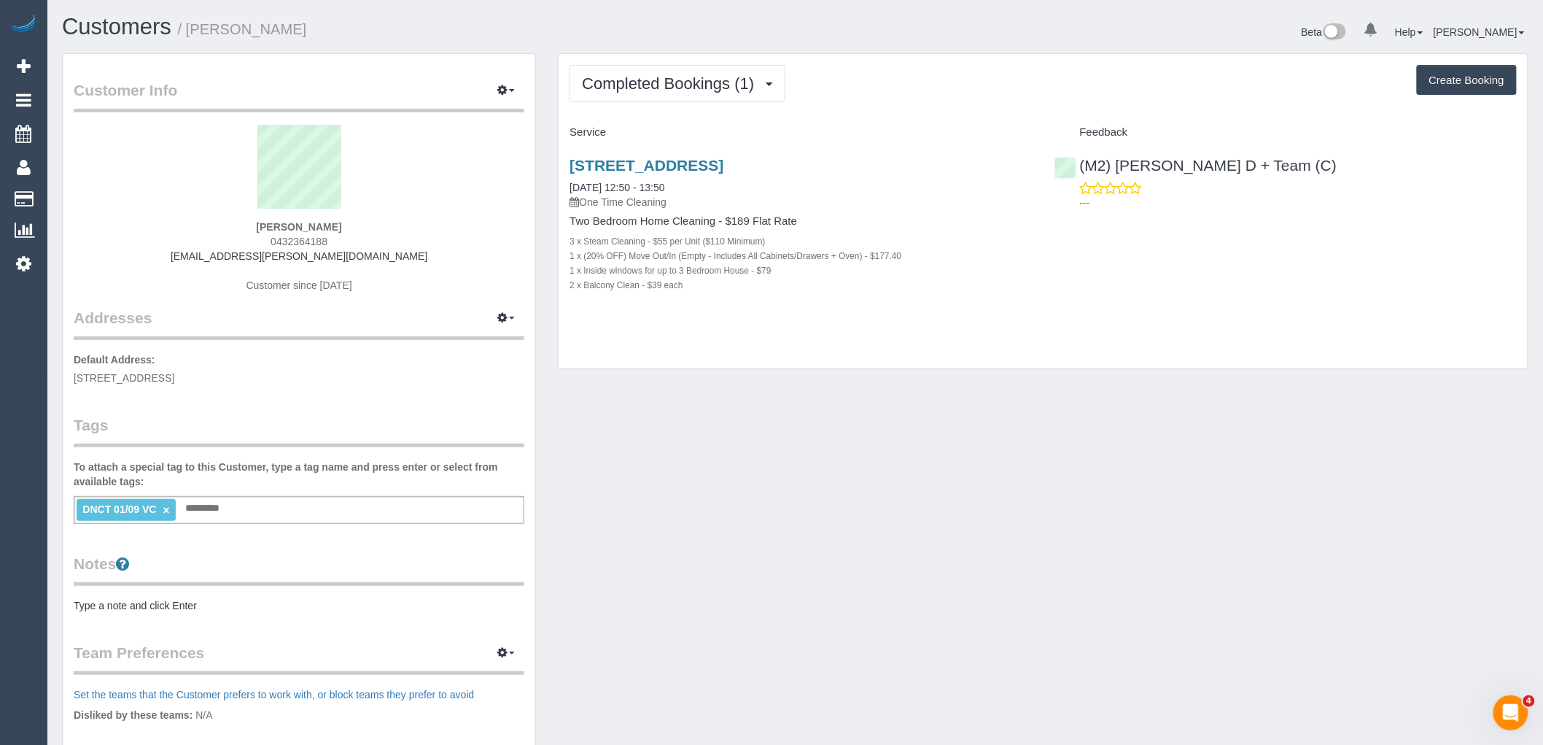
click at [436, 214] on sui-profile-pic at bounding box center [299, 172] width 429 height 95
drag, startPoint x: 376, startPoint y: 223, endPoint x: 224, endPoint y: 230, distance: 151.9
click at [228, 230] on div "[PERSON_NAME] 0432364188 [EMAIL_ADDRESS][PERSON_NAME][DOMAIN_NAME] Customer sin…" at bounding box center [299, 216] width 451 height 182
copy strong "[PERSON_NAME]"
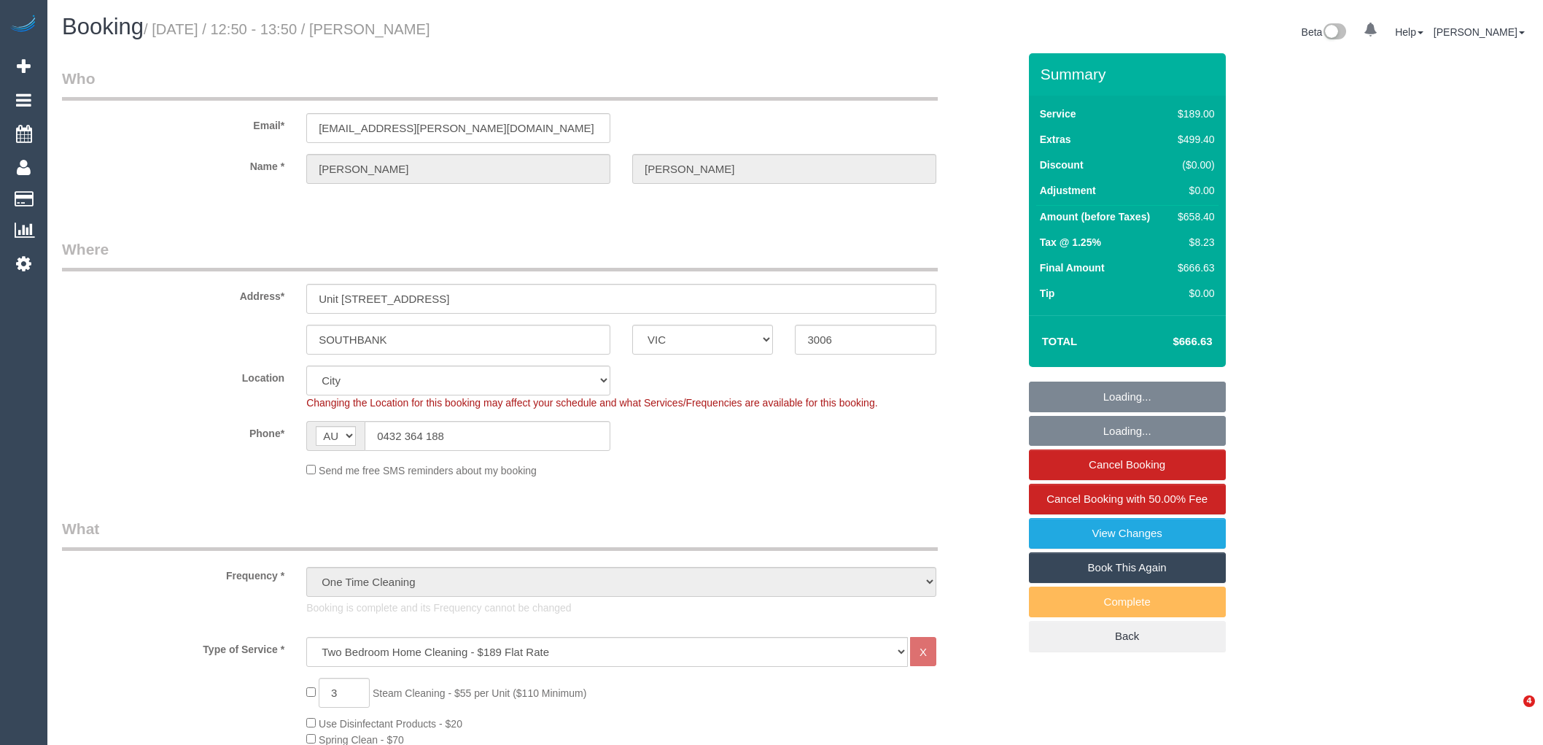
select select "VIC"
select select "number:28"
select select "number:14"
select select "number:18"
select select "number:24"
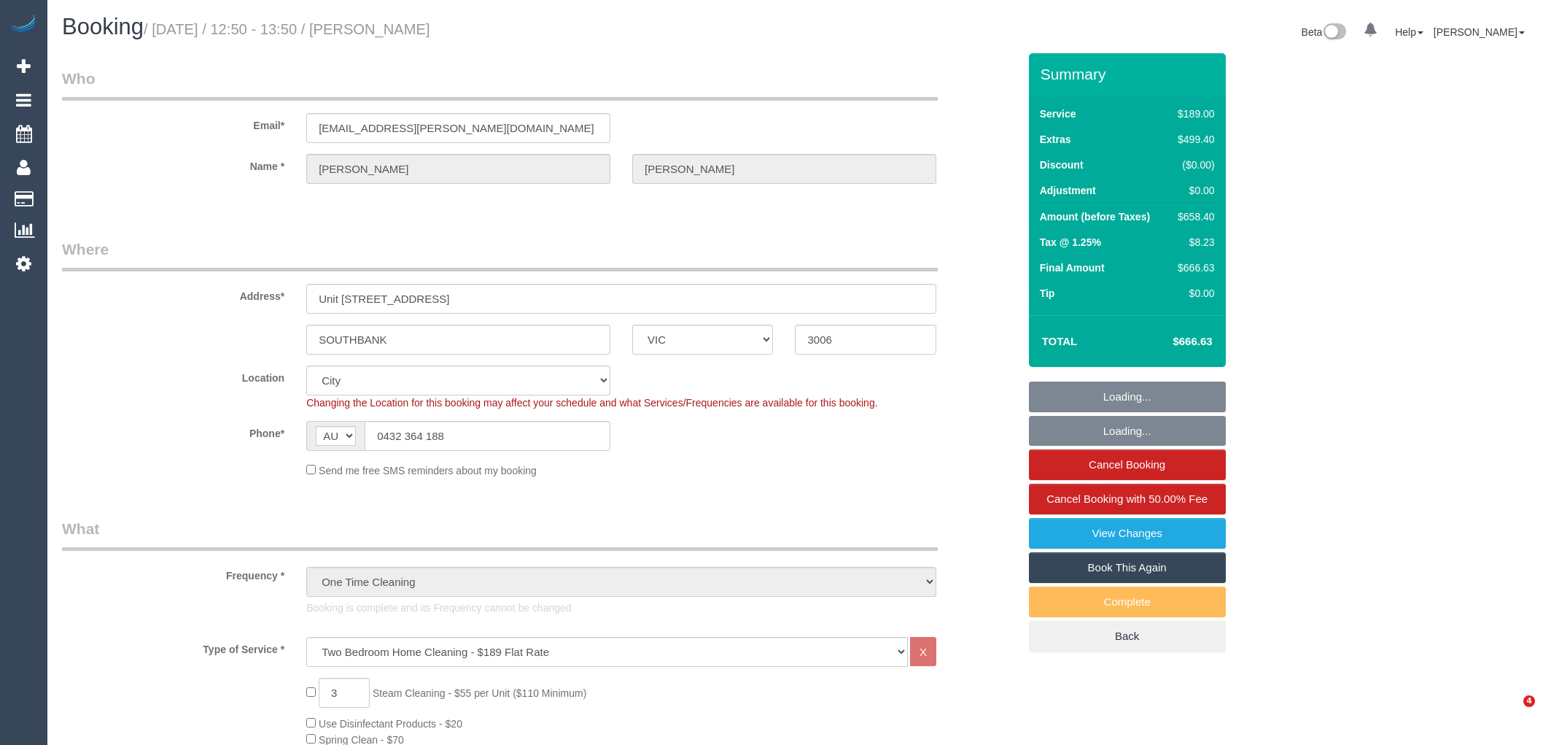
select select "number:26"
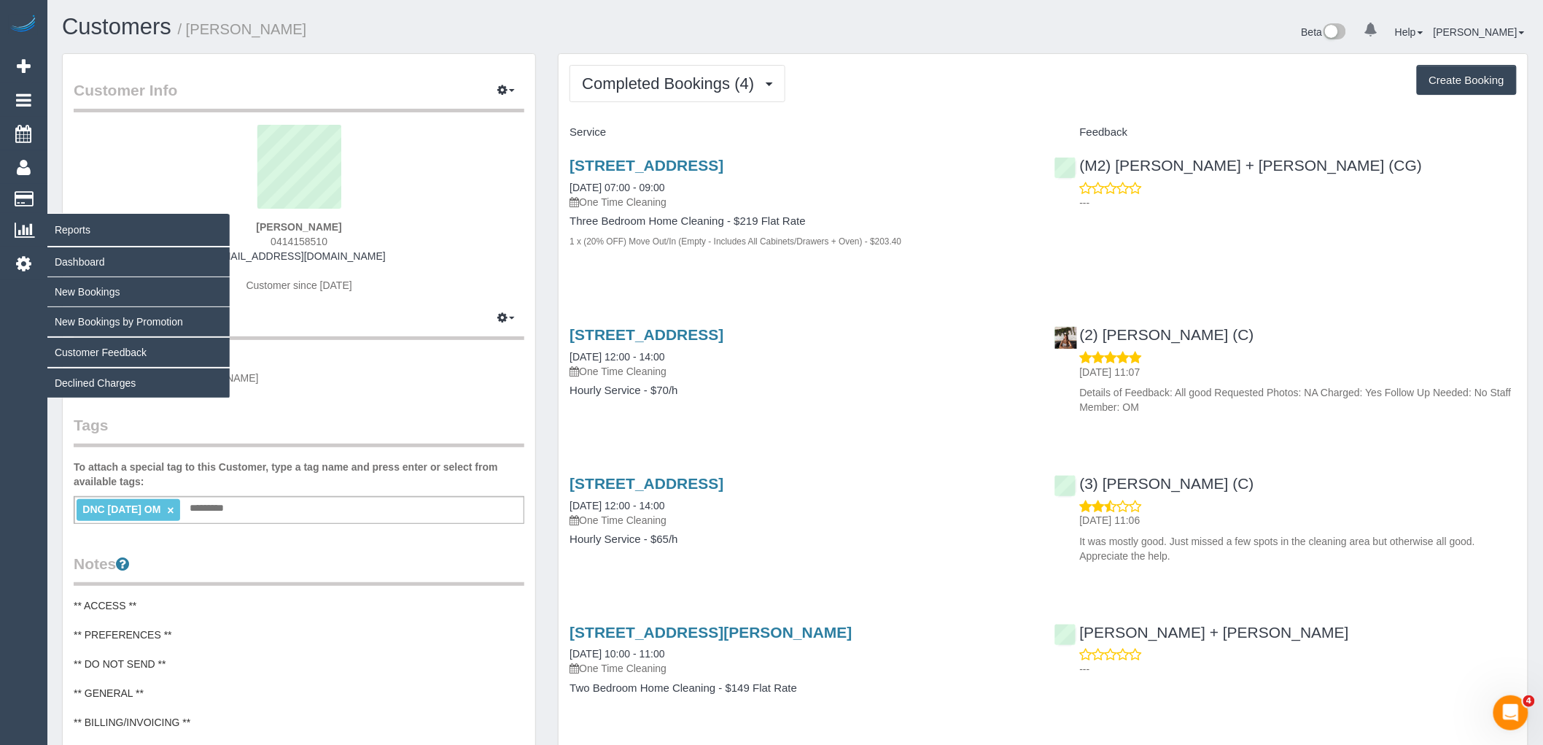
drag, startPoint x: 348, startPoint y: 230, endPoint x: 22, endPoint y: 243, distance: 326.2
click at [208, 230] on div "[PERSON_NAME] 0414158510 [EMAIL_ADDRESS][DOMAIN_NAME] Customer since [DATE]" at bounding box center [299, 216] width 451 height 182
copy strong "[PERSON_NAME]"
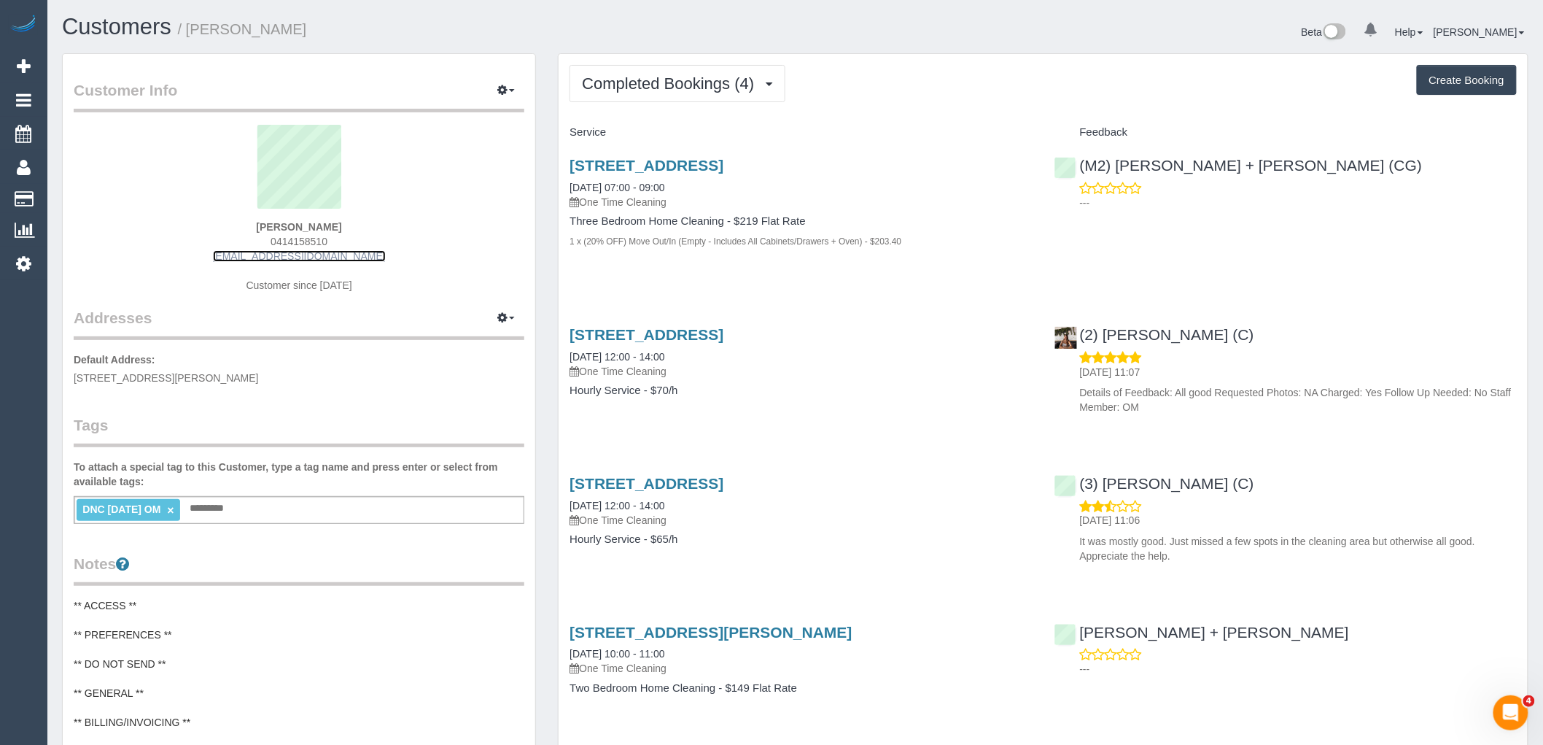
click at [290, 252] on link "atel2k@gmail.com" at bounding box center [299, 256] width 173 height 12
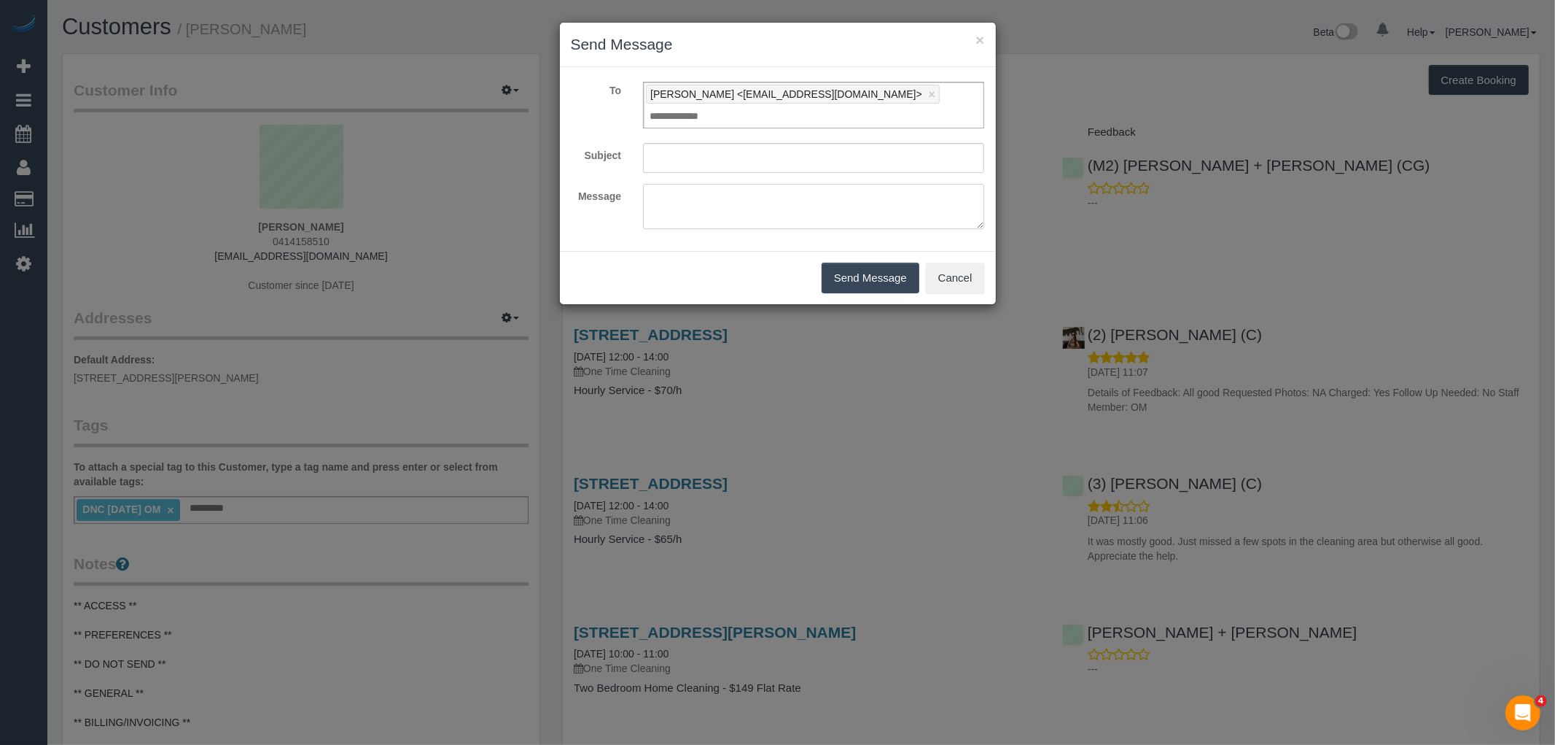
click at [381, 221] on div "× Send Message To Aaron Tan <atel2k@gmail.com> × Add Recipient Subject Message …" at bounding box center [777, 372] width 1555 height 745
click at [965, 263] on button "Cancel" at bounding box center [955, 278] width 59 height 31
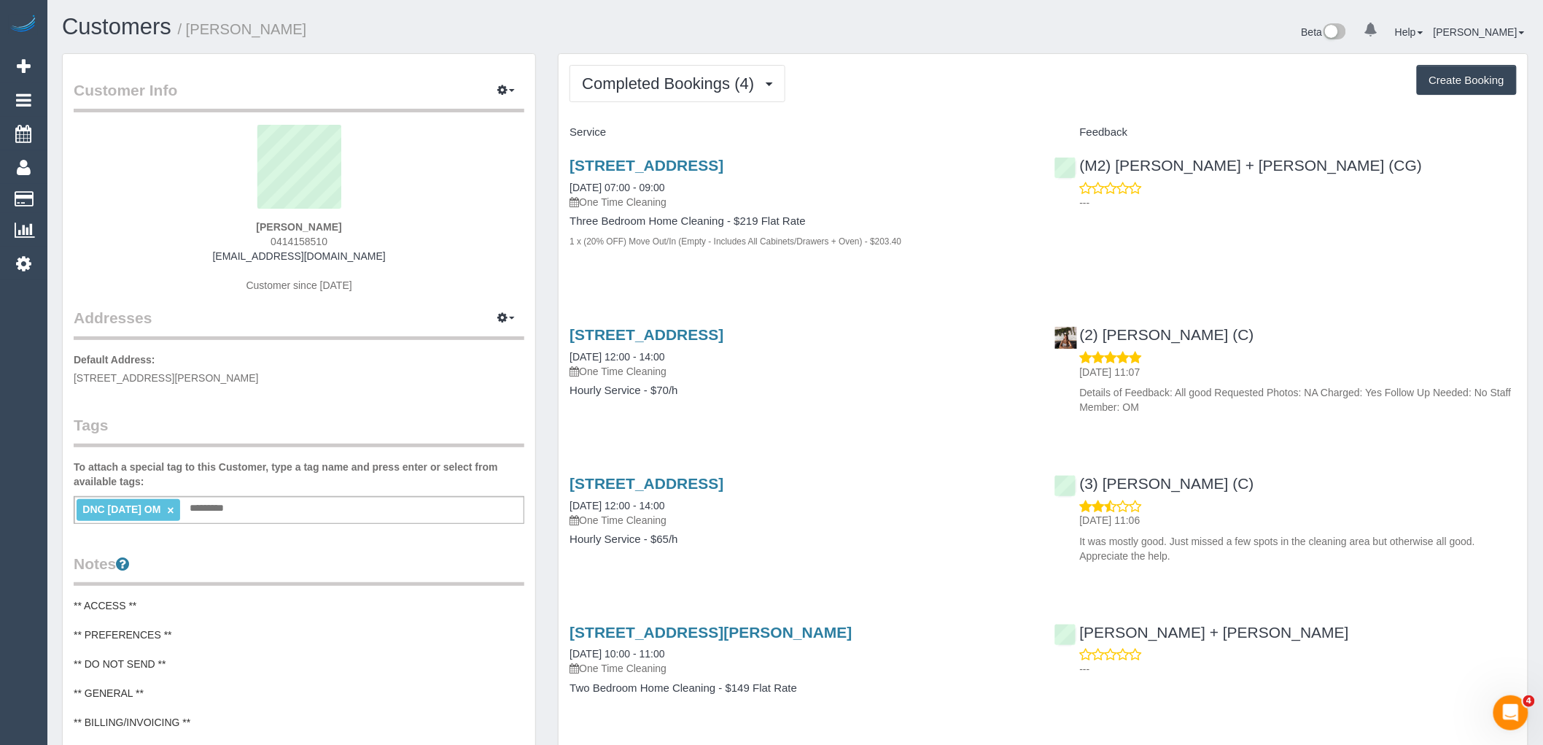
click at [370, 234] on div "Aaron Tan 0414158510 atel2k@gmail.com Customer since 2020" at bounding box center [299, 216] width 451 height 182
drag, startPoint x: 309, startPoint y: 221, endPoint x: 155, endPoint y: 221, distance: 153.9
click at [163, 221] on div "Aaron Tan 0414158510 atel2k@gmail.com Customer since 2020" at bounding box center [299, 216] width 451 height 182
drag, startPoint x: 361, startPoint y: 222, endPoint x: 81, endPoint y: 219, distance: 280.0
click at [168, 222] on div "Aaron Tan 0414158510 atel2k@gmail.com Customer since 2020" at bounding box center [299, 216] width 451 height 182
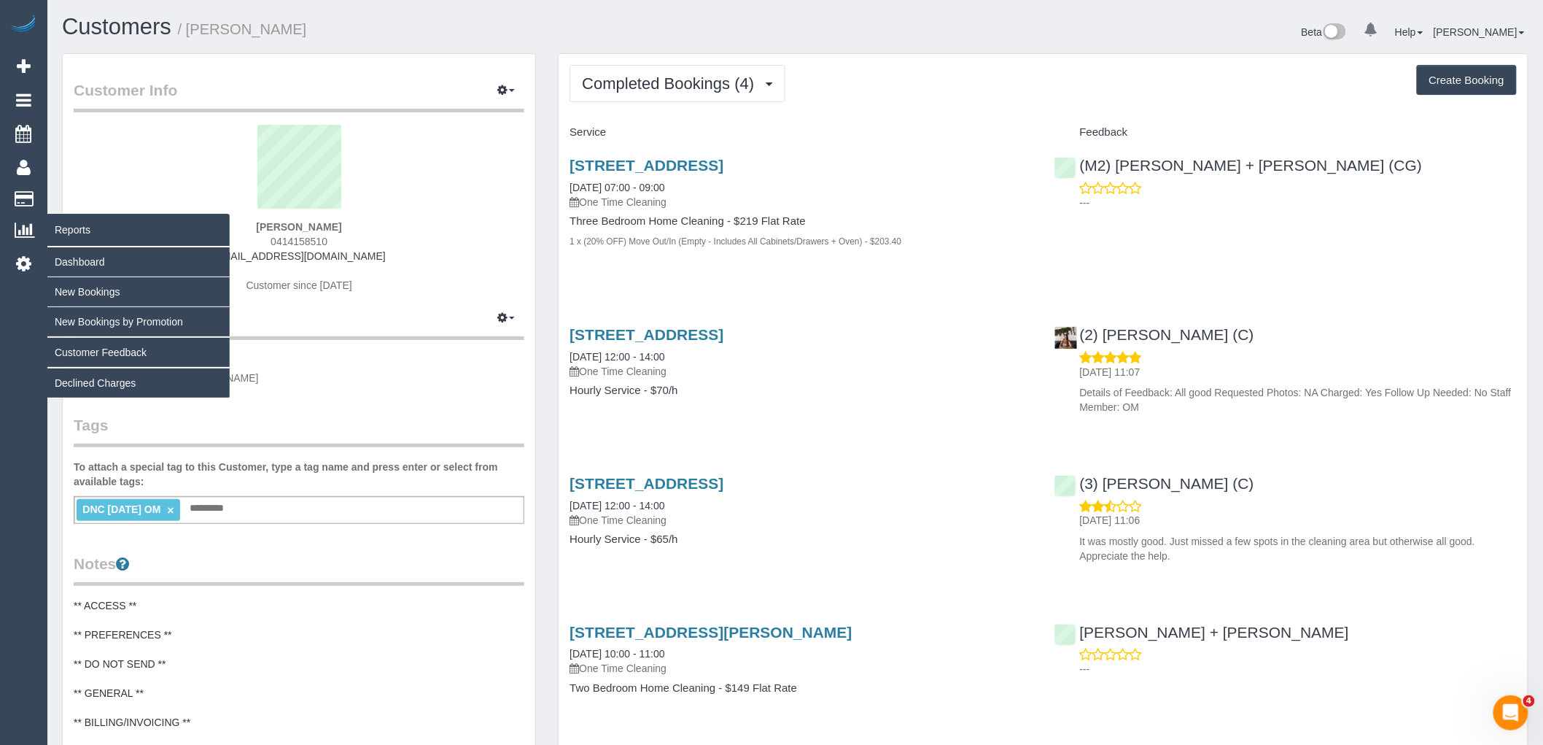
copy strong "Aaron Tan"
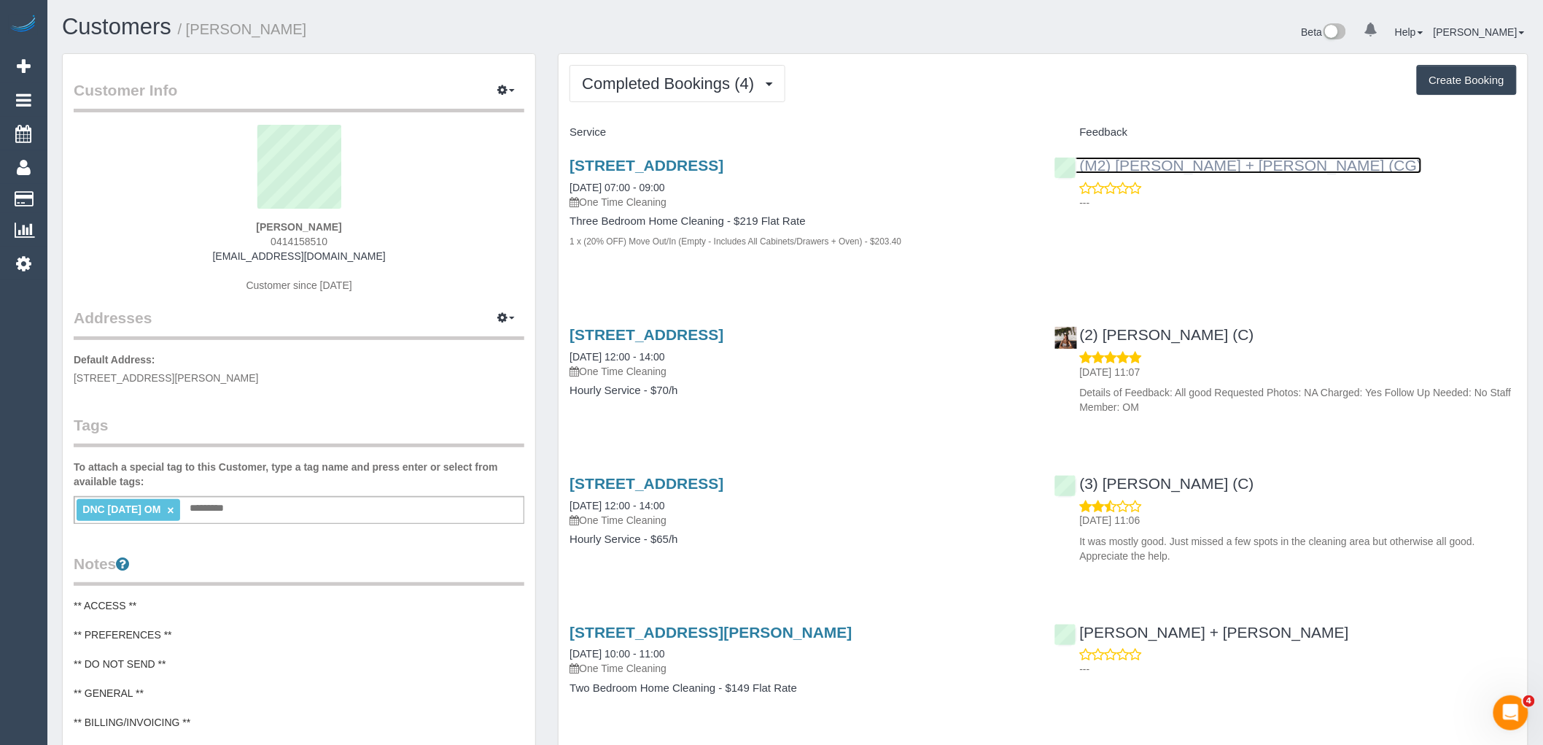
drag, startPoint x: 1211, startPoint y: 159, endPoint x: 941, endPoint y: 162, distance: 269.8
click at [1359, 279] on div "Service Feedback 4/49 Rosamond Road, Maidstone, VIC 3012 02/09/2025 07:00 - 09:…" at bounding box center [1043, 421] width 947 height 602
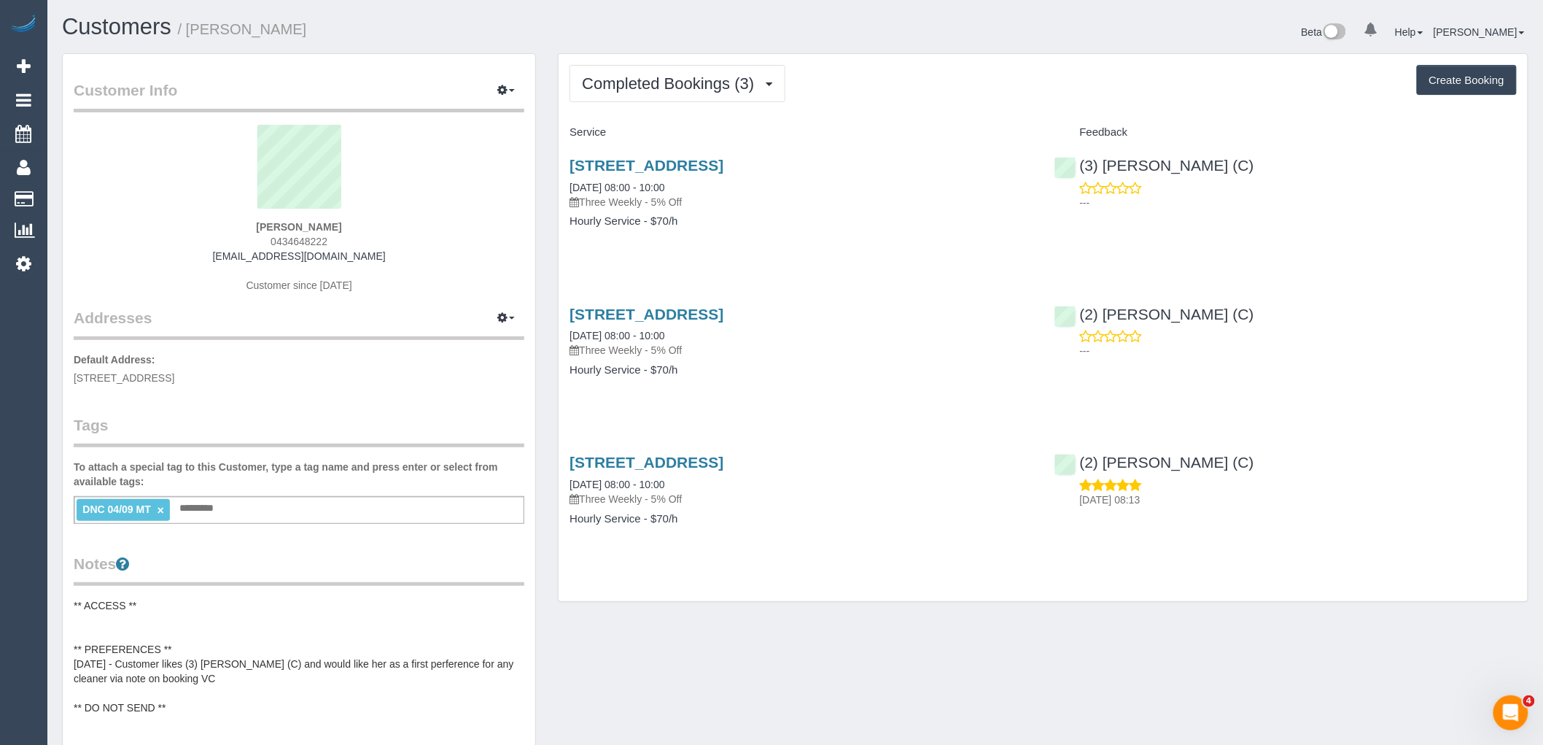
click at [1453, 75] on button "Create Booking" at bounding box center [1467, 80] width 100 height 31
select select "VIC"
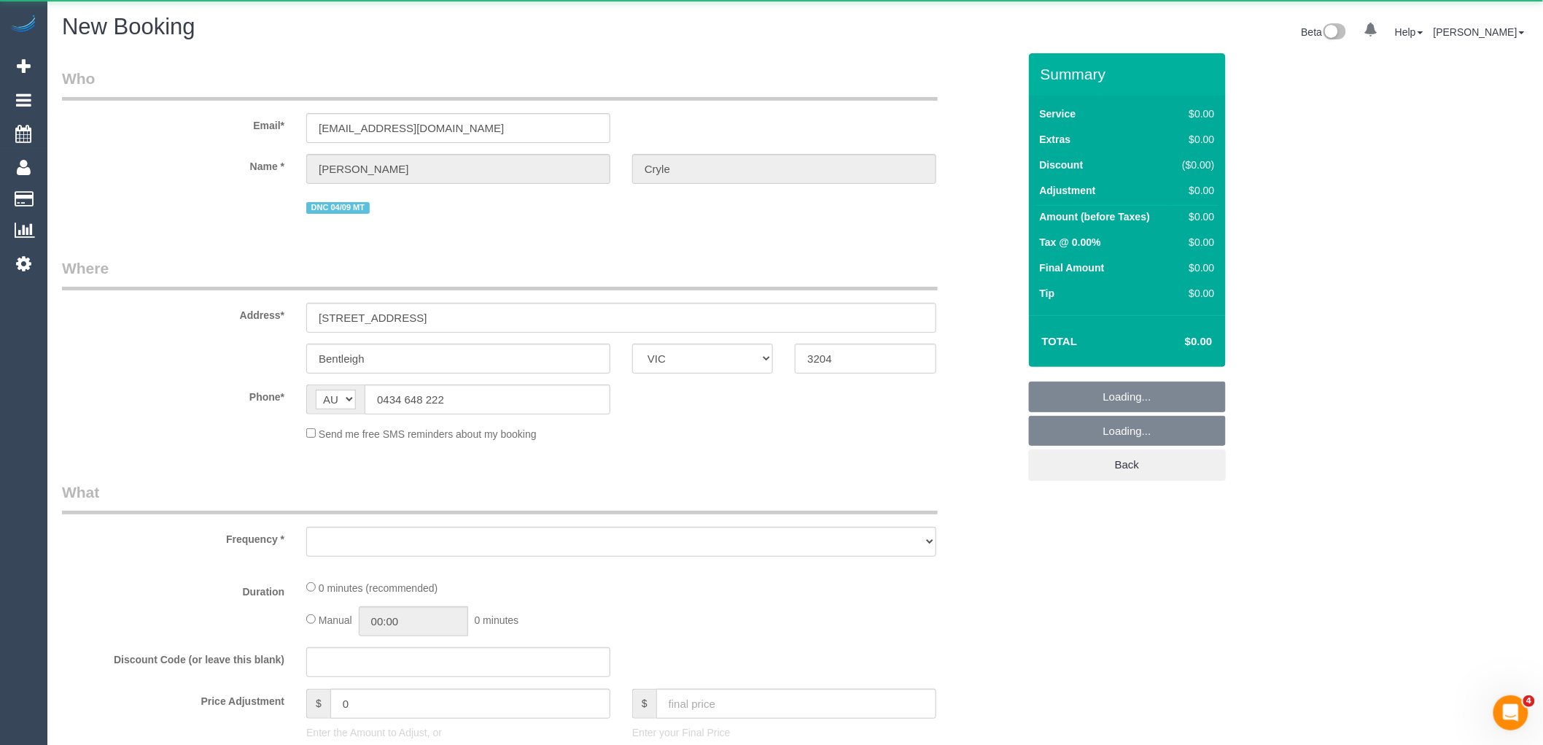
select select "string:AU"
select select "object:1528"
select select "string:stripe-pm_1RmR9T2GScqysDRVqeshcViF"
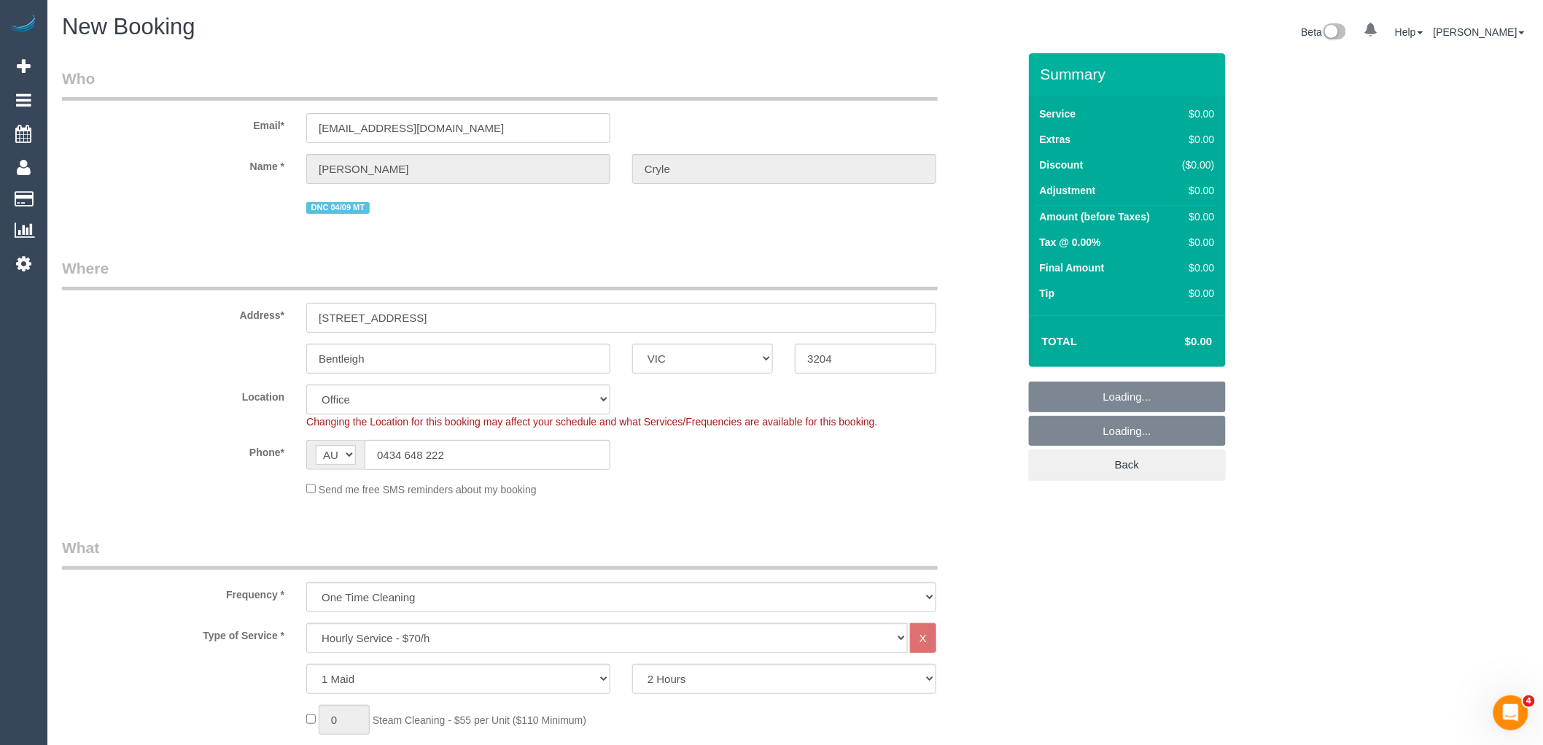
scroll to position [81, 0]
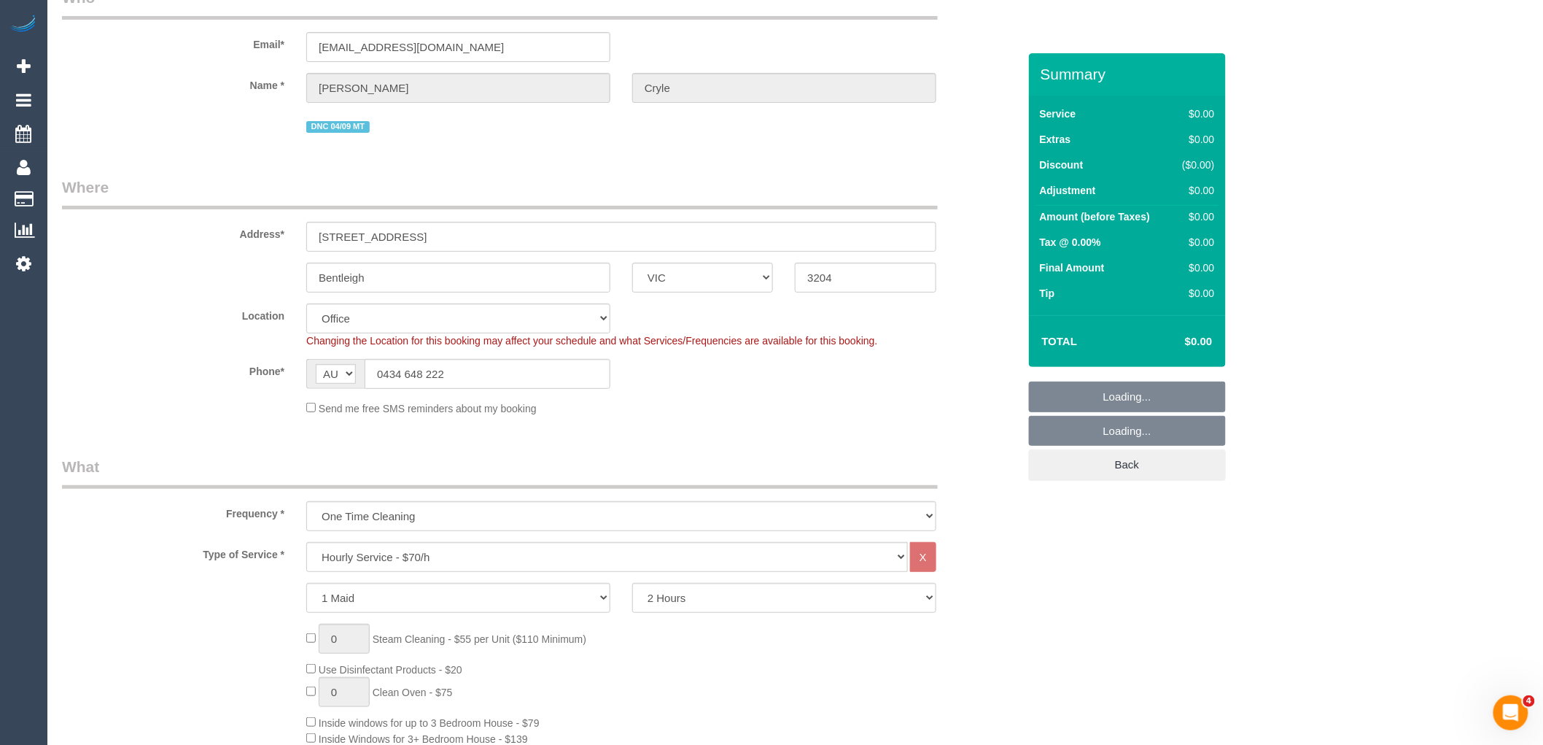
select select "object:2970"
select select "64"
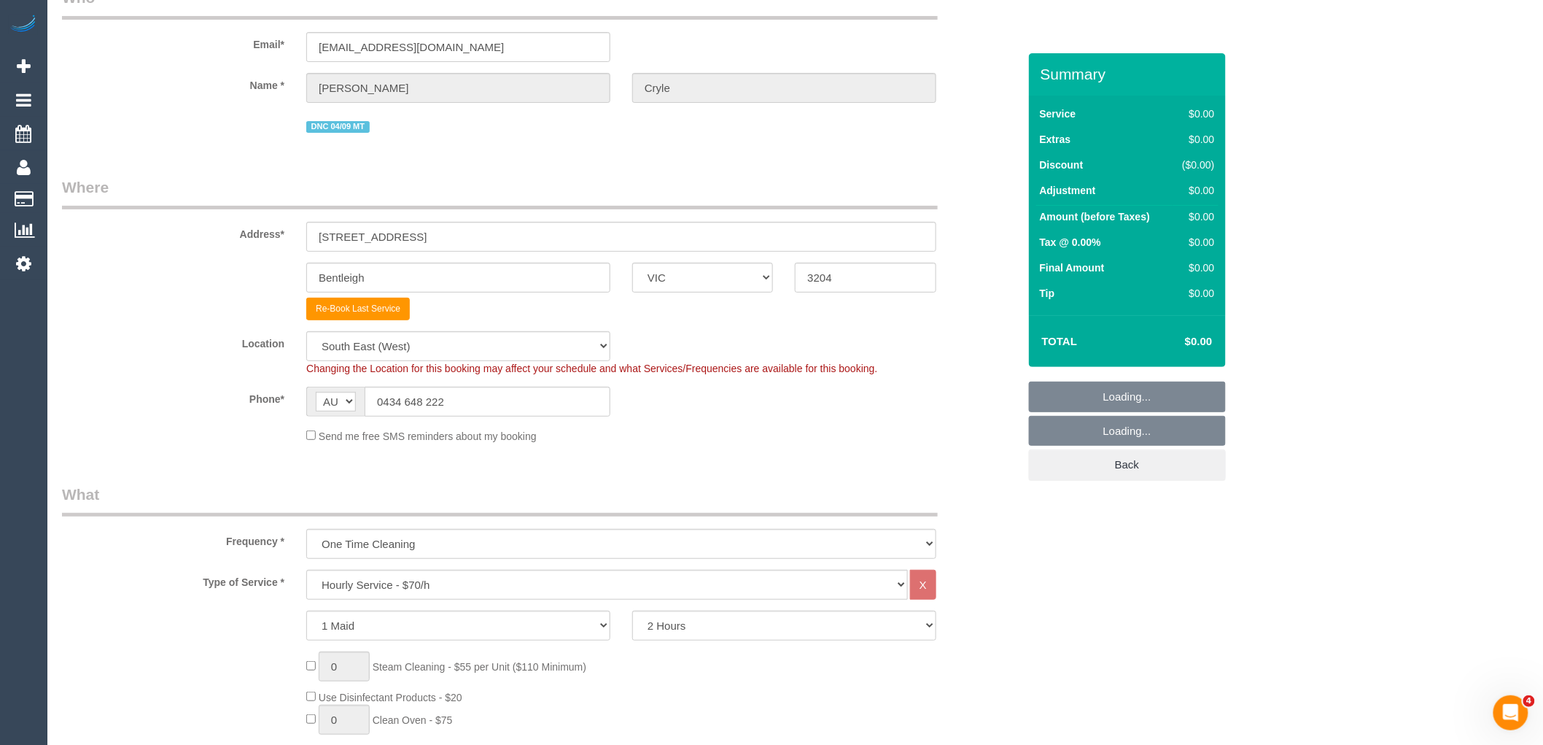
select select "object:2980"
click at [443, 339] on select "Office [GEOGRAPHIC_DATA] (North) East (South) [GEOGRAPHIC_DATA] (East) [GEOGRAP…" at bounding box center [458, 346] width 304 height 30
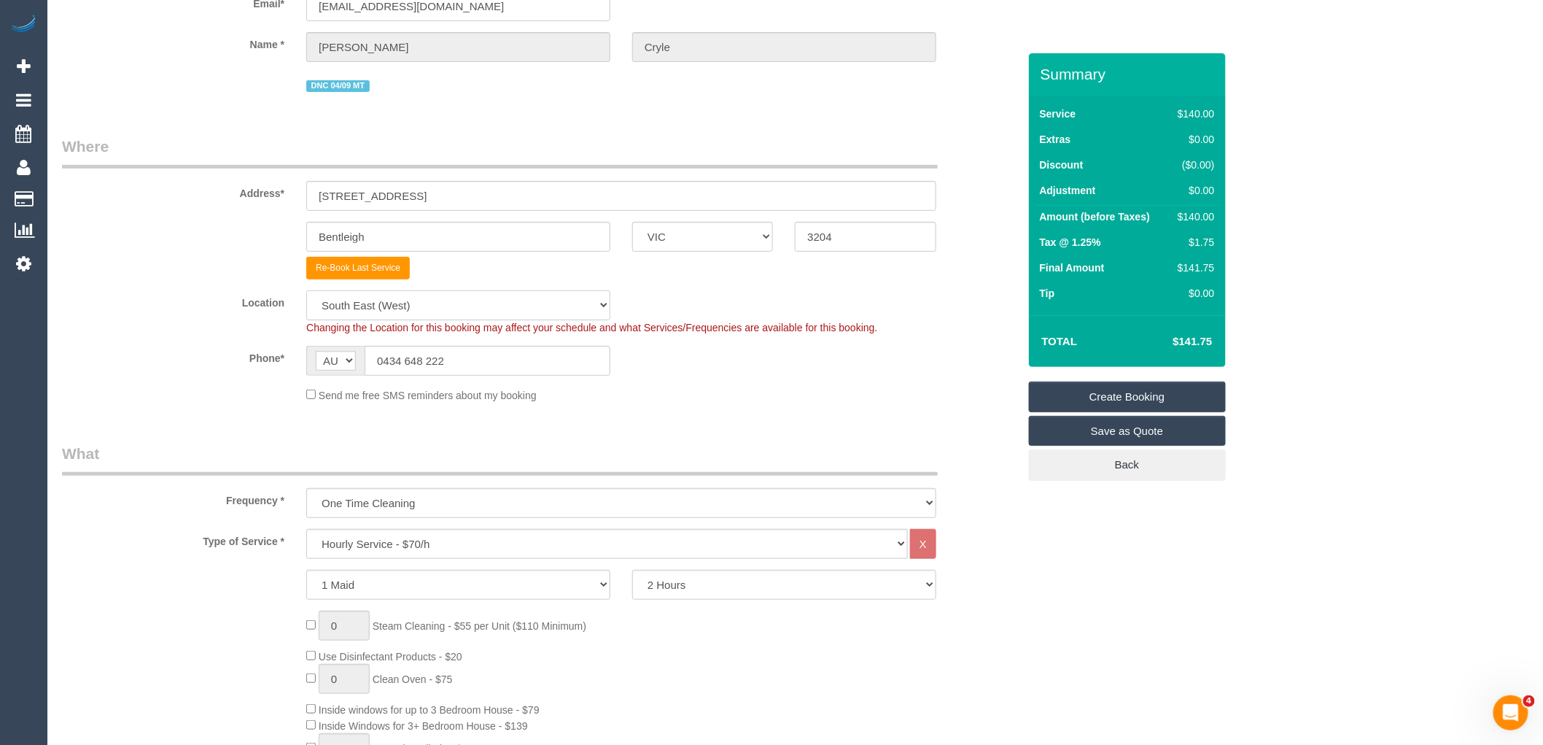
scroll to position [486, 0]
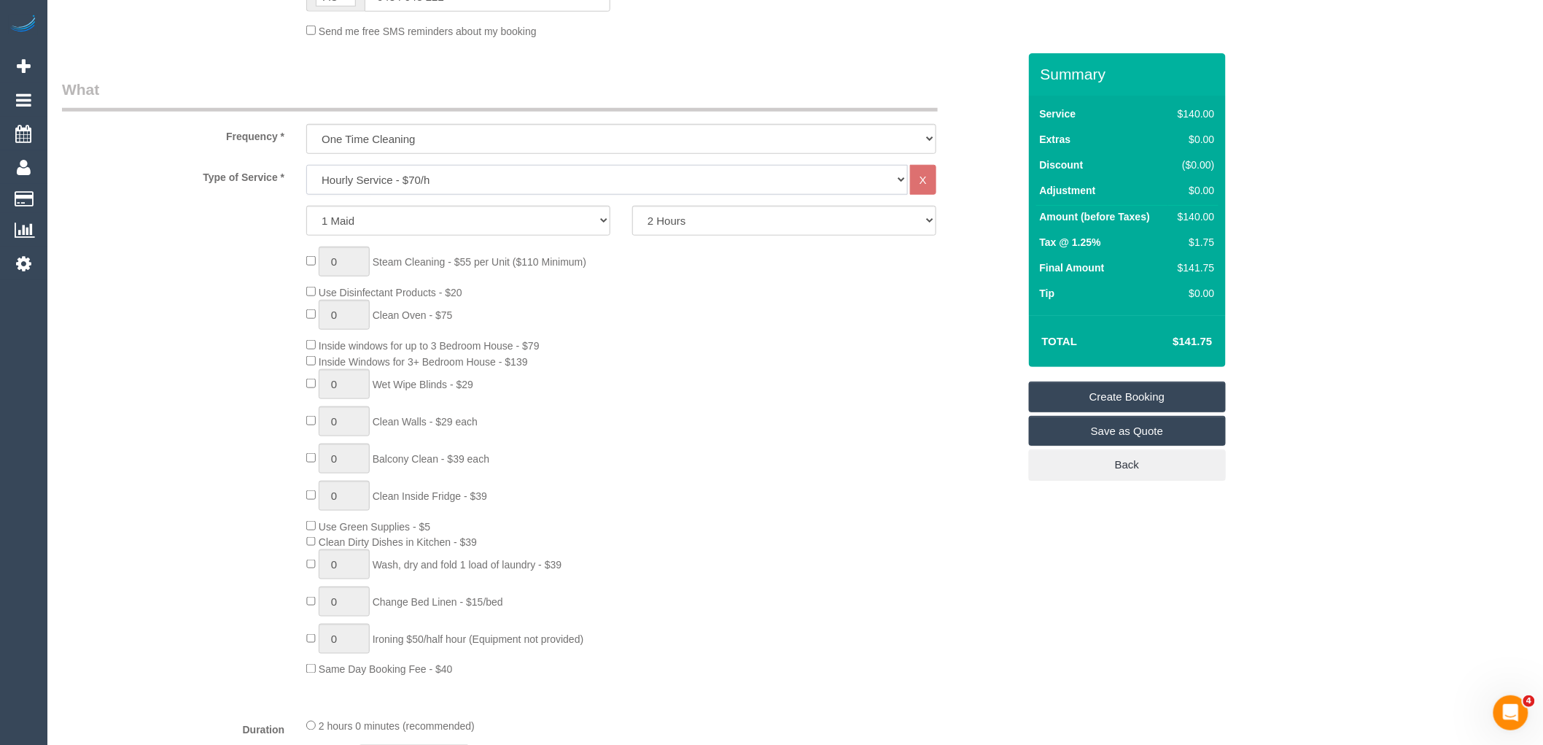
click at [450, 175] on select "Hourly Service - $70/h Hourly Service - $65/h Hourly Service - $60/h Hourly Ser…" at bounding box center [607, 180] width 602 height 30
drag, startPoint x: 180, startPoint y: 388, endPoint x: 231, endPoint y: 362, distance: 57.4
click at [180, 388] on div "0 Steam Cleaning - $55 per Unit ($110 Minimum) Use Disinfectant Products - $20 …" at bounding box center [540, 461] width 978 height 430
click at [498, 180] on select "Hourly Service - $70/h Hourly Service - $65/h Hourly Service - $60/h Hourly Ser…" at bounding box center [607, 180] width 602 height 30
click at [243, 362] on div "0 Steam Cleaning - $55 per Unit ($110 Minimum) Use Disinfectant Products - $20 …" at bounding box center [540, 461] width 978 height 430
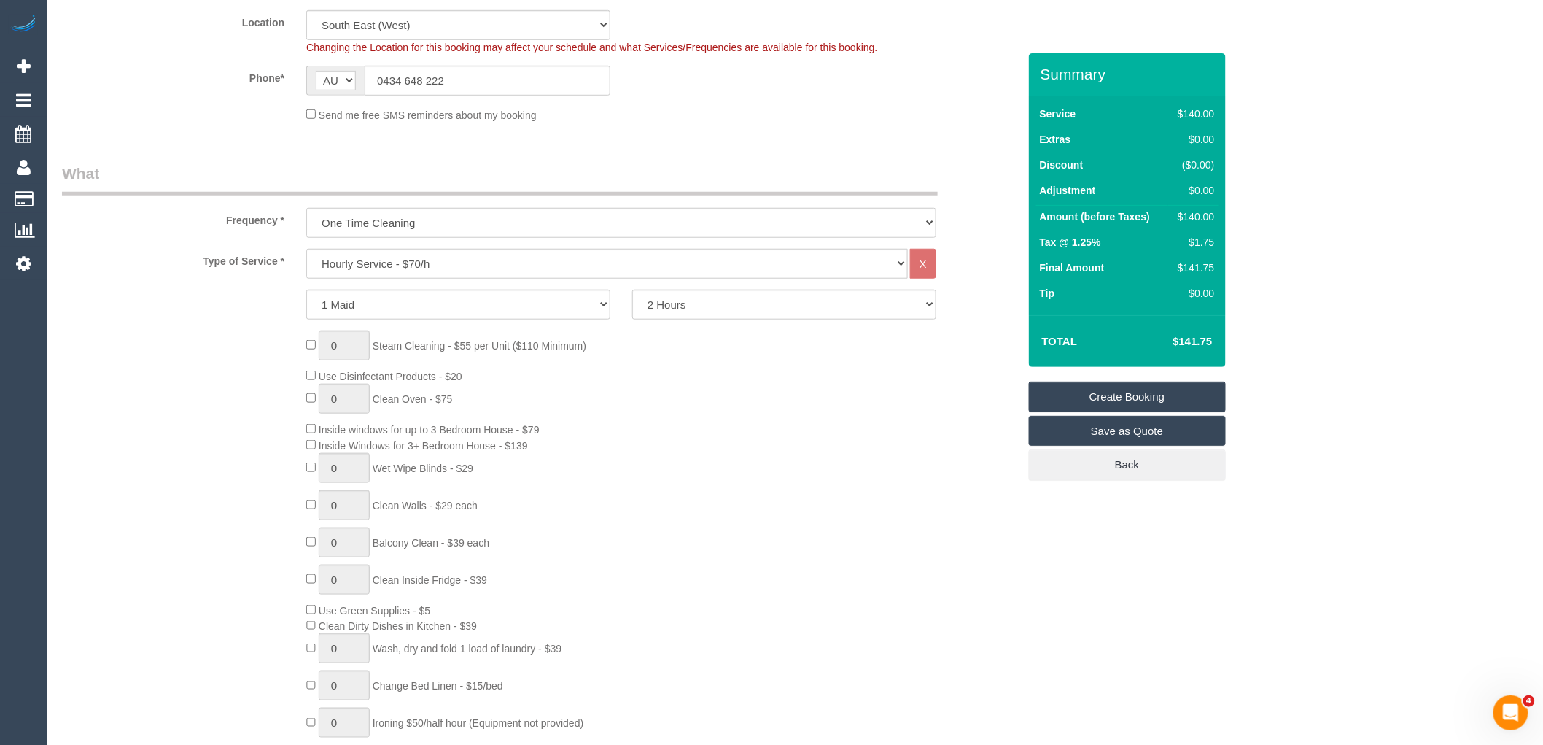
scroll to position [324, 0]
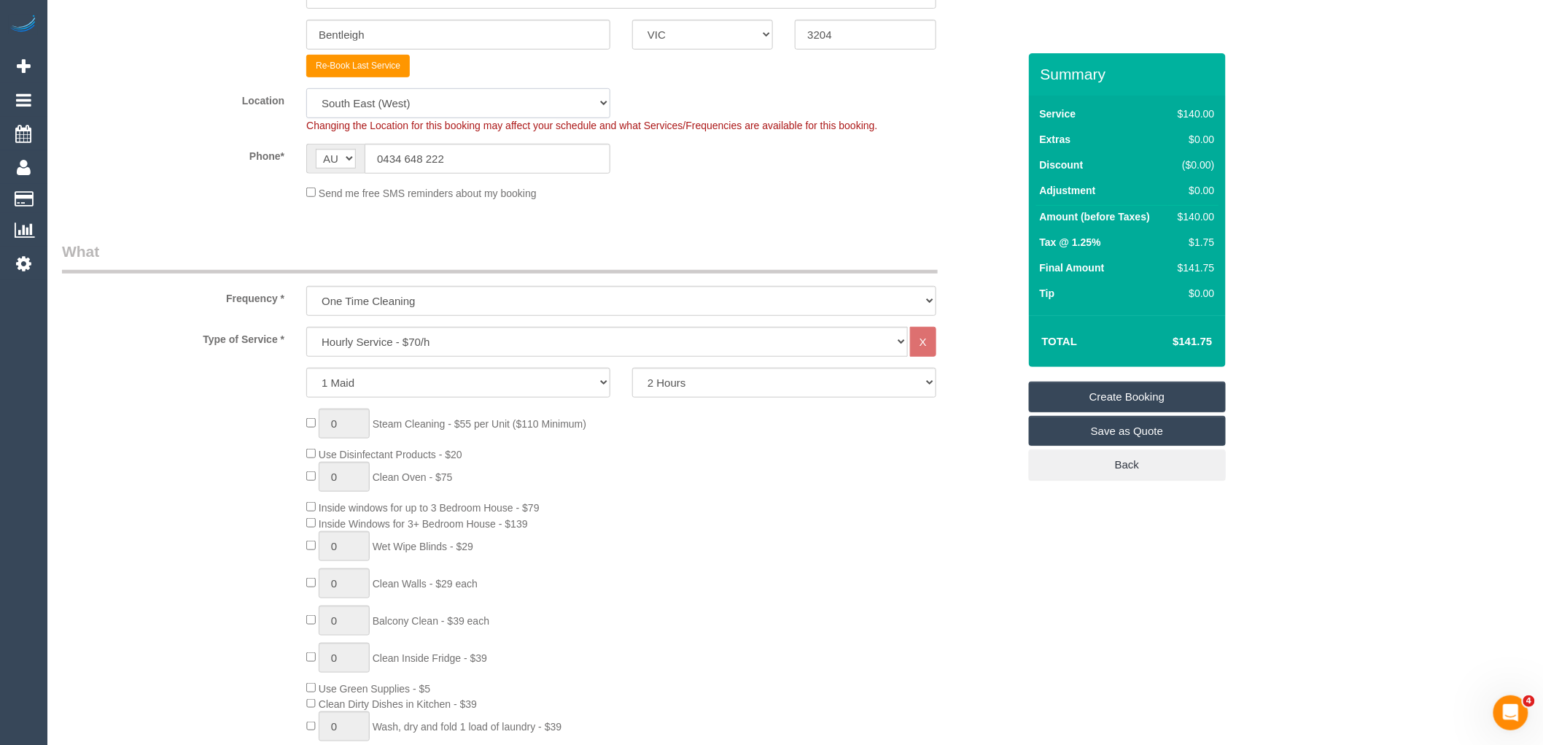
click at [421, 106] on select "Office [GEOGRAPHIC_DATA] (North) East (South) [GEOGRAPHIC_DATA] (East) [GEOGRAP…" at bounding box center [458, 103] width 304 height 30
select select "50"
click at [306, 89] on select "Office [GEOGRAPHIC_DATA] (North) East (South) [GEOGRAPHIC_DATA] (East) [GEOGRAP…" at bounding box center [458, 103] width 304 height 30
select select "object:3507"
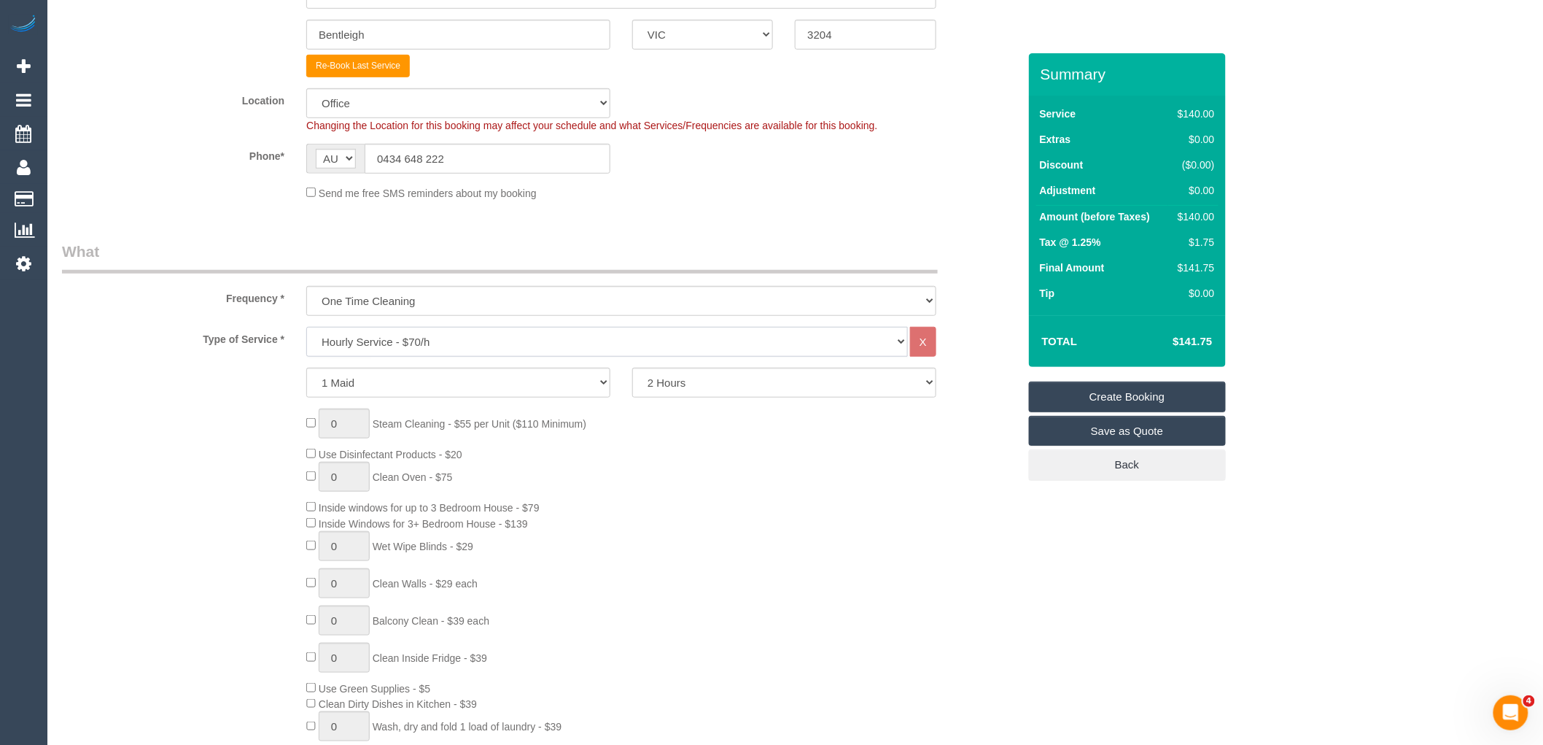
click at [438, 351] on select "Hourly Service - $70/h Hourly Service - $65/h Hourly Service - $60/h Hourly Ser…" at bounding box center [607, 342] width 602 height 30
select select "28"
click at [306, 329] on select "Hourly Service - $70/h Hourly Service - $65/h Hourly Service - $60/h Hourly Ser…" at bounding box center [607, 342] width 602 height 30
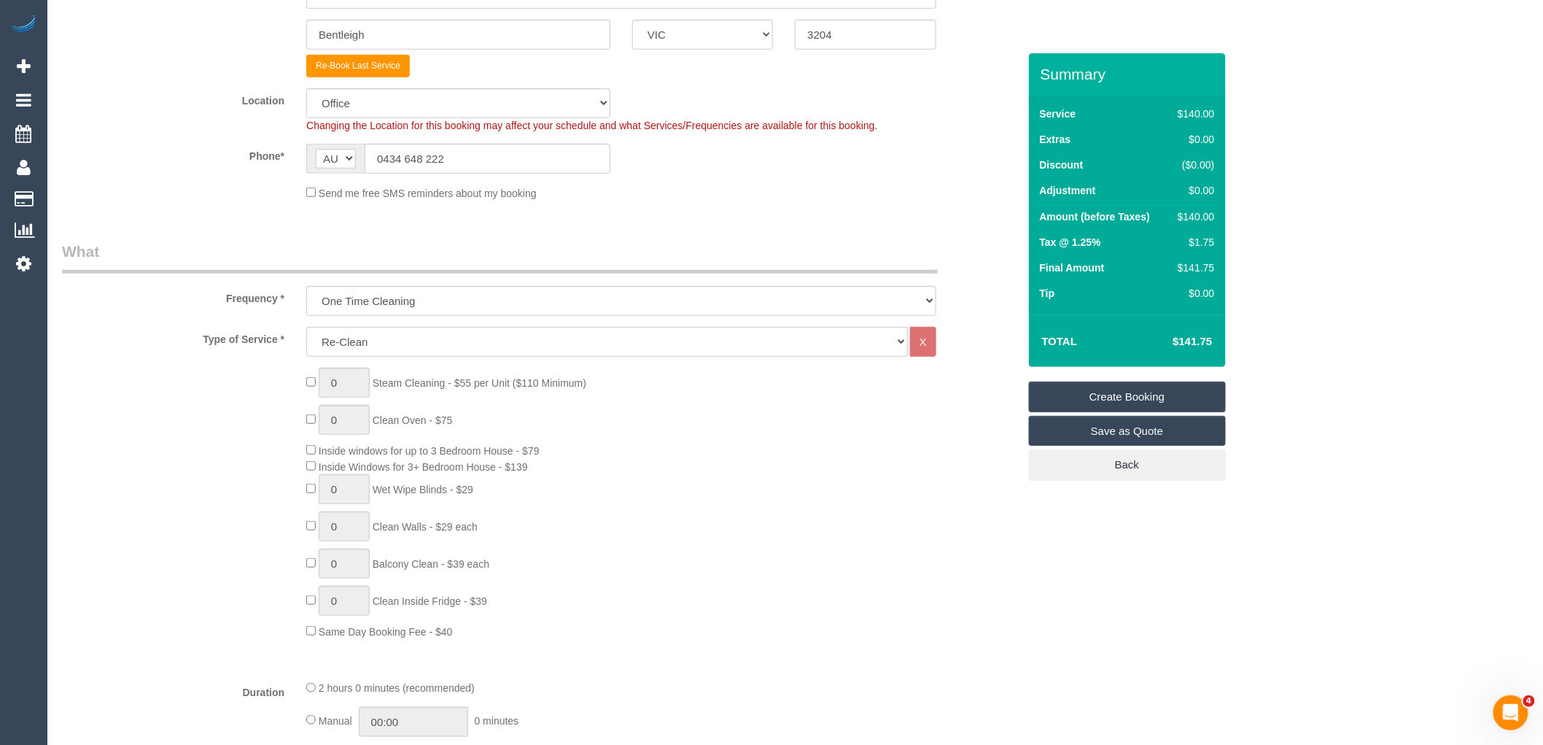
click at [656, 462] on div "0 Steam Cleaning - $55 per Unit ($110 Minimum) 0 Clean Oven - $75 Inside window…" at bounding box center [661, 503] width 733 height 271
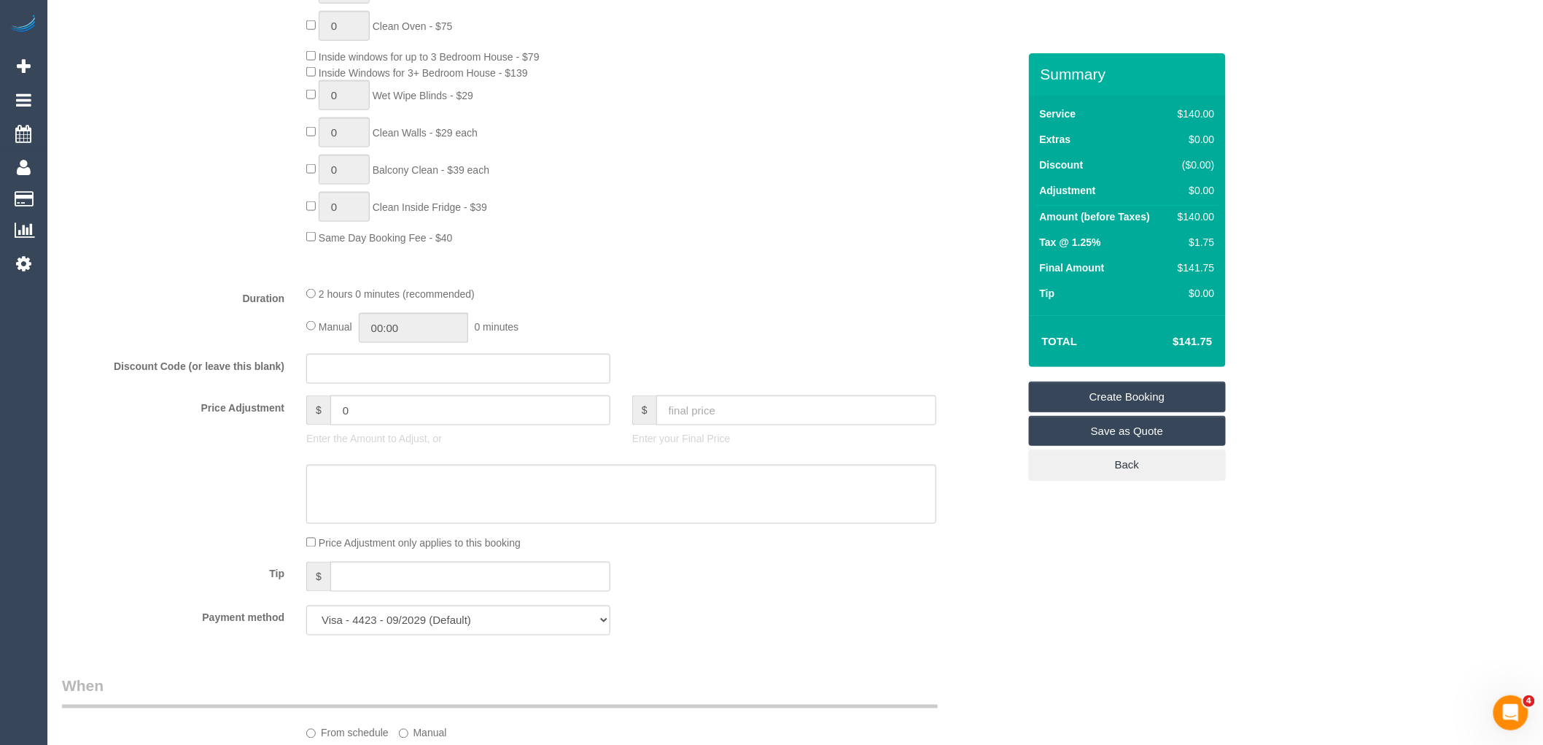
scroll to position [972, 0]
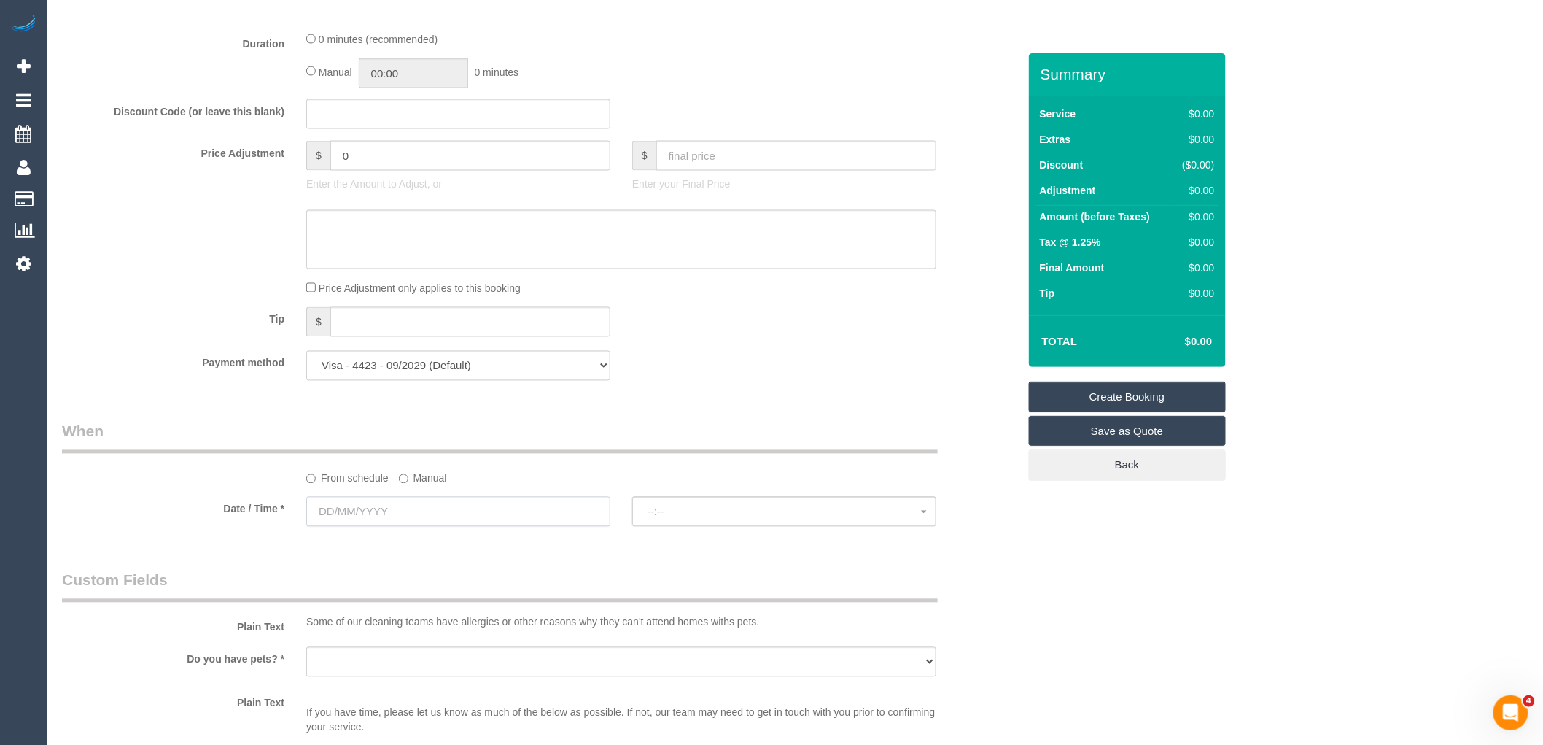
click at [411, 520] on input "text" at bounding box center [458, 512] width 304 height 30
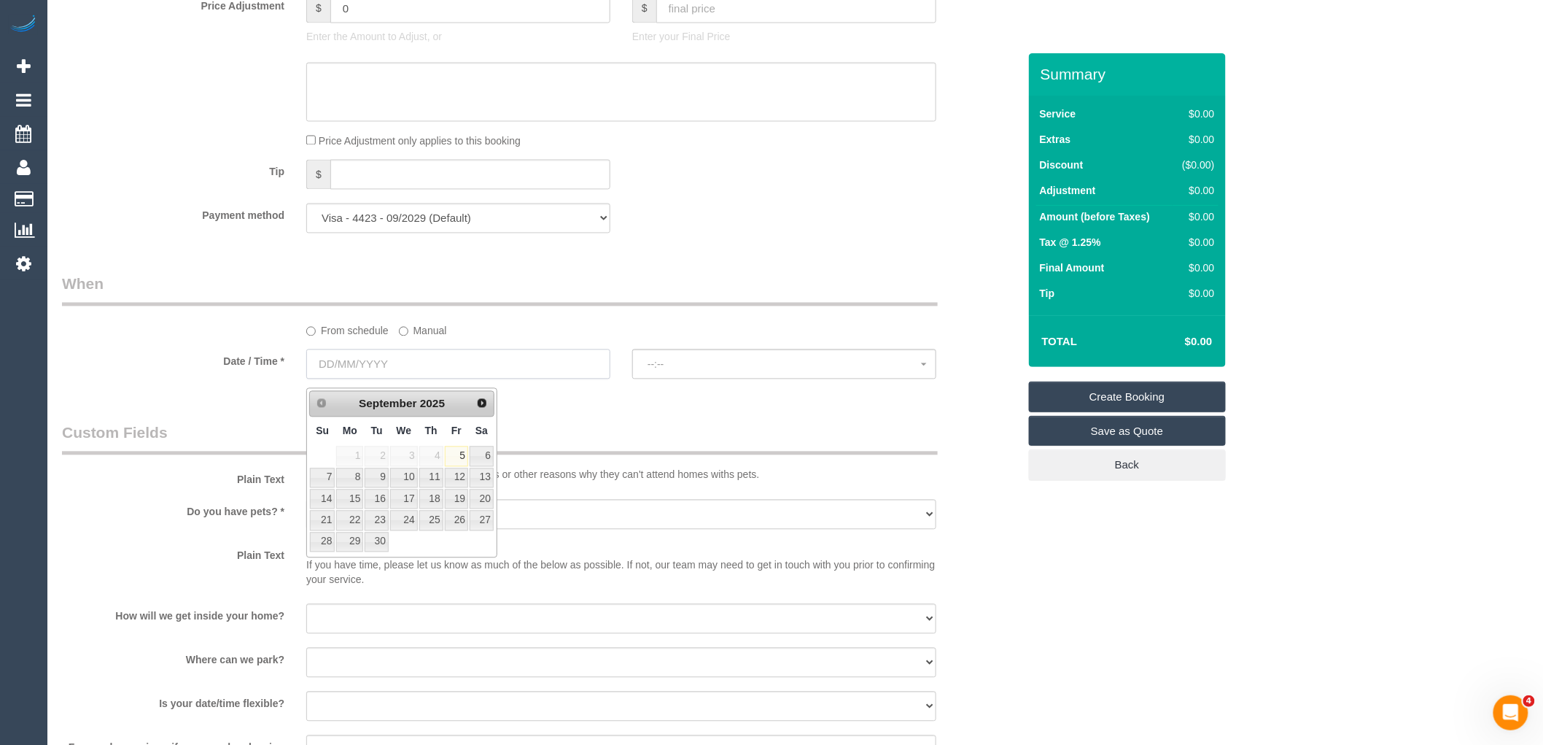
scroll to position [1134, 0]
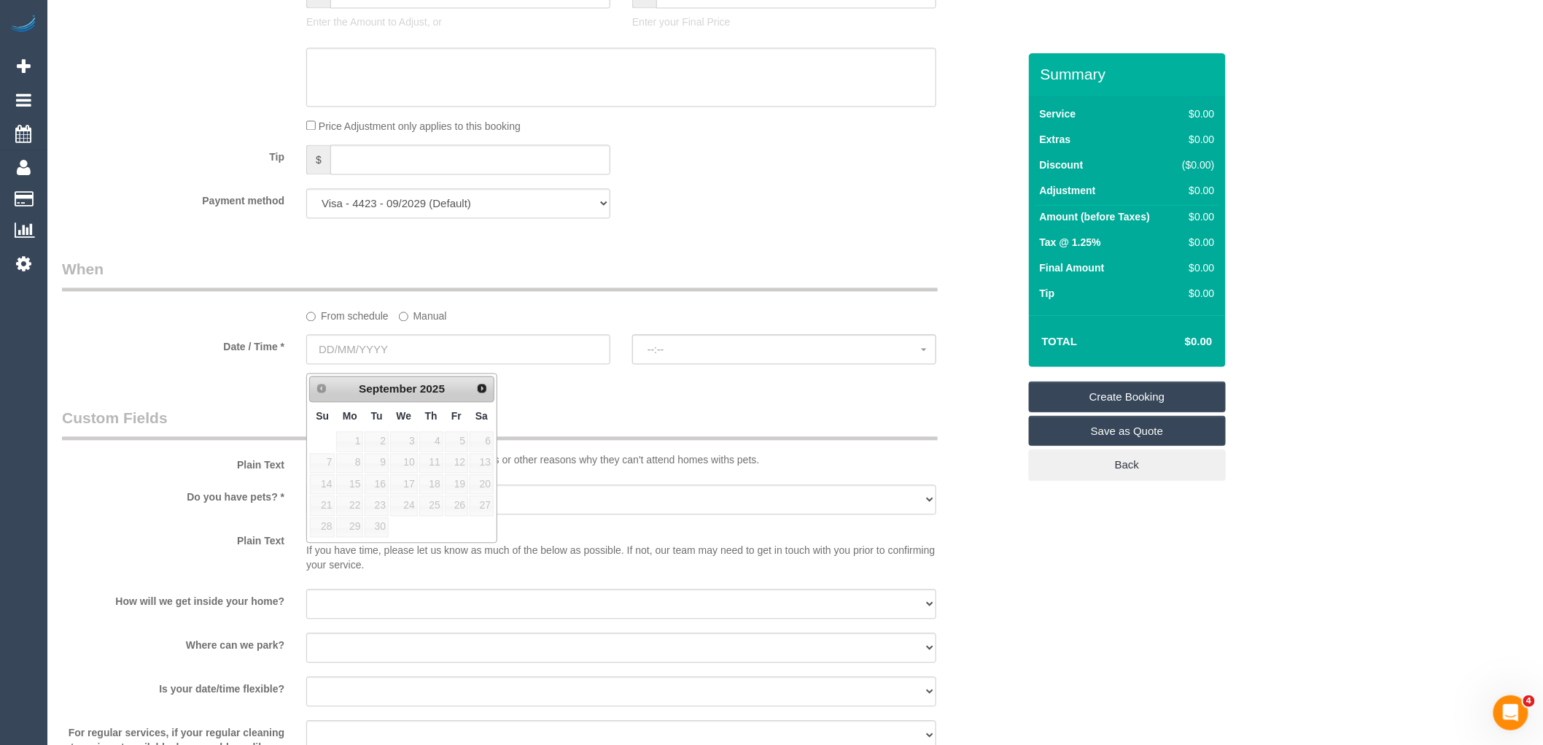
click at [460, 440] on span "5" at bounding box center [456, 442] width 23 height 20
click at [429, 323] on label "Manual" at bounding box center [423, 314] width 48 height 20
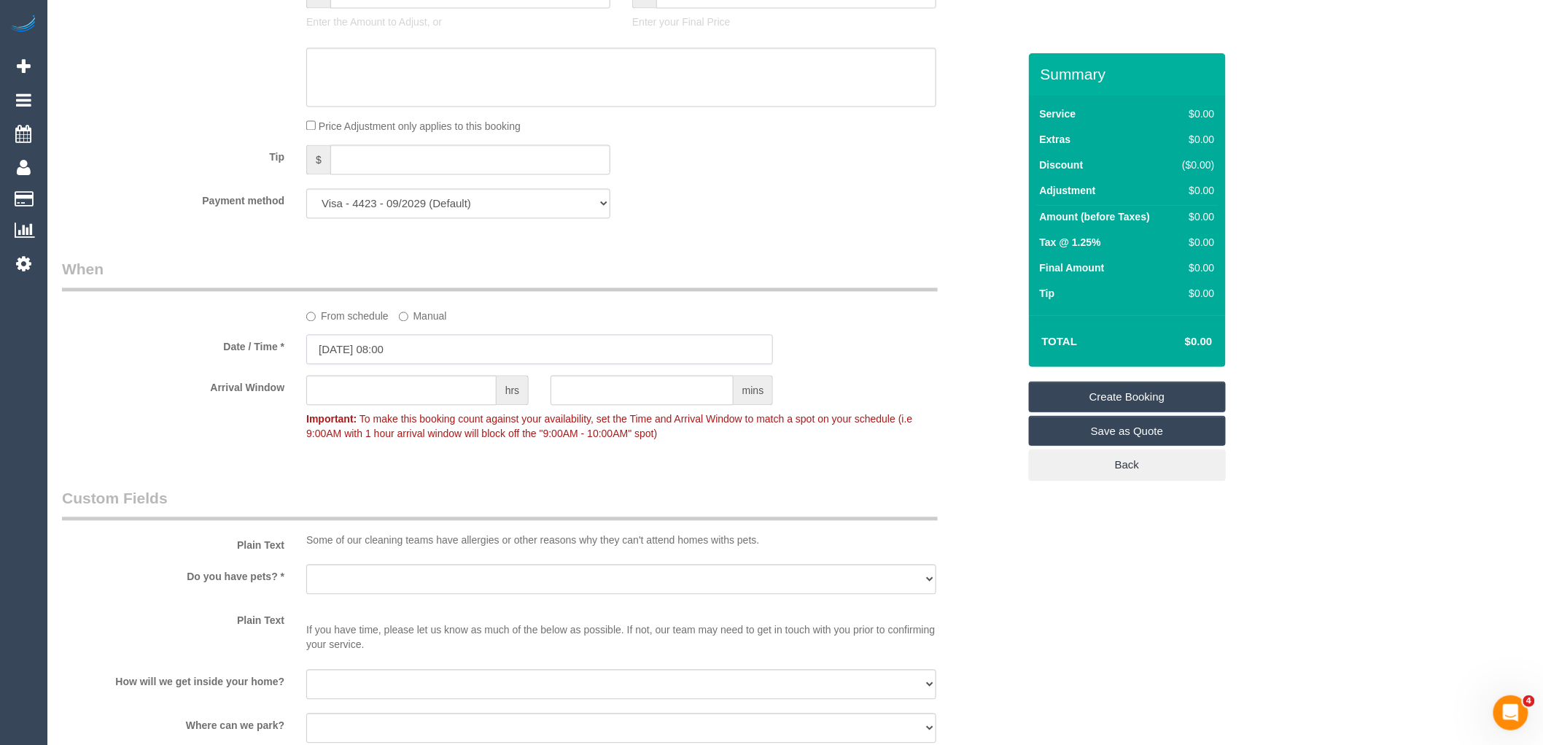
click at [392, 355] on input "[DATE] 08:00" at bounding box center [539, 350] width 467 height 30
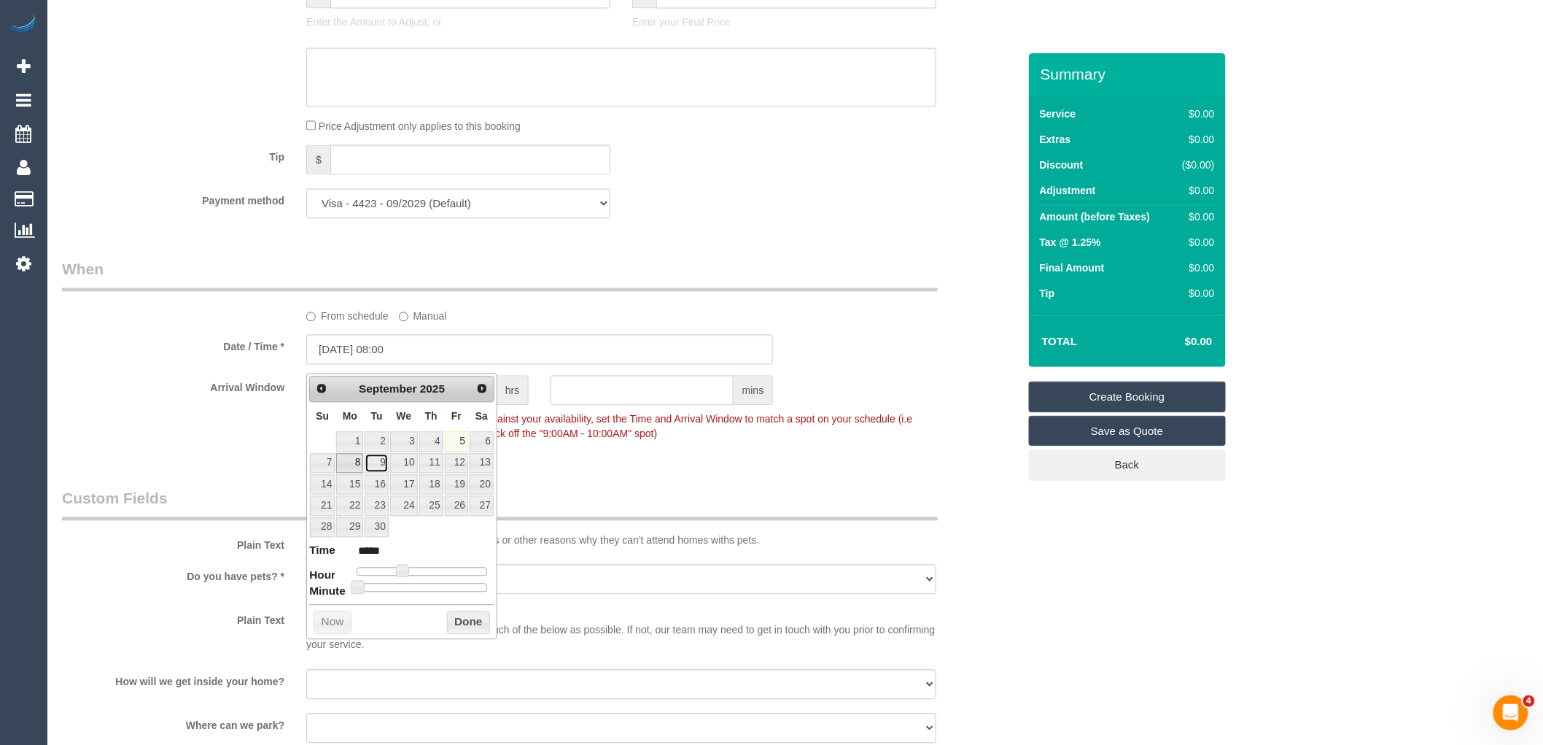
click at [375, 465] on link "9" at bounding box center [376, 464] width 23 height 20
type input "[DATE] 08:00"
click at [480, 610] on div "Prev Next [DATE] Su Mo Tu We Th Fr Sa 1 2 3 4 5 6 7 8 9 10 11 12 13 14 15 16 17…" at bounding box center [401, 505] width 191 height 265
click at [462, 615] on button "Done" at bounding box center [468, 622] width 43 height 23
click at [584, 475] on div "Who Email* [EMAIL_ADDRESS][DOMAIN_NAME] Name * [PERSON_NAME] DNC 04/09 MT Where…" at bounding box center [540, 262] width 978 height 2686
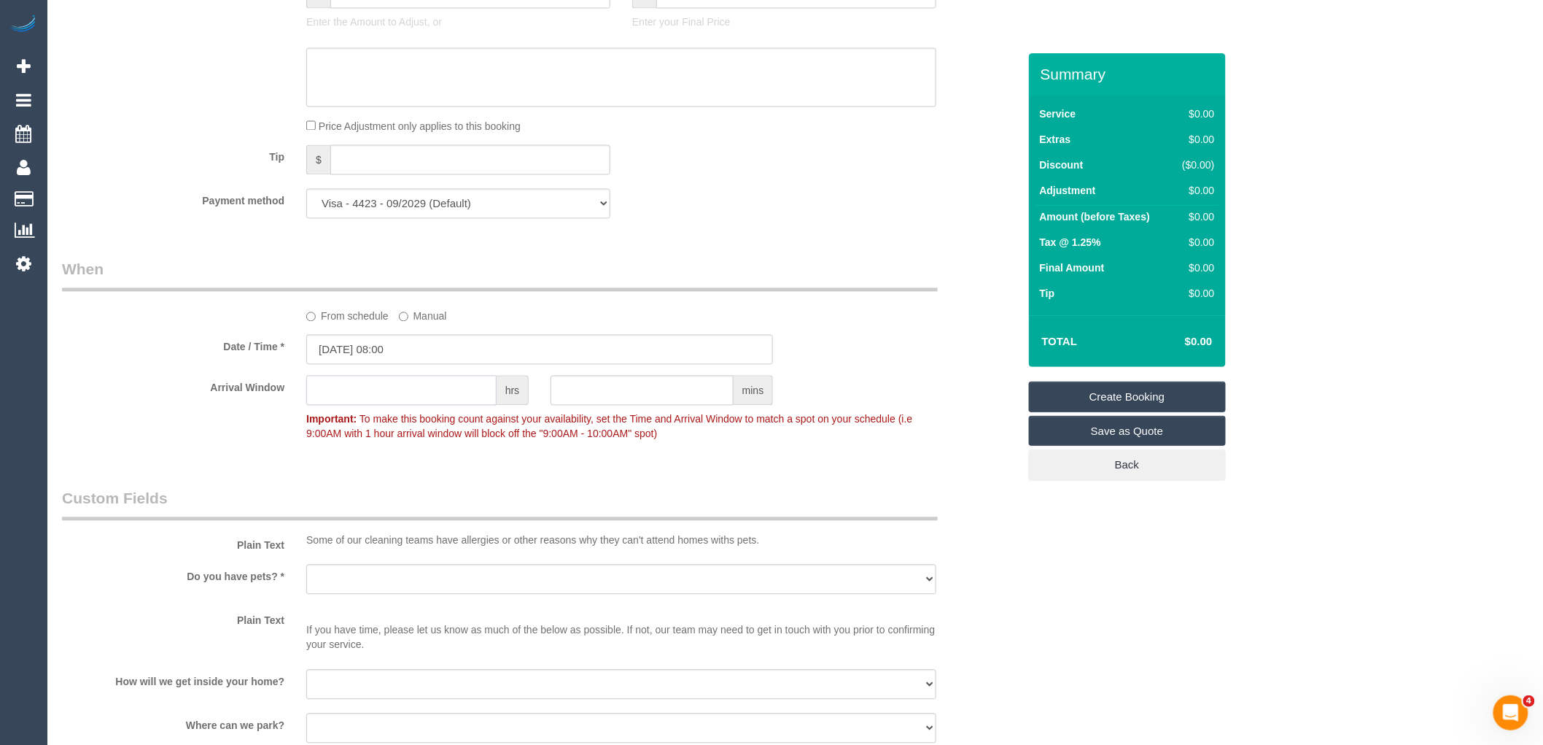
click at [446, 405] on input "text" at bounding box center [401, 391] width 190 height 30
type input "1"
click at [516, 459] on fieldset "When From schedule Manual Date / Time * [DATE] 08:00 Arrival Window 1 hrs mins …" at bounding box center [540, 359] width 956 height 200
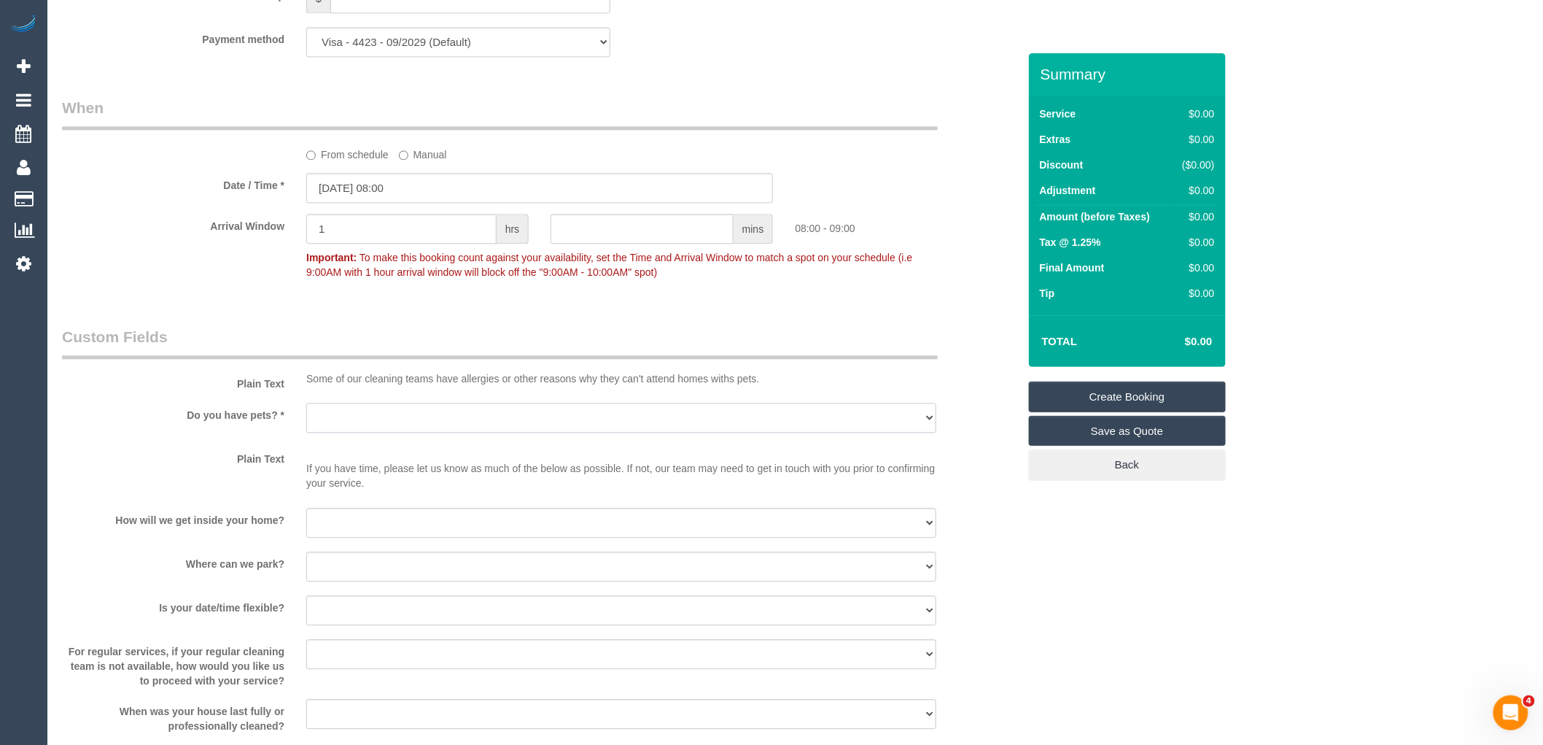
click at [384, 419] on select "Yes - Cats Yes - Dogs No pets Yes - Dogs and Cats Yes - Other" at bounding box center [621, 418] width 630 height 30
select select "number:29"
click at [306, 410] on select "Yes - Cats Yes - Dogs No pets Yes - Dogs and Cats Yes - Other" at bounding box center [621, 418] width 630 height 30
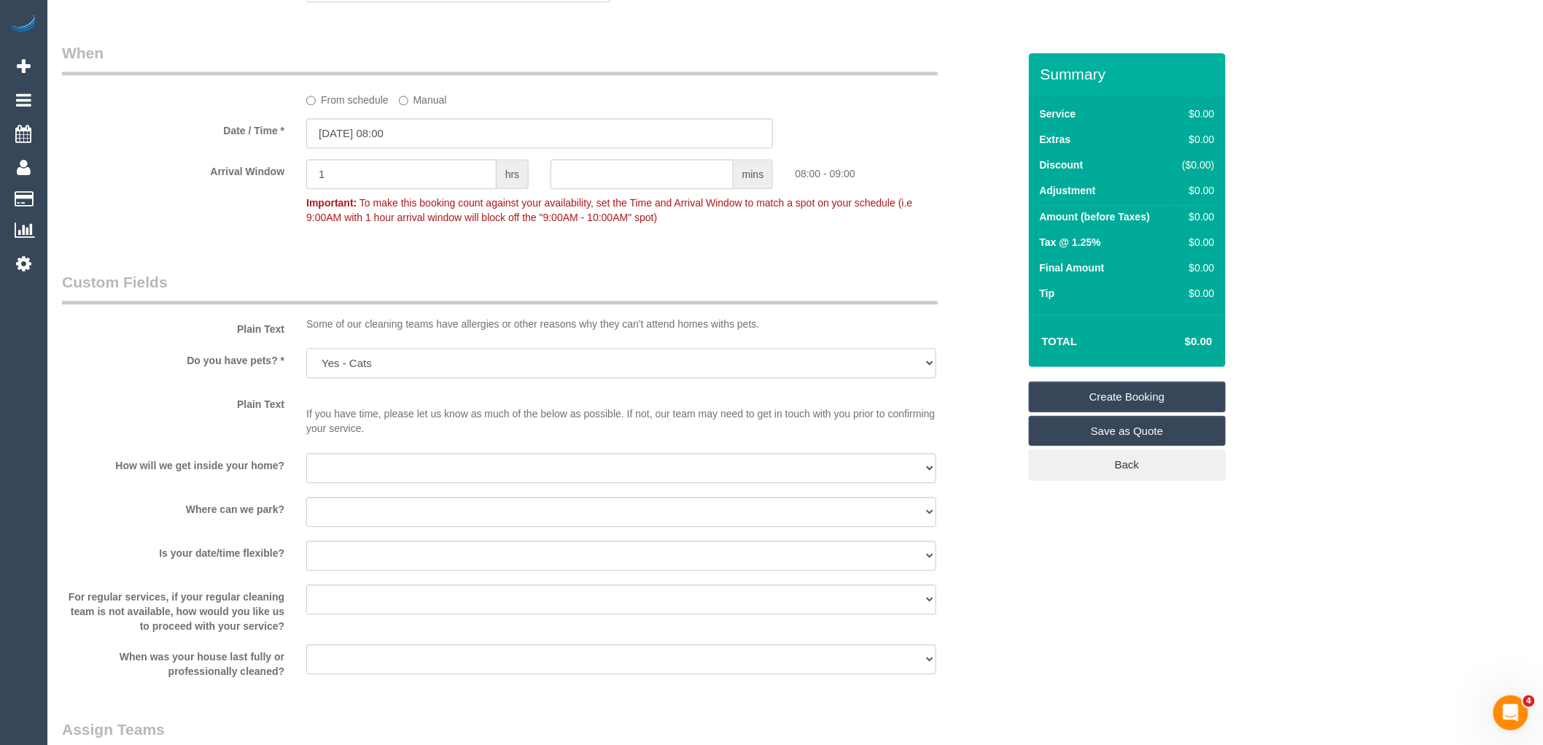
scroll to position [1377, 0]
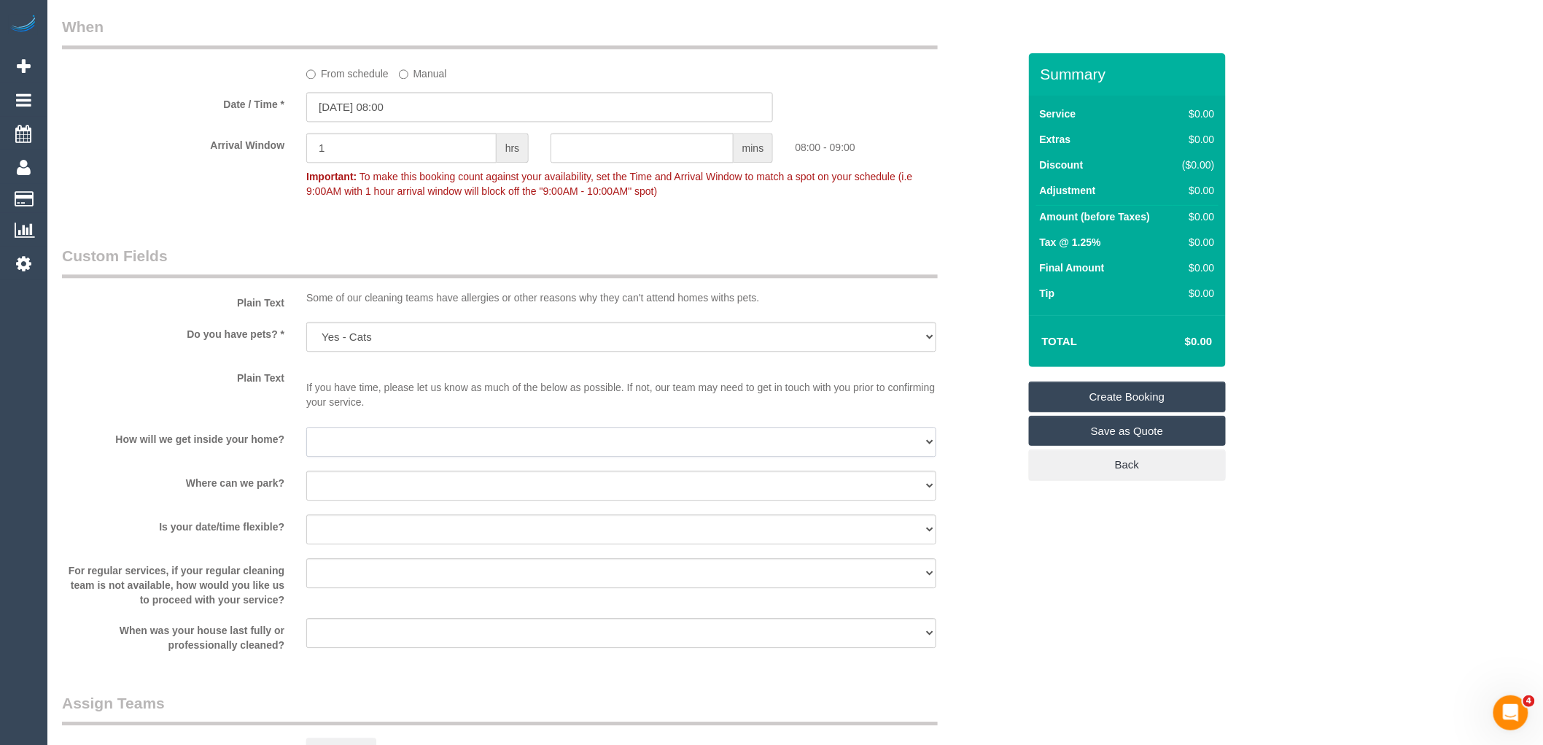
click at [395, 438] on select "I will be home Key will be left (please provide details below) Lock box/Access …" at bounding box center [621, 442] width 630 height 30
select select "number:14"
click at [306, 434] on select "I will be home Key will be left (please provide details below) Lock box/Access …" at bounding box center [621, 442] width 630 height 30
click at [407, 500] on select "I will provide parking on-site Free street parking Paid street parking (cost wi…" at bounding box center [621, 485] width 630 height 30
click at [427, 456] on select "I will be home Key will be left (please provide details below) Lock box/Access …" at bounding box center [621, 442] width 630 height 30
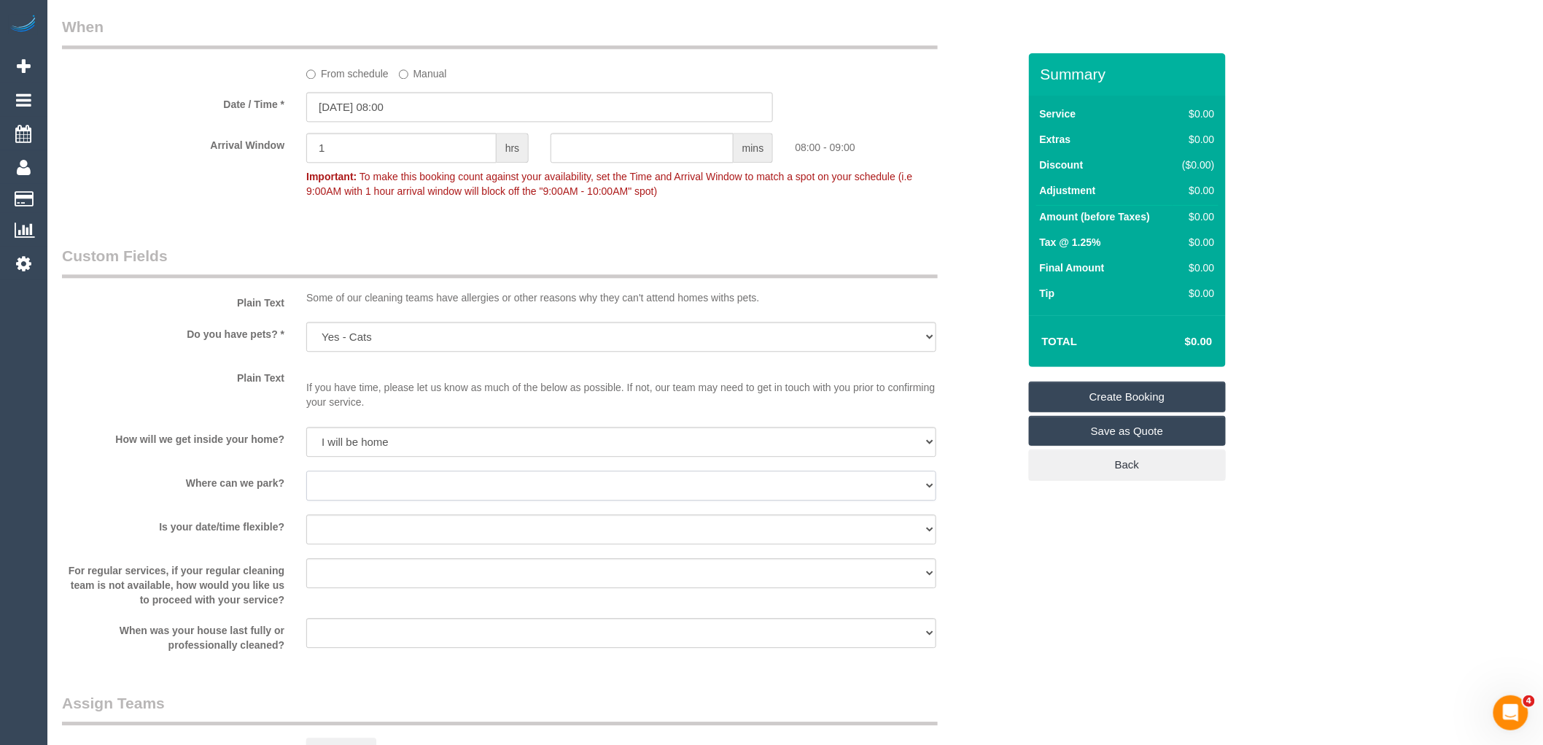
click at [366, 497] on select "I will provide parking on-site Free street parking Paid street parking (cost wi…" at bounding box center [621, 485] width 630 height 30
select select "number:19"
click at [306, 478] on select "I will provide parking on-site Free street parking Paid street parking (cost wi…" at bounding box center [621, 485] width 630 height 30
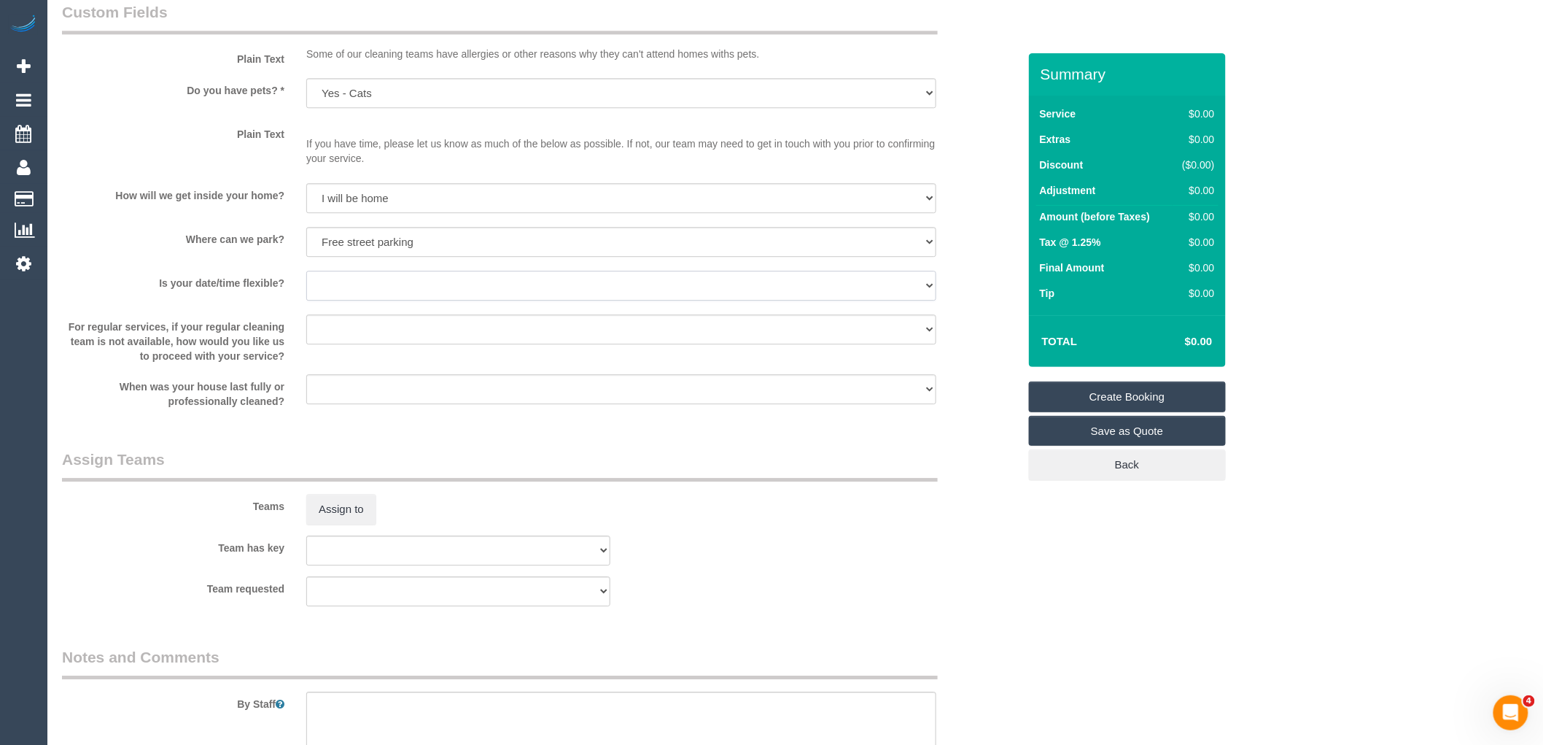
drag, startPoint x: 352, startPoint y: 288, endPoint x: 357, endPoint y: 300, distance: 12.7
click at [352, 288] on select "Yes - date and time Yes - date but not time Yes - time but not date No - No fle…" at bounding box center [621, 286] width 630 height 30
select select "number:25"
click at [306, 278] on select "Yes - date and time Yes - date but not time Yes - time but not date No - No fle…" at bounding box center [621, 286] width 630 height 30
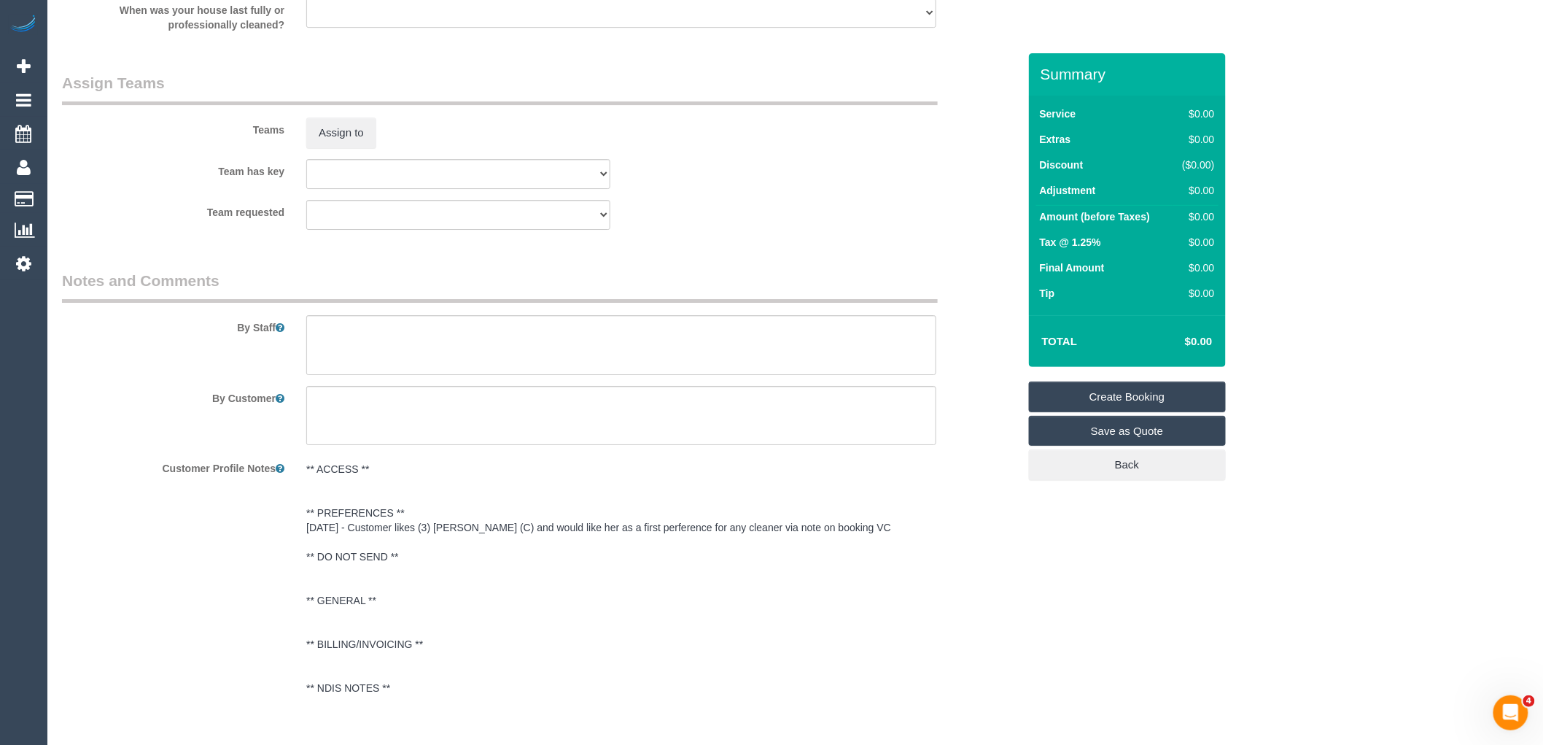
scroll to position [2053, 0]
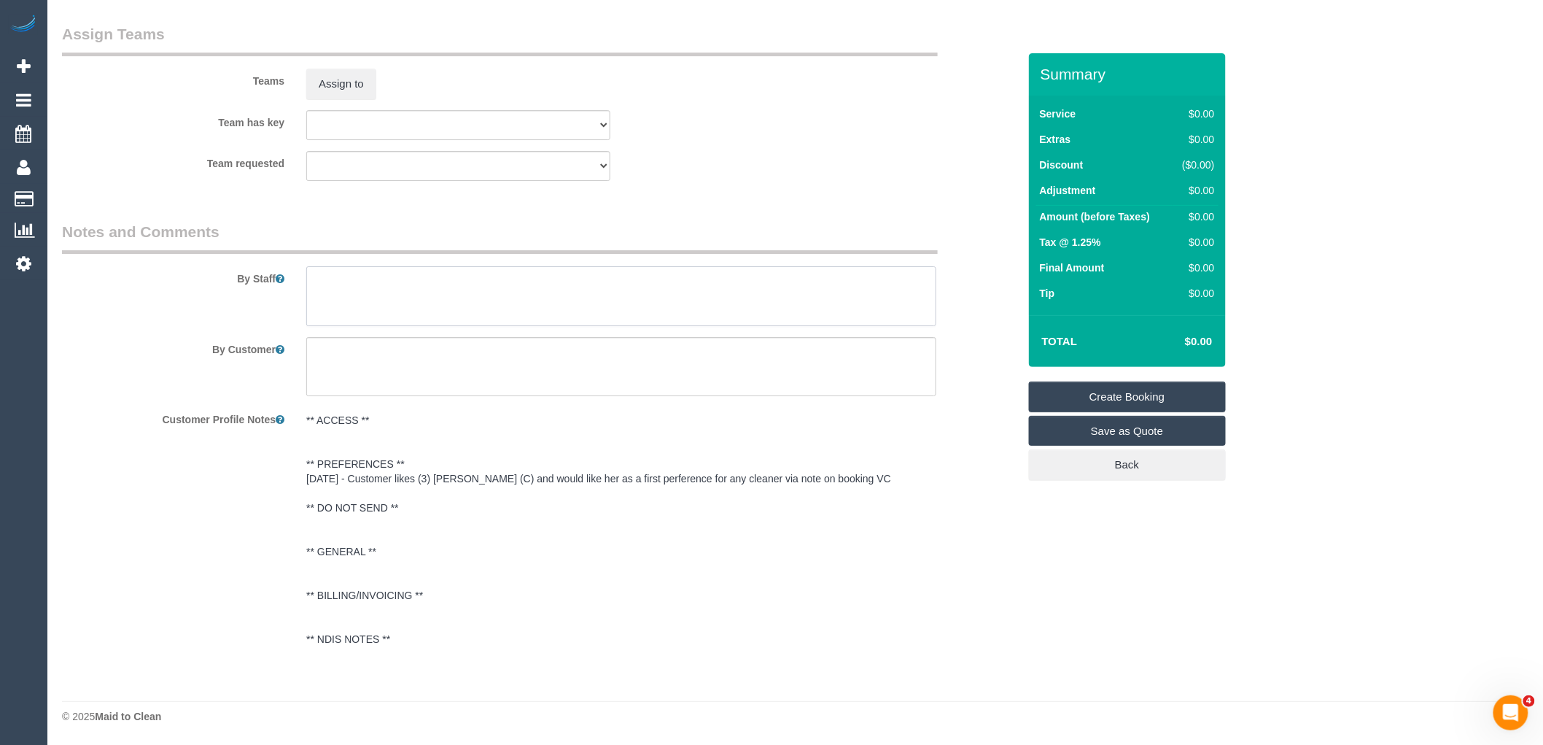
click at [414, 281] on textarea at bounding box center [621, 296] width 630 height 60
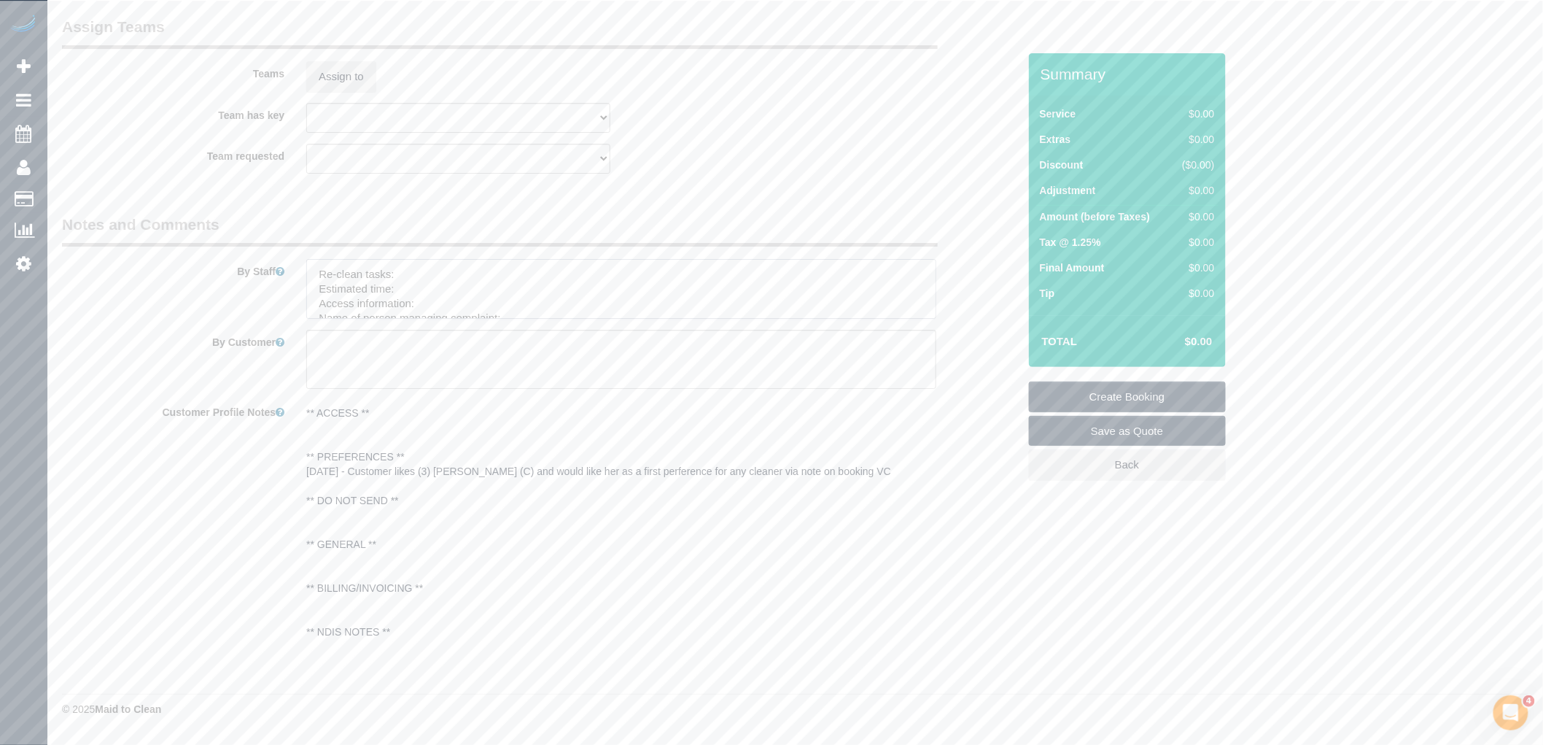
click at [414, 281] on textarea at bounding box center [621, 289] width 630 height 60
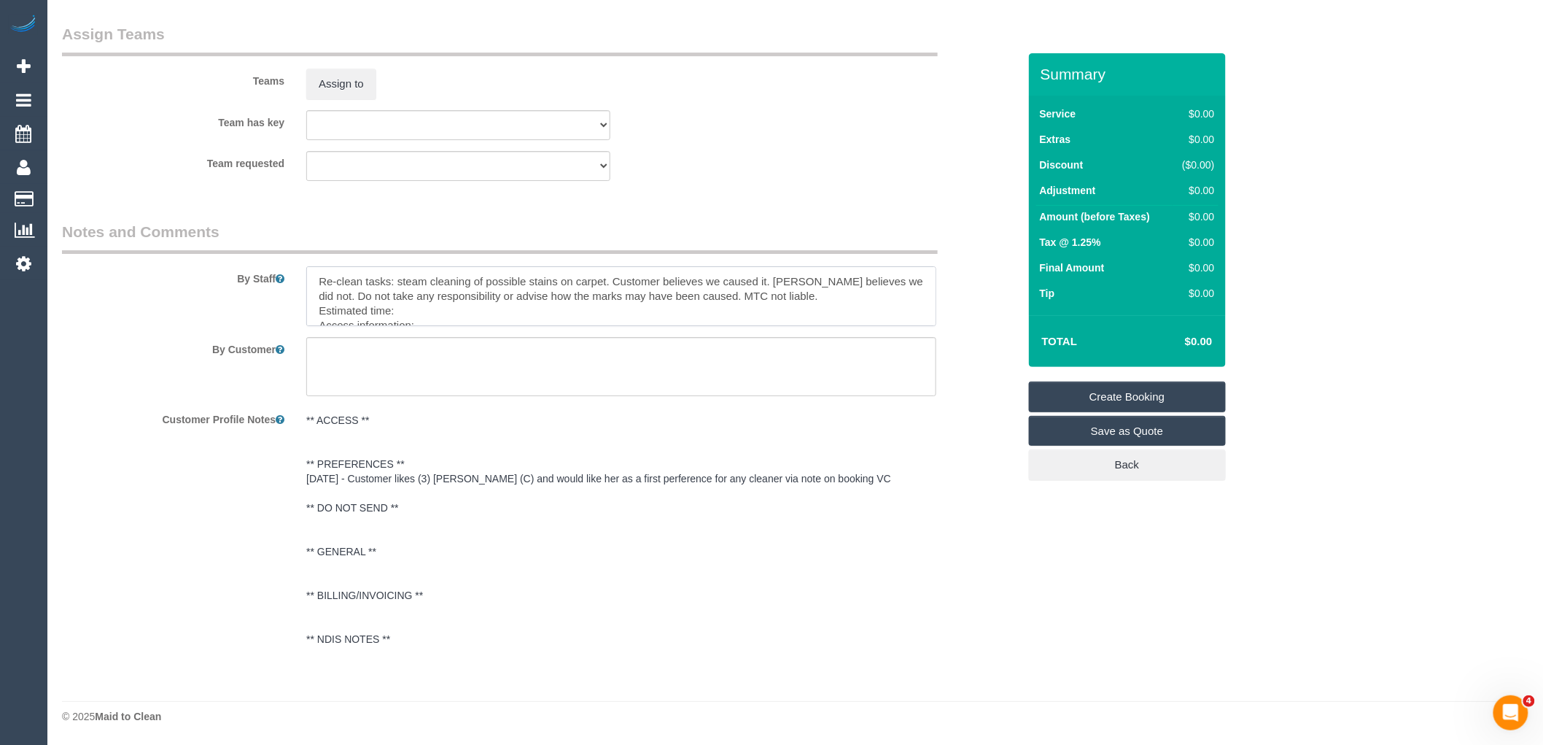
click at [443, 308] on textarea at bounding box center [621, 296] width 630 height 60
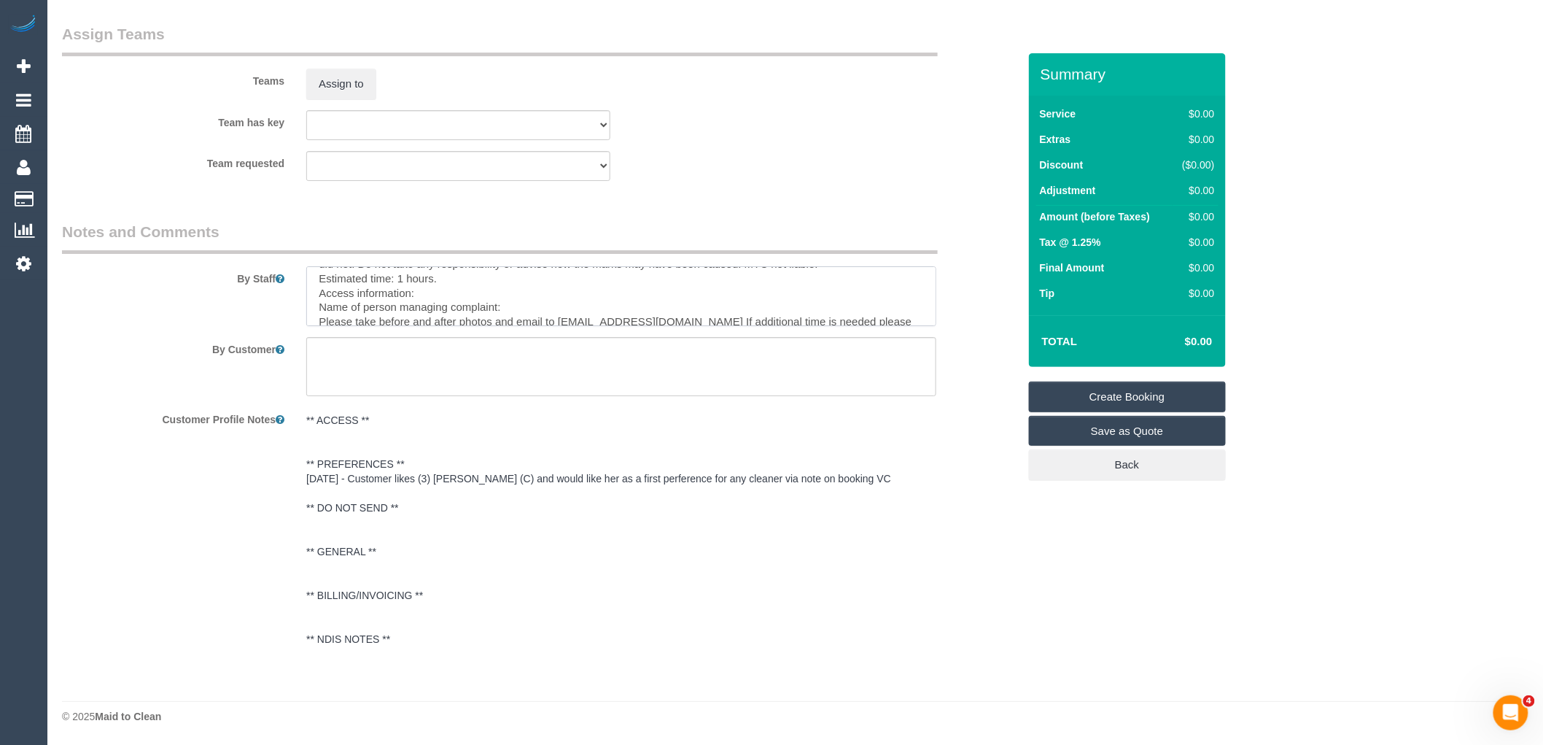
click at [467, 288] on textarea at bounding box center [621, 296] width 630 height 60
click at [537, 308] on textarea at bounding box center [621, 296] width 630 height 60
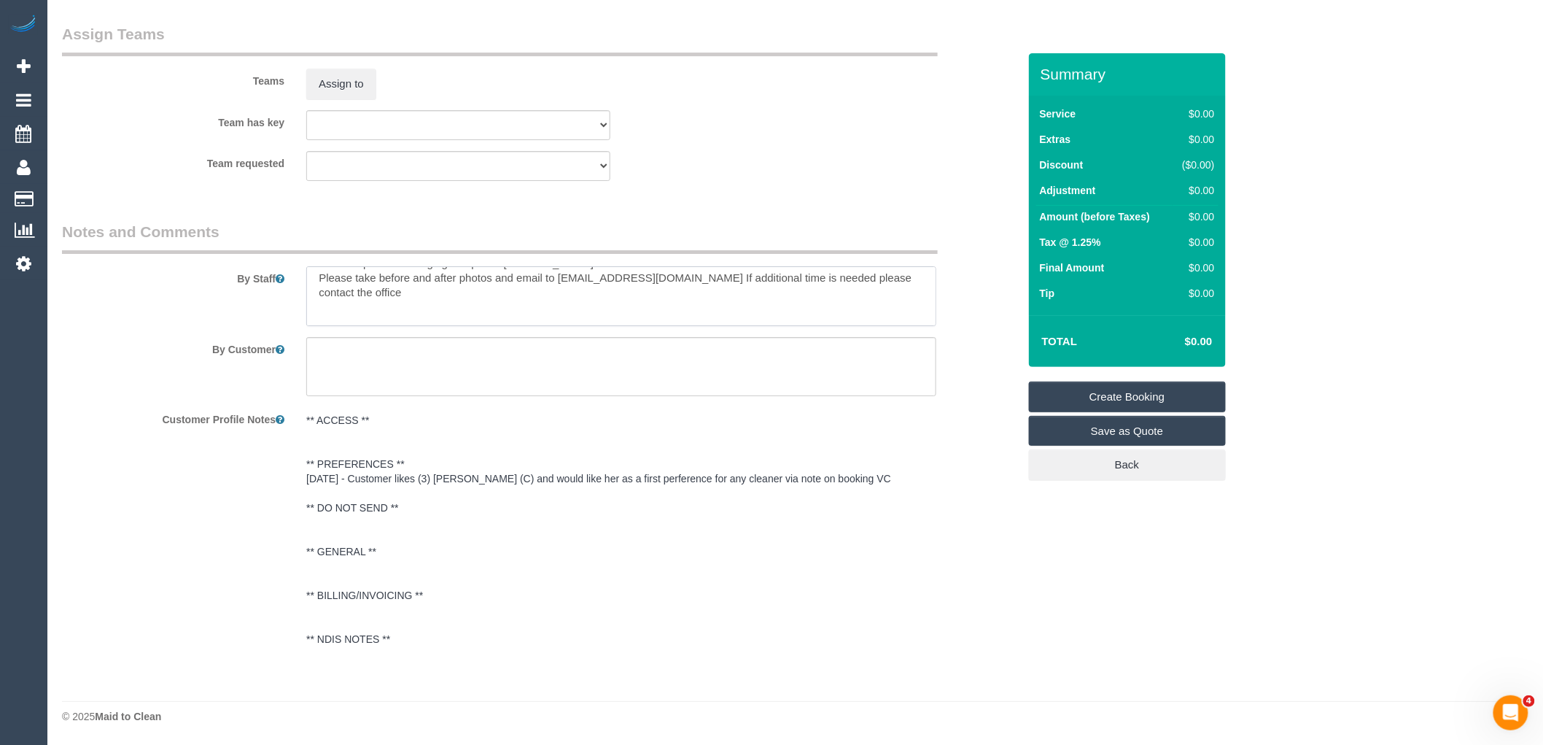
scroll to position [113, 0]
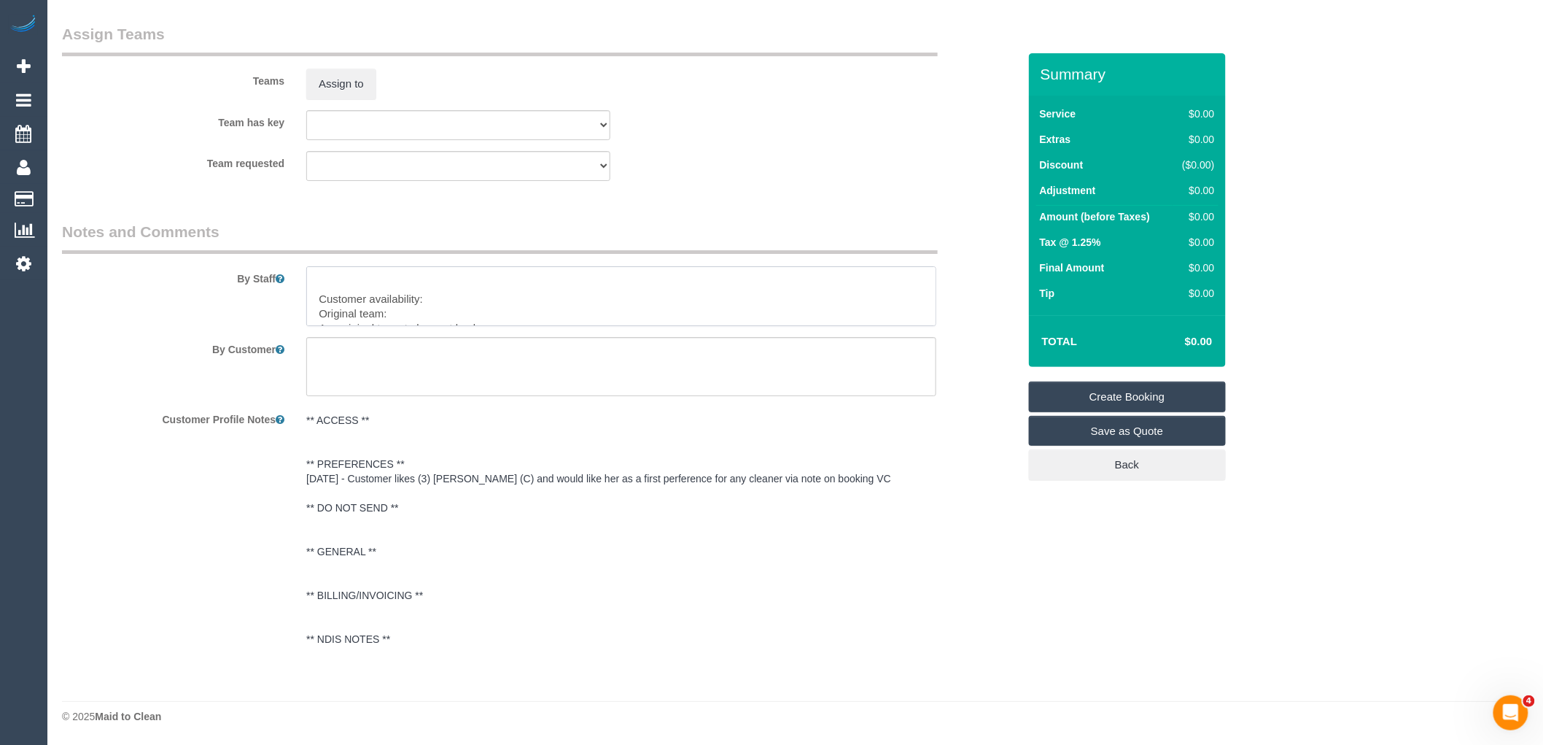
click at [489, 297] on textarea at bounding box center [621, 296] width 630 height 60
paste textarea "(3) [PERSON_NAME] (C)"
click at [557, 293] on textarea at bounding box center [621, 296] width 630 height 60
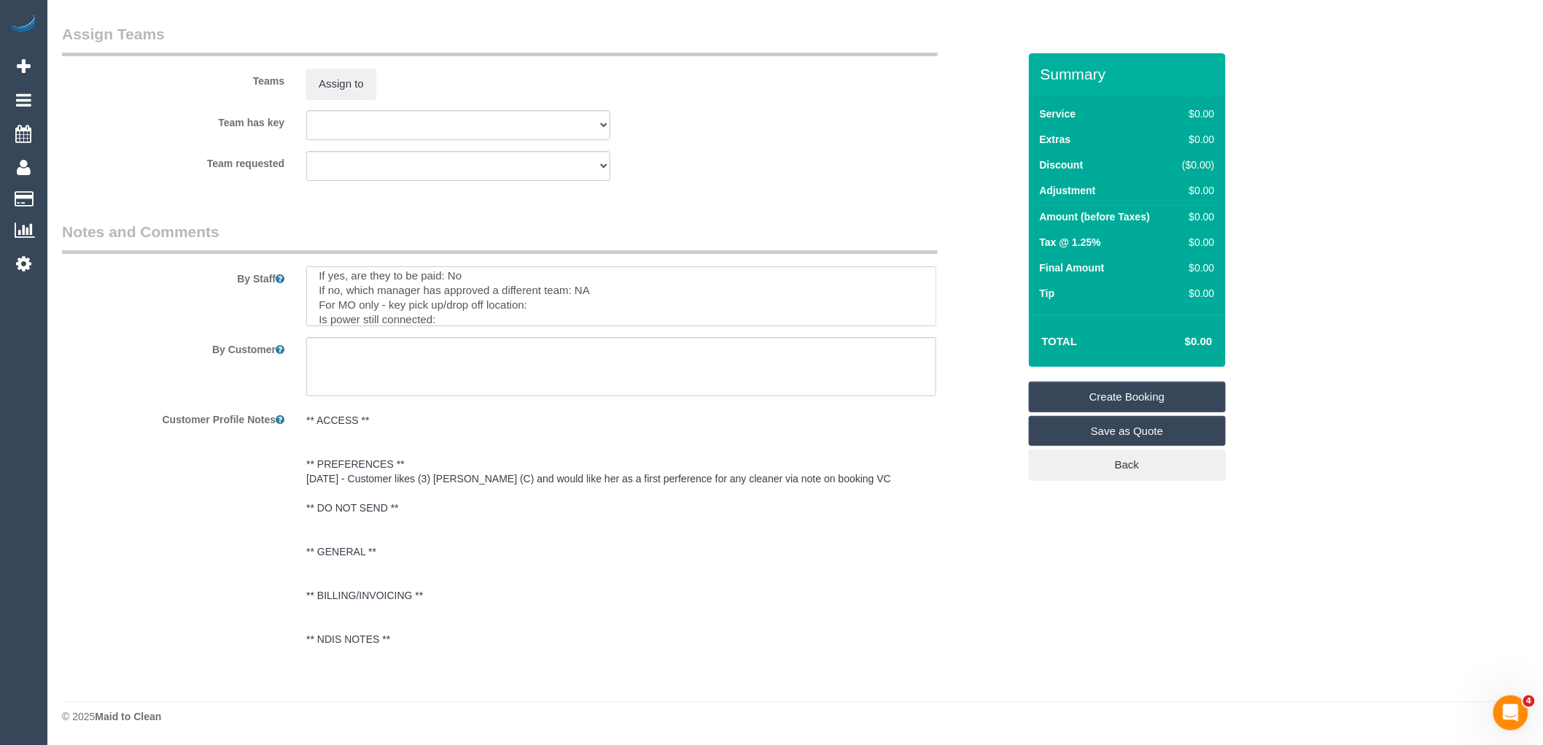
click at [556, 303] on textarea at bounding box center [621, 296] width 630 height 60
click at [416, 316] on textarea at bounding box center [621, 296] width 630 height 60
click at [471, 289] on textarea at bounding box center [621, 296] width 630 height 60
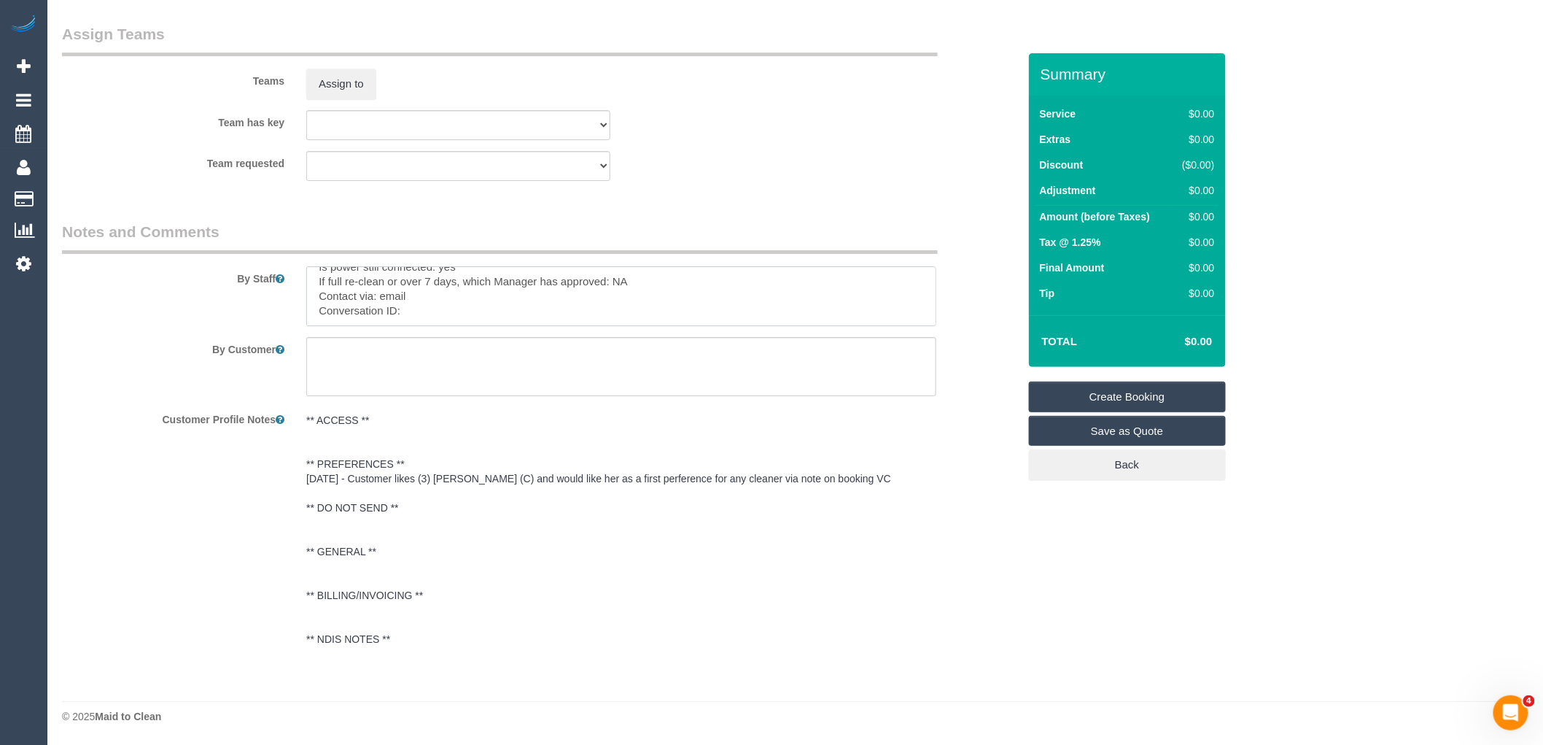
paste textarea "cnv_qbuiuz3"
type textarea "Re-clean tasks: steam cleaning of possible stains on carpet. Customer believes …"
click at [1161, 384] on link "Create Booking" at bounding box center [1127, 396] width 197 height 31
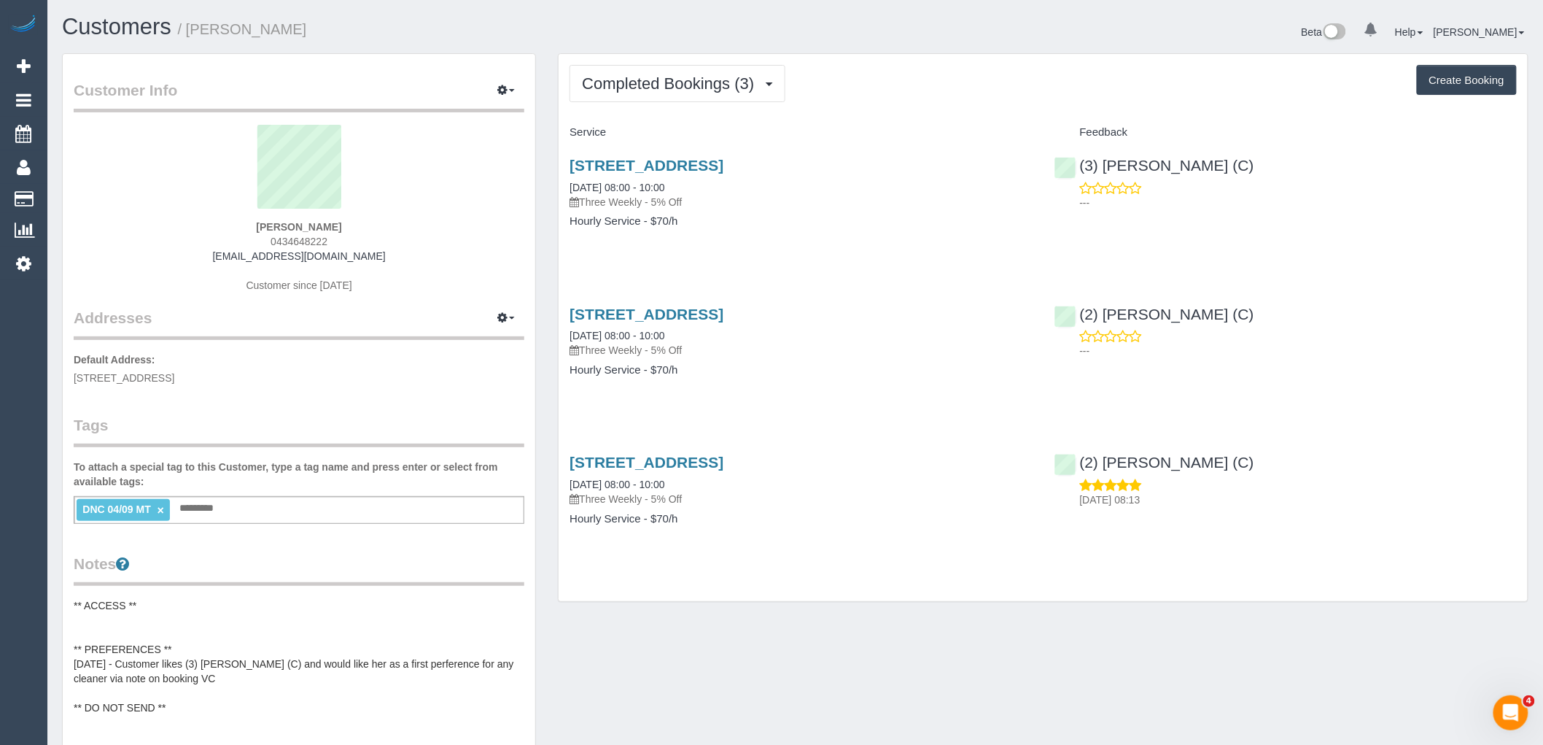
click at [1073, 173] on div "(3) Danyal Ali (C) ---" at bounding box center [1286, 179] width 484 height 71
copy link "(3) [PERSON_NAME] (C)"
click at [650, 67] on button "Completed Bookings (3)" at bounding box center [678, 83] width 216 height 37
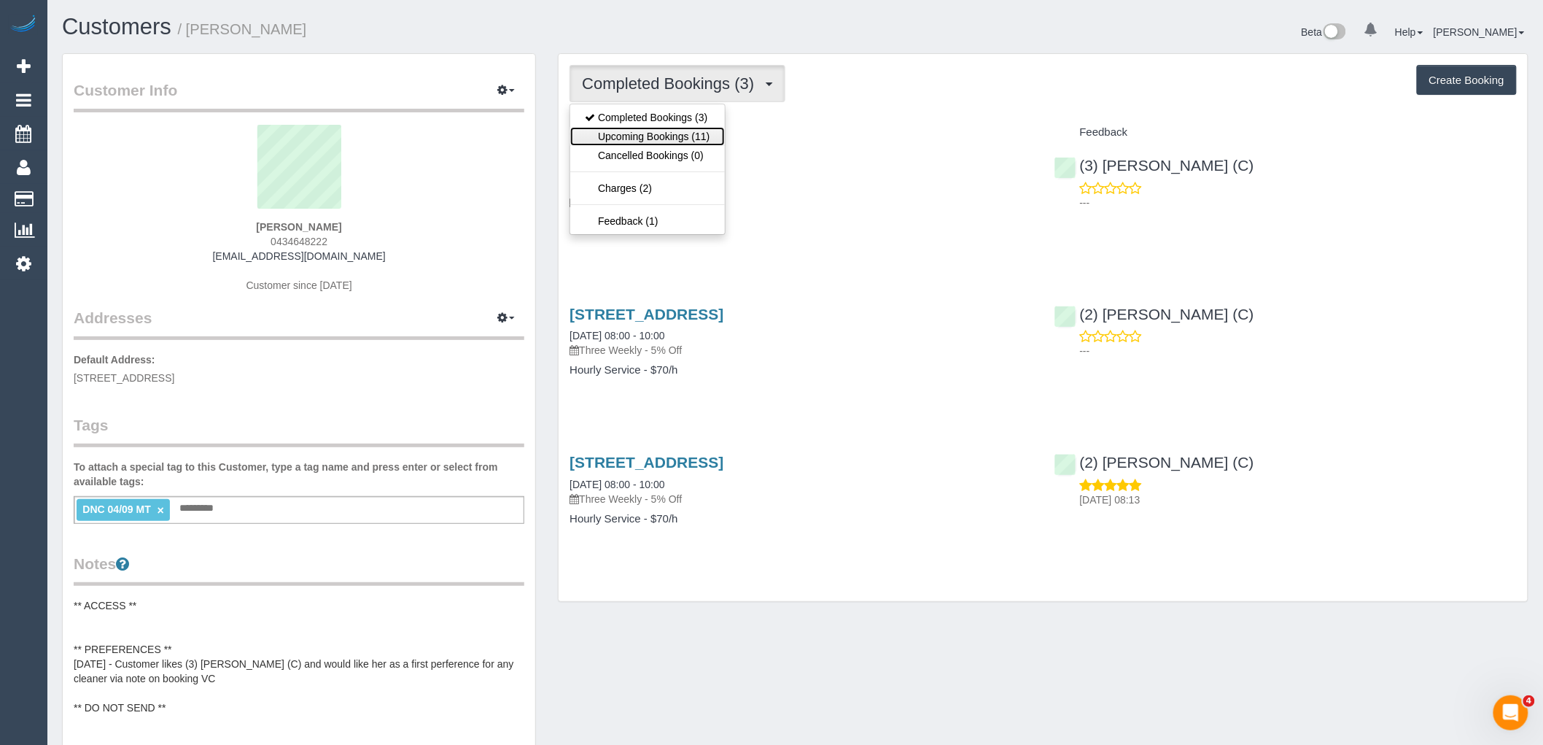
click at [672, 139] on link "Upcoming Bookings (11)" at bounding box center [647, 136] width 154 height 19
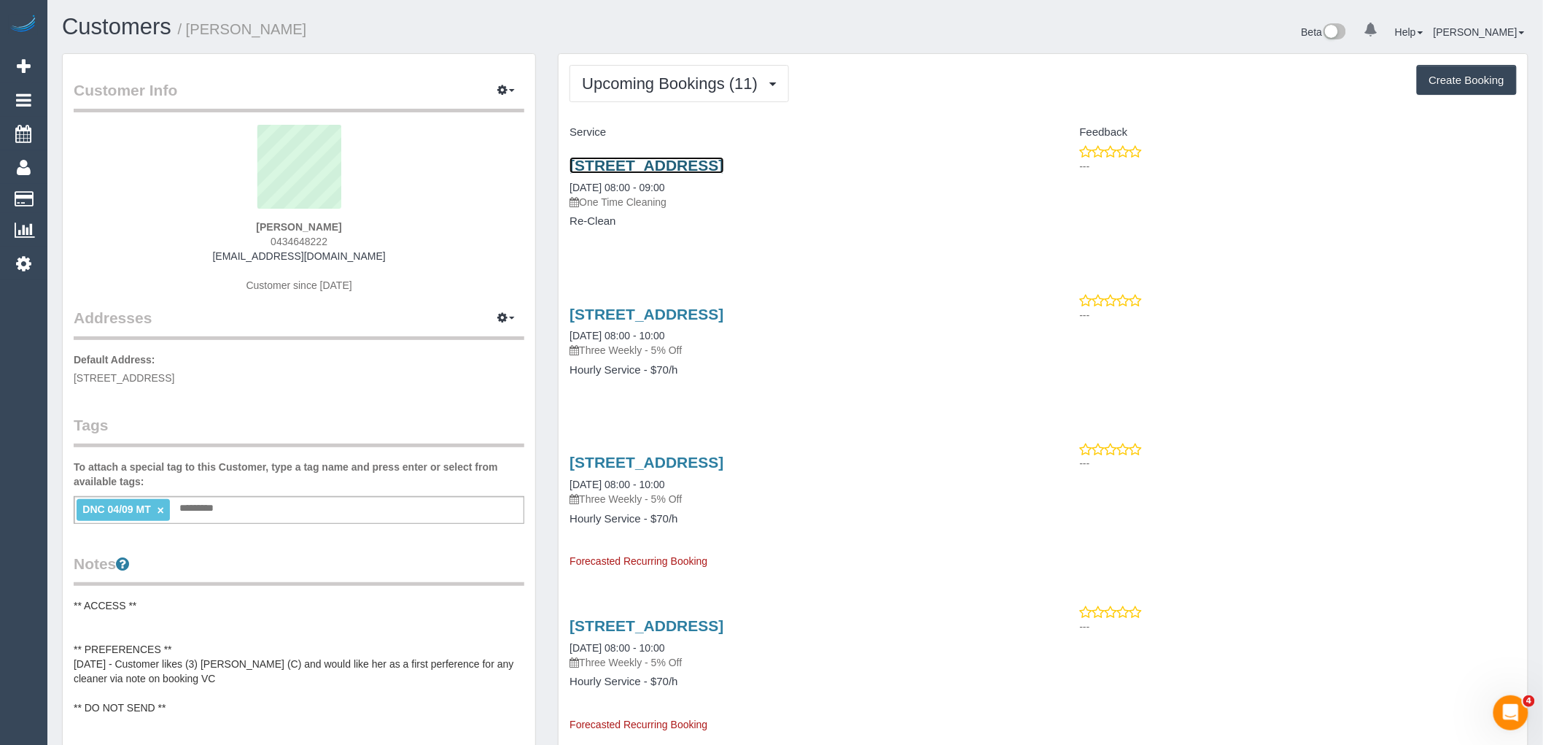
click at [697, 168] on link "31 London Street, Bentleigh, VIC 3204" at bounding box center [647, 165] width 154 height 17
click at [723, 157] on link "31 London Street, Bentleigh, VIC 3204" at bounding box center [647, 165] width 154 height 17
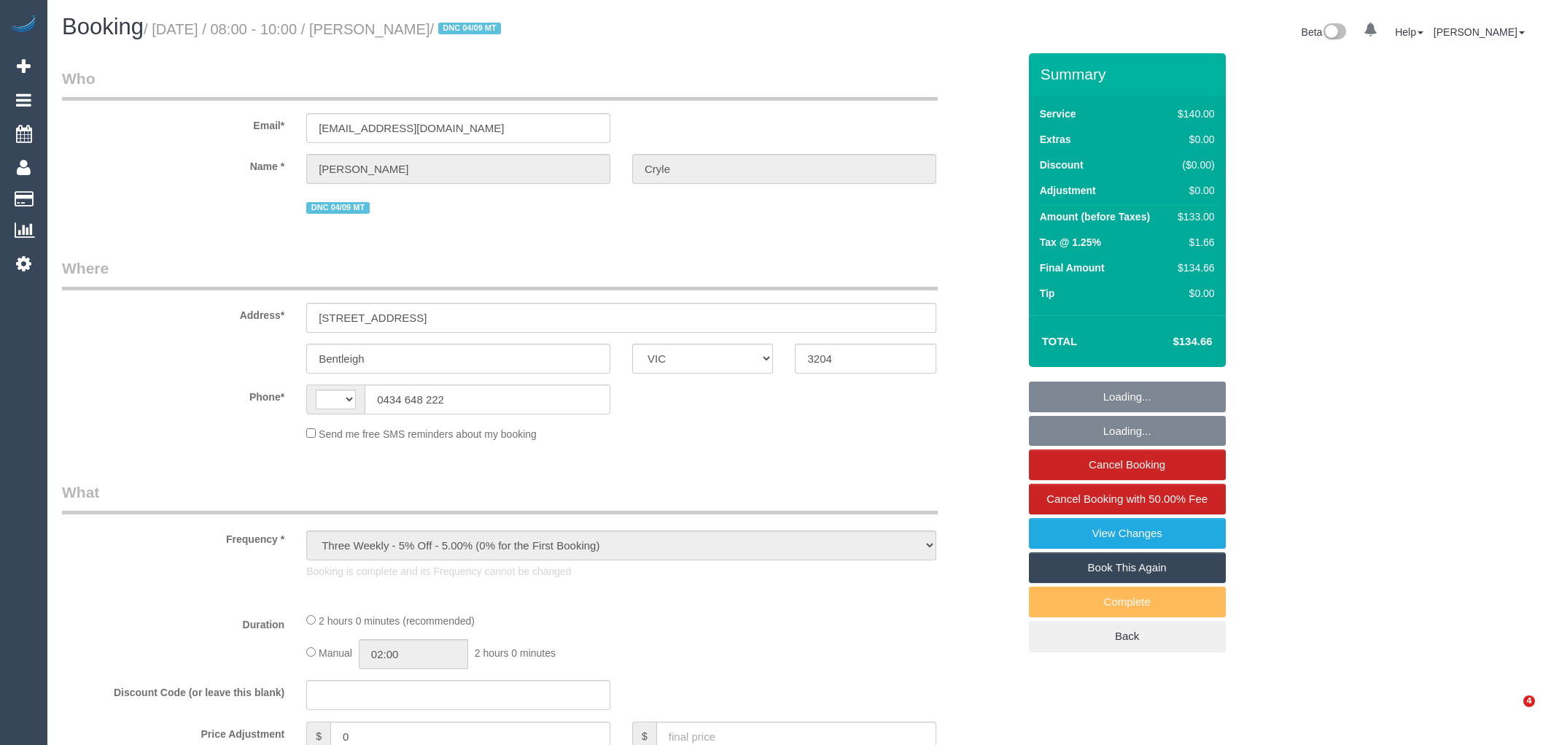
select select "VIC"
select select "string:AU"
select select "string:stripe-pm_1RmR9T2GScqysDRVqeshcViF"
select select "number:29"
select select "number:14"
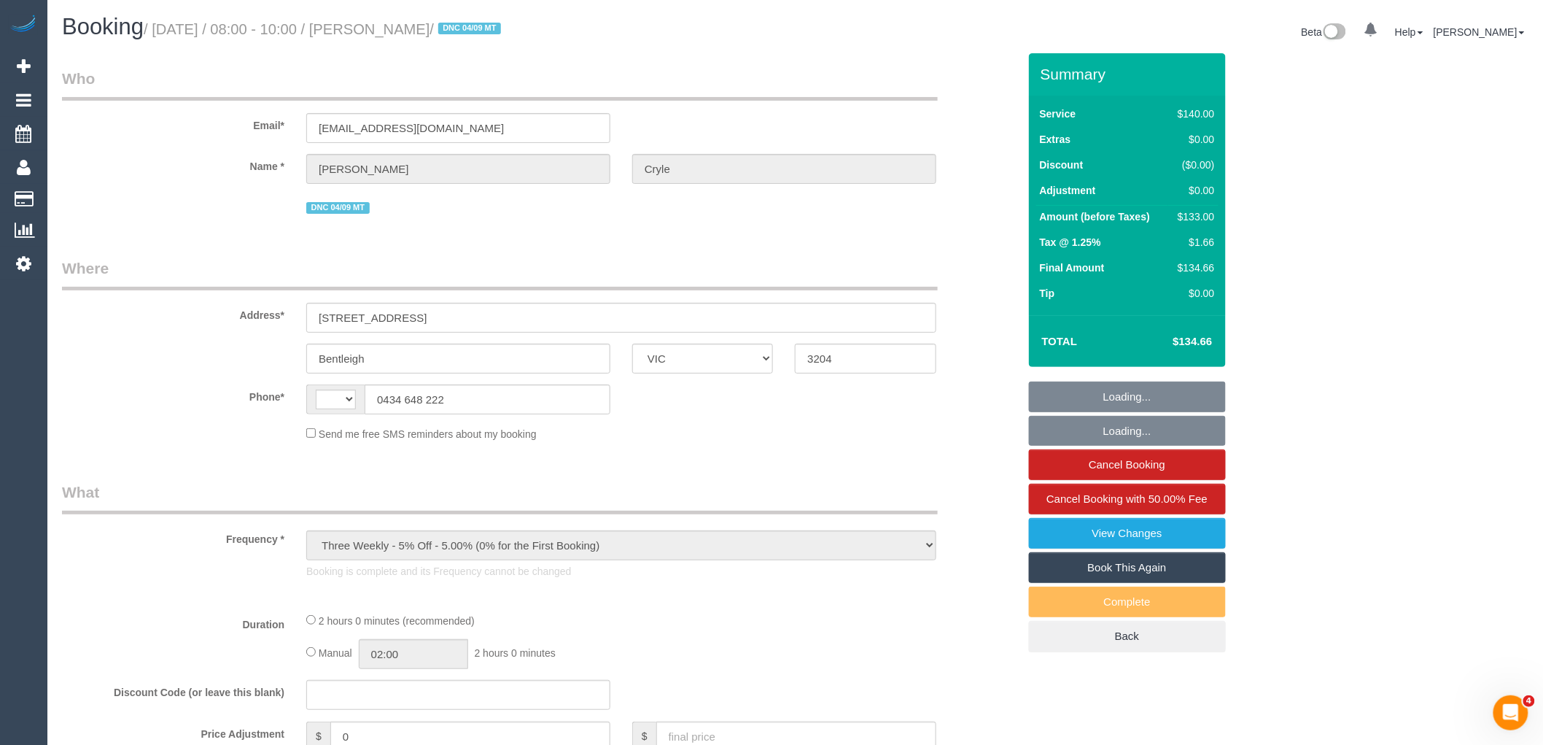
select select "number:19"
select select "number:36"
select select "number:34"
select select "number:12"
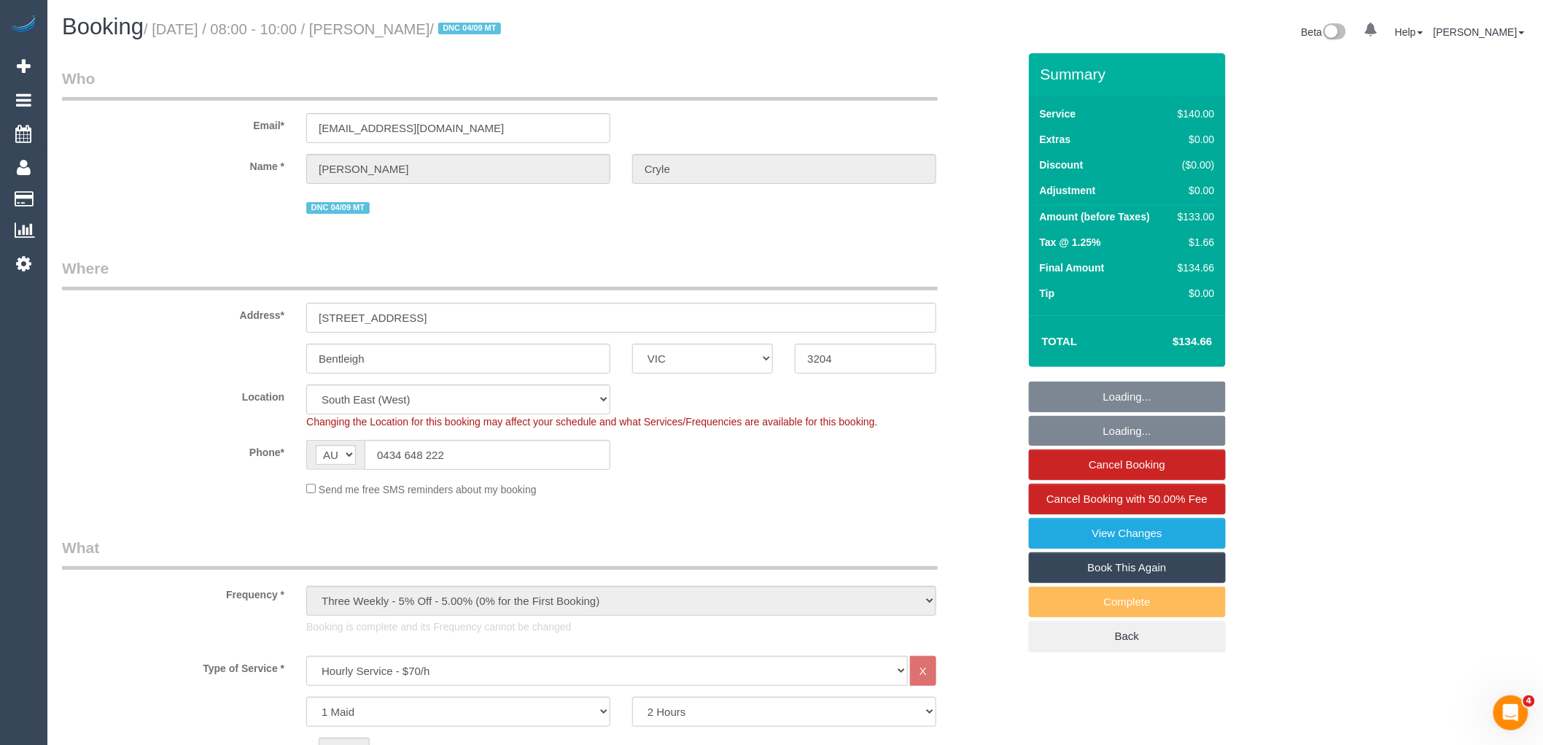
select select "object:1416"
select select "spot1"
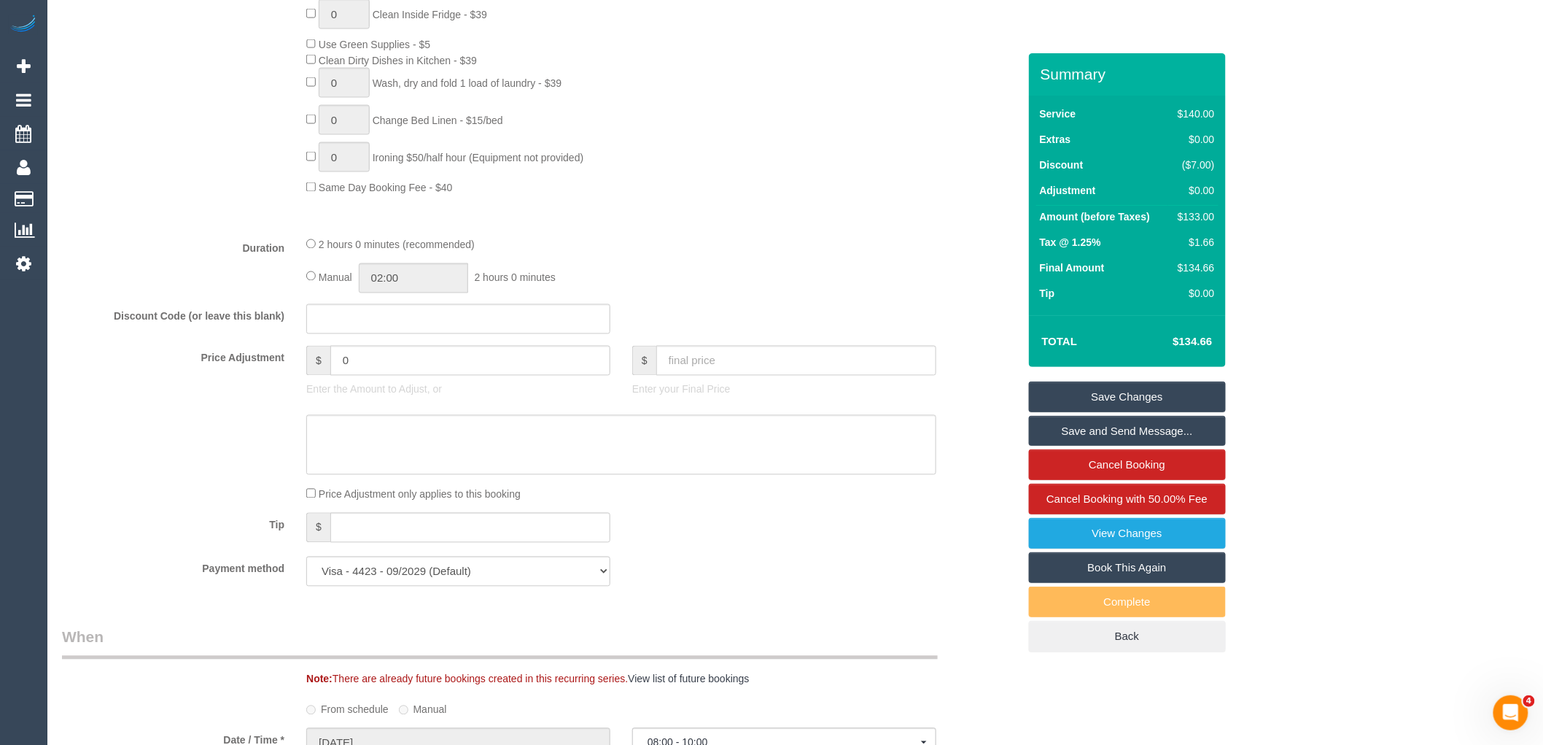
scroll to position [1539, 0]
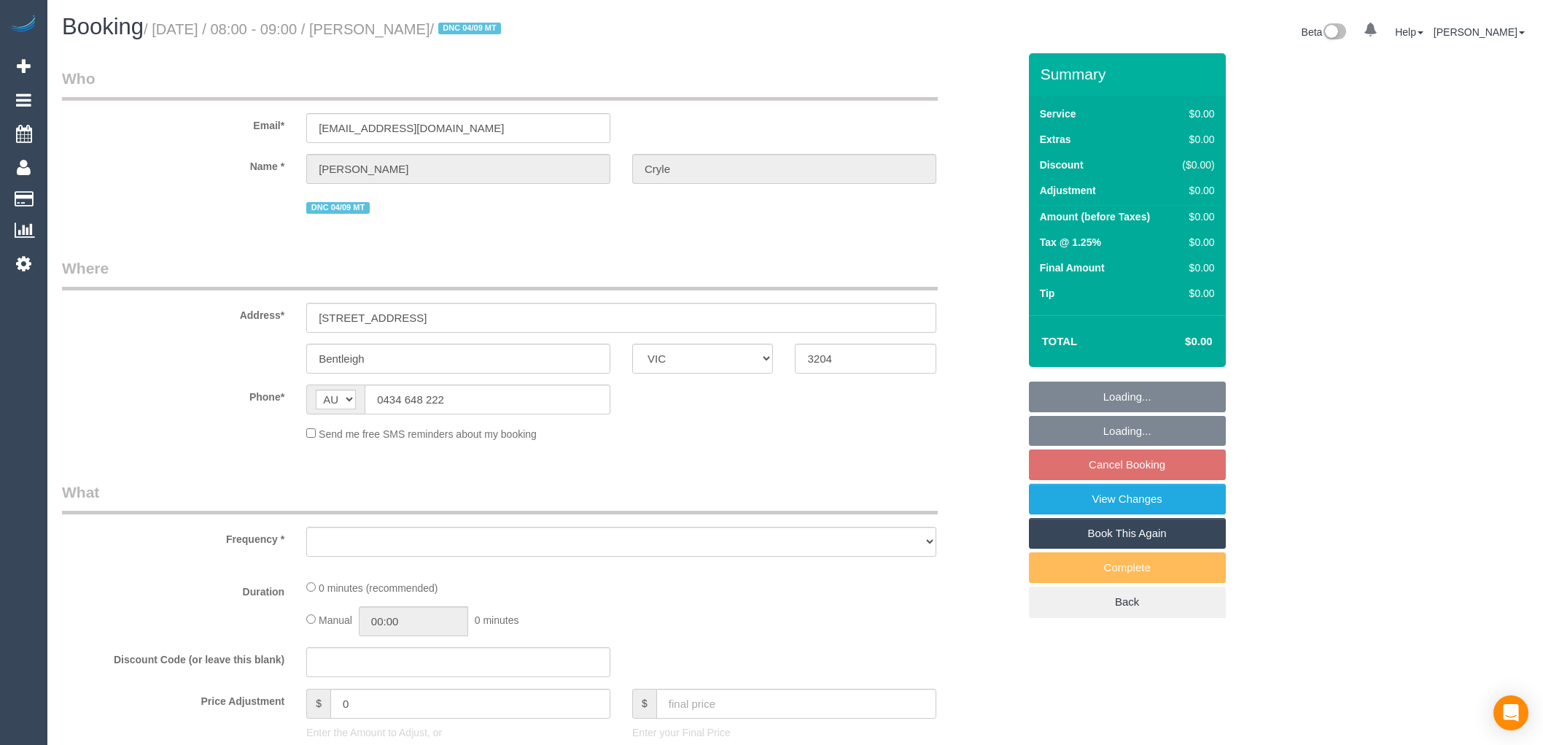
select select "VIC"
select select "object:531"
select select "string:stripe-pm_1RmR9T2GScqysDRVqeshcViF"
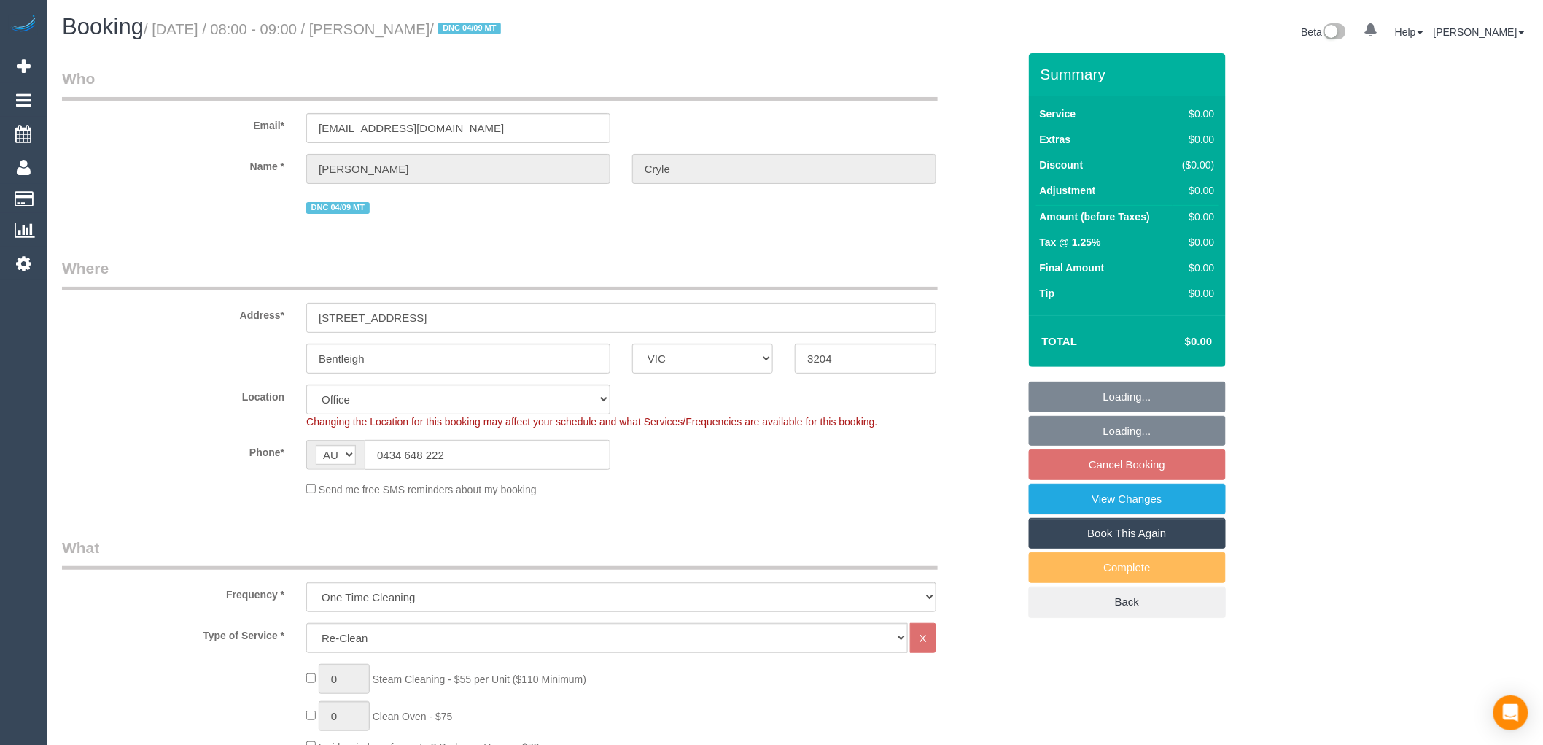
select select "number:29"
select select "number:14"
select select "number:19"
select select "number:25"
select select "object:2012"
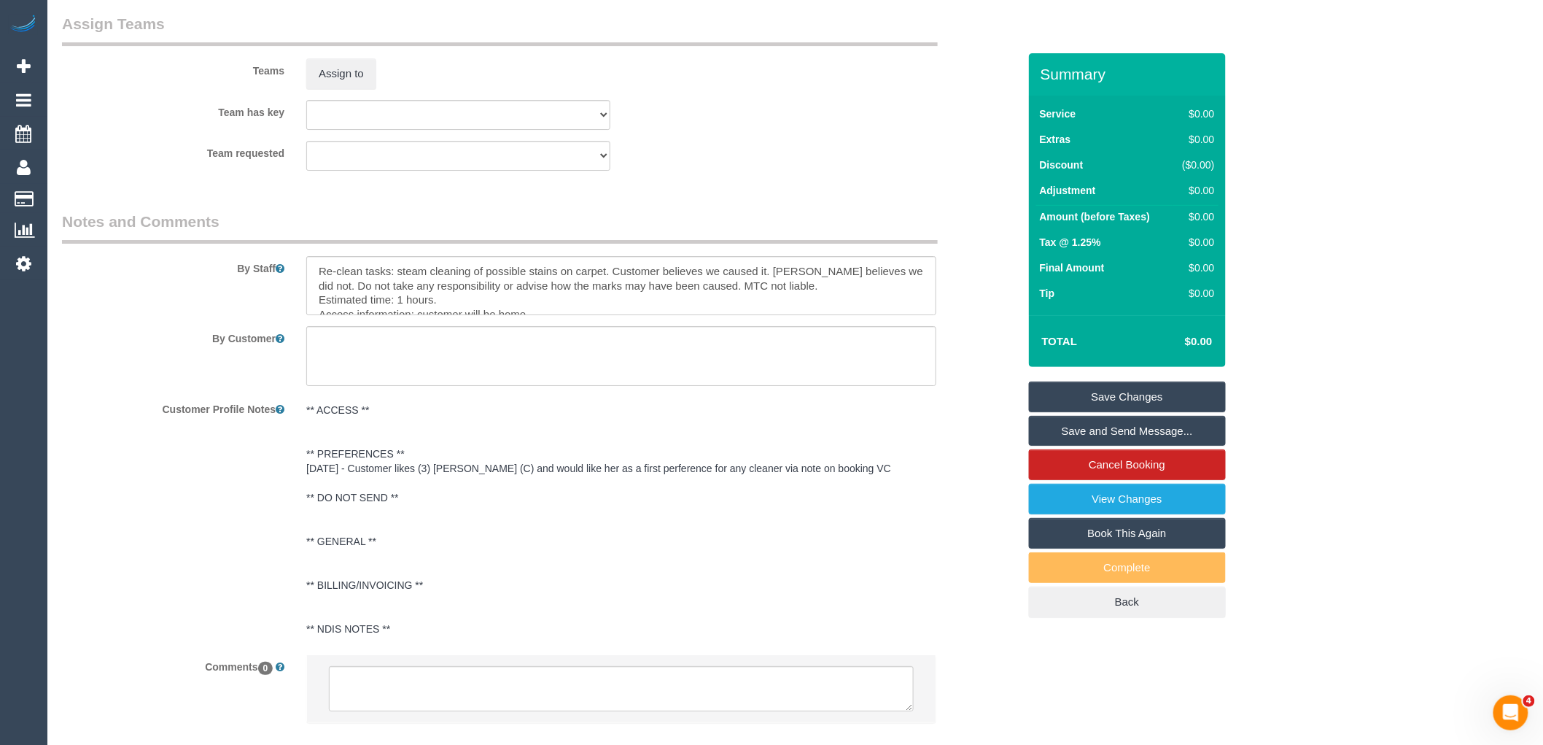
scroll to position [2106, 0]
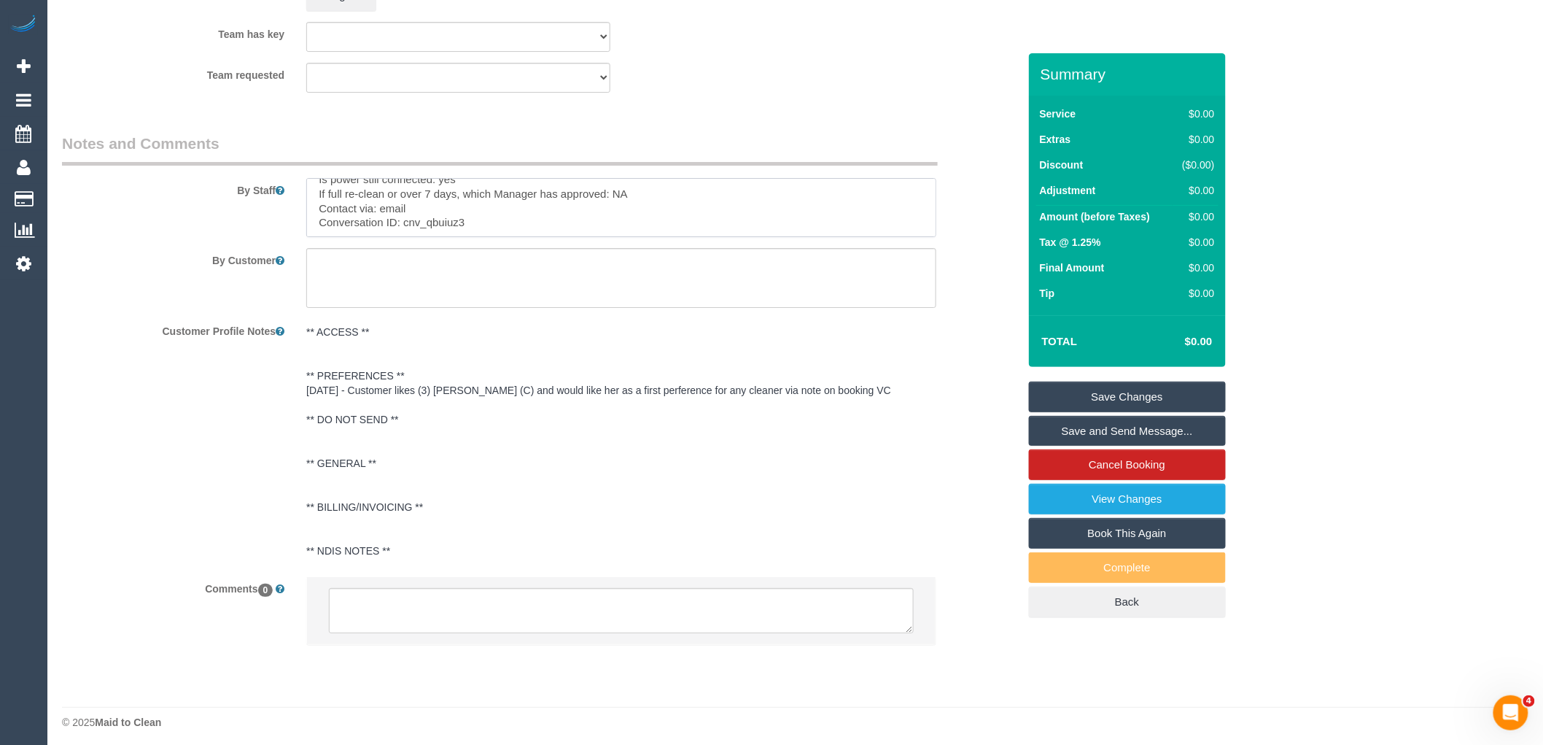
drag, startPoint x: 319, startPoint y: 199, endPoint x: 688, endPoint y: 308, distance: 384.6
click at [688, 308] on sui-booking-comments "By Staff By Customer Customer Profile Notes ** ACCESS ** ** PREFERENCES ** 25/0…" at bounding box center [540, 396] width 956 height 527
type textarea "Re-clean tasks: steam cleaning of possible stains on carpet. Customer believes …"
click at [500, 621] on textarea at bounding box center [621, 610] width 585 height 45
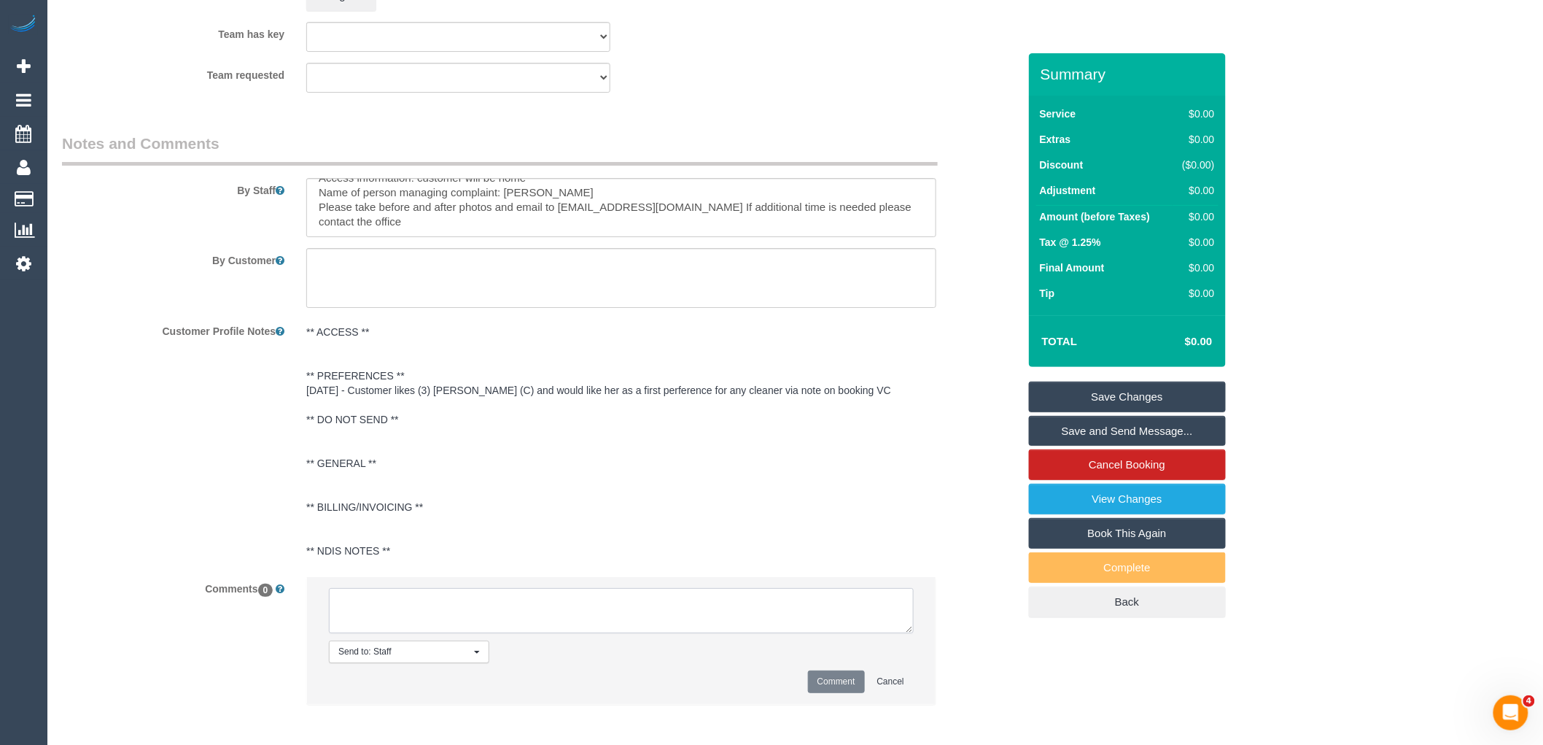
paste textarea "Customer availability: Confirmed [DATE] 8-9am via text and email Original team:…"
type textarea "Customer availability: Confirmed [DATE] 8-9am via text and email Original team:…"
click at [830, 688] on button "Comment" at bounding box center [836, 681] width 57 height 23
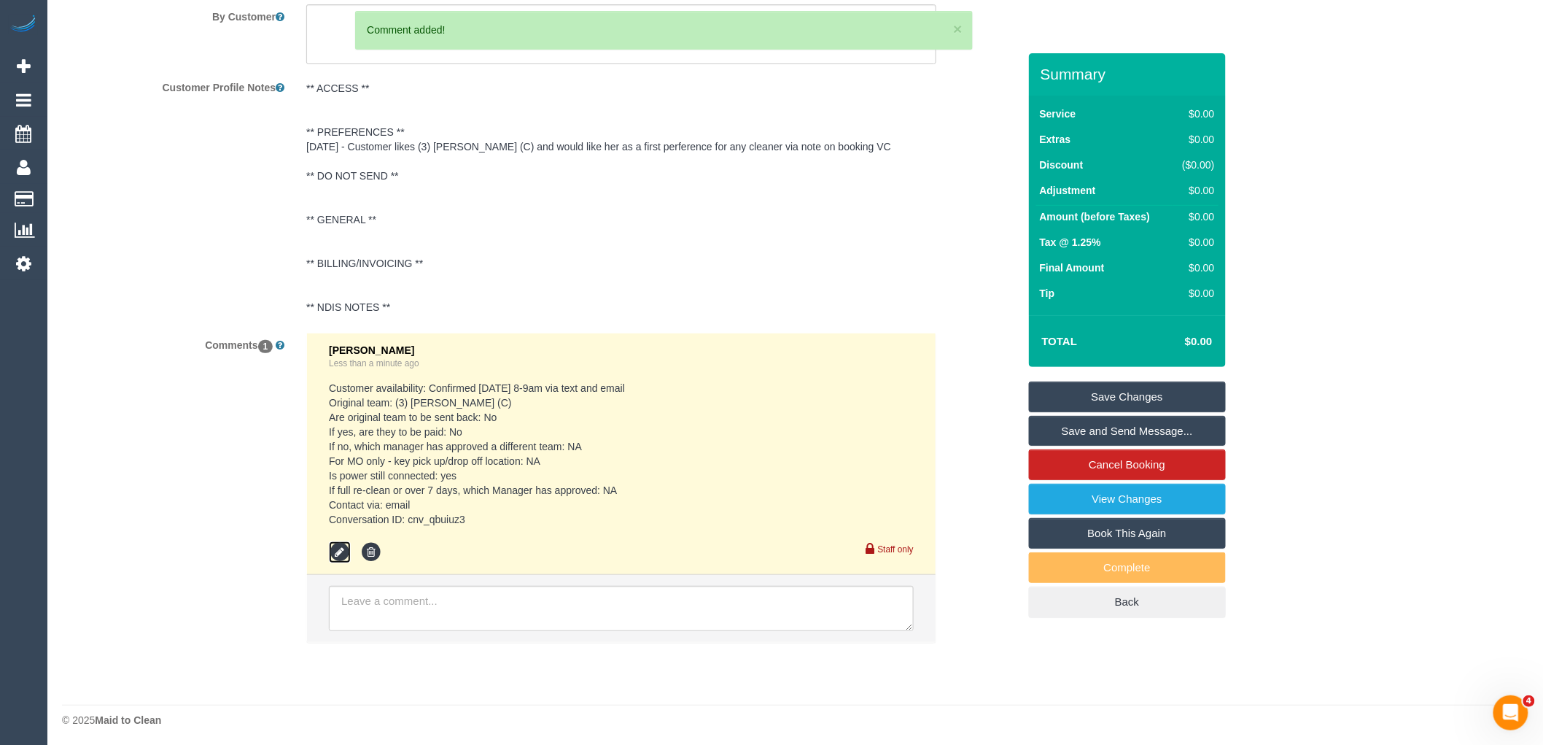
click at [332, 556] on icon at bounding box center [340, 552] width 22 height 22
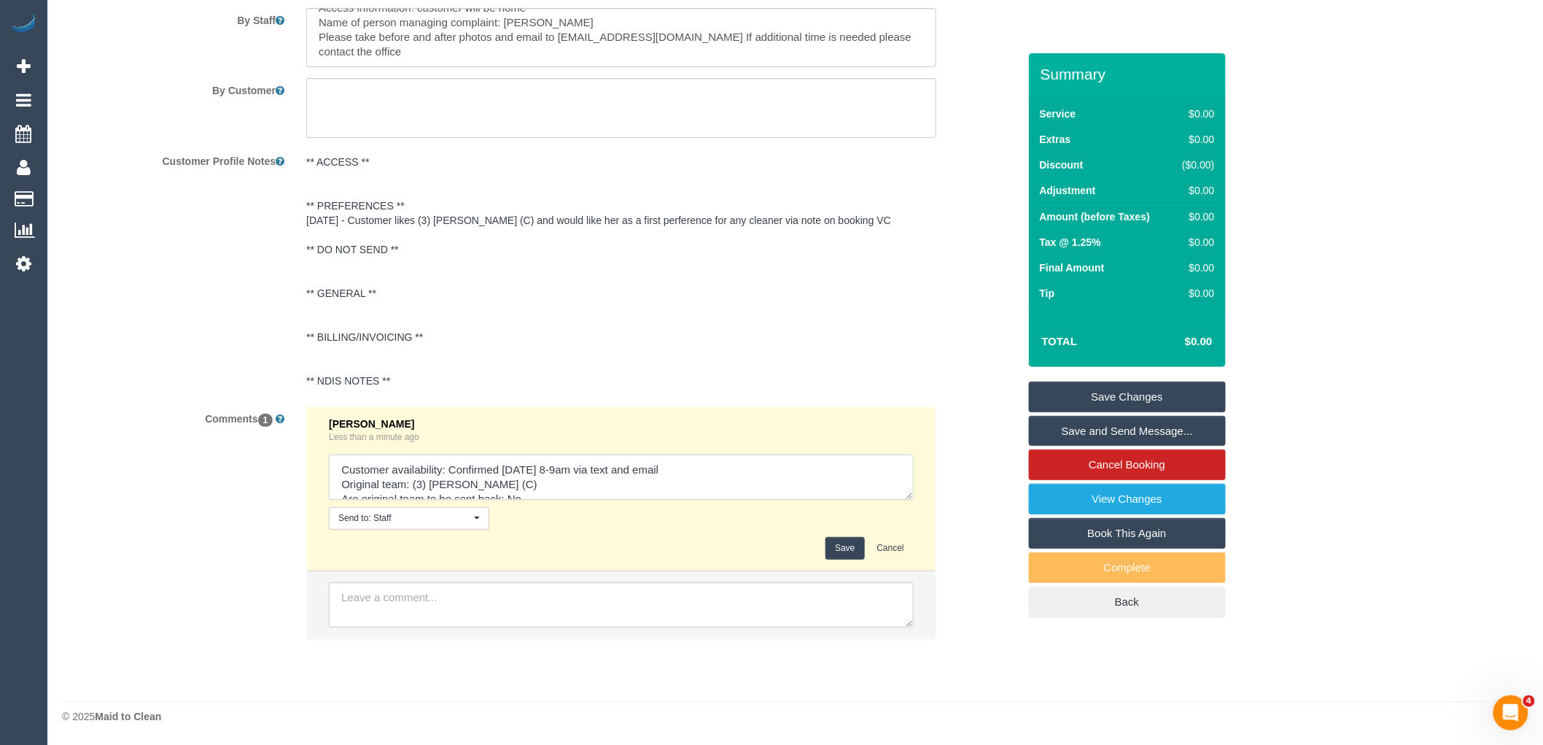
click at [690, 469] on textarea at bounding box center [621, 476] width 585 height 45
type textarea "Customer availability: Confirmed Tuesday 8-9am via text and email with customer…"
click at [1153, 403] on link "Save Changes" at bounding box center [1127, 396] width 197 height 31
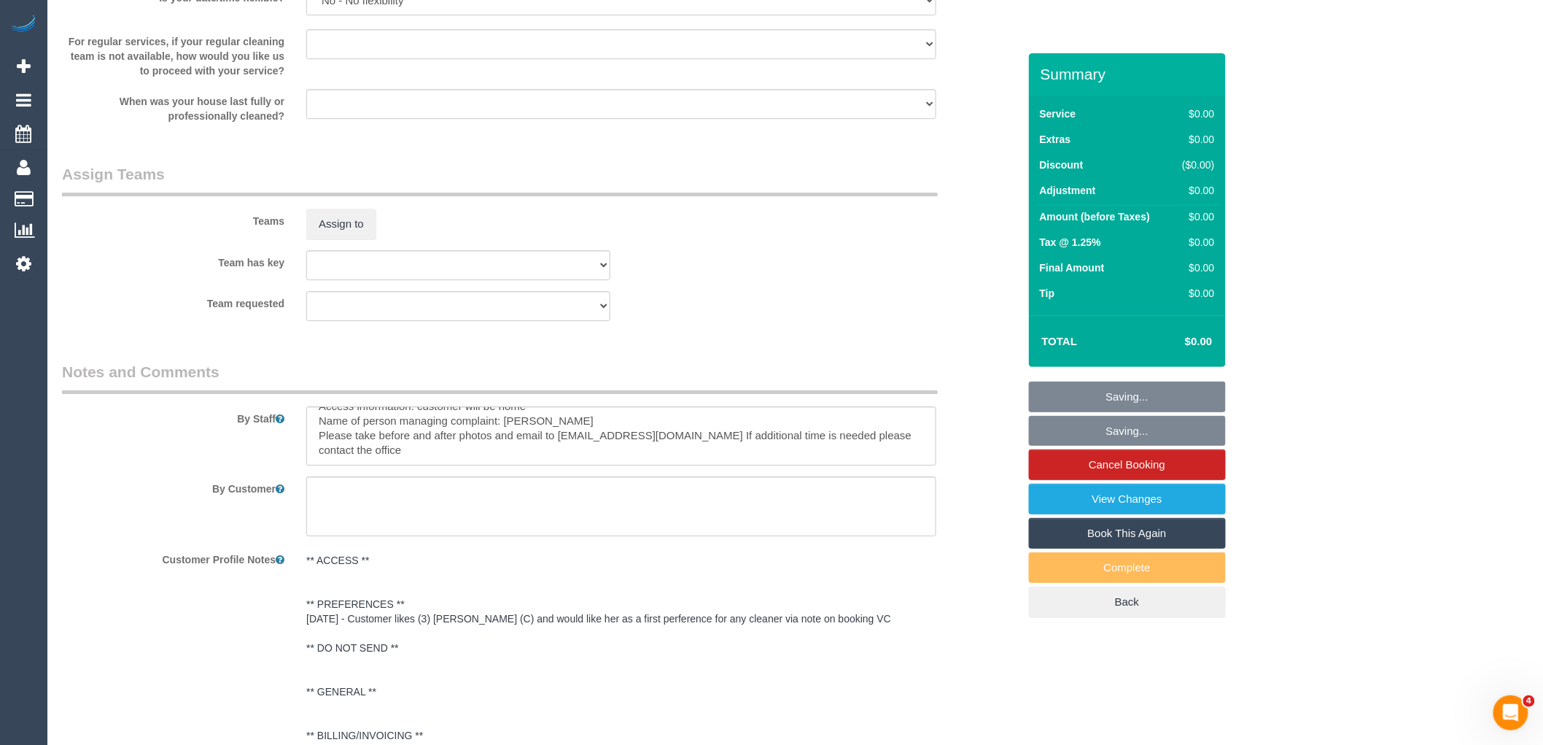
scroll to position [0, 0]
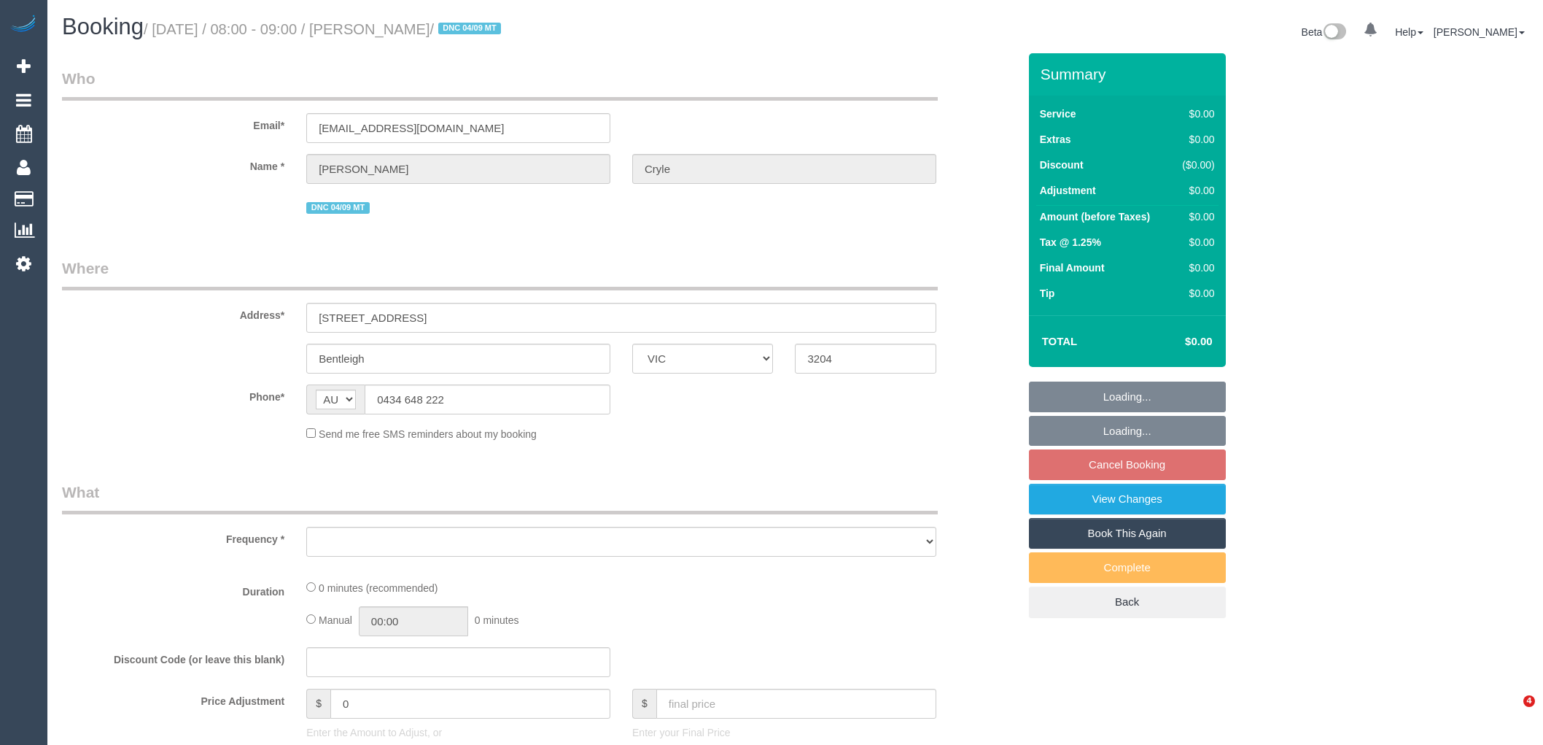
select select "VIC"
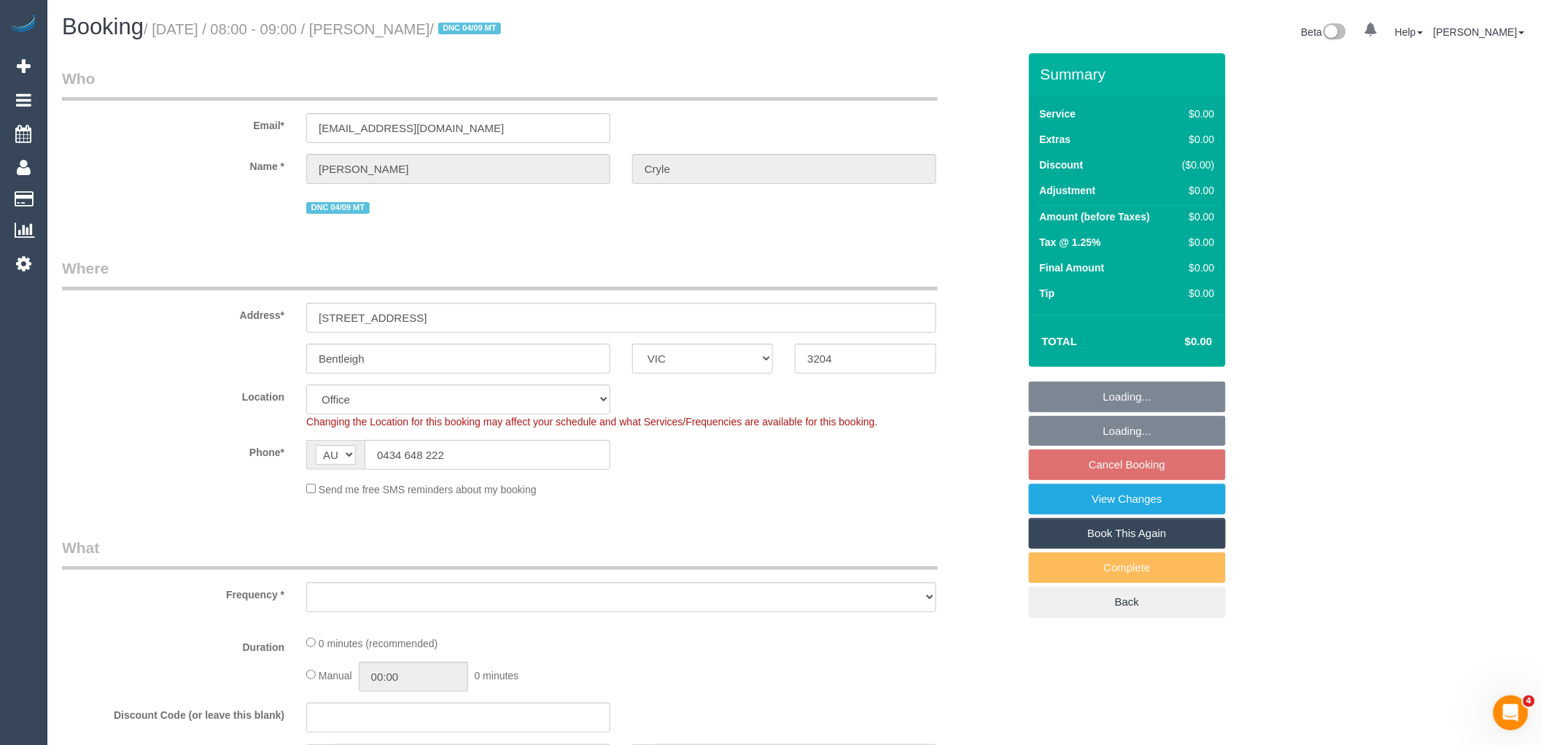
select select "object:554"
select select "string:stripe-pm_1RmR9T2GScqysDRVqeshcViF"
select select "number:29"
select select "number:14"
select select "number:19"
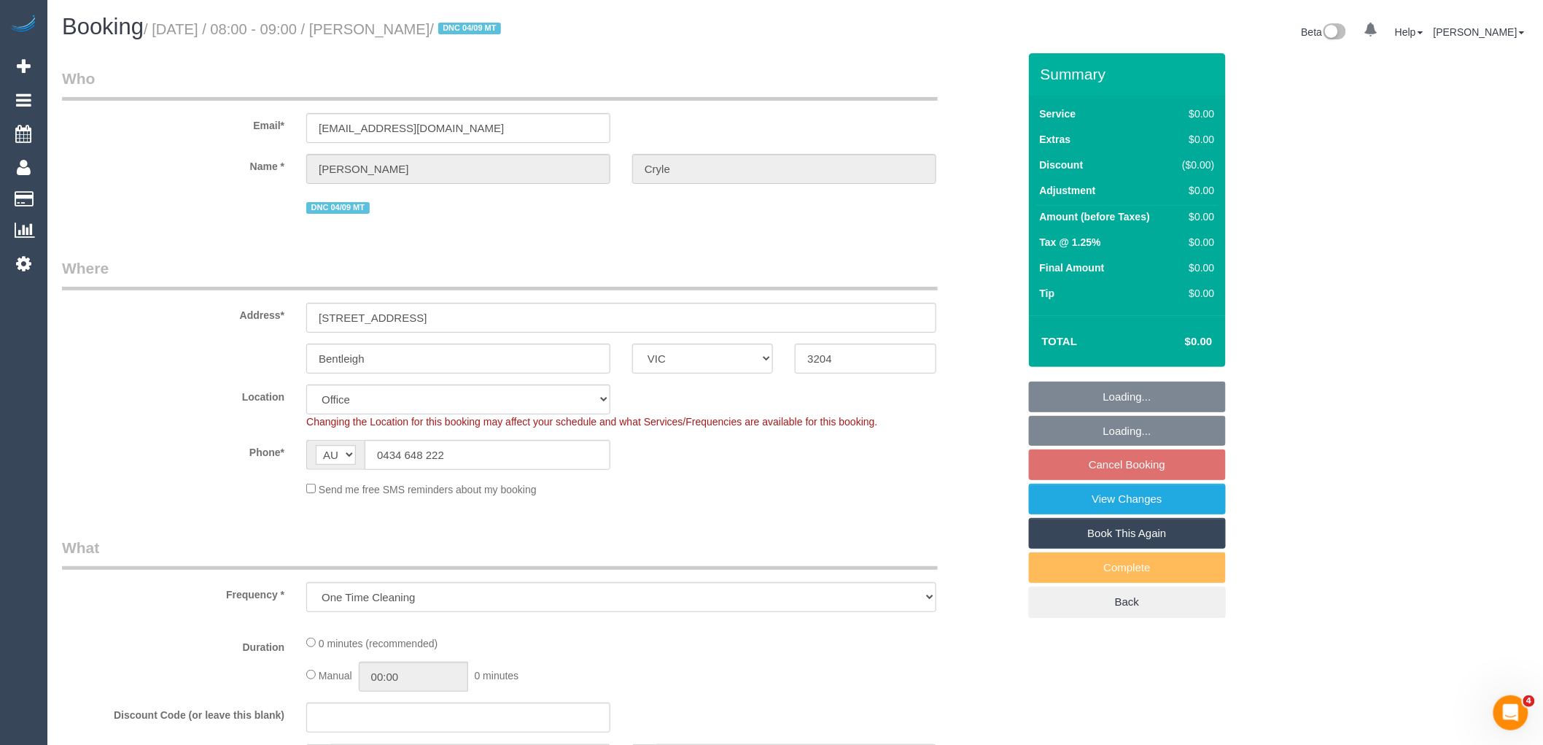
select select "number:25"
select select "object:2033"
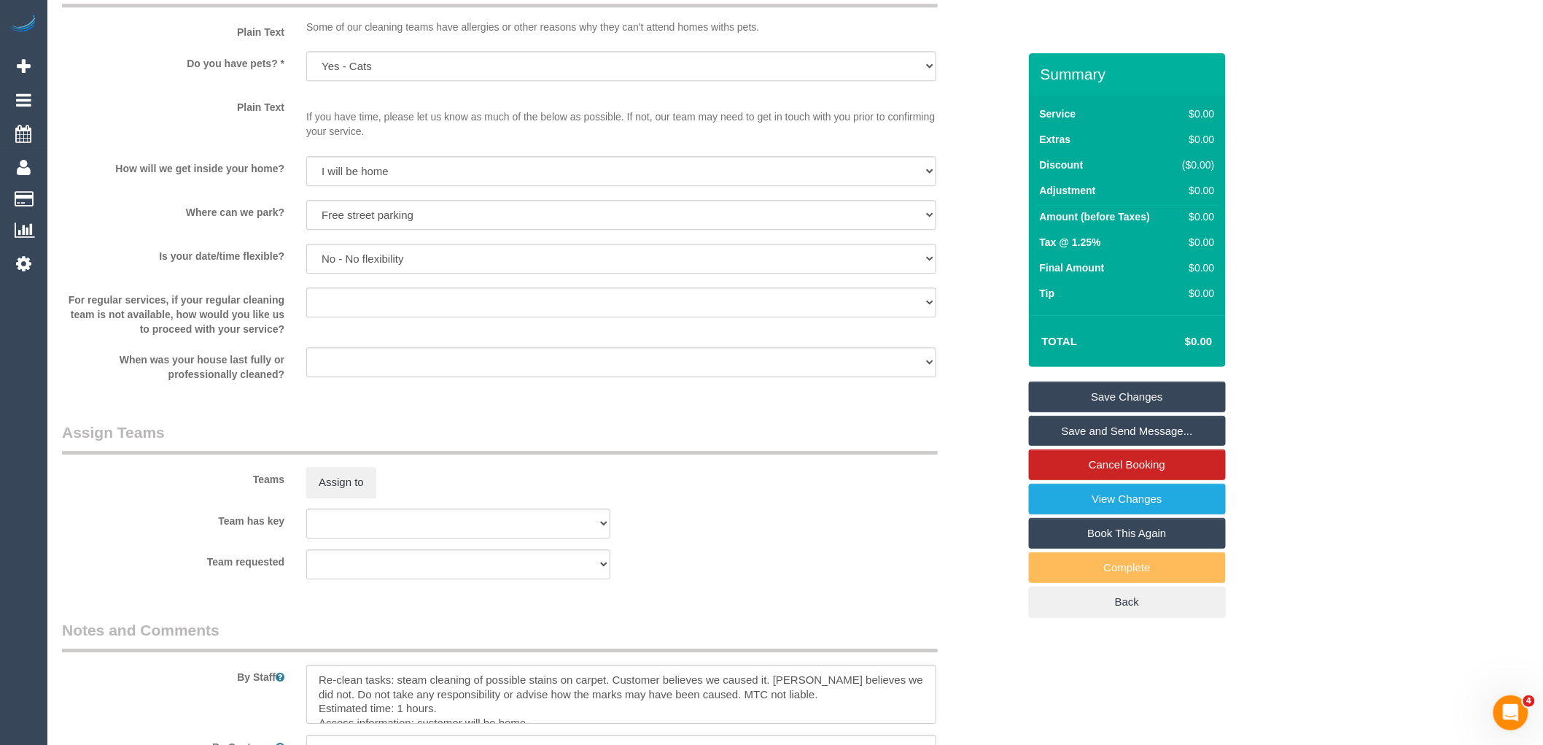
scroll to position [1944, 0]
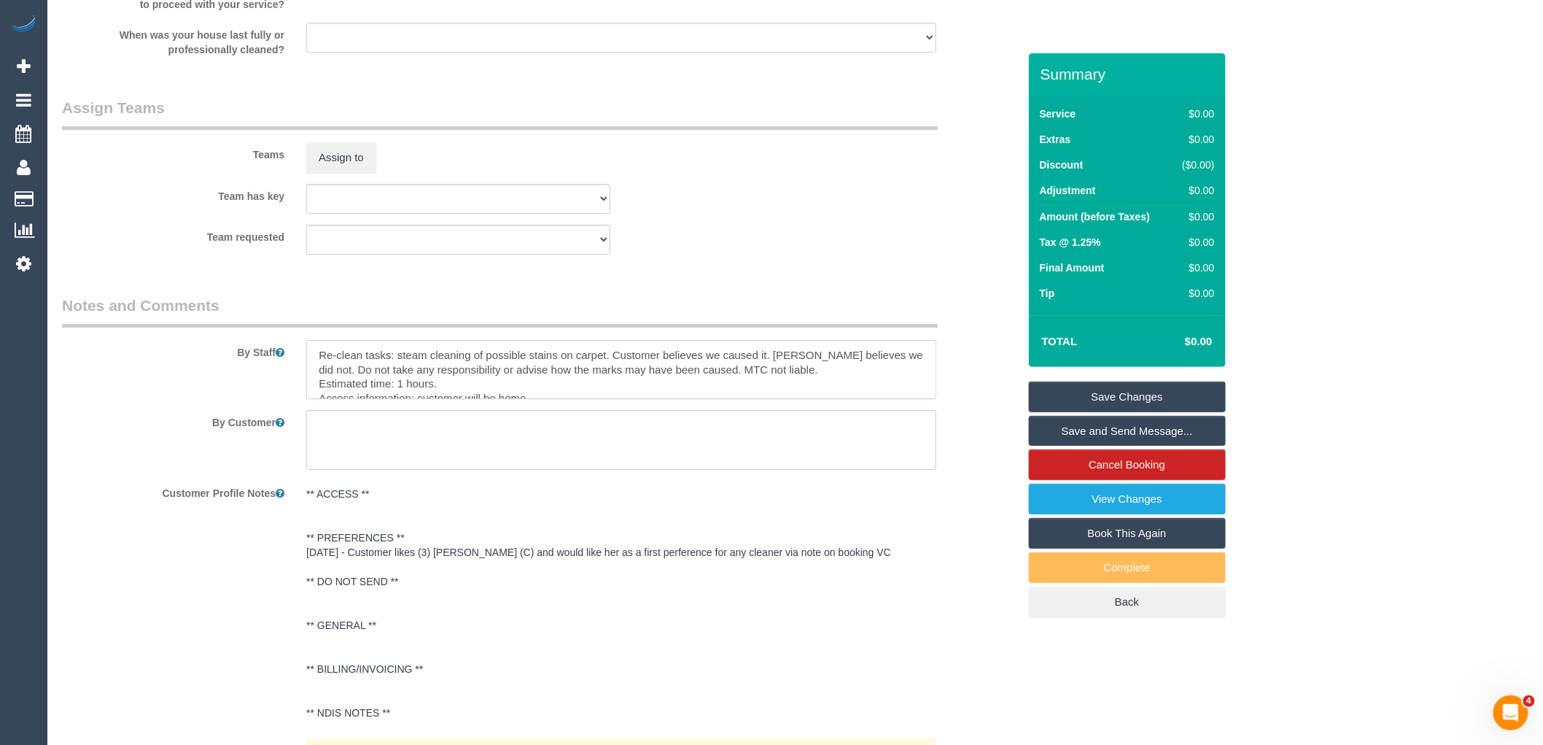
click at [502, 387] on textarea at bounding box center [621, 370] width 630 height 60
click at [398, 387] on textarea at bounding box center [621, 370] width 630 height 60
type textarea "Re-clean tasks: steam cleaning of possible stains on carpet. Customer believes …"
click at [1108, 384] on link "Save Changes" at bounding box center [1127, 396] width 197 height 31
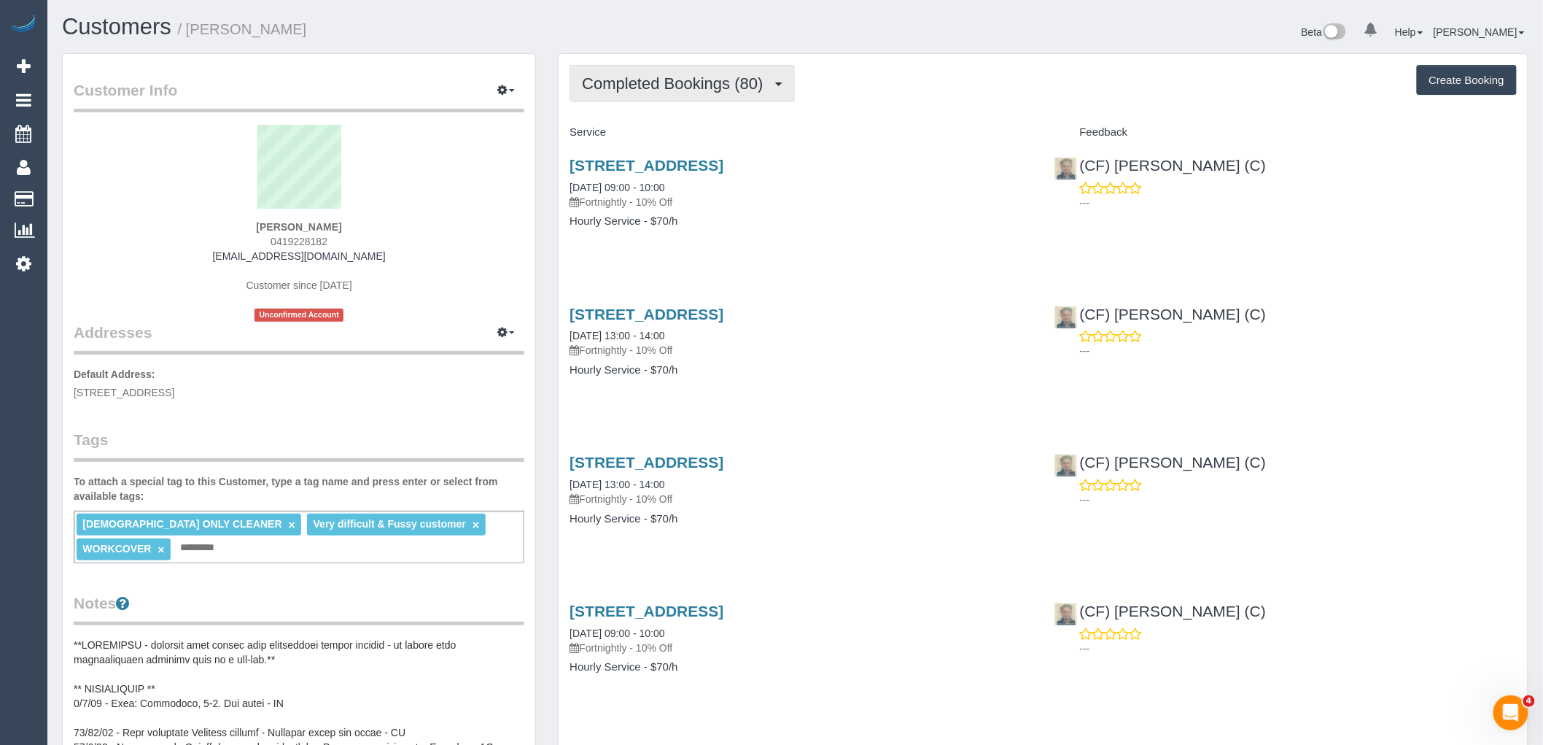
click at [704, 98] on button "Completed Bookings (80)" at bounding box center [682, 83] width 225 height 37
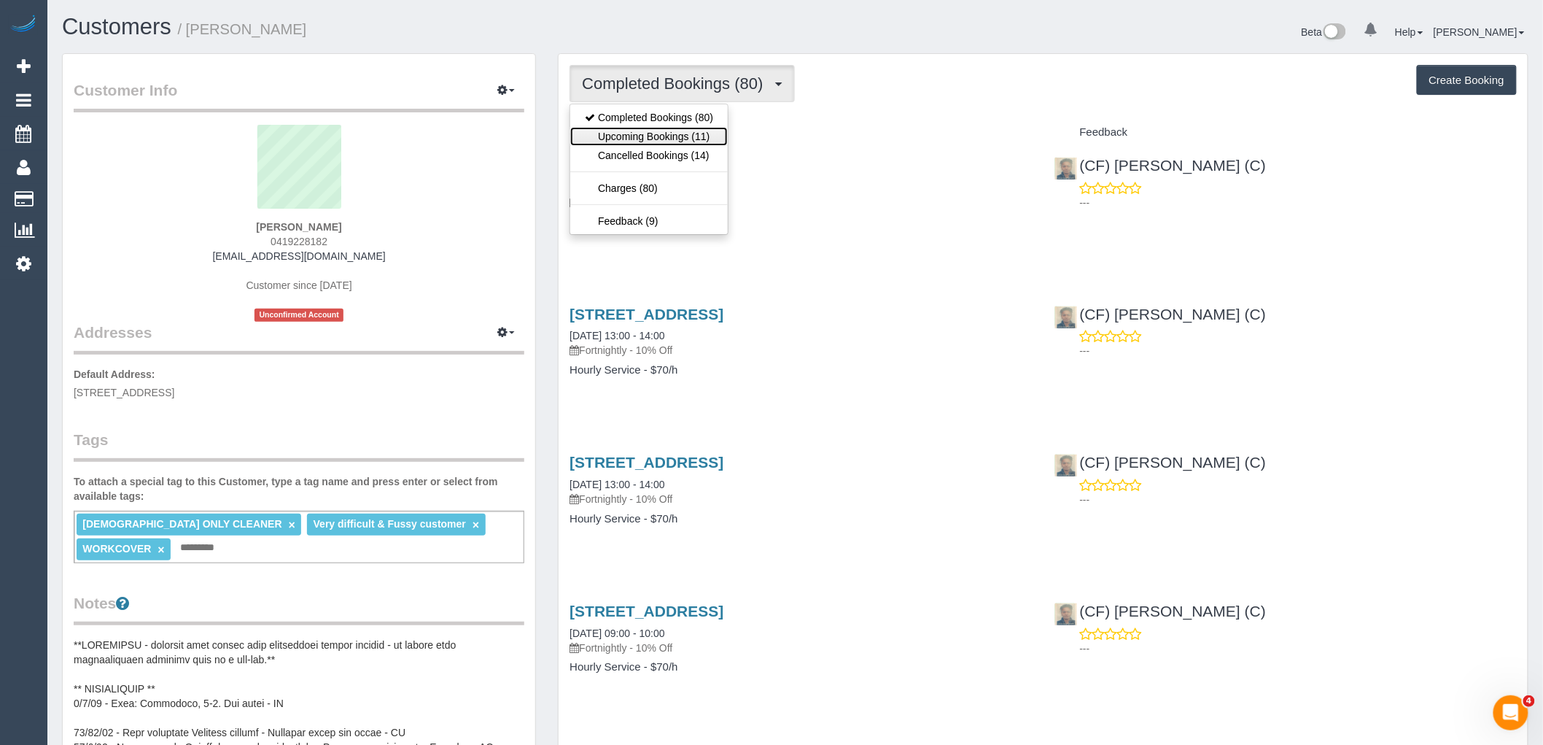
click at [705, 136] on link "Upcoming Bookings (11)" at bounding box center [649, 136] width 158 height 19
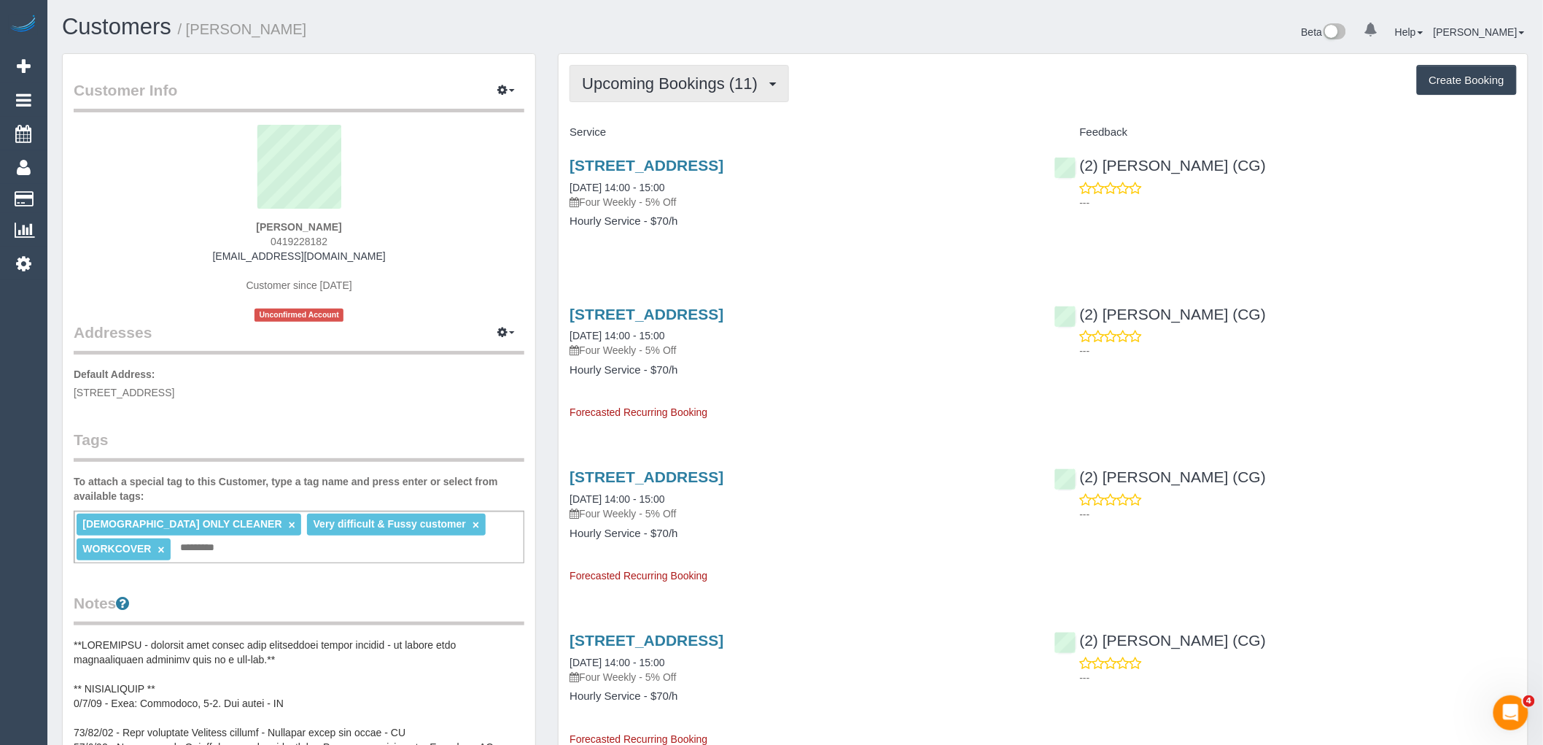
click at [704, 97] on button "Upcoming Bookings (11)" at bounding box center [679, 83] width 219 height 37
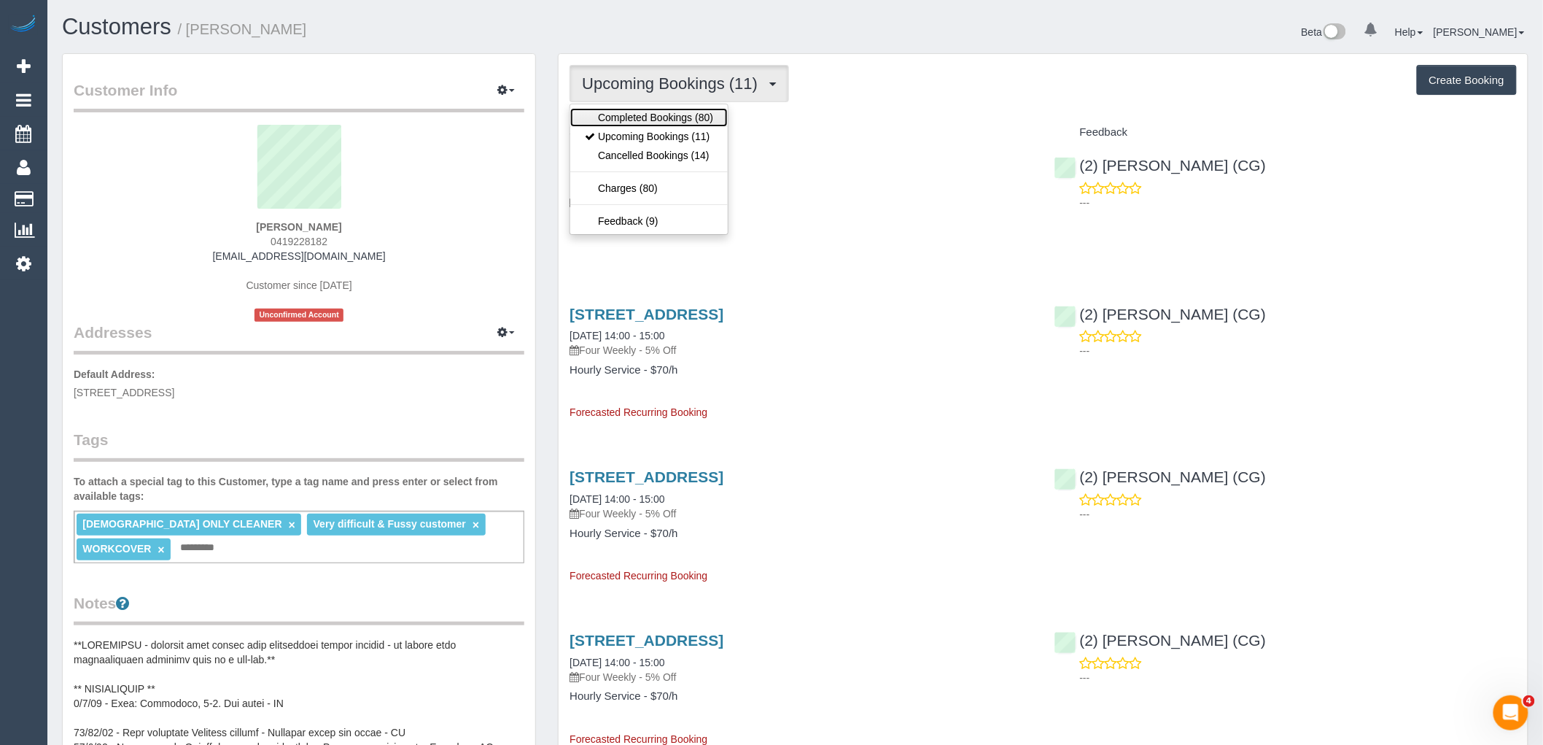
click at [696, 124] on link "Completed Bookings (80)" at bounding box center [649, 117] width 158 height 19
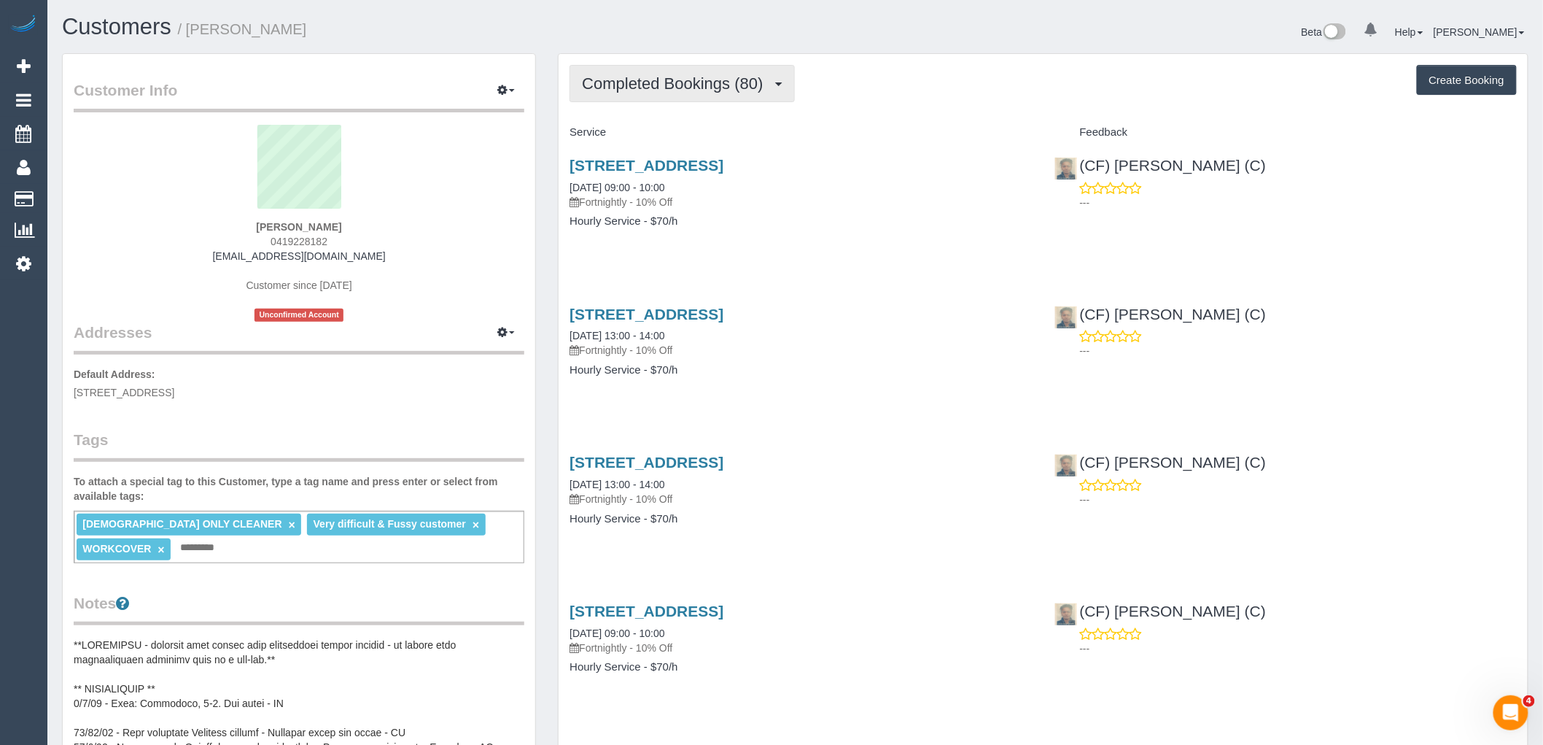
click at [661, 77] on span "Completed Bookings (80)" at bounding box center [676, 83] width 188 height 18
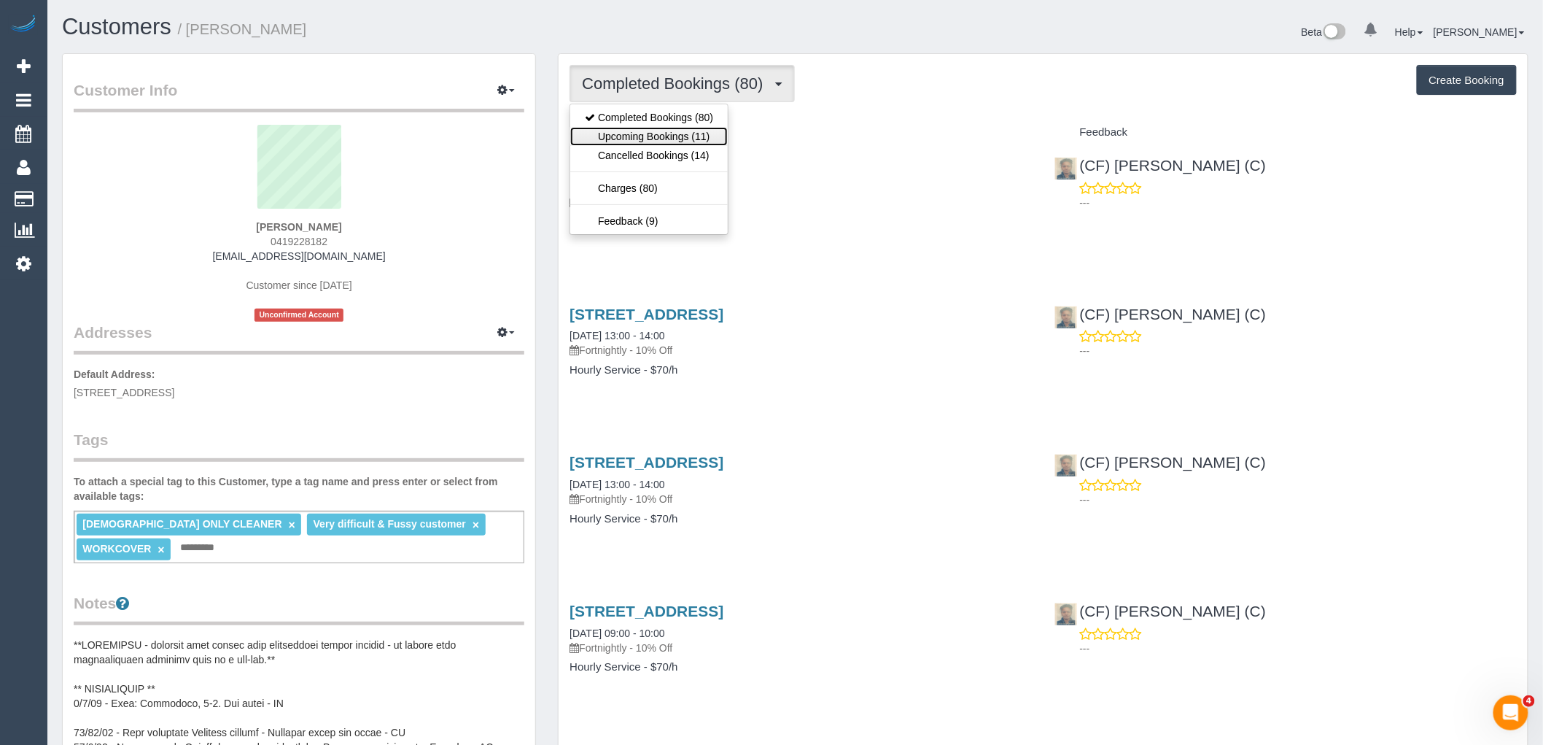
click at [680, 139] on link "Upcoming Bookings (11)" at bounding box center [649, 136] width 158 height 19
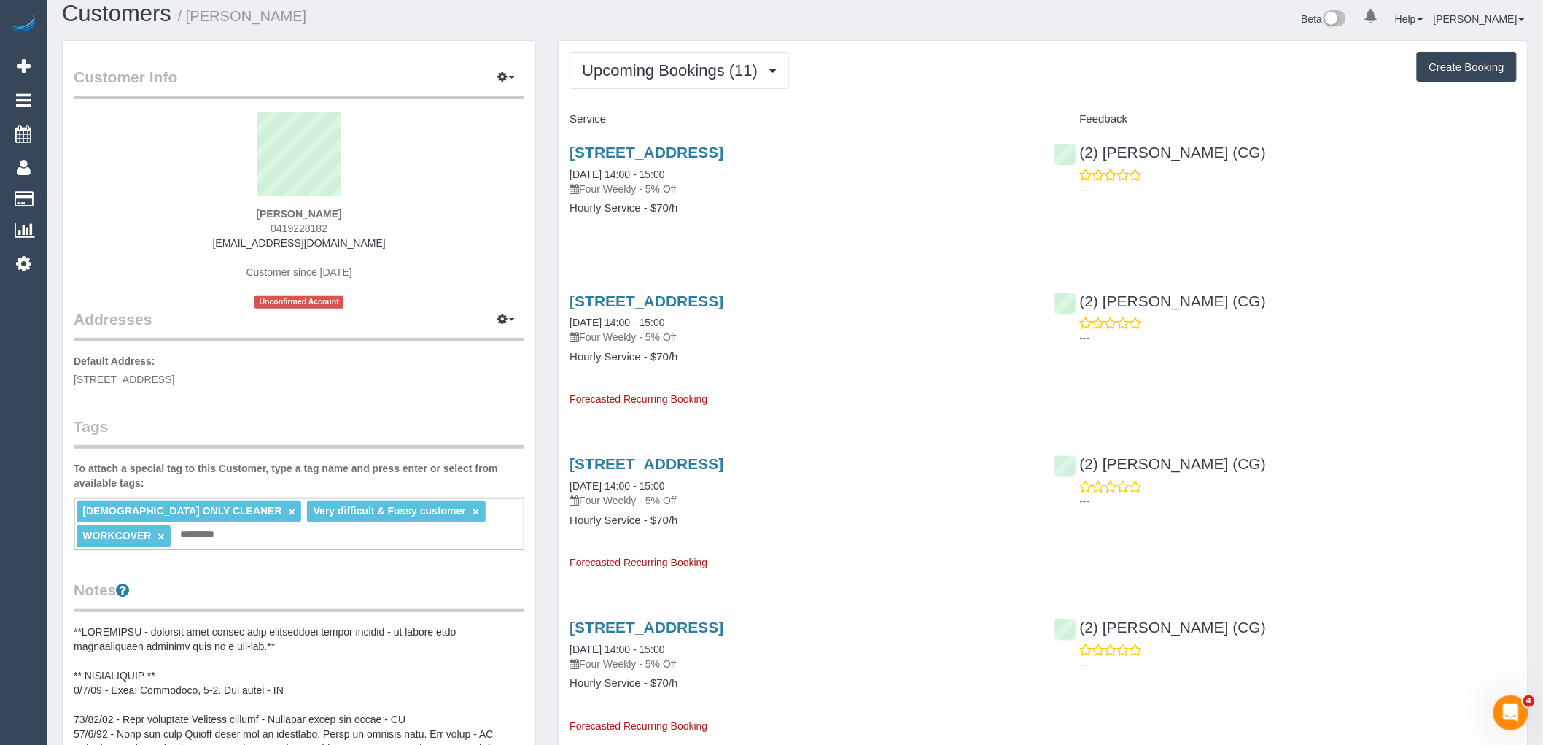
scroll to position [648, 0]
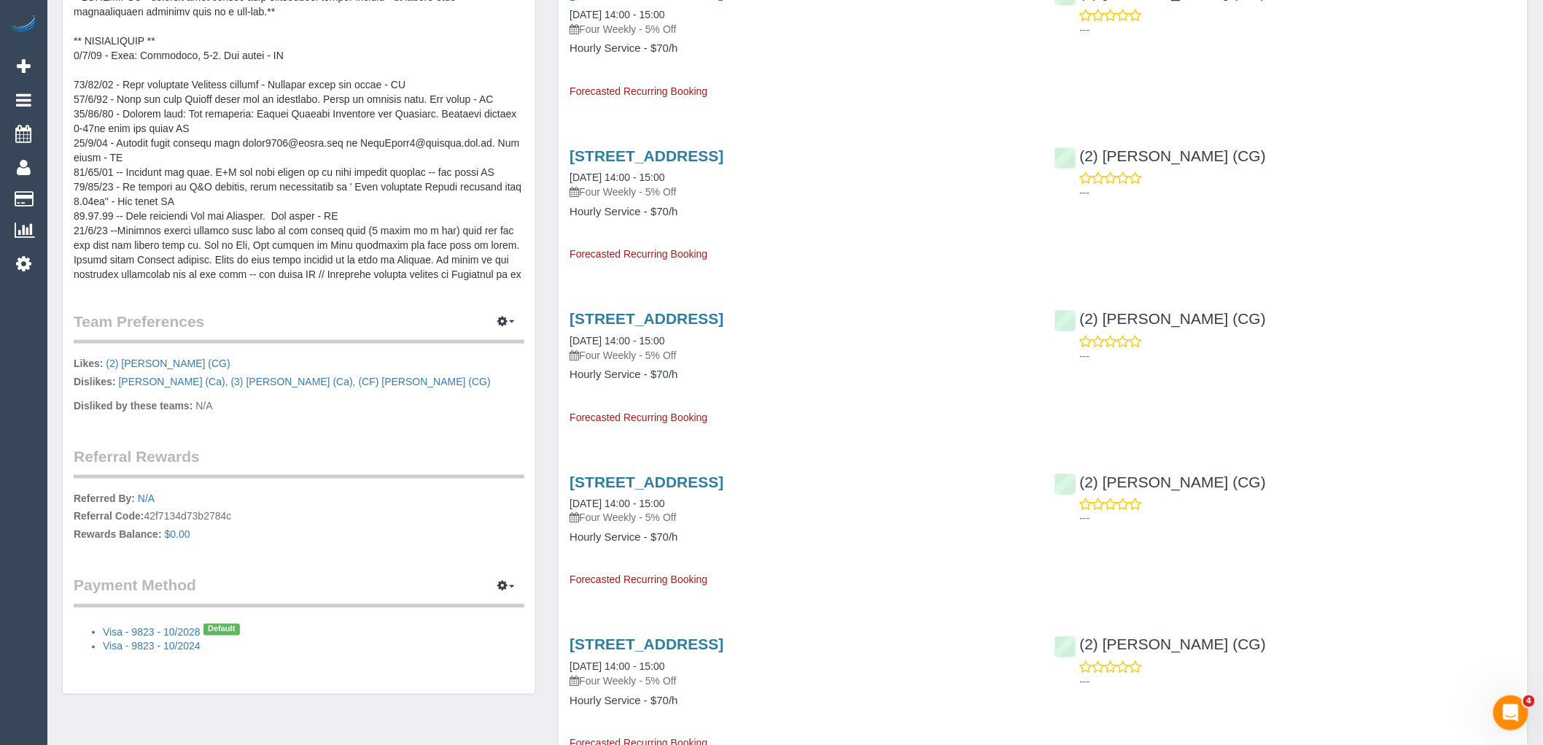
click at [1451, 308] on div "(2) Gurpreet Kaur (CG) ---" at bounding box center [1286, 333] width 484 height 71
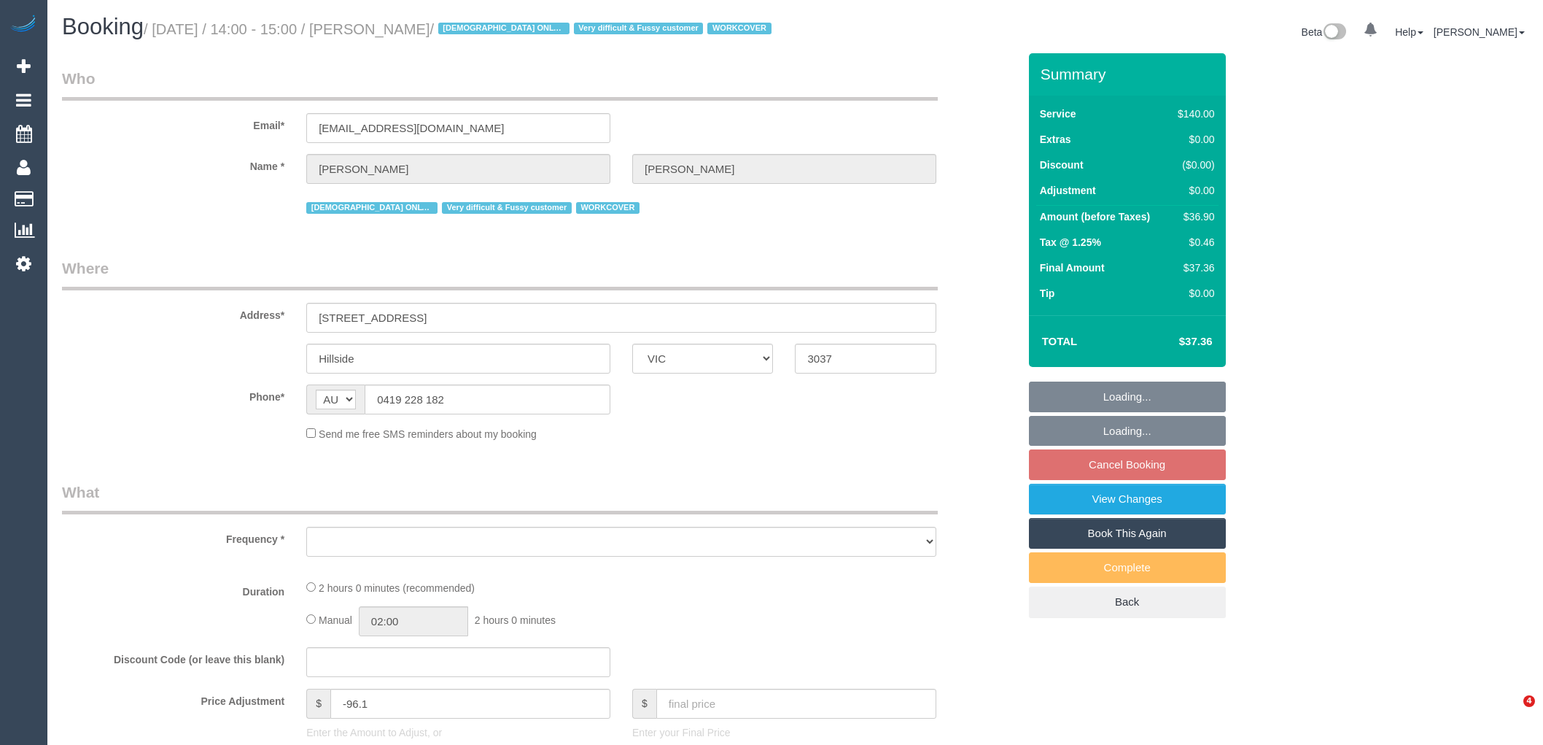
select select "VIC"
select select "string:stripe-pm_1PqRAS2GScqysDRVu4Nk2Vml"
select select "object:548"
click at [1149, 498] on link "View Changes" at bounding box center [1127, 498] width 197 height 31
select select "number:29"
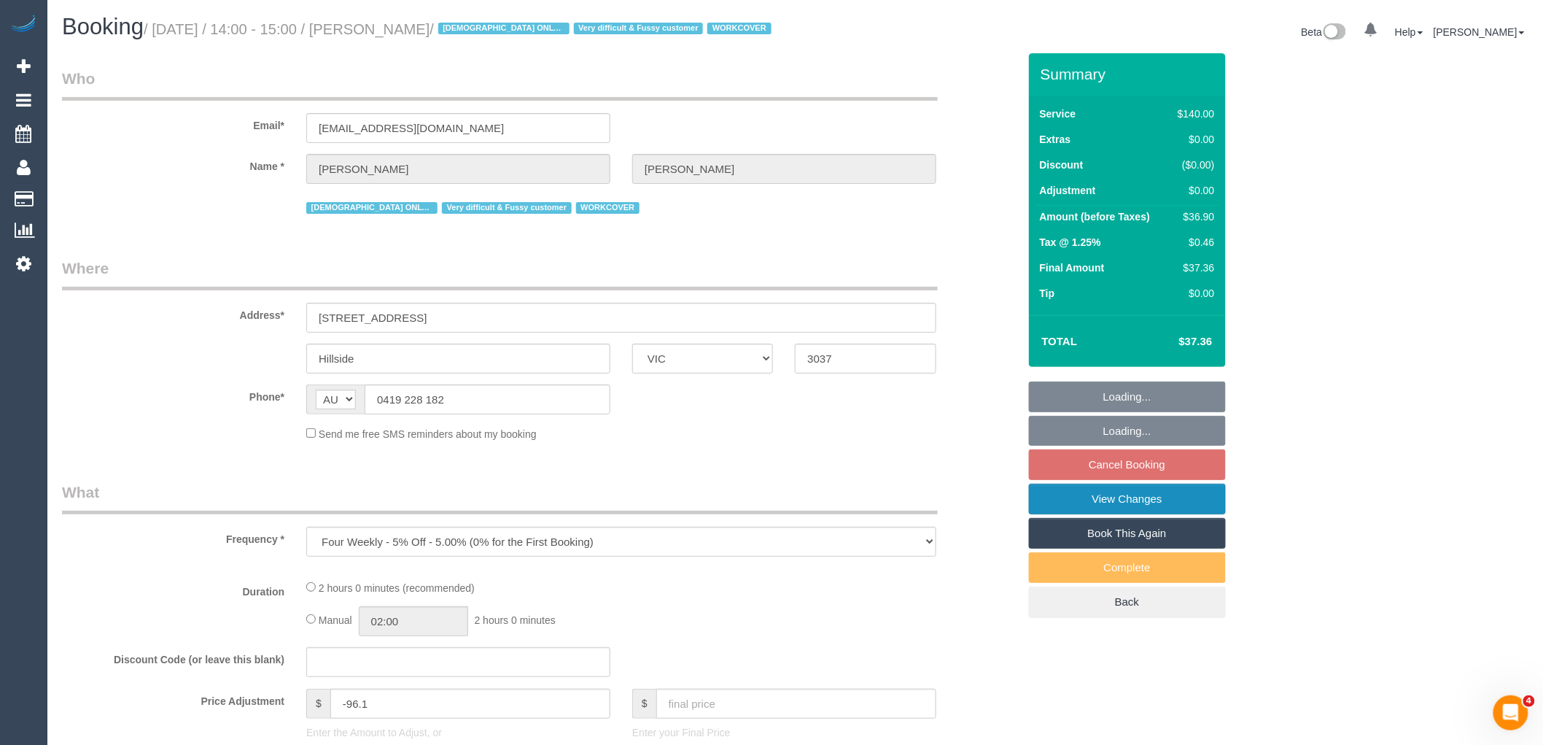
select select "number:14"
select select "number:18"
select select "number:25"
select select "number:35"
select select "number:13"
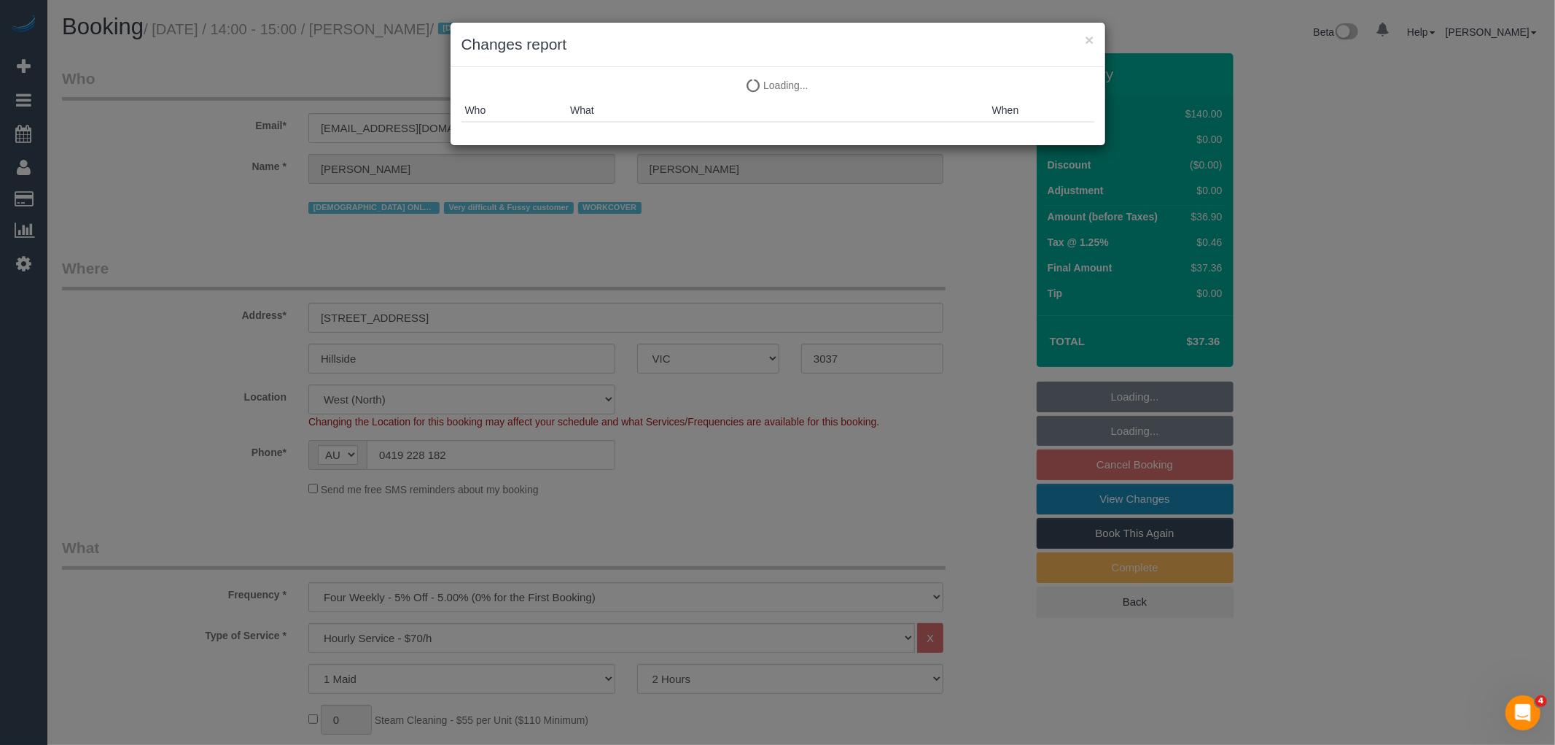
select select "object:1435"
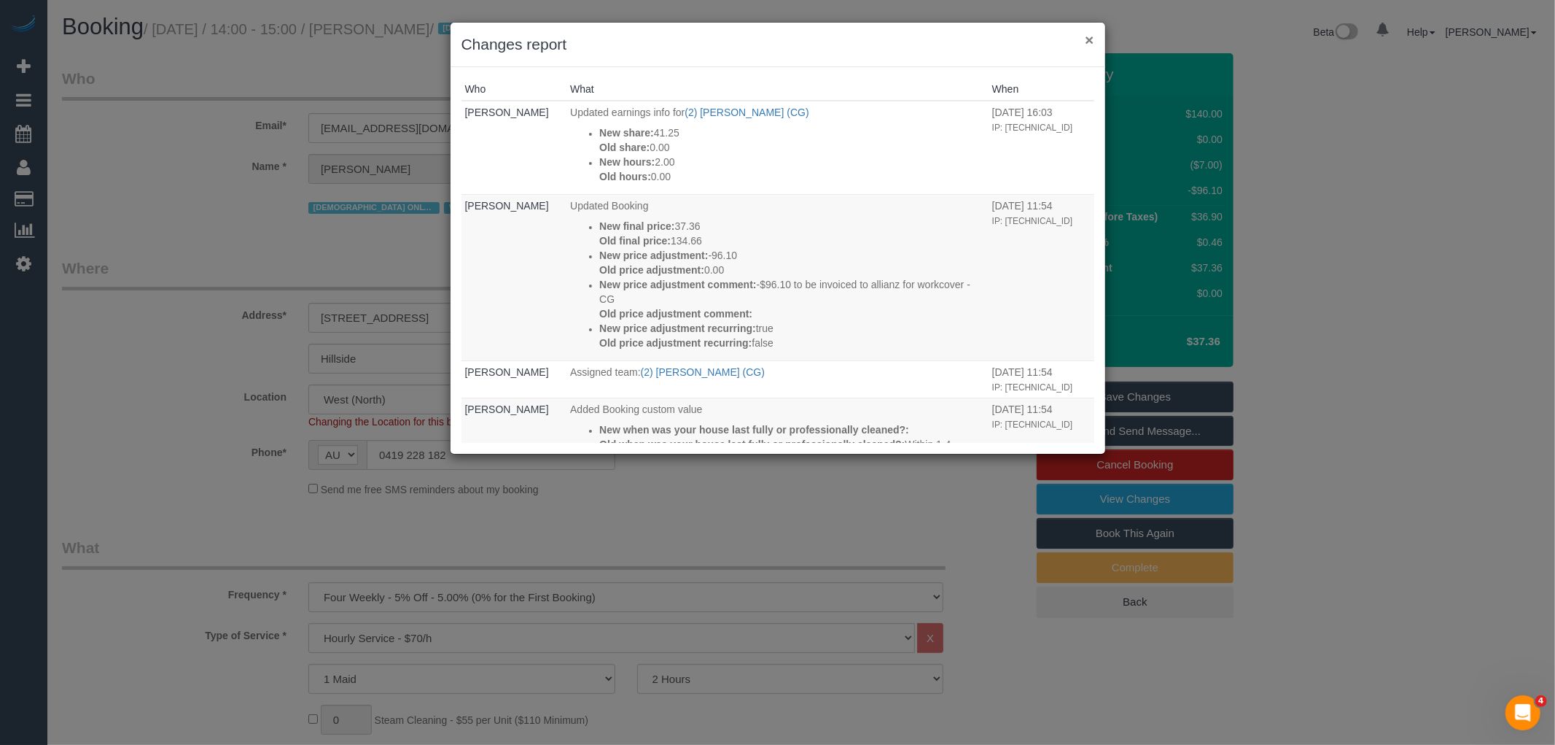
click at [1087, 42] on button "×" at bounding box center [1089, 39] width 9 height 15
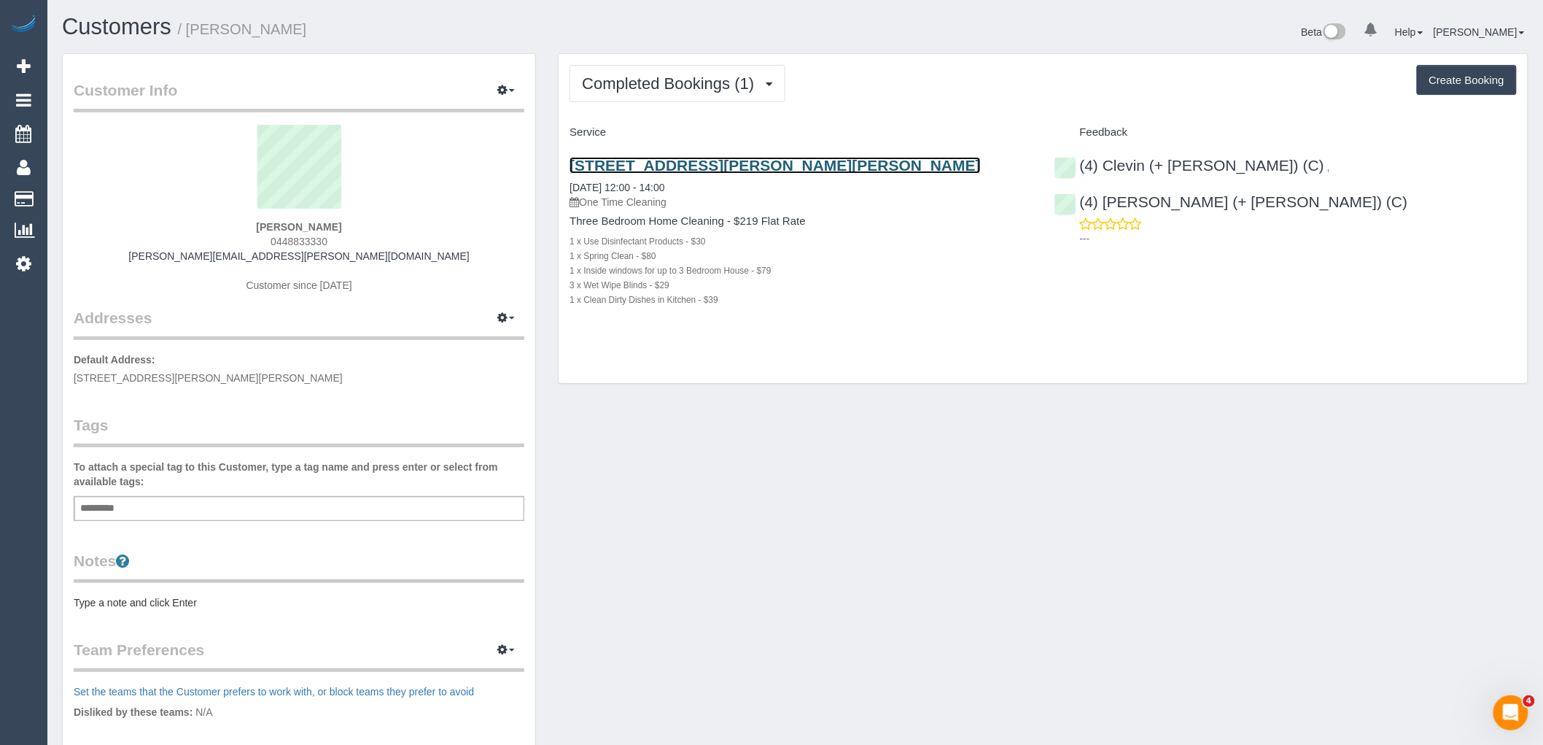
click at [763, 165] on link "[STREET_ADDRESS][PERSON_NAME][PERSON_NAME]" at bounding box center [775, 165] width 411 height 17
drag, startPoint x: 359, startPoint y: 230, endPoint x: 199, endPoint y: 233, distance: 159.7
click at [211, 230] on div "[PERSON_NAME] 0448833330 [PERSON_NAME][EMAIL_ADDRESS][PERSON_NAME][DOMAIN_NAME]…" at bounding box center [299, 216] width 451 height 182
copy strong "[PERSON_NAME]"
click at [383, 234] on div "[PERSON_NAME] 0448833330 [PERSON_NAME][EMAIL_ADDRESS][PERSON_NAME][DOMAIN_NAME]…" at bounding box center [299, 216] width 451 height 182
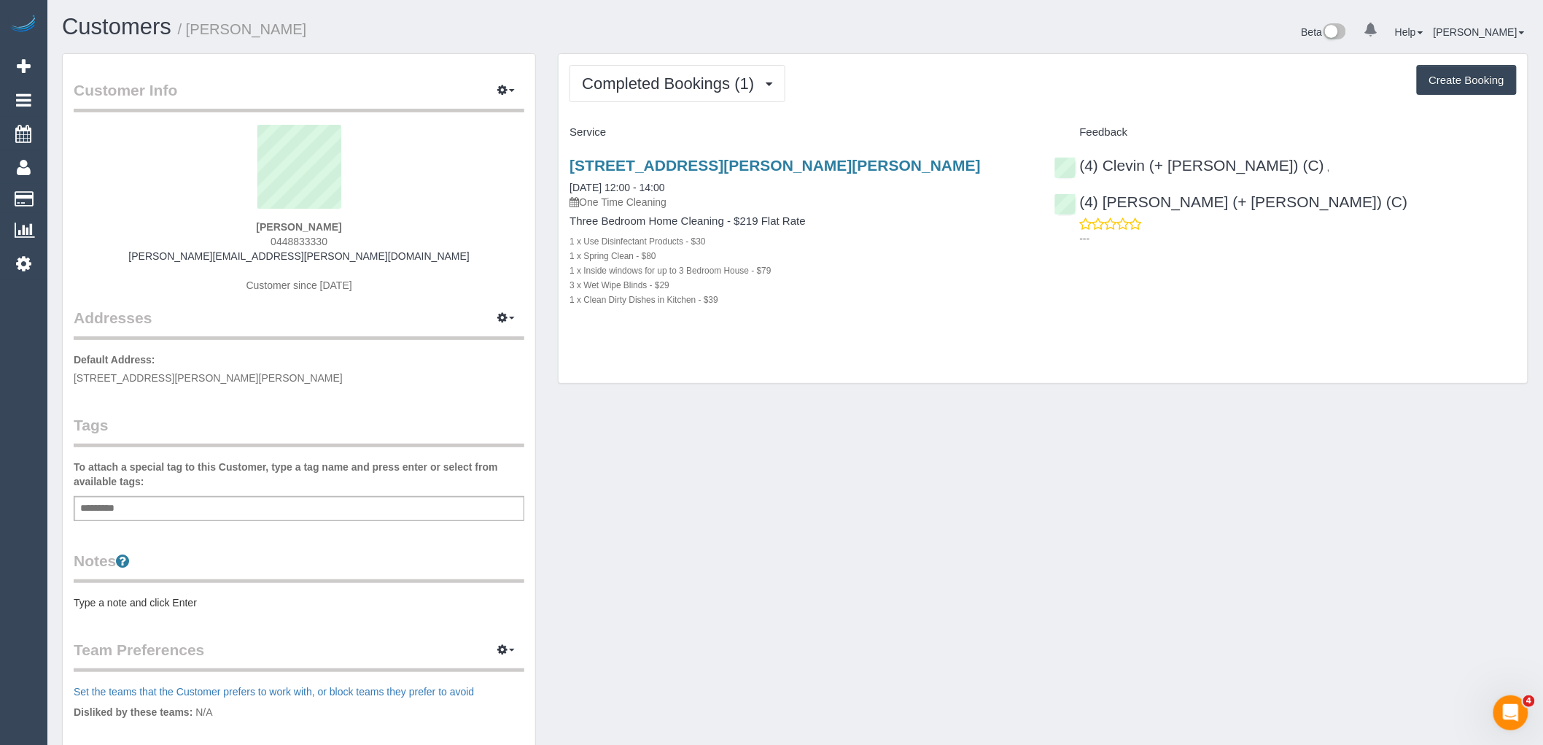
drag, startPoint x: 360, startPoint y: 226, endPoint x: 20, endPoint y: 249, distance: 341.3
click at [209, 226] on div "[PERSON_NAME] 0448833330 [PERSON_NAME][EMAIL_ADDRESS][PERSON_NAME][DOMAIN_NAME]…" at bounding box center [299, 216] width 451 height 182
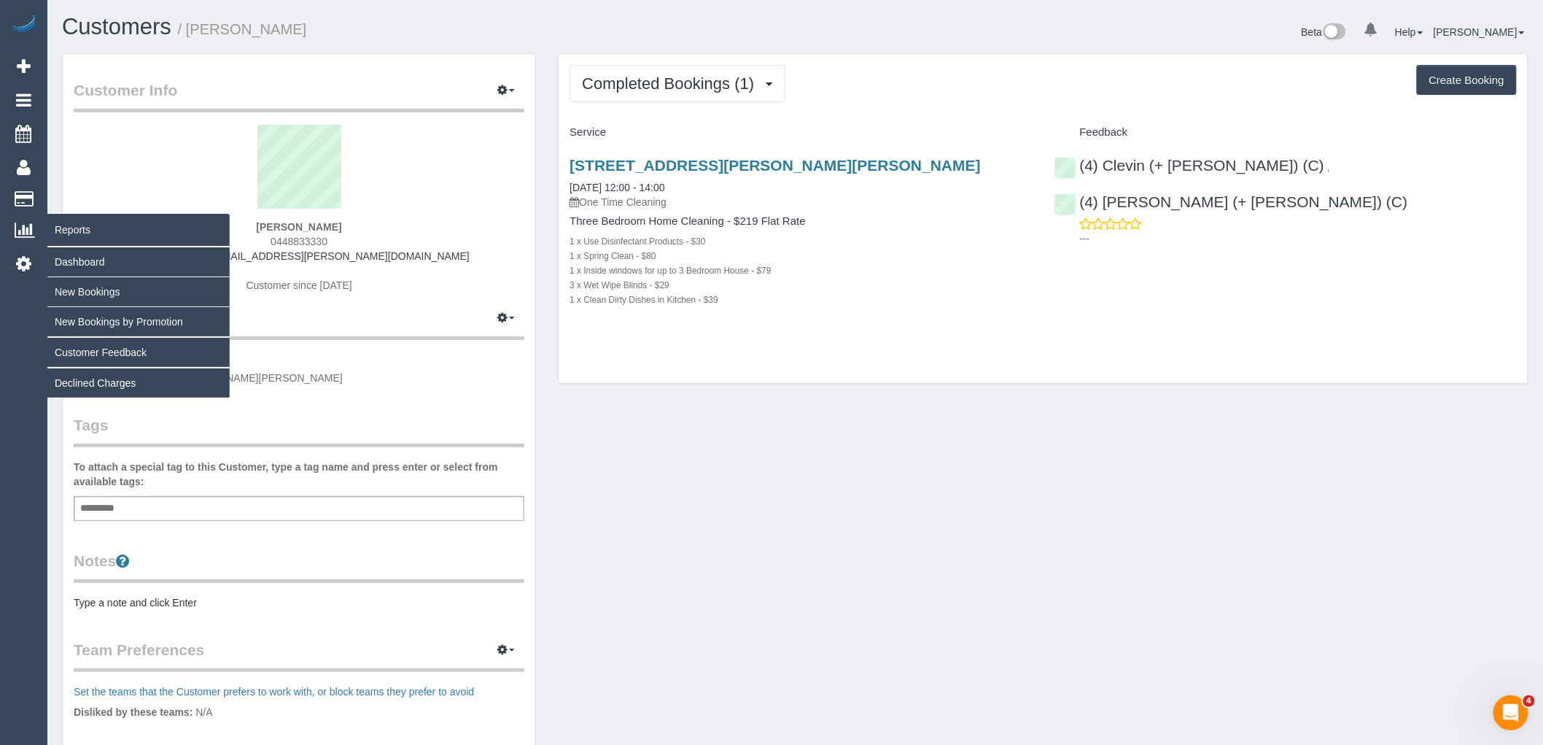
copy strong "[PERSON_NAME]"
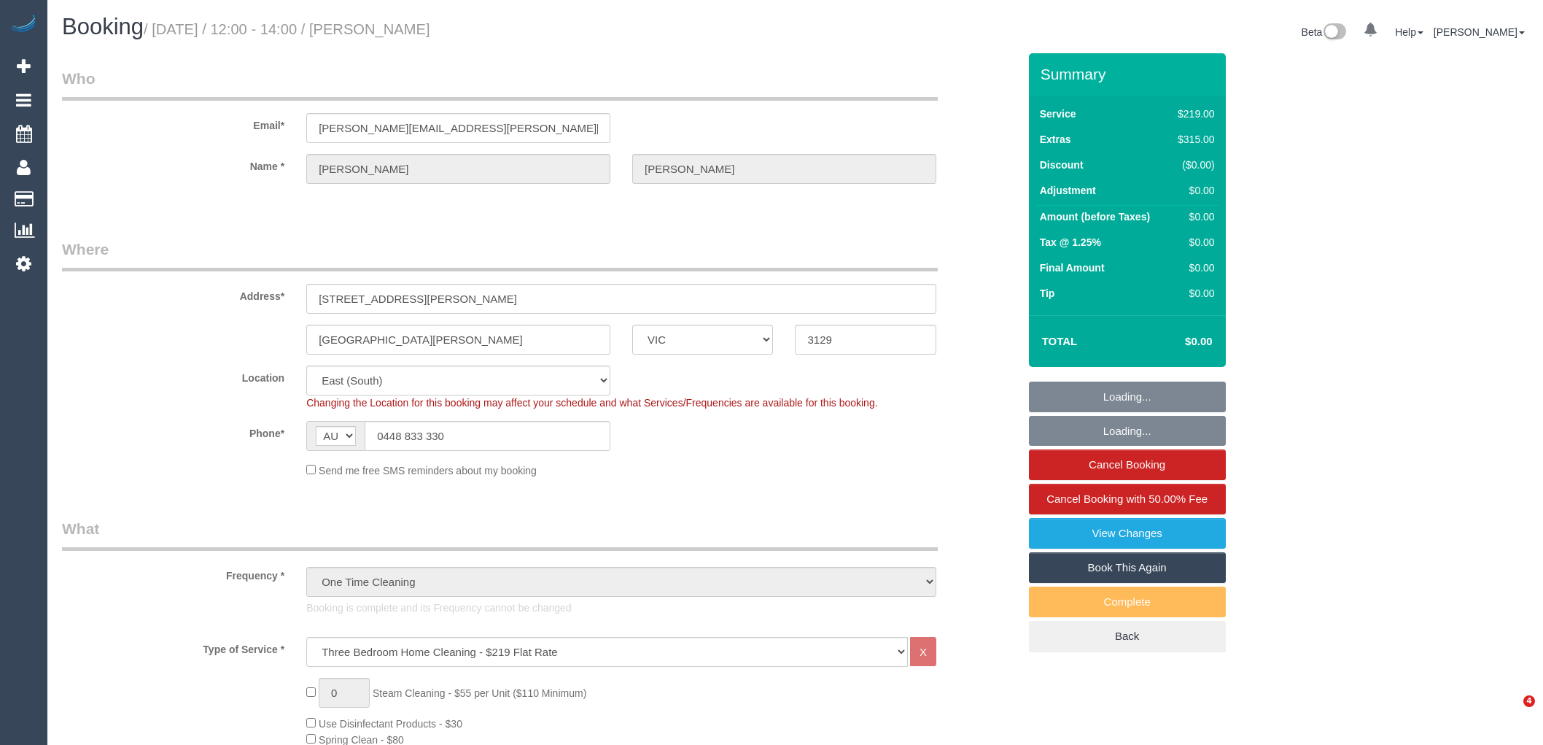
select select "VIC"
select select "string:stripe-pm_1RrAt02GScqysDRVduzm11NM"
select select "number:30"
select select "number:14"
select select "number:19"
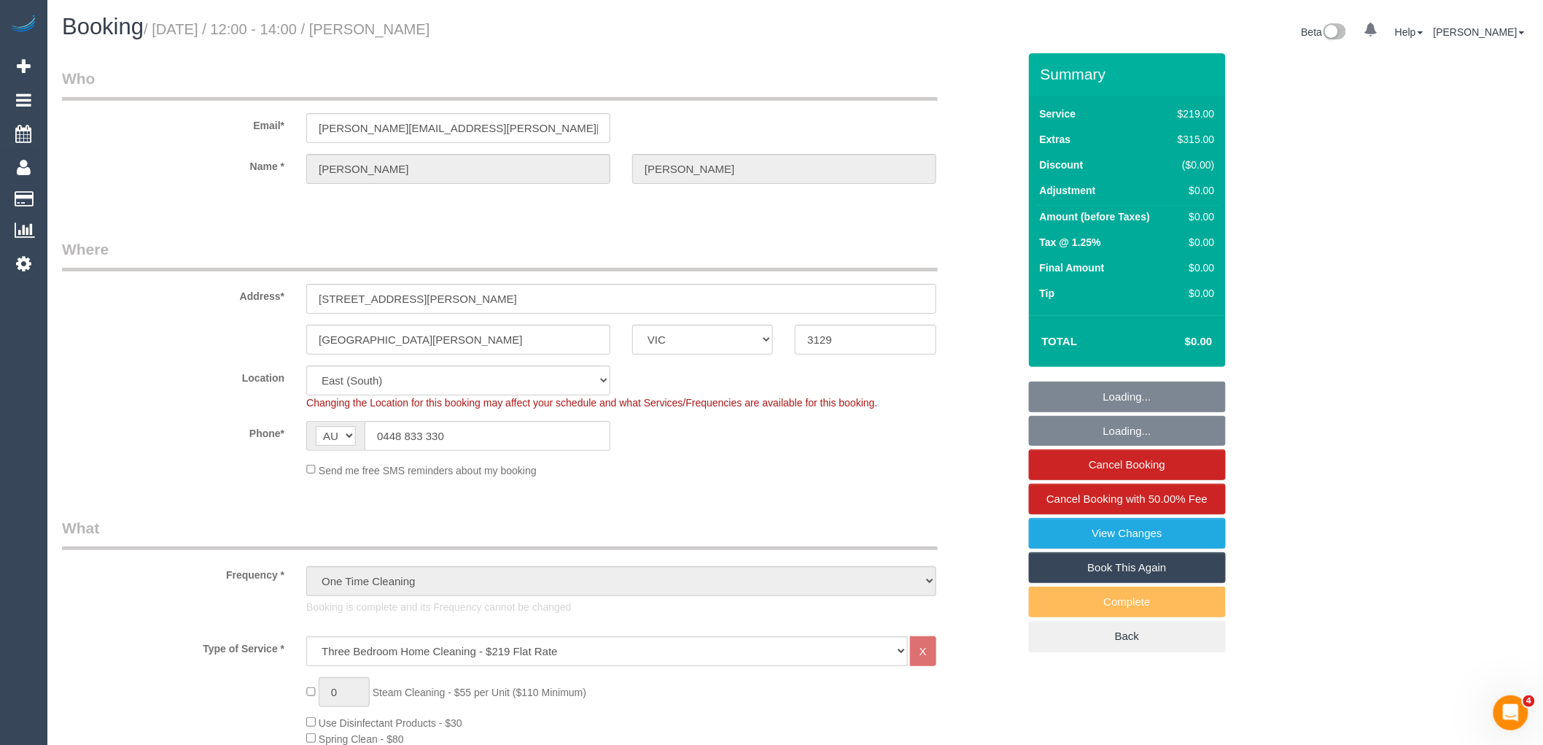
select select "number:24"
select select "number:33"
select select "number:13"
select select "object:817"
click at [1149, 530] on link "View Changes" at bounding box center [1127, 533] width 197 height 31
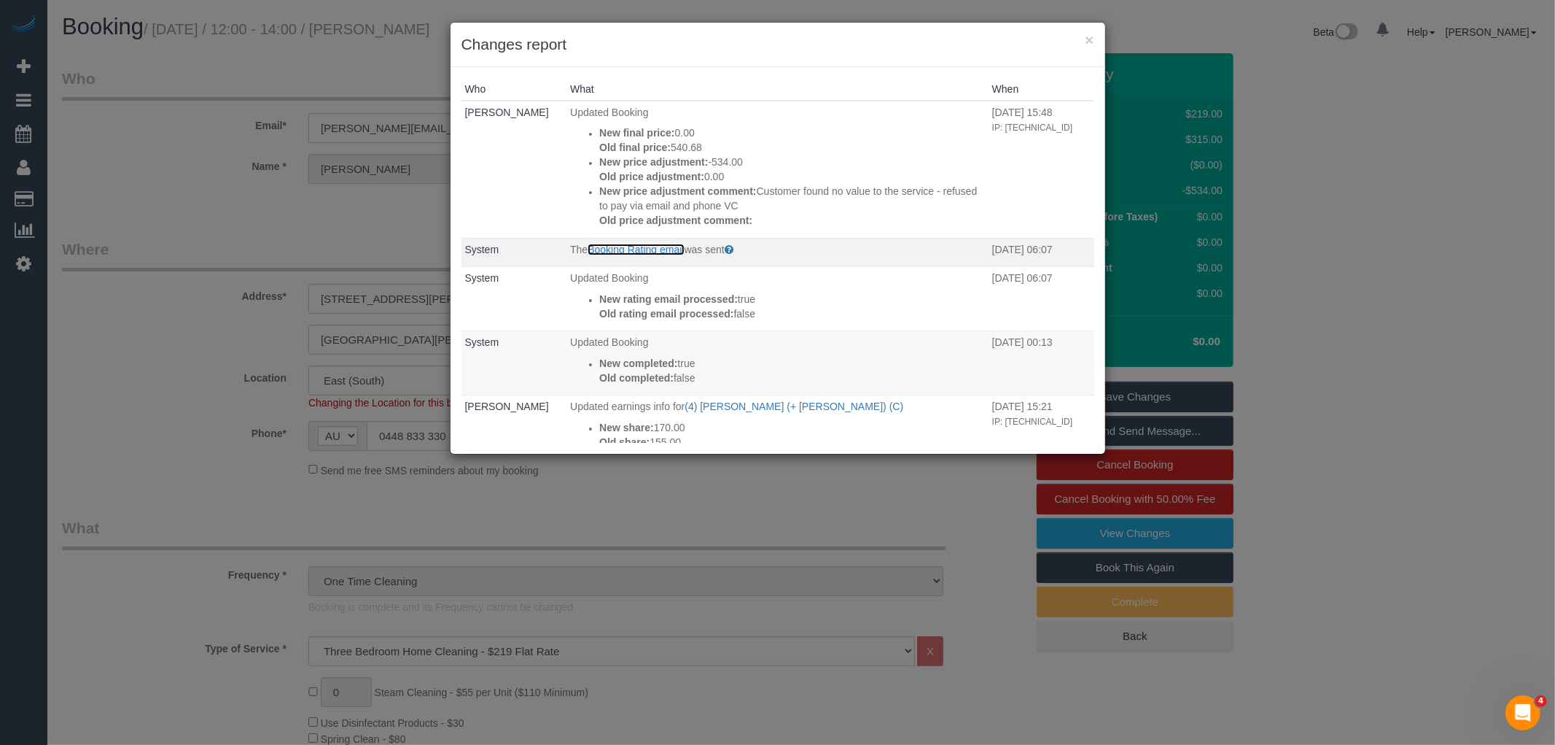
click at [626, 249] on link "Booking Rating email" at bounding box center [636, 250] width 96 height 12
click at [1090, 38] on button "×" at bounding box center [1089, 39] width 9 height 15
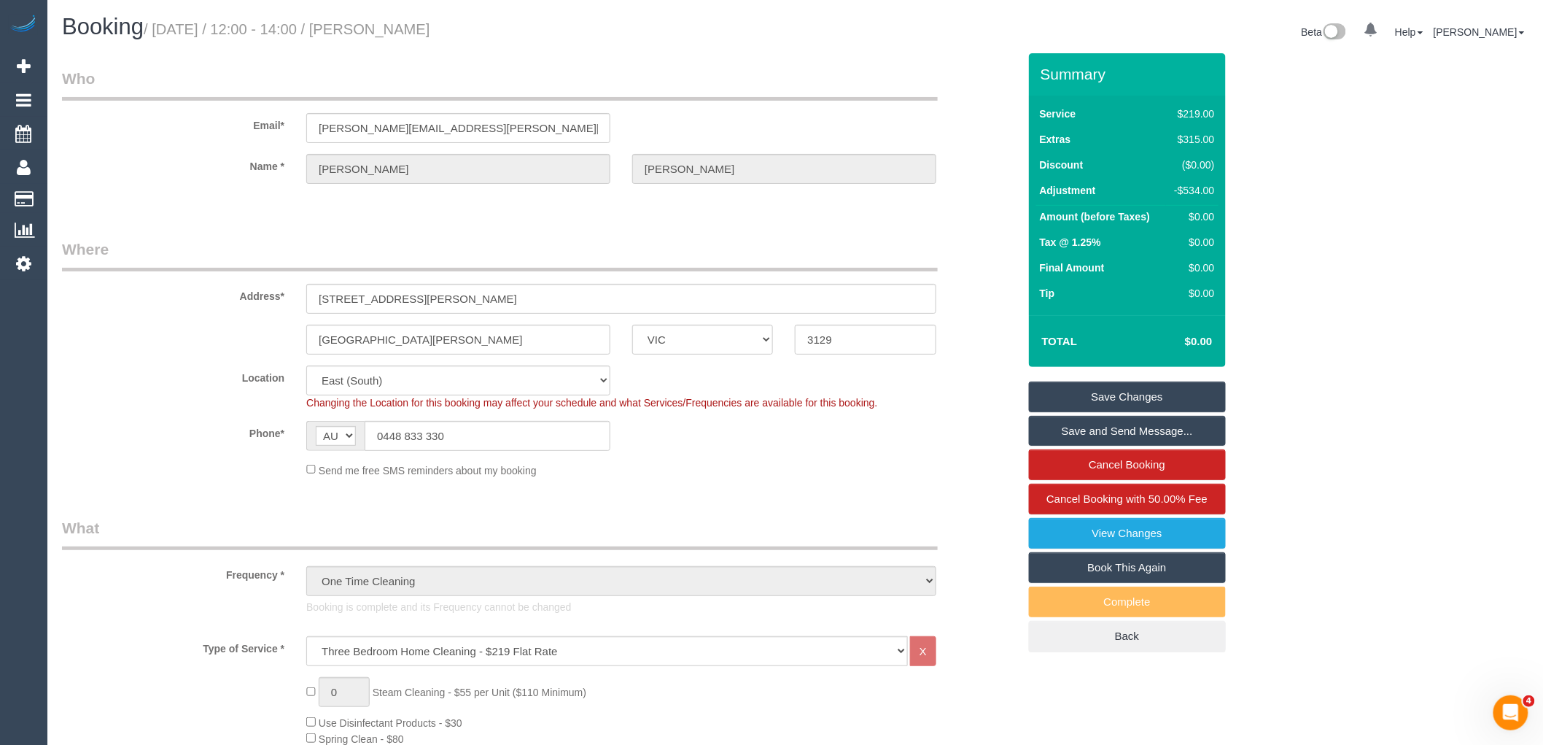
drag, startPoint x: 134, startPoint y: 253, endPoint x: 328, endPoint y: 64, distance: 270.7
click at [134, 253] on legend "Where" at bounding box center [500, 254] width 876 height 33
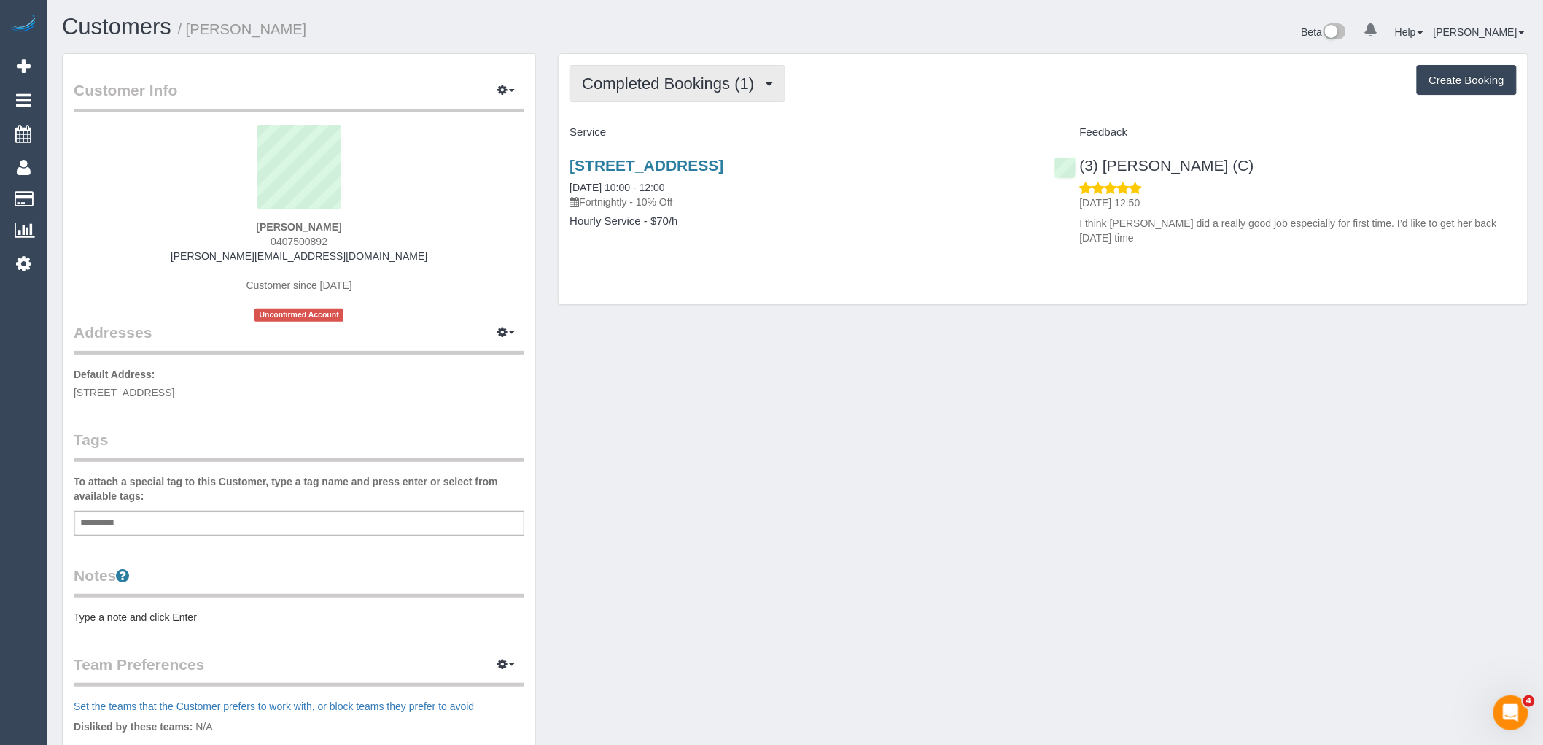
click at [675, 83] on span "Completed Bookings (1)" at bounding box center [671, 83] width 179 height 18
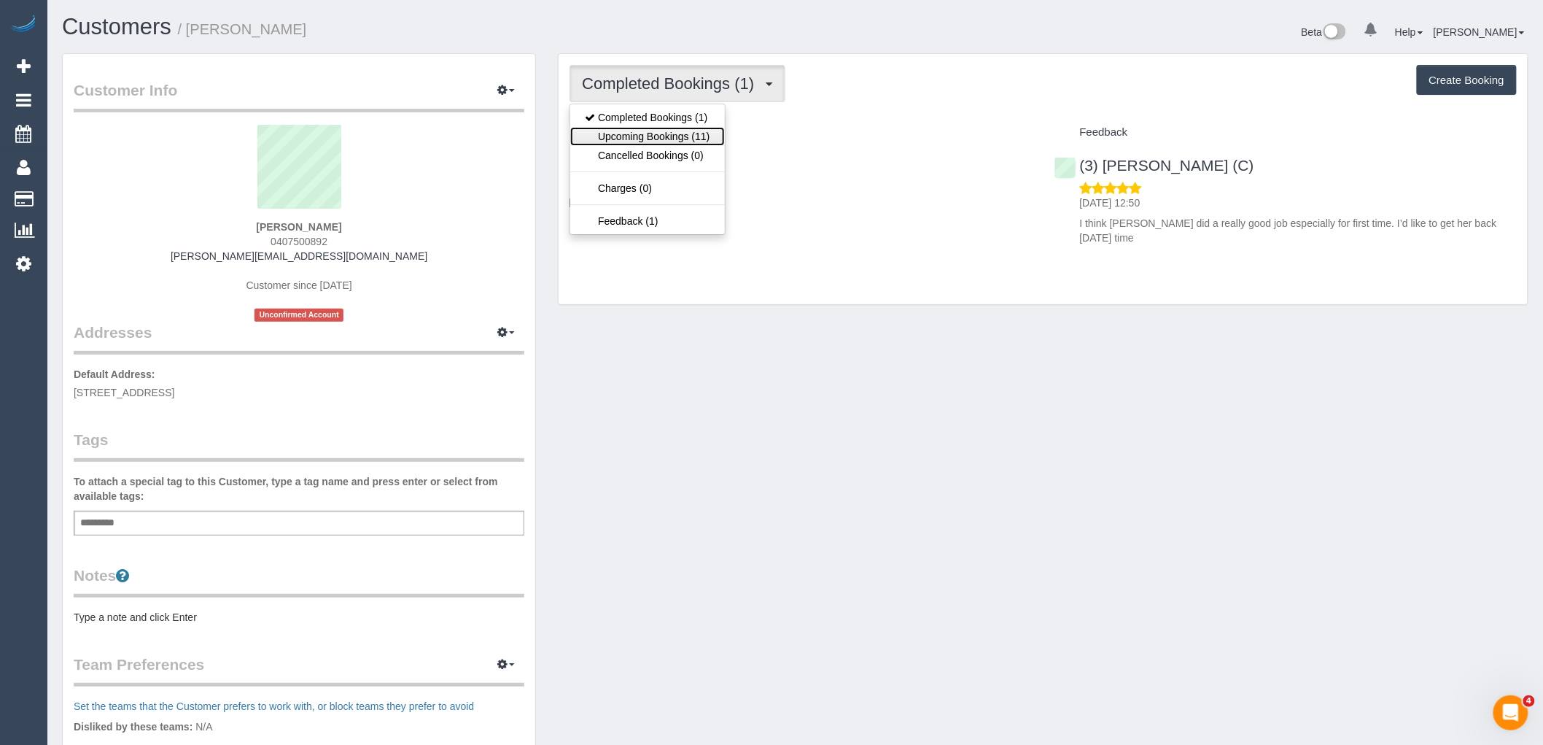
click at [681, 133] on link "Upcoming Bookings (11)" at bounding box center [647, 136] width 154 height 19
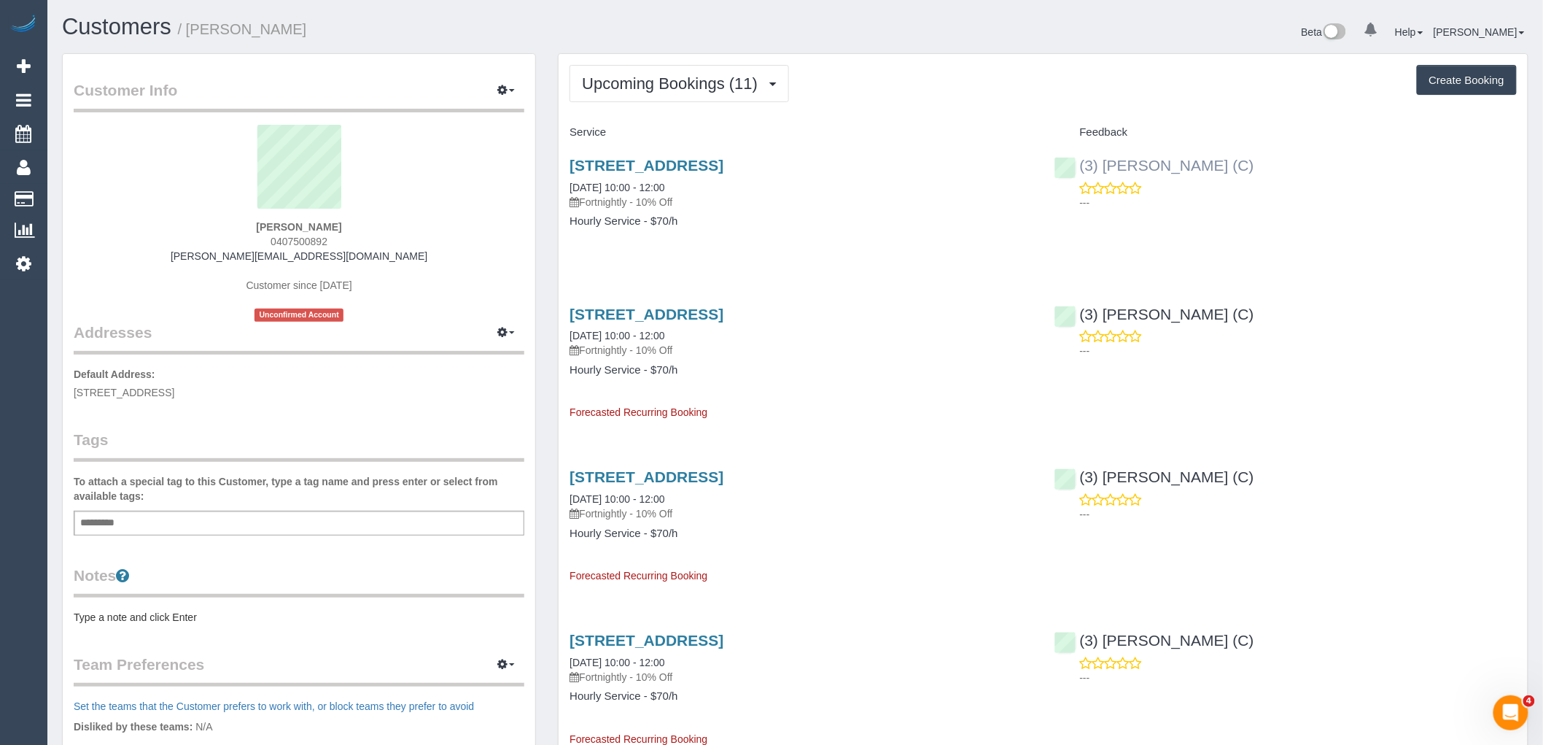
drag, startPoint x: 1258, startPoint y: 174, endPoint x: 1081, endPoint y: 170, distance: 176.5
click at [1081, 170] on div "(3) [PERSON_NAME] (C) ---" at bounding box center [1286, 179] width 484 height 71
copy link "(3) [PERSON_NAME] (C)"
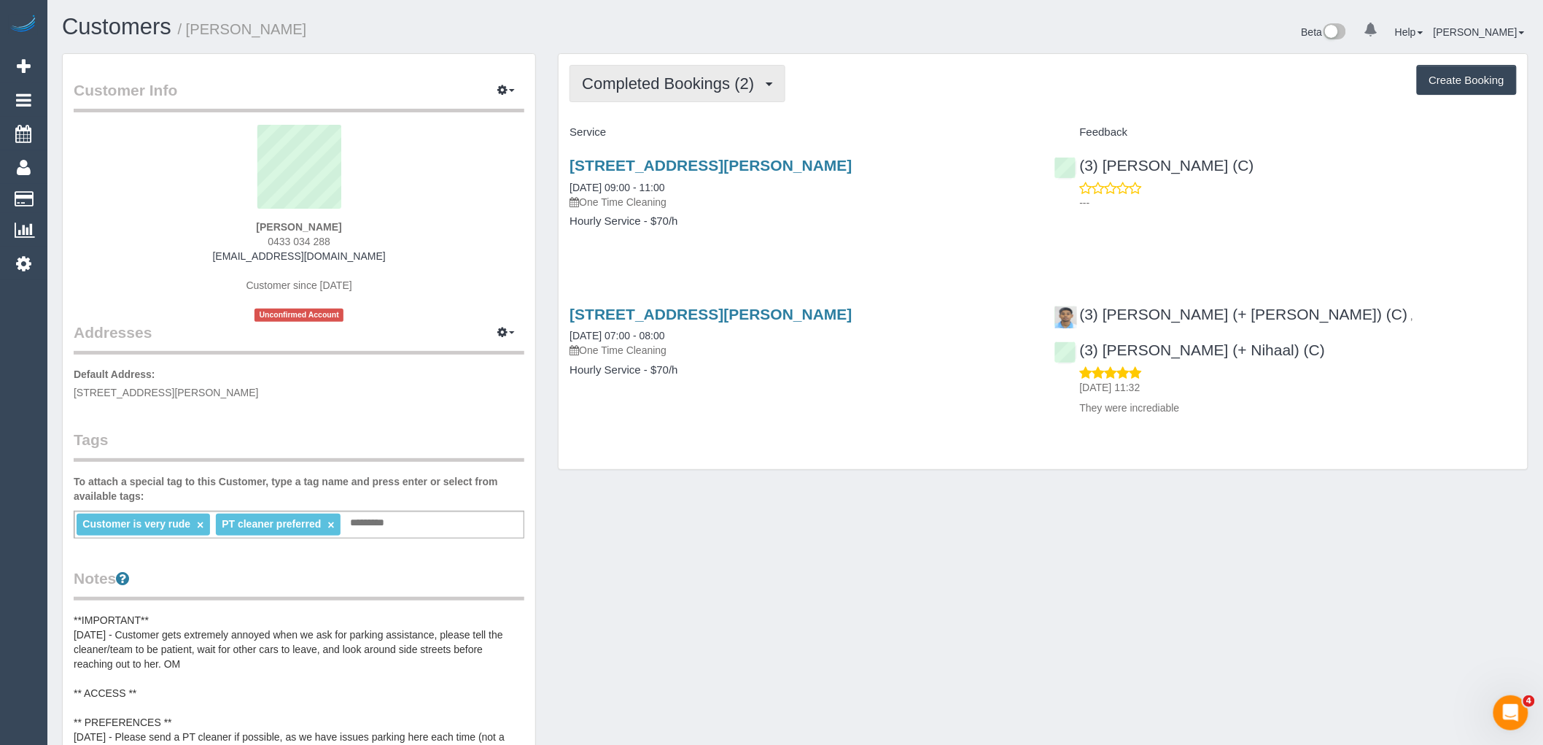
click at [688, 85] on span "Completed Bookings (2)" at bounding box center [671, 83] width 179 height 18
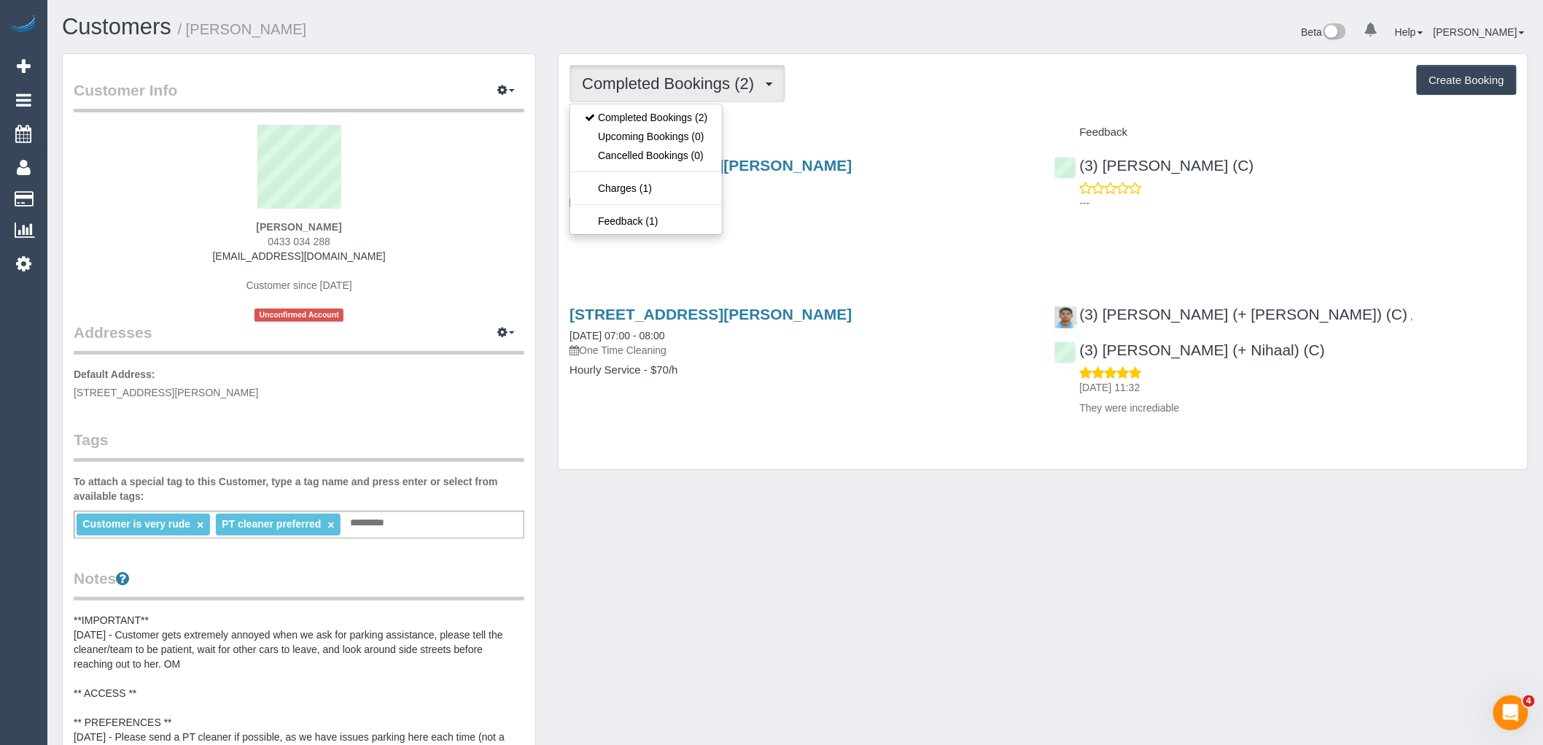
click at [844, 92] on div "Completed Bookings (2) Completed Bookings (2) Upcoming Bookings (0) Cancelled B…" at bounding box center [1043, 83] width 947 height 37
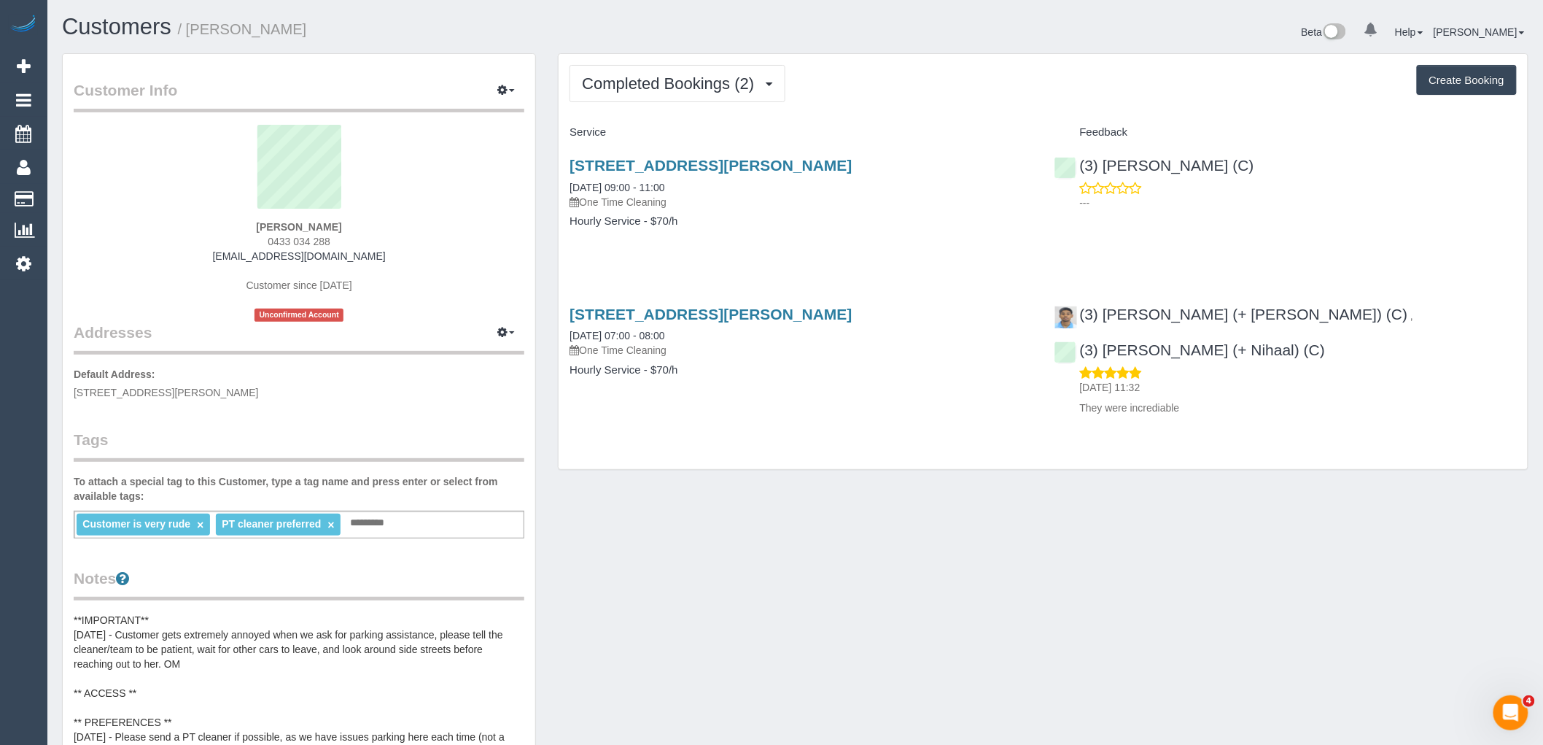
drag, startPoint x: 334, startPoint y: 228, endPoint x: 225, endPoint y: 219, distance: 109.7
click at [225, 219] on div "Jasmine Proust 0433 034 288 jasmineproust@gmail.com Customer since 2025 Unconfi…" at bounding box center [299, 223] width 451 height 197
copy div "Jasmine Proust"
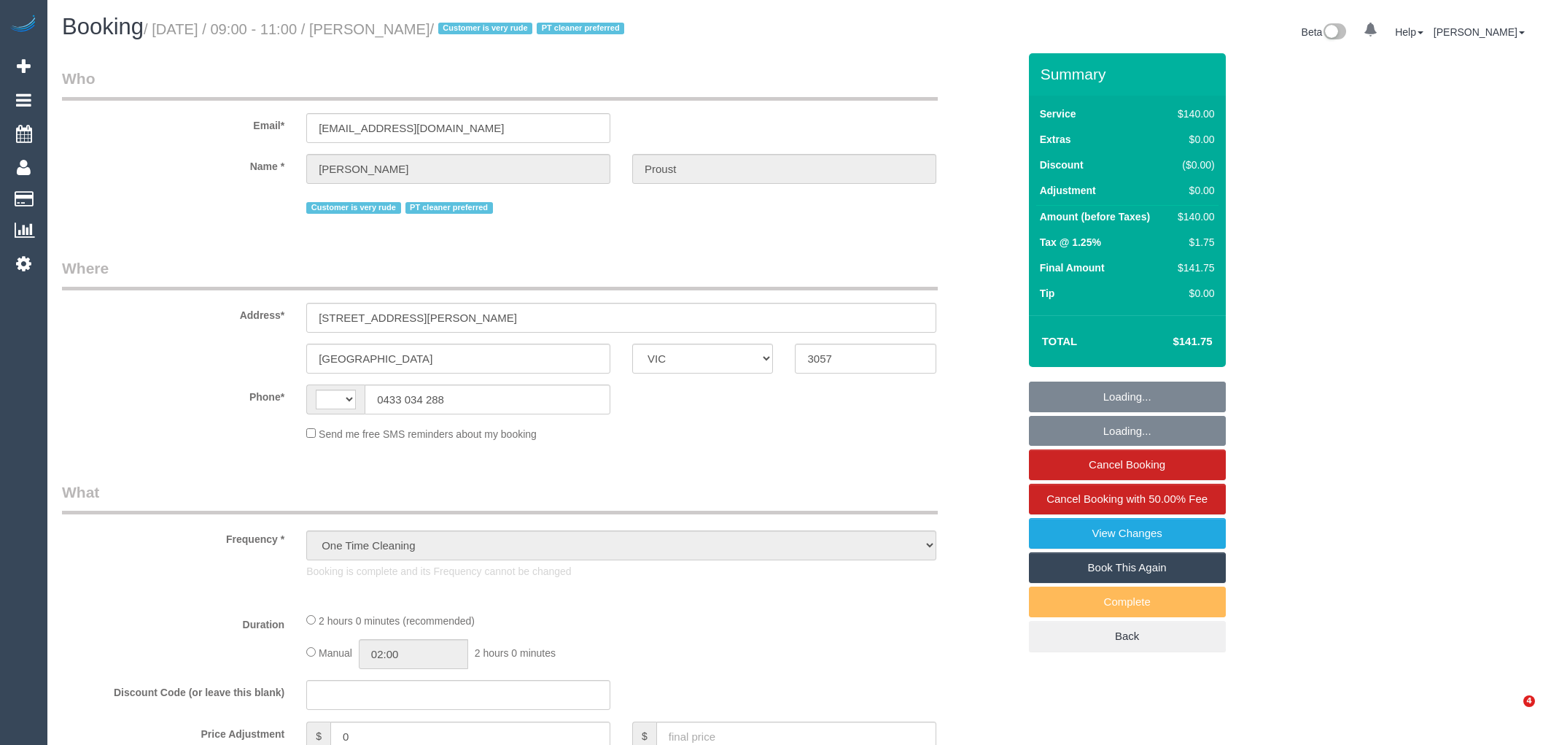
select select "VIC"
select select "string:AU"
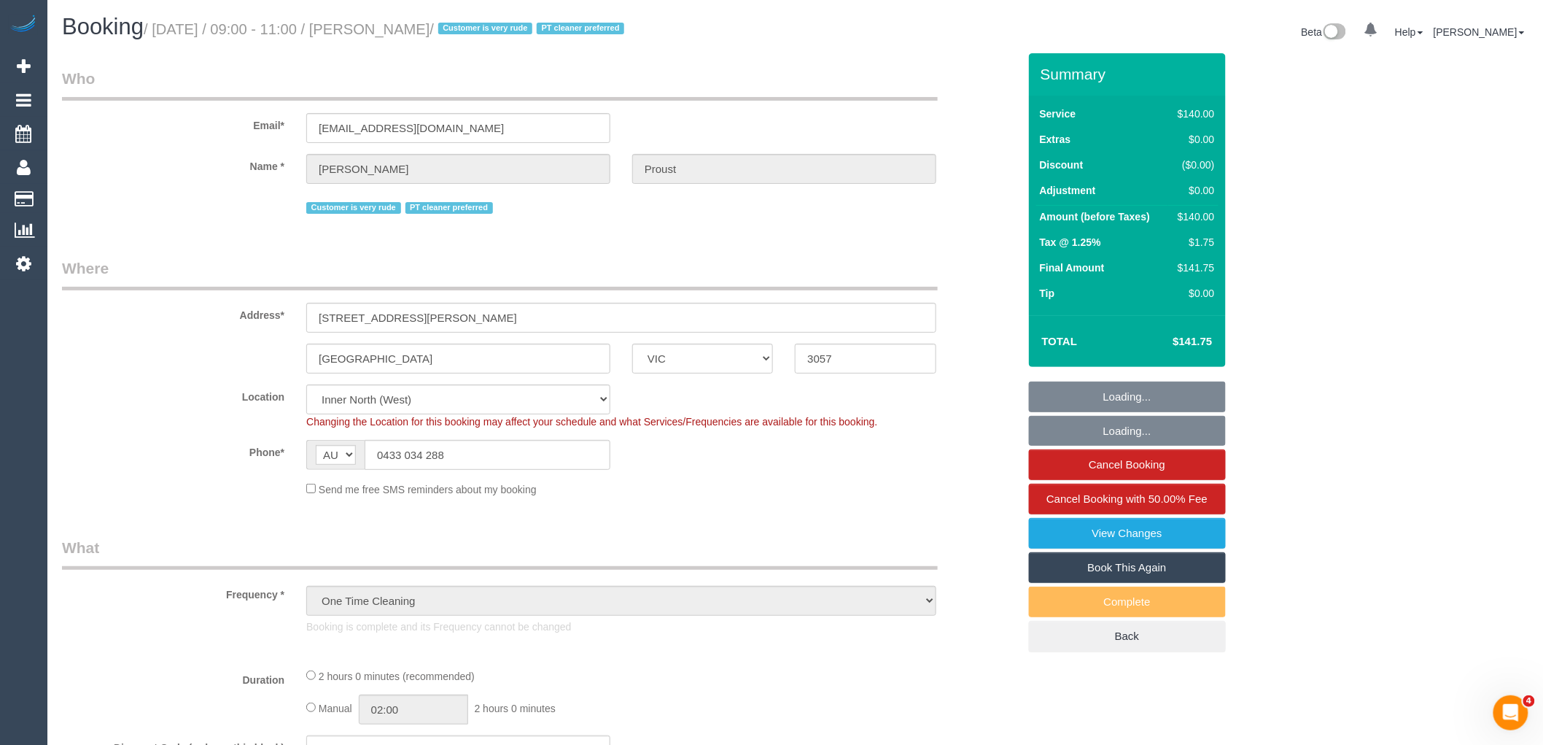
select select "object:559"
select select "number:28"
select select "number:14"
select select "number:19"
select select "number:36"
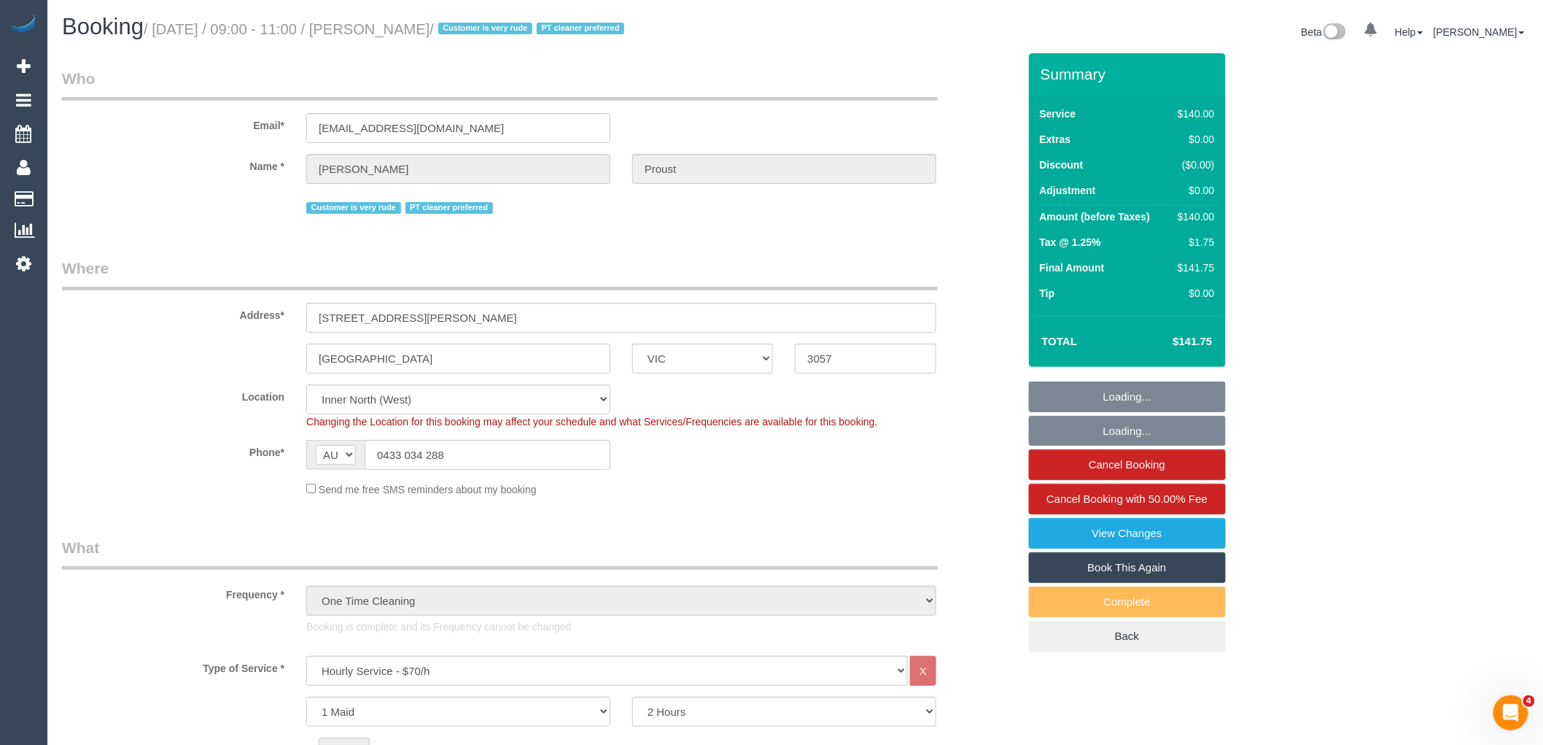
select select "string:stripe-pm_1RqlAb2GScqysDRVsdGMN3A0"
click at [749, 454] on div "Phone* AF AL DZ AD AO AI AQ AG AR AM AW AU AT AZ BS BH BD BB BY BE BZ BJ BM BT …" at bounding box center [540, 455] width 978 height 30
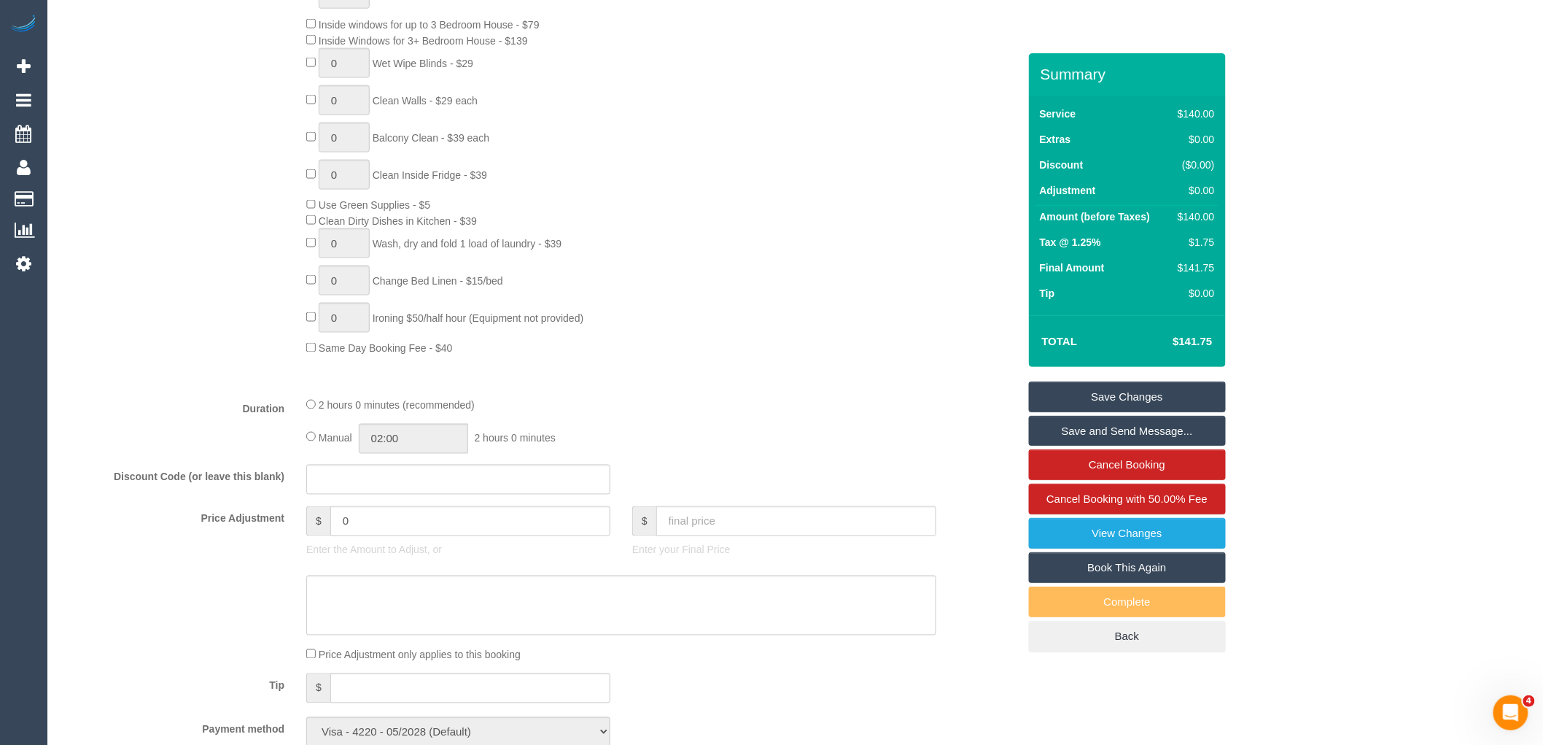
scroll to position [972, 0]
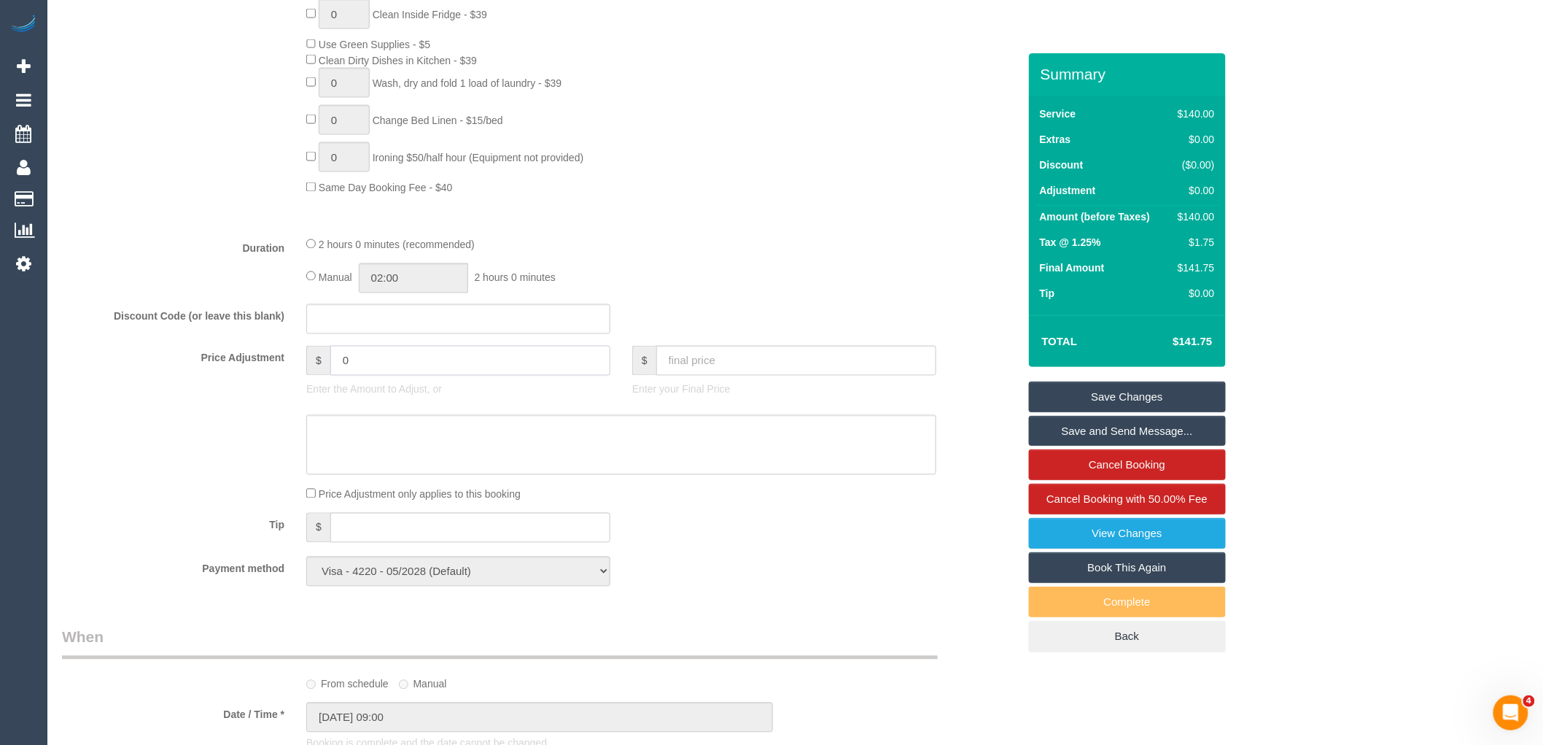
click at [394, 365] on input "0" at bounding box center [470, 361] width 280 height 30
type input "-70"
click at [391, 465] on textarea at bounding box center [621, 445] width 630 height 60
click at [326, 440] on textarea at bounding box center [621, 445] width 630 height 60
click at [435, 446] on textarea at bounding box center [621, 445] width 630 height 60
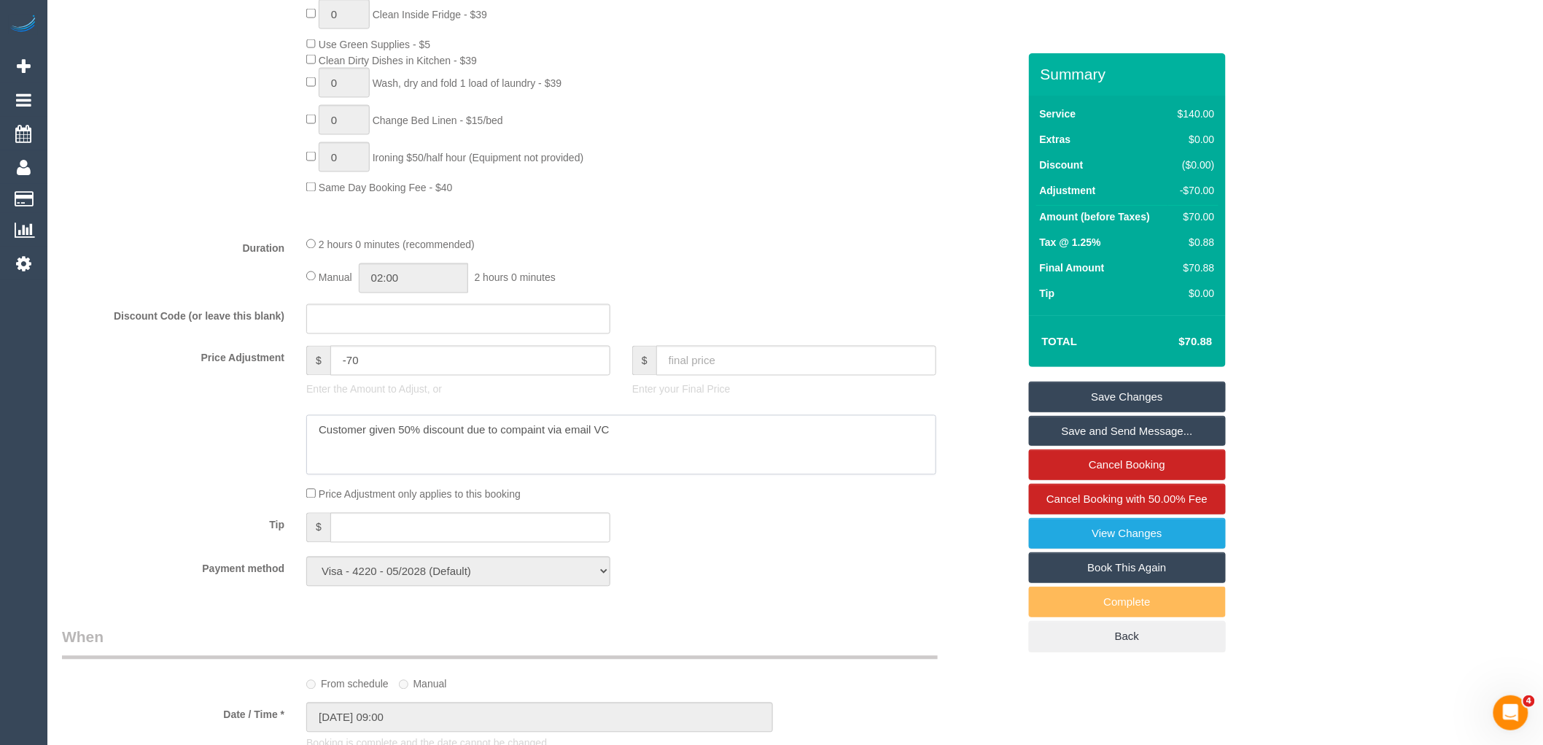
type textarea "Customer given 50% discount due to compaint via email VC"
click at [1207, 405] on link "Save Changes" at bounding box center [1127, 396] width 197 height 31
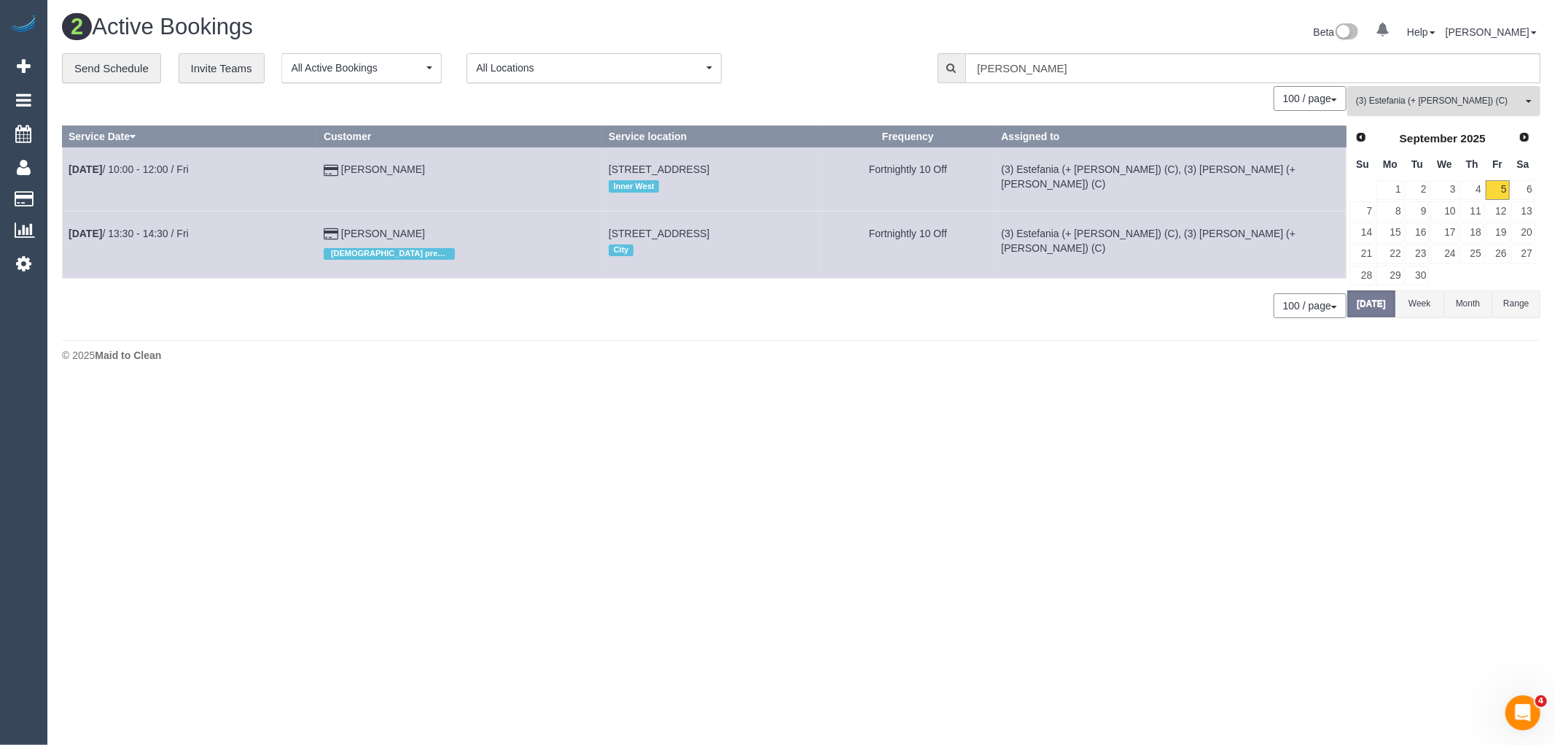
click at [1404, 101] on span "(3) Estefania (+ [PERSON_NAME]) (C)" at bounding box center [1439, 101] width 166 height 12
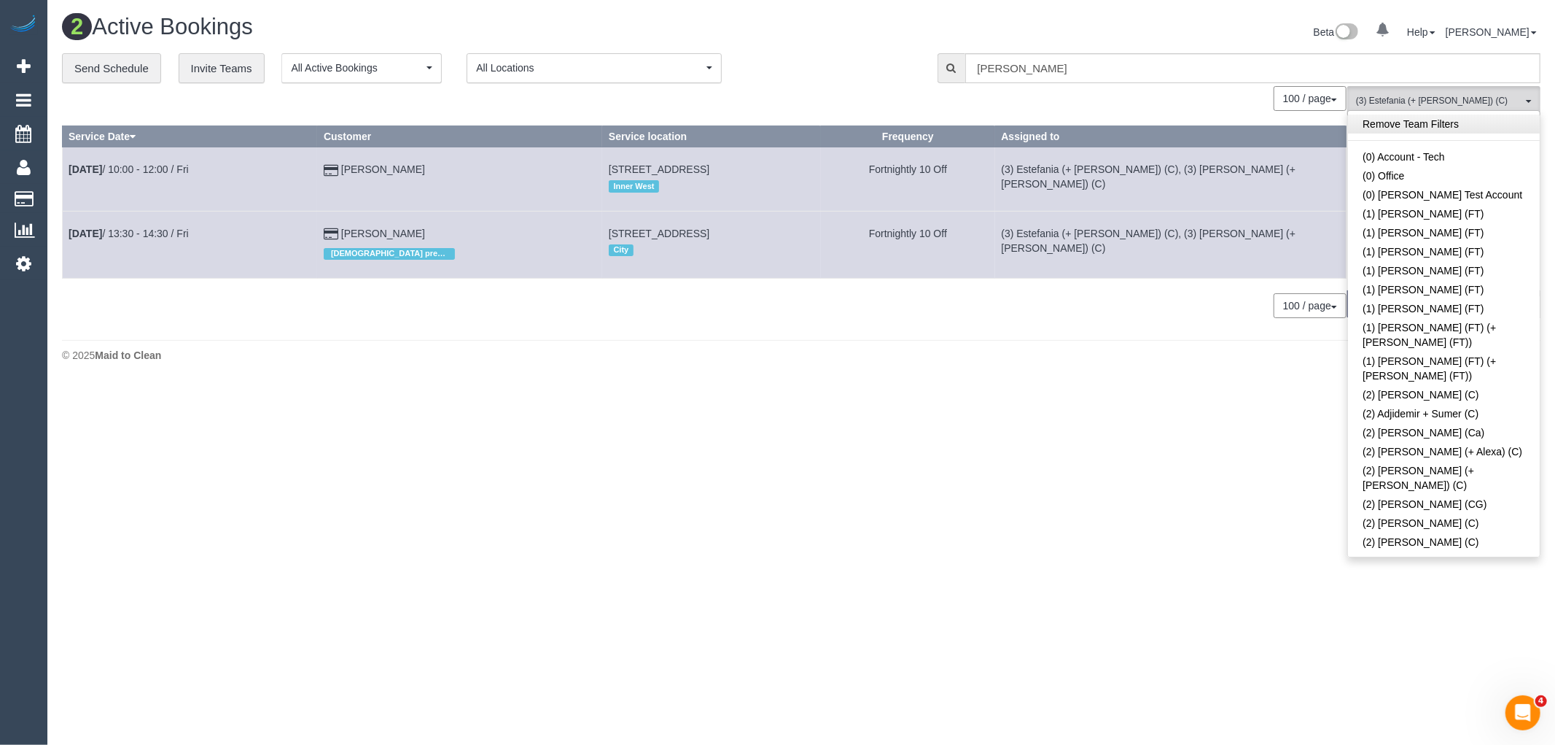
click at [1450, 125] on link "Remove Team Filters" at bounding box center [1444, 123] width 192 height 19
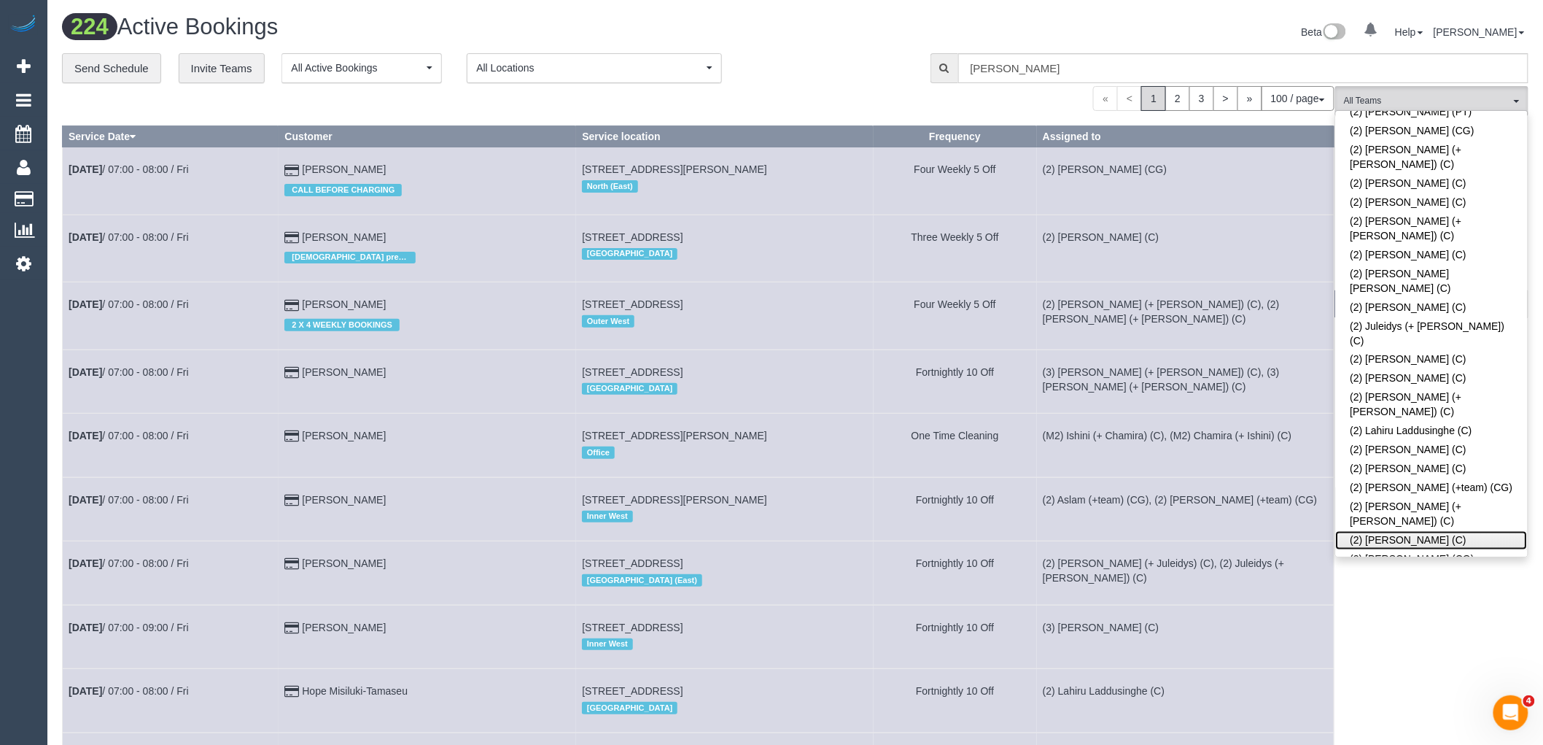
drag, startPoint x: 1429, startPoint y: 328, endPoint x: 1234, endPoint y: 254, distance: 209.1
click at [1428, 531] on link "(2) [PERSON_NAME] (C)" at bounding box center [1432, 540] width 192 height 19
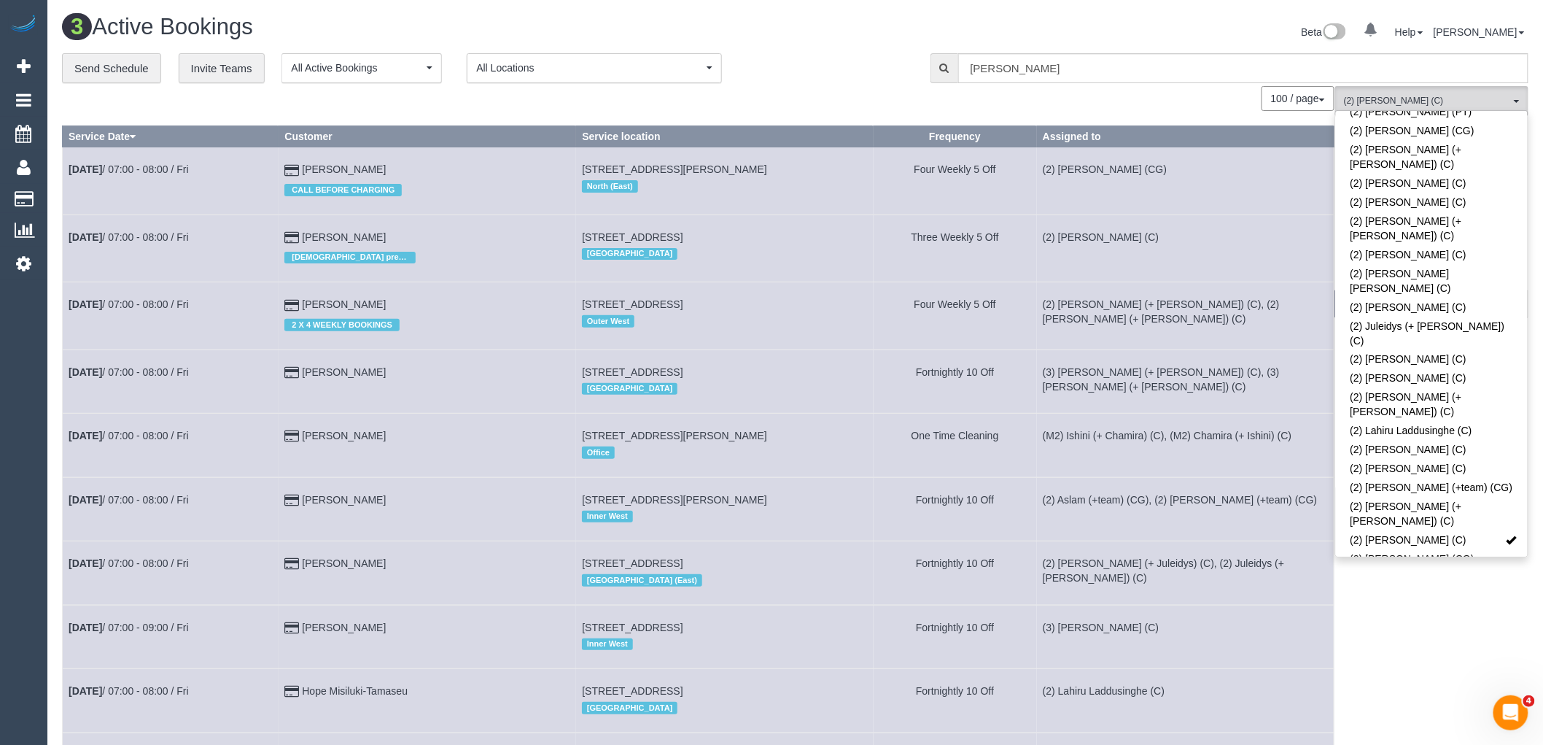
click at [858, 75] on div "**********" at bounding box center [485, 68] width 847 height 31
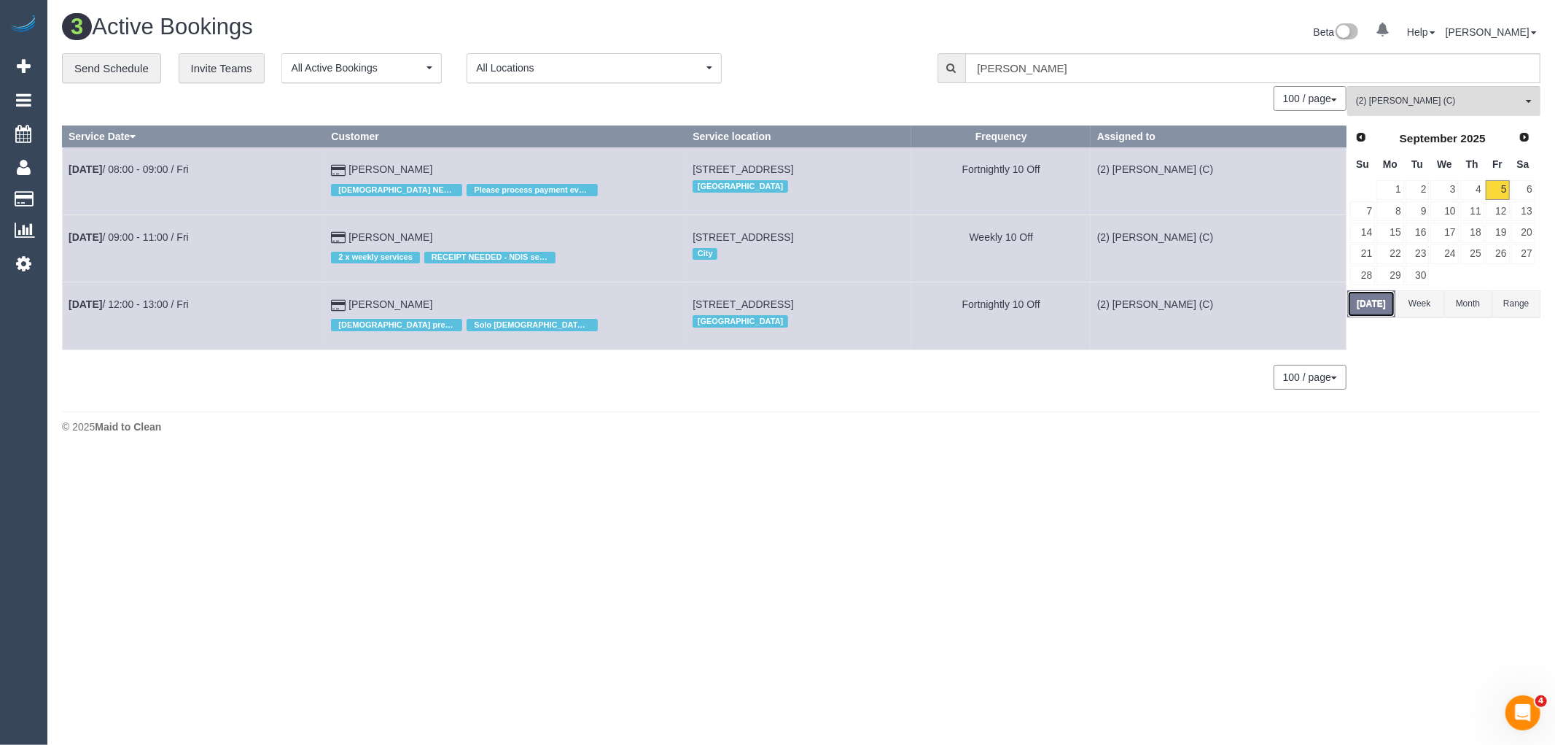
click at [1353, 304] on button "[DATE]" at bounding box center [1372, 303] width 48 height 27
click at [159, 243] on link "[DATE] 09:00 - 11:00 / Fri" at bounding box center [129, 237] width 120 height 12
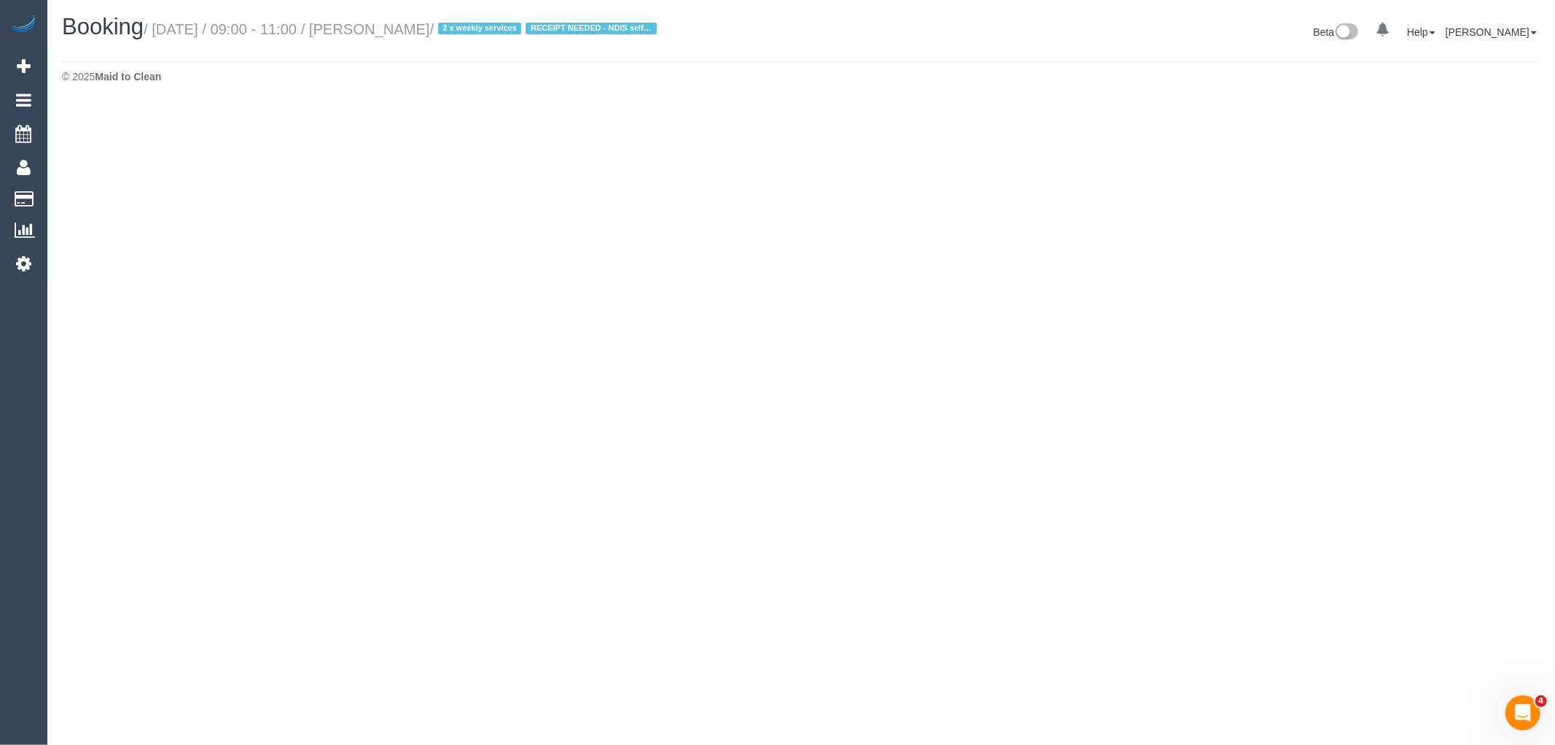
select select "VIC"
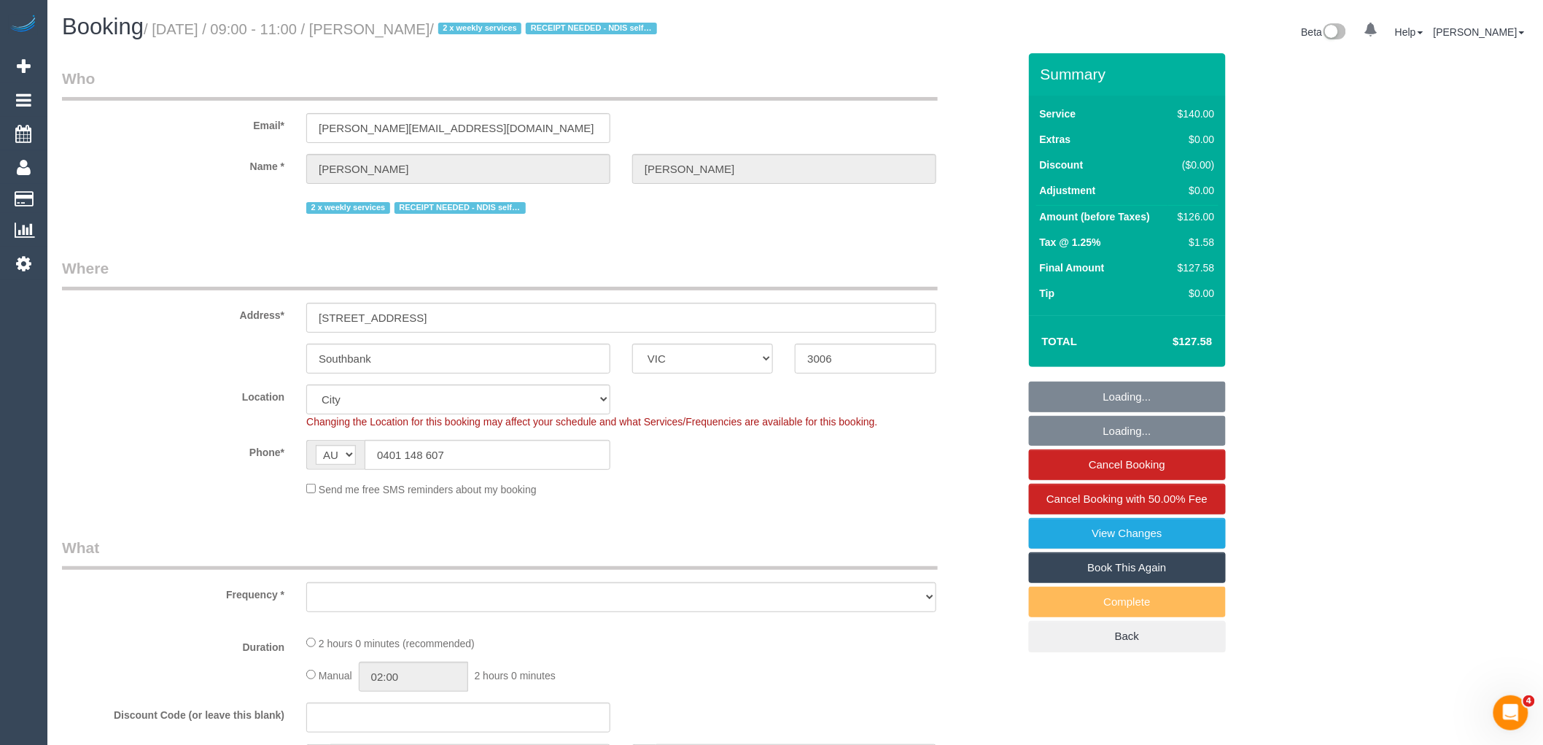
select select "object:5095"
select select "number:28"
select select "number:14"
select select "number:20"
select select "number:24"
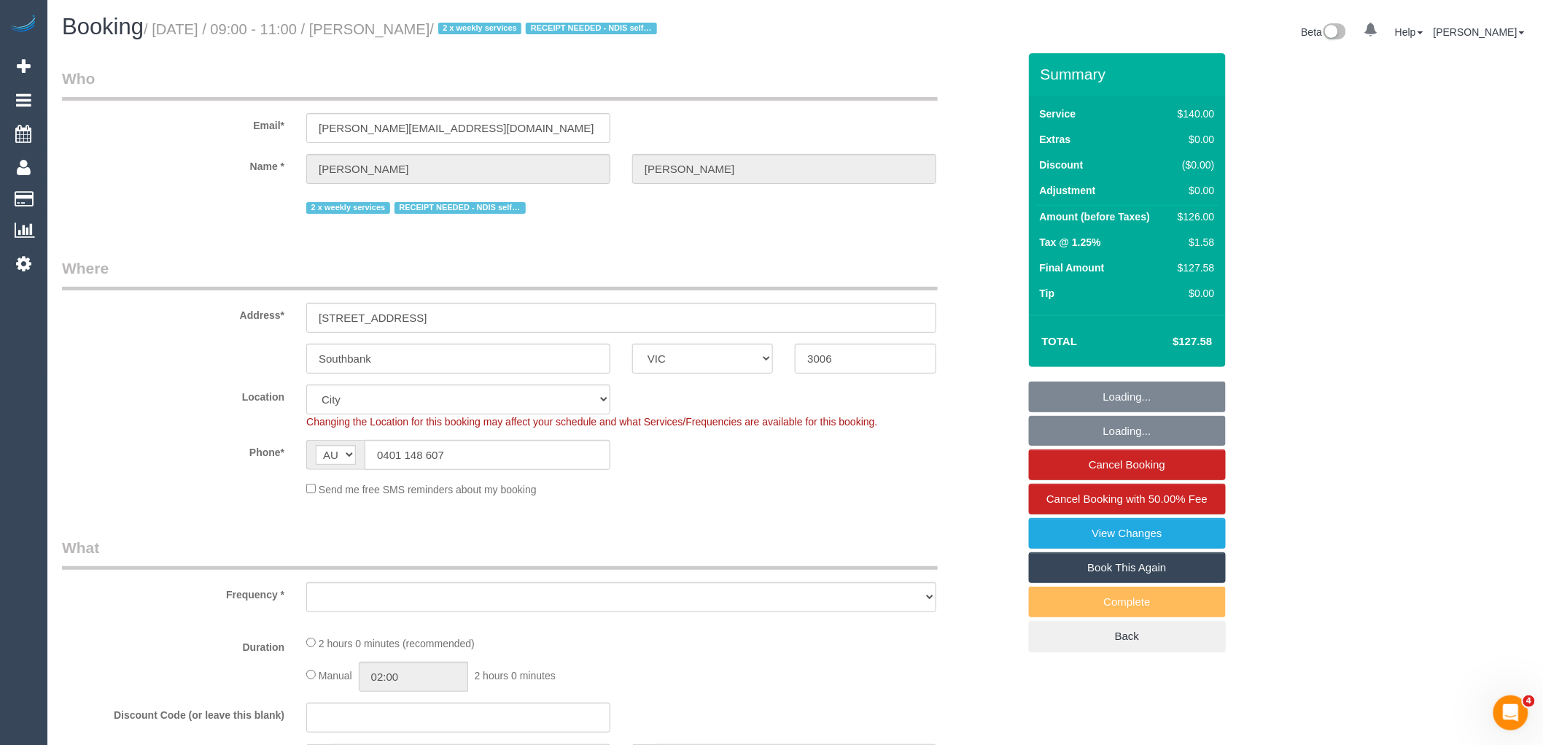
select select "number:35"
select select "number:11"
select select "object:5508"
select select "string:stripe-pm_1QS3QX2GScqysDRVhVdclKCJ"
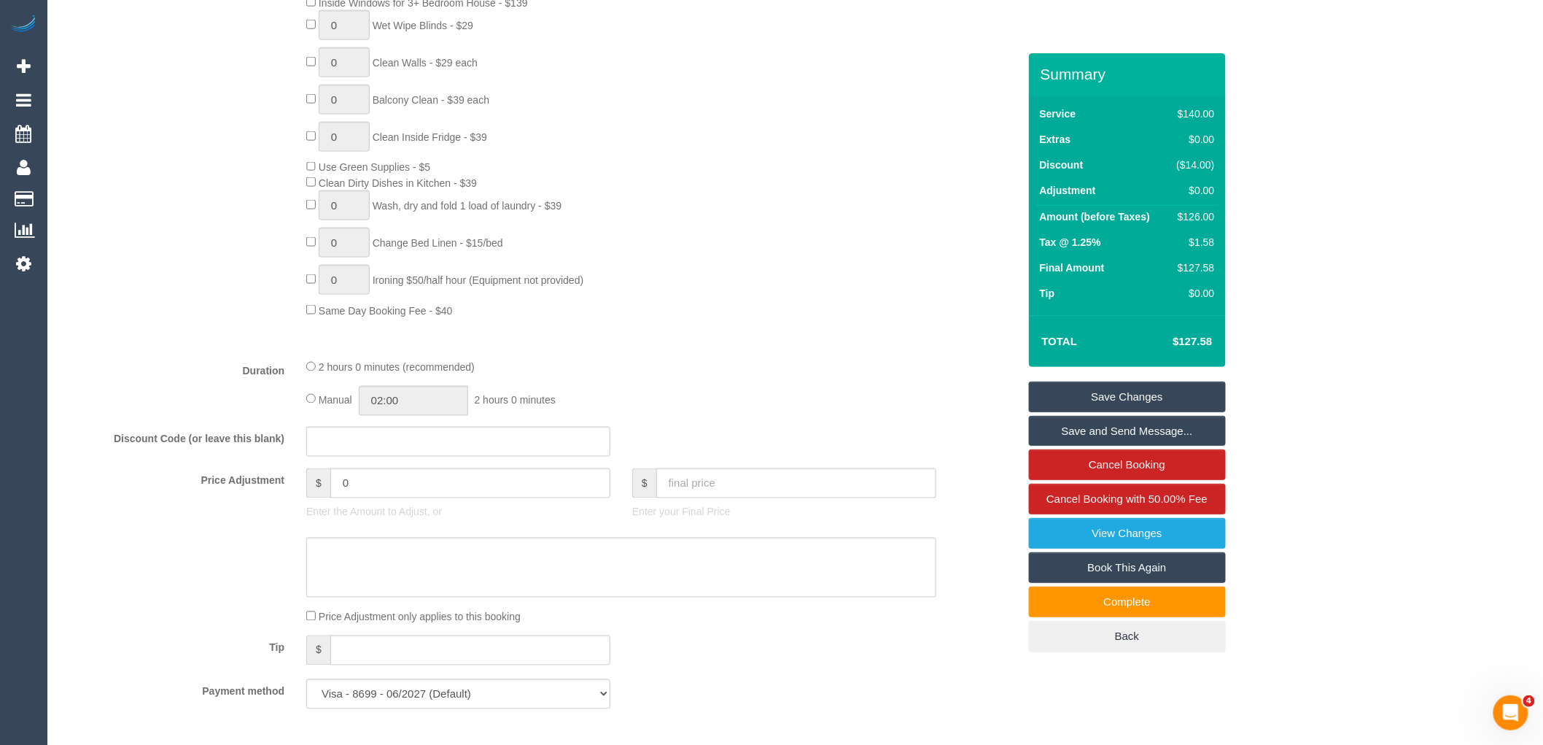
scroll to position [972, 0]
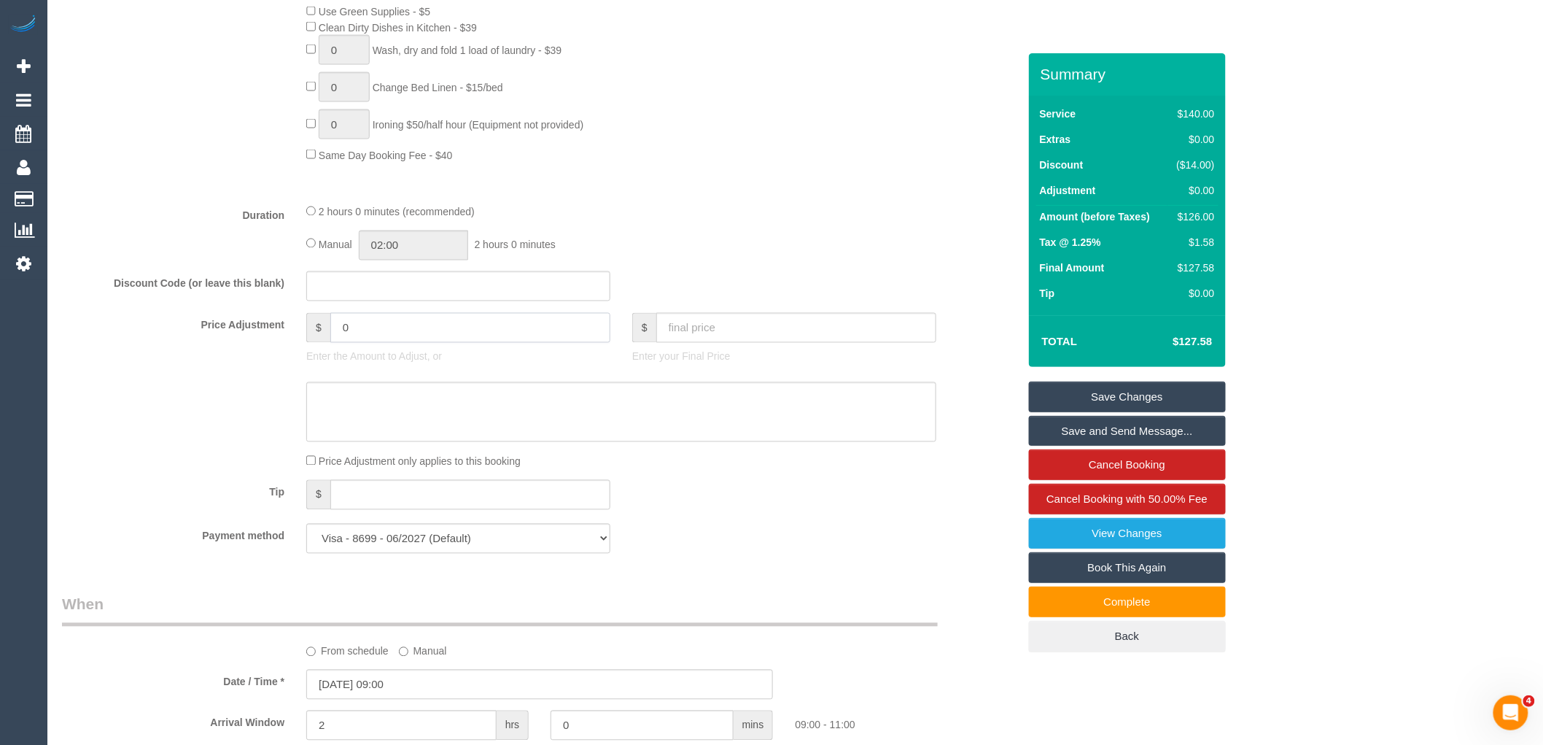
click at [407, 329] on input "0" at bounding box center [470, 328] width 280 height 30
type input "08"
click at [410, 432] on textarea at bounding box center [621, 412] width 630 height 60
type textarea "$"
type input "8"
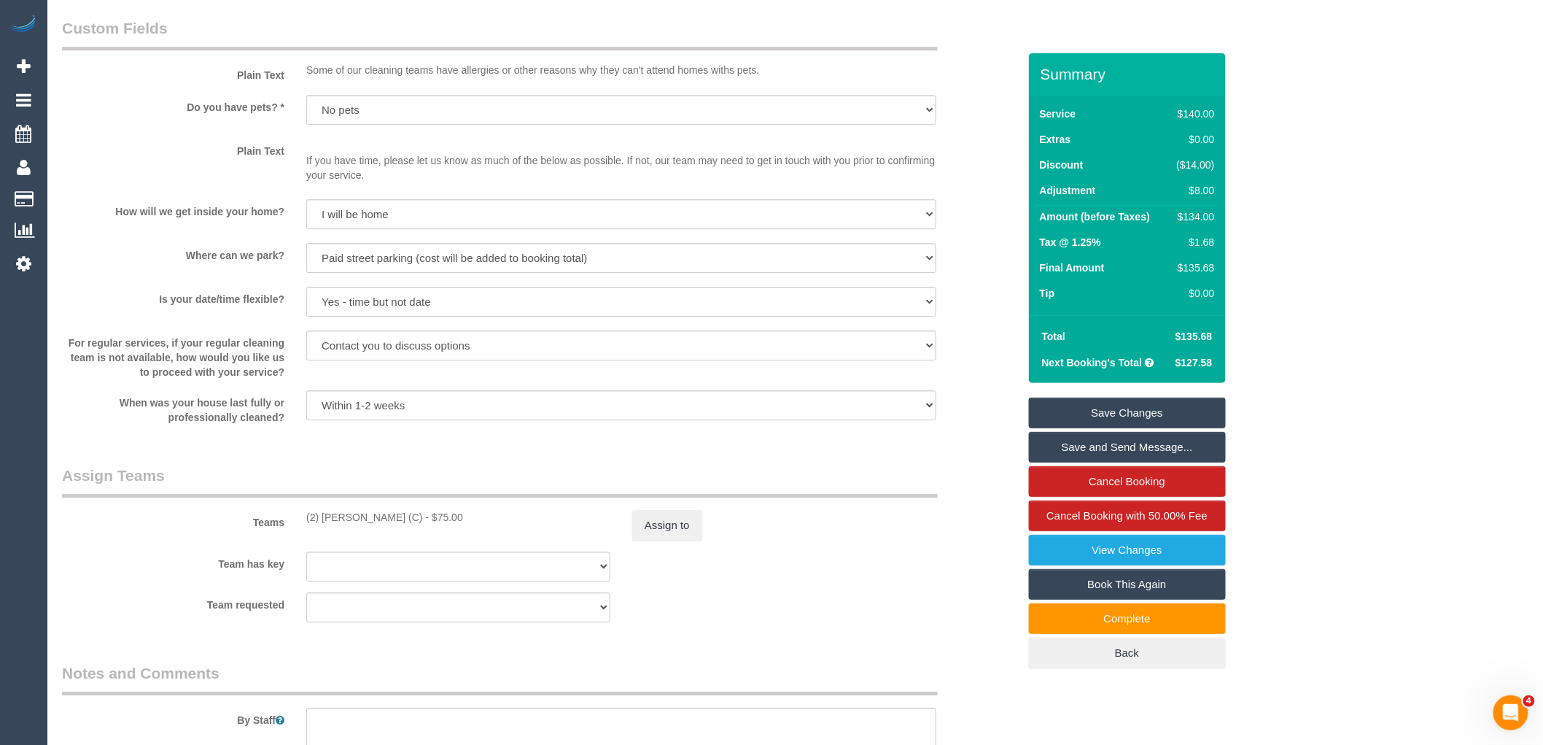
scroll to position [1944, 0]
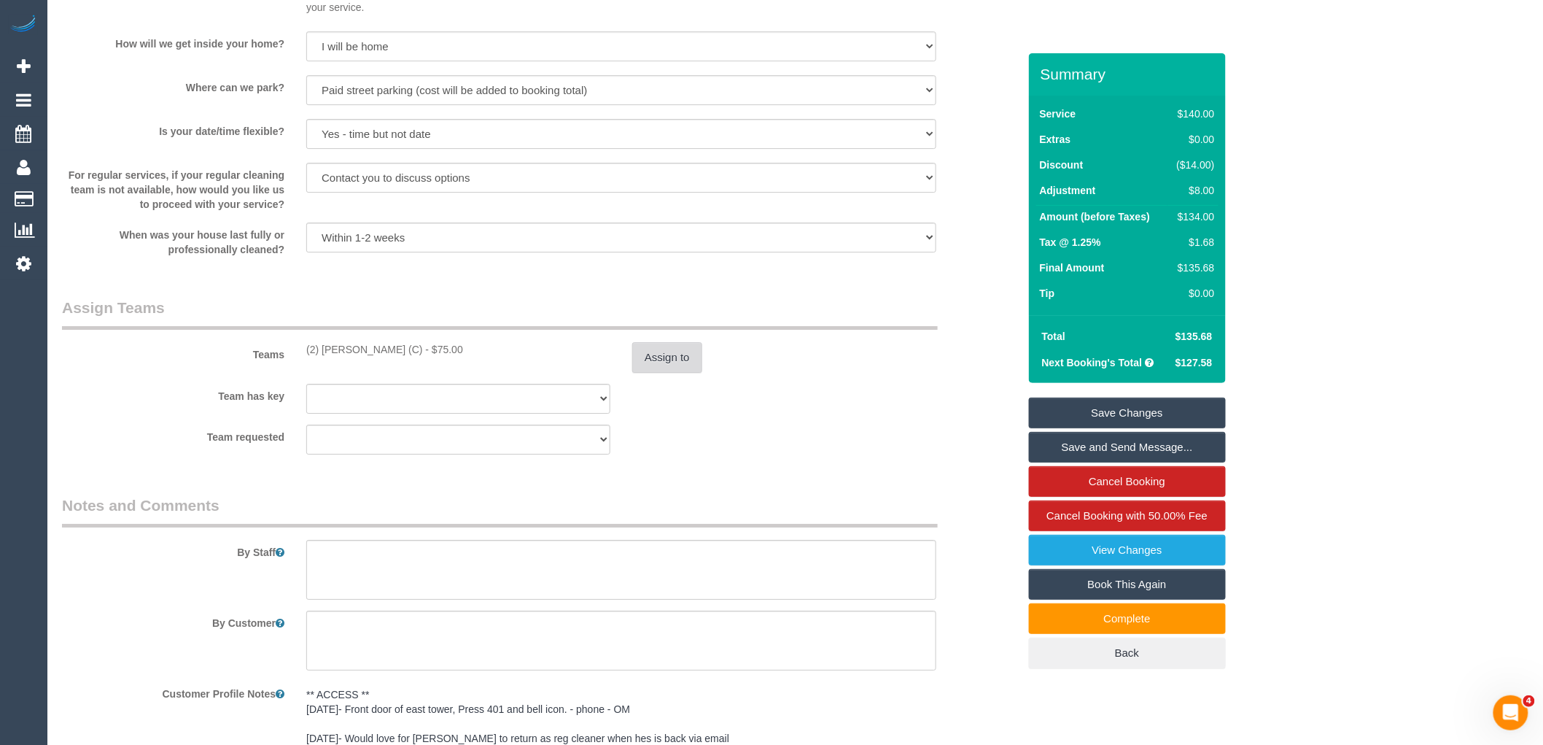
type textarea "$8 parking VC"
click at [666, 363] on button "Assign to" at bounding box center [667, 357] width 70 height 31
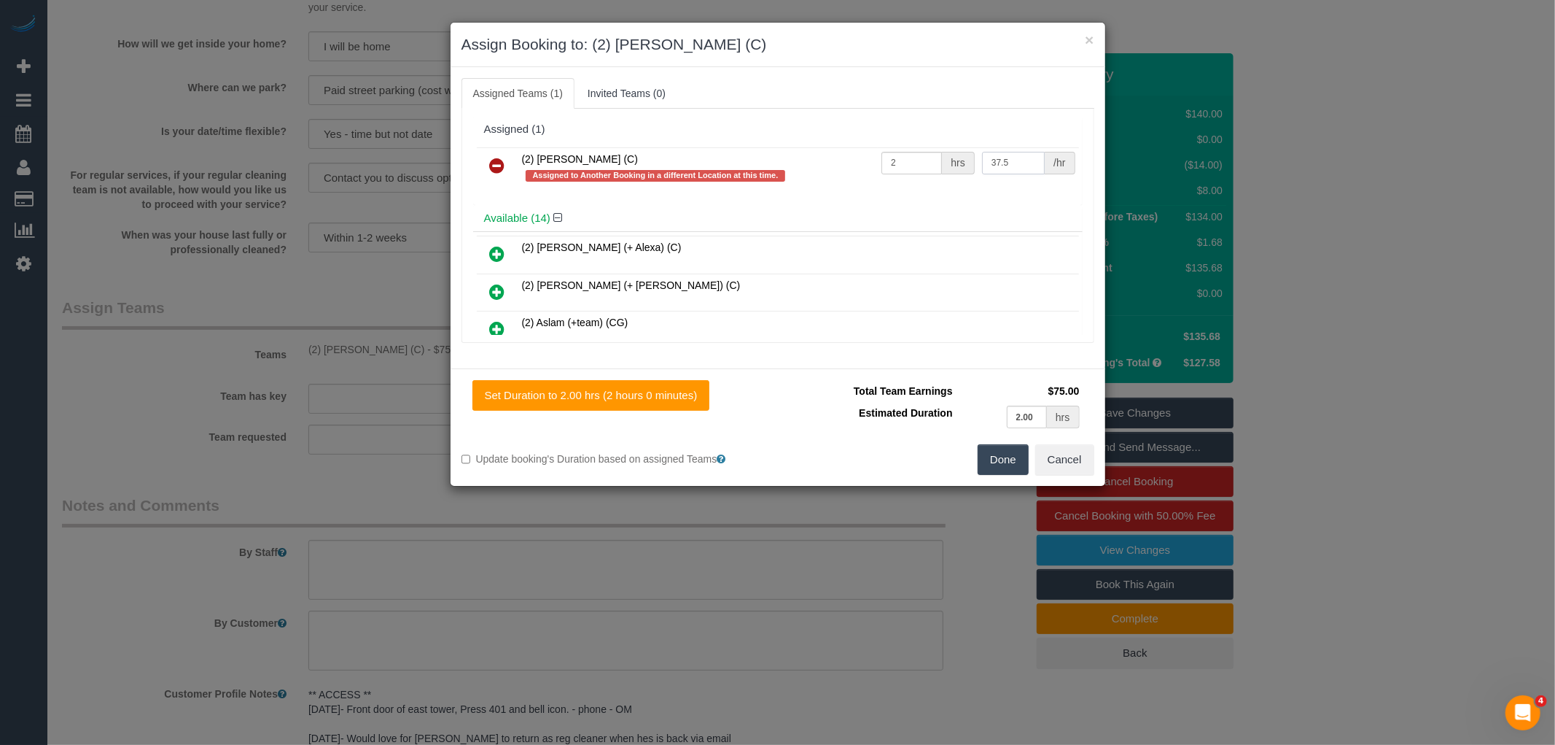
drag, startPoint x: 1010, startPoint y: 159, endPoint x: 921, endPoint y: 152, distance: 89.3
click at [921, 152] on tr "(2) [PERSON_NAME] (C) Assigned to Another Booking in a different Location at th…" at bounding box center [778, 168] width 602 height 42
type input "83"
click at [921, 152] on input "2" at bounding box center [912, 163] width 61 height 23
type input "1"
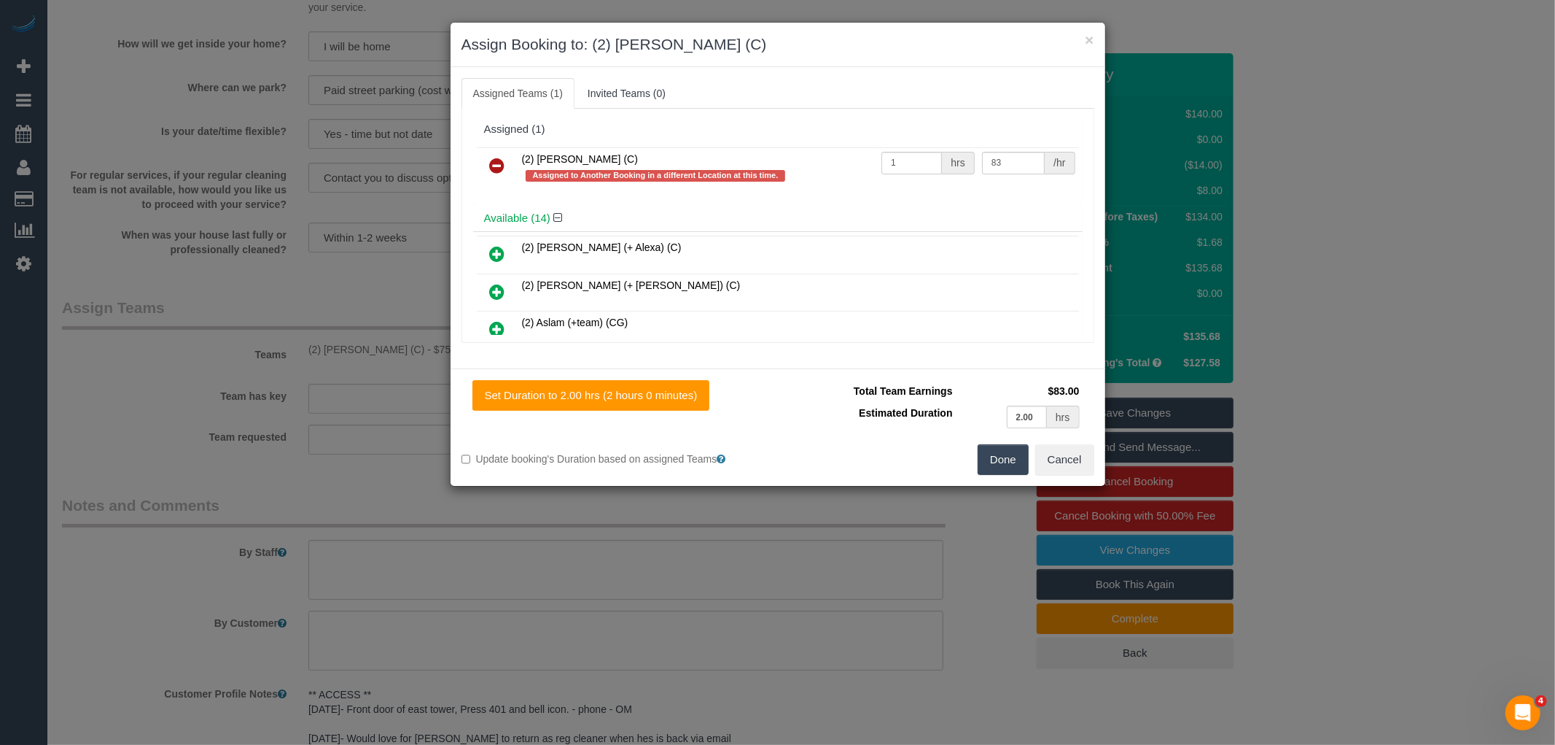
click at [999, 467] on button "Done" at bounding box center [1003, 459] width 51 height 31
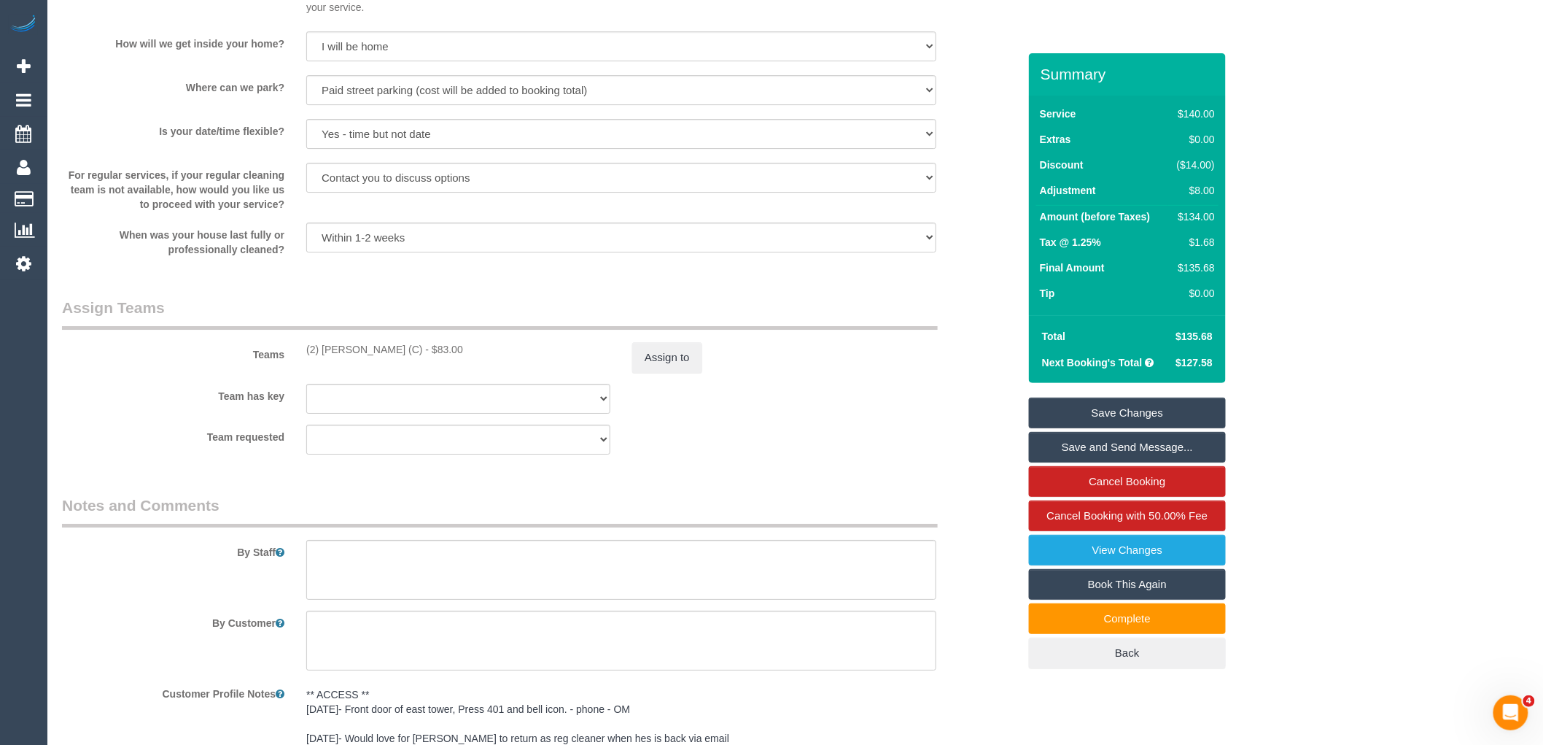
click at [1155, 419] on link "Save Changes" at bounding box center [1127, 412] width 197 height 31
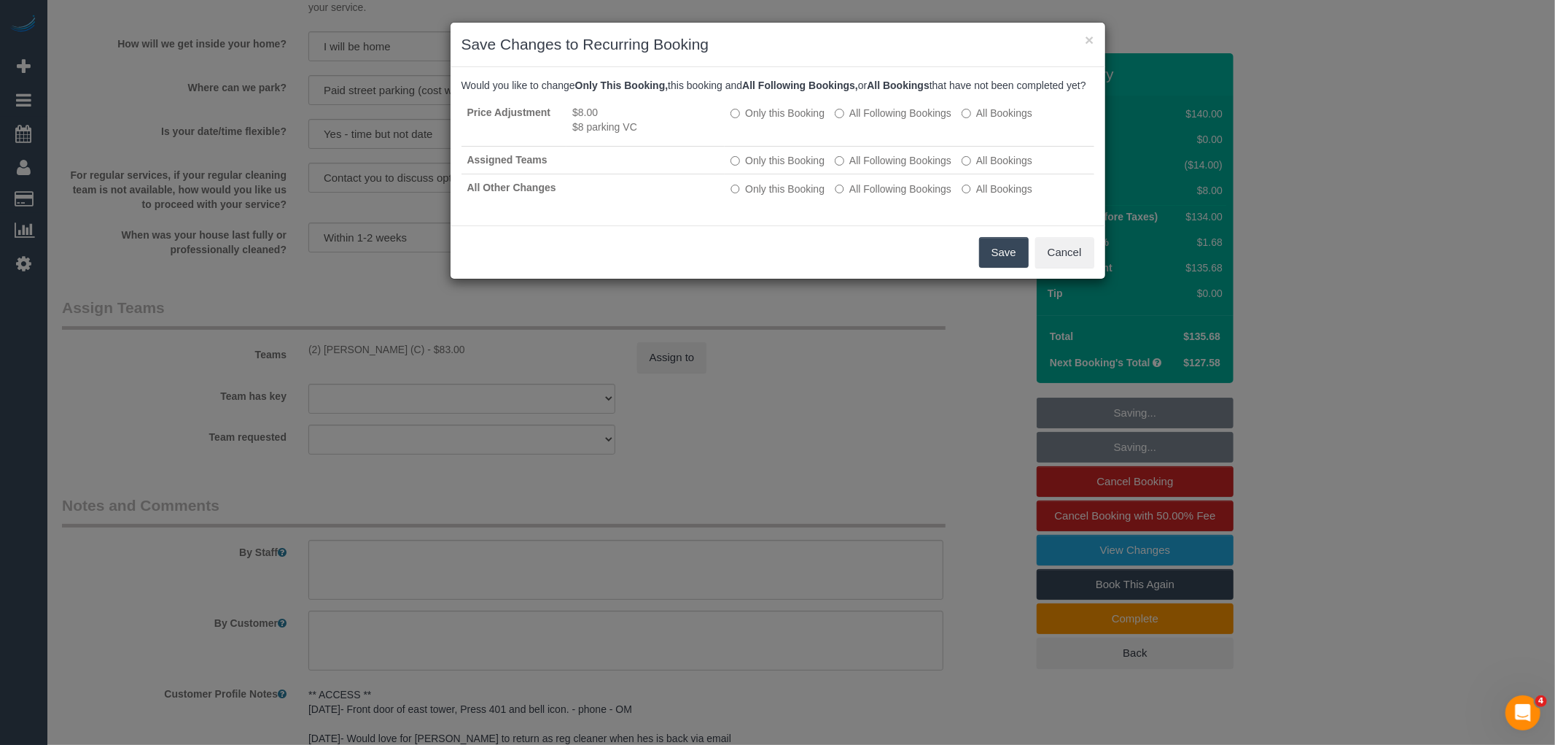
click at [1000, 257] on button "Save" at bounding box center [1004, 252] width 50 height 31
